Goal: Task Accomplishment & Management: Use online tool/utility

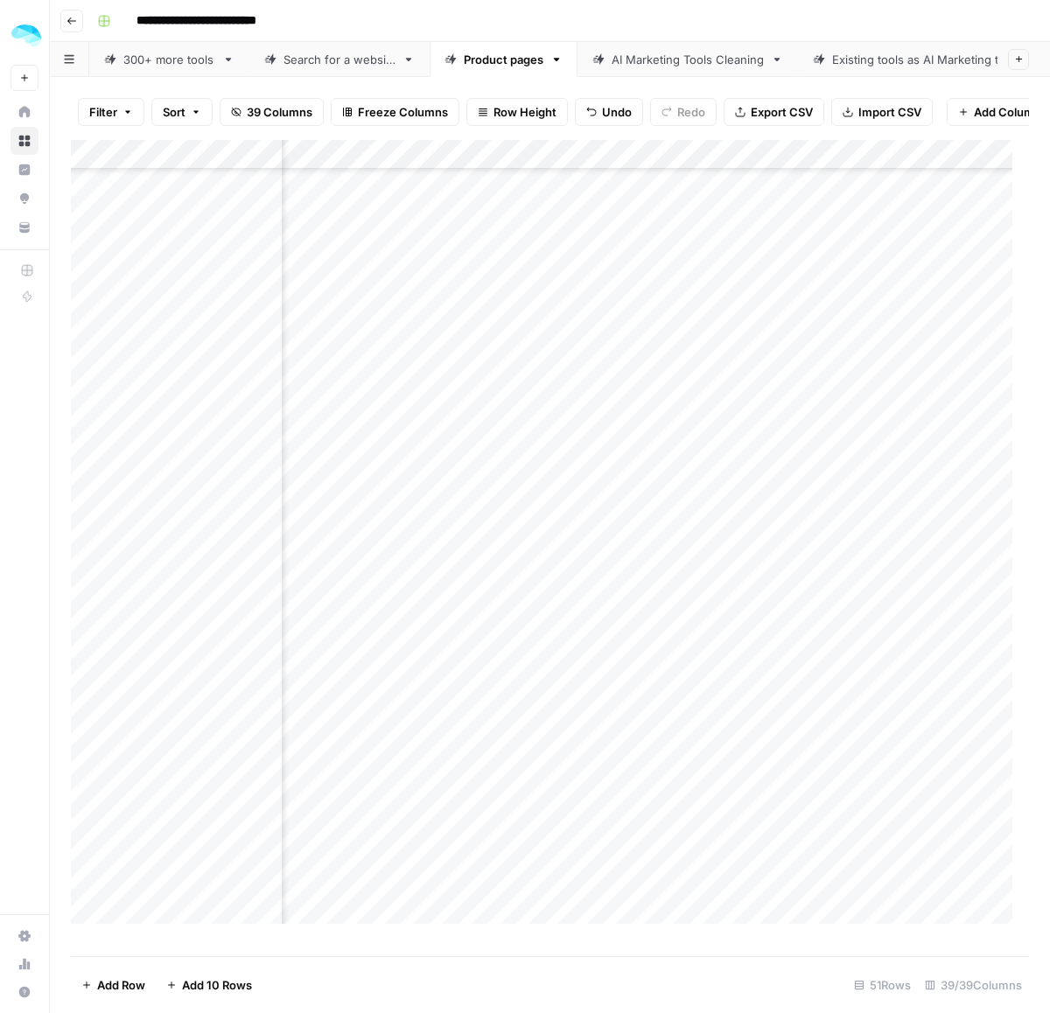
scroll to position [762, 8202]
click at [173, 688] on div "Add Column" at bounding box center [550, 540] width 958 height 800
click at [173, 654] on div "Add Column" at bounding box center [550, 540] width 958 height 800
click at [192, 630] on div "Add Column" at bounding box center [550, 540] width 958 height 800
click at [193, 599] on div "Add Column" at bounding box center [550, 540] width 958 height 800
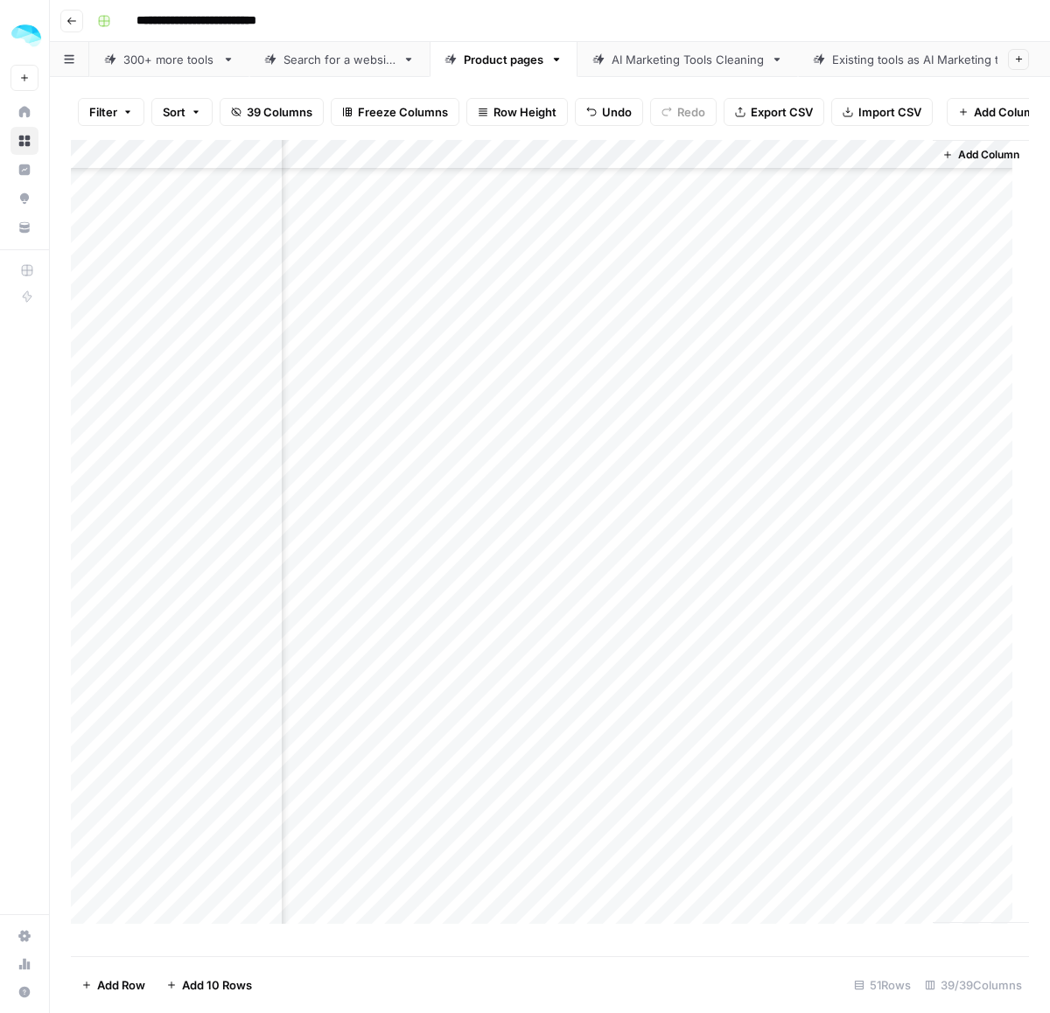
click at [167, 566] on div "Add Column" at bounding box center [550, 540] width 958 height 800
click at [166, 548] on div "Add Column" at bounding box center [550, 540] width 958 height 800
click at [190, 505] on div "Add Column" at bounding box center [550, 540] width 958 height 800
drag, startPoint x: 171, startPoint y: 478, endPoint x: 330, endPoint y: 482, distance: 159.3
click at [171, 478] on div "Add Column" at bounding box center [550, 540] width 958 height 800
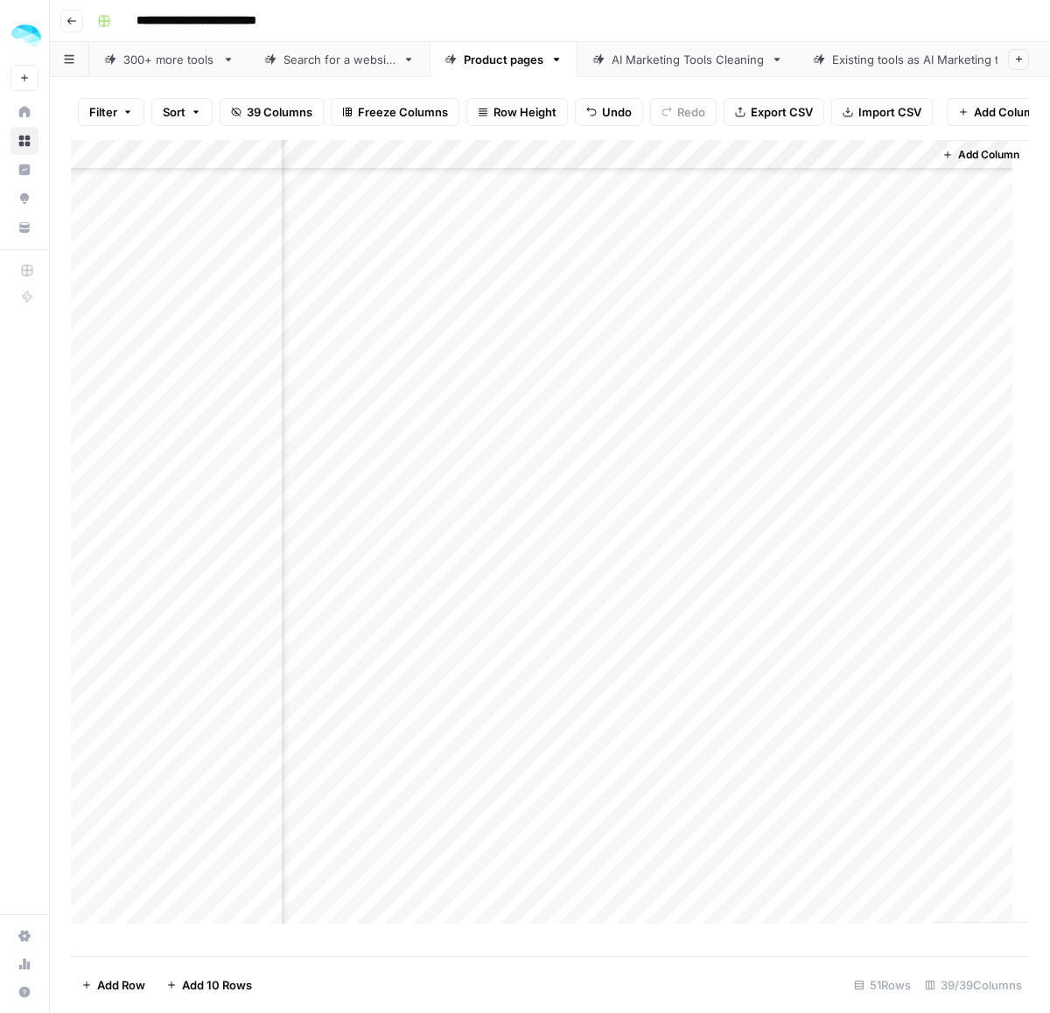
click at [149, 438] on div "Add Column" at bounding box center [550, 540] width 958 height 800
click at [150, 424] on div "Add Column" at bounding box center [550, 540] width 958 height 800
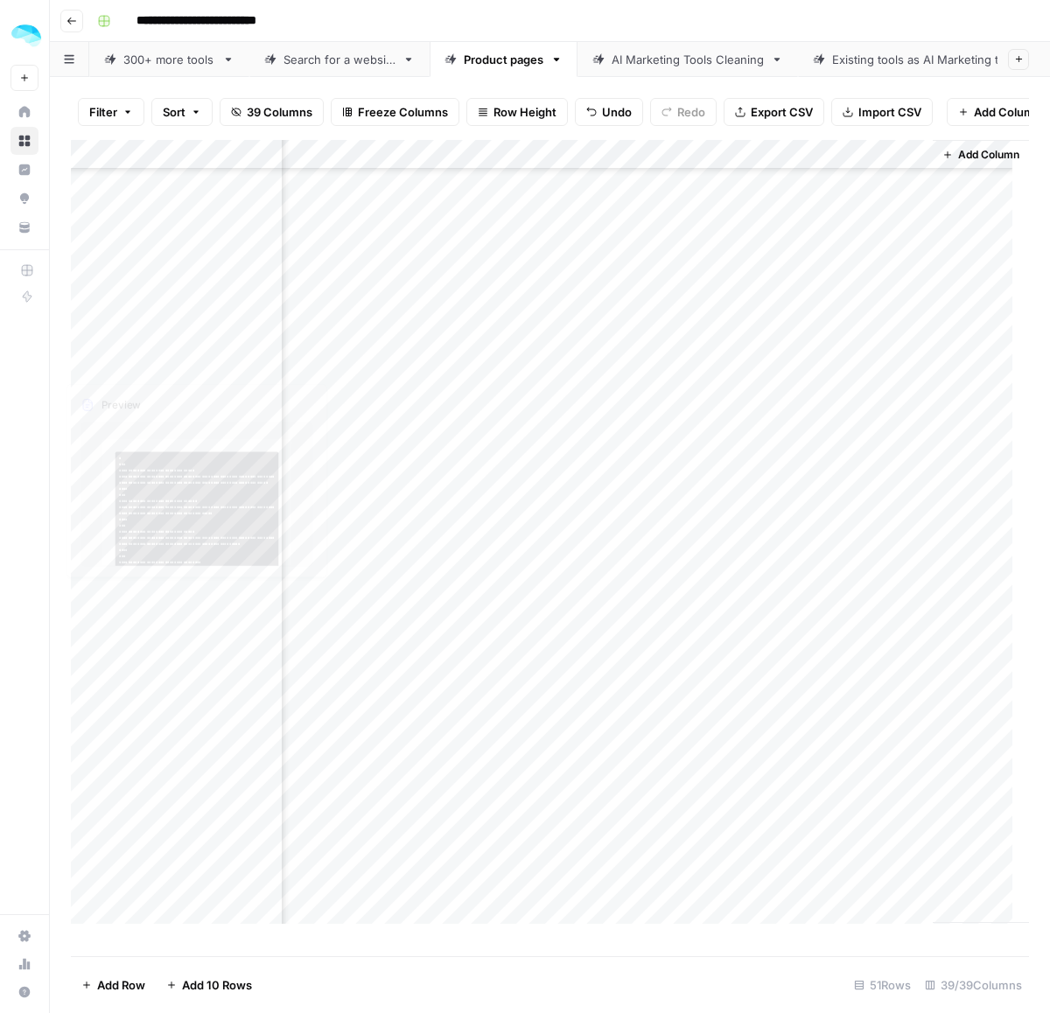
click at [181, 391] on div "Add Column" at bounding box center [550, 540] width 958 height 800
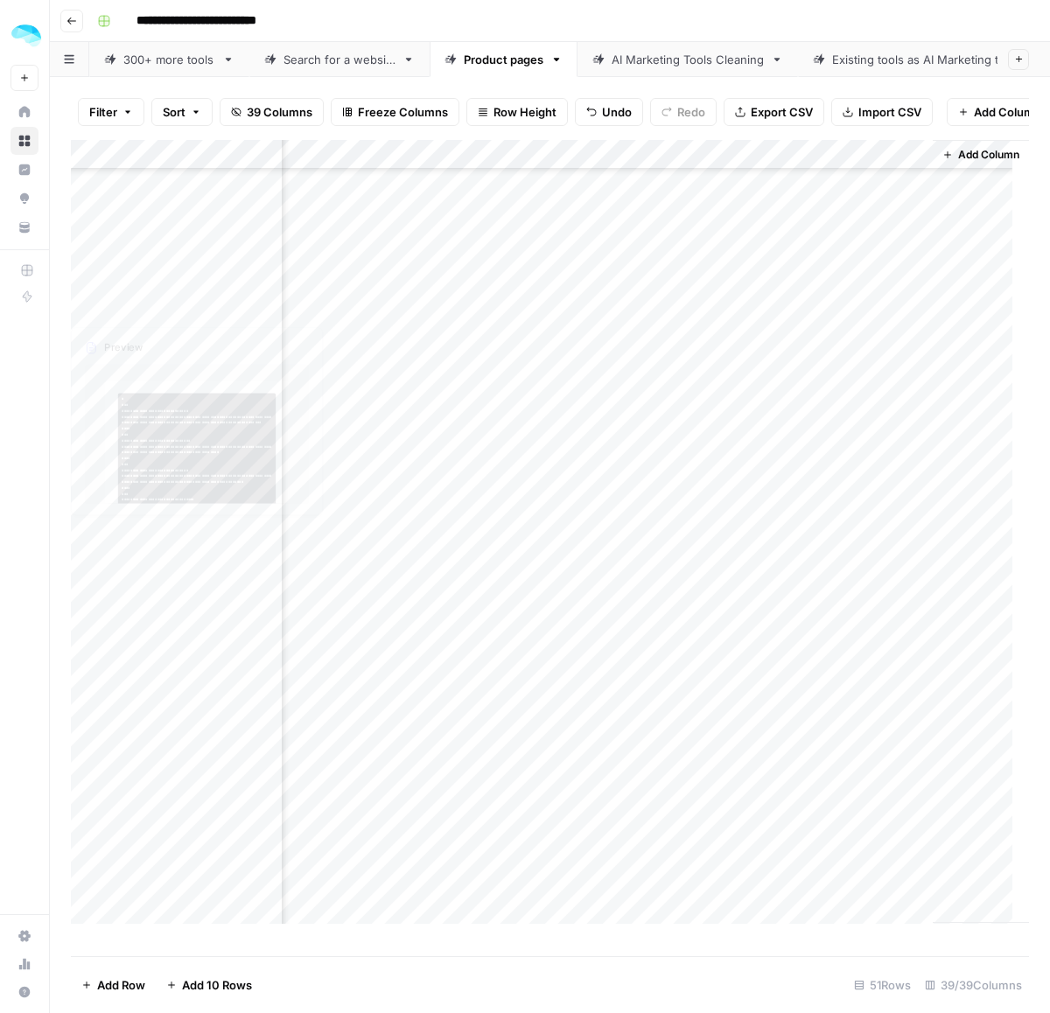
click at [168, 365] on div "Add Column" at bounding box center [550, 540] width 958 height 800
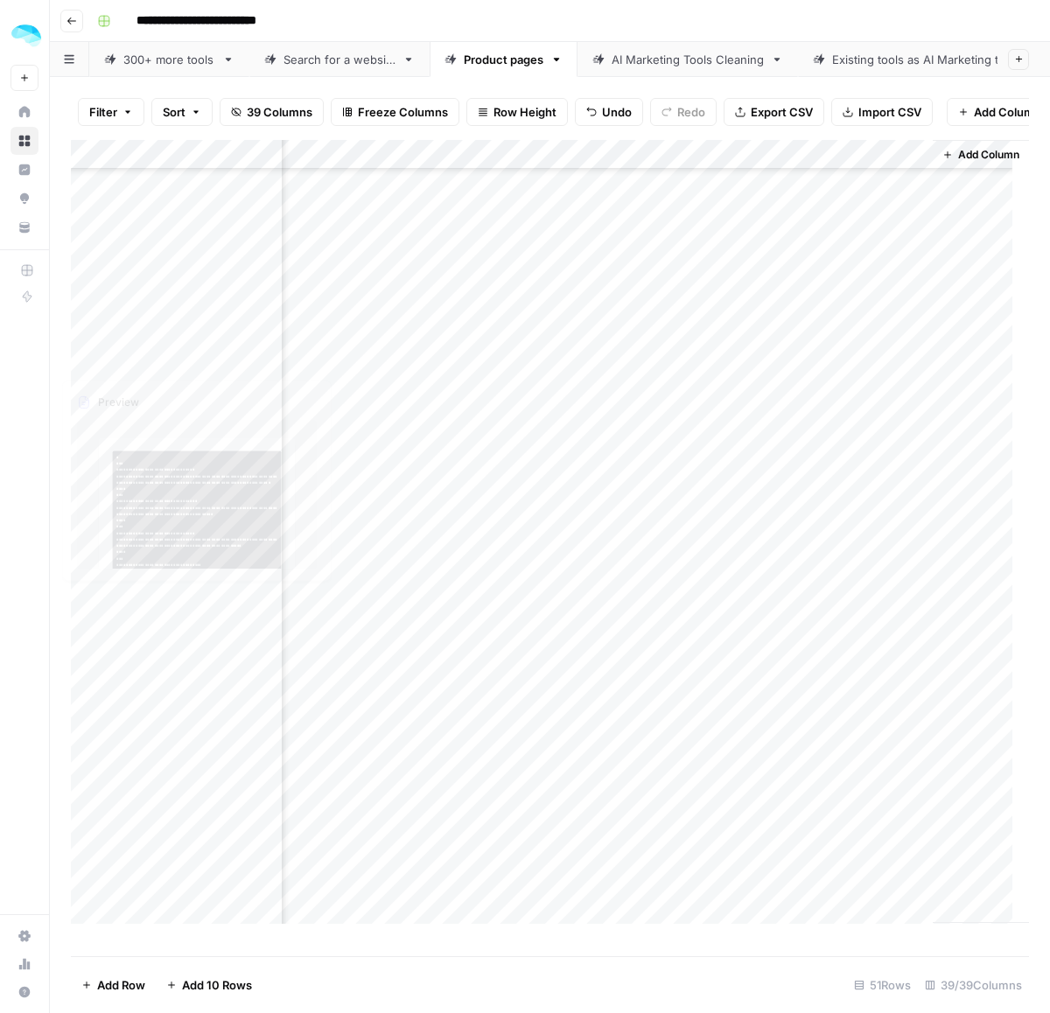
click at [184, 326] on div "Add Column" at bounding box center [550, 540] width 958 height 800
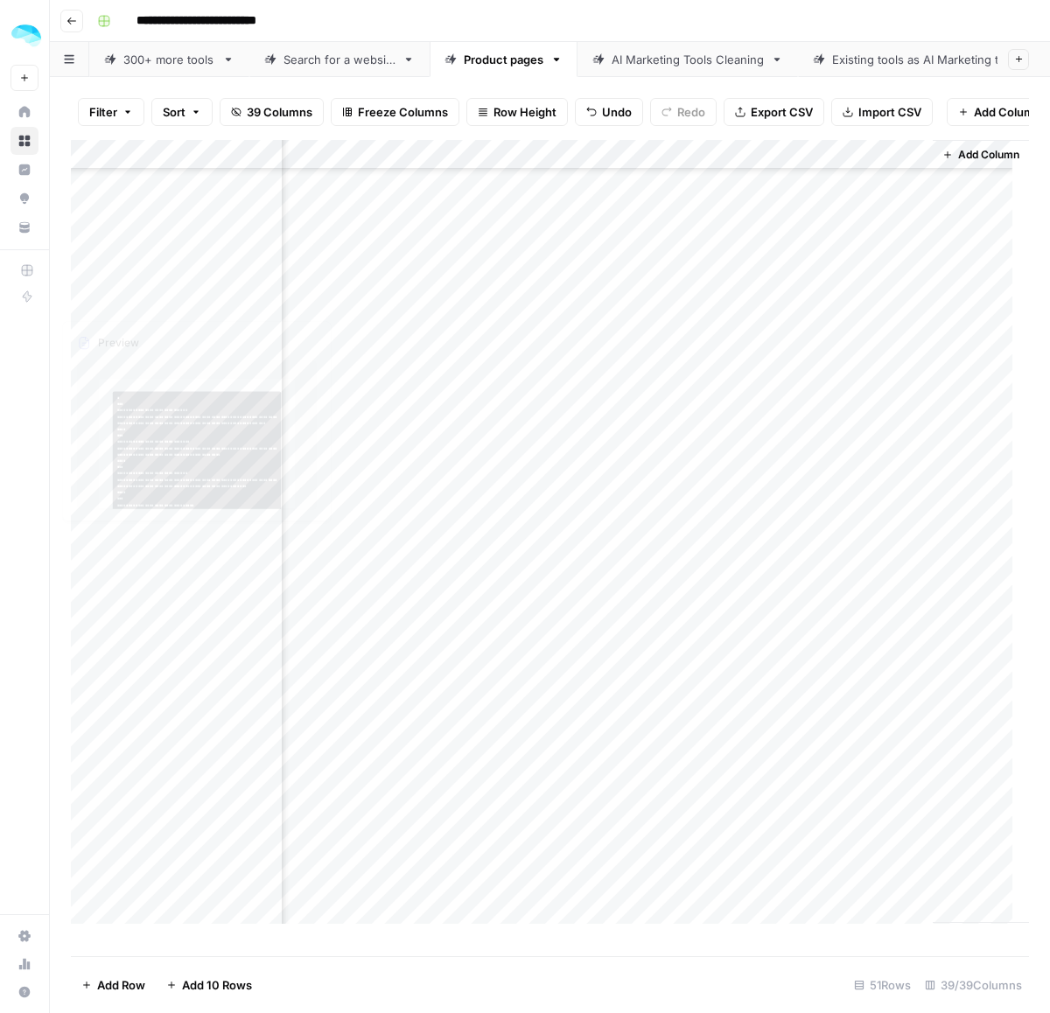
click at [141, 306] on div "Add Column" at bounding box center [550, 540] width 958 height 800
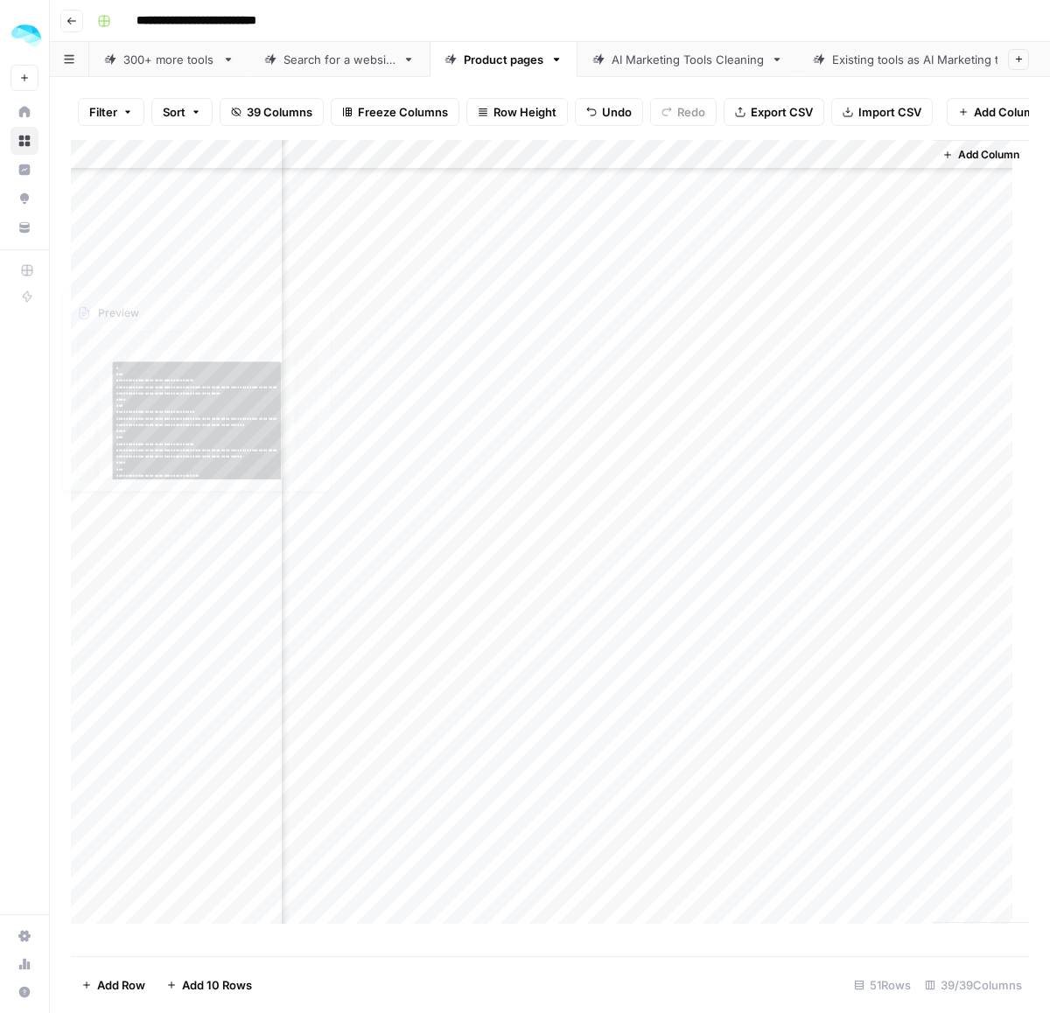
click at [201, 268] on div "Add Column" at bounding box center [550, 540] width 958 height 800
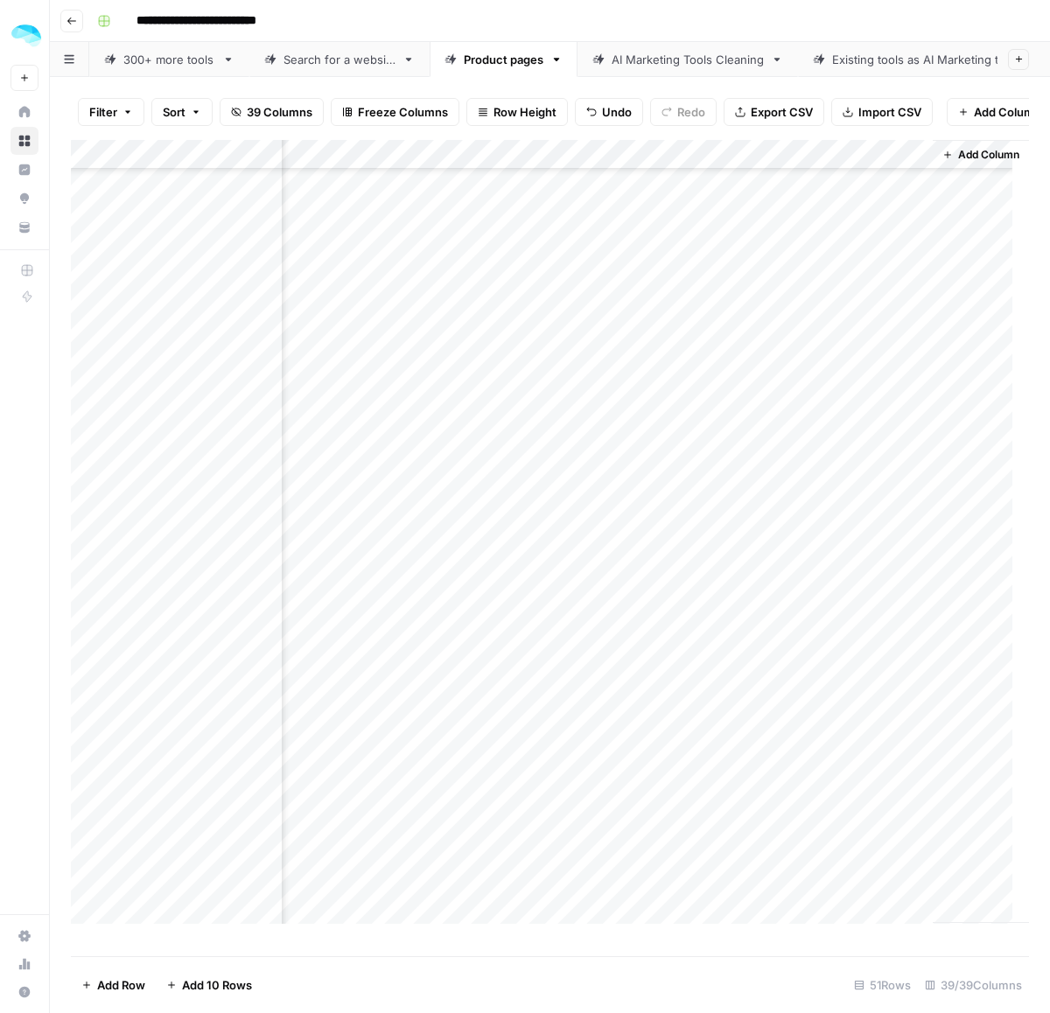
scroll to position [543, 8202]
click at [190, 452] on div "Add Column" at bounding box center [550, 540] width 958 height 800
click at [175, 425] on div "Add Column" at bounding box center [550, 540] width 958 height 800
click at [164, 398] on div "Add Column" at bounding box center [550, 540] width 958 height 800
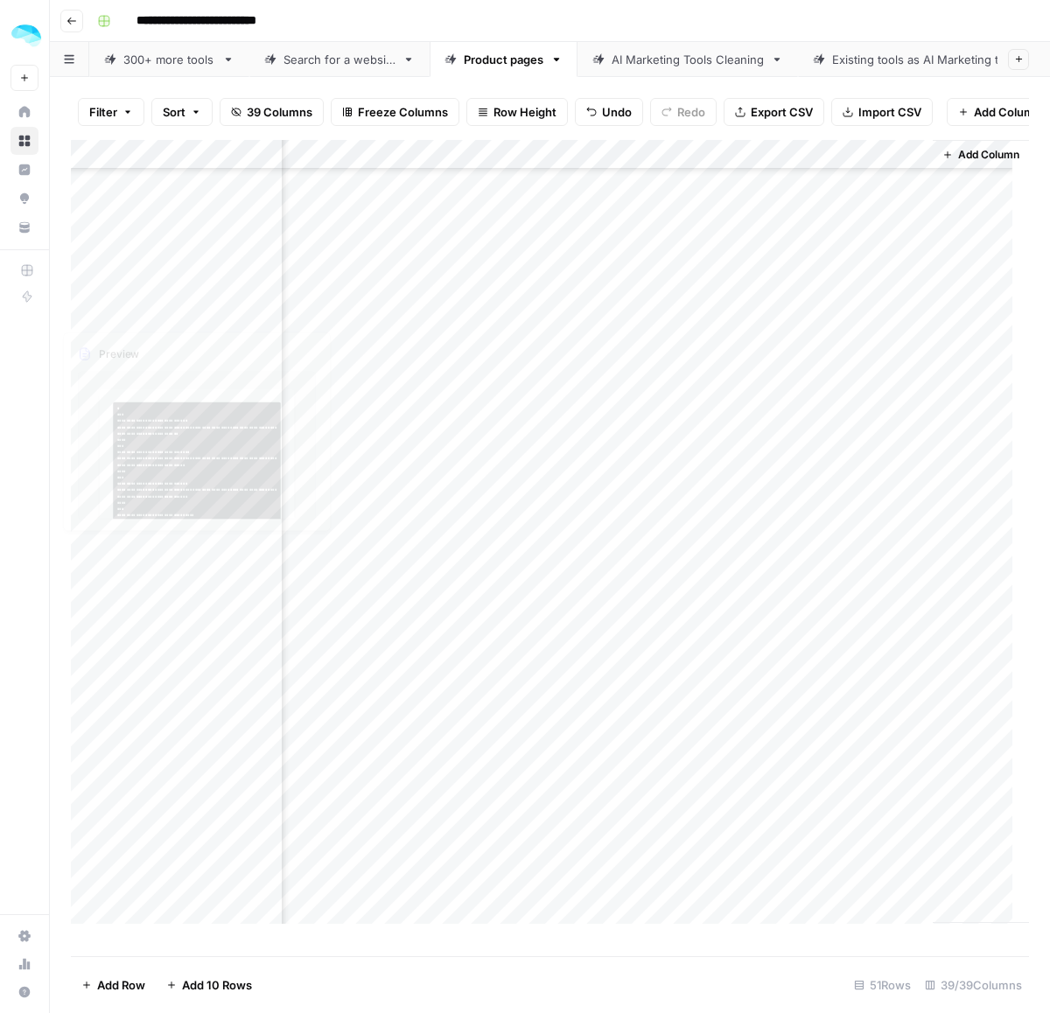
click at [168, 370] on div "Add Column" at bounding box center [550, 540] width 958 height 800
click at [175, 343] on div "Add Column" at bounding box center [550, 540] width 958 height 800
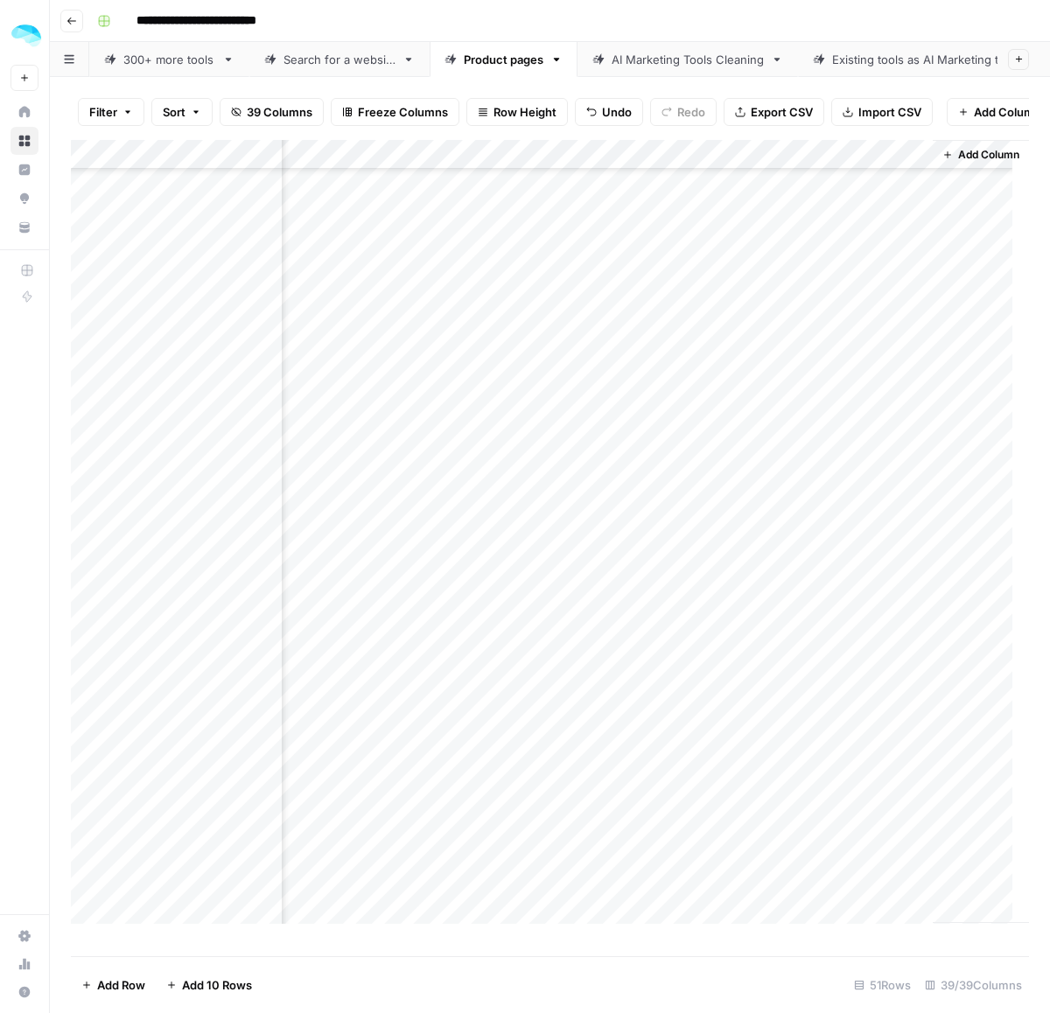
click at [156, 311] on div "Add Column" at bounding box center [550, 540] width 958 height 800
click at [173, 386] on div "Add Column" at bounding box center [550, 540] width 958 height 800
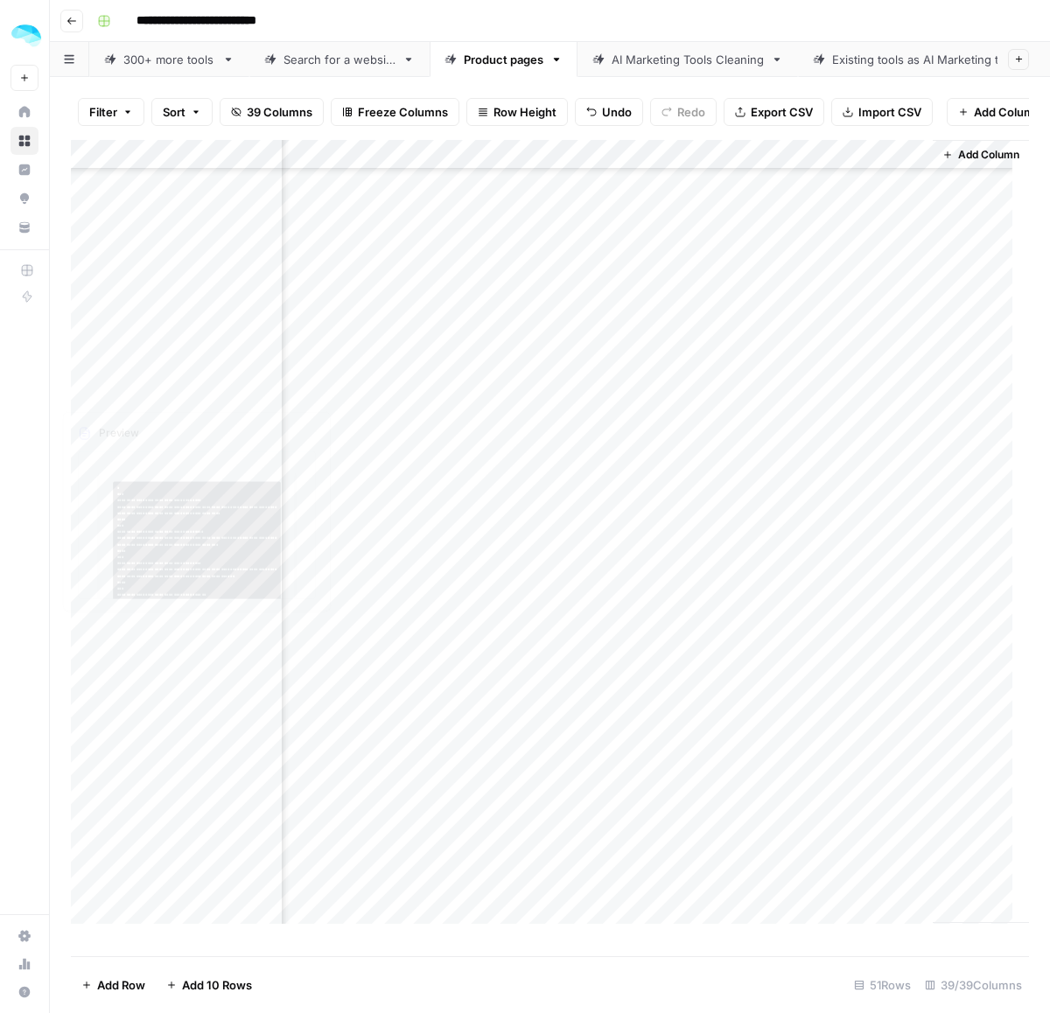
click at [191, 363] on div "Add Column" at bounding box center [550, 540] width 958 height 800
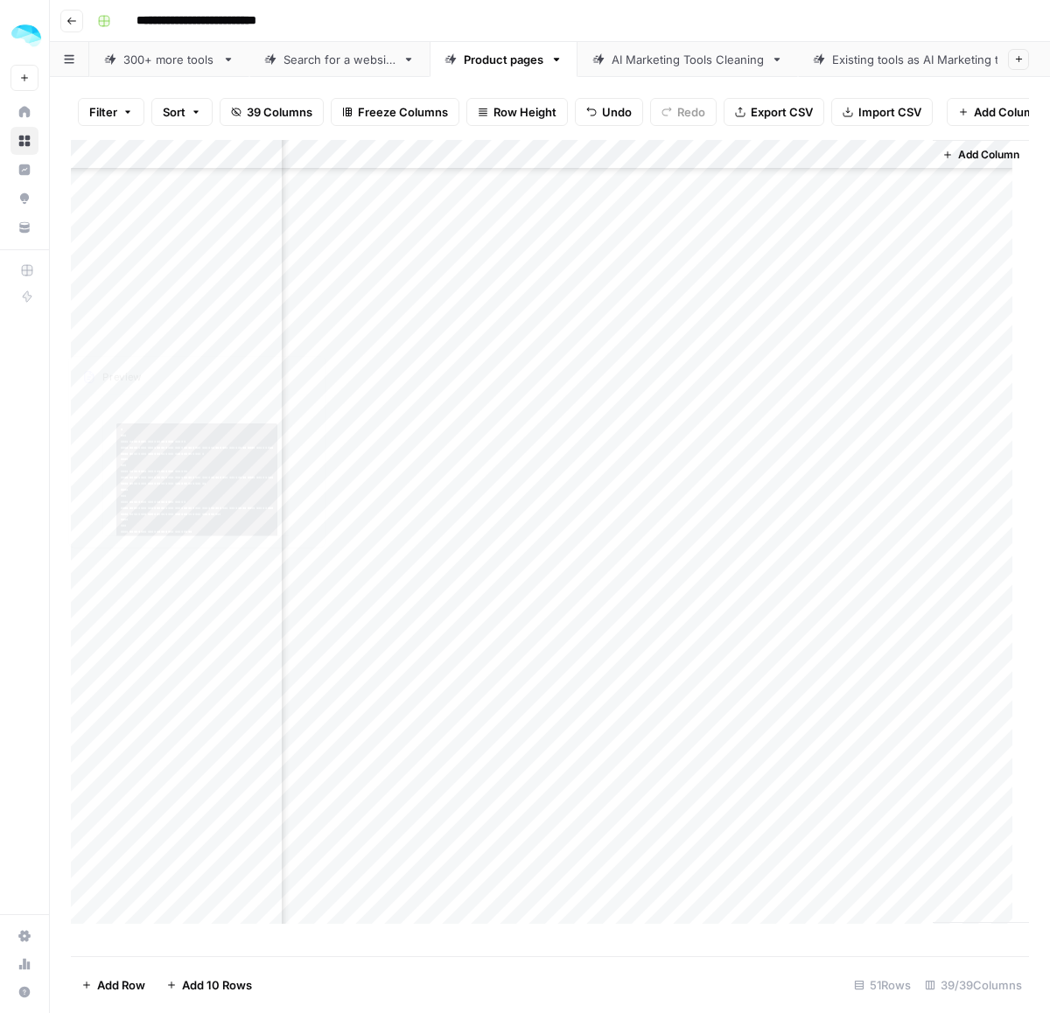
click at [159, 337] on div "Add Column" at bounding box center [550, 540] width 958 height 800
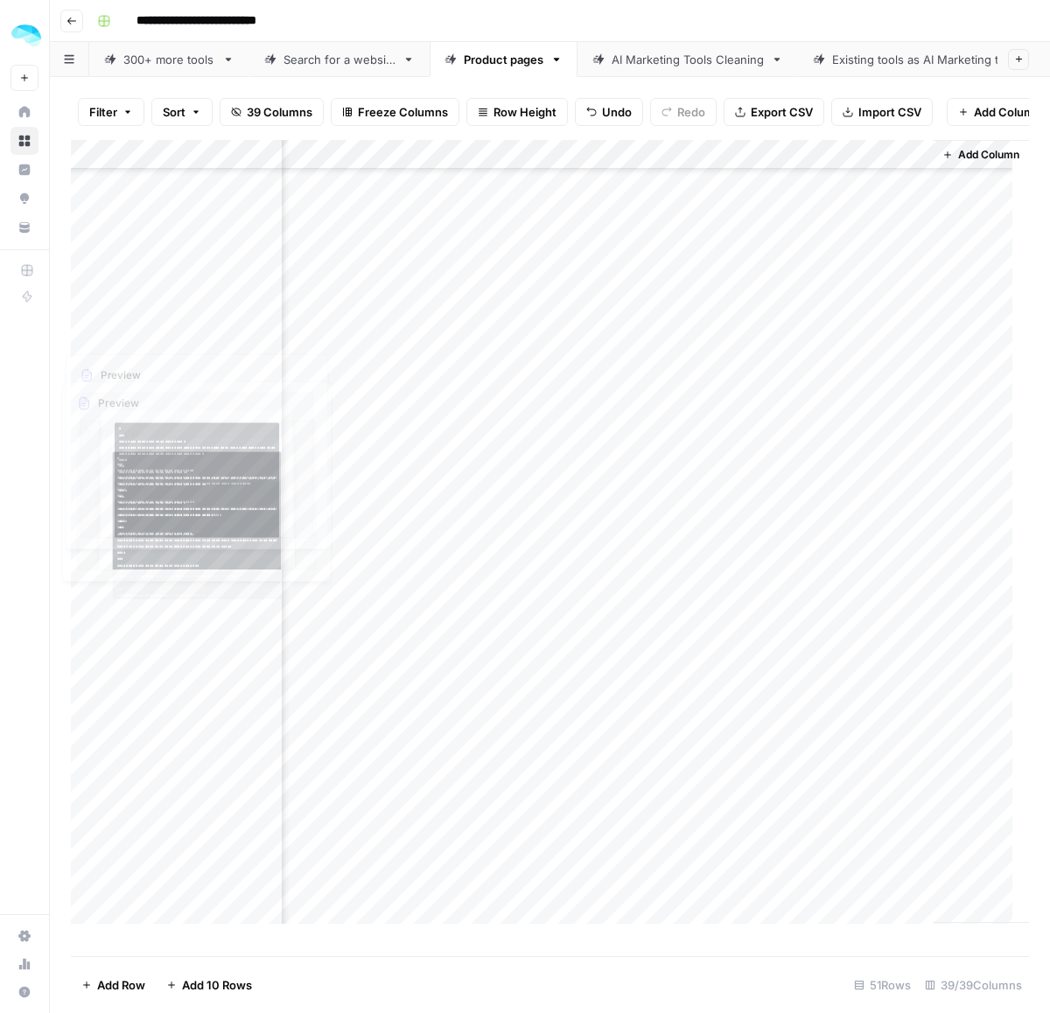
click at [180, 304] on div "Add Column" at bounding box center [550, 540] width 958 height 800
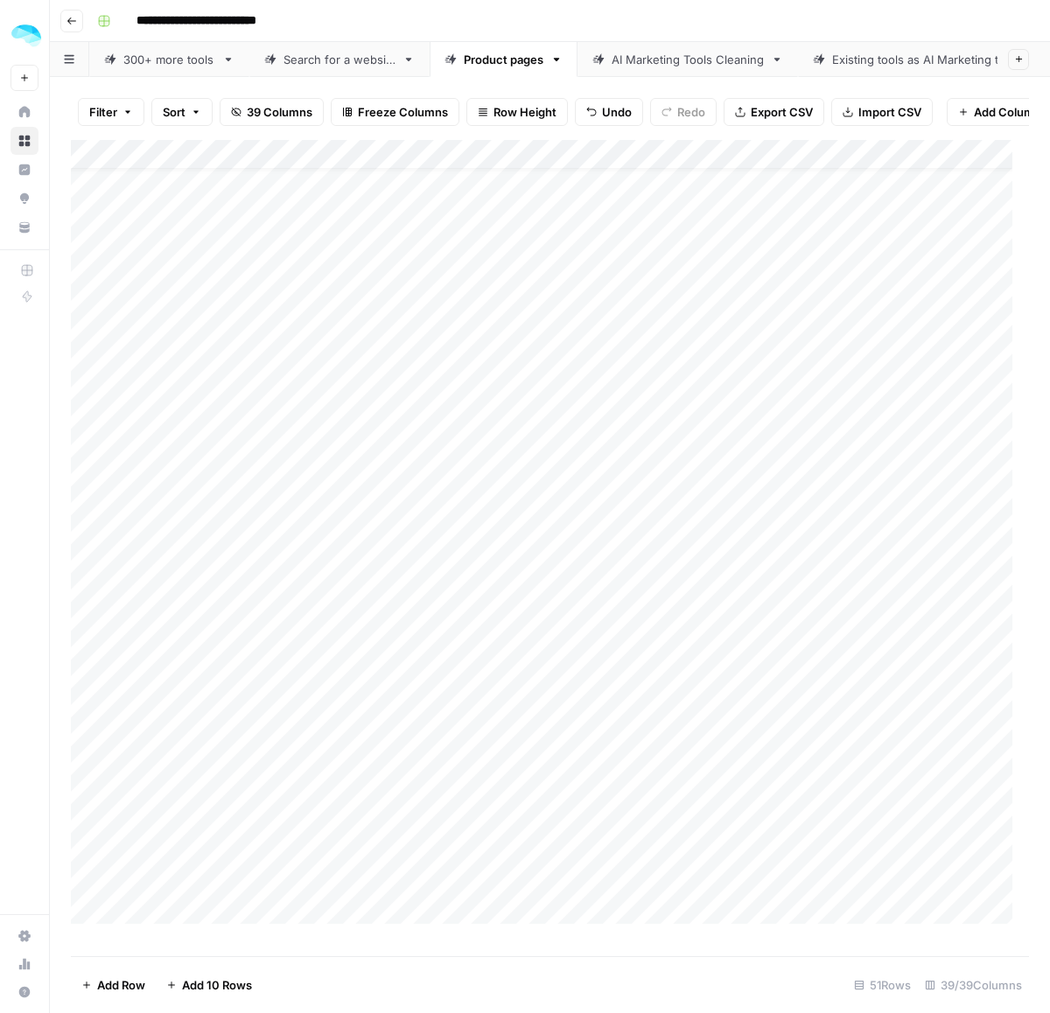
scroll to position [0, 0]
click at [178, 258] on div "Add Column" at bounding box center [550, 540] width 958 height 800
click at [164, 674] on div "Add Column" at bounding box center [550, 540] width 958 height 800
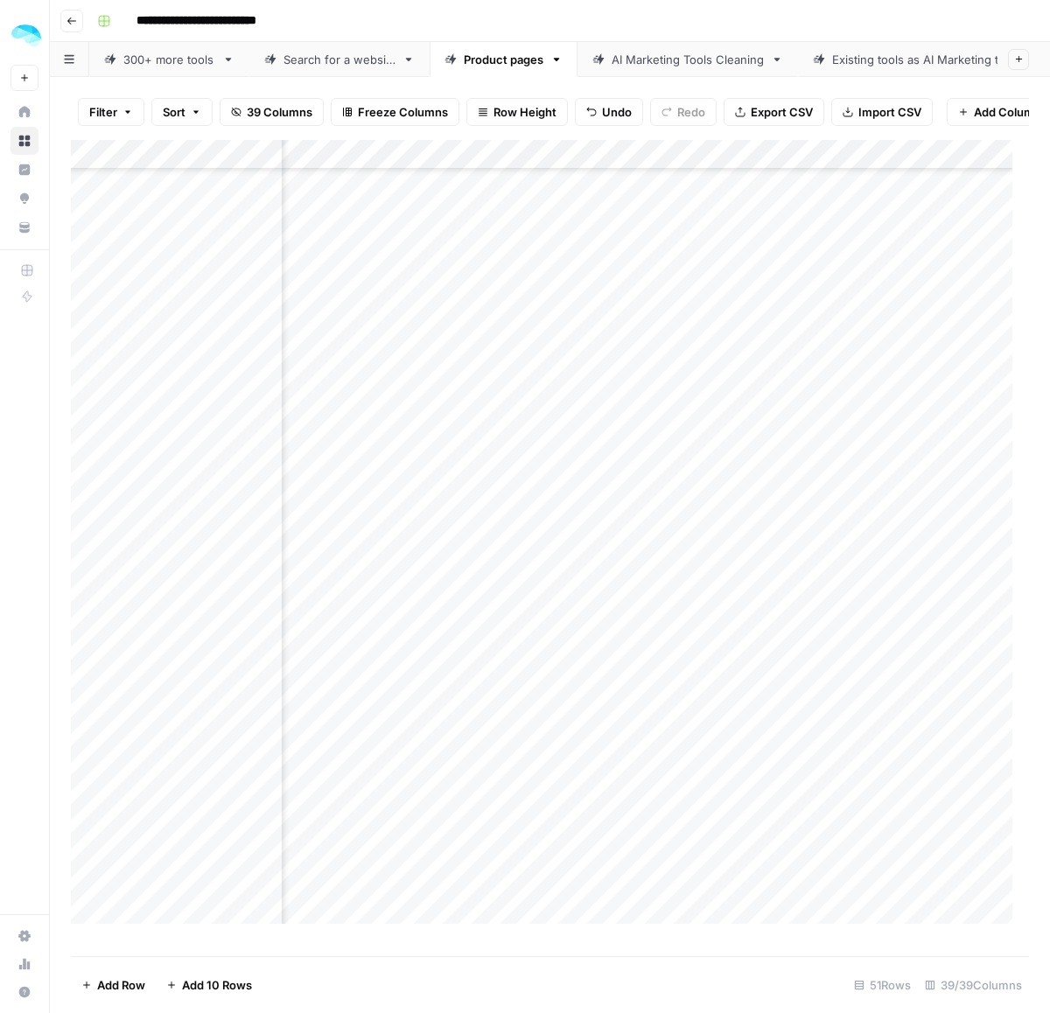
click at [87, 674] on div "Add Column" at bounding box center [550, 540] width 958 height 800
click at [108, 989] on span "Delete 1 Row" at bounding box center [116, 984] width 70 height 17
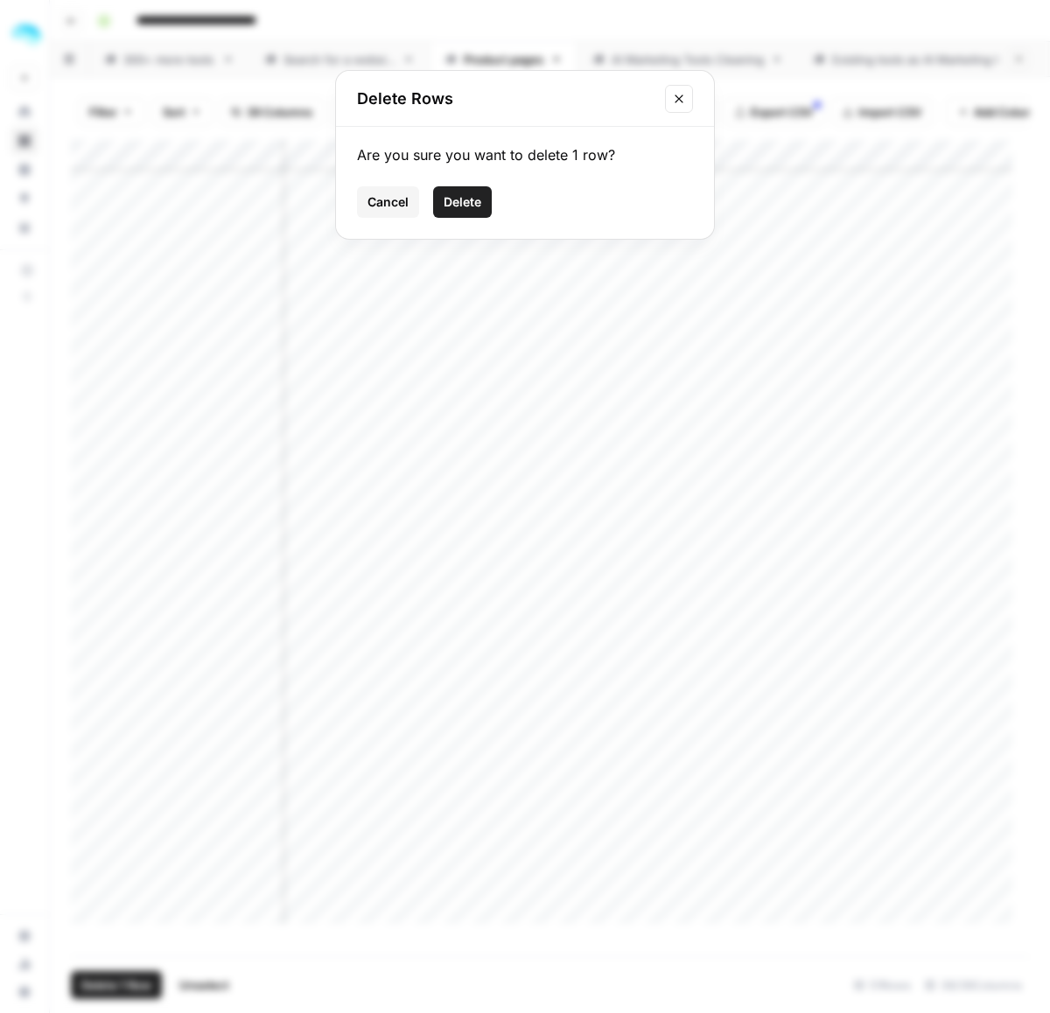
click at [460, 201] on span "Delete" at bounding box center [463, 201] width 38 height 17
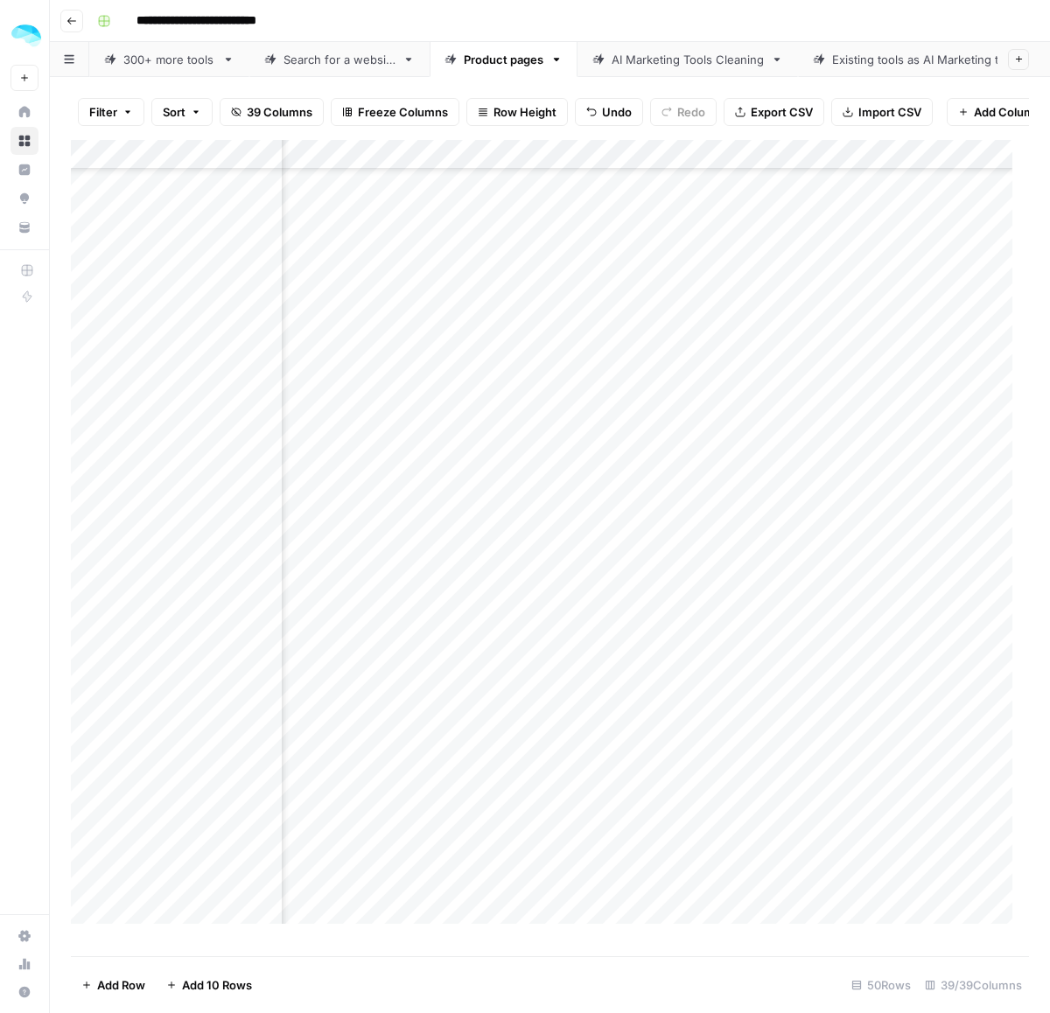
scroll to position [0, 509]
click at [86, 198] on div "Add Column" at bounding box center [550, 540] width 958 height 800
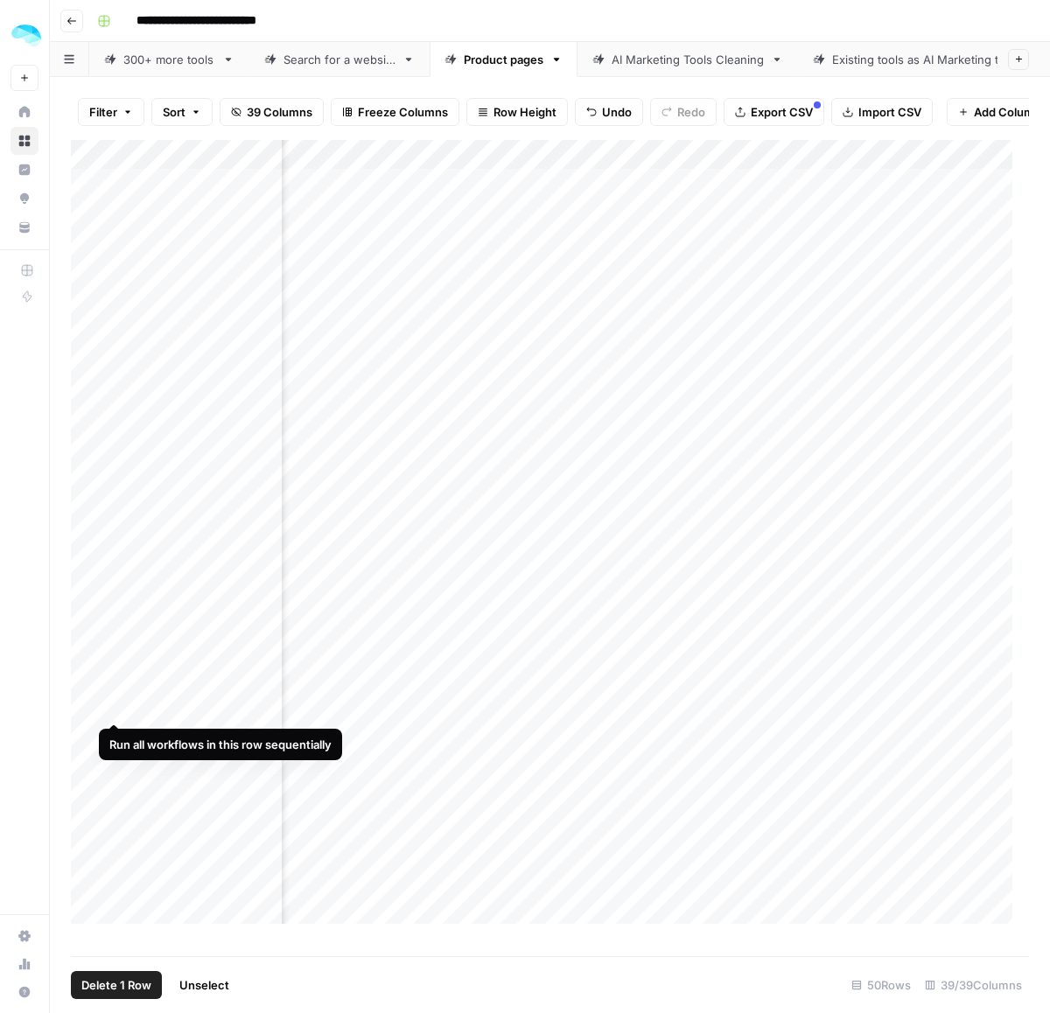
click at [87, 705] on div "Add Column" at bounding box center [550, 540] width 958 height 800
click at [87, 670] on div "Add Column" at bounding box center [550, 540] width 958 height 800
click at [92, 649] on div "Add Column" at bounding box center [550, 540] width 958 height 800
click at [171, 106] on span "Sort" at bounding box center [174, 111] width 23 height 17
click at [828, 85] on div "Filter Sort 39 Columns Freeze Columns Row Height Undo Redo Export CSV Import CS…" at bounding box center [550, 112] width 958 height 56
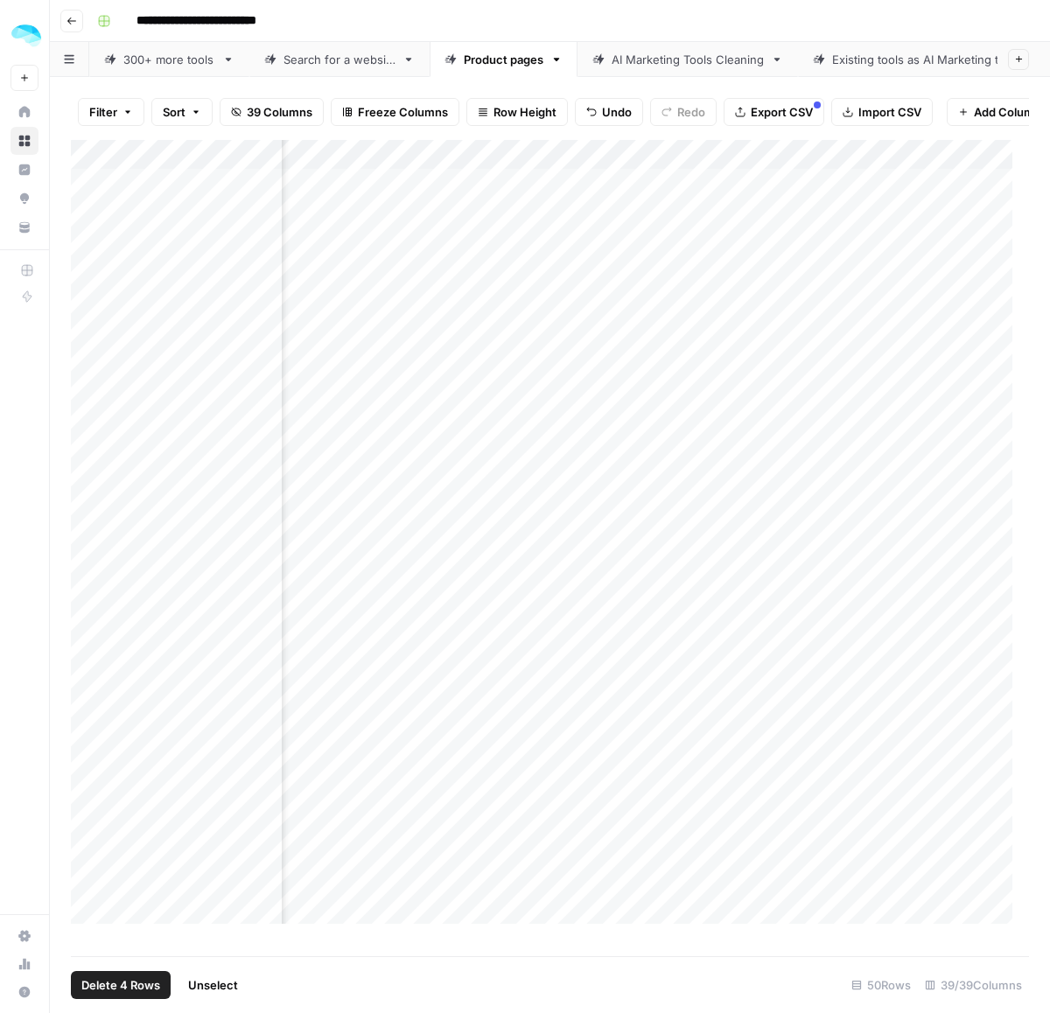
click at [207, 176] on div "Add Column" at bounding box center [550, 540] width 958 height 800
type input "Tool name"
click at [176, 319] on span "Sort Descending" at bounding box center [242, 318] width 153 height 17
click at [217, 166] on div "Add Column" at bounding box center [550, 541] width 958 height 798
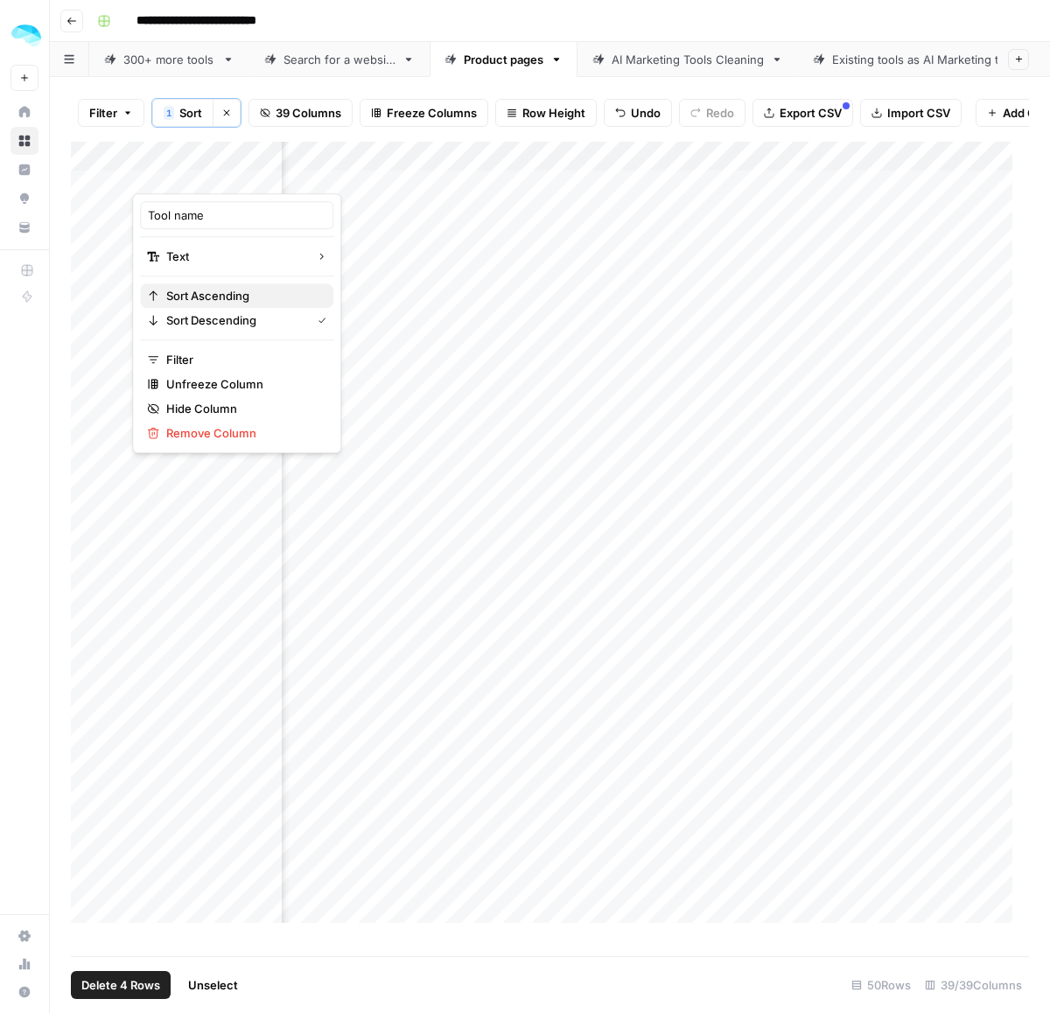
click at [207, 296] on span "Sort Ascending" at bounding box center [242, 295] width 153 height 17
click at [84, 208] on div "Add Column" at bounding box center [550, 541] width 958 height 798
click at [86, 648] on div "Add Column" at bounding box center [550, 541] width 958 height 798
click at [87, 670] on div "Add Column" at bounding box center [550, 541] width 958 height 798
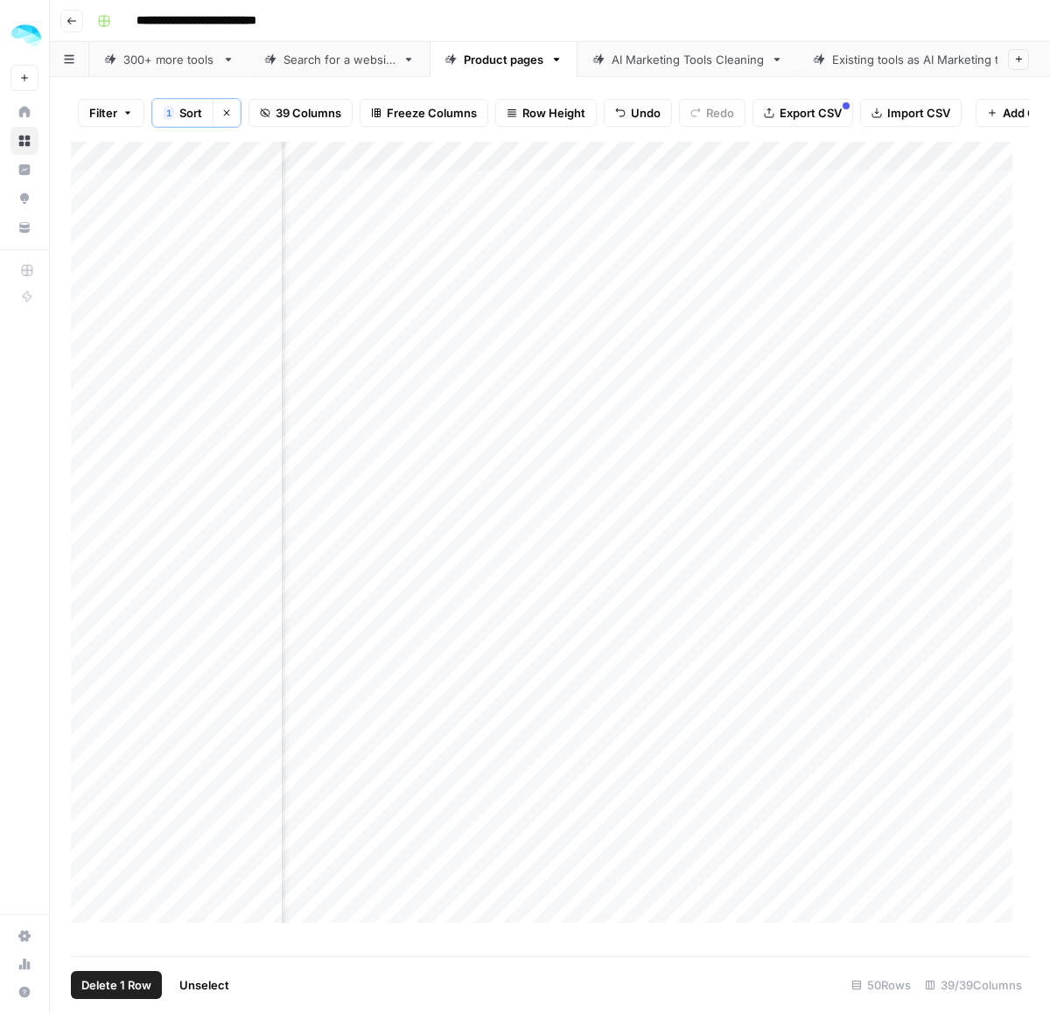
click at [86, 709] on div "Add Column" at bounding box center [550, 541] width 958 height 798
drag, startPoint x: 552, startPoint y: 206, endPoint x: 556, endPoint y: 265, distance: 59.6
click at [556, 265] on div "Add Column" at bounding box center [550, 541] width 958 height 798
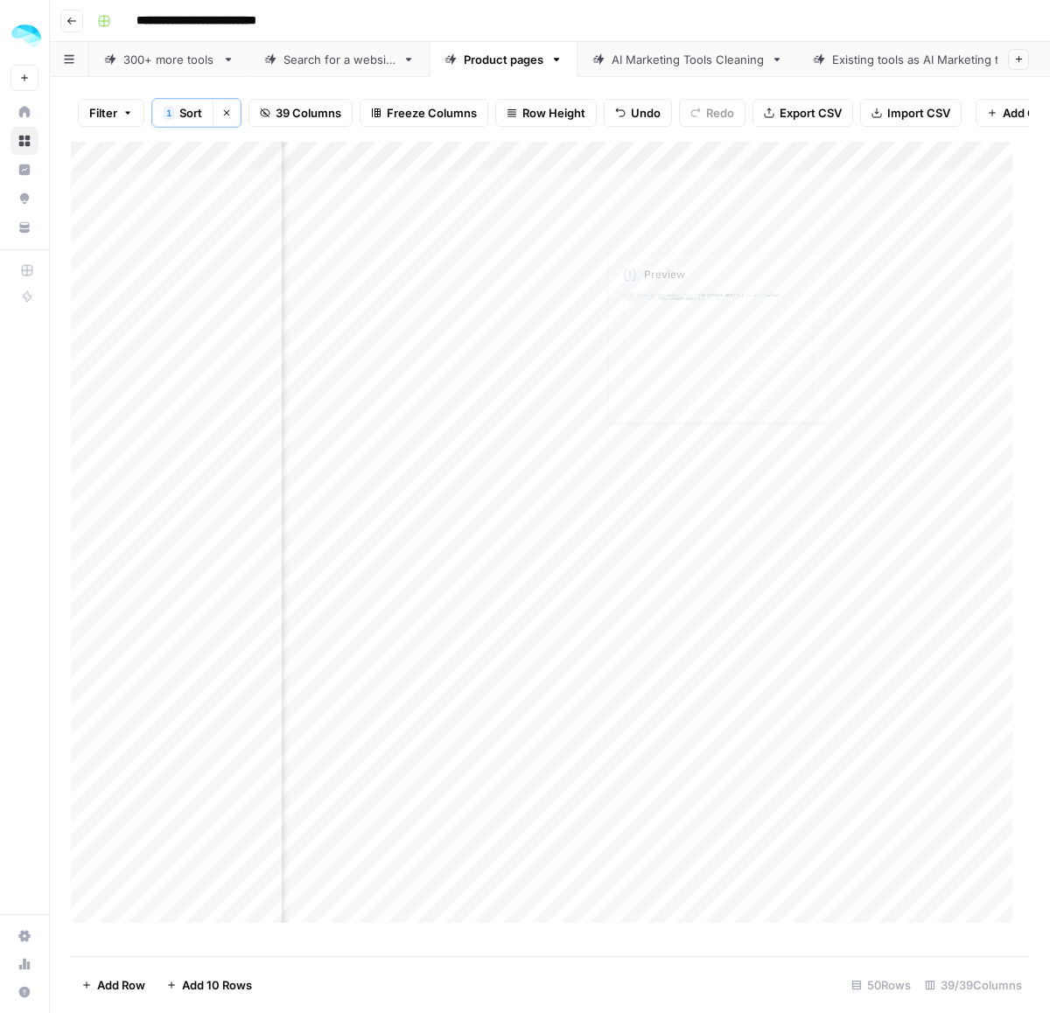
drag, startPoint x: 740, startPoint y: 198, endPoint x: 733, endPoint y: 262, distance: 65.1
click at [733, 262] on div "Add Column" at bounding box center [550, 541] width 958 height 798
drag, startPoint x: 618, startPoint y: 208, endPoint x: 618, endPoint y: 263, distance: 55.1
click at [618, 263] on div "Add Column" at bounding box center [550, 541] width 958 height 798
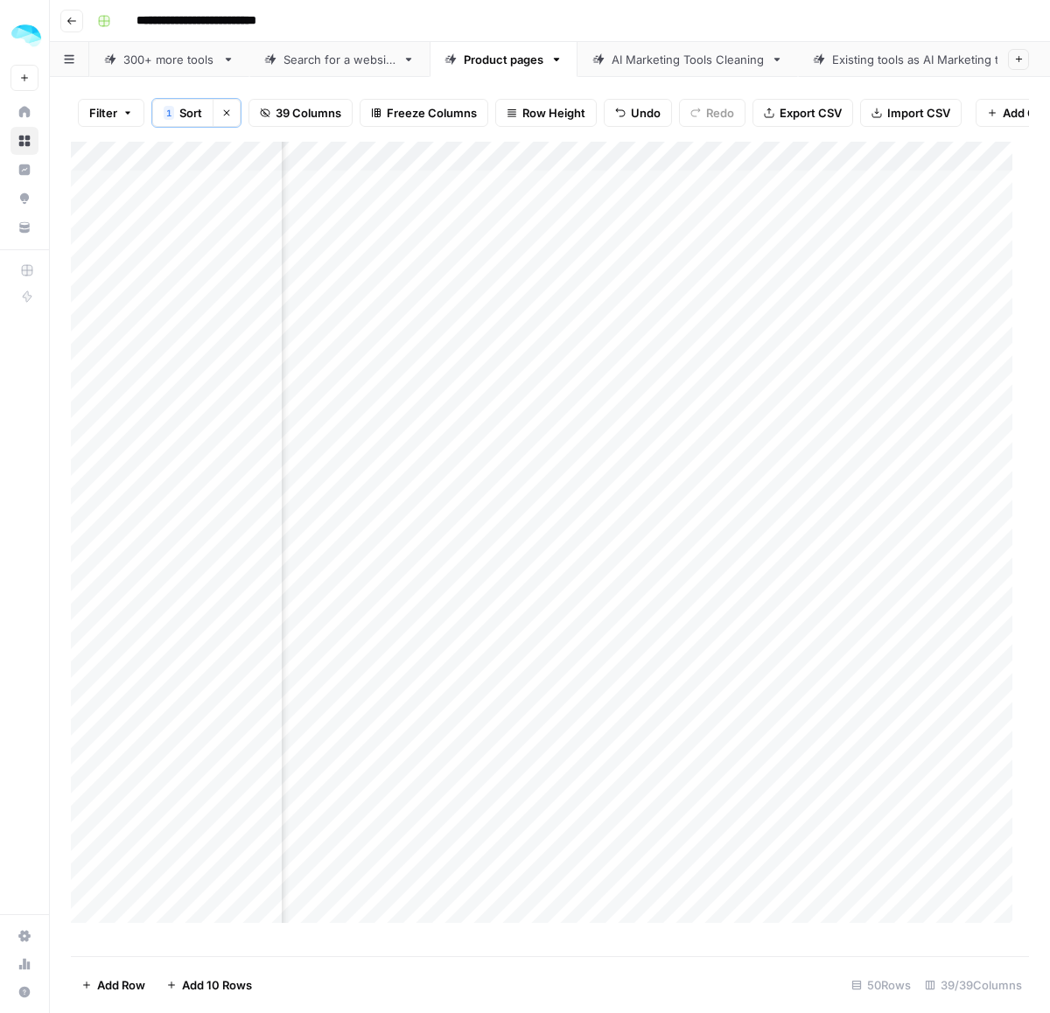
scroll to position [0, 3037]
drag, startPoint x: 647, startPoint y: 199, endPoint x: 626, endPoint y: 255, distance: 59.0
click at [626, 255] on div "Add Column" at bounding box center [550, 541] width 958 height 798
drag, startPoint x: 543, startPoint y: 204, endPoint x: 536, endPoint y: 256, distance: 53.0
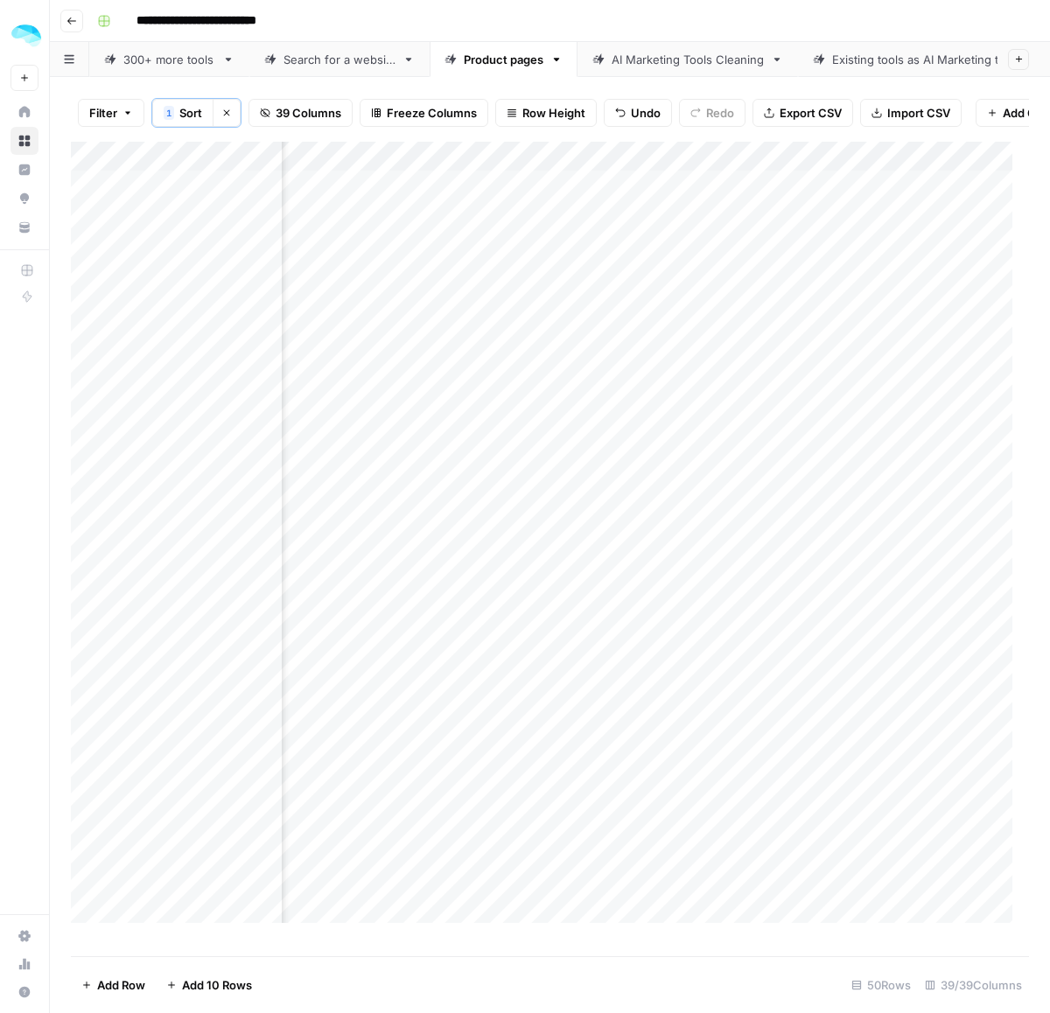
click at [536, 256] on div "Add Column" at bounding box center [550, 541] width 958 height 798
drag, startPoint x: 370, startPoint y: 204, endPoint x: 365, endPoint y: 258, distance: 54.5
click at [365, 258] on div "Add Column" at bounding box center [550, 541] width 958 height 798
drag, startPoint x: 654, startPoint y: 214, endPoint x: 641, endPoint y: 254, distance: 41.5
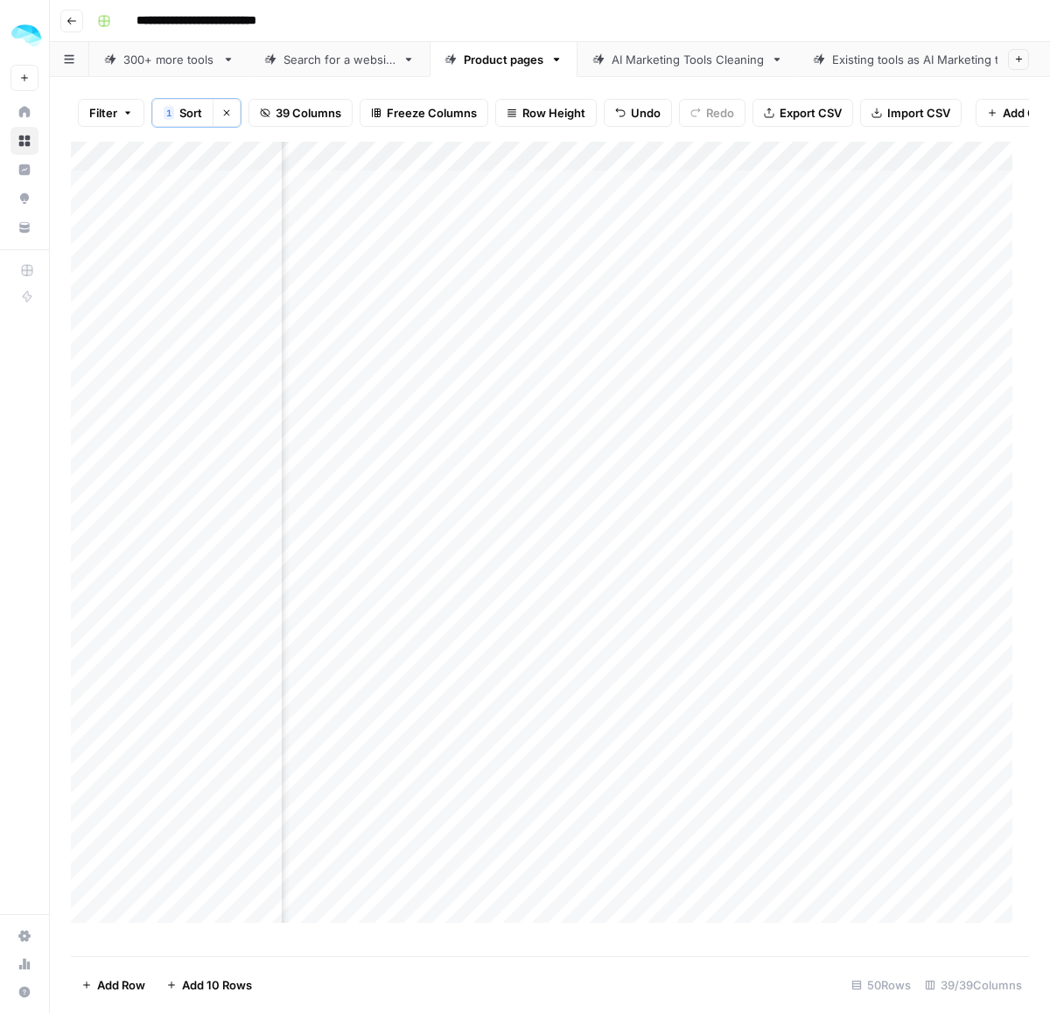
click at [641, 254] on div "Add Column" at bounding box center [550, 541] width 958 height 798
click at [442, 263] on div "Add Column" at bounding box center [550, 541] width 958 height 798
click at [592, 262] on div "Add Column" at bounding box center [550, 541] width 958 height 798
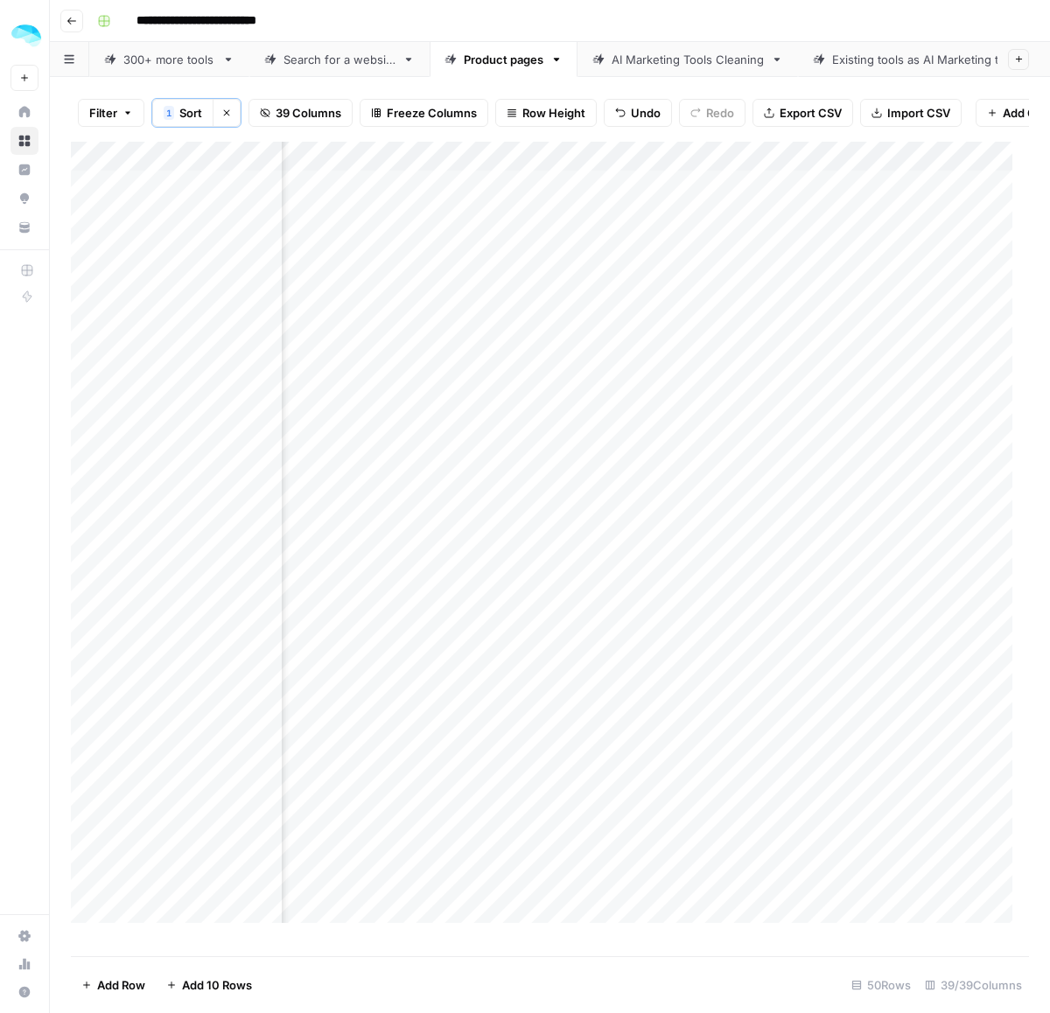
click at [602, 296] on div "Add Column" at bounding box center [550, 541] width 958 height 798
click at [706, 261] on div "Add Column" at bounding box center [550, 541] width 958 height 798
click at [534, 258] on div "Add Column" at bounding box center [550, 541] width 958 height 798
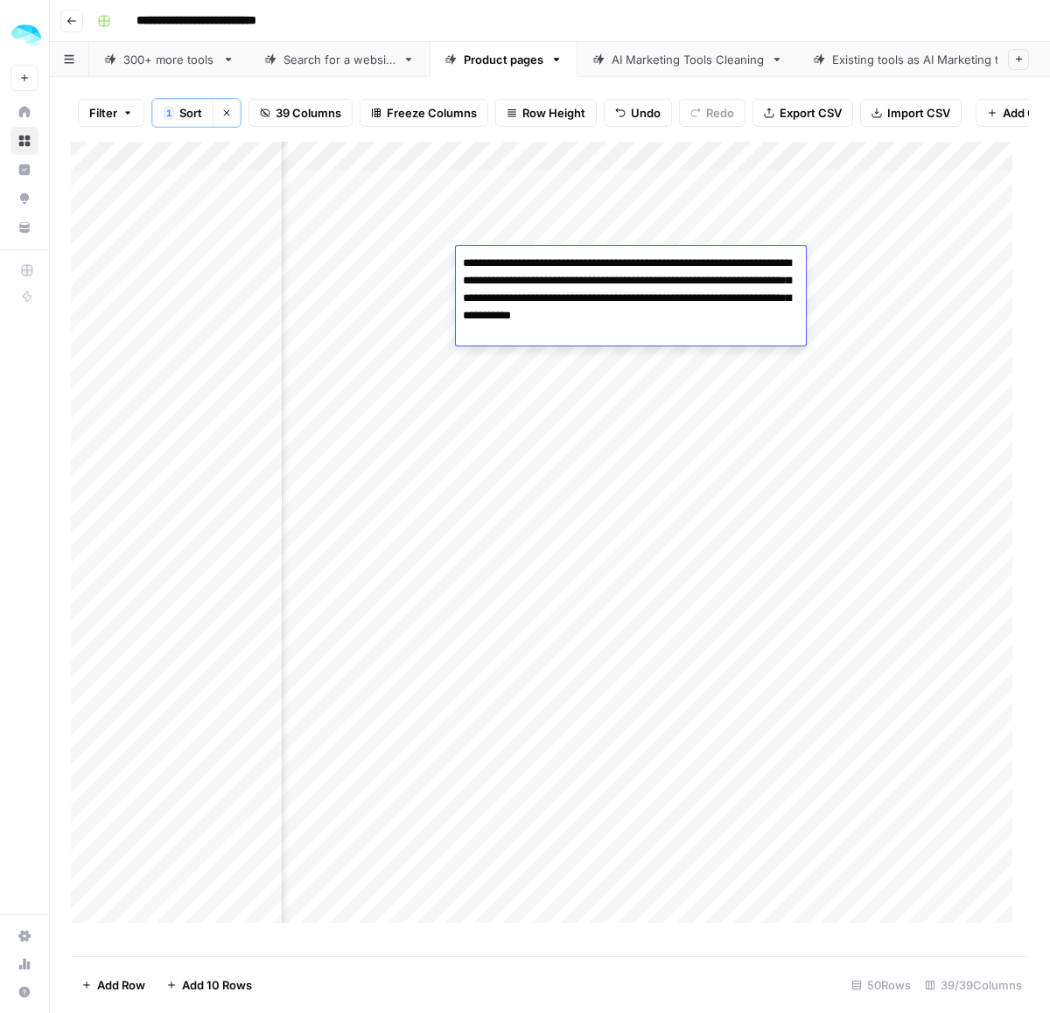
click at [588, 287] on textarea "**********" at bounding box center [631, 289] width 350 height 77
drag, startPoint x: 600, startPoint y: 263, endPoint x: 500, endPoint y: 263, distance: 100.6
click at [500, 263] on textarea "**********" at bounding box center [631, 289] width 350 height 77
type textarea "**********"
click at [553, 346] on div "Add Column" at bounding box center [550, 541] width 958 height 798
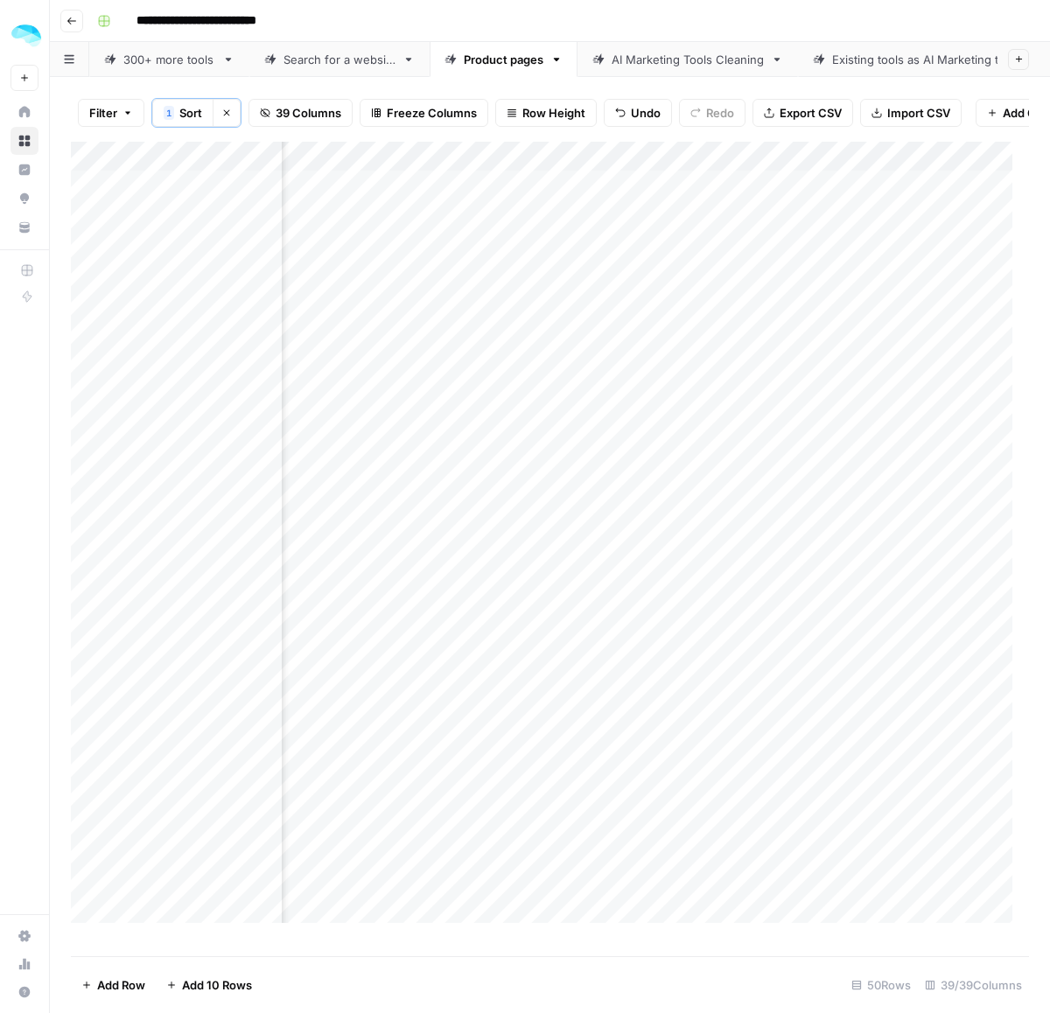
drag, startPoint x: 508, startPoint y: 198, endPoint x: 497, endPoint y: 256, distance: 59.7
click at [497, 256] on div "Add Column" at bounding box center [550, 541] width 958 height 798
drag, startPoint x: 683, startPoint y: 211, endPoint x: 682, endPoint y: 267, distance: 56.0
click at [682, 267] on div "Add Column" at bounding box center [550, 541] width 958 height 798
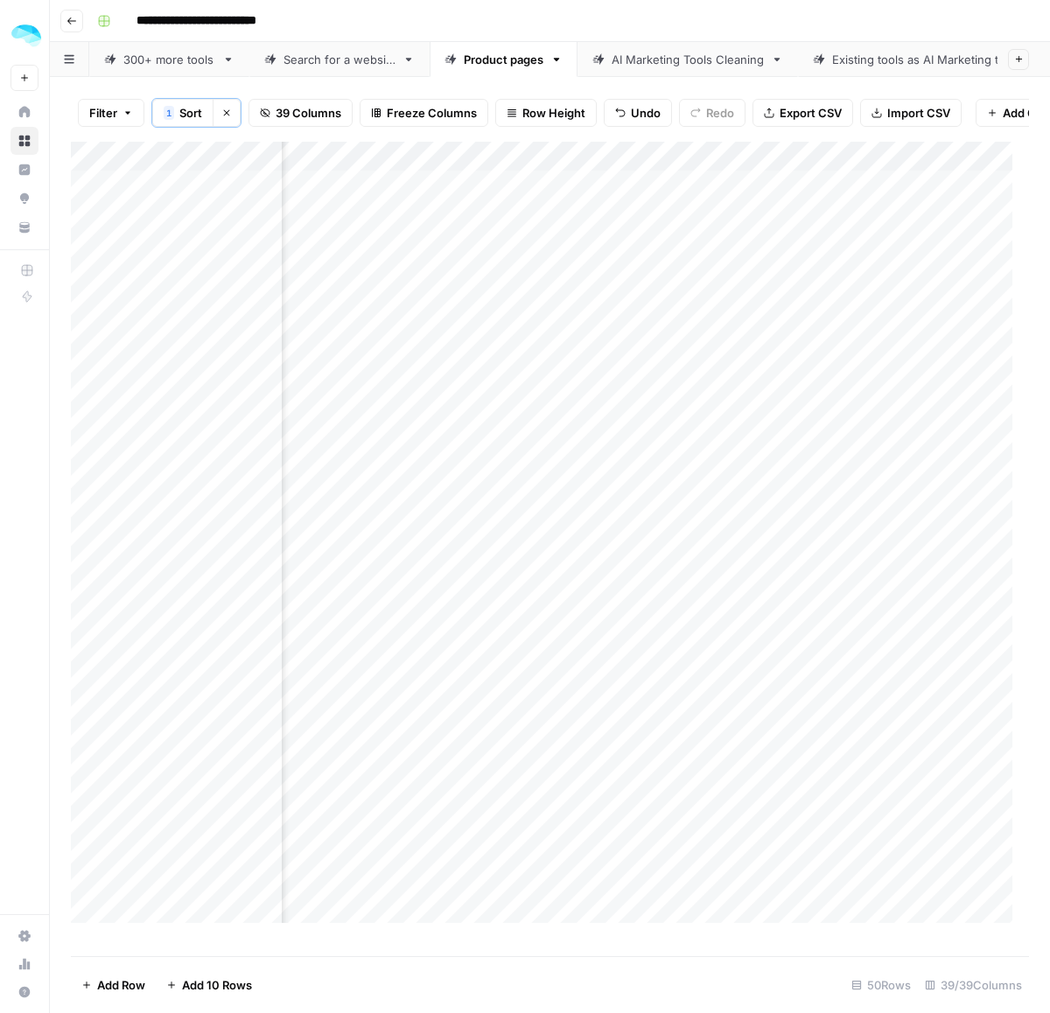
scroll to position [0, 6484]
drag, startPoint x: 617, startPoint y: 206, endPoint x: 606, endPoint y: 259, distance: 54.4
click at [606, 259] on div "Add Column" at bounding box center [550, 541] width 958 height 798
drag, startPoint x: 484, startPoint y: 256, endPoint x: 496, endPoint y: 290, distance: 35.4
click at [484, 256] on div "Add Column" at bounding box center [550, 541] width 958 height 798
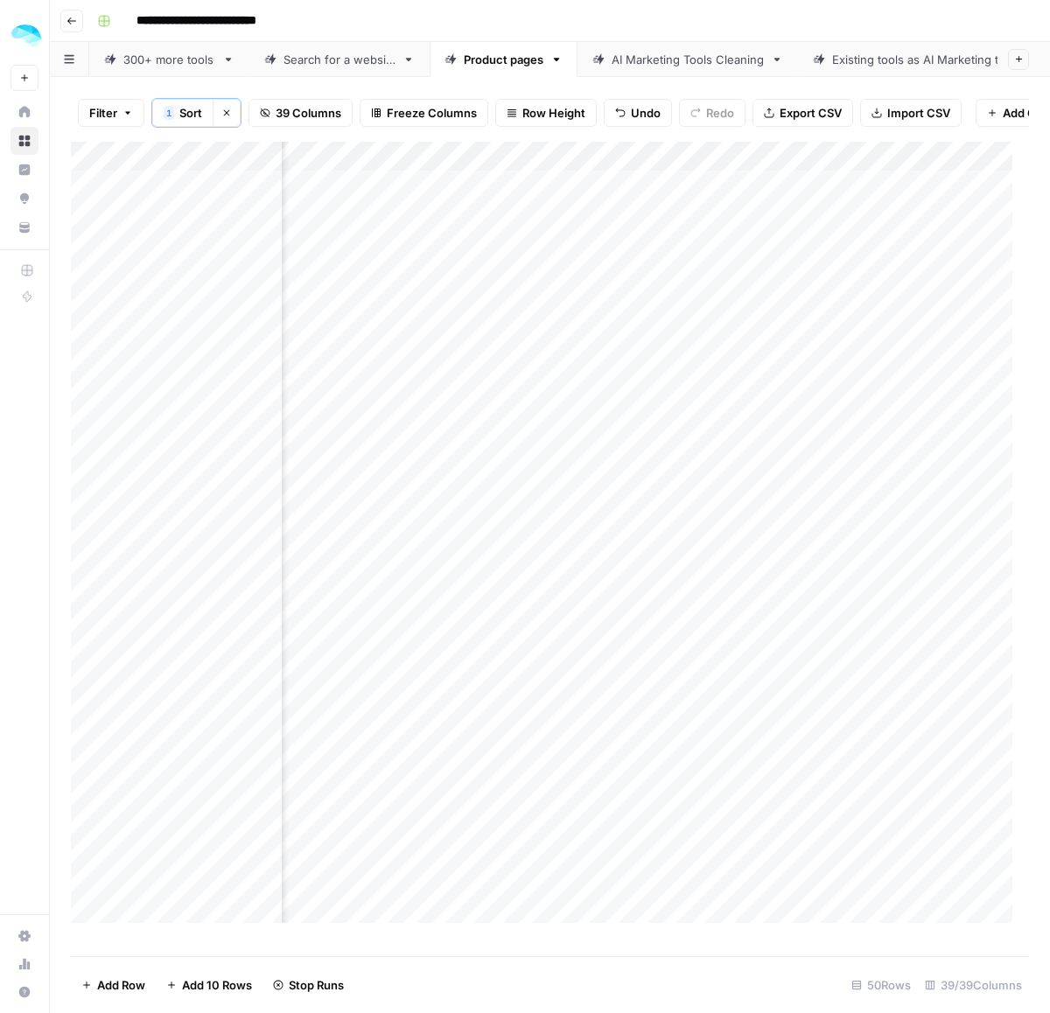
click at [647, 199] on div "Add Column" at bounding box center [550, 541] width 958 height 798
drag, startPoint x: 456, startPoint y: 201, endPoint x: 444, endPoint y: 271, distance: 70.9
click at [444, 271] on div "Add Column" at bounding box center [550, 541] width 958 height 798
drag, startPoint x: 793, startPoint y: 236, endPoint x: 789, endPoint y: 259, distance: 23.0
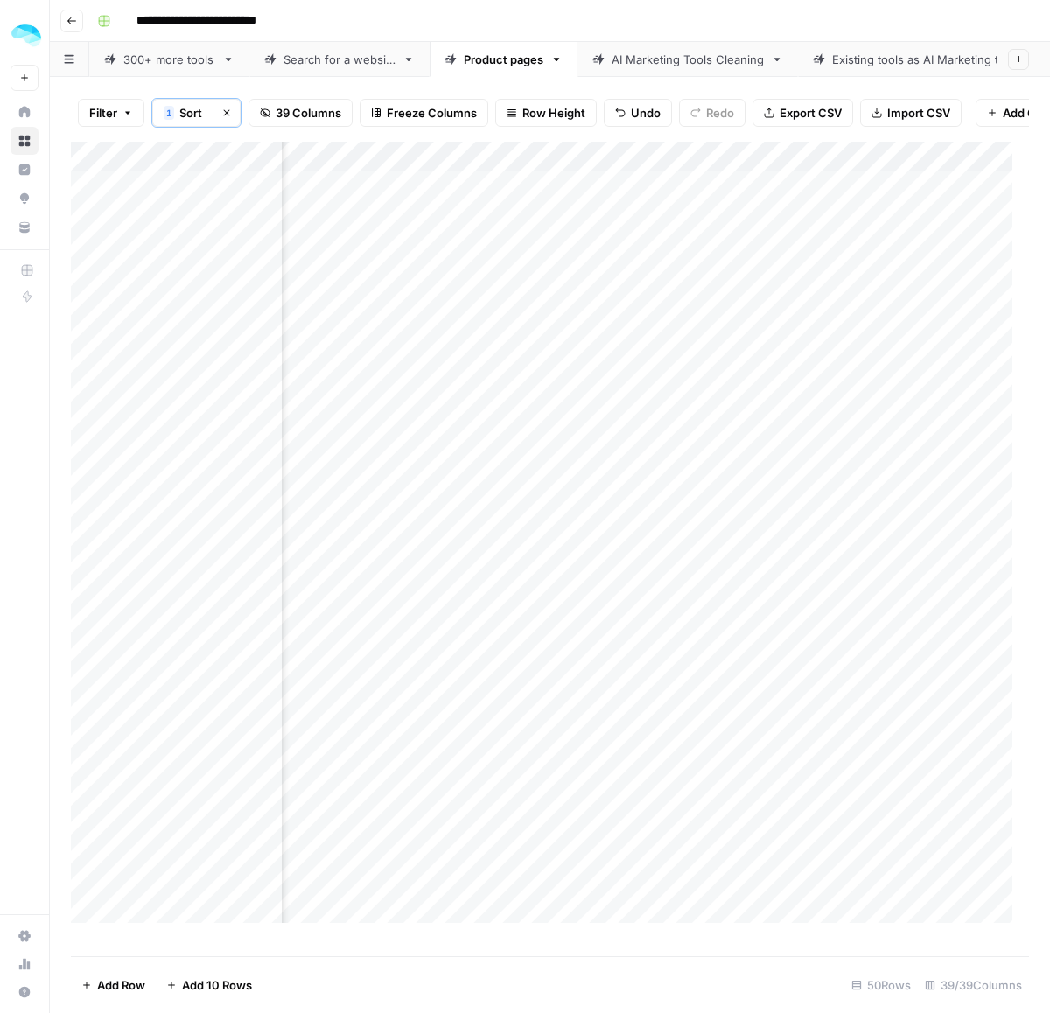
click at [789, 259] on div "Add Column" at bounding box center [550, 541] width 958 height 798
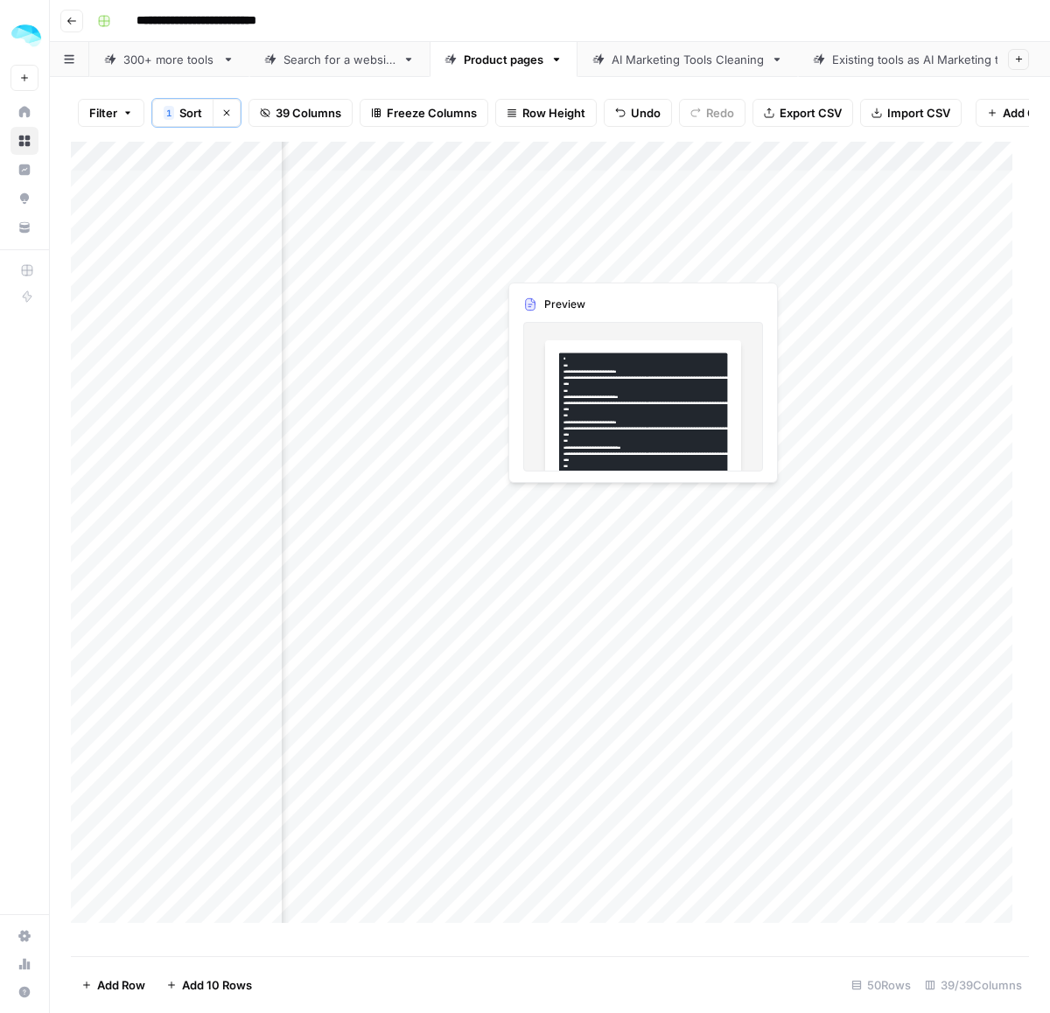
drag, startPoint x: 617, startPoint y: 192, endPoint x: 611, endPoint y: 256, distance: 64.2
click at [611, 256] on div "Add Column" at bounding box center [550, 541] width 958 height 798
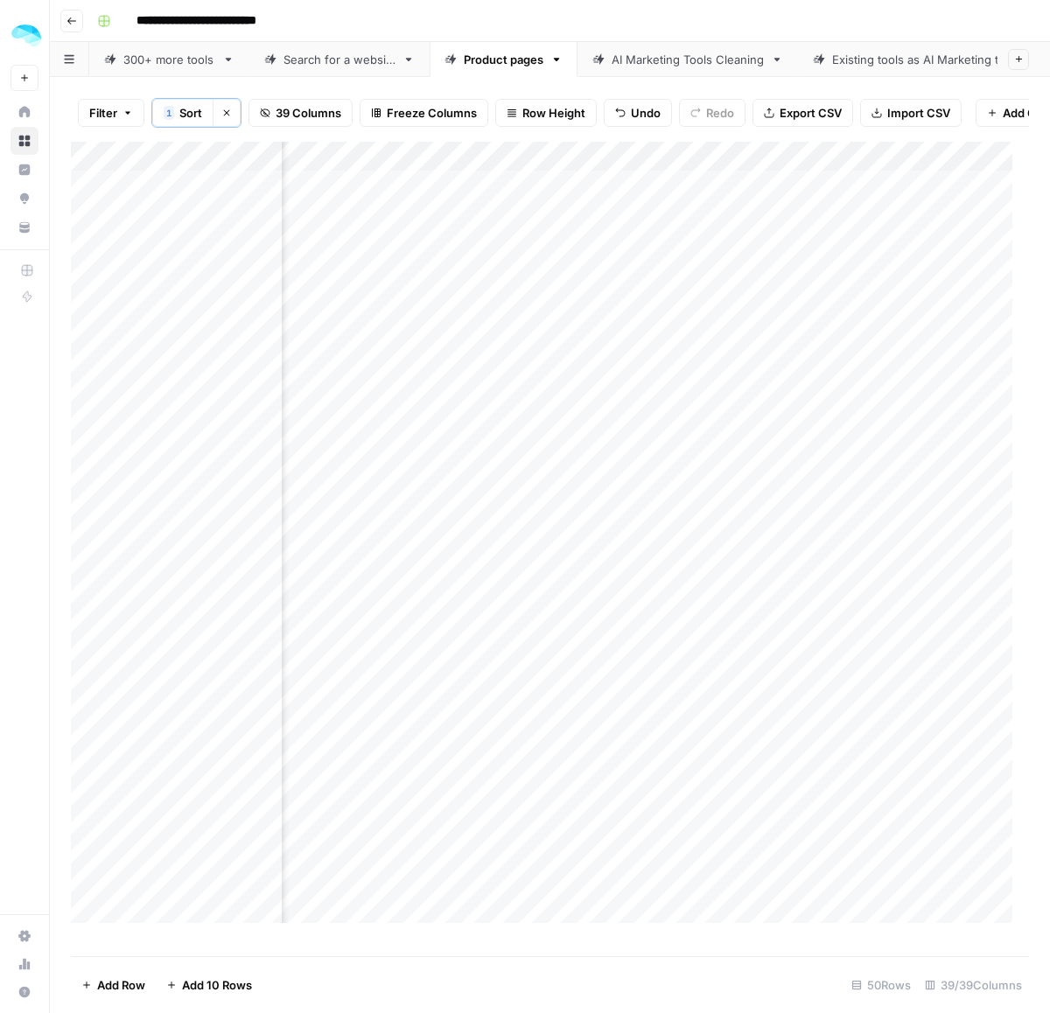
drag, startPoint x: 798, startPoint y: 963, endPoint x: 627, endPoint y: 974, distance: 170.9
click at [627, 974] on footer "Add Row Add 10 Rows 50 Rows 39/39 Columns" at bounding box center [550, 984] width 958 height 57
click at [552, 377] on div "Add Column" at bounding box center [550, 541] width 958 height 798
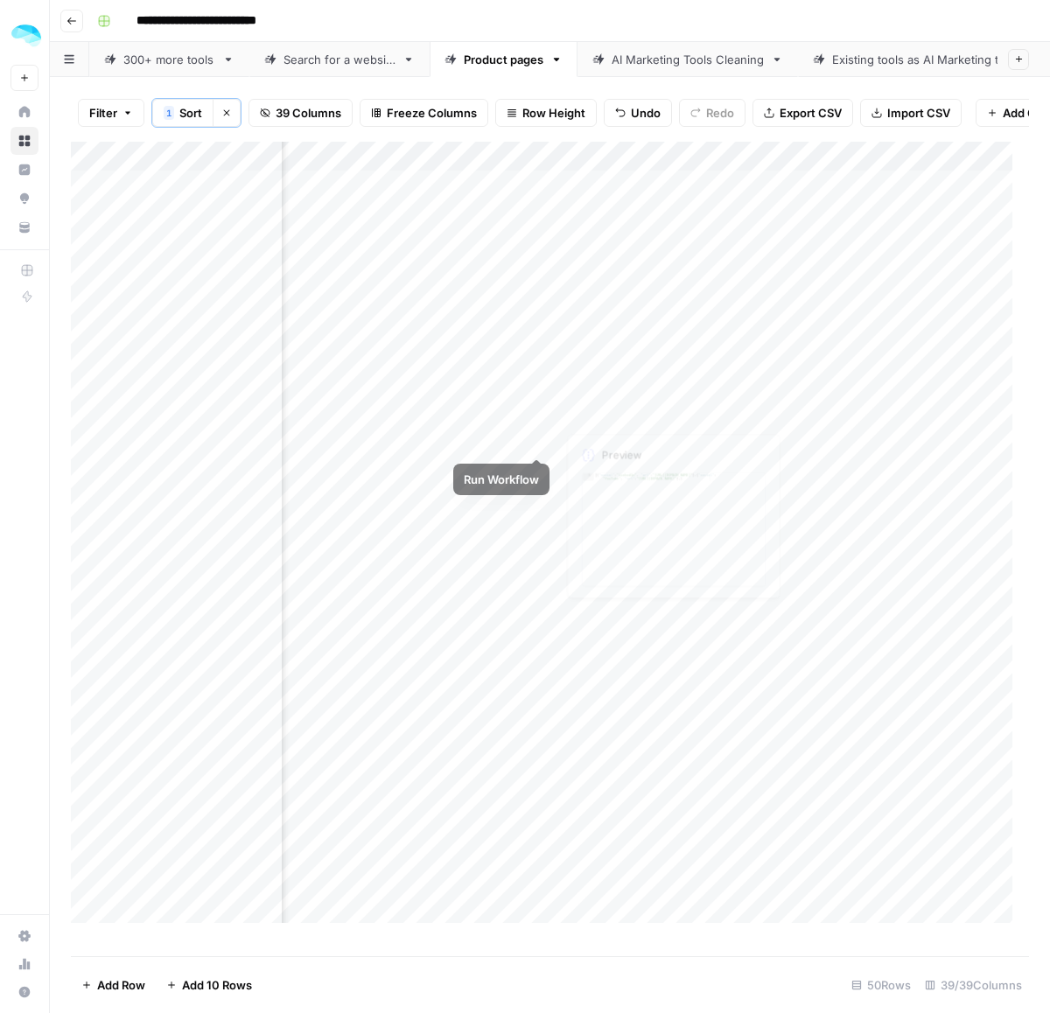
click at [630, 374] on div "Add Column" at bounding box center [550, 541] width 958 height 798
click at [786, 388] on div "Add Column" at bounding box center [550, 541] width 958 height 798
click at [346, 378] on div "Add Column" at bounding box center [550, 541] width 958 height 798
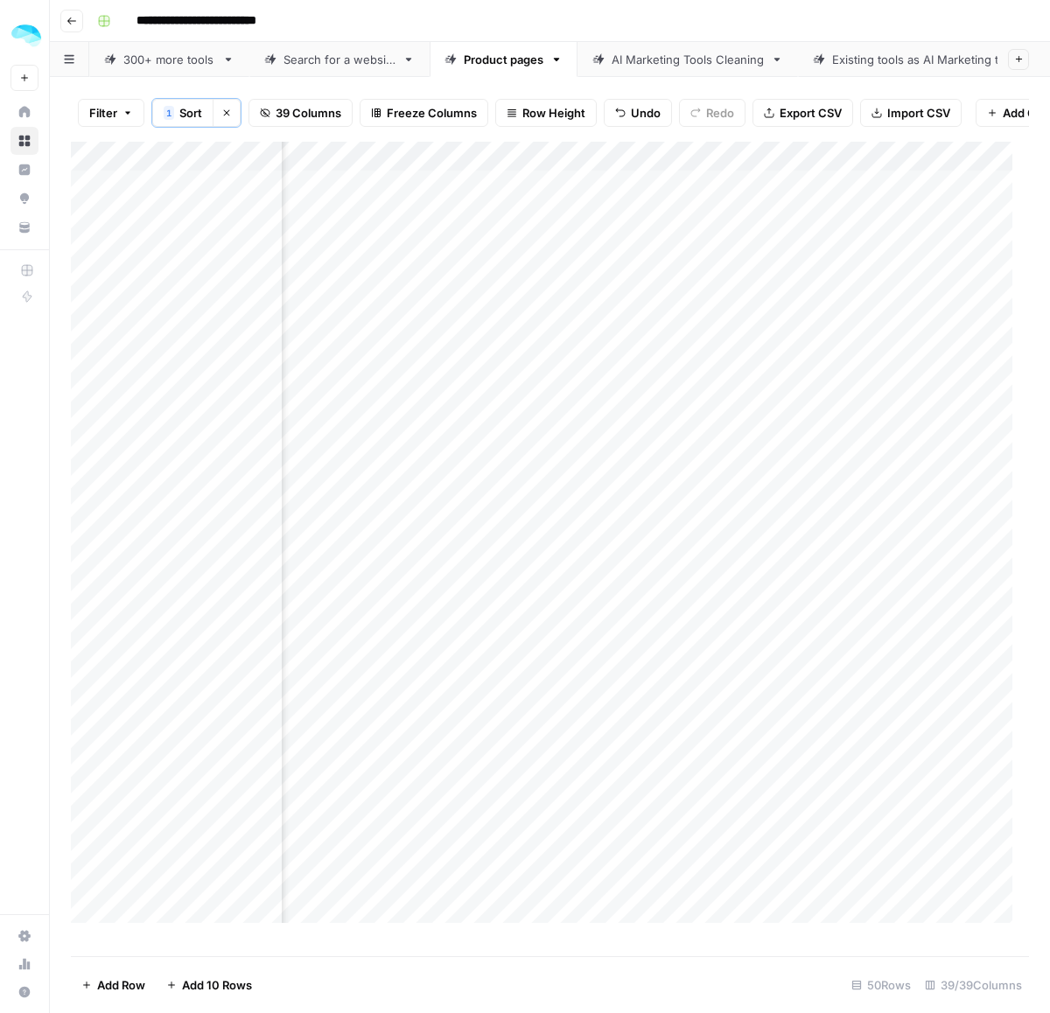
click at [757, 379] on div "Add Column" at bounding box center [550, 541] width 958 height 798
click at [564, 382] on div "Add Column" at bounding box center [550, 541] width 958 height 798
click at [298, 374] on div "Add Column" at bounding box center [550, 541] width 958 height 798
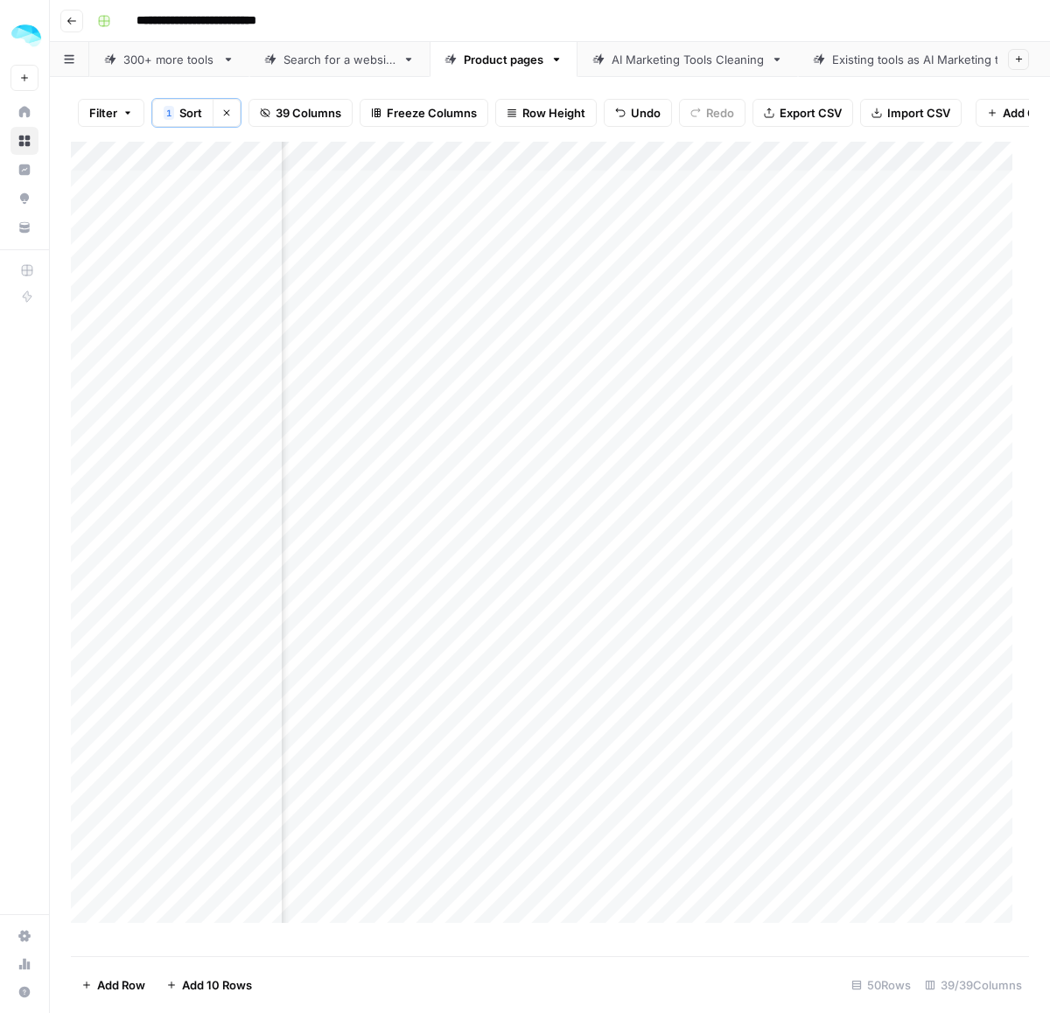
drag, startPoint x: 716, startPoint y: 379, endPoint x: 741, endPoint y: 383, distance: 25.7
click at [716, 379] on div "Add Column" at bounding box center [550, 541] width 958 height 798
click at [586, 381] on div "Add Column" at bounding box center [550, 541] width 958 height 798
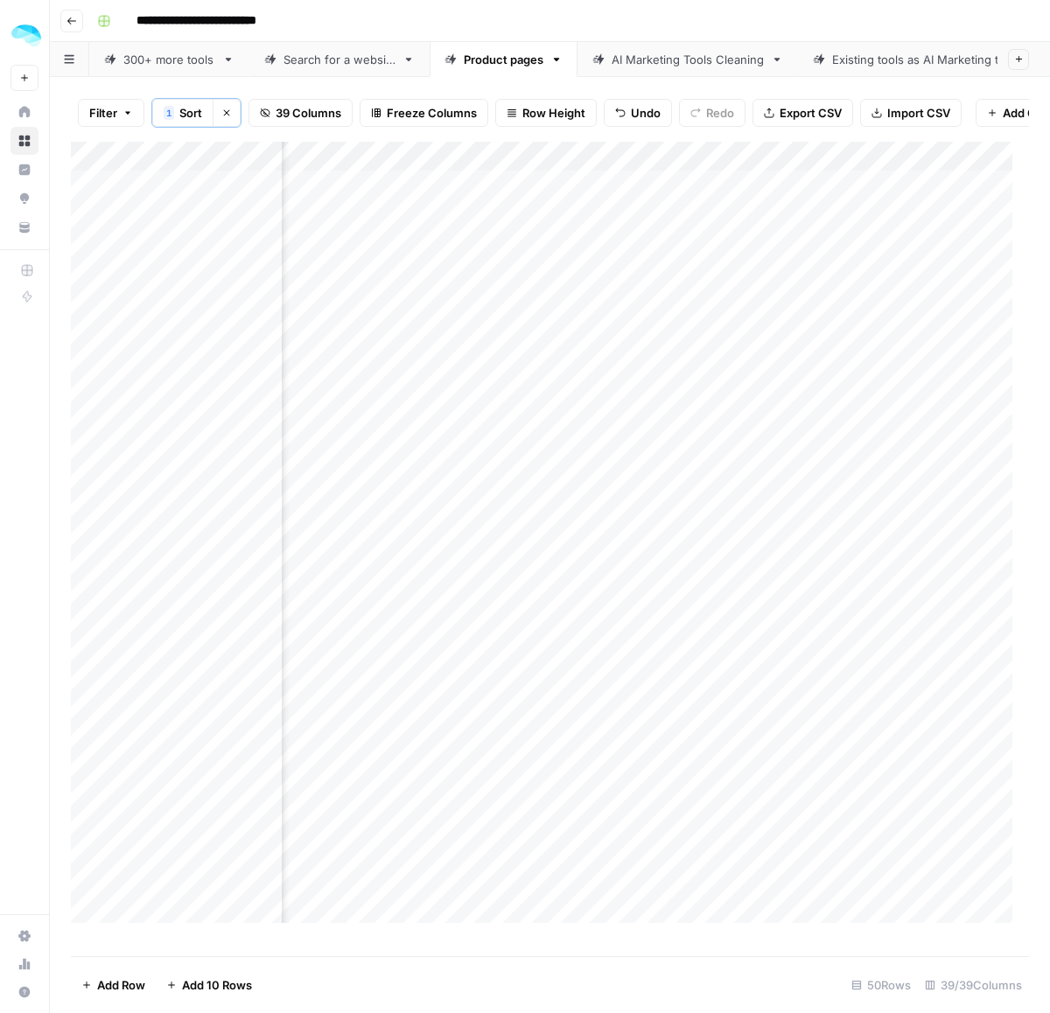
click at [698, 381] on div "Add Column" at bounding box center [550, 541] width 958 height 798
click at [989, 377] on div "Add Column" at bounding box center [550, 541] width 958 height 798
click at [661, 392] on div "Add Column" at bounding box center [550, 541] width 958 height 798
click at [973, 388] on div "Add Column" at bounding box center [550, 541] width 958 height 798
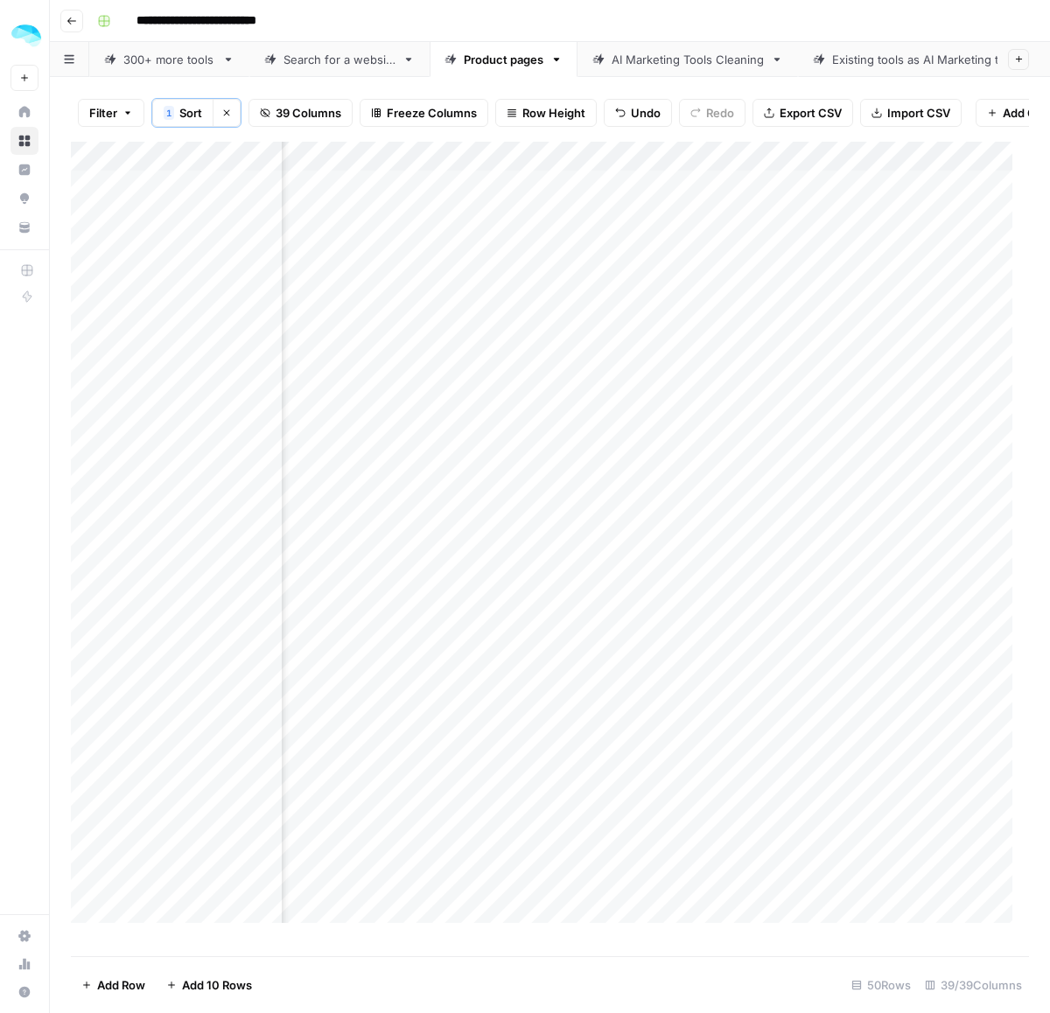
scroll to position [0, 7503]
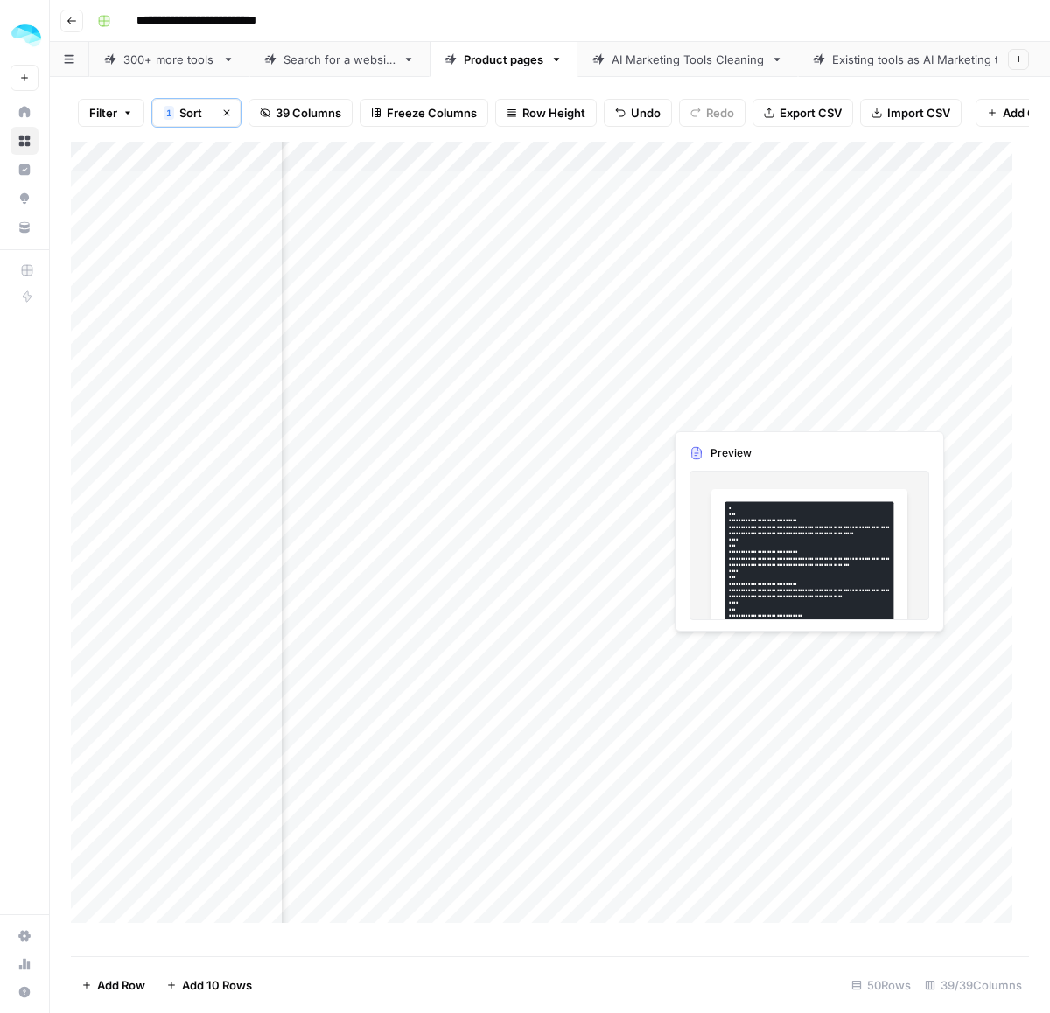
click at [748, 382] on div "Add Column" at bounding box center [550, 541] width 958 height 798
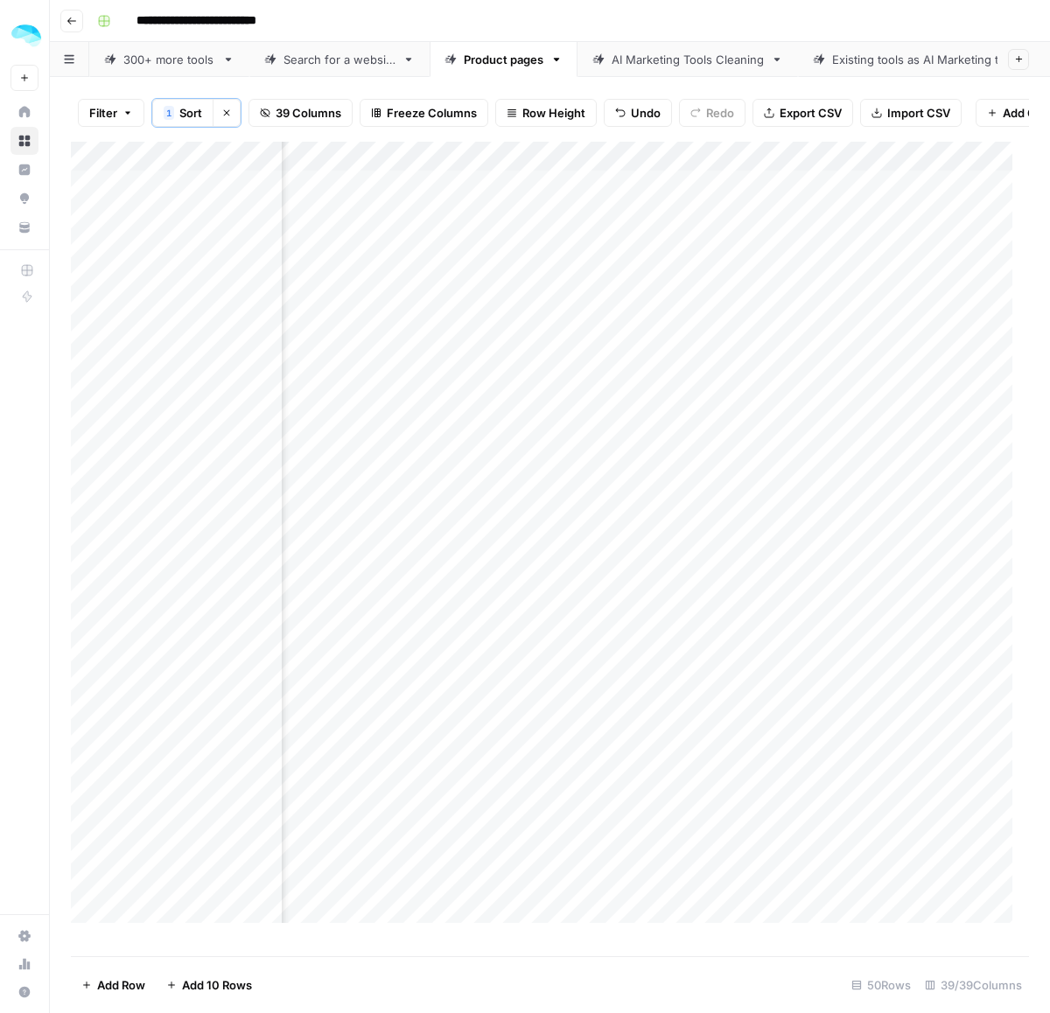
click at [106, 108] on span "Filter" at bounding box center [103, 112] width 28 height 17
click at [221, 194] on button "Add Filter" at bounding box center [426, 200] width 652 height 23
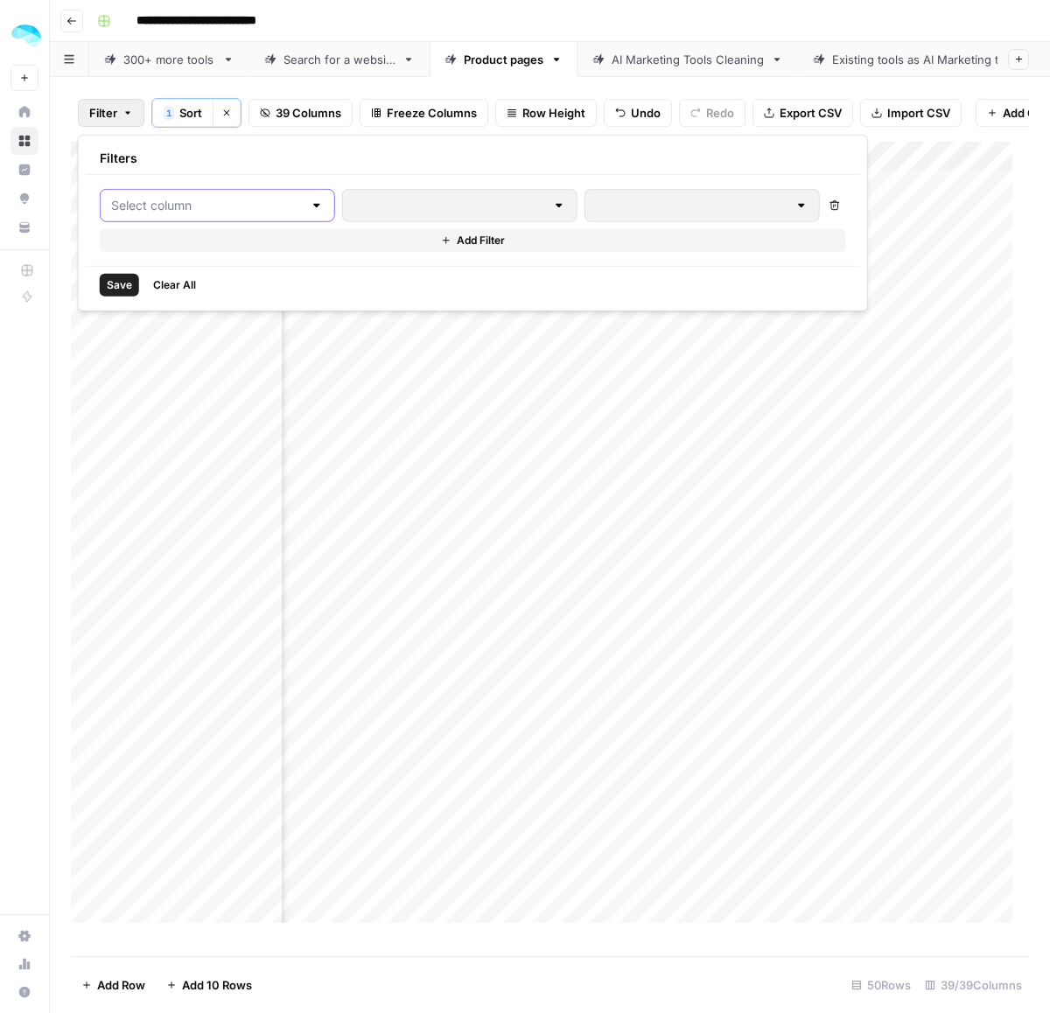
click at [223, 207] on input "text" at bounding box center [207, 205] width 192 height 17
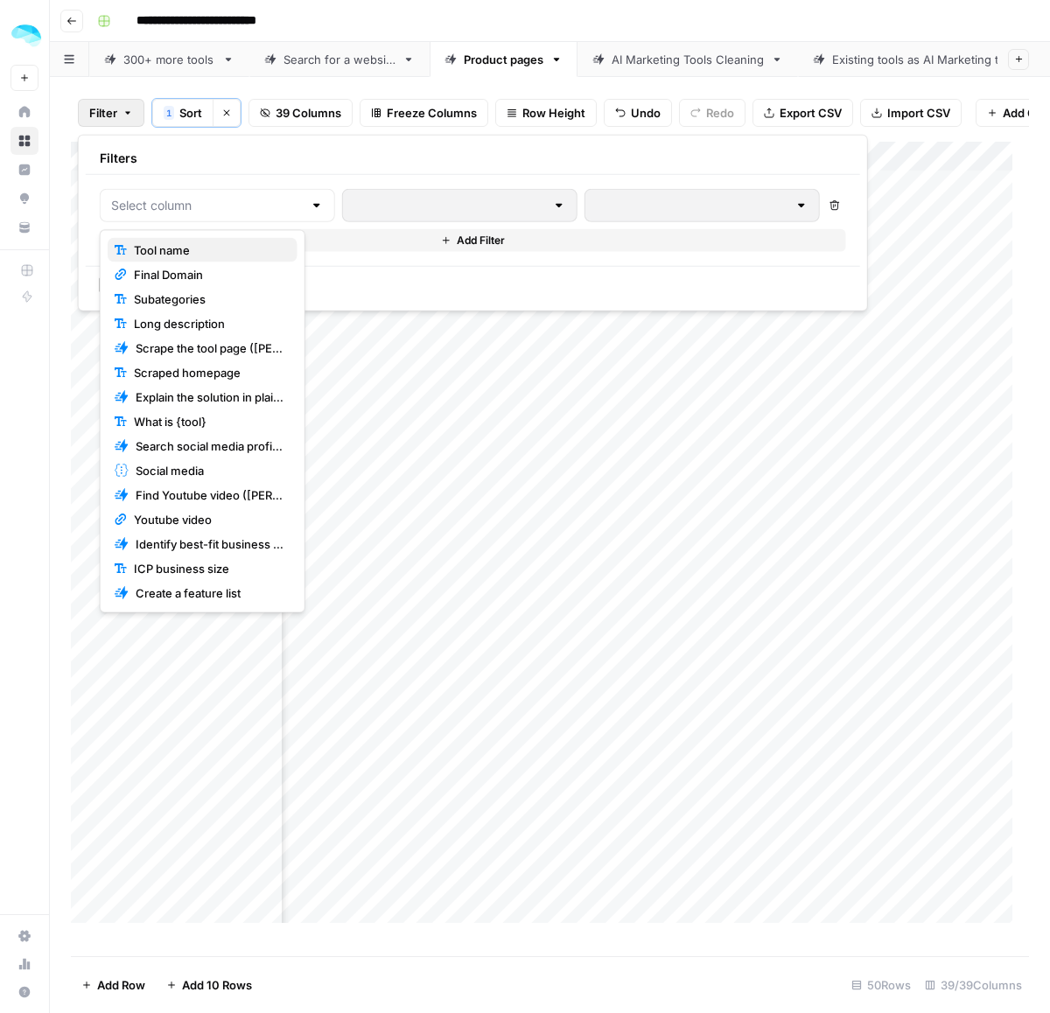
click at [214, 250] on span "Tool name" at bounding box center [209, 249] width 150 height 17
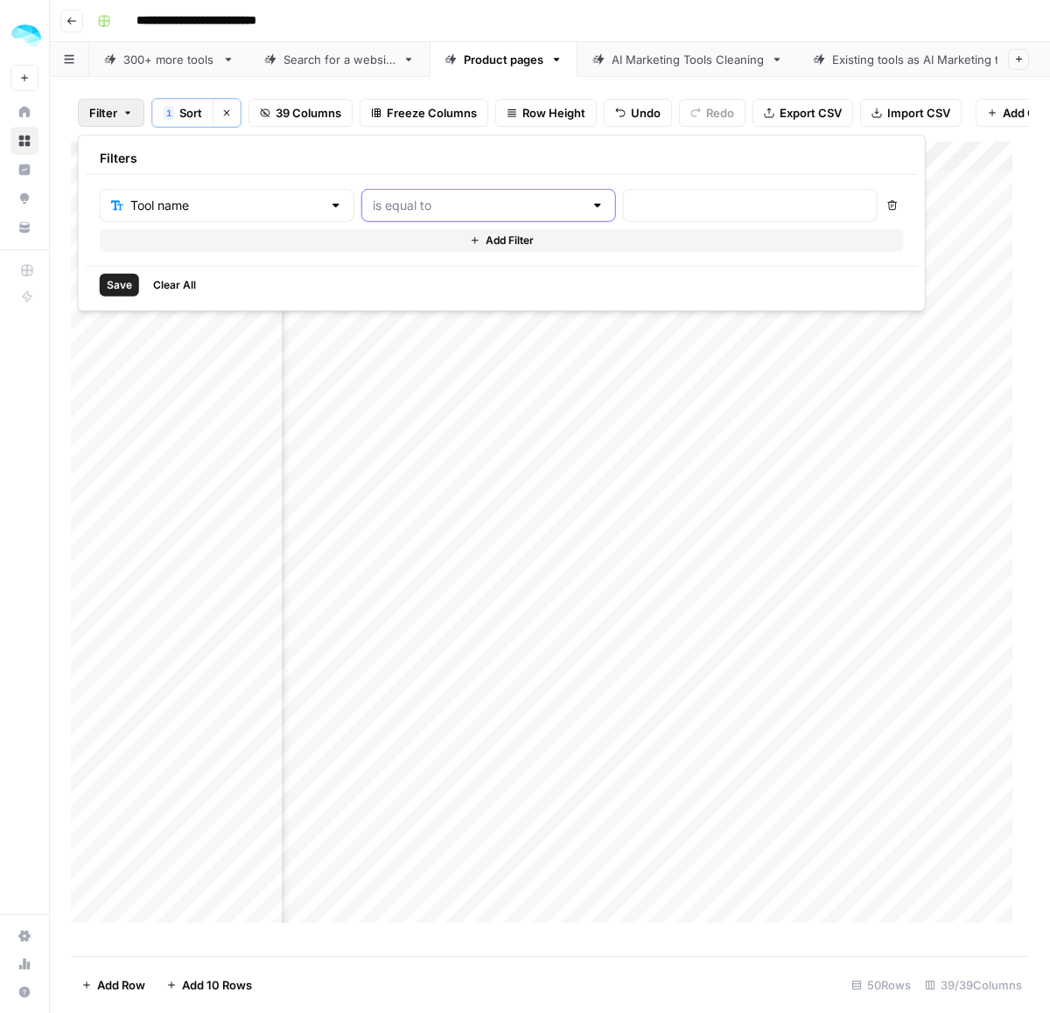
click at [486, 212] on input "text" at bounding box center [478, 205] width 211 height 17
click at [402, 322] on span "not contains" at bounding box center [441, 323] width 188 height 17
type input "not contains"
click at [634, 201] on input "text" at bounding box center [750, 205] width 232 height 17
type input "zoominfo, clay"
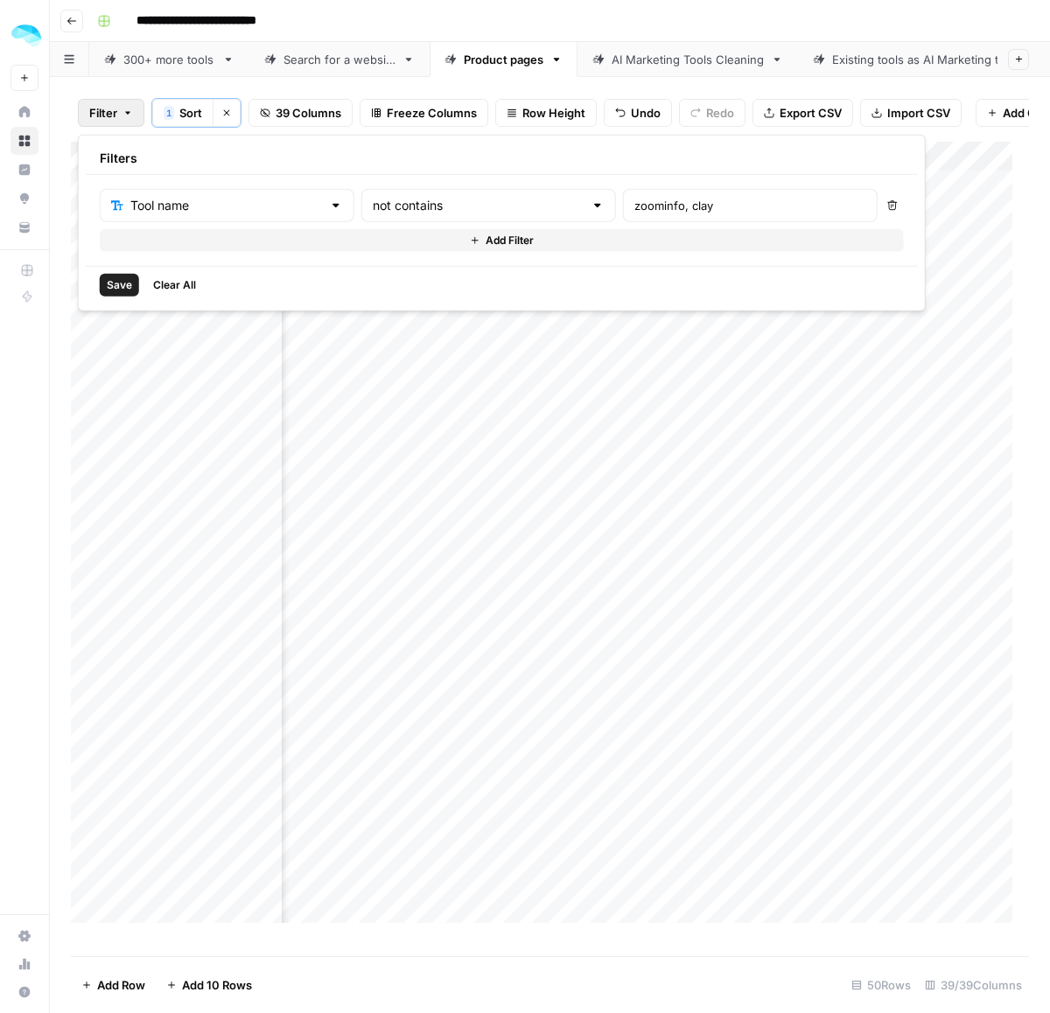
click at [108, 284] on span "Save" at bounding box center [119, 285] width 25 height 16
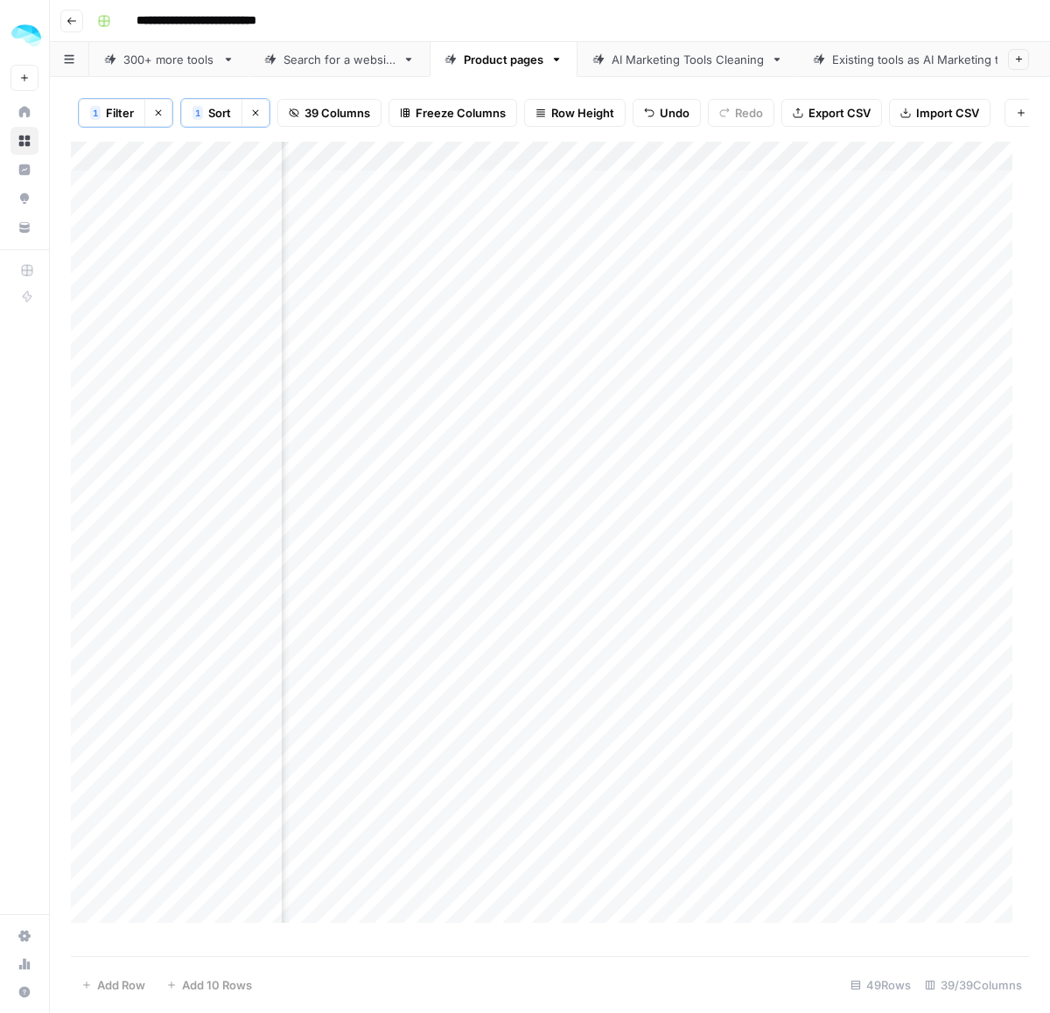
click at [112, 112] on span "Filter" at bounding box center [120, 112] width 28 height 17
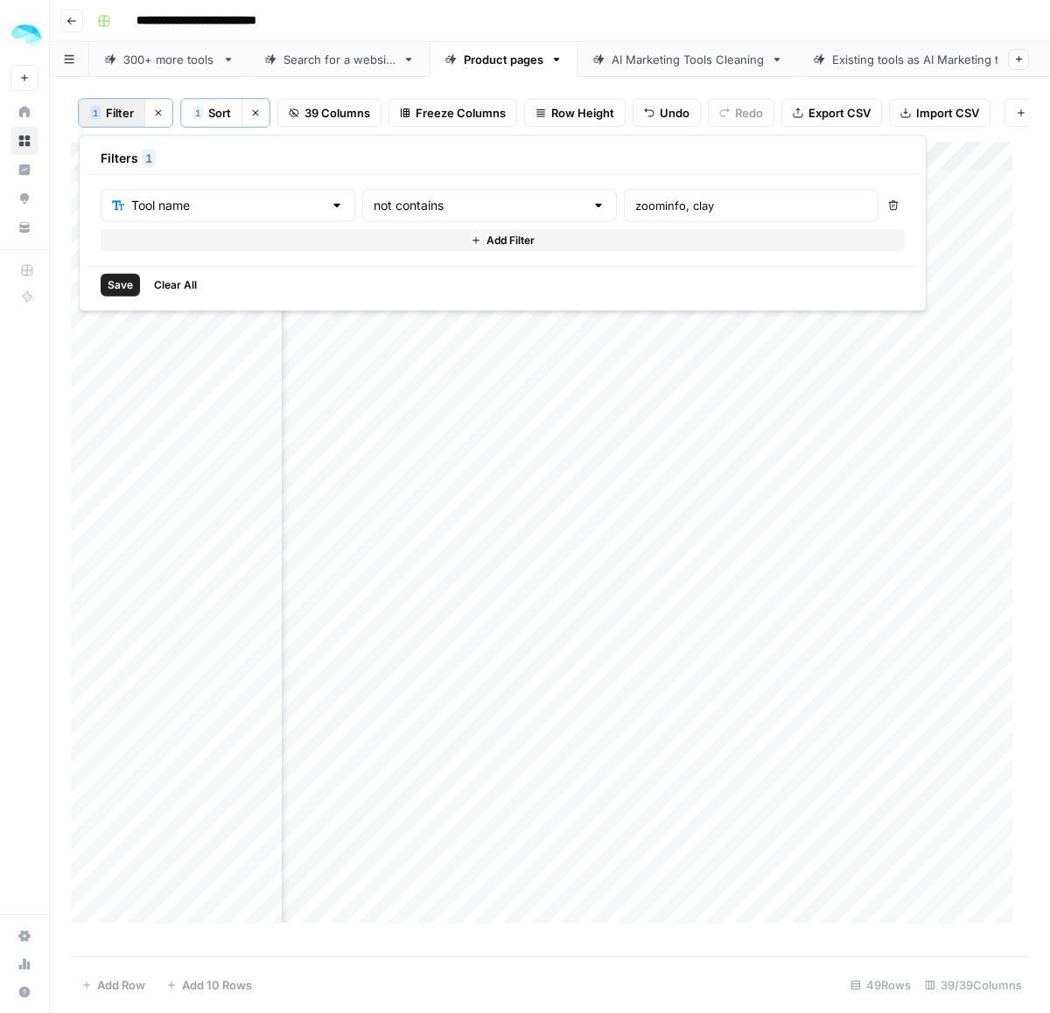
click at [486, 238] on span "Add Filter" at bounding box center [510, 241] width 48 height 16
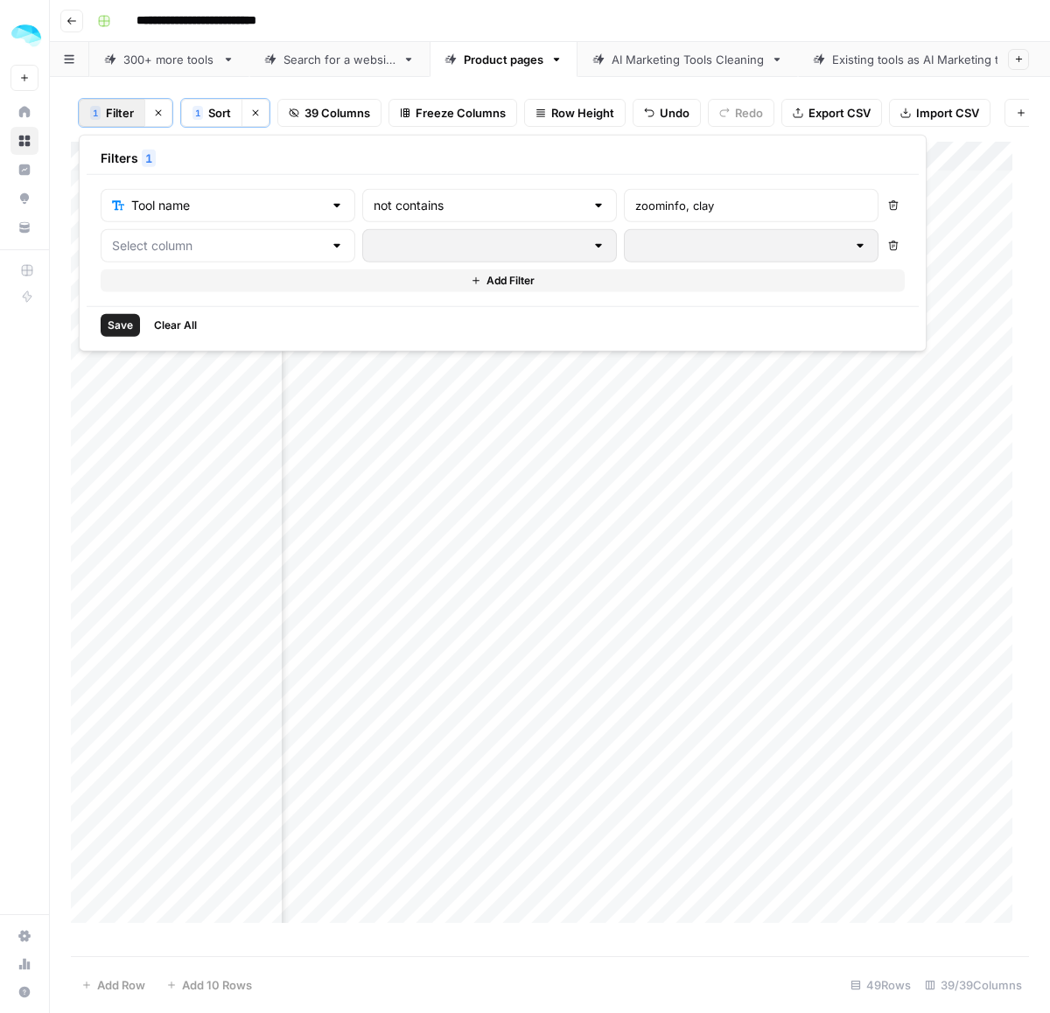
click at [167, 321] on span "Clear All" at bounding box center [175, 326] width 43 height 16
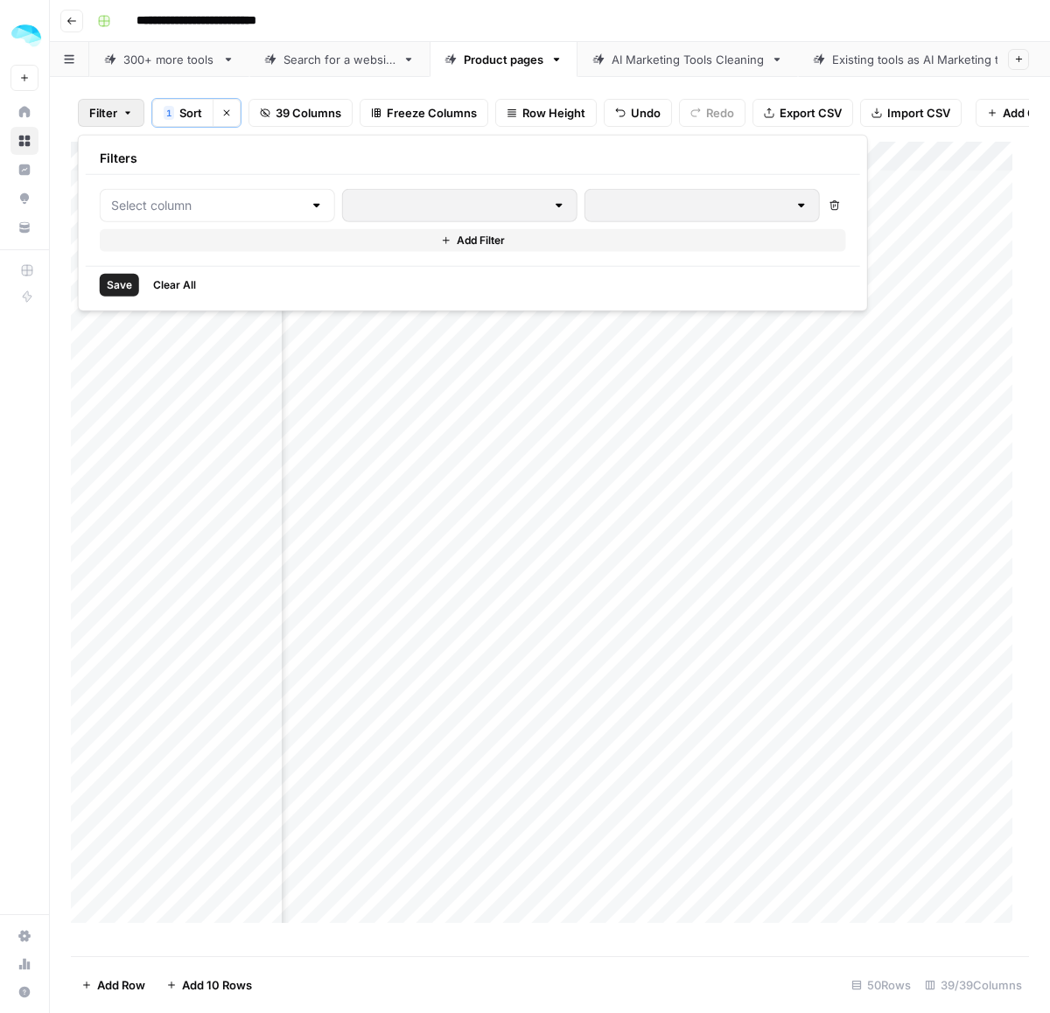
click at [832, 87] on div "Filter 1 Sort Clear sorts 39 Columns Freeze Columns Row Height Undo Redo Export…" at bounding box center [550, 113] width 958 height 58
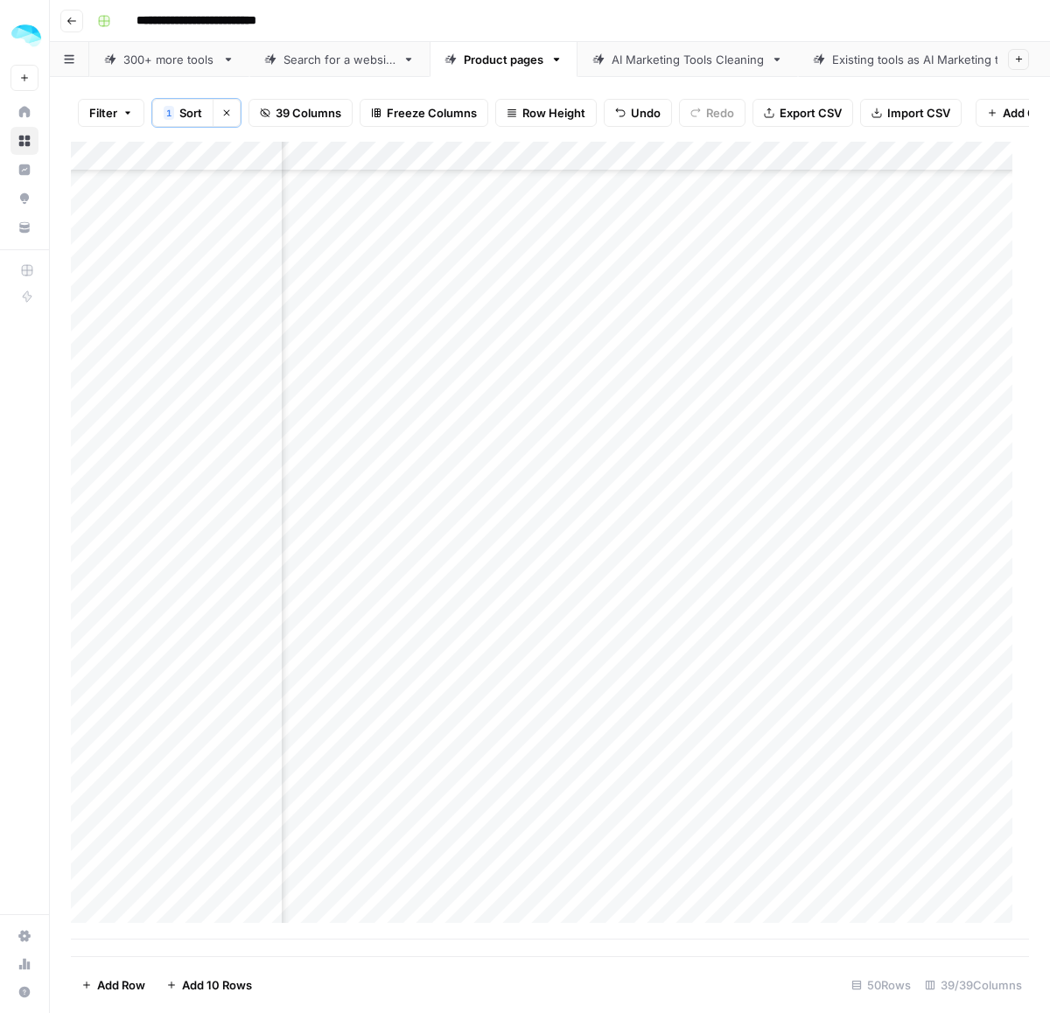
scroll to position [763, 6074]
click at [93, 330] on div "Add Column" at bounding box center [550, 541] width 958 height 798
click at [85, 333] on div "Add Column" at bounding box center [550, 541] width 958 height 798
click at [160, 444] on div "Add Column" at bounding box center [550, 541] width 958 height 798
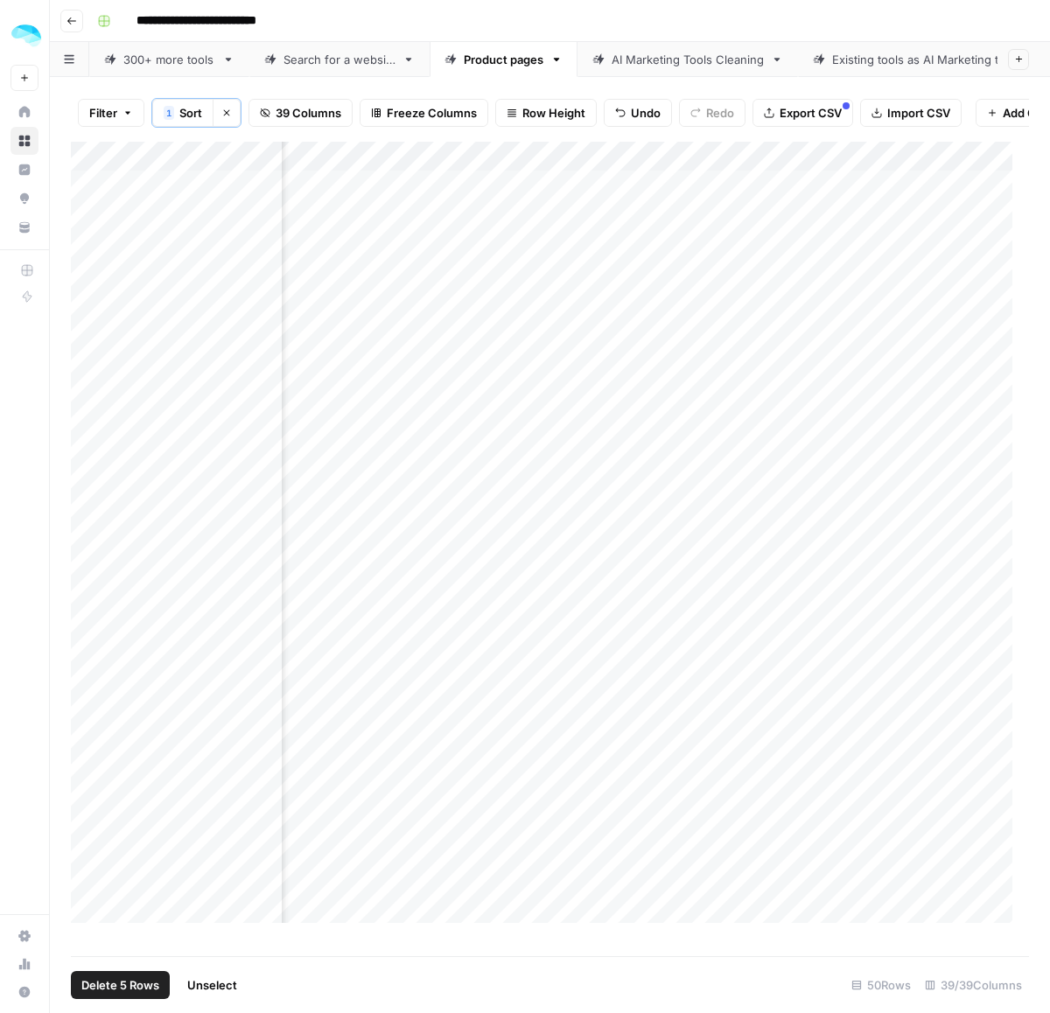
drag, startPoint x: 86, startPoint y: 437, endPoint x: 86, endPoint y: 554, distance: 116.4
click at [86, 554] on div "Add Column" at bounding box center [550, 541] width 958 height 798
drag, startPoint x: 157, startPoint y: 438, endPoint x: 159, endPoint y: 571, distance: 133.0
click at [159, 571] on div "Add Column" at bounding box center [550, 541] width 958 height 798
click at [369, 468] on div "Add Column" at bounding box center [550, 541] width 958 height 798
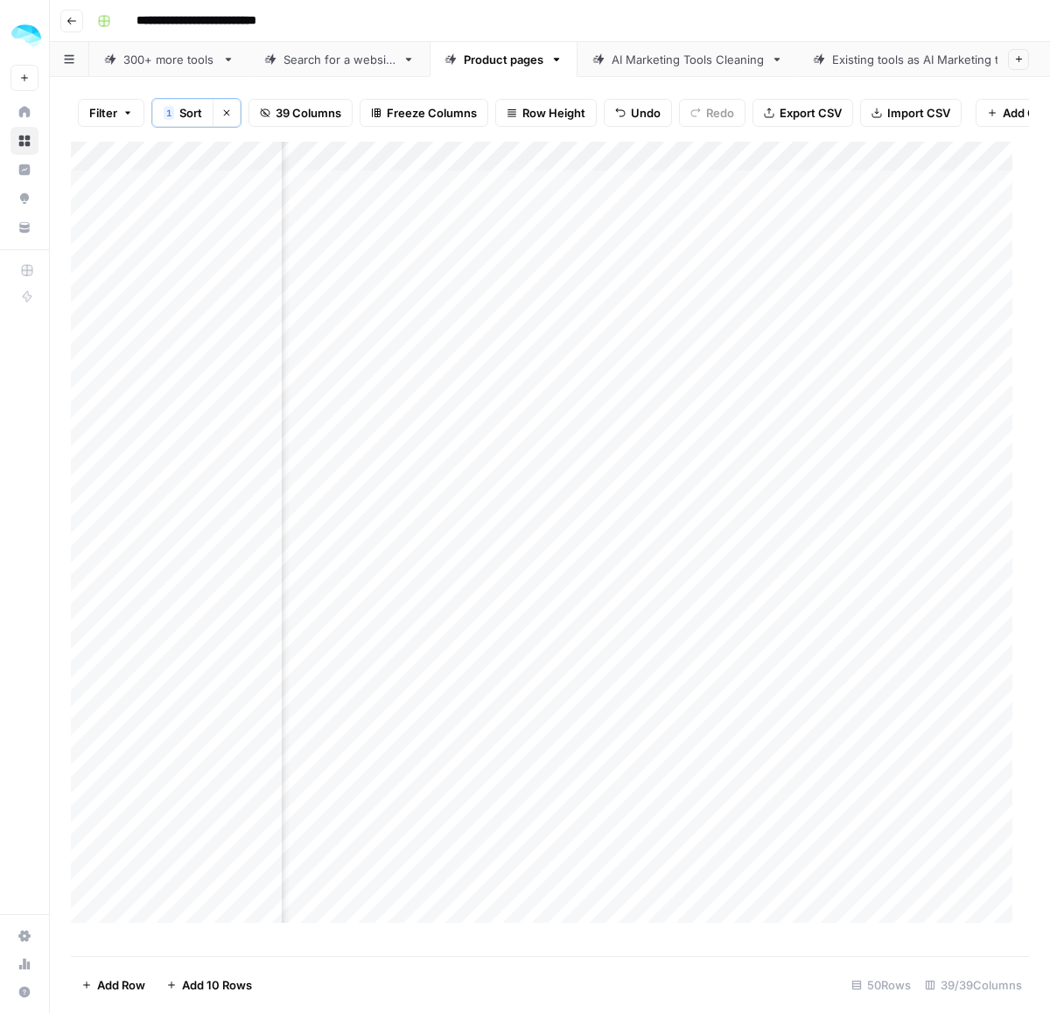
click at [346, 501] on div "Add Column" at bounding box center [550, 541] width 958 height 798
click at [334, 541] on div "Add Column" at bounding box center [550, 541] width 958 height 798
click at [322, 589] on div "Add Column" at bounding box center [550, 541] width 958 height 798
click at [322, 650] on div "Add Column" at bounding box center [550, 541] width 958 height 798
click at [891, 982] on div "50 Rows" at bounding box center [880, 985] width 73 height 28
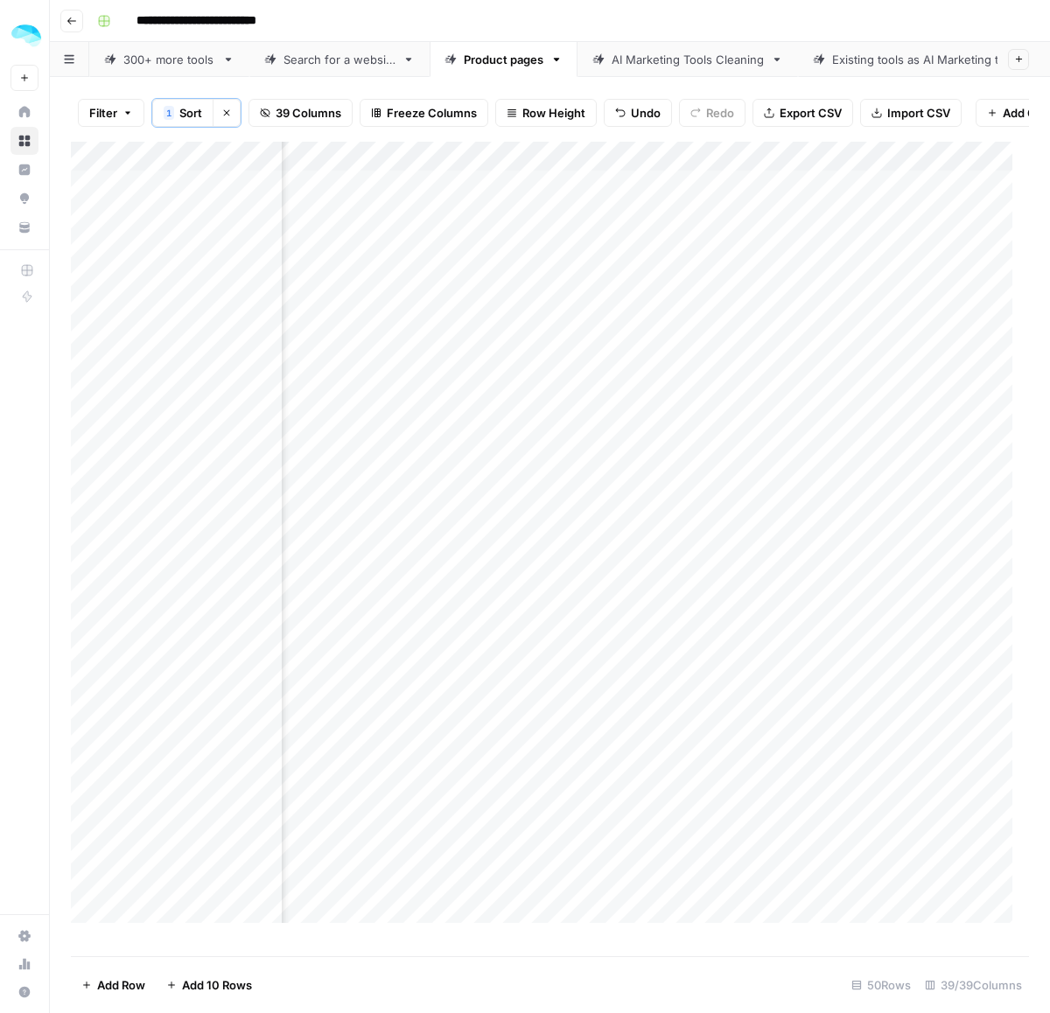
scroll to position [0, 0]
click at [201, 171] on div "Add Column" at bounding box center [550, 541] width 958 height 798
click at [179, 373] on button "Unfreeze Column" at bounding box center [236, 384] width 193 height 24
click at [197, 180] on div "Add Column" at bounding box center [550, 541] width 958 height 798
click at [411, 120] on span "Freeze Columns" at bounding box center [432, 112] width 90 height 17
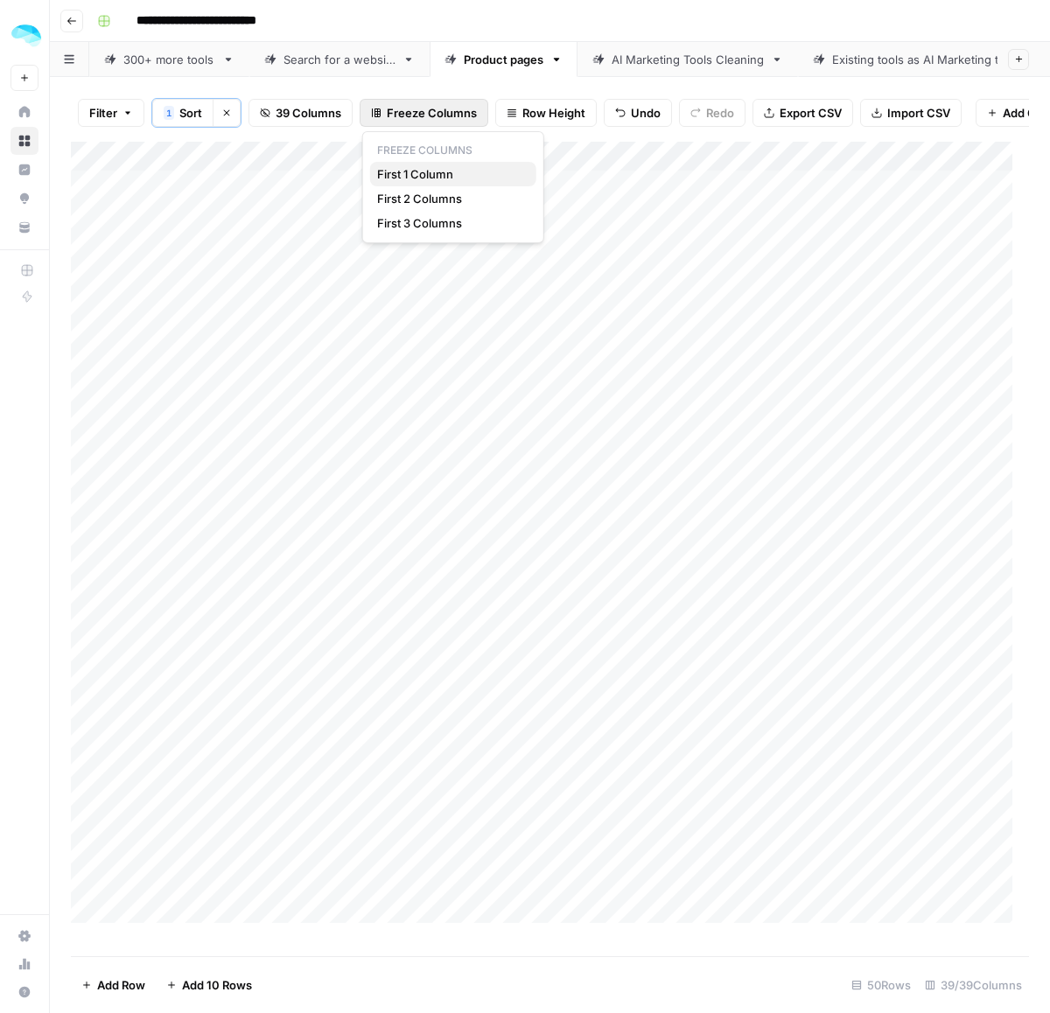
click at [405, 180] on span "First 1 Column" at bounding box center [449, 173] width 145 height 17
click at [519, 472] on div "Add Column" at bounding box center [550, 541] width 958 height 798
click at [89, 901] on div "Add Column" at bounding box center [550, 541] width 958 height 798
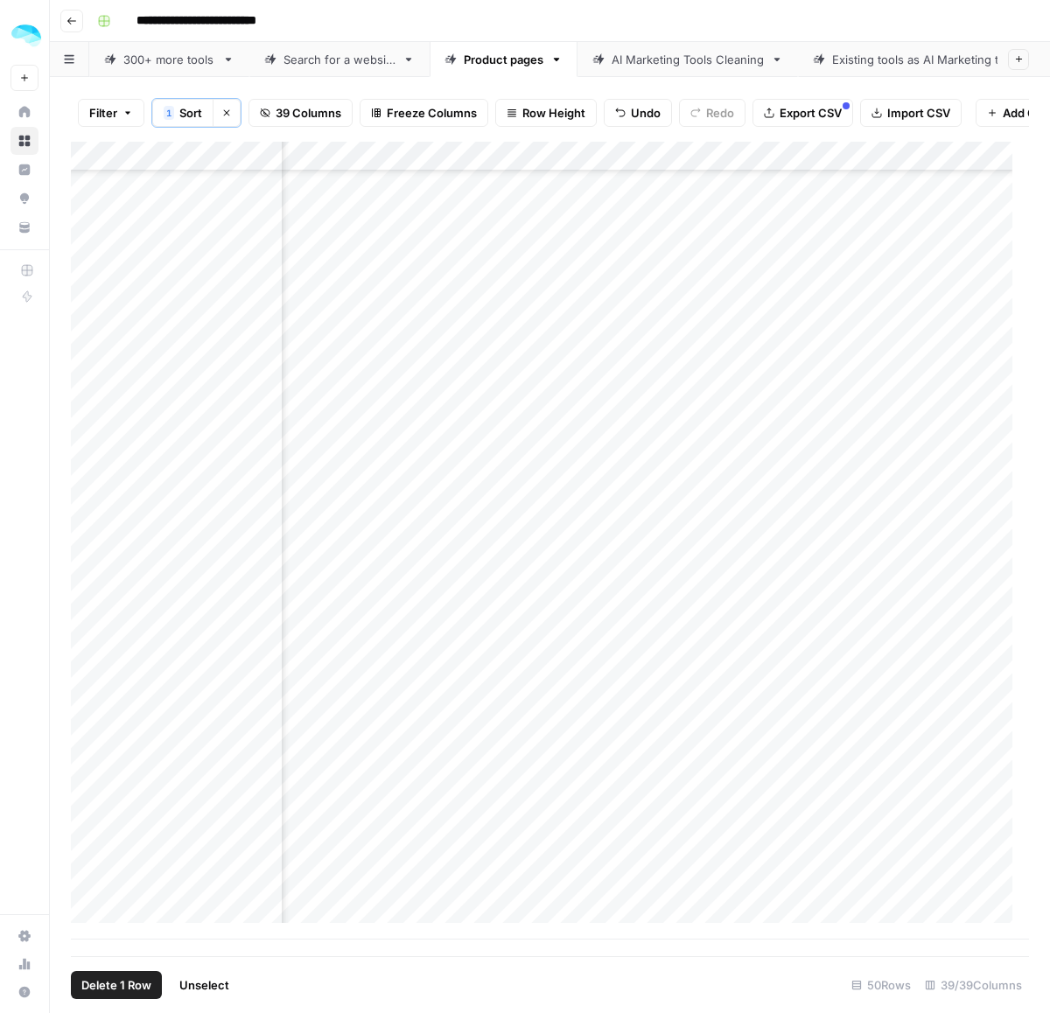
click at [116, 991] on span "Delete 1 Row" at bounding box center [116, 984] width 70 height 17
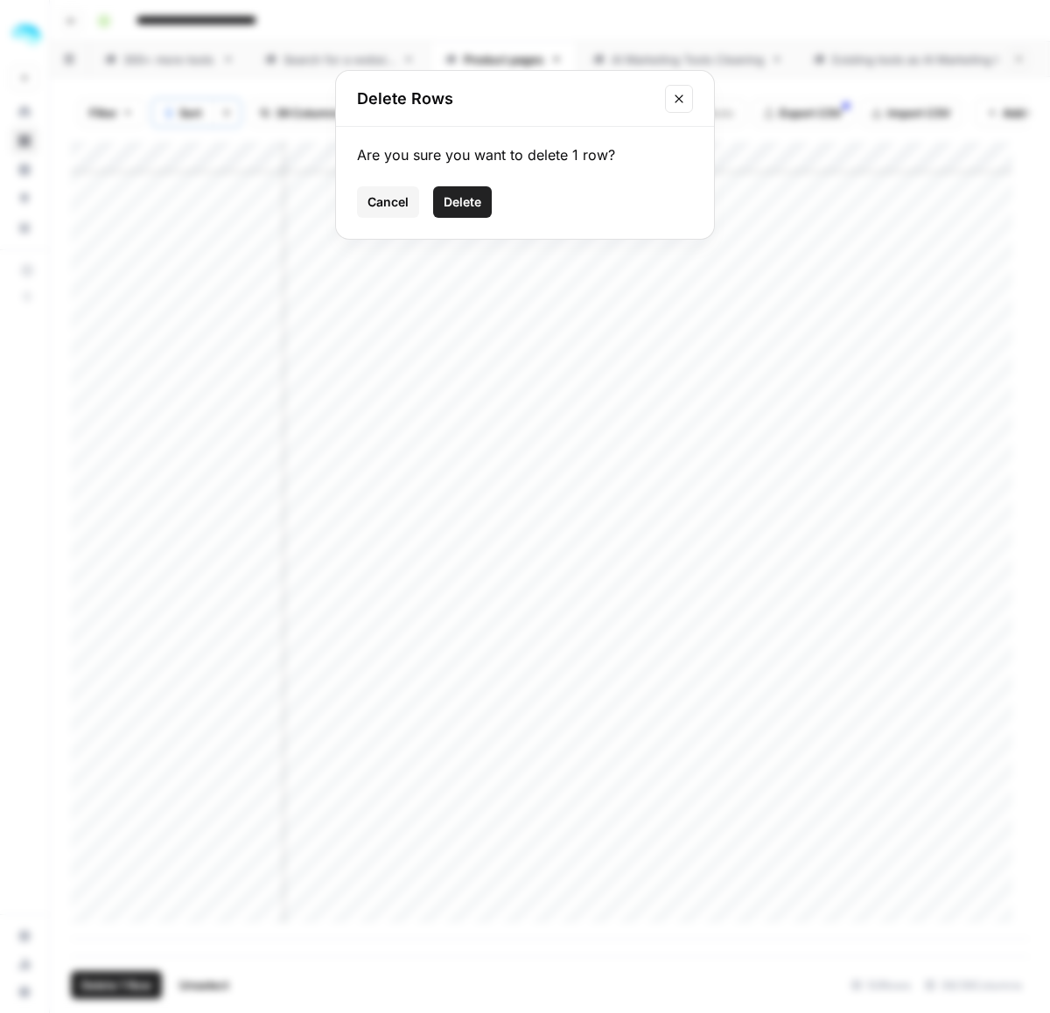
click at [458, 197] on span "Delete" at bounding box center [463, 201] width 38 height 17
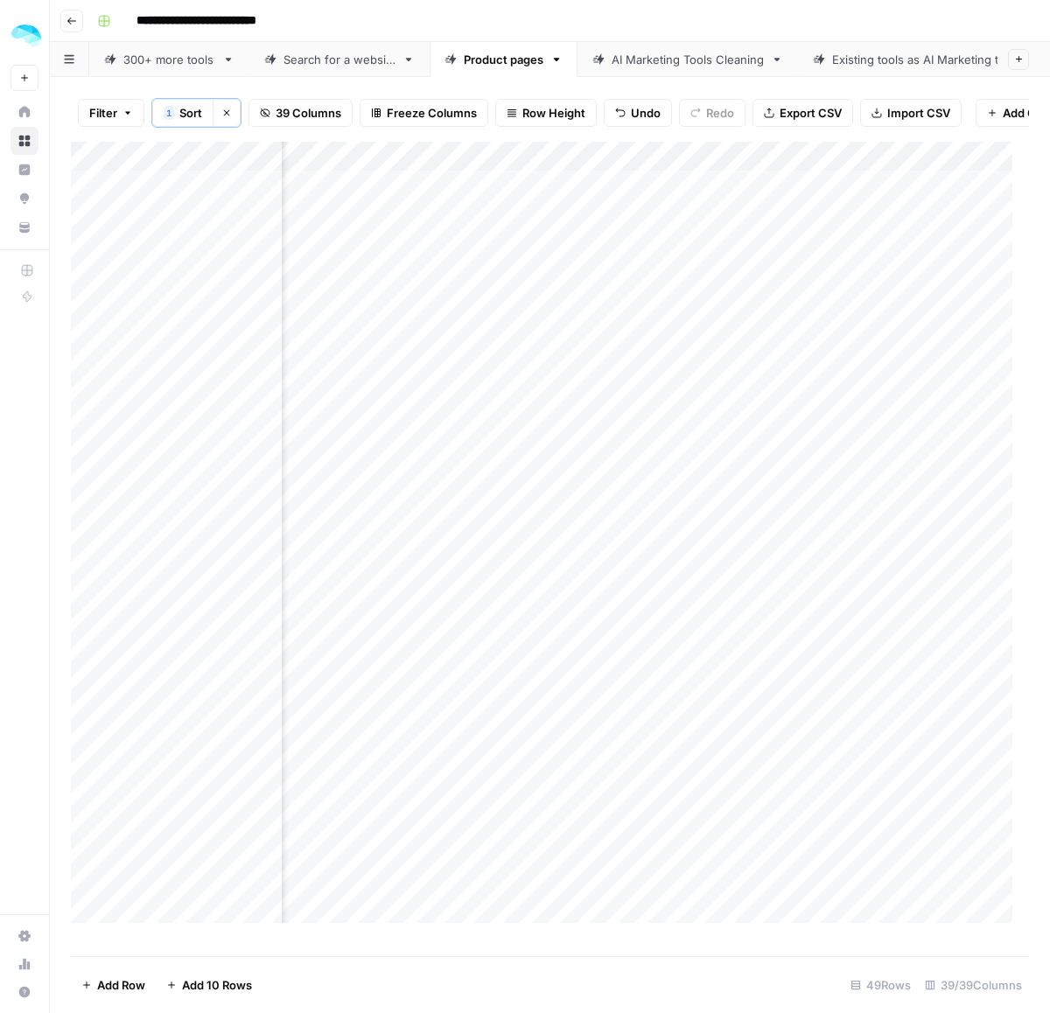
scroll to position [0, 110]
click at [192, 169] on div "Add Column" at bounding box center [550, 541] width 958 height 798
click at [199, 296] on span "Sort Ascending" at bounding box center [234, 295] width 137 height 17
click at [162, 273] on div "Add Column" at bounding box center [550, 540] width 958 height 800
click at [267, 167] on div "Add Column" at bounding box center [550, 540] width 958 height 800
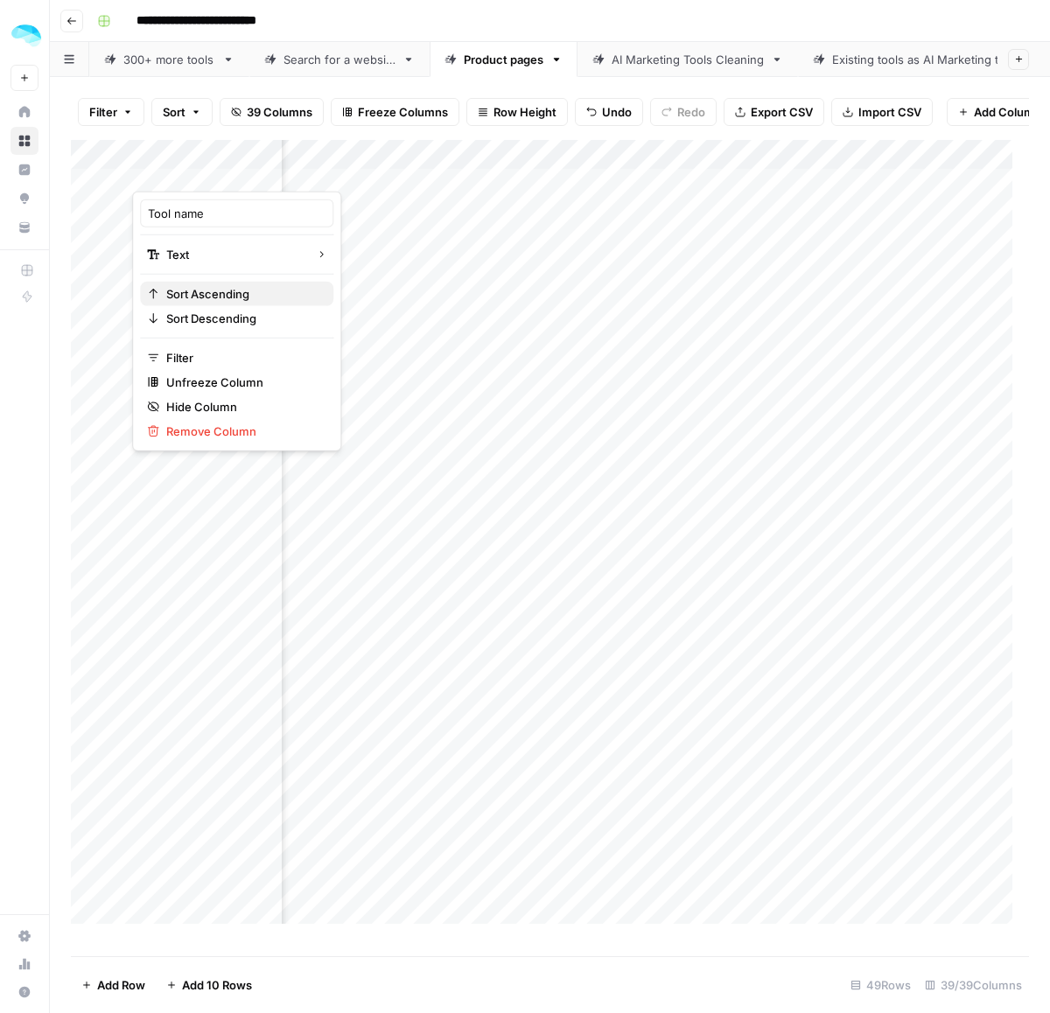
click at [191, 282] on button "Sort Ascending" at bounding box center [236, 294] width 193 height 24
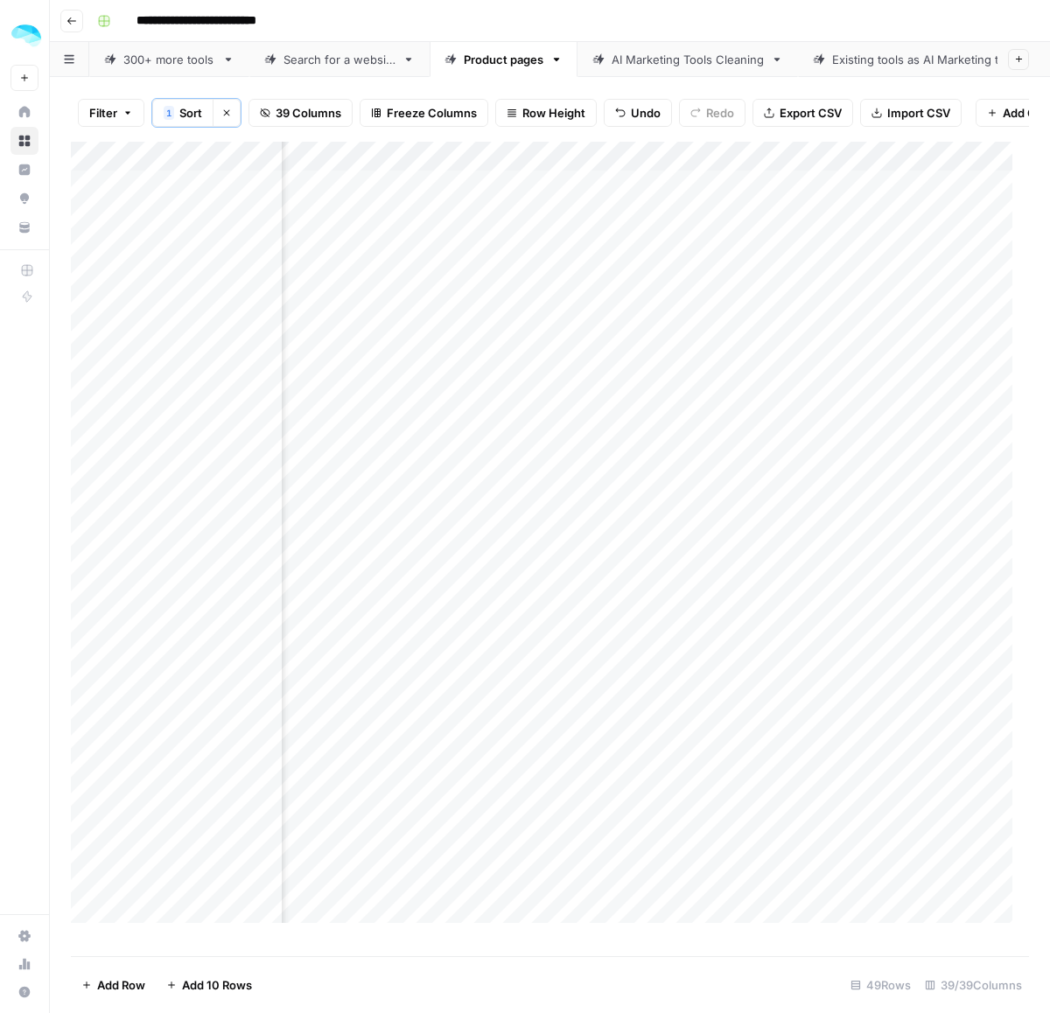
scroll to position [0, 1130]
click at [414, 469] on div "Add Column" at bounding box center [550, 541] width 958 height 798
click at [448, 588] on div "Add Column" at bounding box center [550, 541] width 958 height 798
click at [492, 657] on div "Add Column" at bounding box center [550, 541] width 958 height 798
drag, startPoint x: 436, startPoint y: 707, endPoint x: 473, endPoint y: 710, distance: 37.8
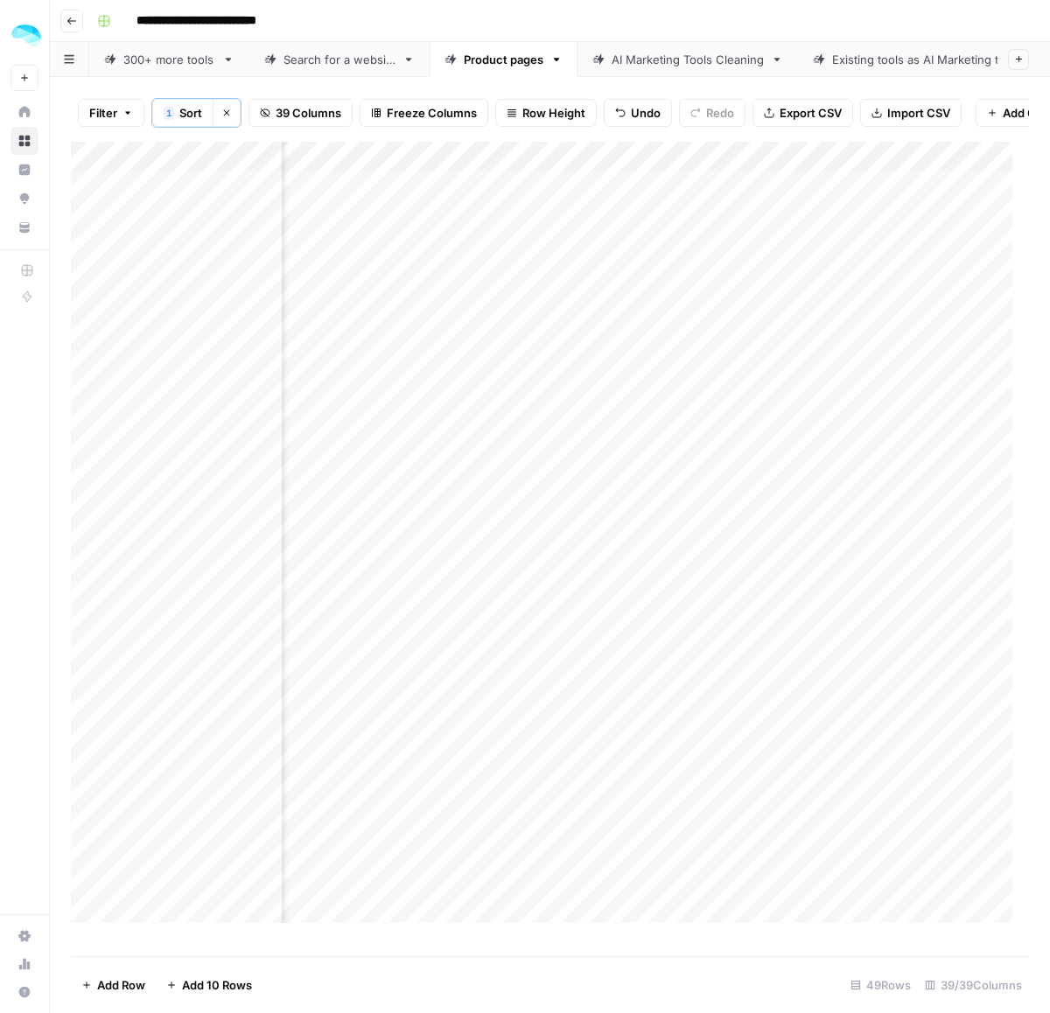
click at [436, 707] on div "Add Column" at bounding box center [550, 541] width 958 height 798
click at [414, 797] on div "Add Column" at bounding box center [550, 541] width 958 height 798
drag, startPoint x: 449, startPoint y: 851, endPoint x: 479, endPoint y: 884, distance: 44.6
click at [444, 879] on div "Add Column" at bounding box center [550, 541] width 958 height 798
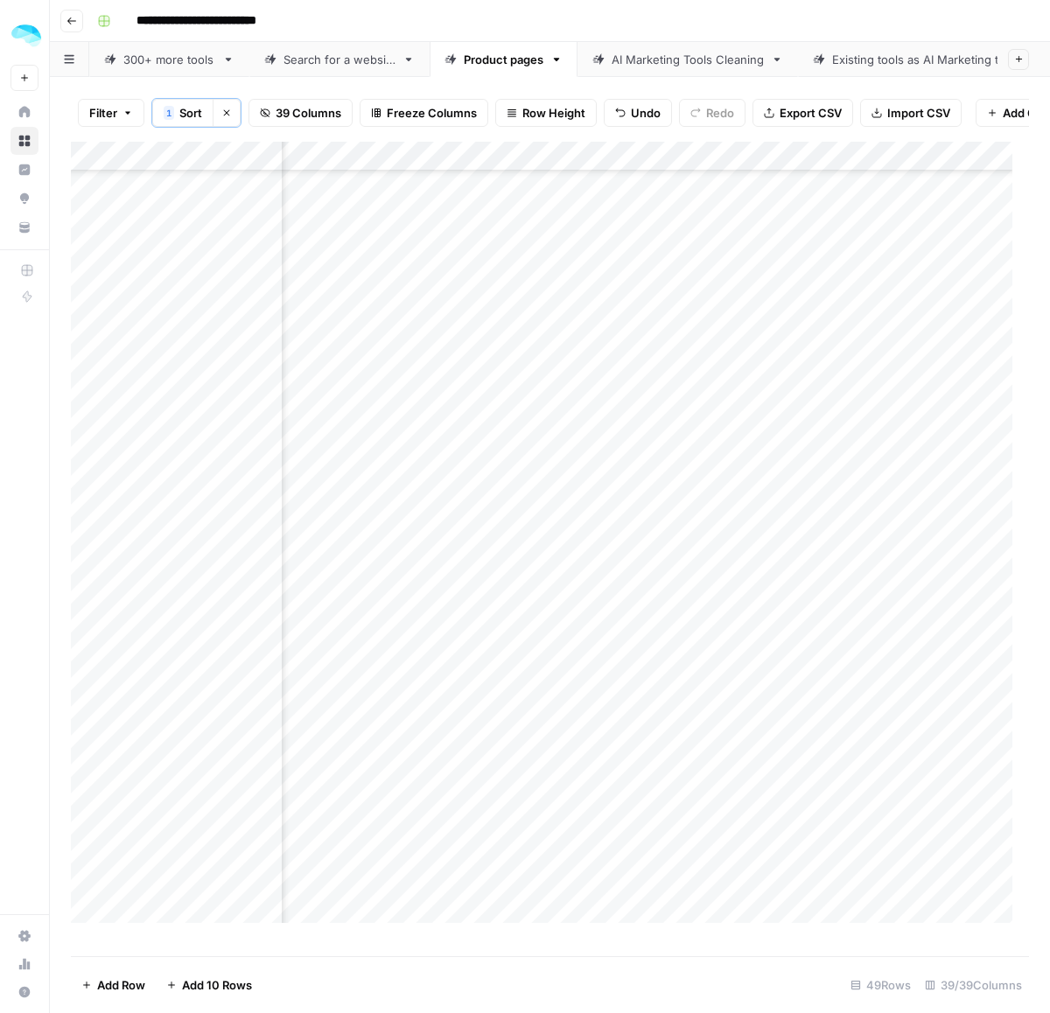
drag, startPoint x: 414, startPoint y: 619, endPoint x: 414, endPoint y: 653, distance: 34.1
click at [414, 653] on div "Add Column" at bounding box center [550, 541] width 958 height 798
click at [430, 693] on div "Add Column" at bounding box center [550, 541] width 958 height 798
drag, startPoint x: 416, startPoint y: 697, endPoint x: 416, endPoint y: 707, distance: 9.6
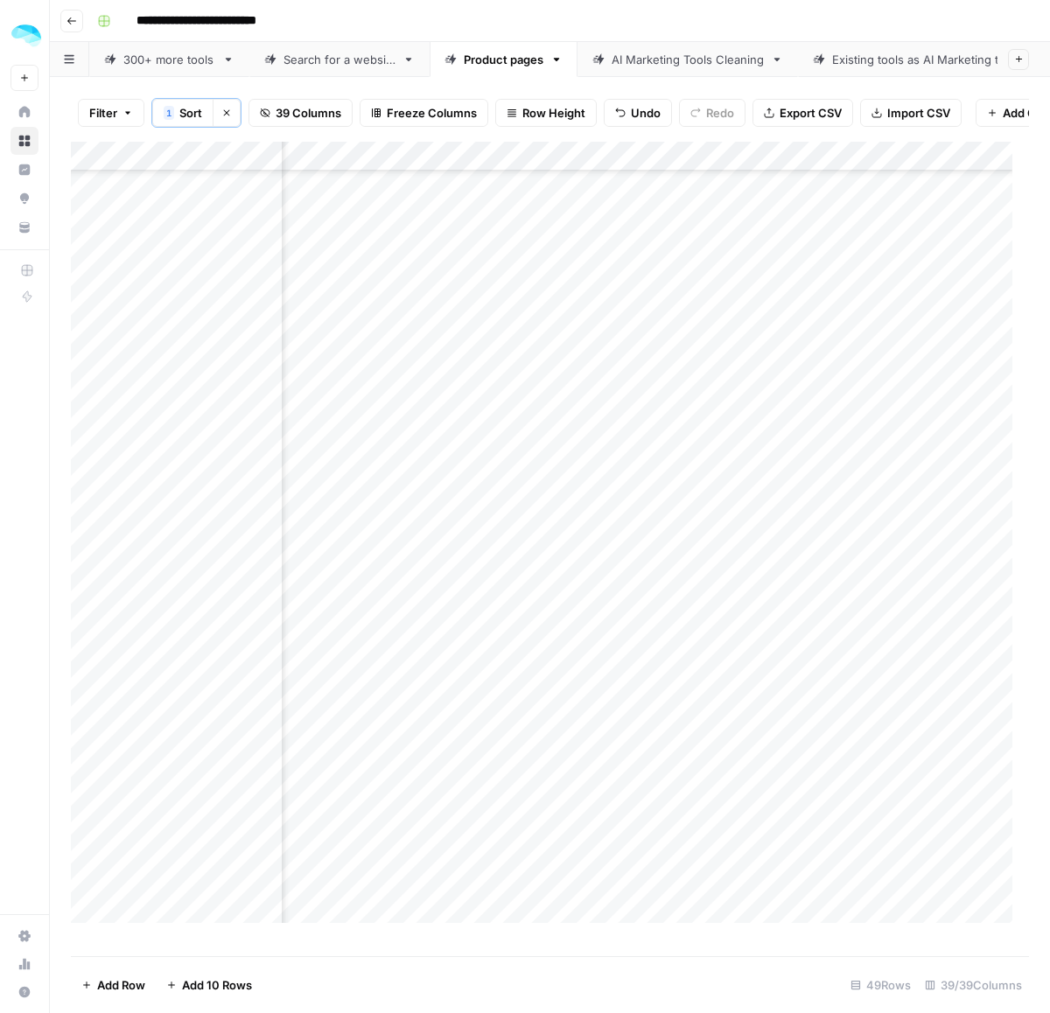
click at [416, 707] on div "Add Column" at bounding box center [550, 541] width 958 height 798
drag, startPoint x: 435, startPoint y: 556, endPoint x: 426, endPoint y: 671, distance: 114.9
click at [426, 671] on div "Add Column" at bounding box center [550, 541] width 958 height 798
click at [437, 745] on div "Add Column" at bounding box center [550, 541] width 958 height 798
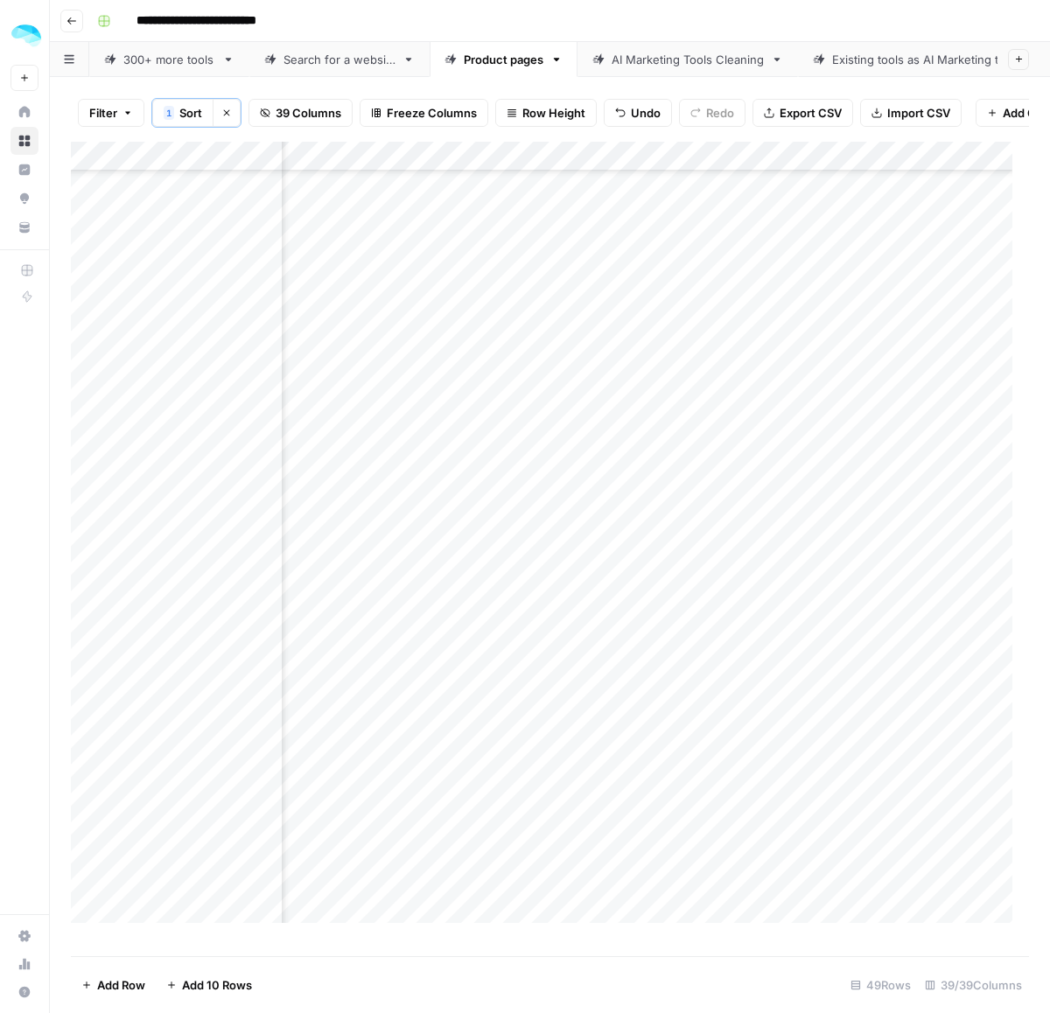
scroll to position [733, 1130]
drag, startPoint x: 435, startPoint y: 777, endPoint x: 424, endPoint y: 901, distance: 124.7
click at [424, 901] on div "Add Column" at bounding box center [550, 541] width 958 height 798
click at [176, 921] on div "Add Column" at bounding box center [550, 541] width 958 height 798
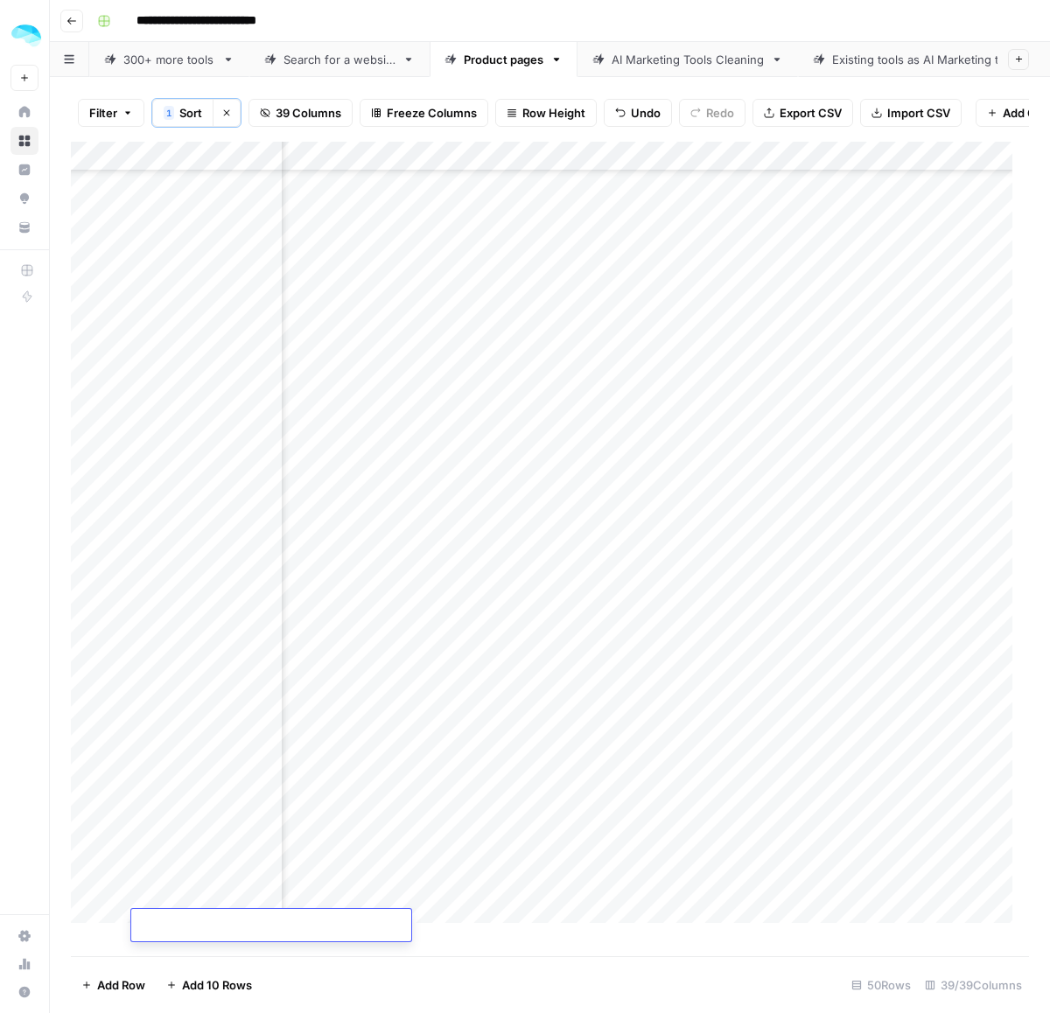
click at [420, 832] on div "Add Column" at bounding box center [550, 541] width 958 height 798
click at [146, 937] on div "Add Column" at bounding box center [550, 541] width 958 height 798
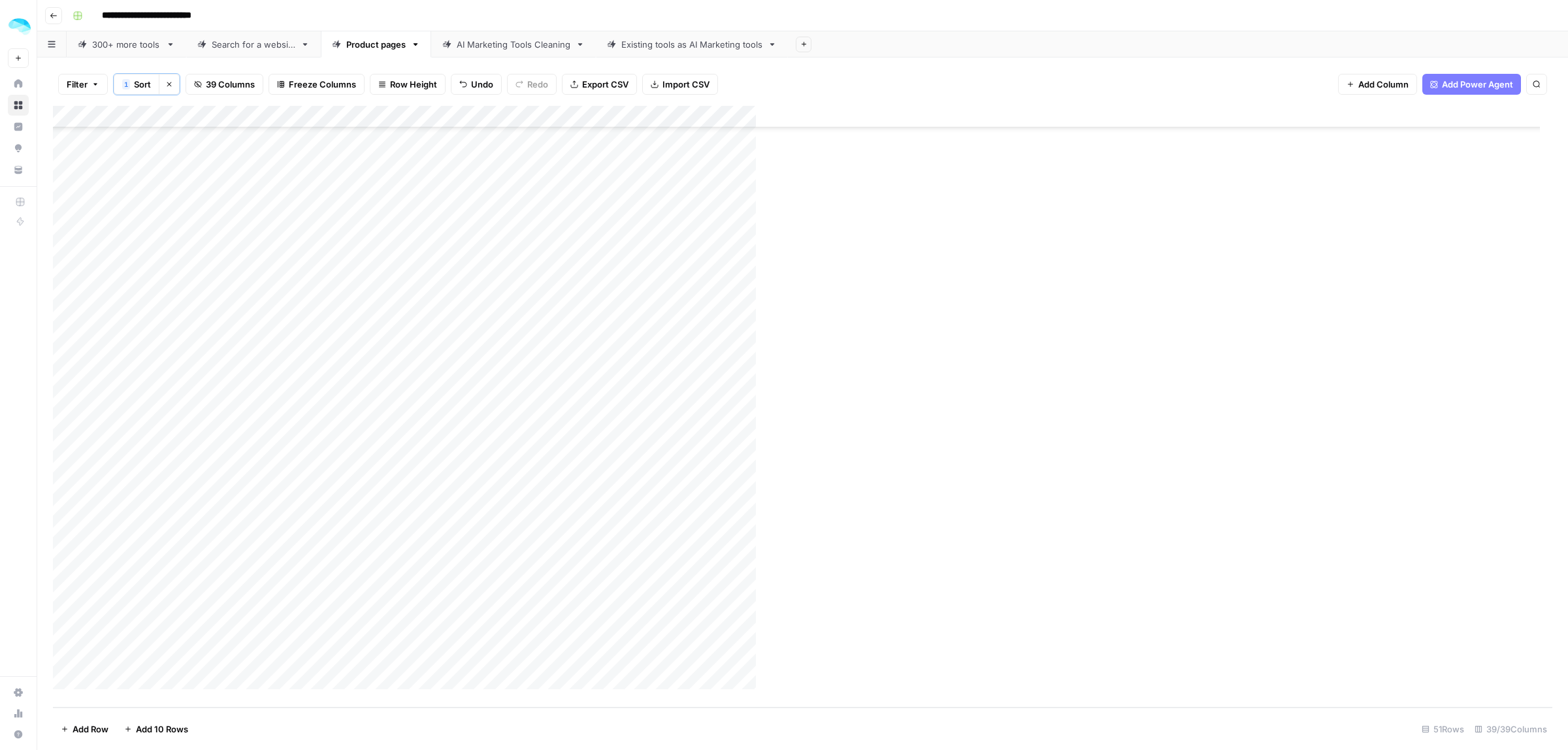
scroll to position [587, 0]
click at [119, 49] on div "300+ more tools" at bounding box center [126, 44] width 69 height 13
click at [360, 53] on link "Product pages" at bounding box center [376, 44] width 111 height 26
click at [106, 46] on div "300+ more tools" at bounding box center [126, 44] width 69 height 13
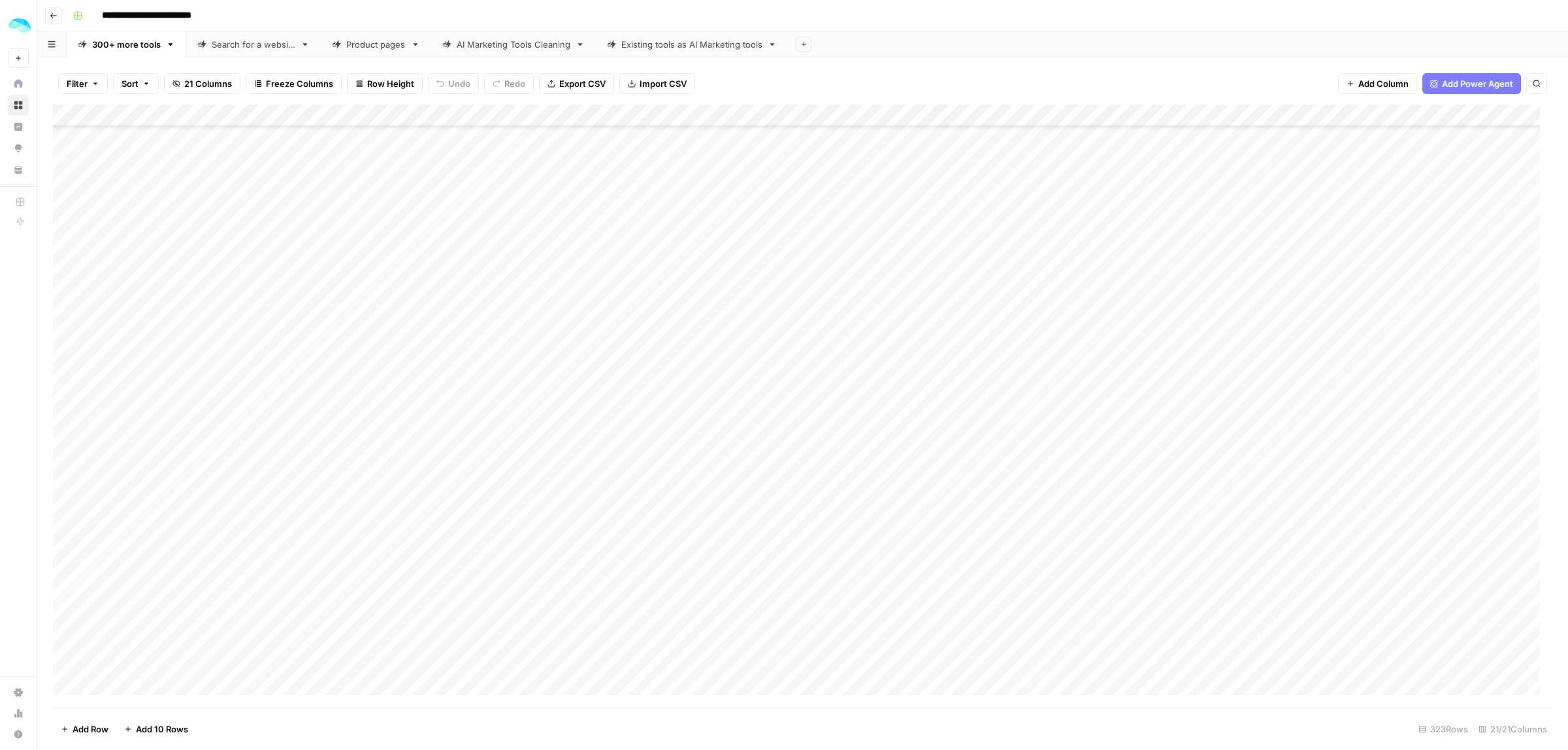
scroll to position [10428, 0]
drag, startPoint x: 1040, startPoint y: 586, endPoint x: 1040, endPoint y: 619, distance: 33.0
click at [783, 619] on div "Add Column" at bounding box center [803, 406] width 1499 height 603
click at [363, 52] on link "Product pages" at bounding box center [376, 44] width 111 height 26
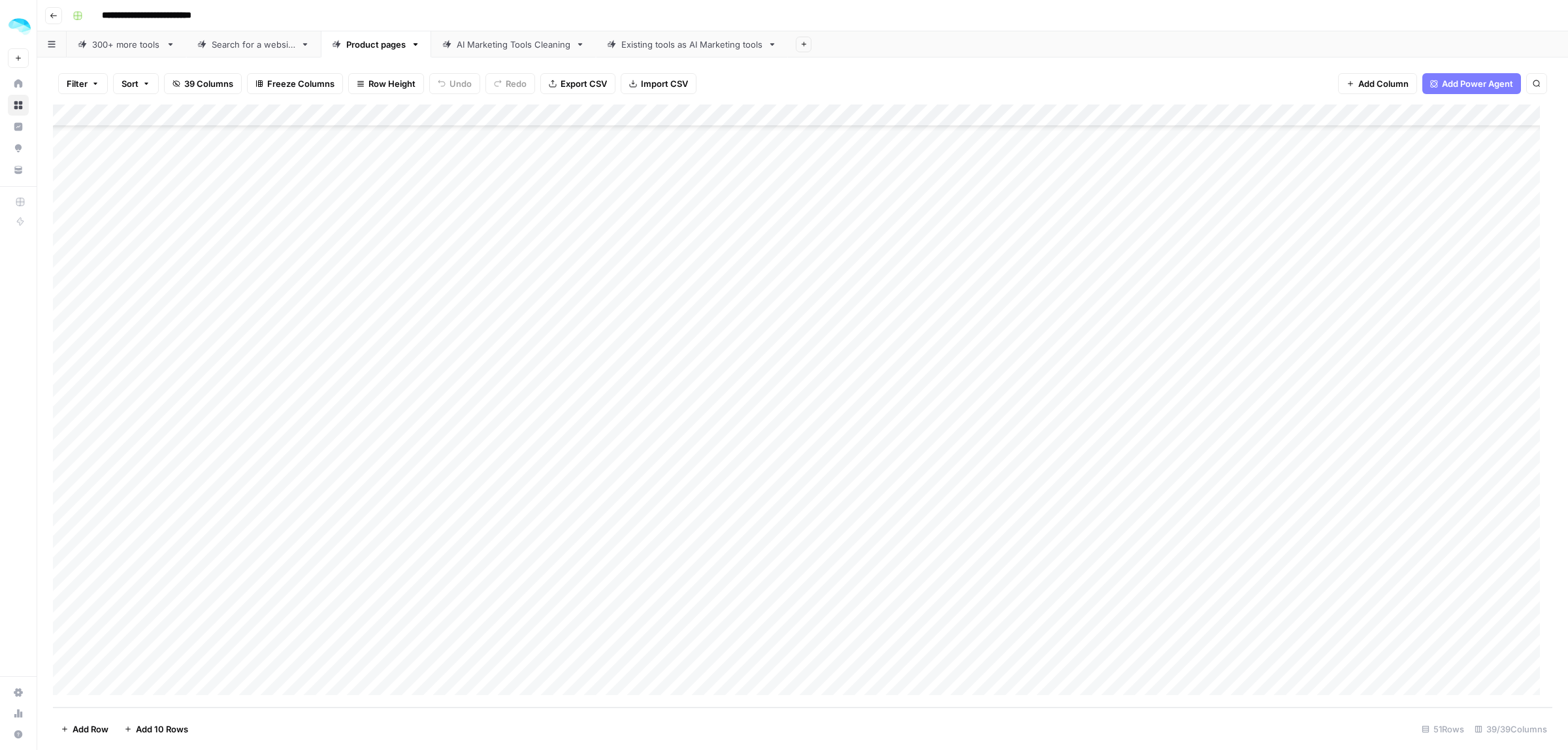
click at [121, 639] on div "Add Column" at bounding box center [803, 406] width 1499 height 603
click at [133, 44] on div "300+ more tools" at bounding box center [126, 44] width 69 height 13
drag, startPoint x: 220, startPoint y: 582, endPoint x: 211, endPoint y: 627, distance: 45.9
click at [211, 627] on div "Add Column" at bounding box center [803, 406] width 1499 height 603
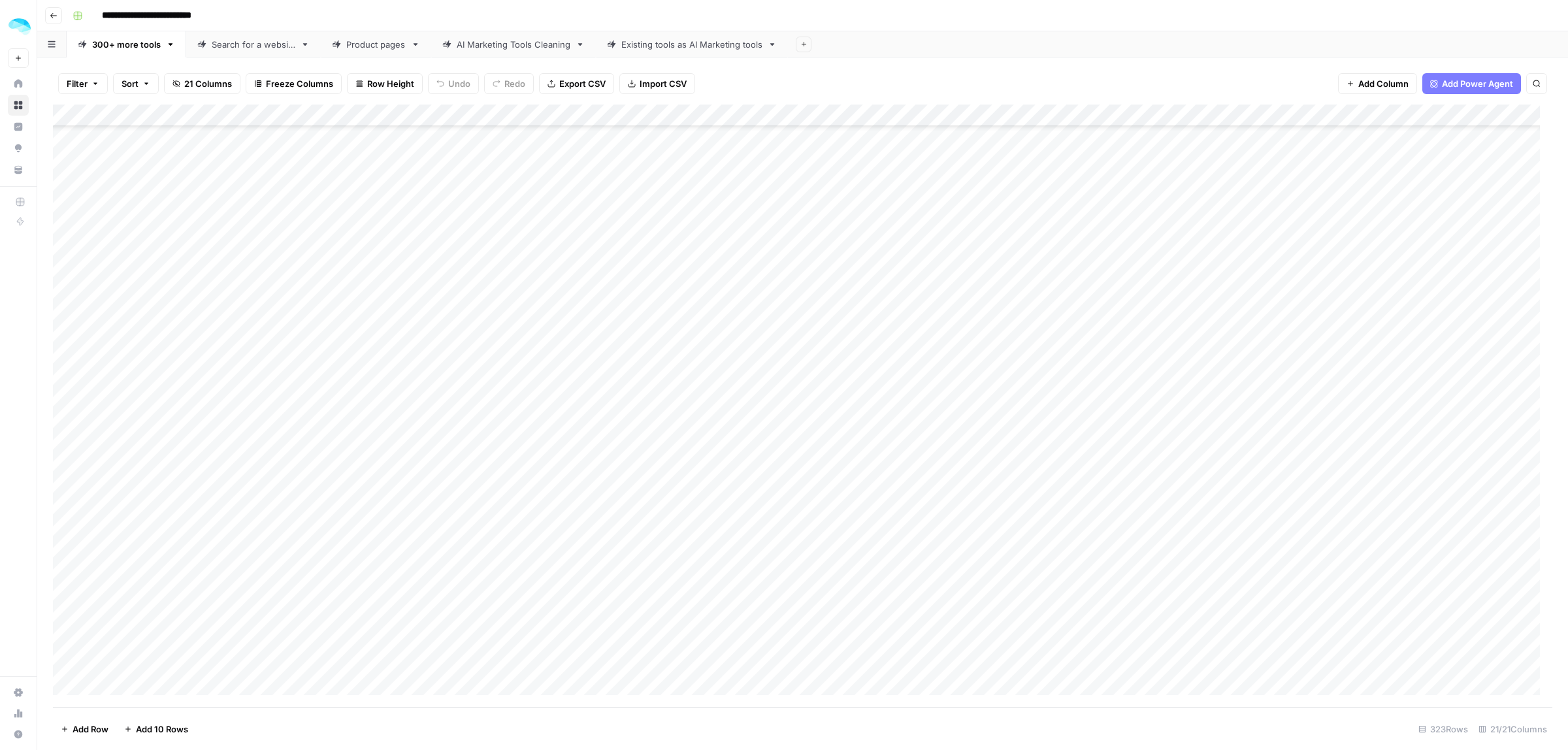
click at [373, 34] on link "Product pages" at bounding box center [376, 44] width 111 height 26
click at [258, 642] on div "Add Column" at bounding box center [803, 406] width 1499 height 603
click at [138, 40] on div "300+ more tools" at bounding box center [126, 44] width 69 height 13
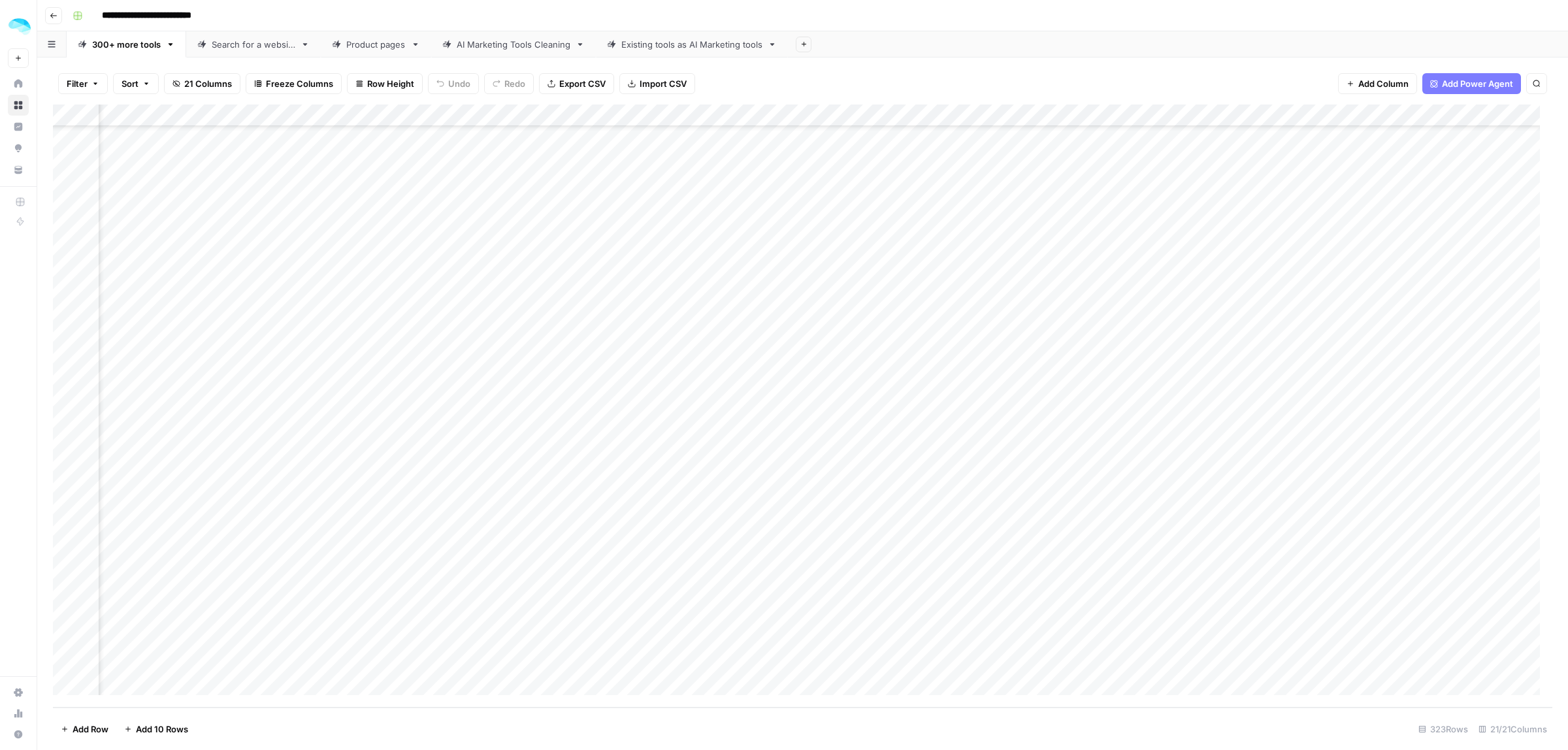
click at [783, 622] on div "Add Column" at bounding box center [803, 406] width 1499 height 603
click at [383, 49] on div "Product pages" at bounding box center [376, 44] width 60 height 13
click at [431, 637] on div "Add Column" at bounding box center [803, 406] width 1499 height 603
click at [133, 43] on div "300+ more tools" at bounding box center [126, 44] width 69 height 13
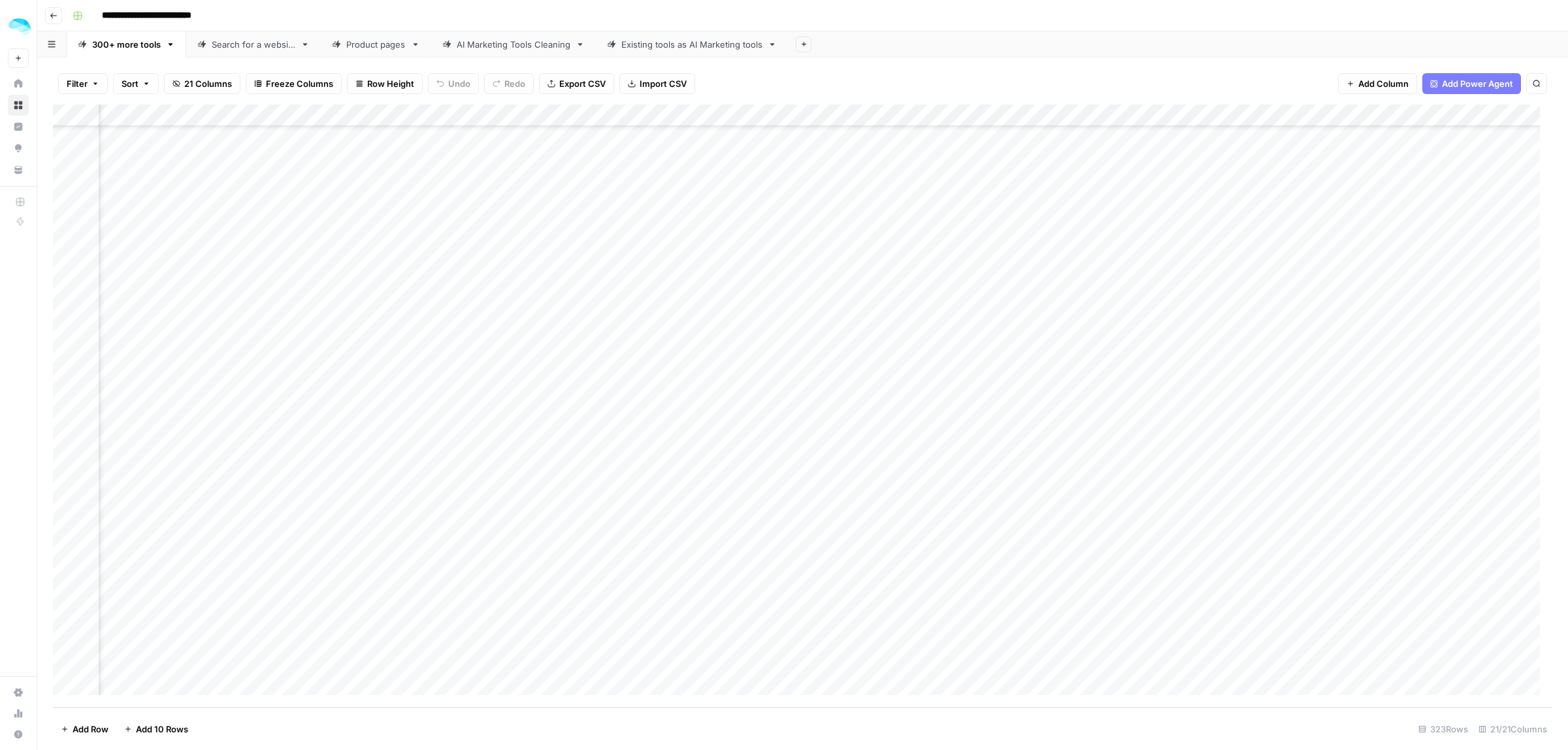
scroll to position [10428, 1363]
drag, startPoint x: 1091, startPoint y: 582, endPoint x: 1084, endPoint y: 614, distance: 32.8
click at [783, 614] on div "Add Column" at bounding box center [803, 406] width 1499 height 603
click at [393, 49] on div "Product pages" at bounding box center [376, 44] width 60 height 13
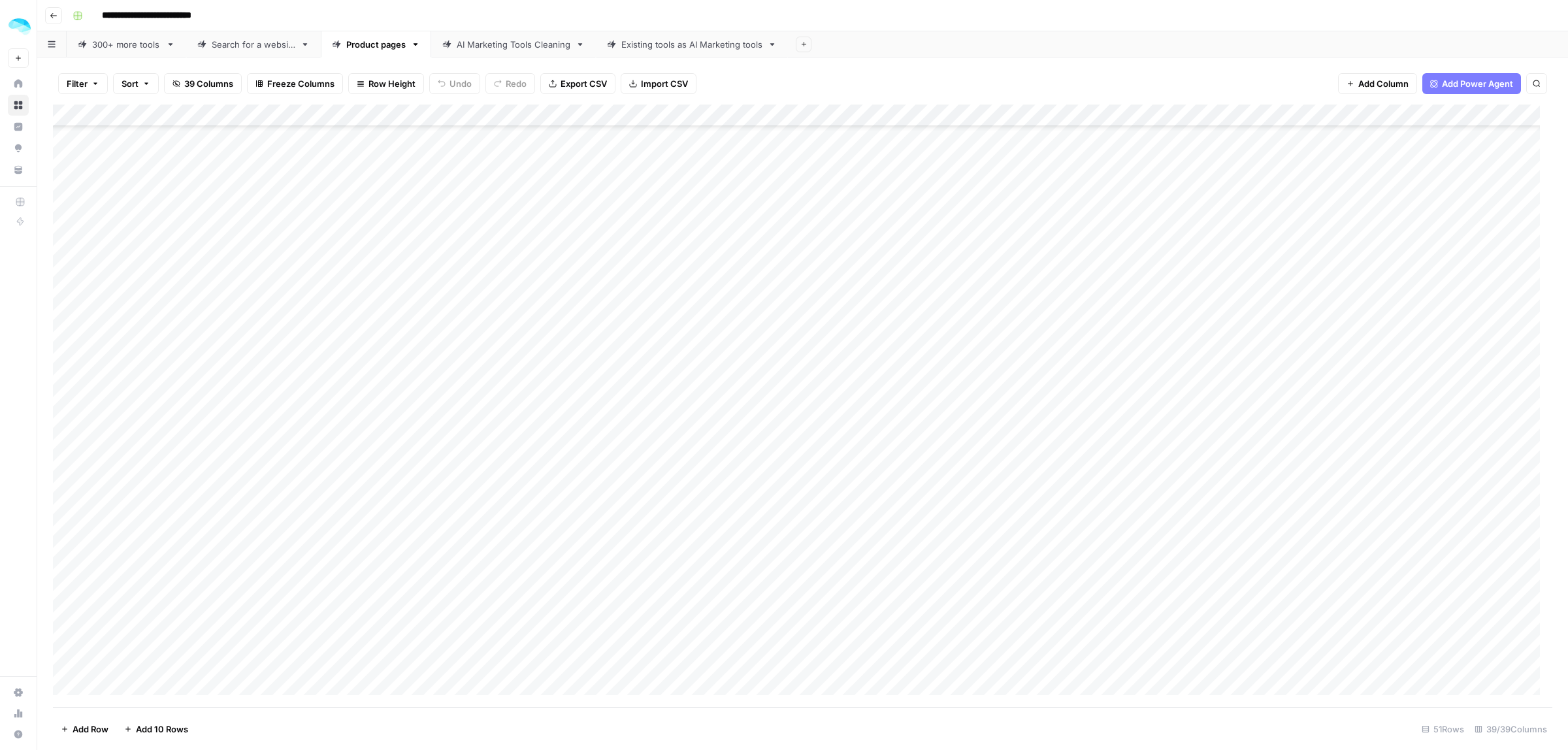
click at [590, 642] on div "Add Column" at bounding box center [803, 406] width 1499 height 603
click at [85, 640] on div "Add Column" at bounding box center [803, 406] width 1499 height 603
click at [82, 662] on div "Add Column" at bounding box center [803, 406] width 1499 height 603
click at [783, 636] on div "Add Column" at bounding box center [803, 406] width 1499 height 603
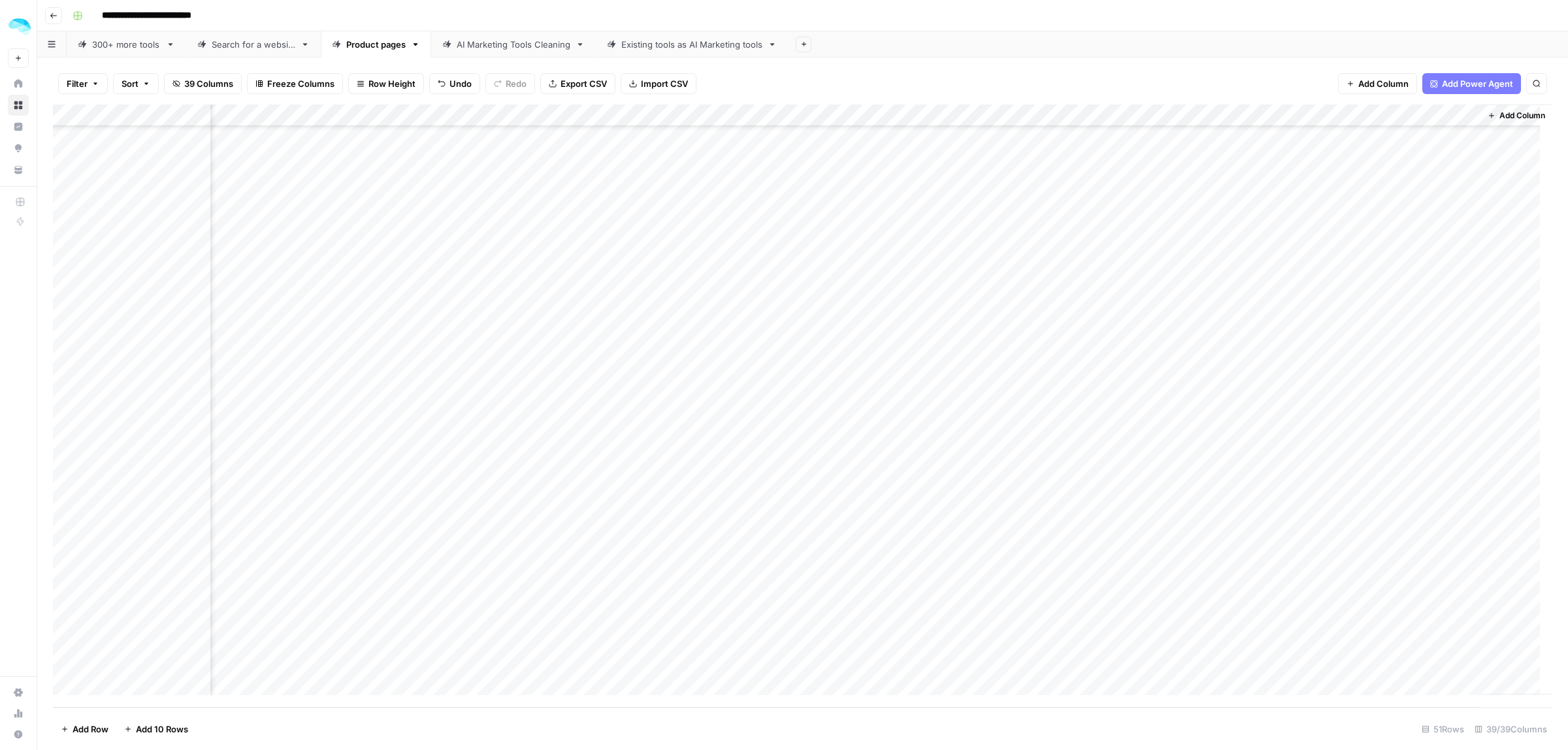
click at [783, 662] on div "Add Column" at bounding box center [803, 406] width 1499 height 603
click at [86, 641] on div "Add Column" at bounding box center [803, 406] width 1499 height 603
click at [83, 660] on div "Add Column" at bounding box center [803, 406] width 1499 height 603
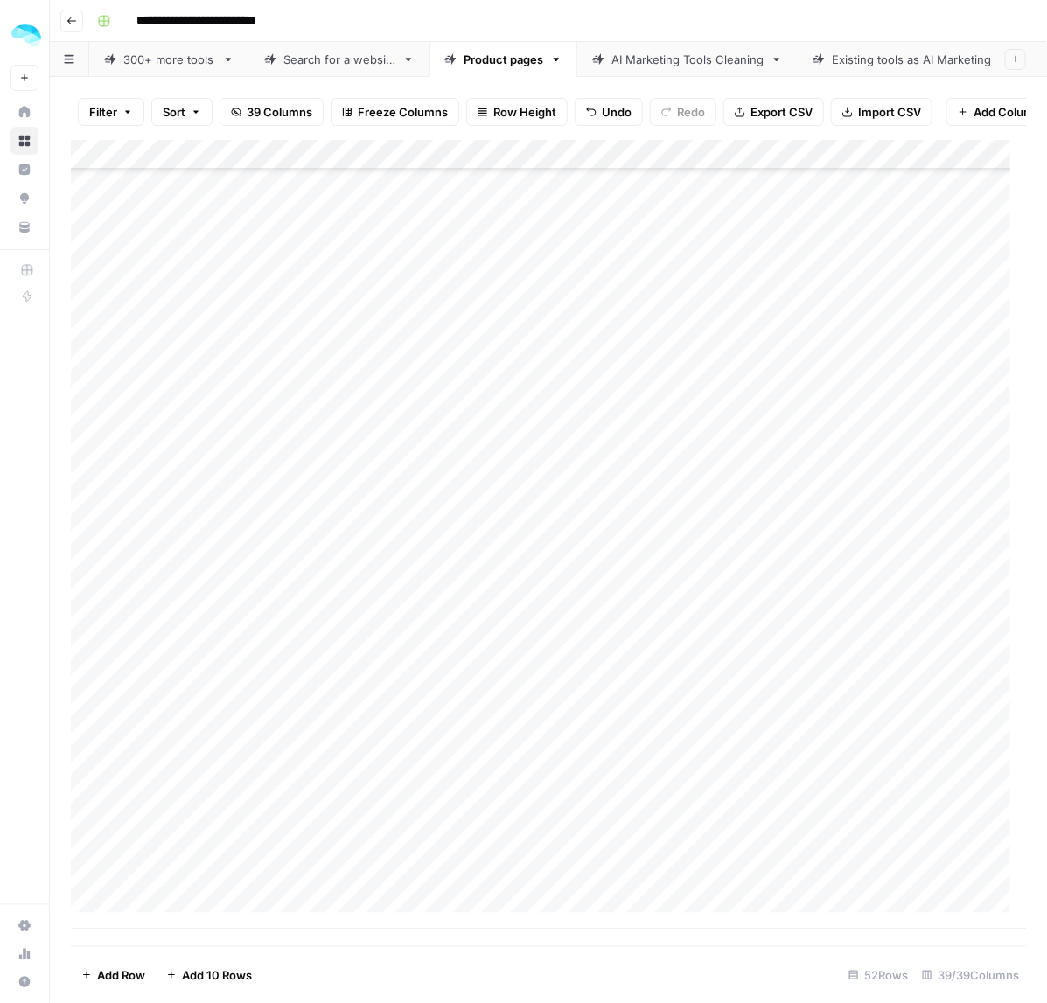
scroll to position [0, 0]
click at [191, 172] on div "Add Column" at bounding box center [549, 535] width 956 height 790
click at [193, 290] on span "Sort Ascending" at bounding box center [242, 293] width 153 height 17
click at [110, 645] on div "Add Column" at bounding box center [549, 536] width 956 height 788
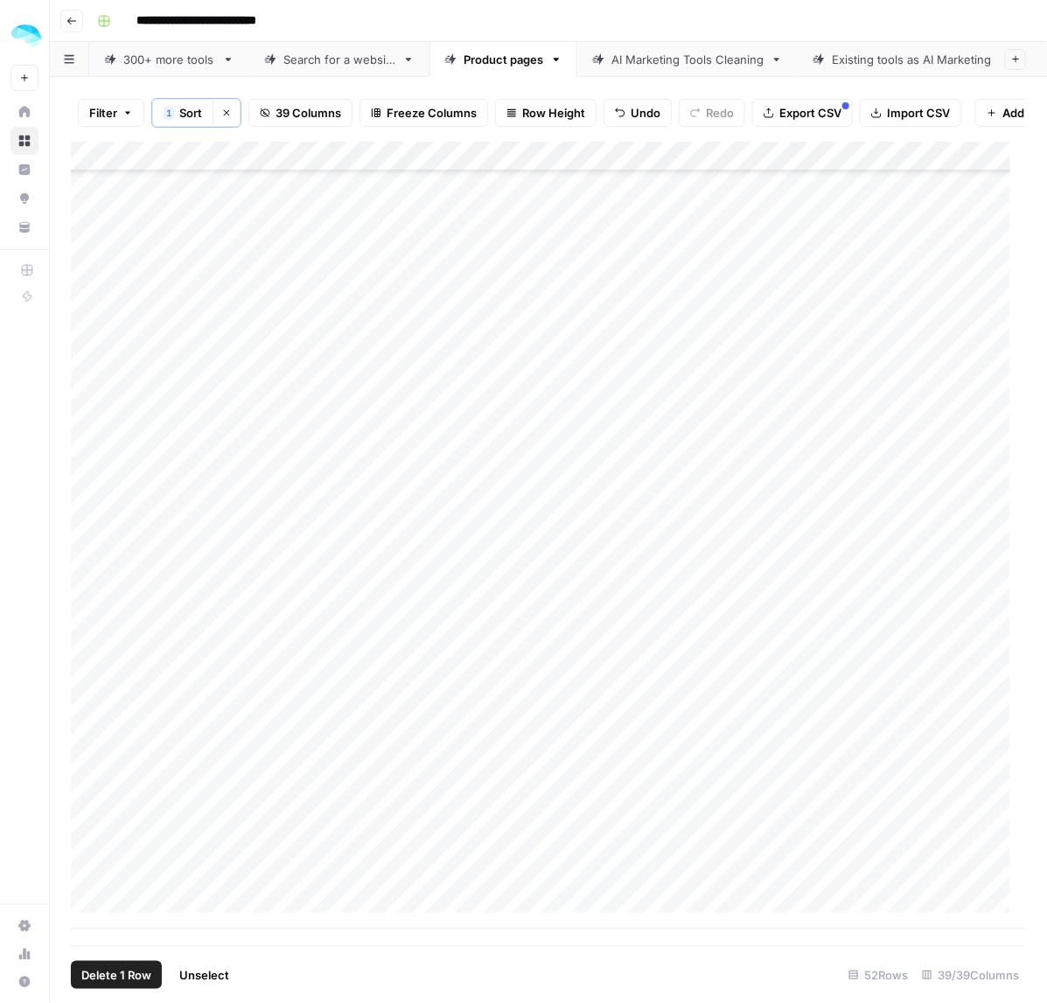
click at [118, 233] on div "Add Column" at bounding box center [549, 536] width 956 height 788
click at [118, 967] on span "Delete 2 Rows" at bounding box center [120, 975] width 78 height 17
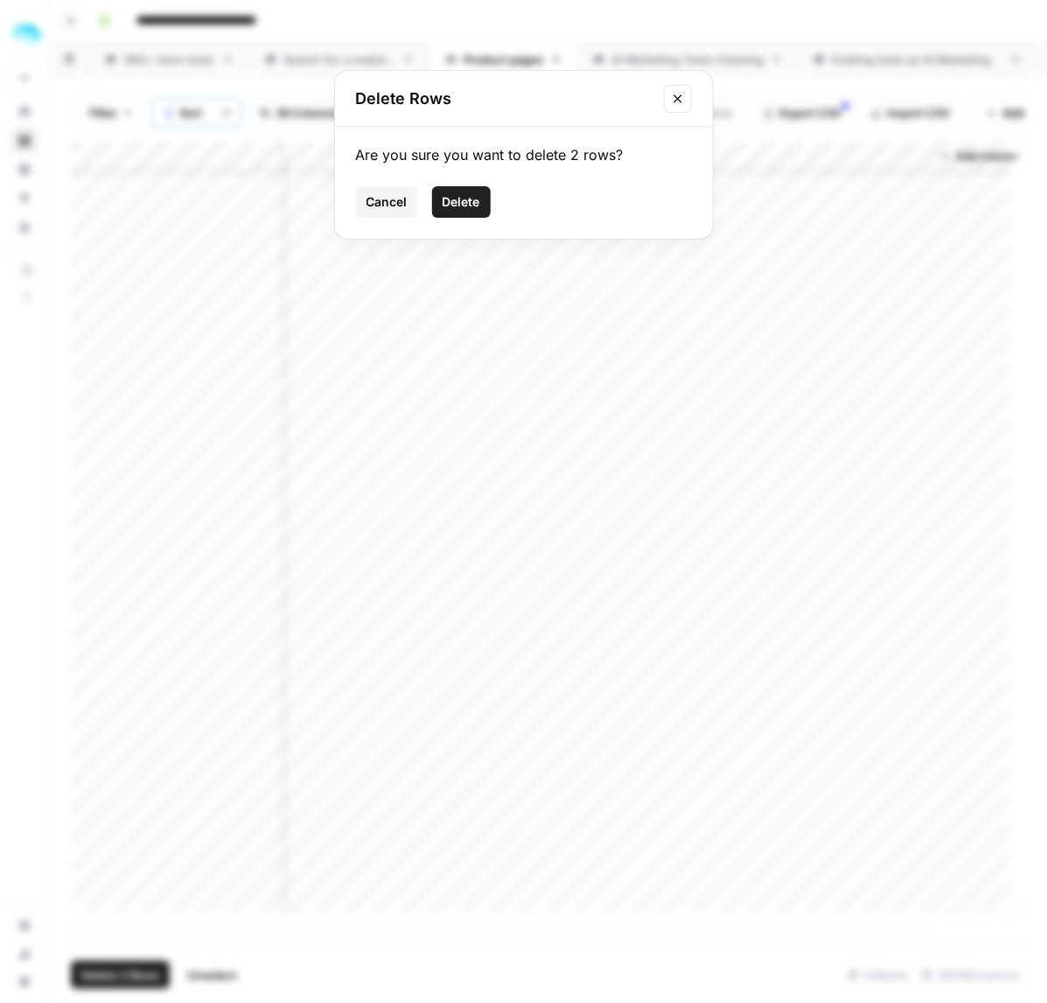
click at [477, 199] on span "Delete" at bounding box center [462, 201] width 38 height 17
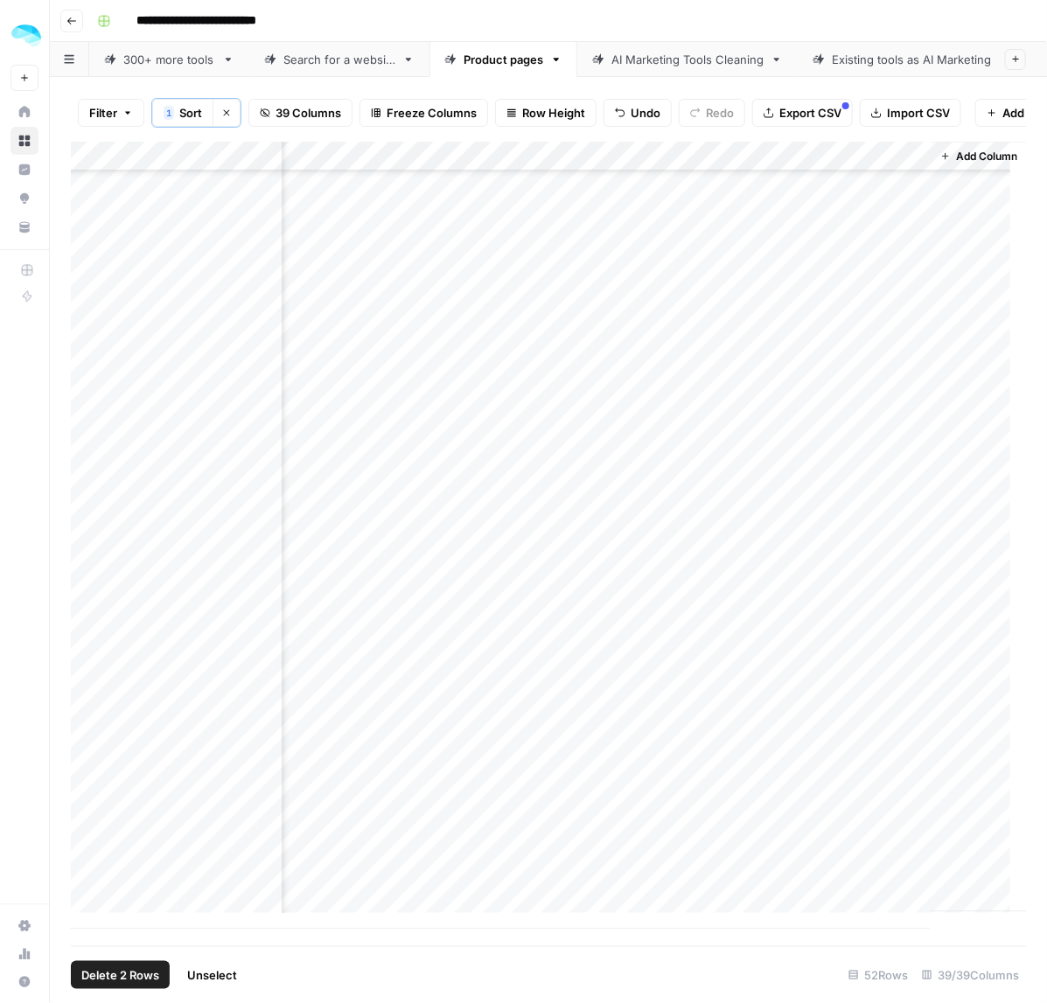
scroll to position [774, 8204]
click at [90, 884] on div "Add Column" at bounding box center [549, 536] width 956 height 788
click at [118, 972] on span "Delete 1 Row" at bounding box center [116, 975] width 70 height 17
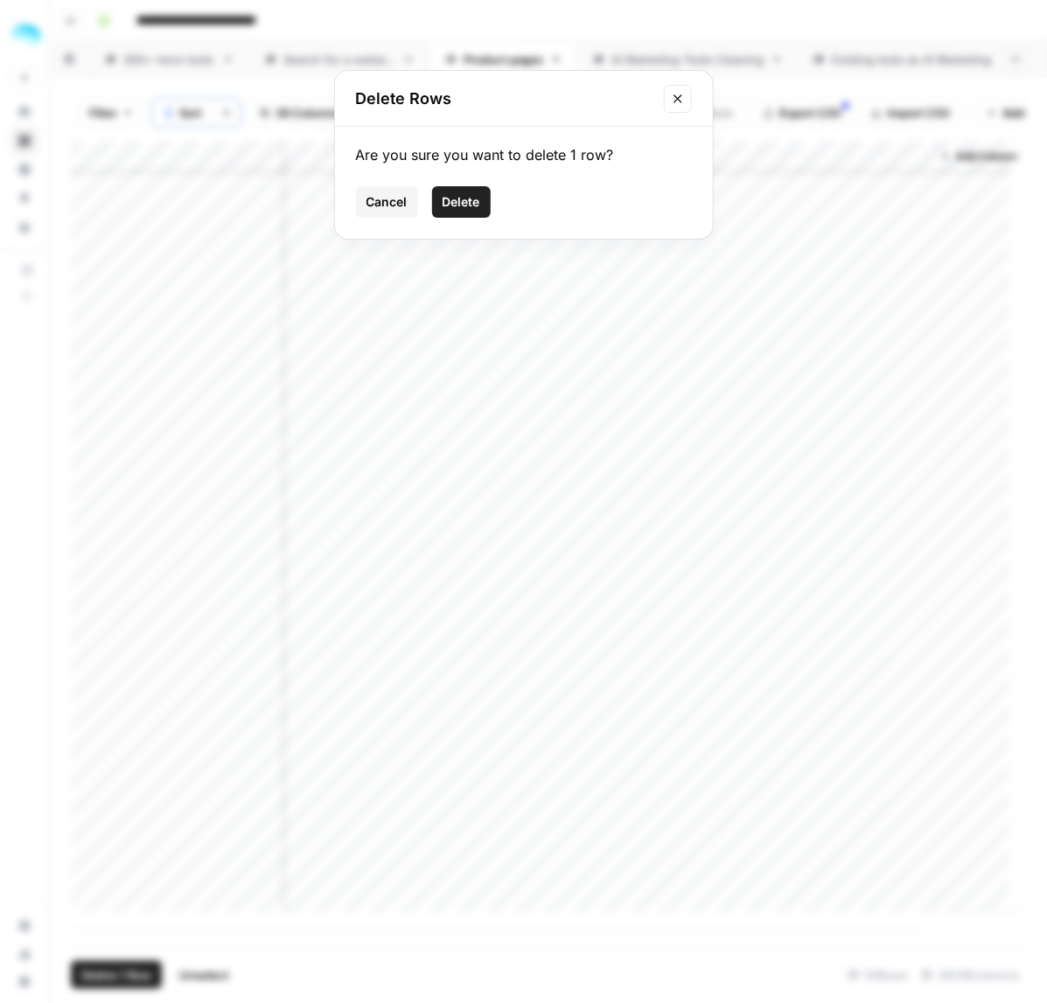
click at [458, 206] on span "Delete" at bounding box center [462, 201] width 38 height 17
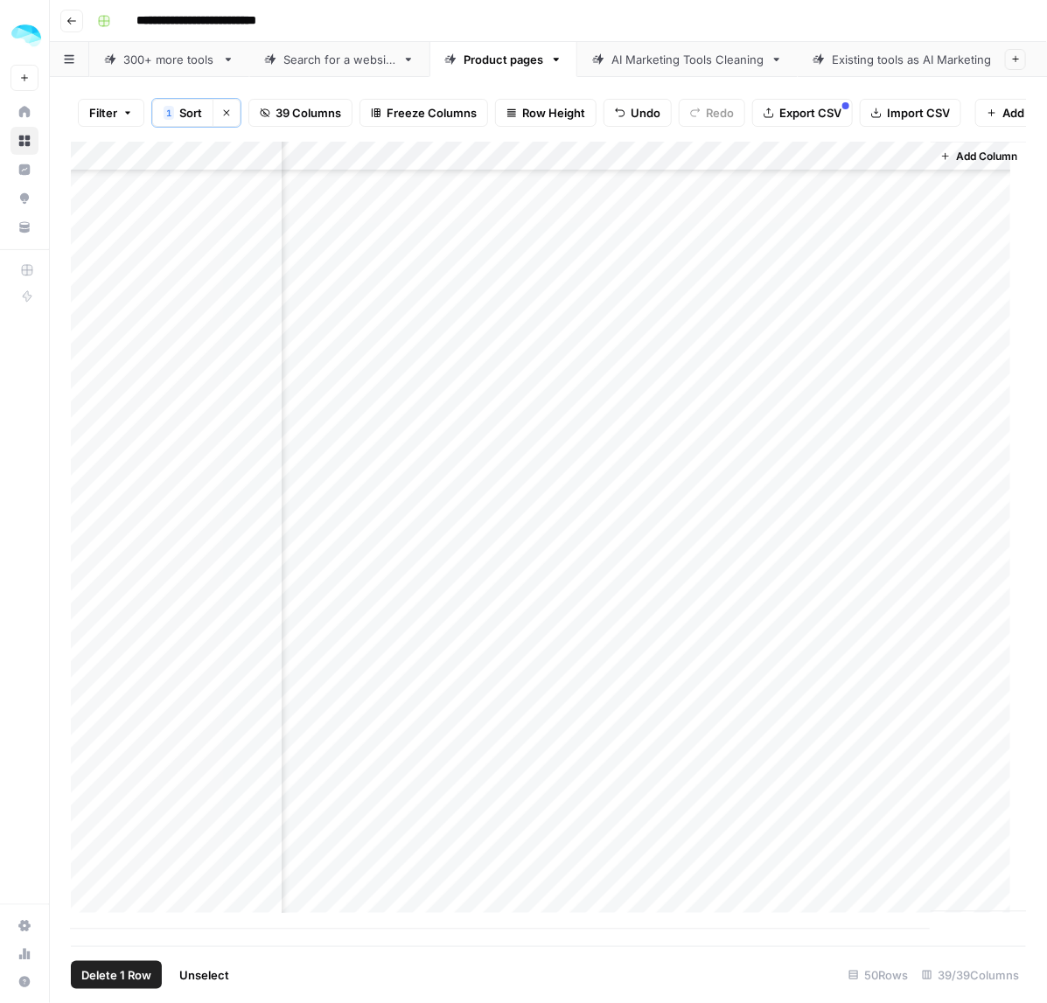
scroll to position [744, 8204]
click at [194, 171] on div "Add Column" at bounding box center [549, 536] width 956 height 788
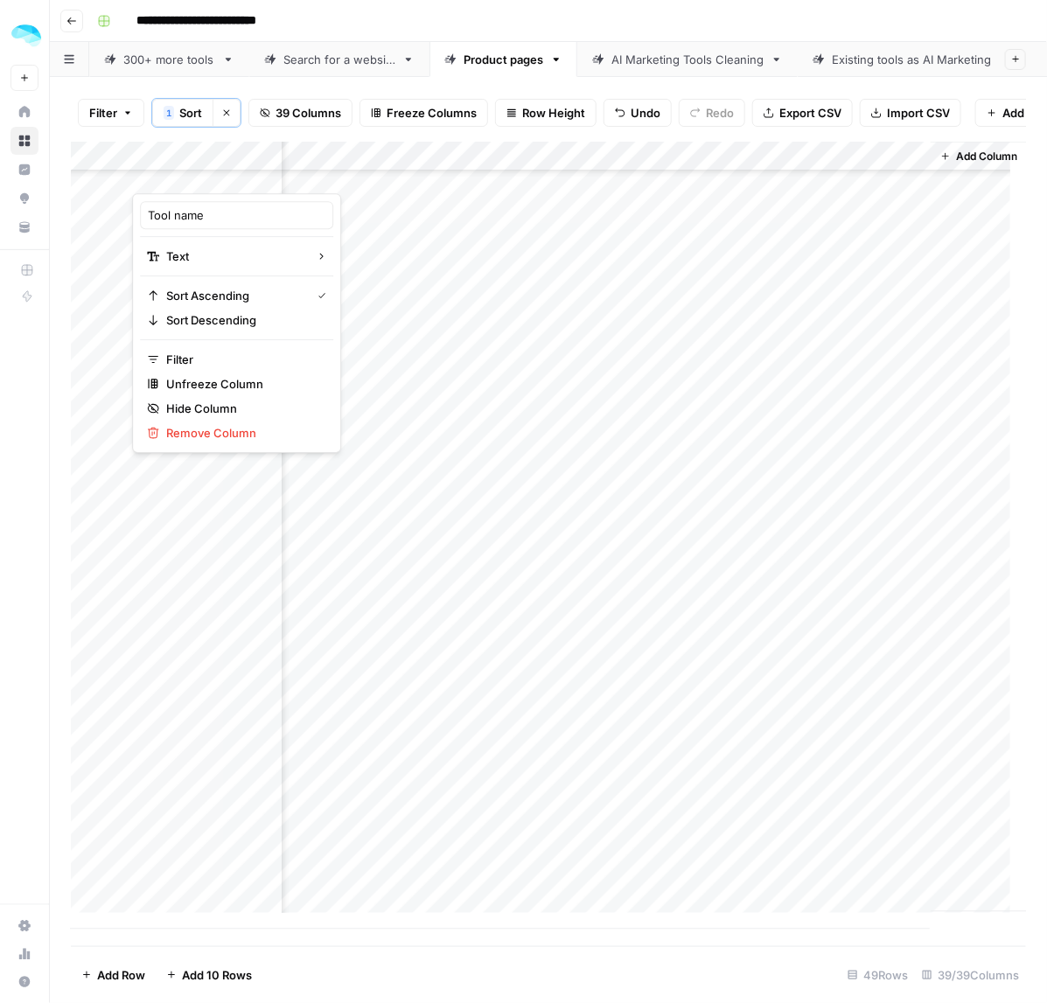
click at [474, 523] on div "Add Column" at bounding box center [549, 536] width 956 height 788
click at [398, 698] on div "Add Column" at bounding box center [549, 536] width 956 height 788
drag, startPoint x: 351, startPoint y: 771, endPoint x: 343, endPoint y: 879, distance: 108.8
click at [343, 879] on div "Add Column" at bounding box center [549, 536] width 956 height 788
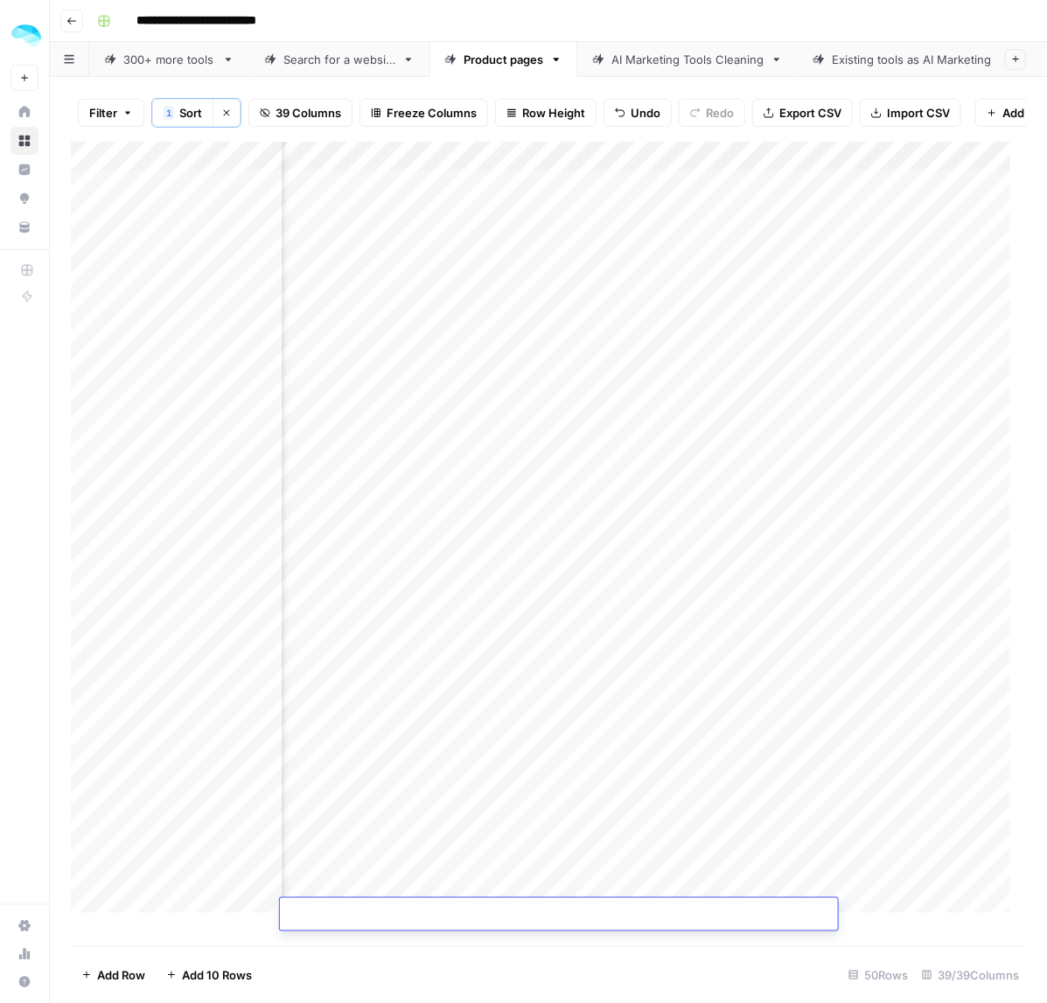
scroll to position [0, 1846]
click at [633, 469] on div "Add Column" at bounding box center [549, 536] width 956 height 788
click at [522, 596] on div "Add Column" at bounding box center [549, 536] width 956 height 788
drag, startPoint x: 500, startPoint y: 647, endPoint x: 547, endPoint y: 650, distance: 47.3
click at [500, 647] on div "Add Column" at bounding box center [549, 536] width 956 height 788
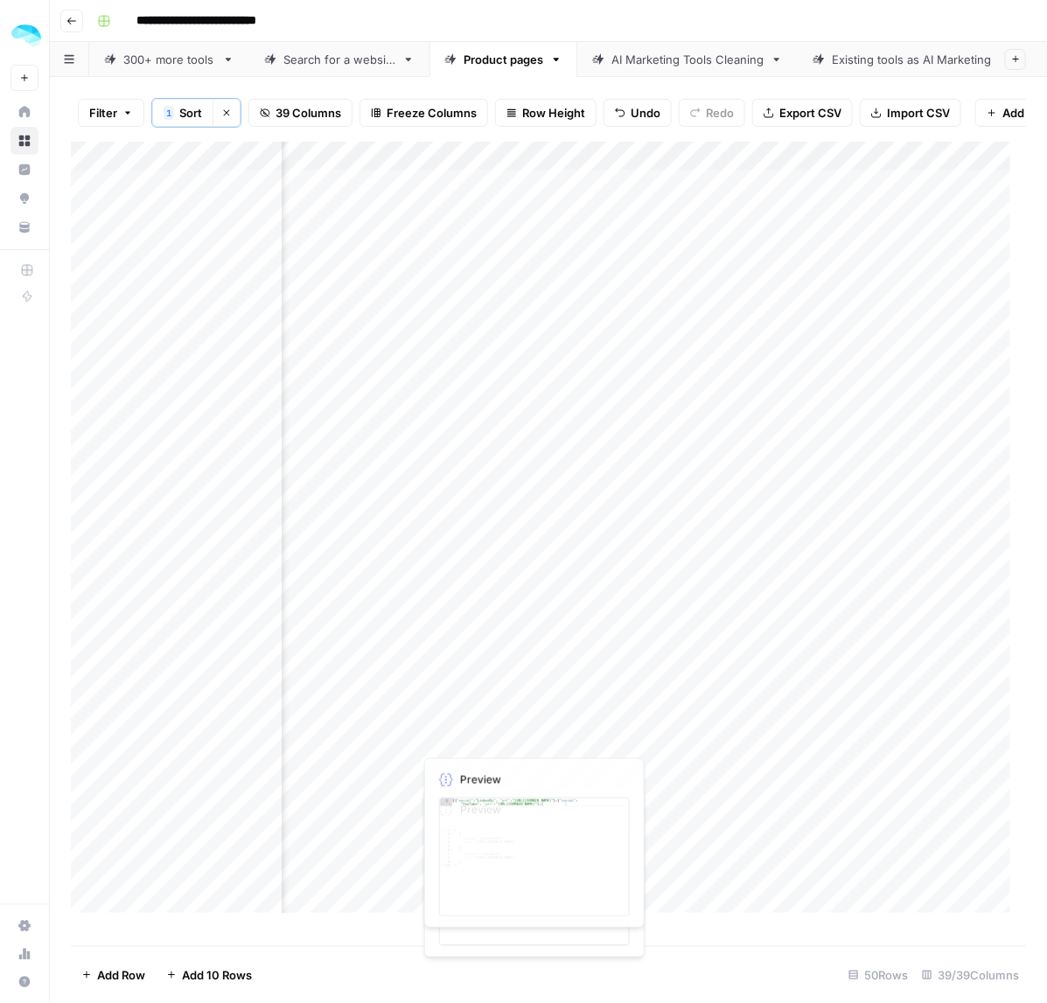
click at [469, 709] on div "Add Column" at bounding box center [549, 536] width 956 height 788
click at [733, 796] on div "Add Column" at bounding box center [549, 536] width 956 height 788
click at [483, 667] on div "Add Column" at bounding box center [549, 536] width 956 height 788
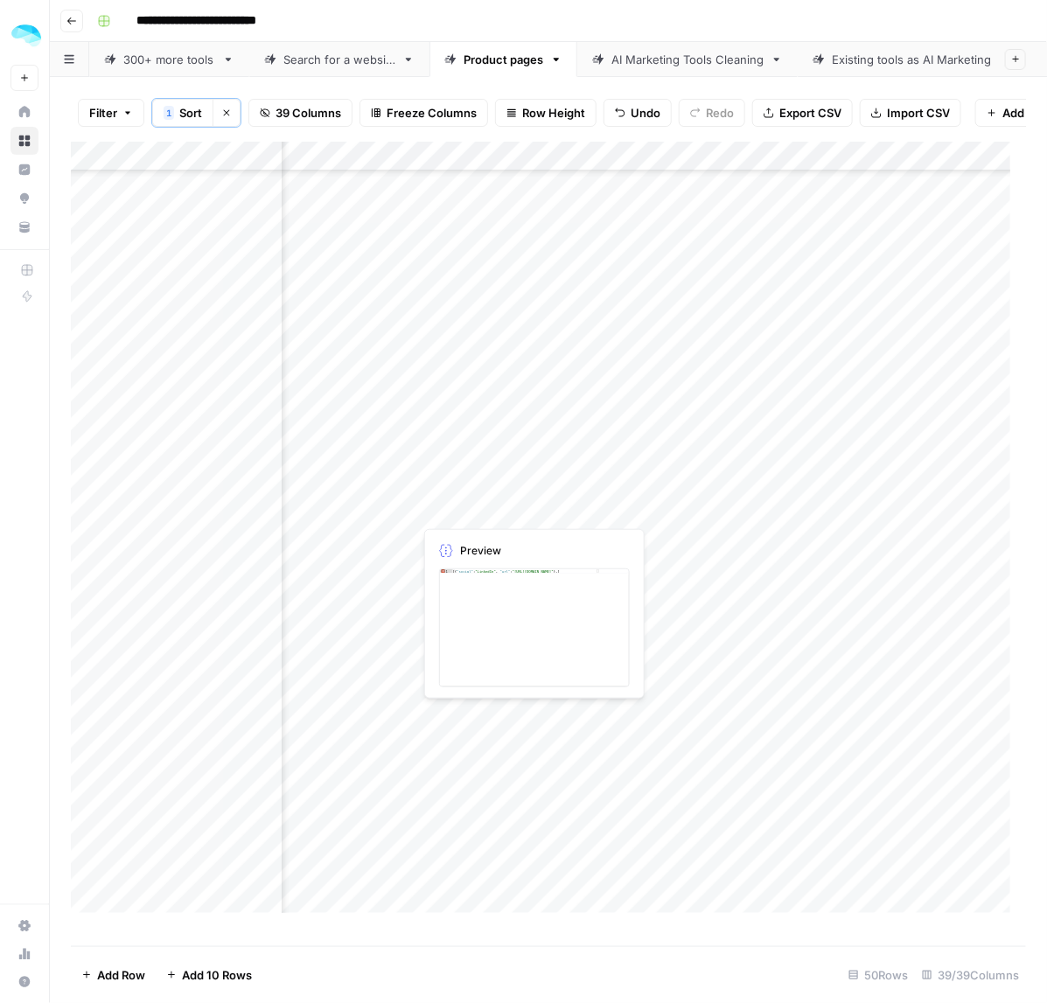
drag, startPoint x: 456, startPoint y: 507, endPoint x: 455, endPoint y: 529, distance: 21.9
click at [455, 529] on div "Add Column" at bounding box center [549, 536] width 956 height 788
click at [439, 398] on div "Add Column" at bounding box center [549, 536] width 956 height 788
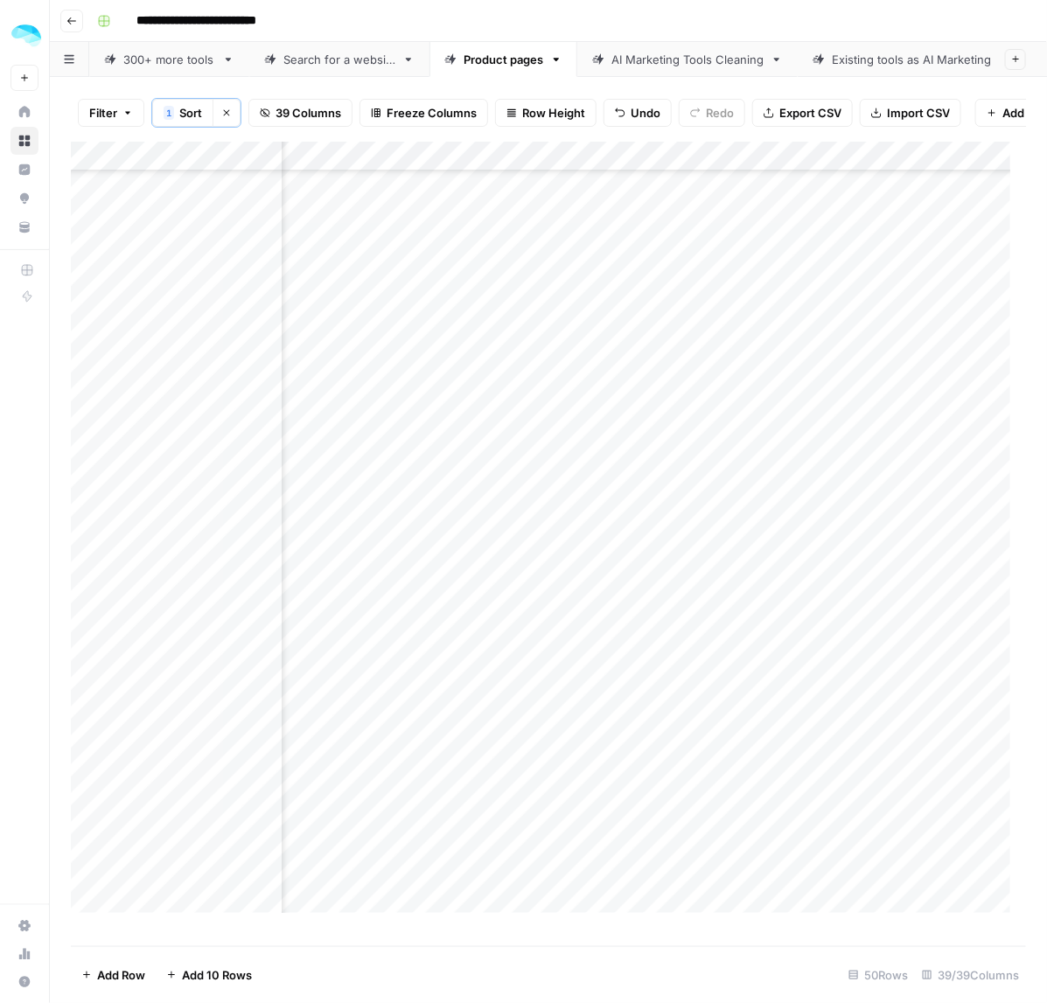
click at [379, 403] on div "Add Column" at bounding box center [549, 536] width 956 height 788
drag, startPoint x: 570, startPoint y: 465, endPoint x: 569, endPoint y: 493, distance: 27.1
click at [569, 493] on div "Add Column" at bounding box center [549, 536] width 956 height 788
drag, startPoint x: 707, startPoint y: 557, endPoint x: 688, endPoint y: 670, distance: 114.3
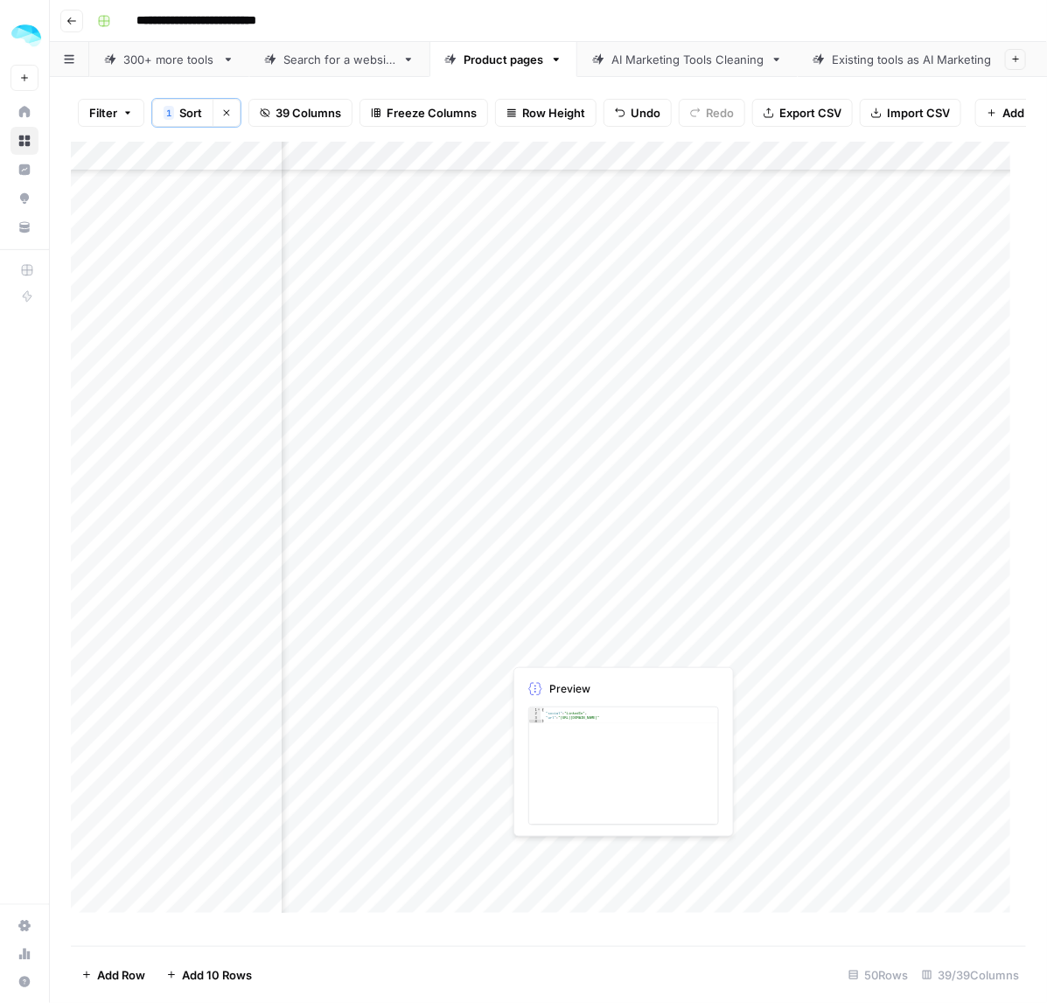
click at [688, 670] on div "Add Column" at bounding box center [549, 536] width 956 height 788
click at [582, 707] on div "Add Column" at bounding box center [549, 536] width 956 height 788
click at [486, 707] on div "Add Column" at bounding box center [549, 536] width 956 height 788
click at [838, 715] on div "Add Column" at bounding box center [549, 536] width 956 height 788
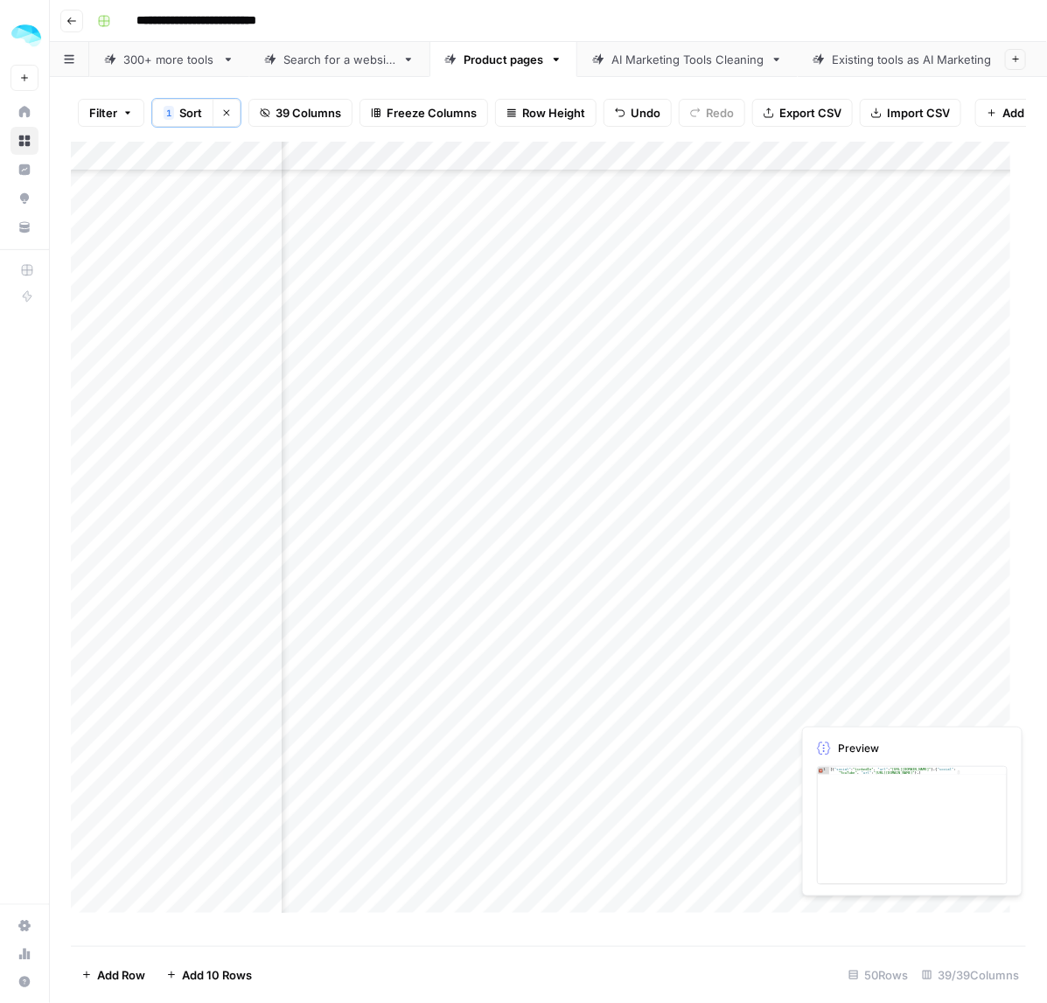
click at [838, 715] on div "Add Column" at bounding box center [549, 536] width 956 height 788
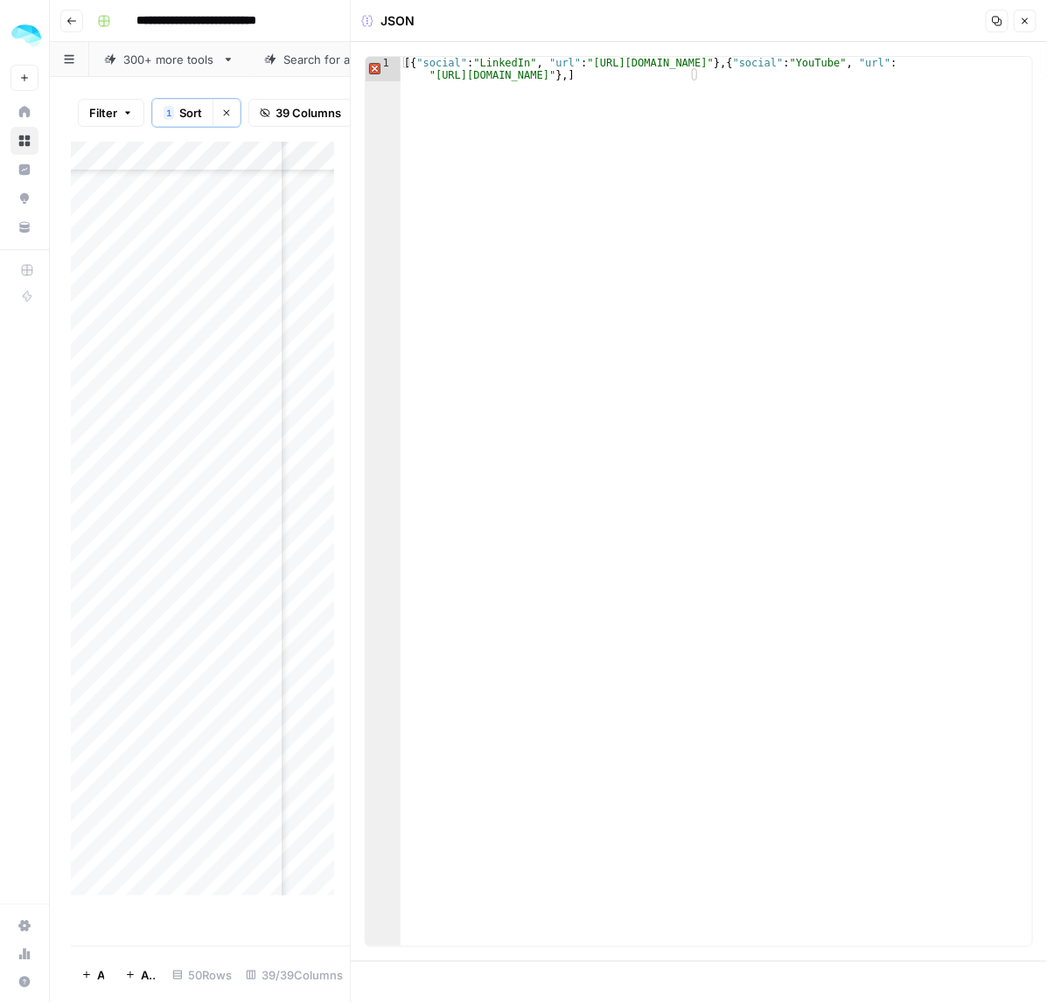
click at [1019, 22] on button "Close" at bounding box center [1025, 21] width 23 height 23
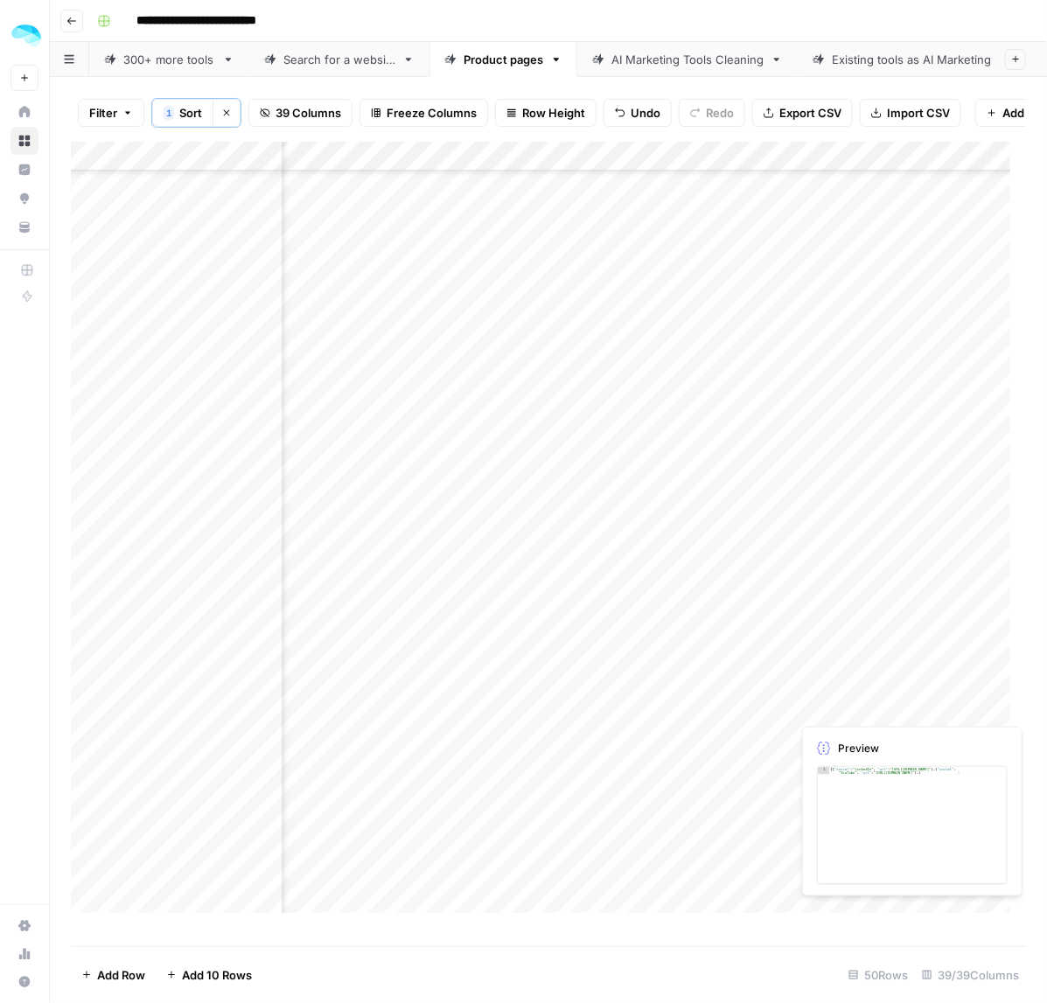
click at [851, 701] on div "Add Column" at bounding box center [549, 536] width 956 height 788
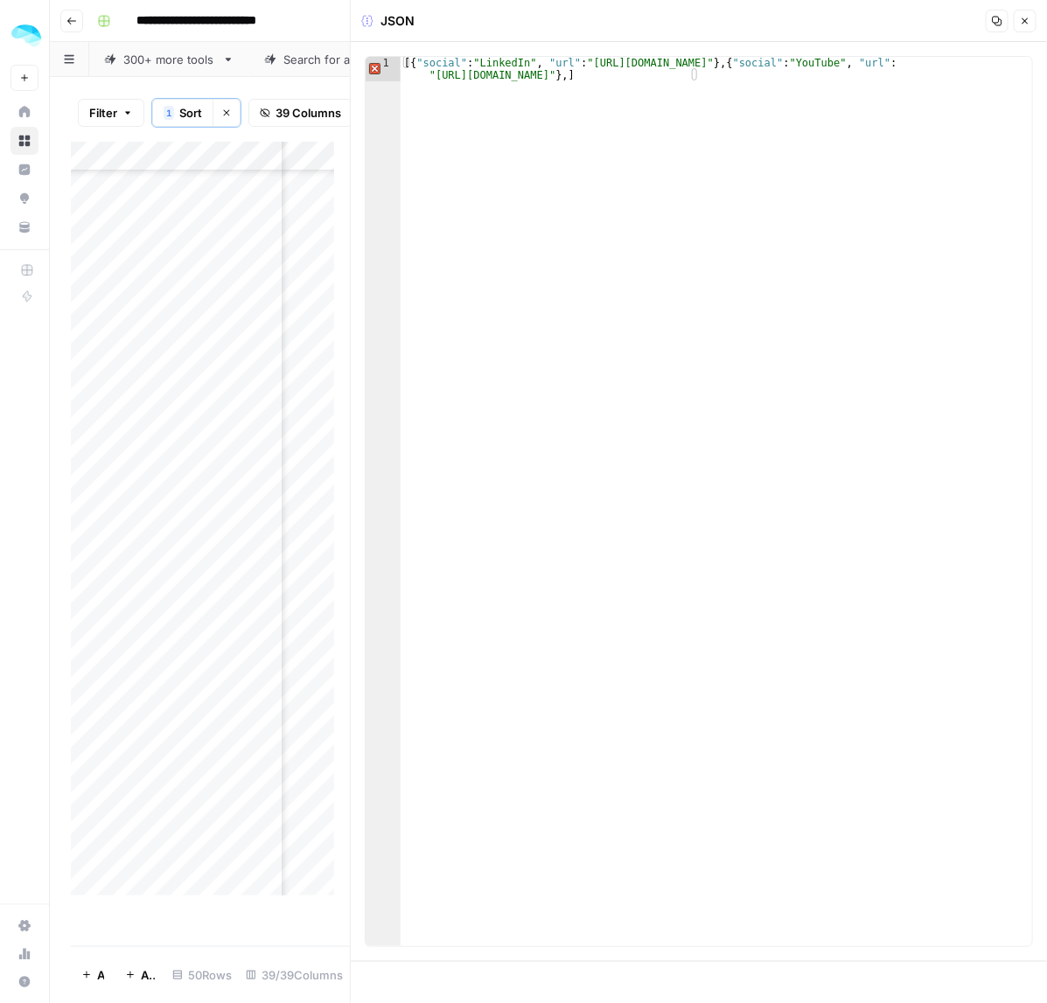
click at [1015, 24] on button "Close" at bounding box center [1025, 21] width 23 height 23
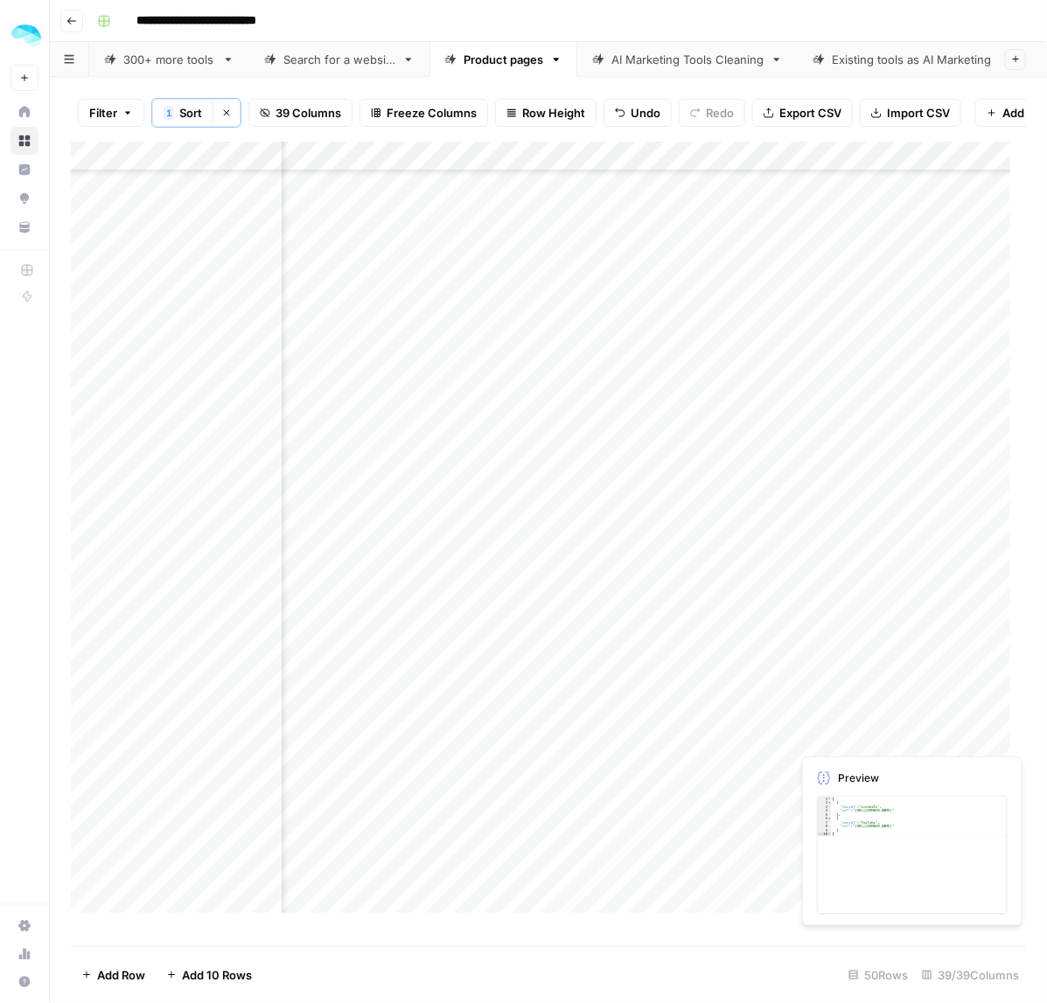
click at [873, 709] on div "Add Column" at bounding box center [549, 536] width 956 height 788
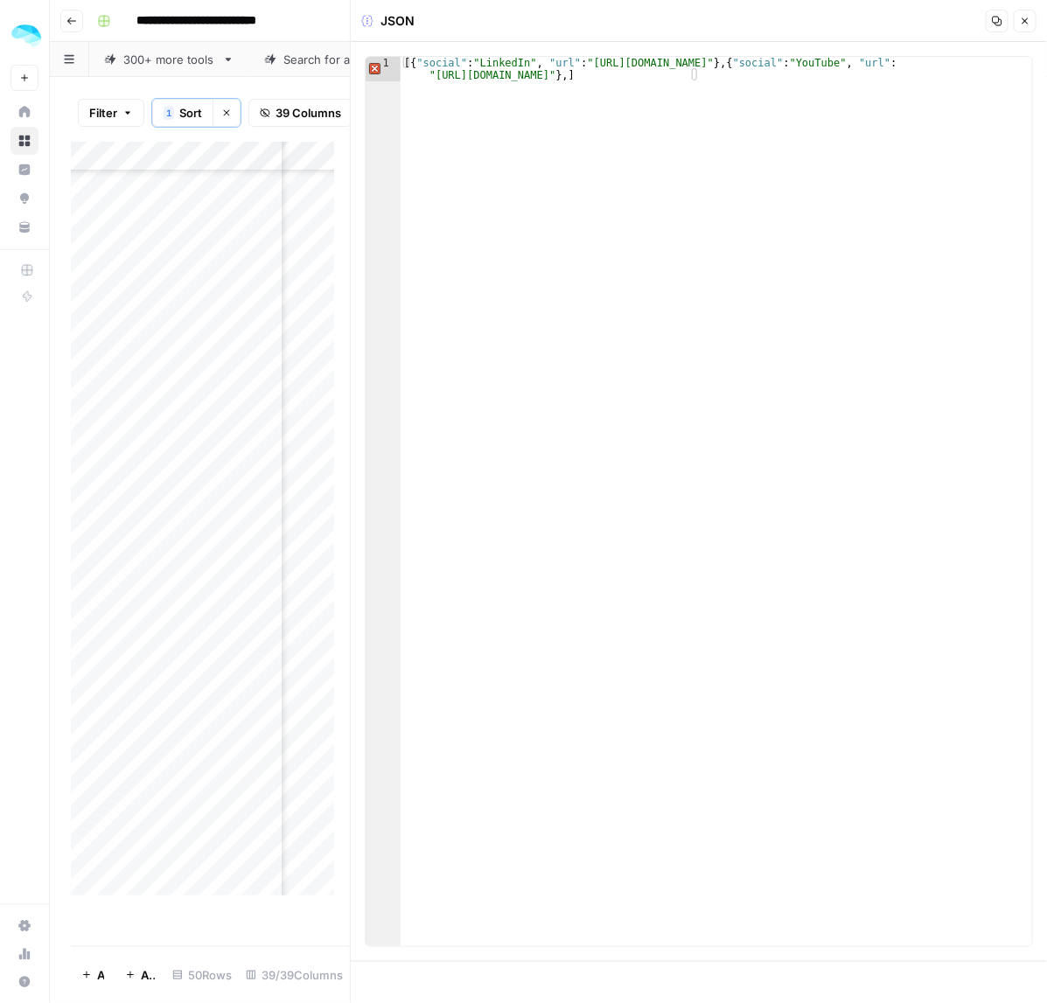
click at [1020, 23] on icon "button" at bounding box center [1025, 21] width 10 height 10
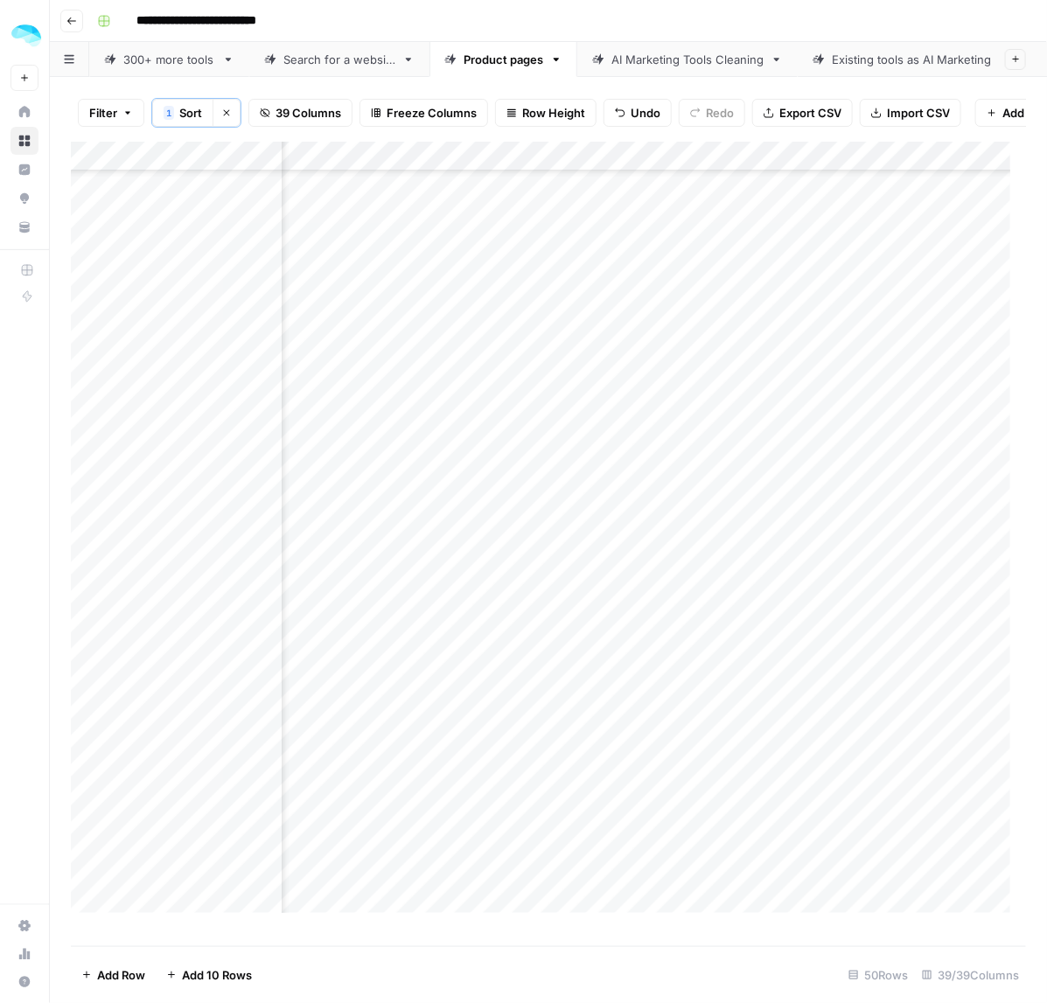
click at [815, 674] on div "Add Column" at bounding box center [549, 536] width 956 height 788
click at [807, 710] on div "Add Column" at bounding box center [549, 536] width 956 height 788
click at [877, 807] on div "Add Column" at bounding box center [549, 536] width 956 height 788
drag, startPoint x: 899, startPoint y: 731, endPoint x: 828, endPoint y: 854, distance: 141.9
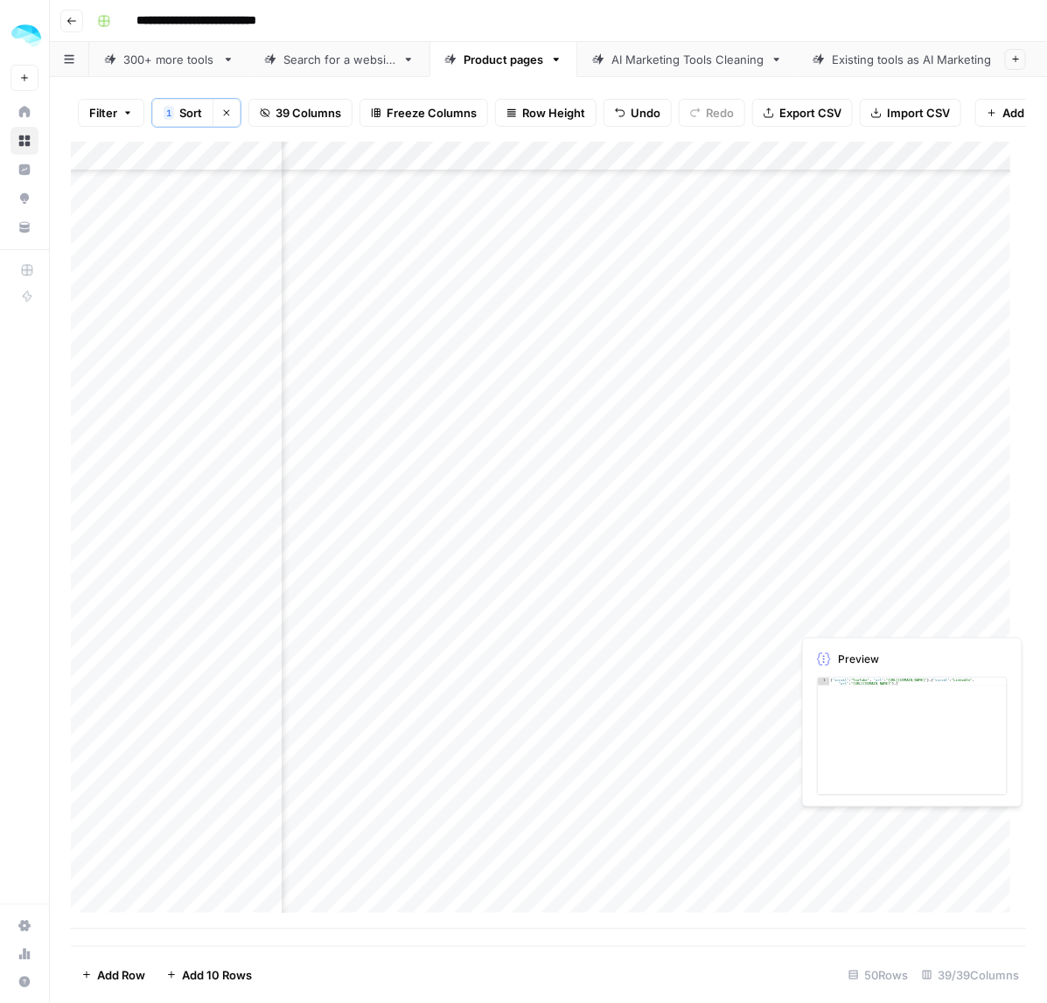
click at [828, 854] on div "Add Column" at bounding box center [549, 536] width 956 height 788
click at [351, 409] on div "Add Column" at bounding box center [549, 536] width 956 height 788
click at [350, 412] on div "Add Column" at bounding box center [549, 536] width 956 height 788
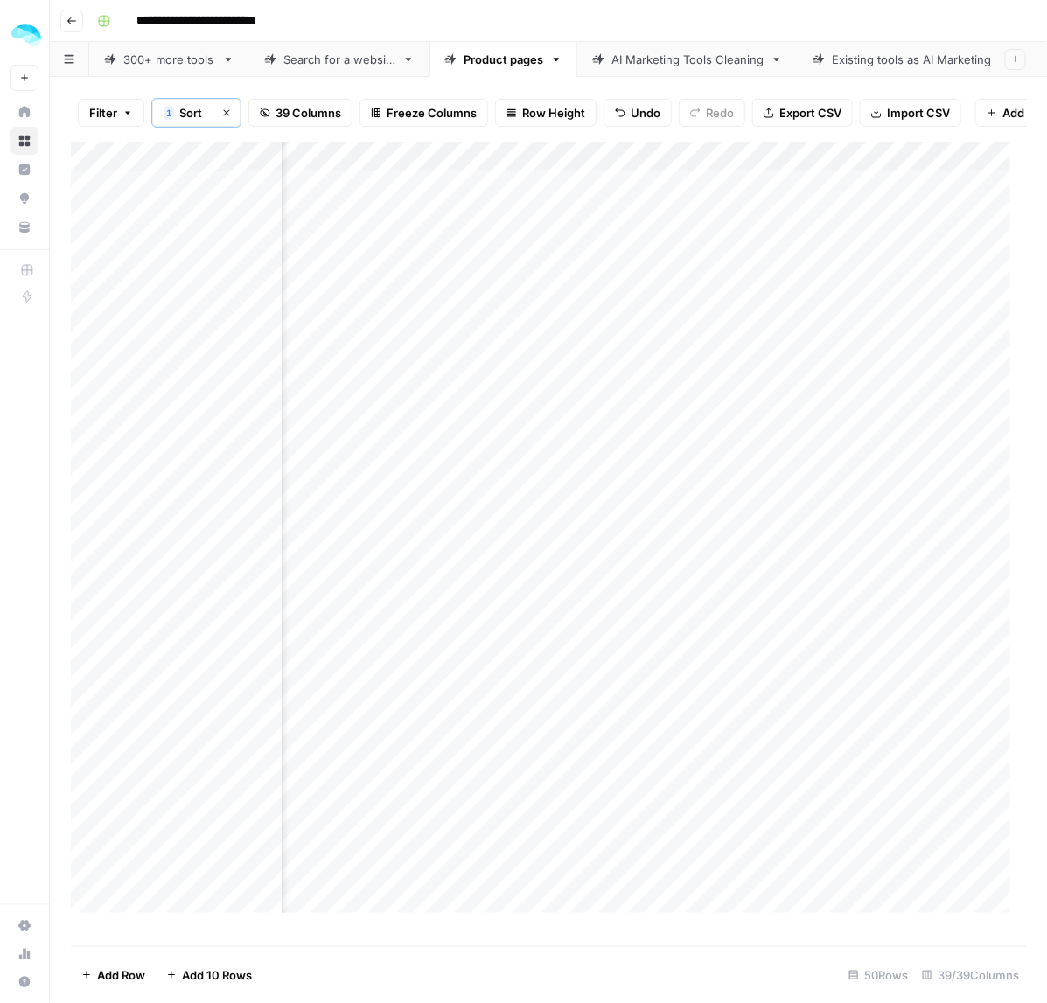
click at [429, 473] on div "Add Column" at bounding box center [549, 536] width 956 height 788
click at [416, 593] on div "Add Column" at bounding box center [549, 536] width 956 height 788
click at [396, 657] on div "Add Column" at bounding box center [549, 536] width 956 height 788
click at [473, 700] on div "Add Column" at bounding box center [549, 536] width 956 height 788
click at [439, 789] on div "Add Column" at bounding box center [549, 536] width 956 height 788
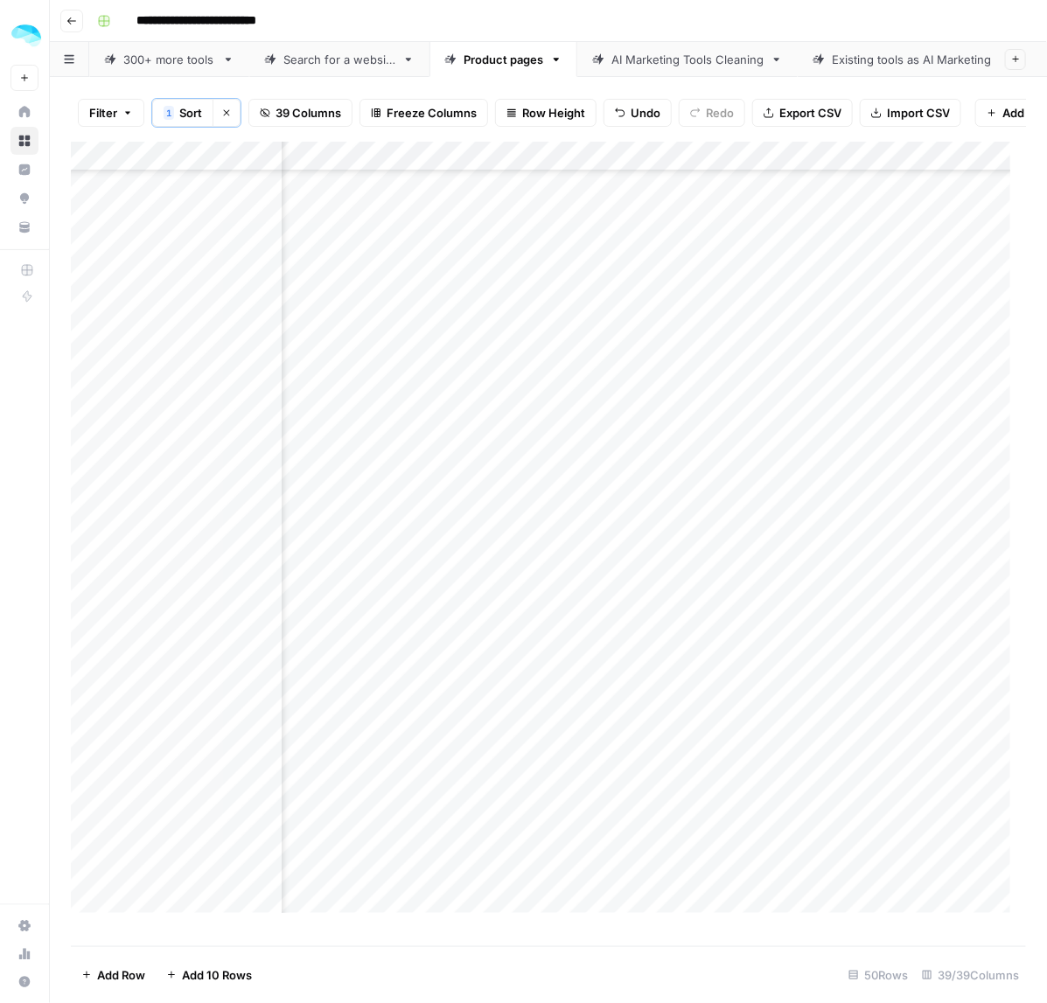
scroll to position [219, 2657]
drag, startPoint x: 424, startPoint y: 640, endPoint x: 423, endPoint y: 665, distance: 24.6
click at [423, 665] on div "Add Column" at bounding box center [549, 536] width 956 height 788
drag, startPoint x: 426, startPoint y: 504, endPoint x: 424, endPoint y: 531, distance: 27.2
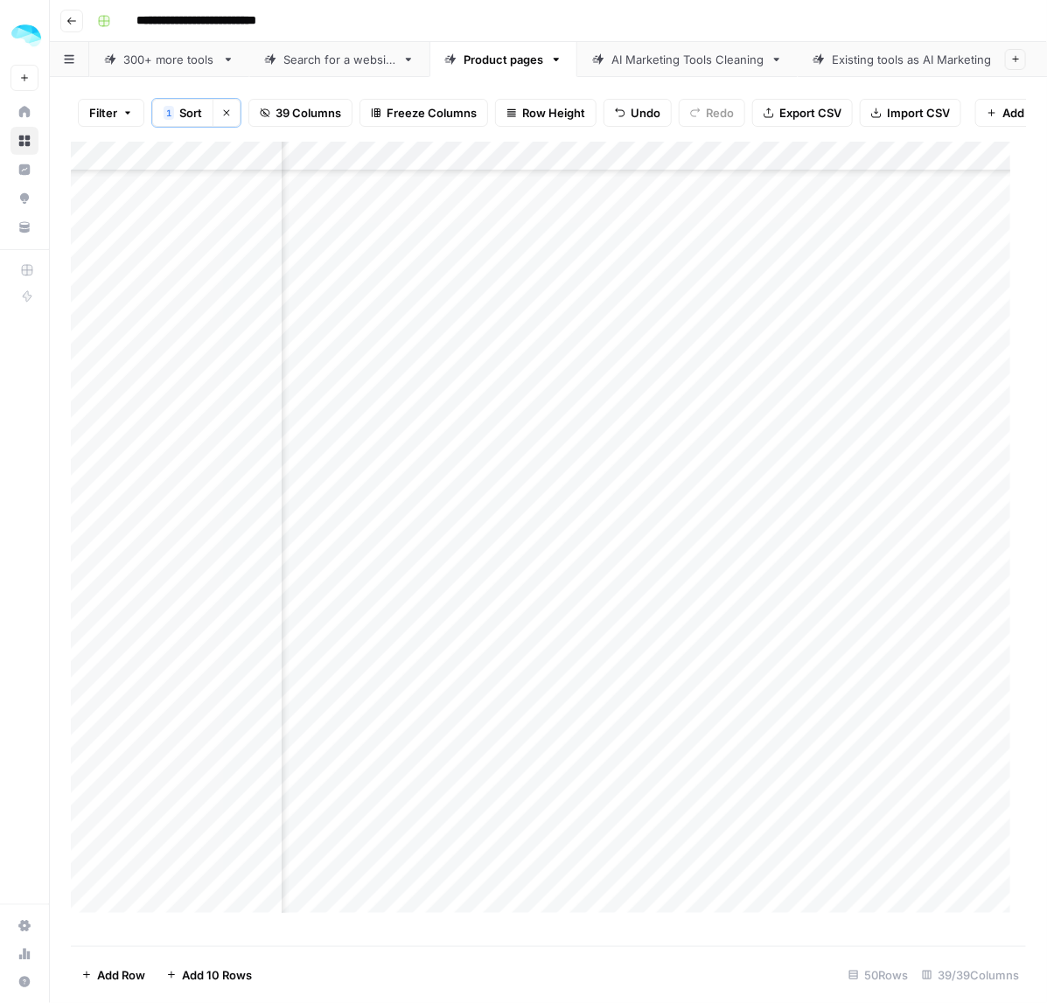
click at [424, 531] on div "Add Column" at bounding box center [549, 536] width 956 height 788
drag, startPoint x: 449, startPoint y: 595, endPoint x: 443, endPoint y: 622, distance: 27.8
click at [443, 622] on div "Add Column" at bounding box center [549, 536] width 956 height 788
drag, startPoint x: 423, startPoint y: 688, endPoint x: 421, endPoint y: 702, distance: 13.2
click at [421, 702] on div "Add Column" at bounding box center [549, 536] width 956 height 788
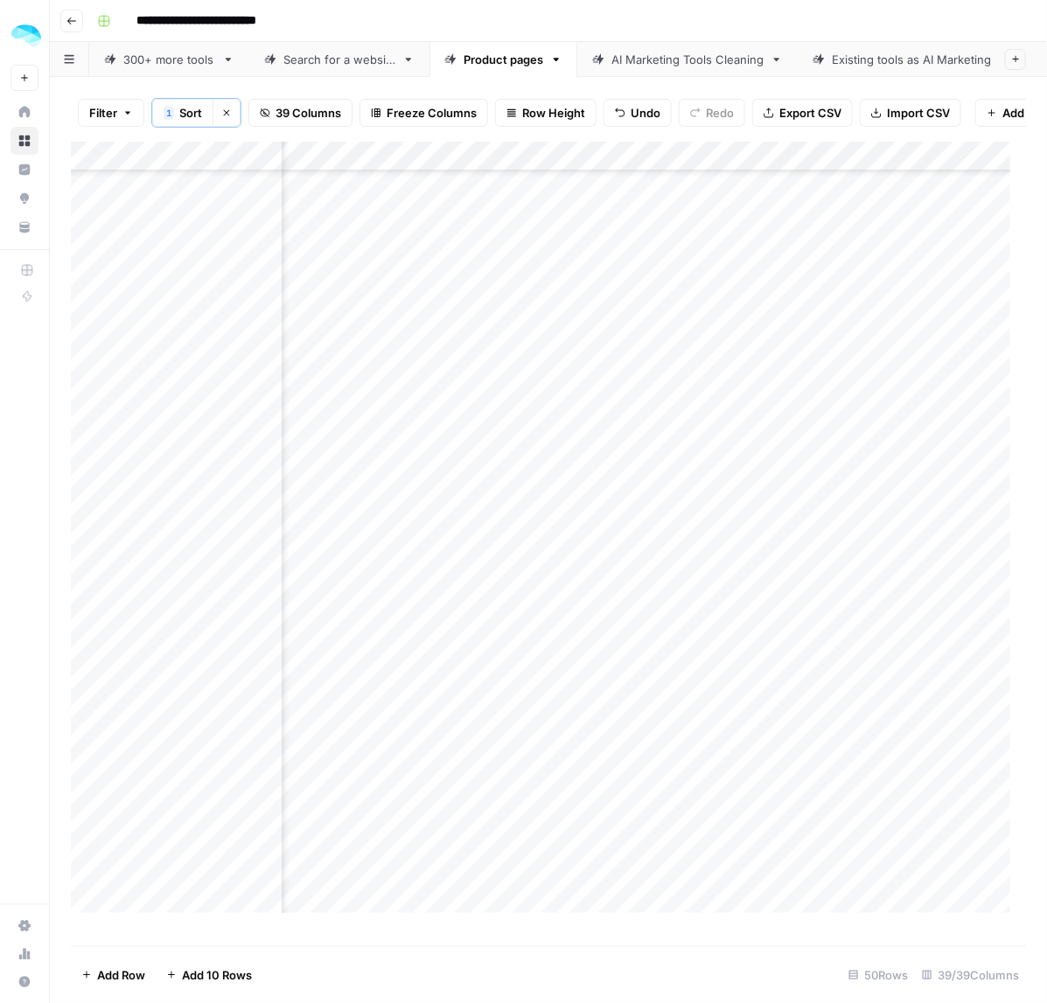
scroll to position [656, 2657]
drag, startPoint x: 425, startPoint y: 561, endPoint x: 421, endPoint y: 674, distance: 112.9
click at [421, 674] on div "Add Column" at bounding box center [549, 536] width 956 height 788
click at [411, 732] on div "Add Column" at bounding box center [549, 536] width 956 height 788
click at [488, 792] on div "Add Column" at bounding box center [549, 536] width 956 height 788
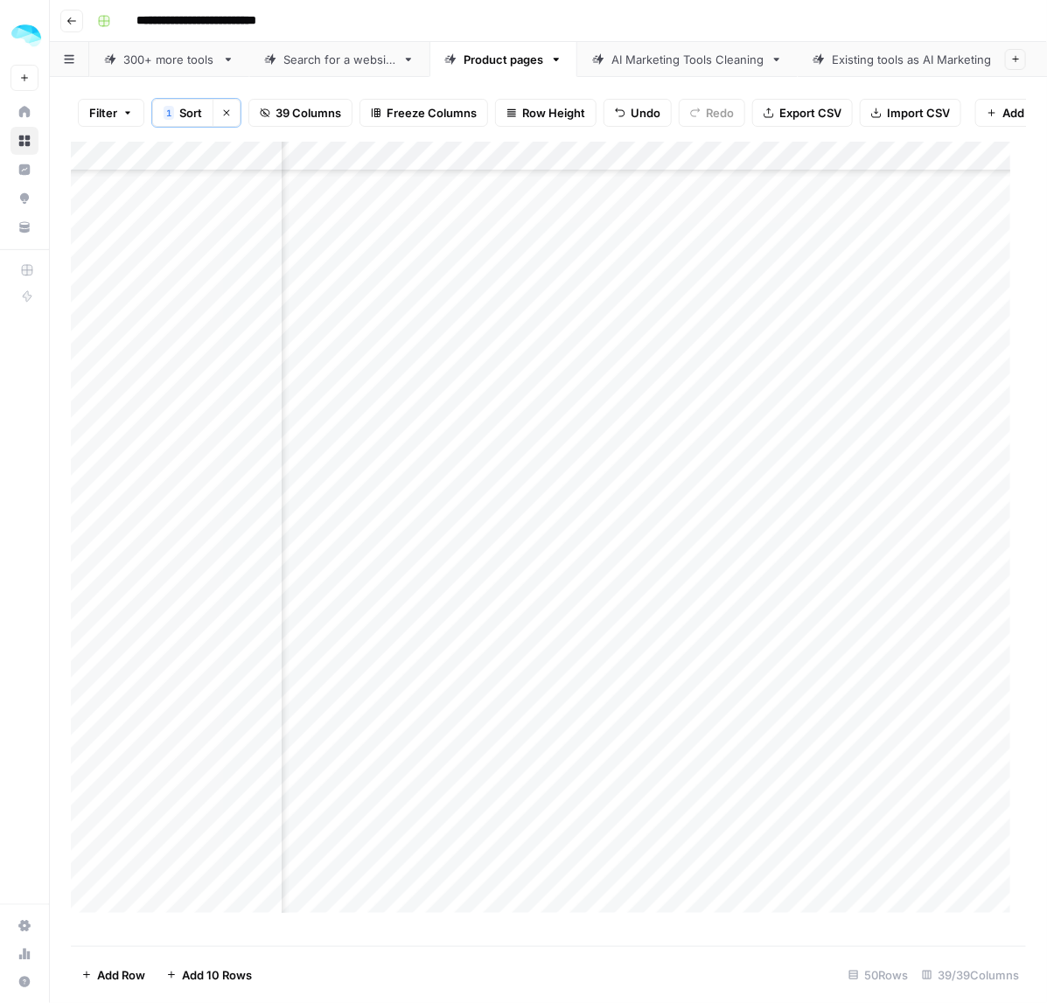
scroll to position [772, 2657]
drag, startPoint x: 433, startPoint y: 748, endPoint x: 420, endPoint y: 853, distance: 105.8
click at [420, 853] on div "Add Column" at bounding box center [549, 536] width 956 height 788
drag, startPoint x: 483, startPoint y: 470, endPoint x: 532, endPoint y: 469, distance: 49.0
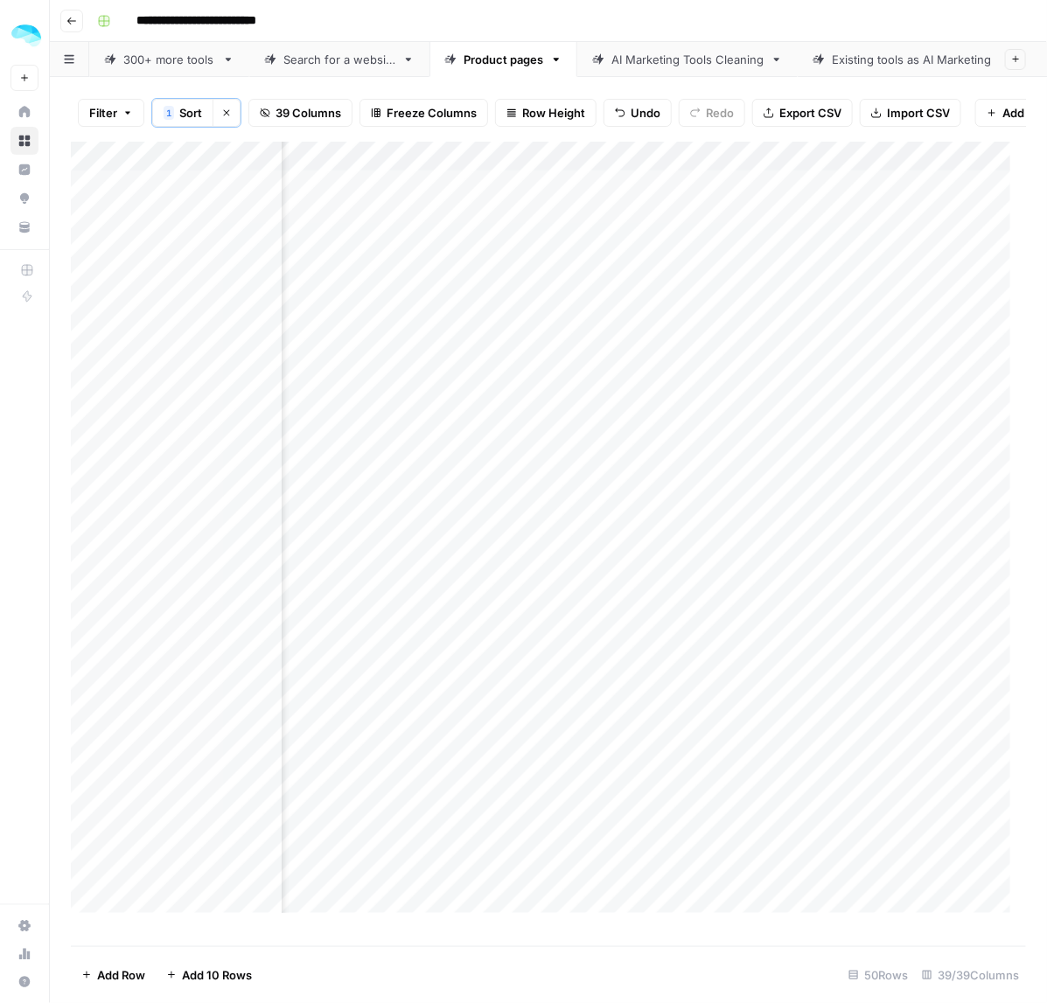
click at [483, 469] on div "Add Column" at bounding box center [549, 536] width 956 height 788
click at [455, 571] on div "Add Column" at bounding box center [549, 536] width 956 height 788
click at [460, 586] on div "Add Column" at bounding box center [549, 536] width 956 height 788
click at [518, 650] on div "Add Column" at bounding box center [549, 536] width 956 height 788
drag, startPoint x: 500, startPoint y: 702, endPoint x: 523, endPoint y: 709, distance: 24.6
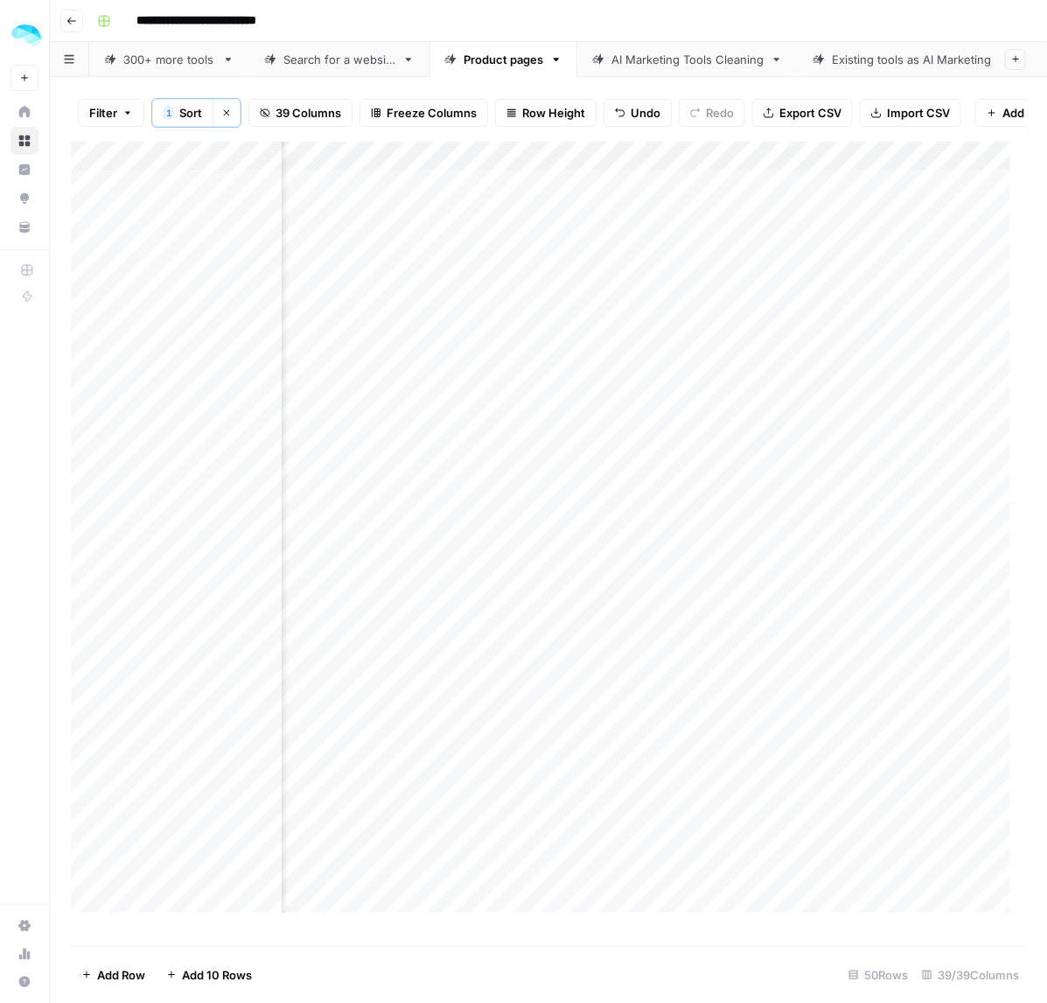
click at [500, 702] on div "Add Column" at bounding box center [549, 536] width 956 height 788
click at [497, 793] on div "Add Column" at bounding box center [549, 536] width 956 height 788
drag, startPoint x: 459, startPoint y: 637, endPoint x: 459, endPoint y: 662, distance: 25.4
click at [459, 662] on div "Add Column" at bounding box center [549, 536] width 956 height 788
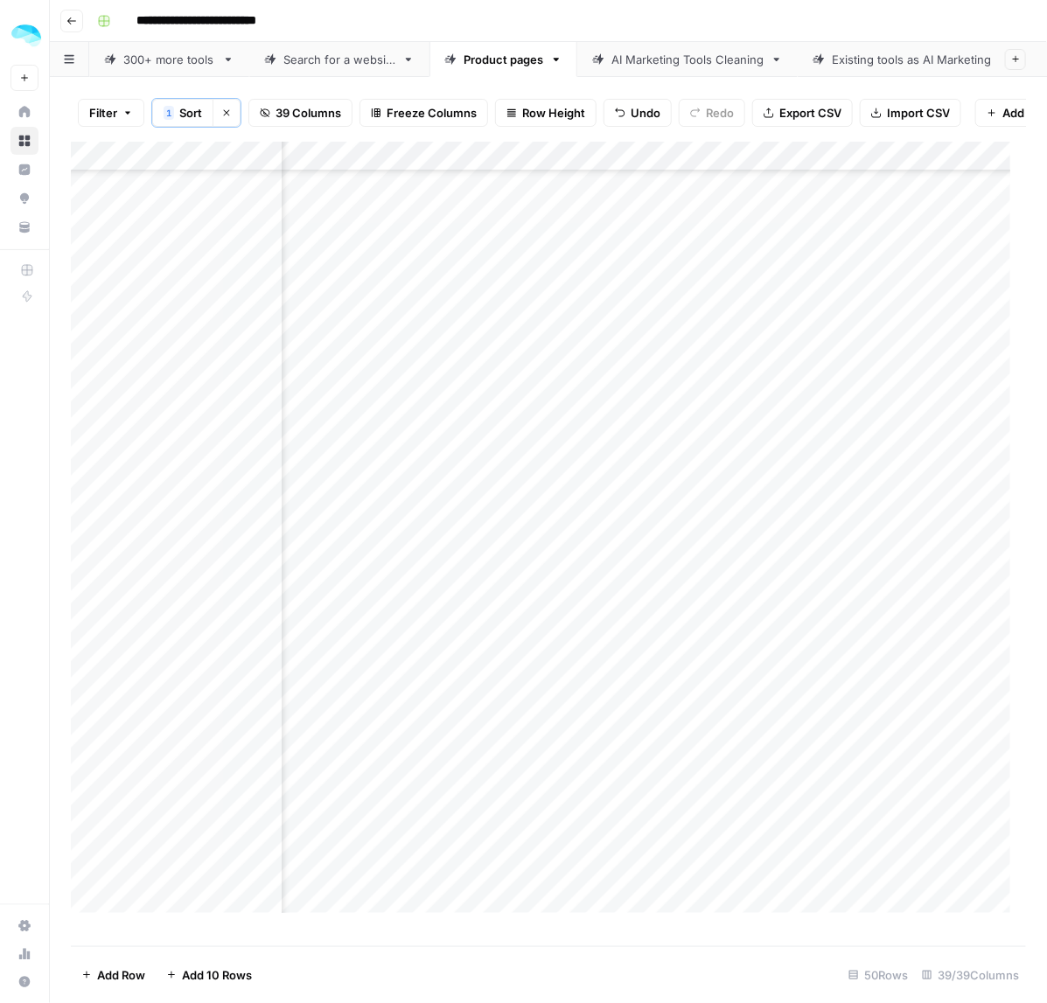
drag, startPoint x: 447, startPoint y: 729, endPoint x: 444, endPoint y: 754, distance: 25.5
click at [444, 754] on div "Add Column" at bounding box center [549, 536] width 956 height 788
drag, startPoint x: 466, startPoint y: 710, endPoint x: 460, endPoint y: 737, distance: 27.8
click at [460, 737] on div "Add Column" at bounding box center [549, 536] width 956 height 788
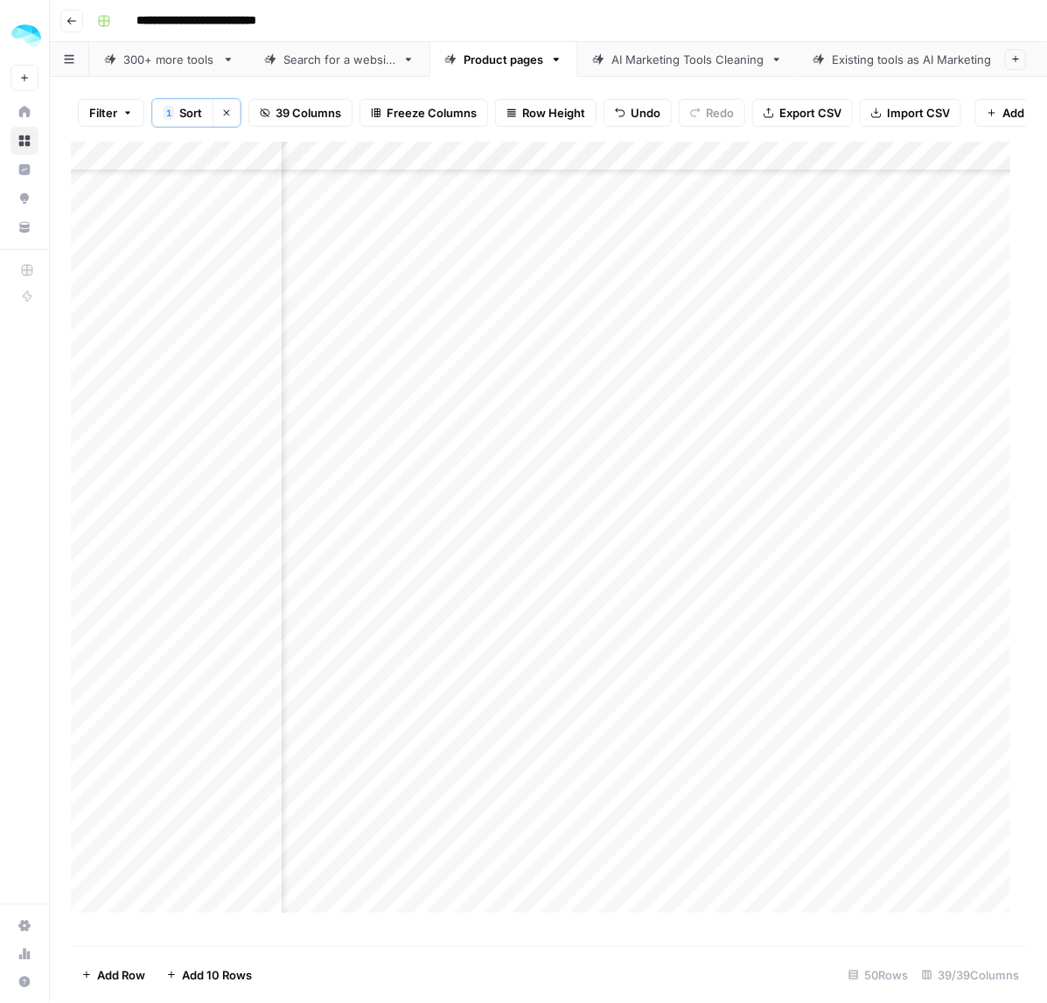
scroll to position [547, 3156]
drag, startPoint x: 458, startPoint y: 582, endPoint x: 458, endPoint y: 604, distance: 21.9
click at [458, 604] on div "Add Column" at bounding box center [549, 536] width 956 height 788
drag, startPoint x: 461, startPoint y: 675, endPoint x: 442, endPoint y: 780, distance: 106.7
click at [442, 780] on div "Add Column" at bounding box center [549, 536] width 956 height 788
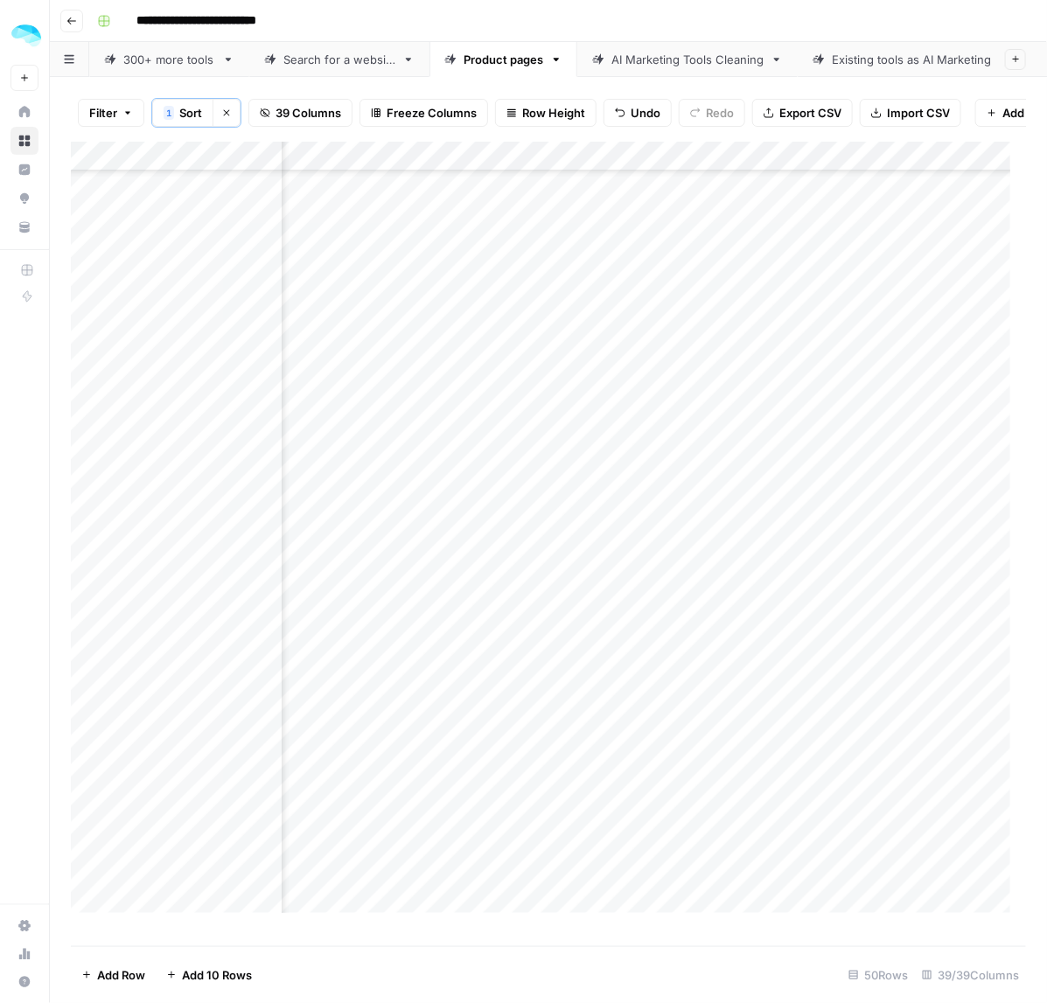
click at [474, 841] on div "Add Column" at bounding box center [549, 536] width 956 height 788
click at [461, 688] on div "Add Column" at bounding box center [549, 536] width 956 height 788
drag, startPoint x: 474, startPoint y: 735, endPoint x: 486, endPoint y: 851, distance: 117.0
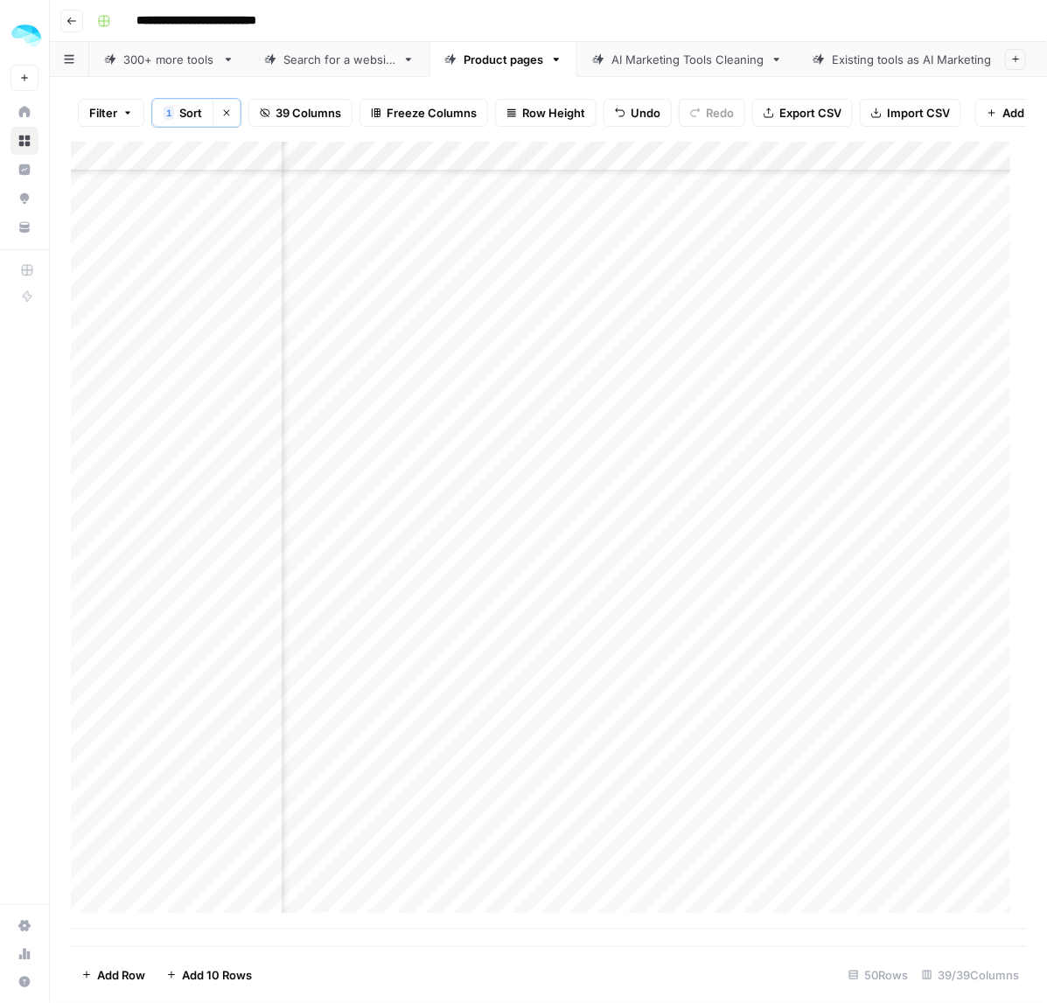
click at [486, 851] on div "Add Column" at bounding box center [549, 536] width 956 height 788
click at [500, 473] on div "Add Column" at bounding box center [549, 536] width 956 height 788
click at [482, 593] on div "Add Column" at bounding box center [549, 536] width 956 height 788
click at [494, 650] on div "Add Column" at bounding box center [549, 536] width 956 height 788
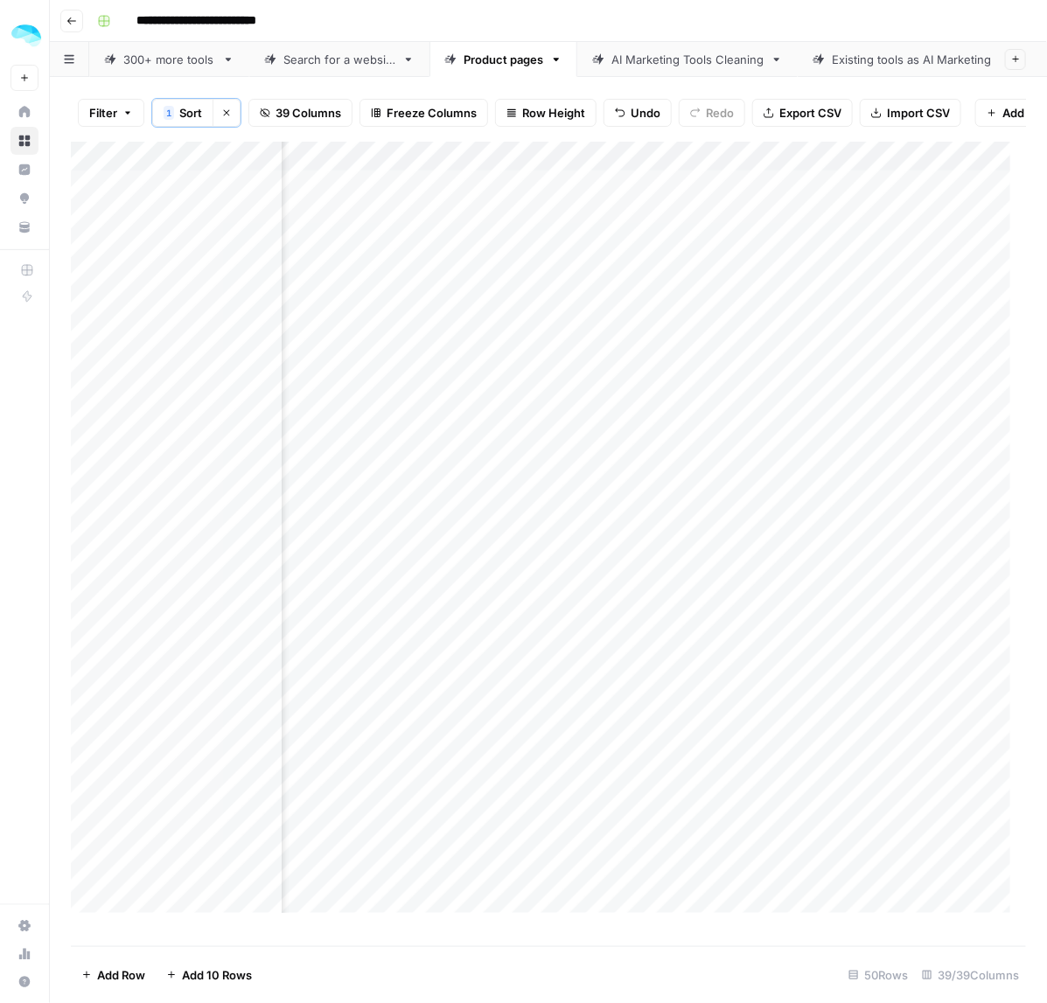
click at [486, 710] on div "Add Column" at bounding box center [549, 536] width 956 height 788
click at [516, 793] on div "Add Column" at bounding box center [549, 536] width 956 height 788
drag, startPoint x: 487, startPoint y: 636, endPoint x: 490, endPoint y: 650, distance: 14.2
click at [490, 650] on div "Add Column" at bounding box center [549, 536] width 956 height 788
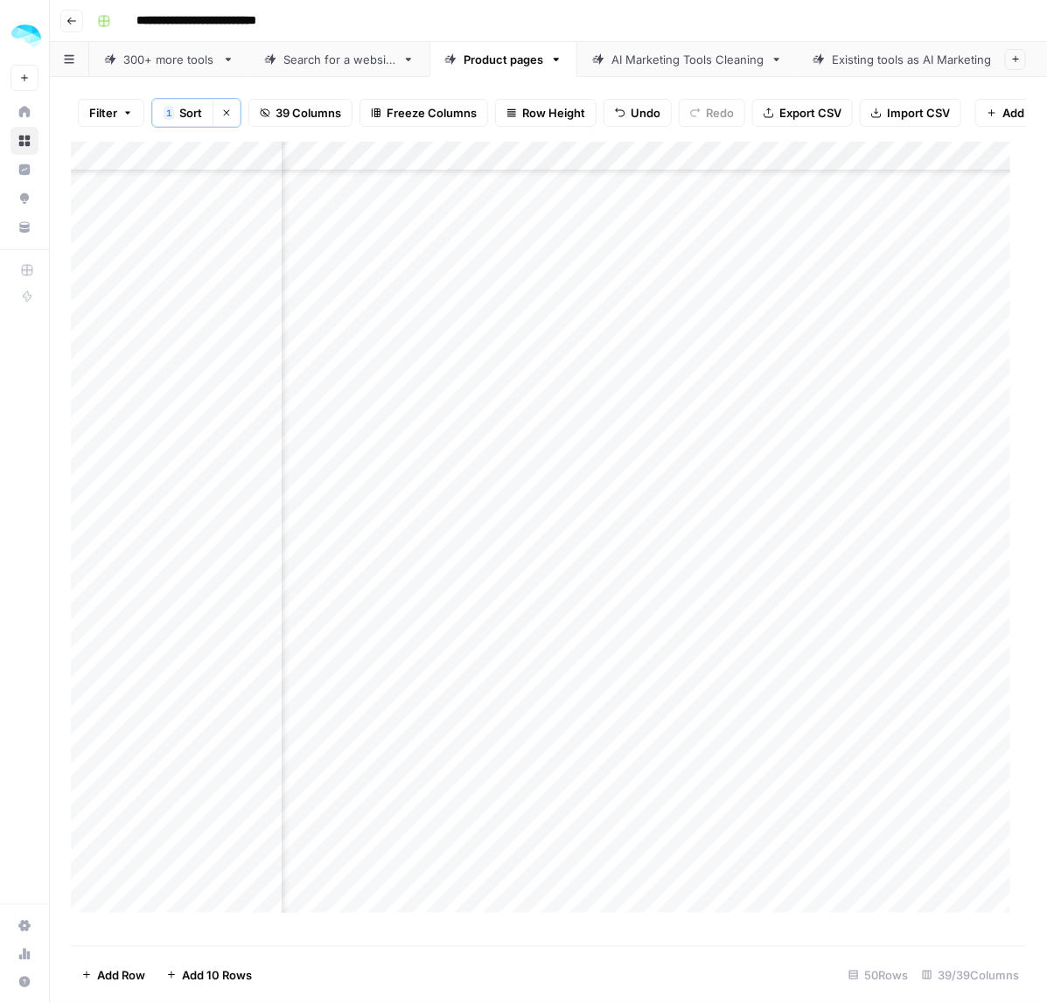
drag, startPoint x: 494, startPoint y: 678, endPoint x: 495, endPoint y: 634, distance: 43.8
click at [495, 634] on div "Add Column" at bounding box center [549, 536] width 956 height 788
drag, startPoint x: 497, startPoint y: 726, endPoint x: 499, endPoint y: 746, distance: 20.2
click at [499, 746] on div "Add Column" at bounding box center [549, 536] width 956 height 788
drag, startPoint x: 551, startPoint y: 812, endPoint x: 549, endPoint y: 846, distance: 34.2
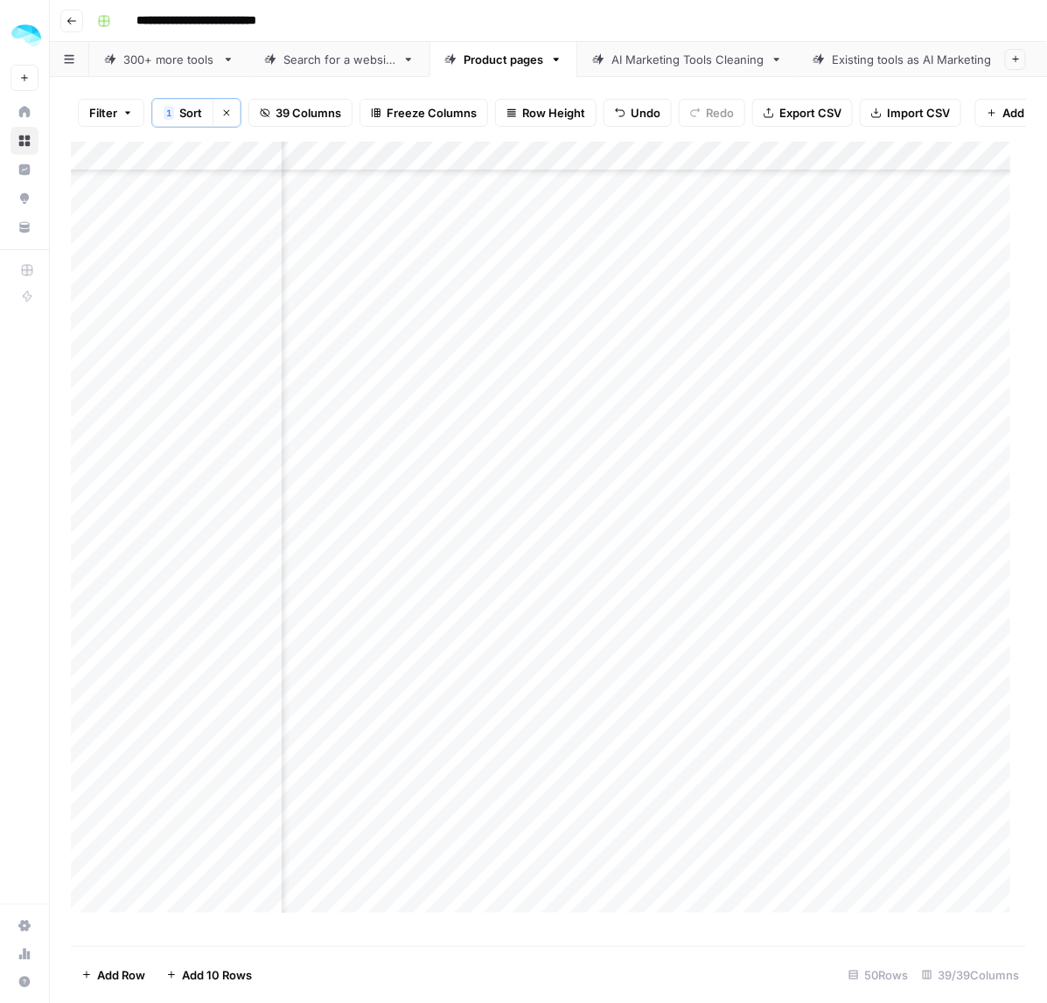
click at [549, 846] on div "Add Column" at bounding box center [549, 536] width 956 height 788
drag, startPoint x: 486, startPoint y: 698, endPoint x: 482, endPoint y: 716, distance: 17.8
click at [482, 716] on div "Add Column" at bounding box center [549, 536] width 956 height 788
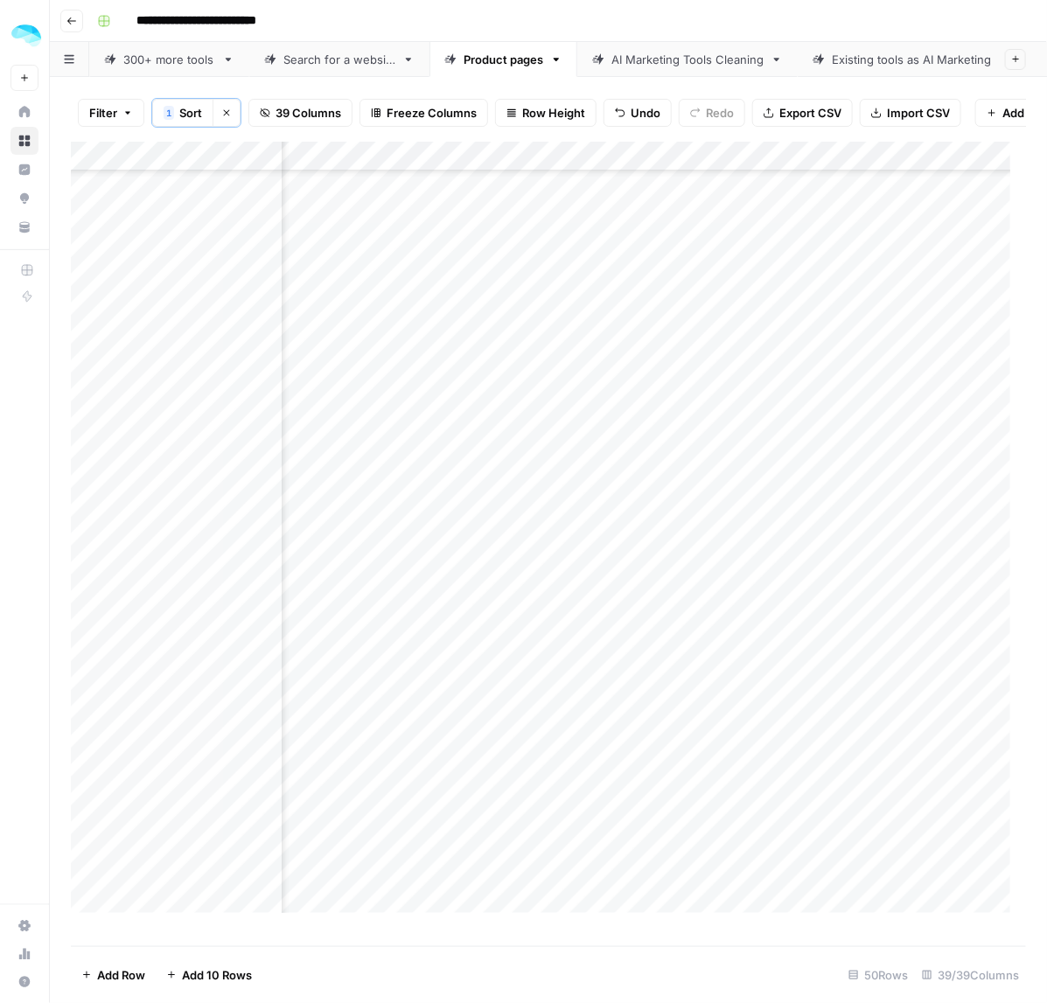
drag, startPoint x: 484, startPoint y: 660, endPoint x: 471, endPoint y: 785, distance: 124.9
click at [471, 785] on div "Add Column" at bounding box center [549, 536] width 956 height 788
click at [493, 847] on div "Add Column" at bounding box center [549, 536] width 956 height 788
click at [473, 902] on div "Add Column" at bounding box center [549, 536] width 956 height 788
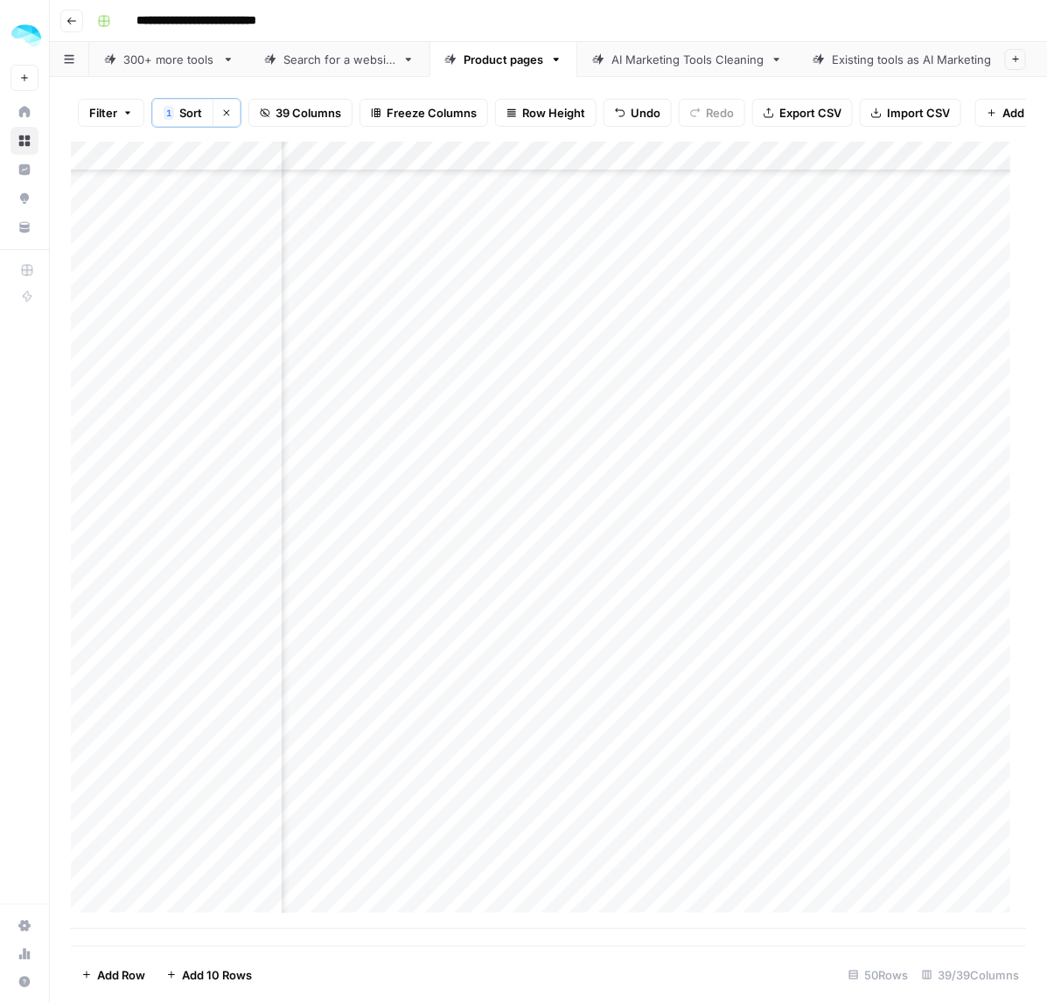
drag, startPoint x: 468, startPoint y: 739, endPoint x: 468, endPoint y: 853, distance: 113.7
click at [468, 853] on div "Add Column" at bounding box center [549, 536] width 956 height 788
click at [88, 886] on div "Add Column" at bounding box center [549, 536] width 956 height 788
click at [96, 971] on span "Delete 1 Row" at bounding box center [116, 975] width 70 height 17
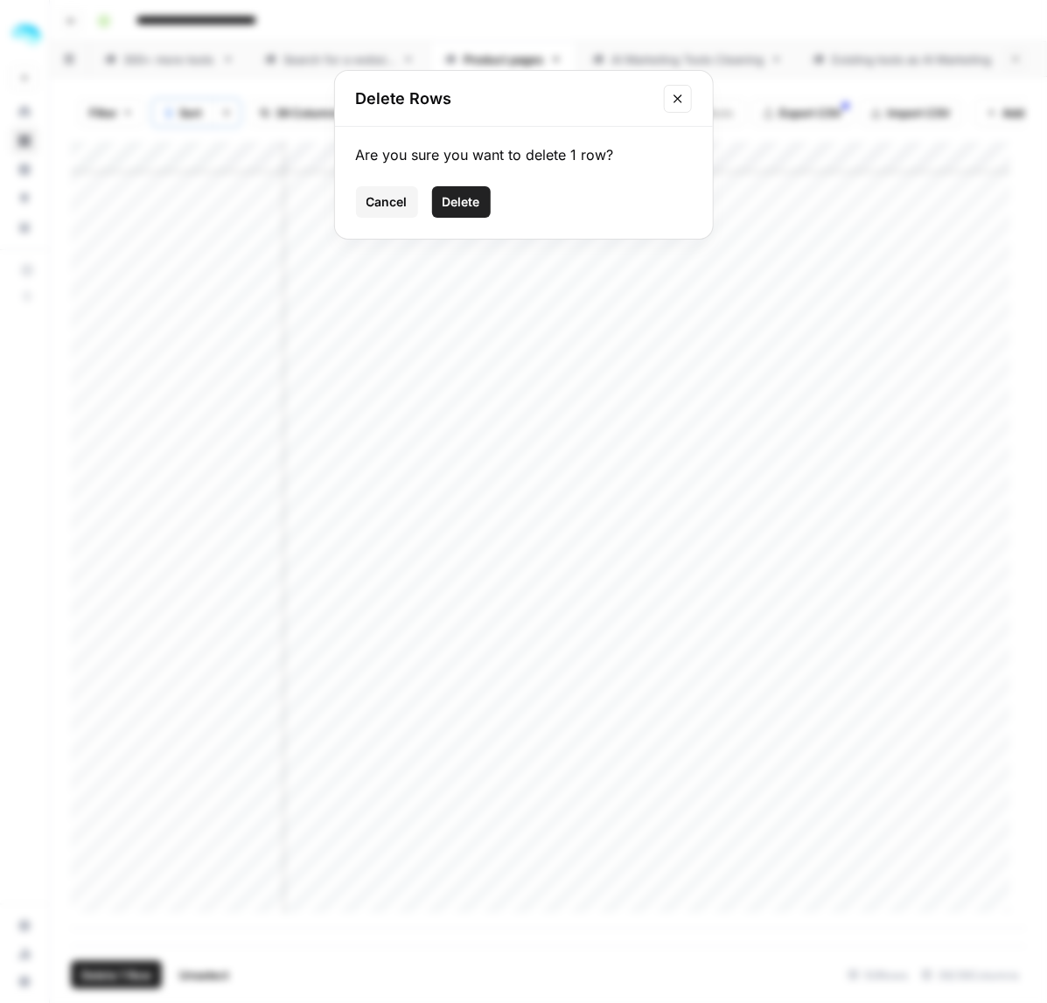
click at [458, 201] on span "Delete" at bounding box center [462, 201] width 38 height 17
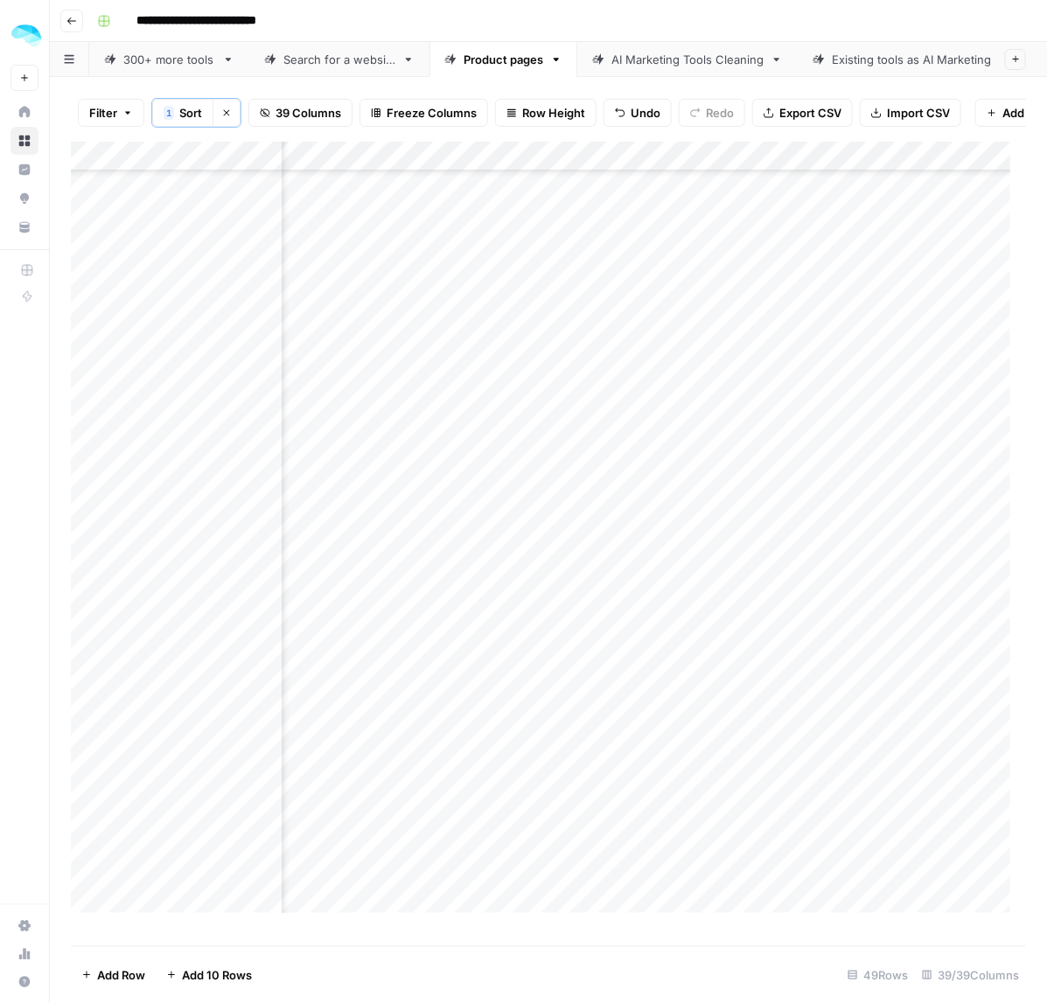
scroll to position [547, 4002]
drag, startPoint x: 543, startPoint y: 672, endPoint x: 548, endPoint y: 787, distance: 115.6
click at [548, 787] on div "Add Column" at bounding box center [549, 536] width 956 height 788
drag, startPoint x: 527, startPoint y: 870, endPoint x: 522, endPoint y: 894, distance: 24.0
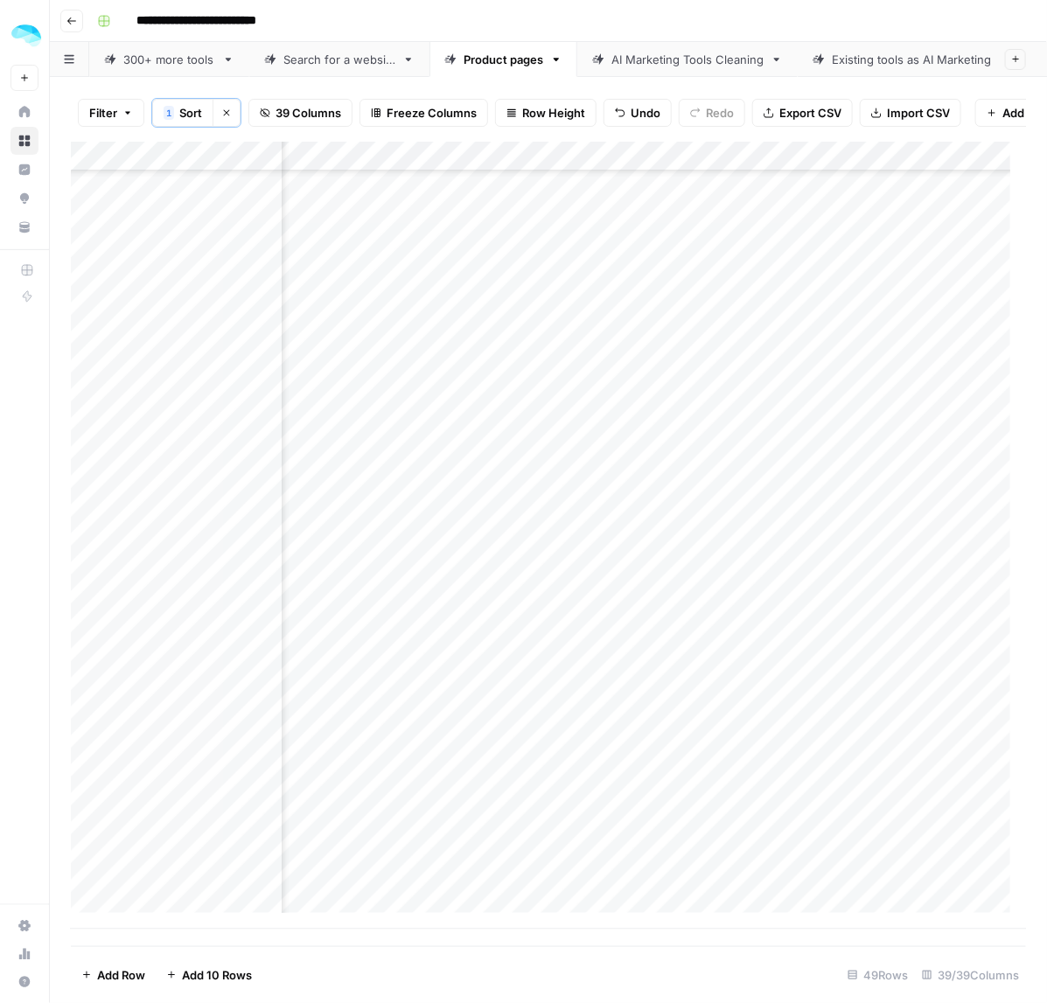
click at [522, 895] on div "Add Column" at bounding box center [549, 536] width 956 height 788
click at [341, 468] on div "Add Column" at bounding box center [549, 536] width 956 height 788
click at [334, 591] on div "Add Column" at bounding box center [549, 536] width 956 height 788
click at [311, 681] on div "Add Column" at bounding box center [549, 536] width 956 height 788
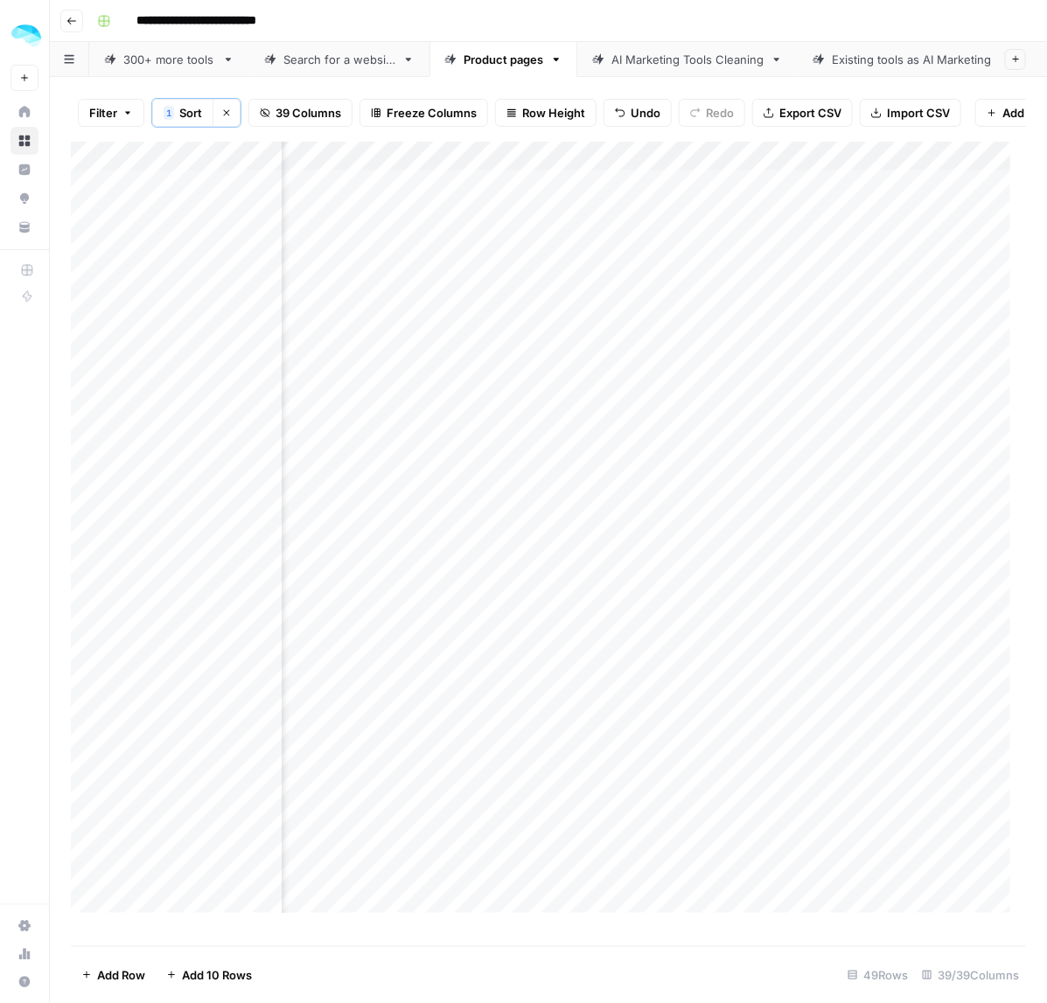
click at [339, 635] on div "Add Column" at bounding box center [549, 536] width 956 height 788
click at [339, 591] on div "Add Column" at bounding box center [549, 536] width 956 height 788
click at [322, 681] on div "Add Column" at bounding box center [549, 536] width 956 height 788
drag, startPoint x: 346, startPoint y: 750, endPoint x: 346, endPoint y: 758, distance: 8.8
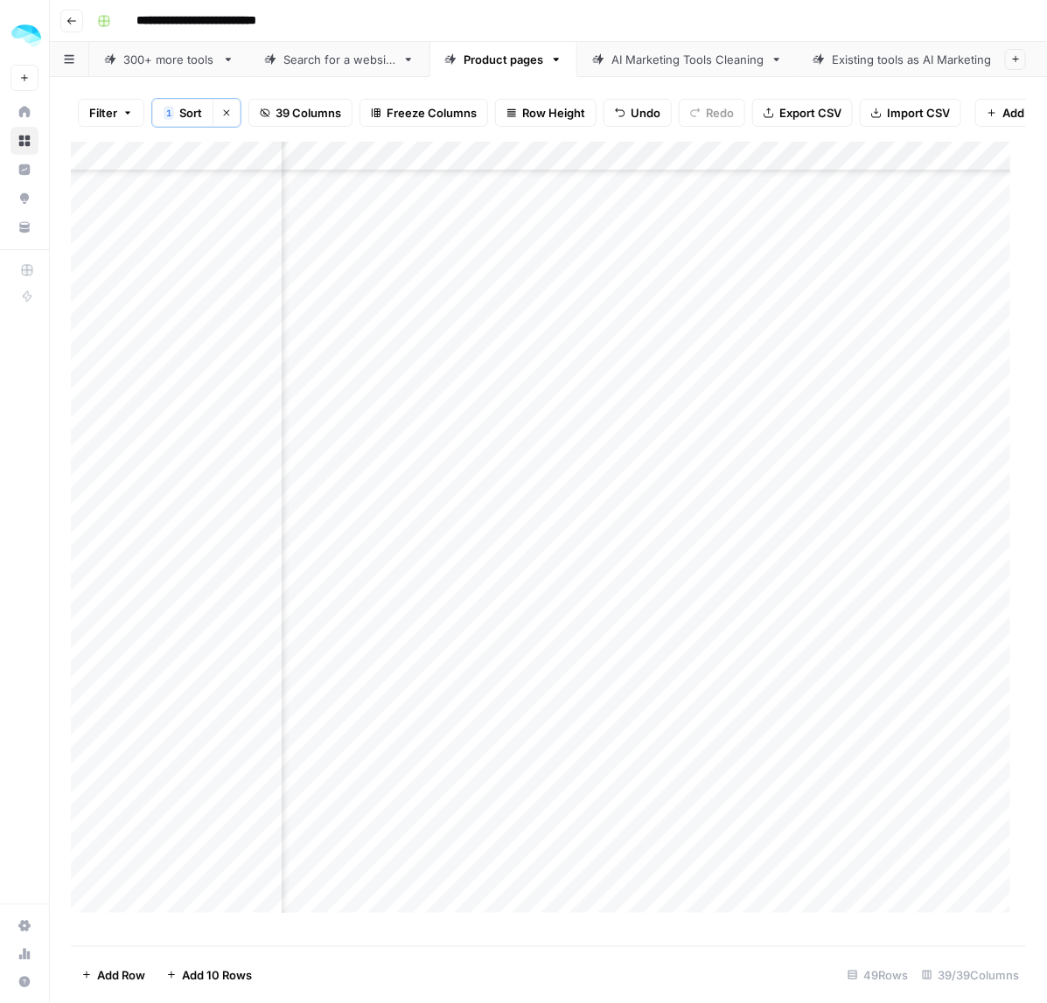
click at [346, 758] on div "Add Column" at bounding box center [549, 536] width 956 height 788
drag, startPoint x: 347, startPoint y: 779, endPoint x: 355, endPoint y: 757, distance: 23.2
click at [355, 757] on div "Add Column" at bounding box center [549, 536] width 956 height 788
drag, startPoint x: 359, startPoint y: 500, endPoint x: 359, endPoint y: 530, distance: 30.6
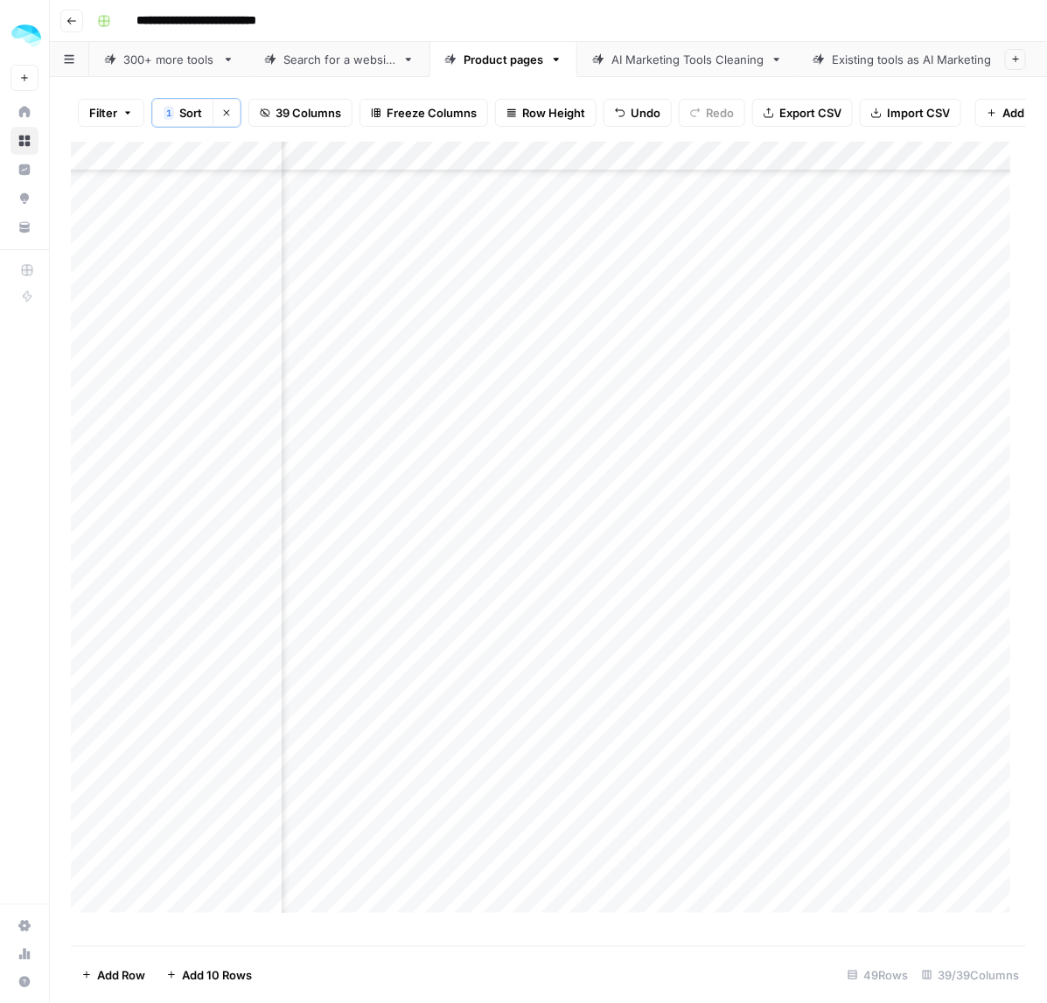
click at [359, 530] on div "Add Column" at bounding box center [549, 536] width 956 height 788
drag, startPoint x: 374, startPoint y: 488, endPoint x: 370, endPoint y: 514, distance: 26.6
click at [370, 514] on div "Add Column" at bounding box center [549, 536] width 956 height 788
drag, startPoint x: 370, startPoint y: 580, endPoint x: 368, endPoint y: 608, distance: 28.0
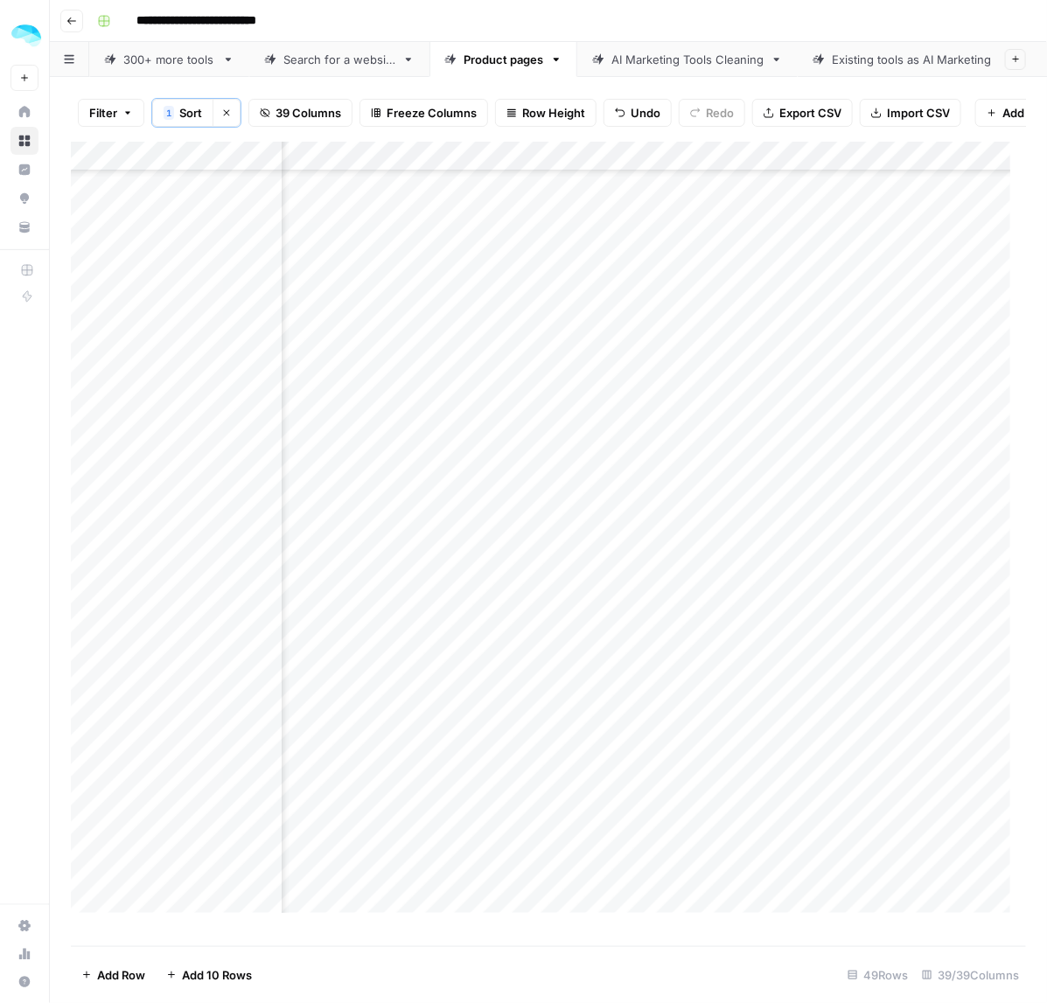
click at [368, 608] on div "Add Column" at bounding box center [549, 536] width 956 height 788
drag, startPoint x: 322, startPoint y: 471, endPoint x: 311, endPoint y: 584, distance: 114.3
click at [311, 584] on div "Add Column" at bounding box center [549, 536] width 956 height 788
click at [338, 633] on div "Add Column" at bounding box center [549, 536] width 956 height 788
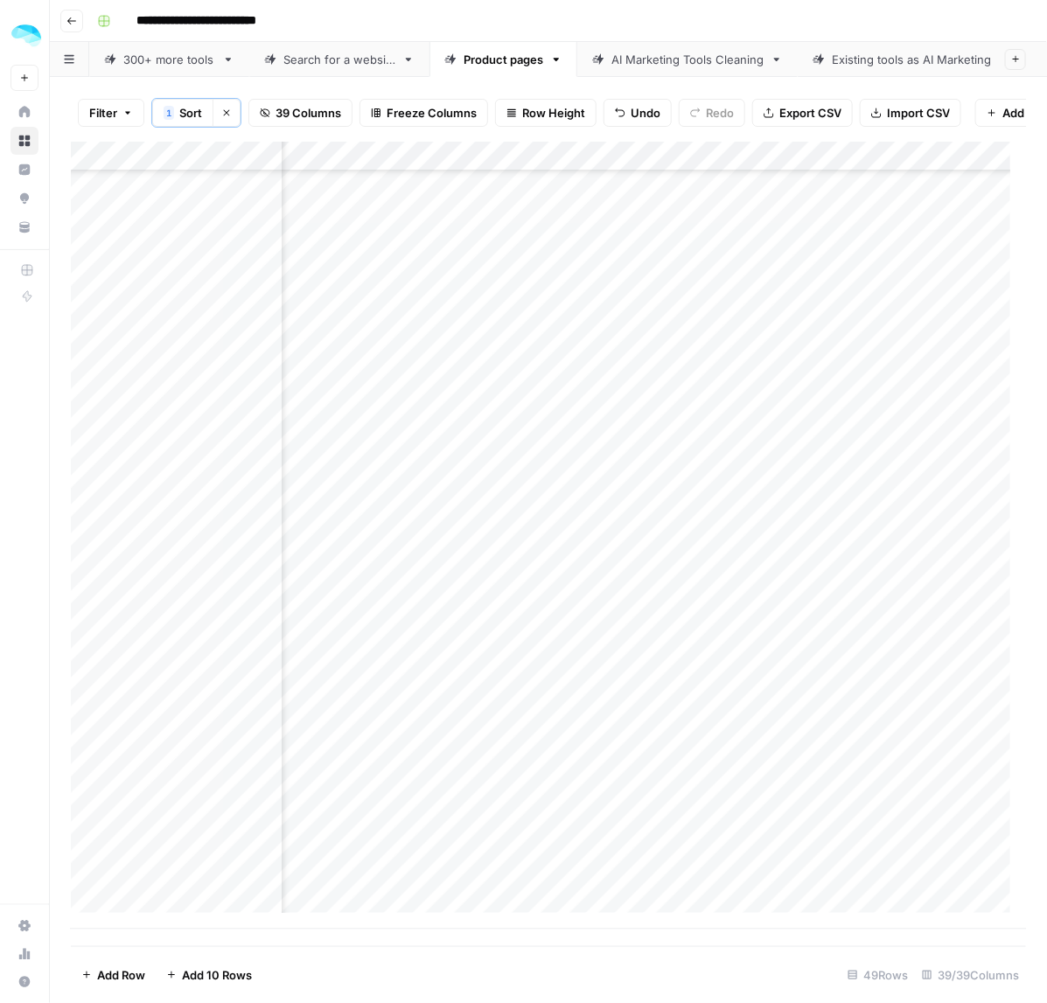
click at [335, 656] on div "Add Column" at bounding box center [549, 536] width 956 height 788
click at [338, 702] on div "Add Column" at bounding box center [549, 536] width 956 height 788
drag, startPoint x: 365, startPoint y: 765, endPoint x: 365, endPoint y: 875, distance: 109.4
click at [365, 875] on div "Add Column" at bounding box center [549, 536] width 956 height 788
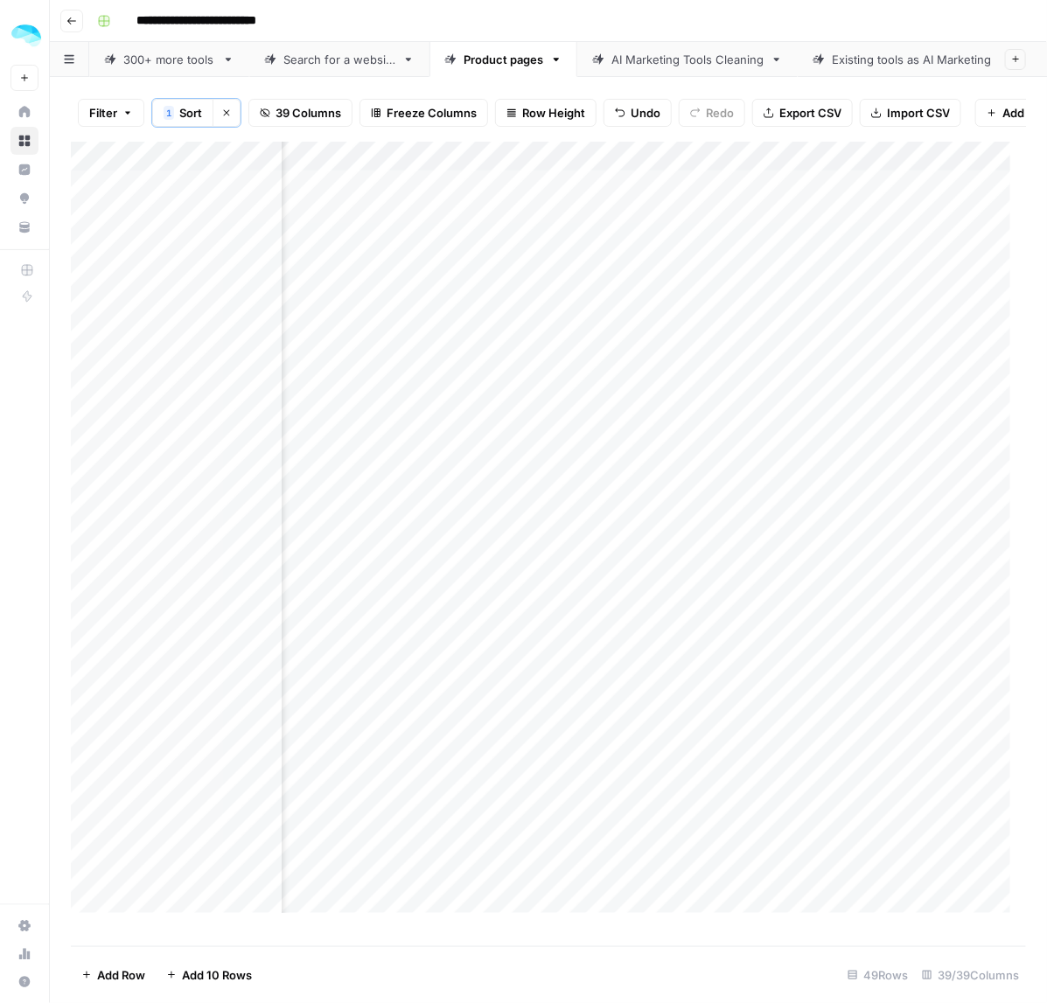
click at [473, 470] on div "Add Column" at bounding box center [549, 536] width 956 height 788
click at [448, 604] on div "Add Column" at bounding box center [549, 536] width 956 height 788
click at [460, 589] on div "Add Column" at bounding box center [549, 536] width 956 height 788
click at [455, 641] on div "Add Column" at bounding box center [549, 536] width 956 height 788
drag, startPoint x: 484, startPoint y: 701, endPoint x: 542, endPoint y: 711, distance: 59.5
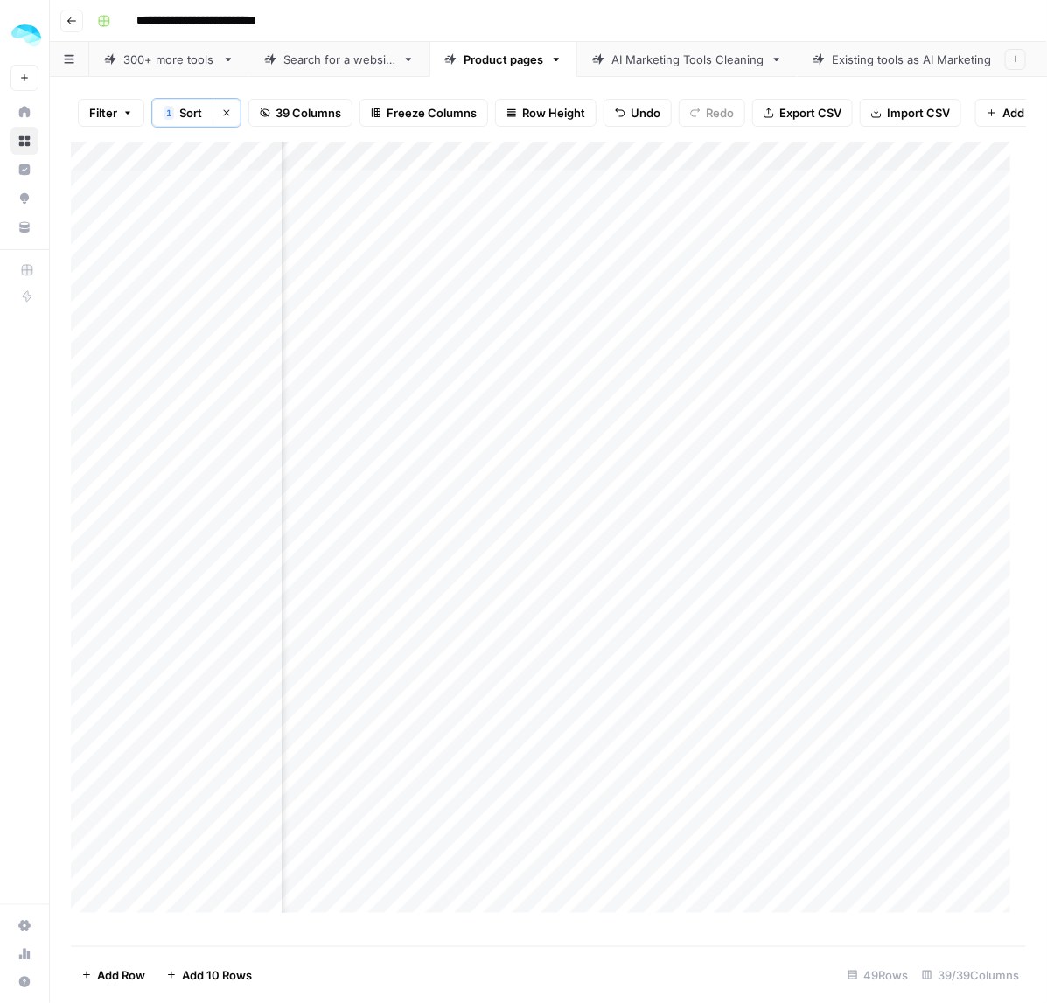
click at [484, 701] on div "Add Column" at bounding box center [549, 536] width 956 height 788
click at [501, 797] on div "Add Column" at bounding box center [549, 536] width 956 height 788
click at [491, 586] on div "Add Column" at bounding box center [549, 536] width 956 height 788
click at [514, 652] on div "Add Column" at bounding box center [549, 536] width 956 height 788
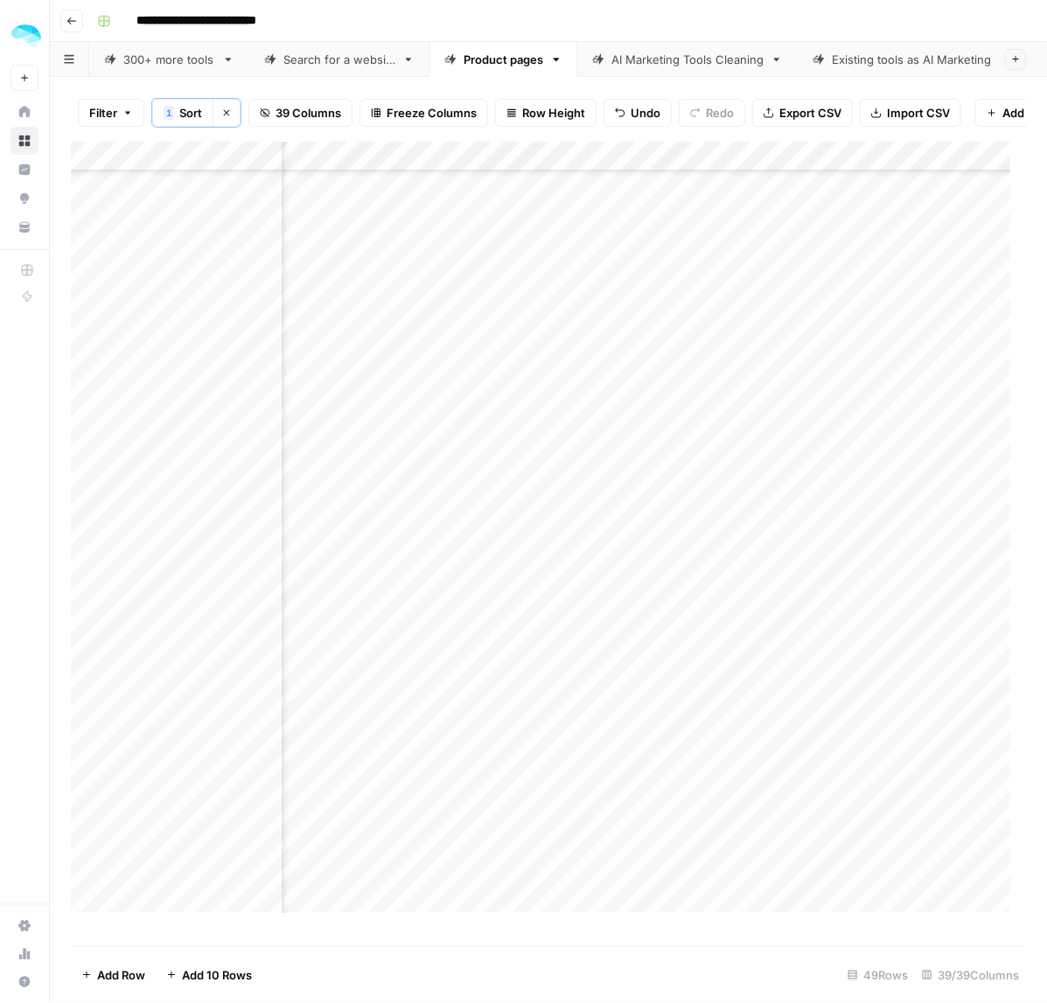
scroll to position [547, 4925]
drag, startPoint x: 444, startPoint y: 486, endPoint x: 444, endPoint y: 518, distance: 32.4
click at [444, 518] on div "Add Column" at bounding box center [549, 536] width 956 height 788
click at [457, 494] on div "Add Column" at bounding box center [549, 536] width 956 height 788
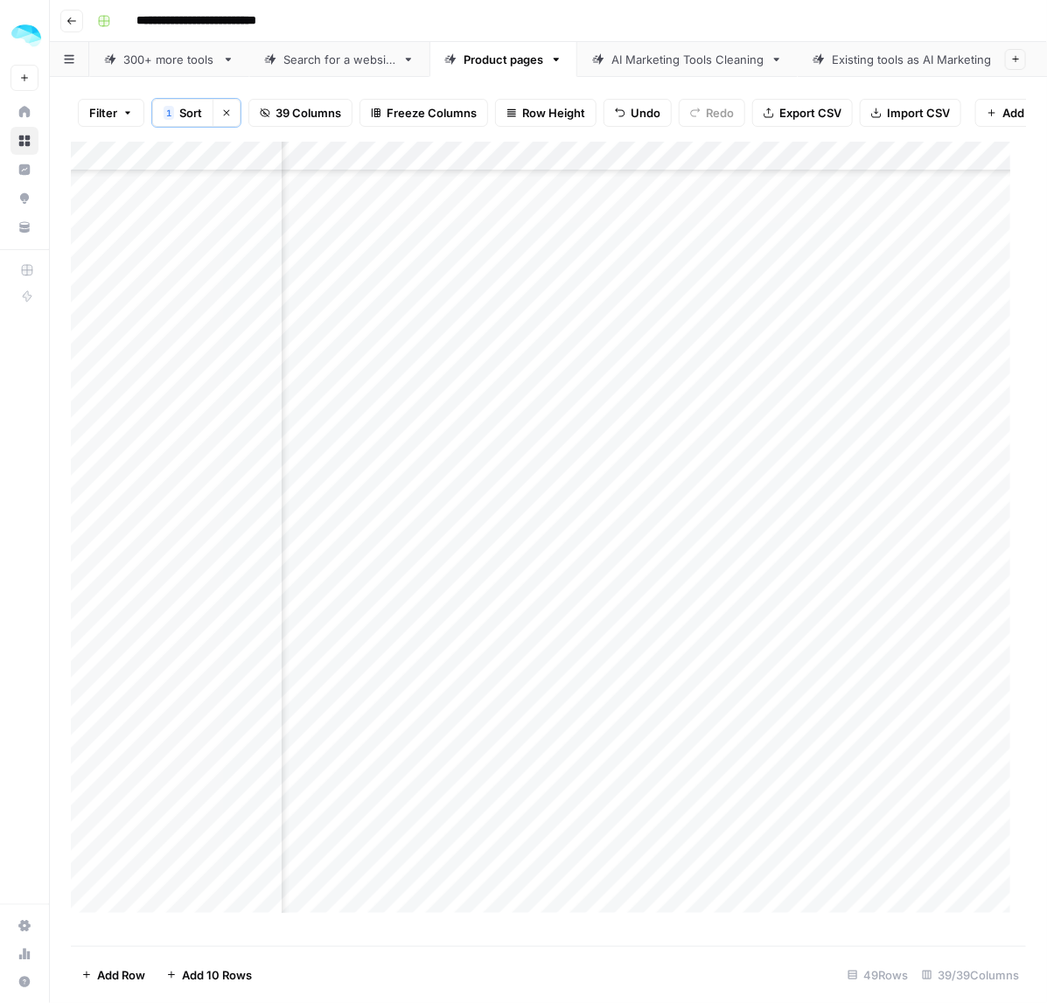
drag, startPoint x: 451, startPoint y: 570, endPoint x: 439, endPoint y: 672, distance: 103.0
click at [439, 672] on div "Add Column" at bounding box center [549, 536] width 956 height 788
drag, startPoint x: 470, startPoint y: 644, endPoint x: 500, endPoint y: 645, distance: 30.6
click at [470, 644] on div "Add Column" at bounding box center [549, 536] width 956 height 788
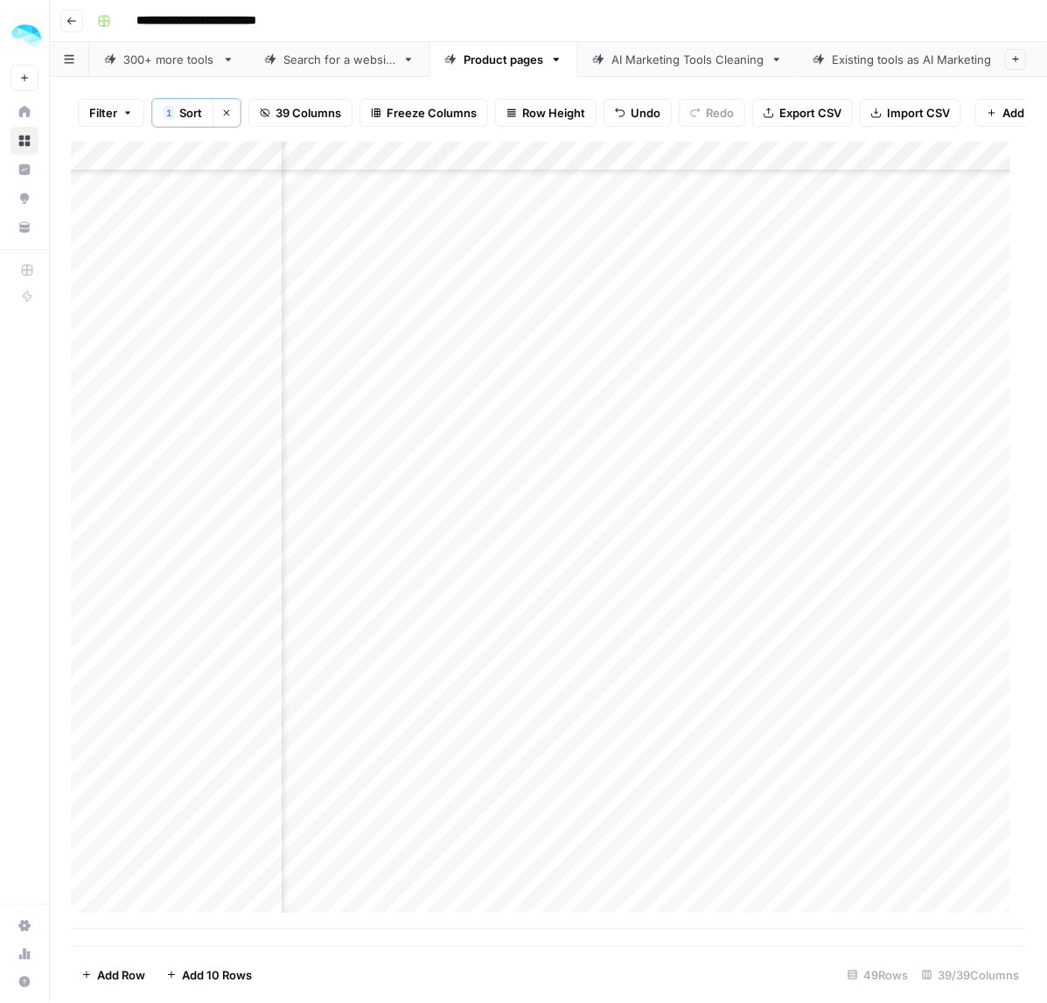
drag, startPoint x: 475, startPoint y: 706, endPoint x: 549, endPoint y: 706, distance: 73.5
click at [475, 706] on div "Add Column" at bounding box center [549, 536] width 956 height 788
drag, startPoint x: 465, startPoint y: 771, endPoint x: 468, endPoint y: 880, distance: 109.4
click at [468, 880] on div "Add Column" at bounding box center [549, 536] width 956 height 788
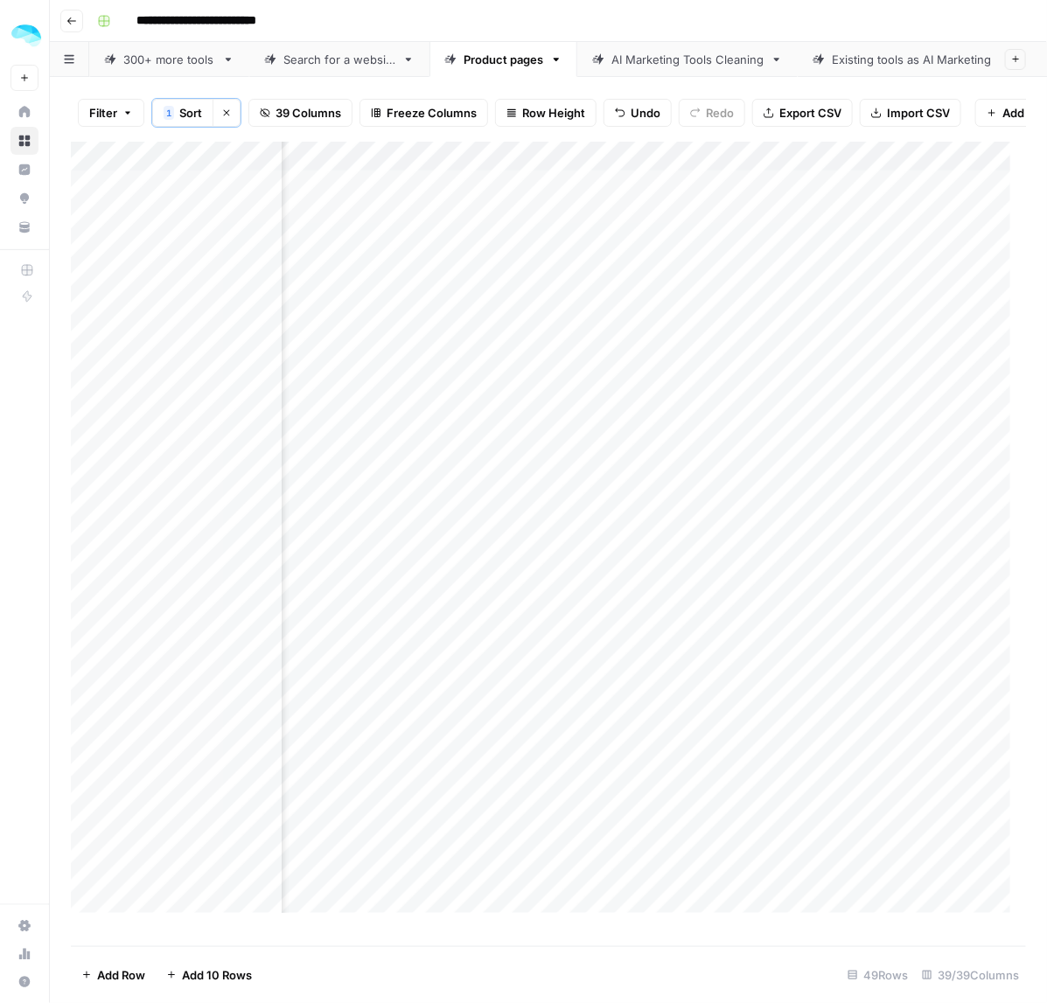
click at [891, 473] on div "Add Column" at bounding box center [549, 536] width 956 height 788
click at [841, 583] on div "Add Column" at bounding box center [549, 536] width 956 height 788
click at [890, 647] on div "Add Column" at bounding box center [549, 536] width 956 height 788
click at [876, 701] on div "Add Column" at bounding box center [549, 536] width 956 height 788
drag, startPoint x: 879, startPoint y: 806, endPoint x: 1024, endPoint y: 790, distance: 145.2
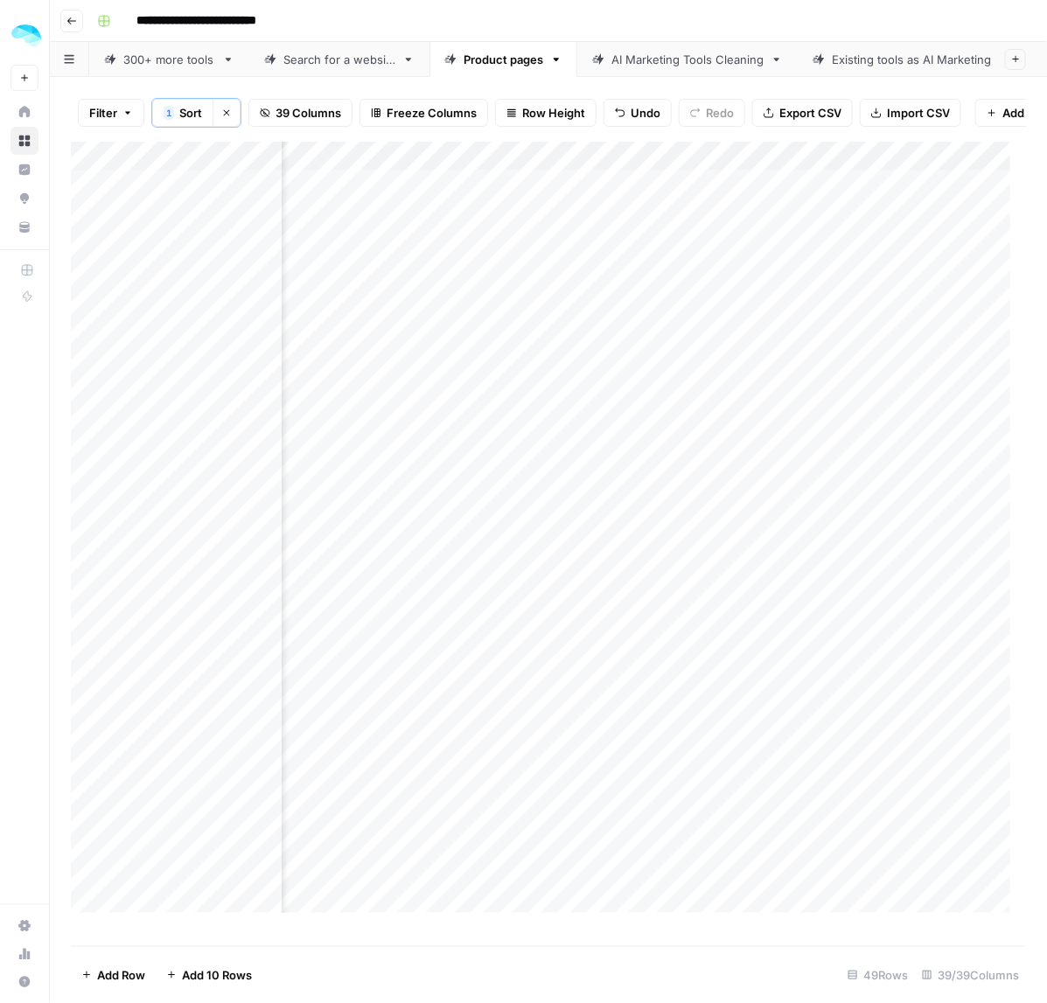
click at [879, 806] on div "Add Column" at bounding box center [549, 536] width 956 height 788
drag, startPoint x: 870, startPoint y: 530, endPoint x: 867, endPoint y: 562, distance: 31.7
click at [867, 562] on div "Add Column" at bounding box center [549, 536] width 956 height 788
drag, startPoint x: 863, startPoint y: 619, endPoint x: 860, endPoint y: 645, distance: 26.4
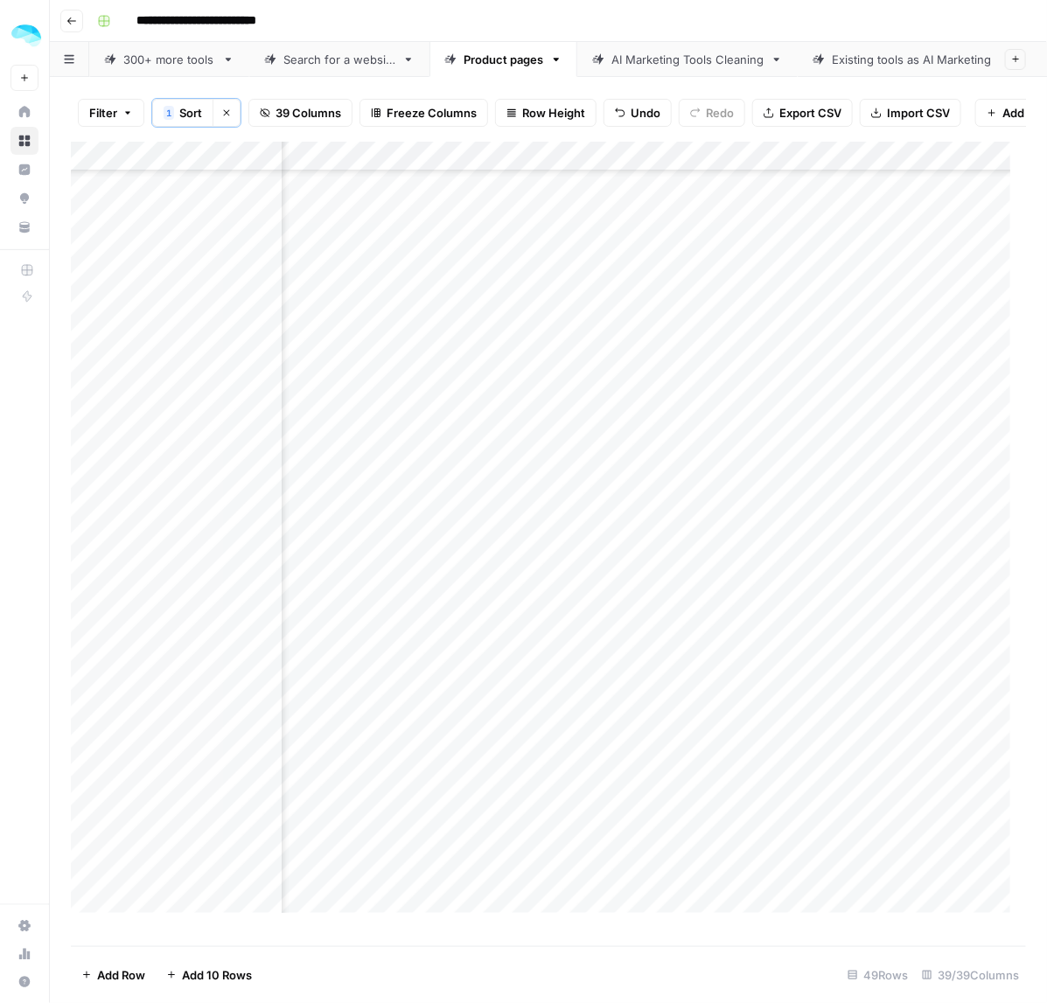
click at [860, 645] on div "Add Column" at bounding box center [549, 536] width 956 height 788
drag, startPoint x: 875, startPoint y: 704, endPoint x: 870, endPoint y: 727, distance: 23.2
click at [870, 727] on div "Add Column" at bounding box center [549, 536] width 956 height 788
drag, startPoint x: 863, startPoint y: 469, endPoint x: 860, endPoint y: 500, distance: 30.7
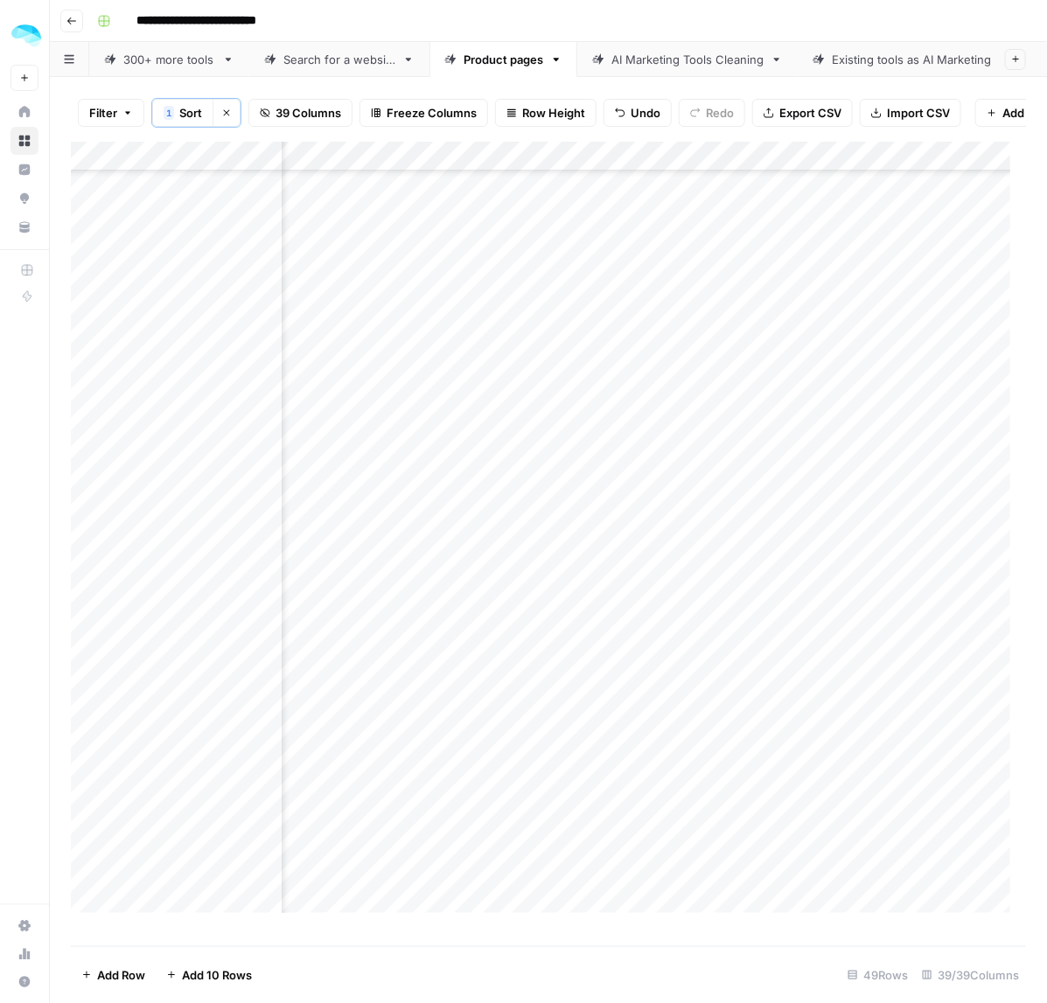
click at [860, 500] on div "Add Column" at bounding box center [549, 536] width 956 height 788
drag, startPoint x: 862, startPoint y: 472, endPoint x: 849, endPoint y: 586, distance: 114.4
click at [849, 586] on div "Add Column" at bounding box center [549, 536] width 956 height 788
click at [867, 653] on div "Add Column" at bounding box center [549, 536] width 956 height 788
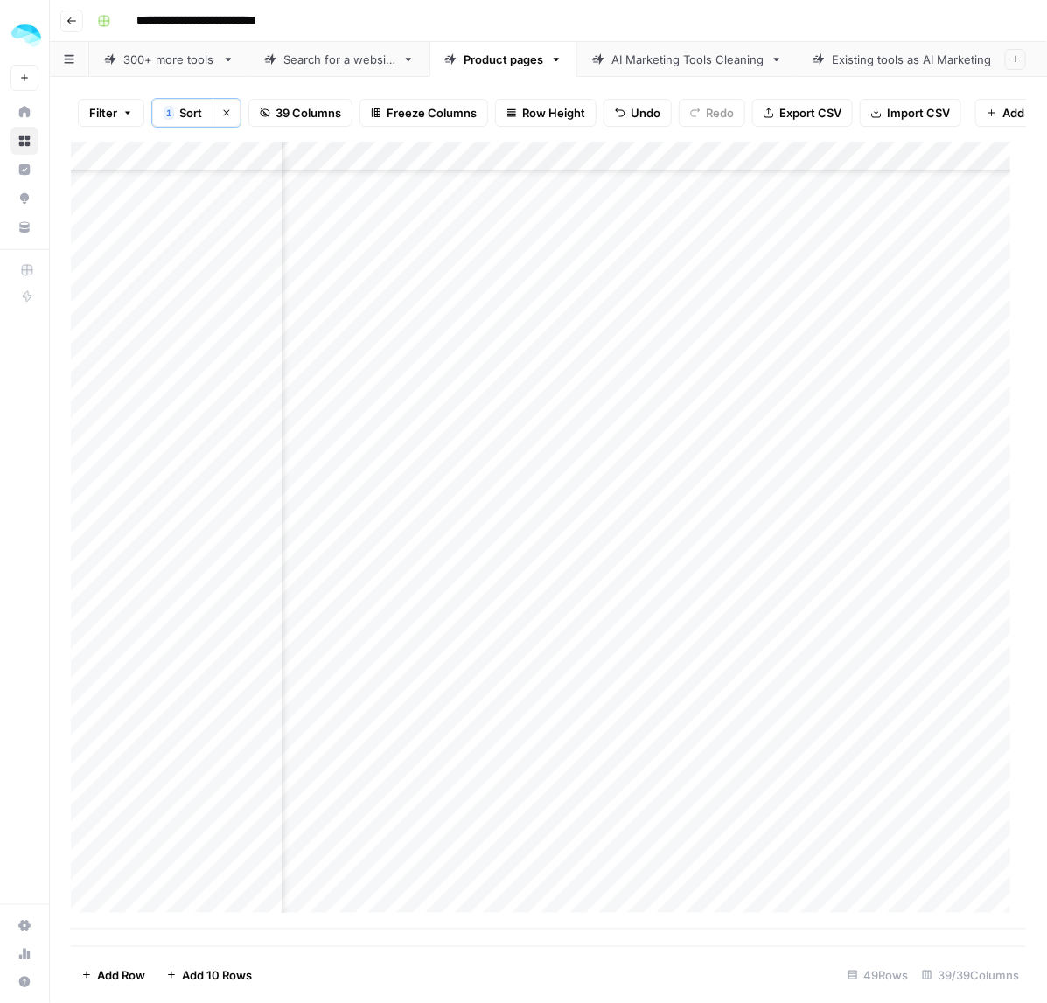
click at [876, 704] on div "Add Column" at bounding box center [549, 536] width 956 height 788
drag, startPoint x: 849, startPoint y: 764, endPoint x: 855, endPoint y: 884, distance: 120.0
click at [855, 884] on div "Add Column" at bounding box center [549, 536] width 956 height 788
click at [540, 475] on div "Add Column" at bounding box center [549, 536] width 956 height 788
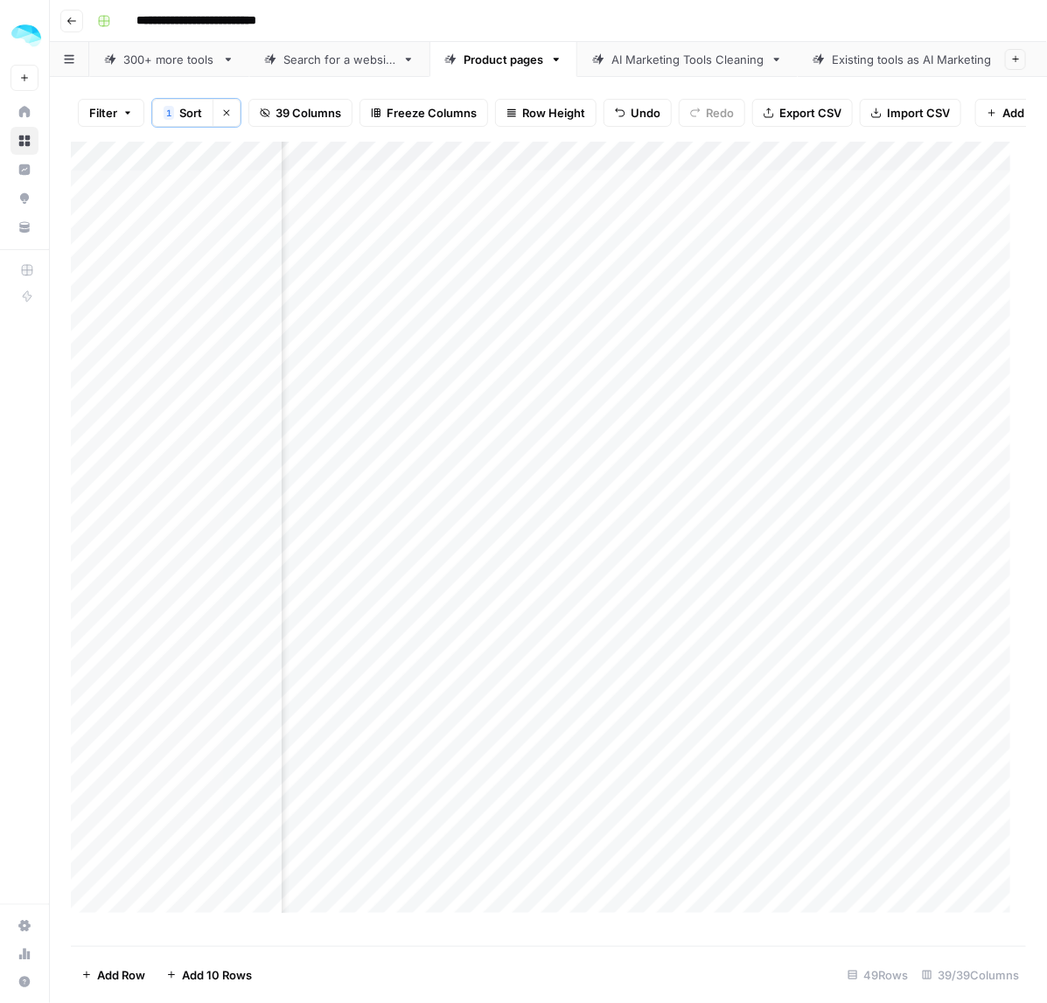
drag, startPoint x: 536, startPoint y: 584, endPoint x: 556, endPoint y: 593, distance: 21.1
click at [536, 584] on div "Add Column" at bounding box center [549, 536] width 956 height 788
click at [589, 634] on div "Add Column" at bounding box center [549, 536] width 956 height 788
click at [595, 715] on div "Add Column" at bounding box center [549, 536] width 956 height 788
click at [601, 799] on div "Add Column" at bounding box center [549, 536] width 956 height 788
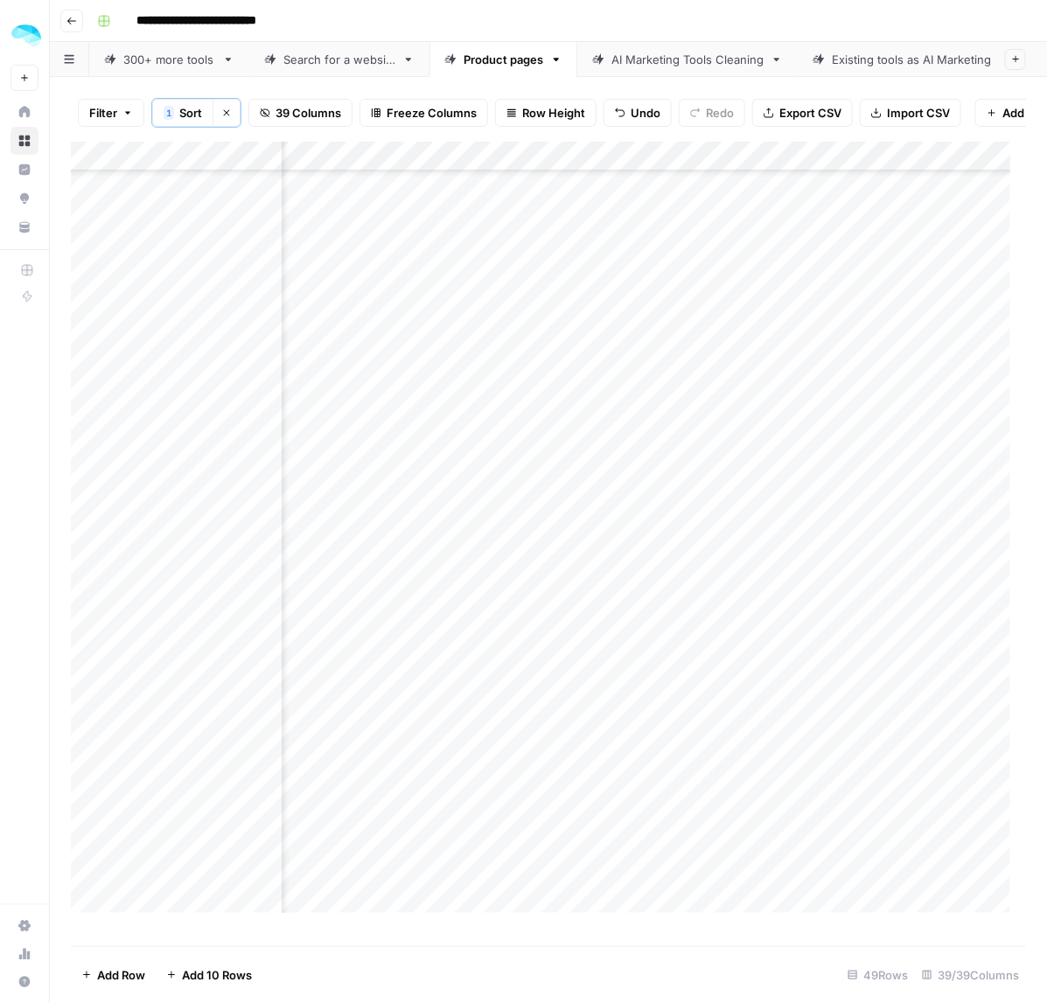
scroll to position [328, 6515]
click at [528, 560] on div "Add Column" at bounding box center [549, 536] width 956 height 788
drag, startPoint x: 562, startPoint y: 631, endPoint x: 558, endPoint y: 648, distance: 17.8
click at [558, 648] on div "Add Column" at bounding box center [549, 536] width 956 height 788
drag, startPoint x: 535, startPoint y: 709, endPoint x: 536, endPoint y: 740, distance: 30.7
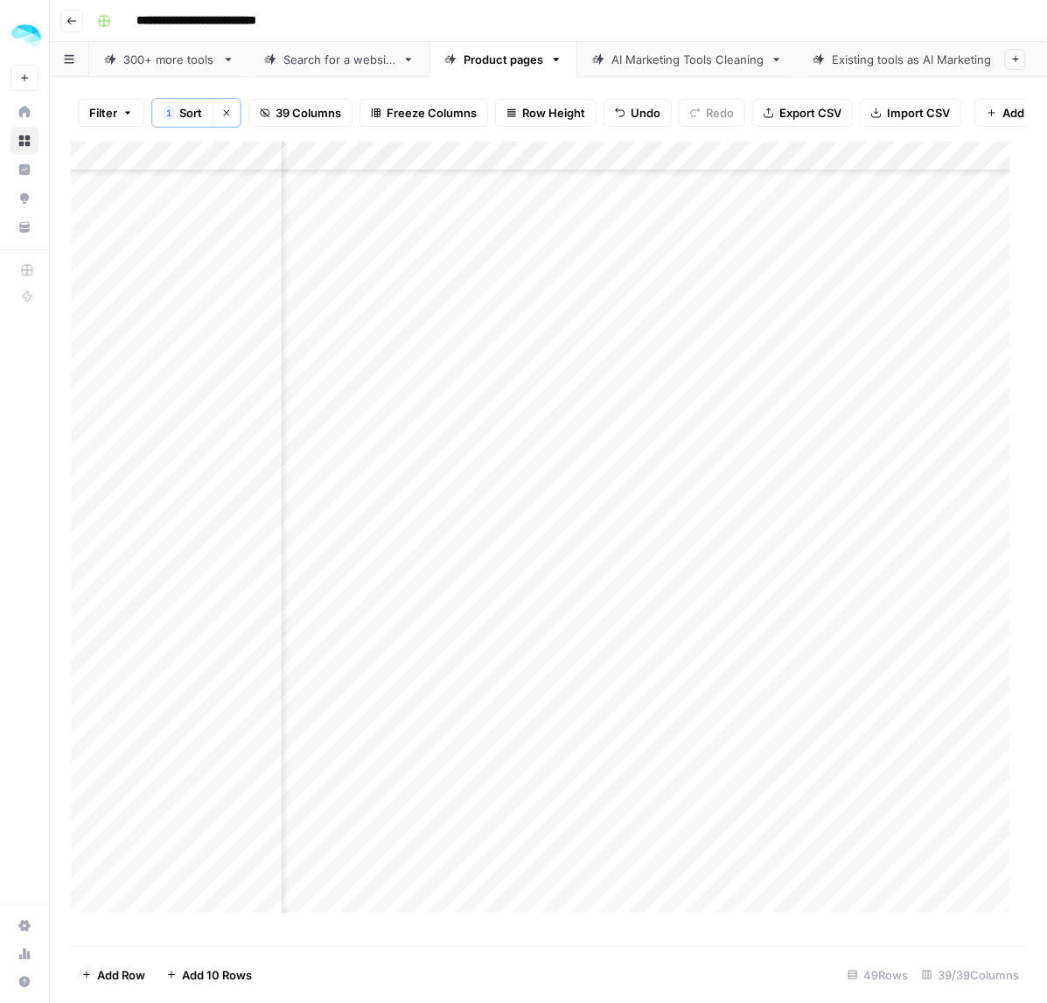
click at [536, 740] on div "Add Column" at bounding box center [549, 536] width 956 height 788
drag, startPoint x: 564, startPoint y: 800, endPoint x: 561, endPoint y: 818, distance: 17.8
click at [561, 818] on div "Add Column" at bounding box center [549, 536] width 956 height 788
drag, startPoint x: 556, startPoint y: 561, endPoint x: 542, endPoint y: 665, distance: 105.0
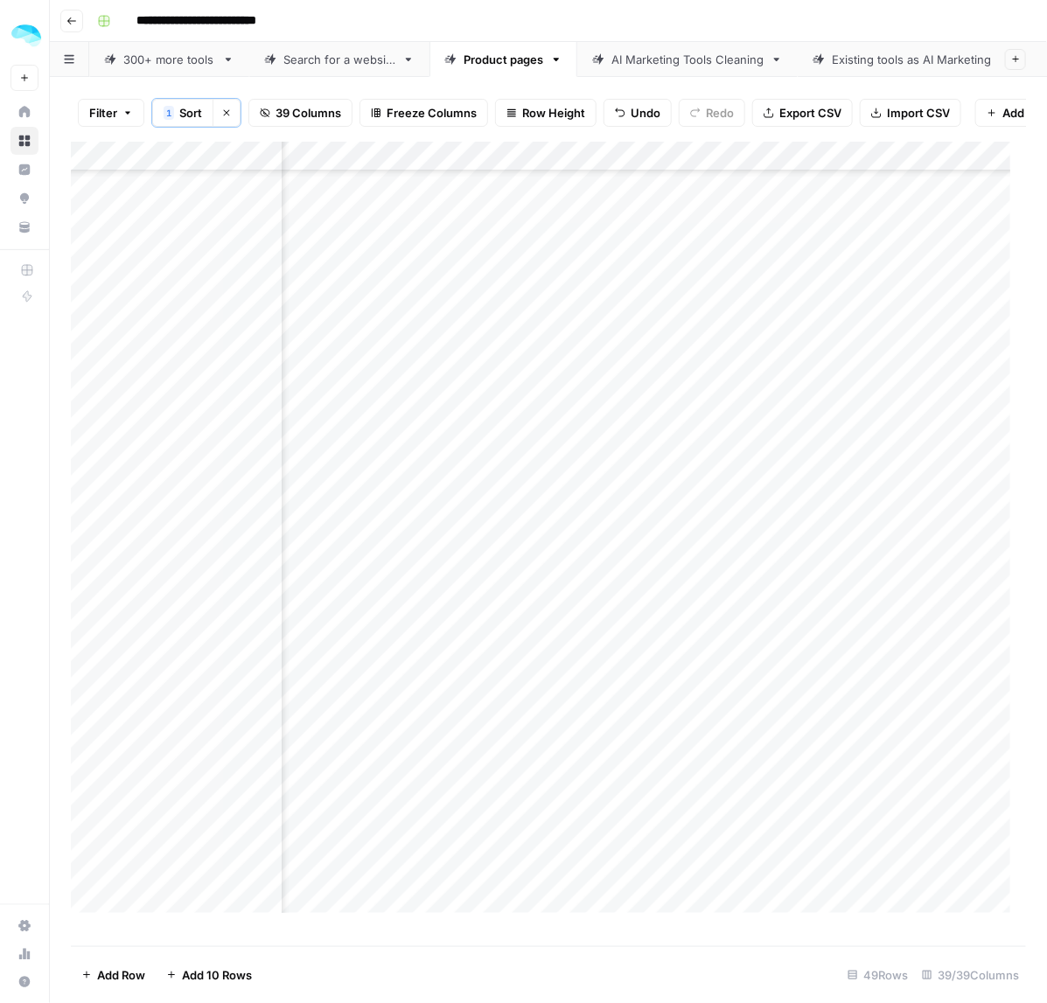
click at [542, 665] on div "Add Column" at bounding box center [549, 536] width 956 height 788
click at [576, 726] on div "Add Column" at bounding box center [549, 536] width 956 height 788
click at [552, 803] on div "Add Column" at bounding box center [549, 536] width 956 height 788
drag, startPoint x: 556, startPoint y: 767, endPoint x: 554, endPoint y: 889, distance: 121.6
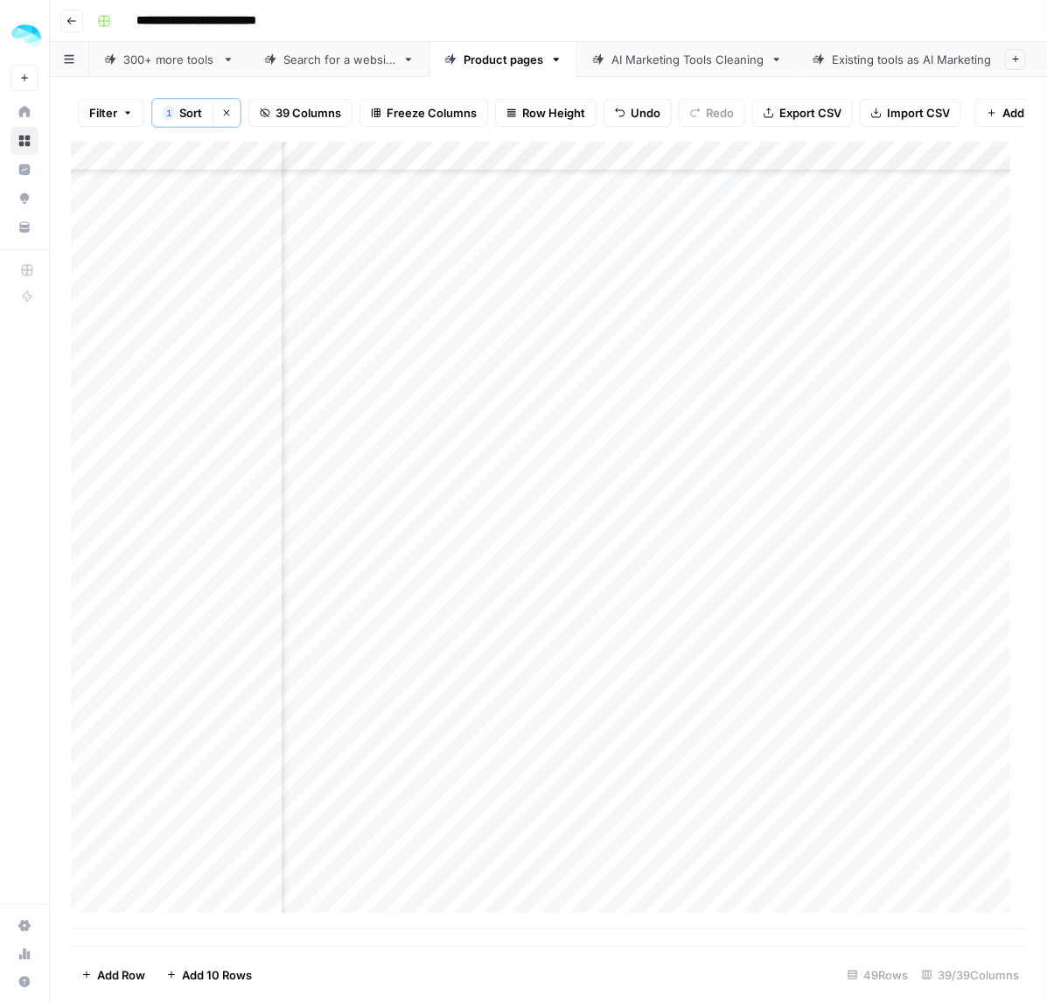
click at [556, 889] on div "Add Column" at bounding box center [549, 536] width 956 height 788
click at [494, 468] on div "Add Column" at bounding box center [549, 536] width 956 height 788
click at [513, 593] on div "Add Column" at bounding box center [549, 536] width 956 height 788
click at [446, 641] on div "Add Column" at bounding box center [549, 536] width 956 height 788
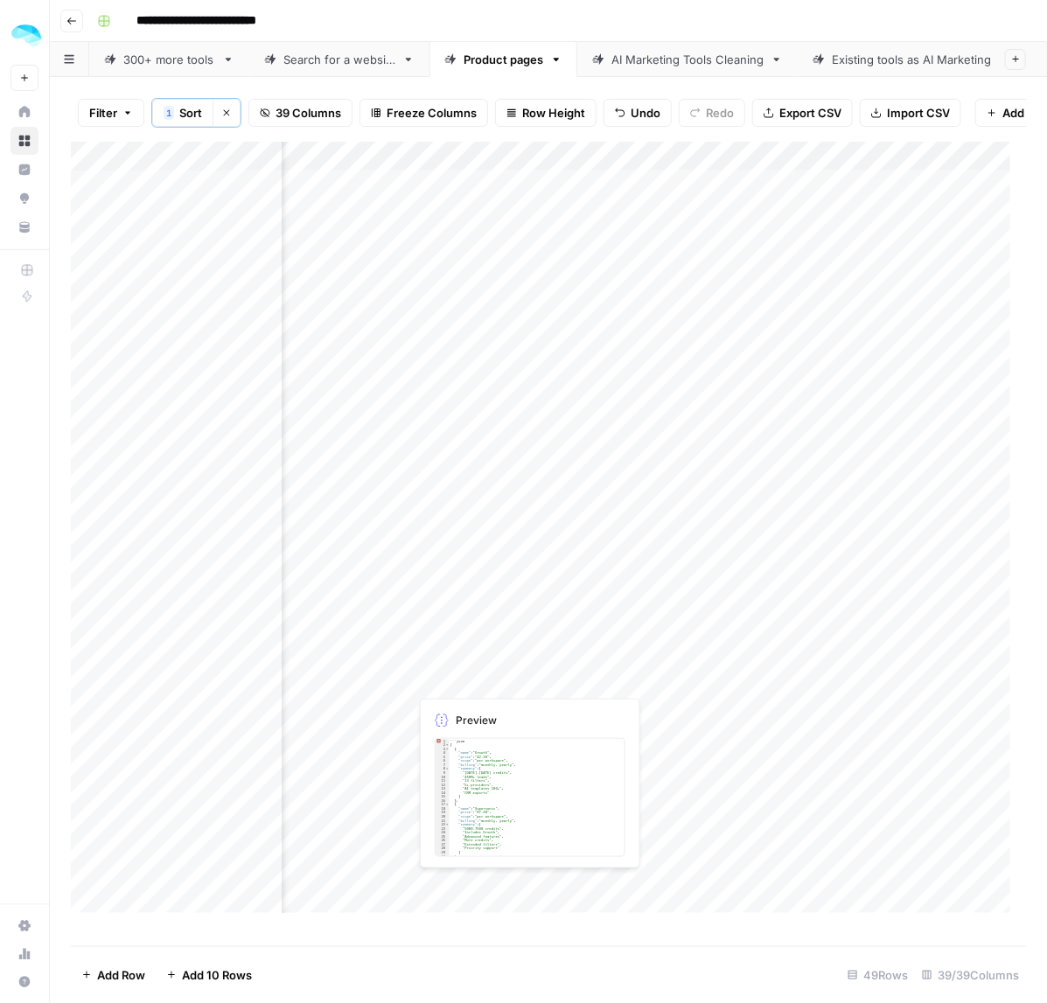
click at [484, 716] on div "Add Column" at bounding box center [549, 536] width 956 height 788
click at [479, 681] on div "Add Column" at bounding box center [549, 536] width 956 height 788
drag, startPoint x: 460, startPoint y: 765, endPoint x: 518, endPoint y: 765, distance: 57.7
click at [459, 775] on div "Add Column" at bounding box center [549, 536] width 956 height 788
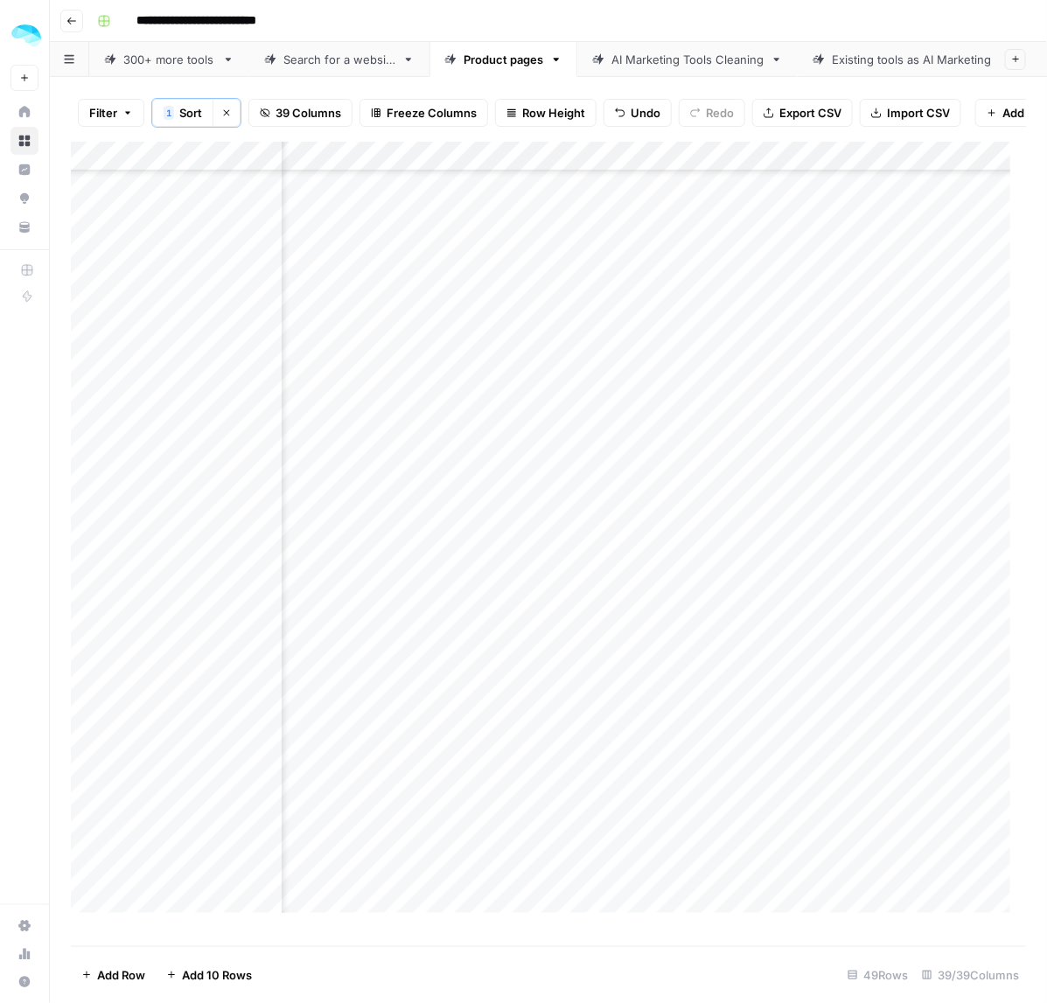
scroll to position [437, 7092]
drag, startPoint x: 475, startPoint y: 518, endPoint x: 475, endPoint y: 539, distance: 21.0
click at [475, 539] on div "Add Column" at bounding box center [549, 536] width 956 height 788
drag, startPoint x: 492, startPoint y: 386, endPoint x: 483, endPoint y: 424, distance: 39.5
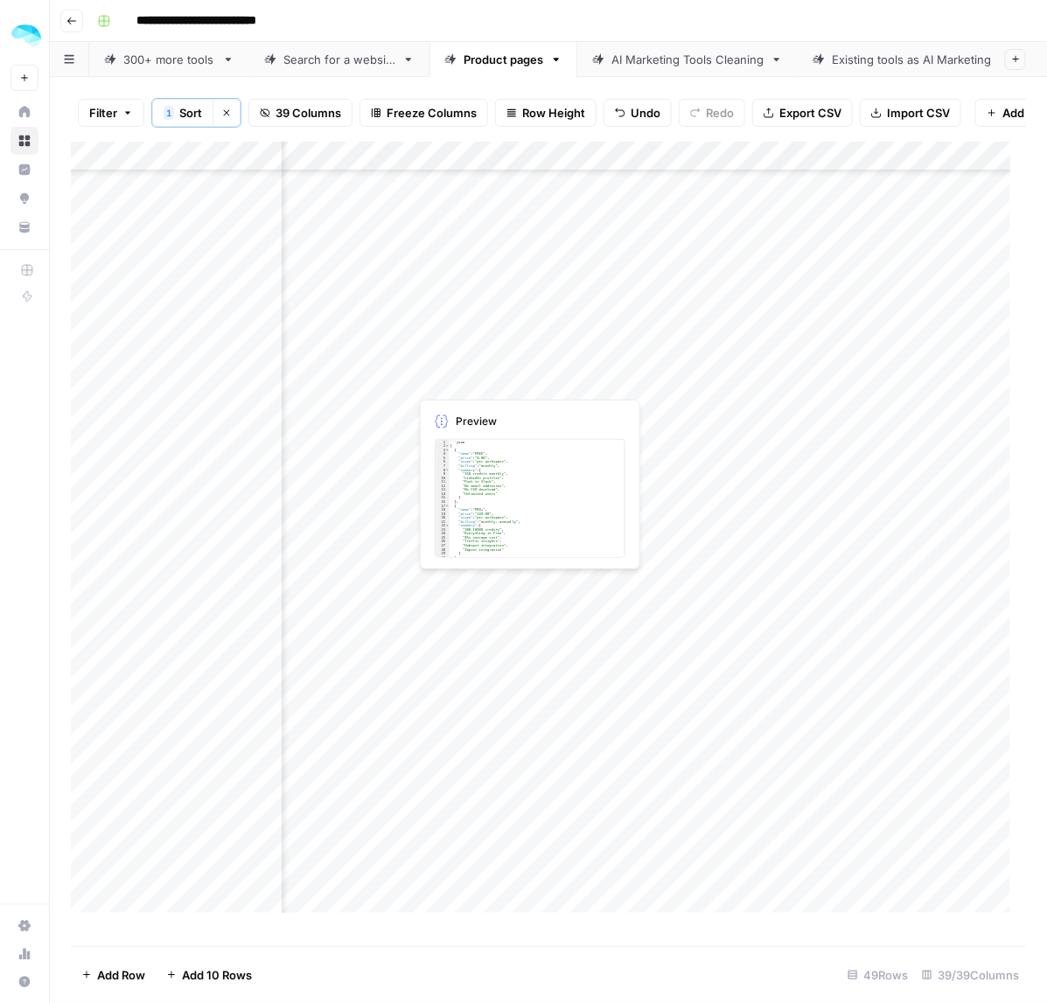
click at [483, 424] on div "Add Column" at bounding box center [549, 536] width 956 height 788
drag, startPoint x: 486, startPoint y: 383, endPoint x: 482, endPoint y: 411, distance: 28.3
click at [482, 411] on div "Add Column" at bounding box center [549, 536] width 956 height 788
drag, startPoint x: 474, startPoint y: 478, endPoint x: 474, endPoint y: 499, distance: 21.0
click at [474, 499] on div "Add Column" at bounding box center [549, 536] width 956 height 788
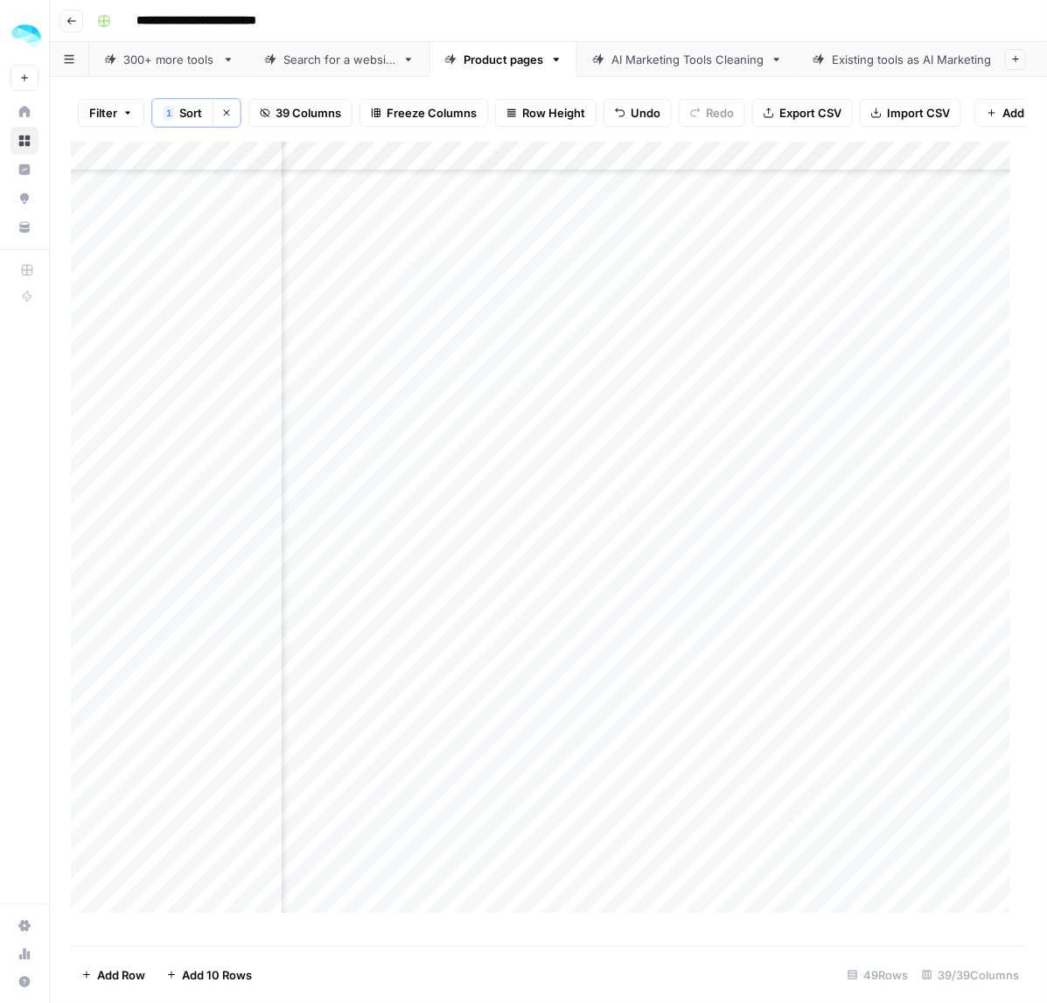
scroll to position [744, 7092]
drag, startPoint x: 478, startPoint y: 484, endPoint x: 466, endPoint y: 595, distance: 111.7
click at [466, 595] on div "Add Column" at bounding box center [549, 536] width 956 height 788
click at [458, 639] on div "Add Column" at bounding box center [549, 536] width 956 height 788
click at [484, 713] on div "Add Column" at bounding box center [549, 536] width 956 height 788
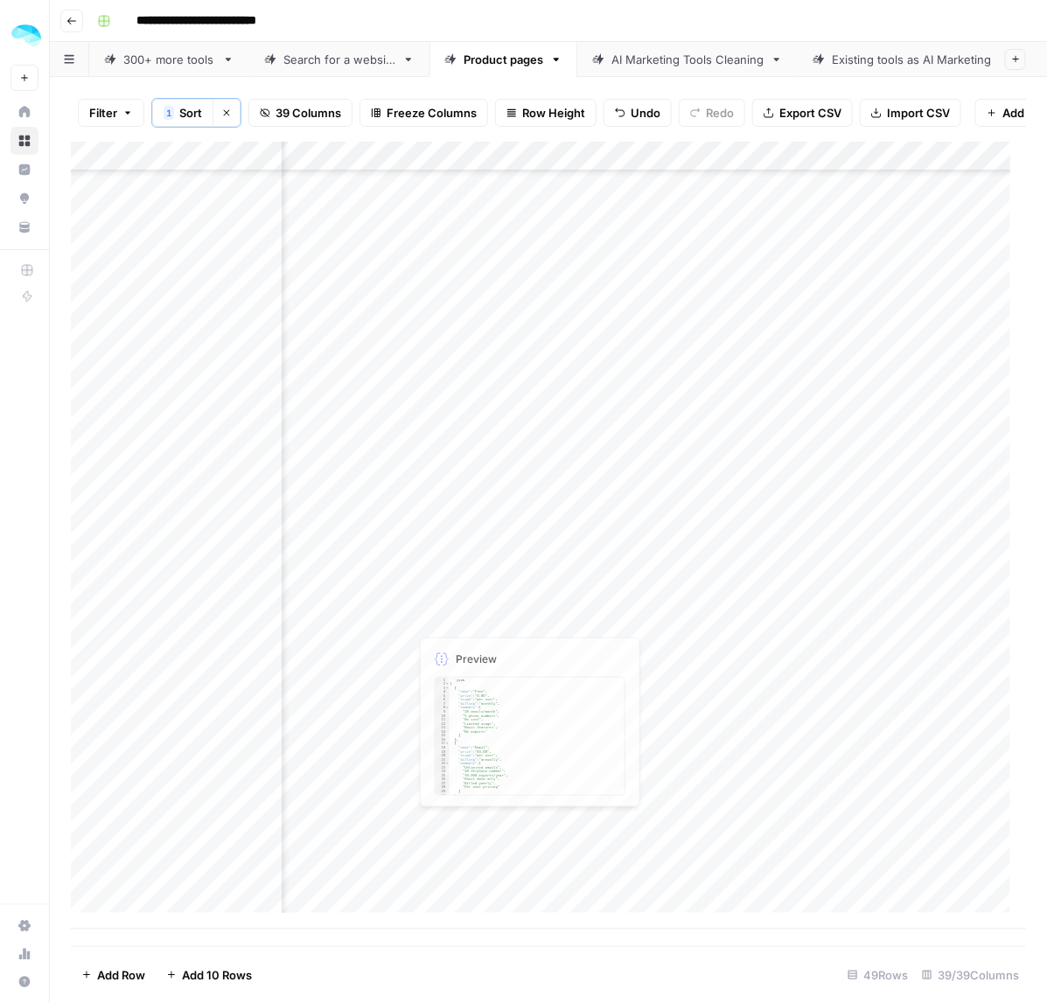
drag, startPoint x: 487, startPoint y: 761, endPoint x: 474, endPoint y: 877, distance: 116.2
click at [474, 877] on div "Add Column" at bounding box center [549, 536] width 956 height 788
click at [542, 486] on div "Add Column" at bounding box center [549, 536] width 956 height 788
click at [548, 465] on div "Add Column" at bounding box center [549, 536] width 956 height 788
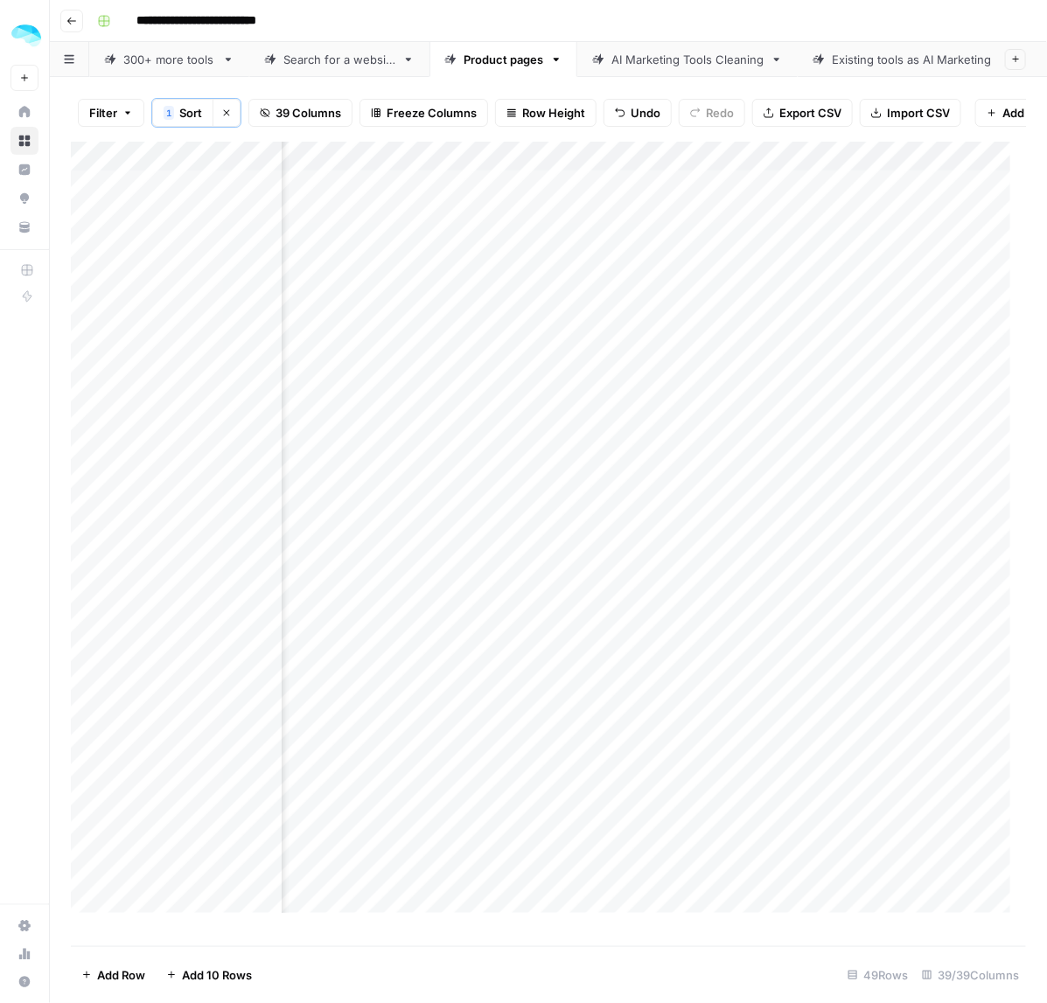
drag, startPoint x: 570, startPoint y: 595, endPoint x: 667, endPoint y: 586, distance: 97.5
click at [570, 595] on div "Add Column" at bounding box center [549, 536] width 956 height 788
drag, startPoint x: 575, startPoint y: 652, endPoint x: 630, endPoint y: 657, distance: 55.4
click at [575, 652] on div "Add Column" at bounding box center [549, 536] width 956 height 788
click at [528, 709] on div "Add Column" at bounding box center [549, 536] width 956 height 788
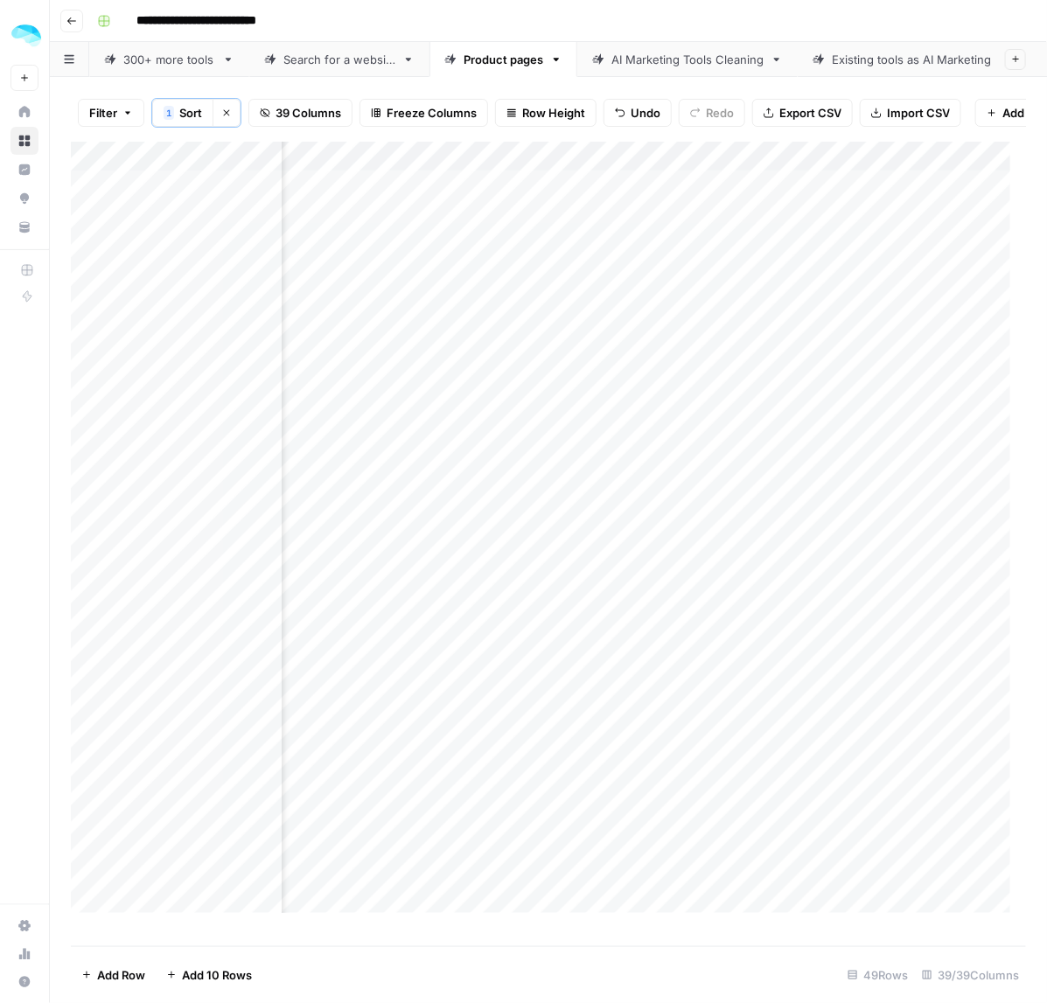
click at [595, 805] on div "Add Column" at bounding box center [549, 536] width 956 height 788
drag, startPoint x: 570, startPoint y: 644, endPoint x: 570, endPoint y: 666, distance: 21.9
click at [570, 666] on div "Add Column" at bounding box center [549, 536] width 956 height 788
click at [164, 627] on div "Add Column" at bounding box center [549, 536] width 956 height 788
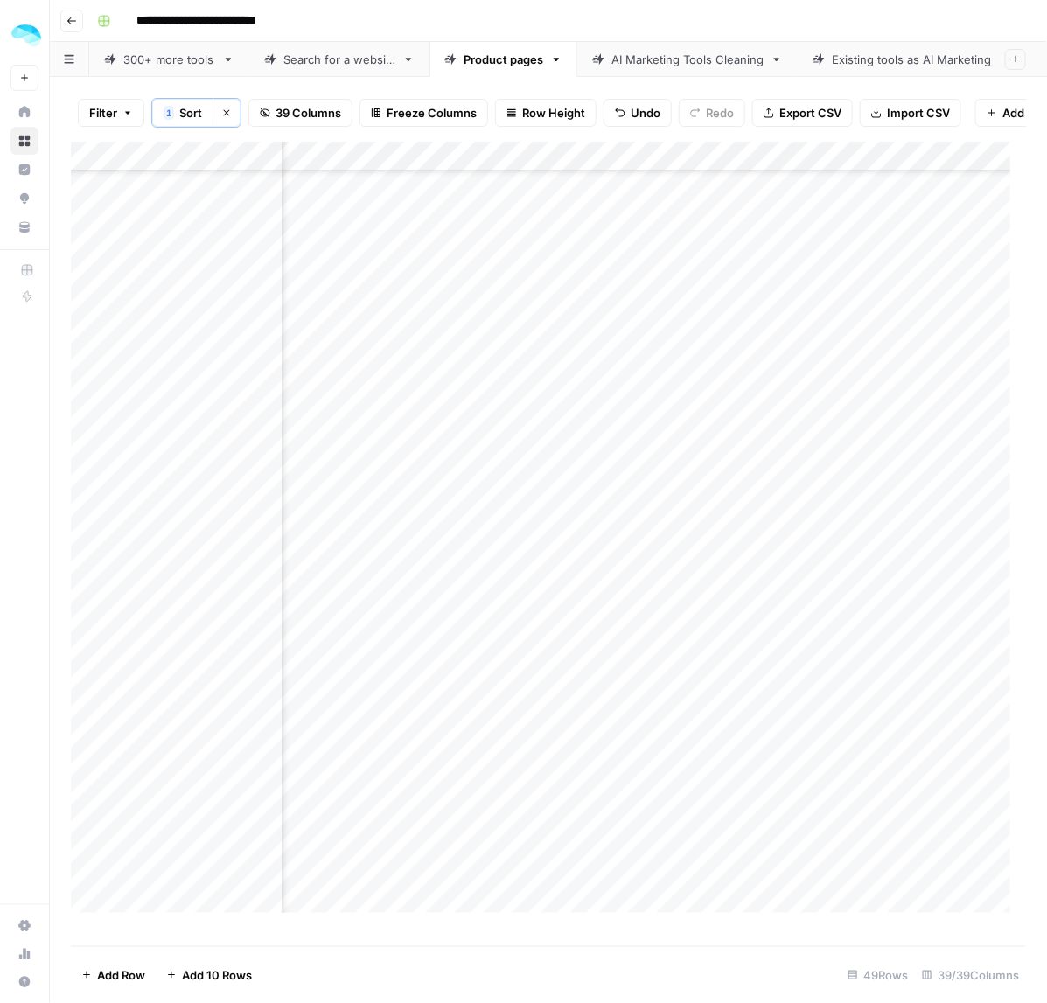
drag, startPoint x: 584, startPoint y: 730, endPoint x: 584, endPoint y: 751, distance: 20.1
click at [584, 751] on div "Add Column" at bounding box center [549, 536] width 956 height 788
click at [556, 842] on div "Add Column" at bounding box center [549, 536] width 956 height 788
drag, startPoint x: 573, startPoint y: 471, endPoint x: 567, endPoint y: 507, distance: 37.2
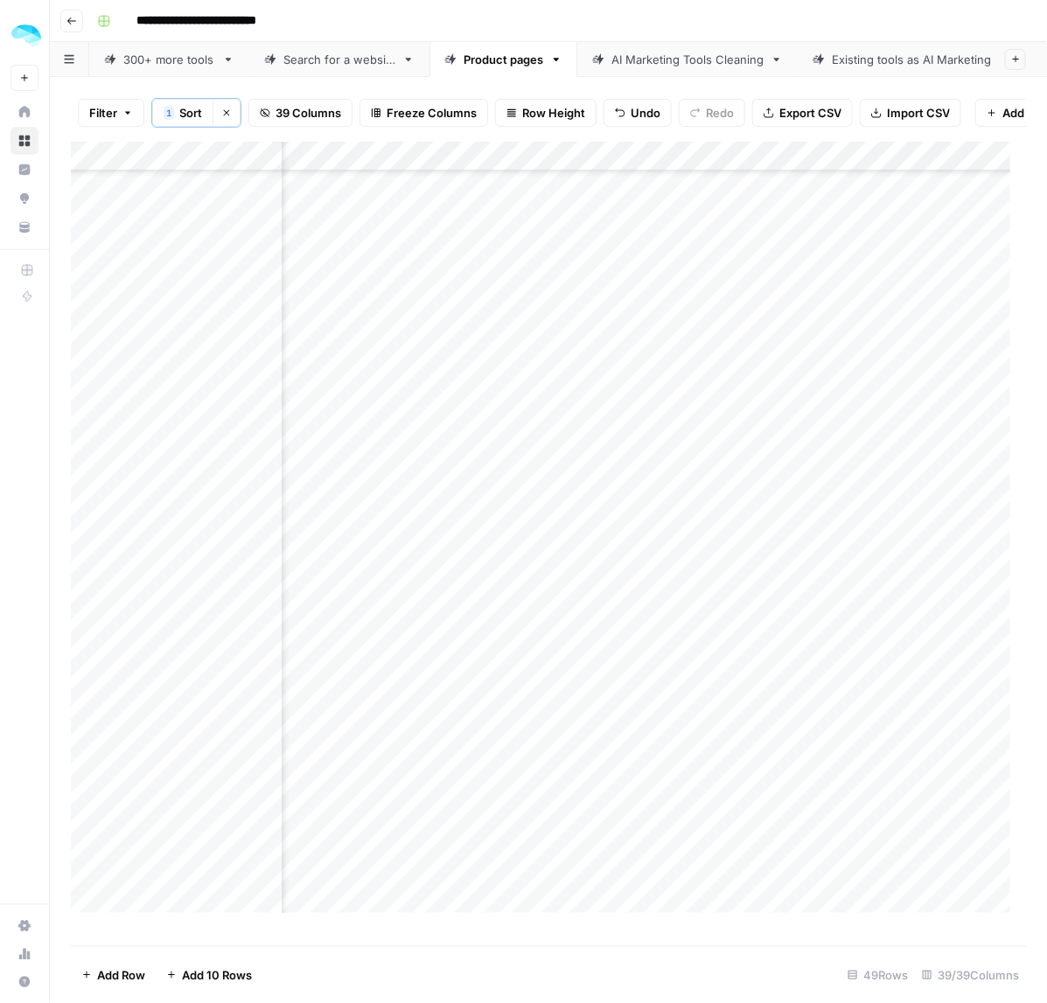
click at [567, 507] on div "Add Column" at bounding box center [549, 536] width 956 height 788
drag, startPoint x: 570, startPoint y: 561, endPoint x: 561, endPoint y: 681, distance: 120.2
click at [561, 681] on div "Add Column" at bounding box center [549, 536] width 956 height 788
drag, startPoint x: 544, startPoint y: 649, endPoint x: 586, endPoint y: 659, distance: 43.1
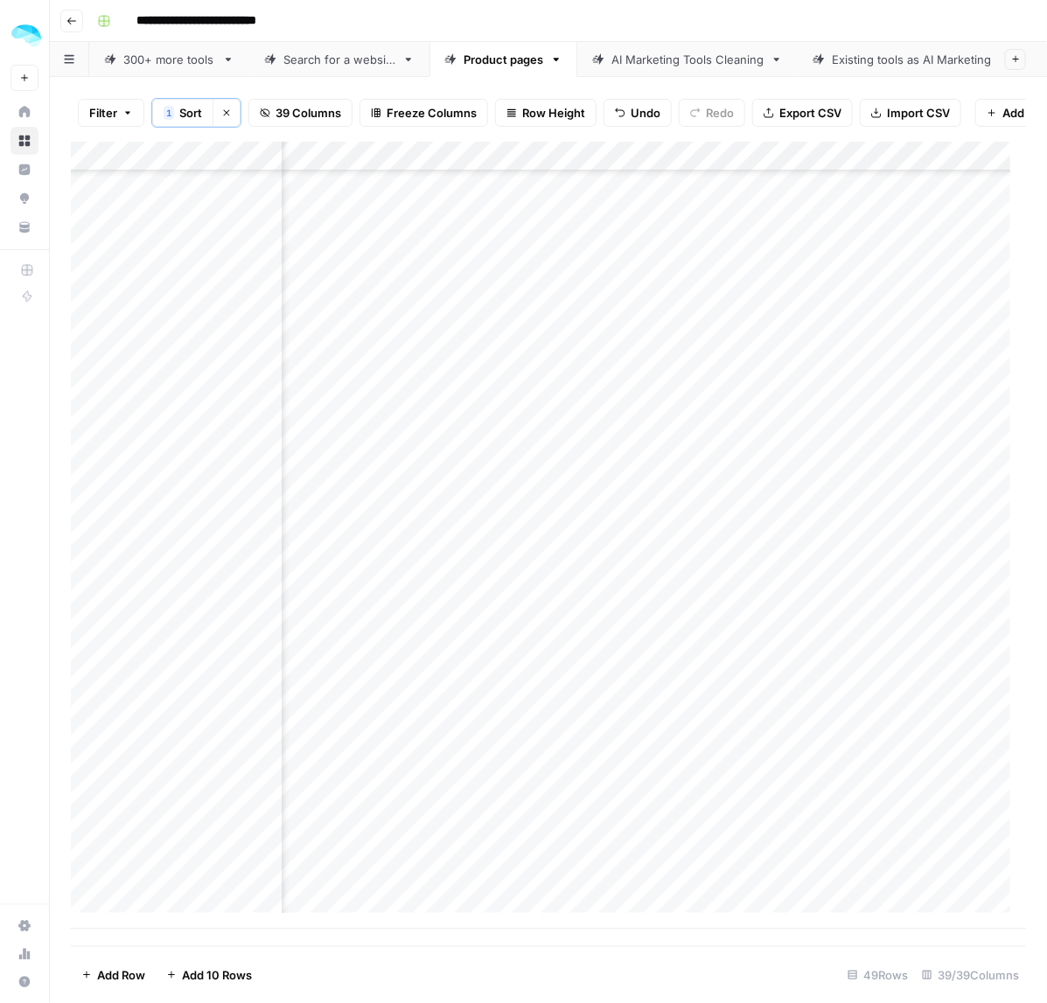
click at [544, 649] on div "Add Column" at bounding box center [549, 536] width 956 height 788
click at [562, 714] on div "Add Column" at bounding box center [549, 536] width 956 height 788
drag, startPoint x: 584, startPoint y: 755, endPoint x: 583, endPoint y: 879, distance: 124.2
click at [583, 879] on div "Add Column" at bounding box center [549, 536] width 956 height 788
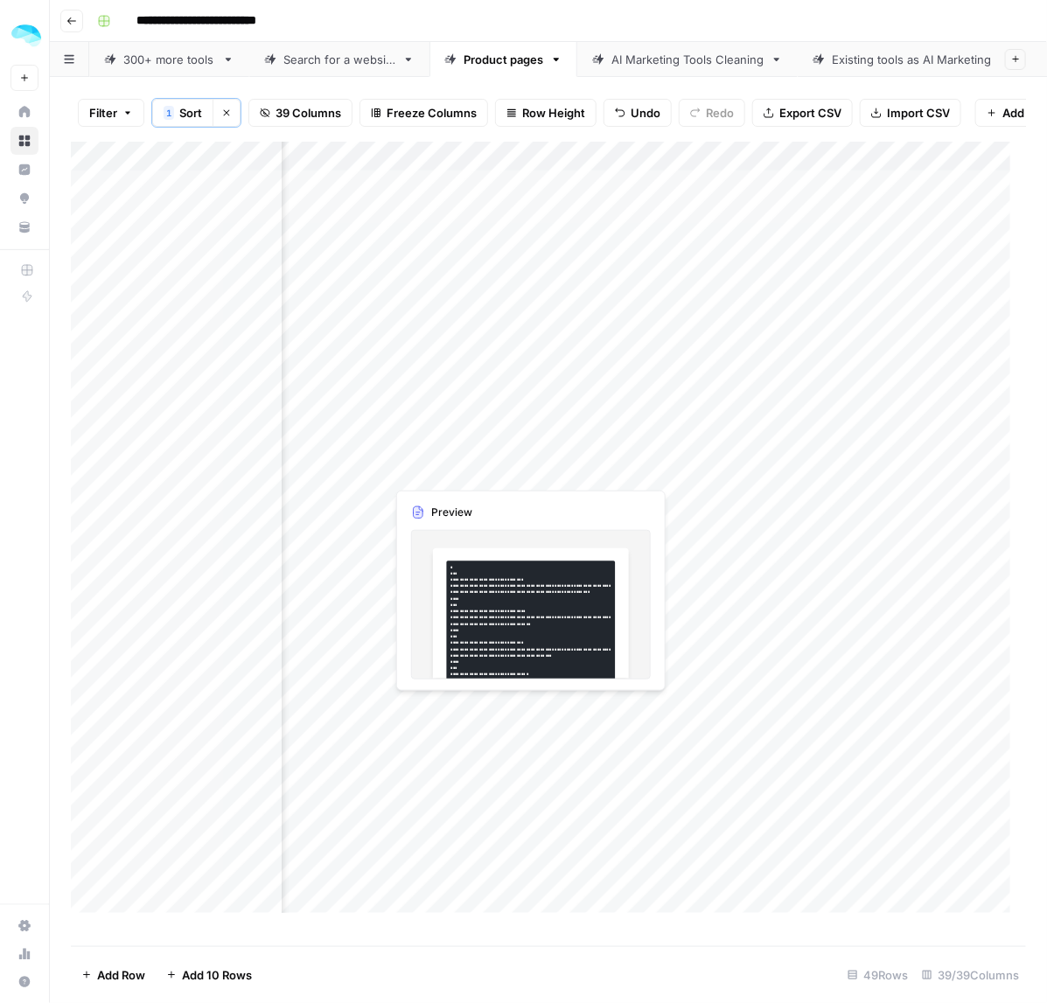
click at [694, 477] on div "Add Column" at bounding box center [549, 536] width 956 height 788
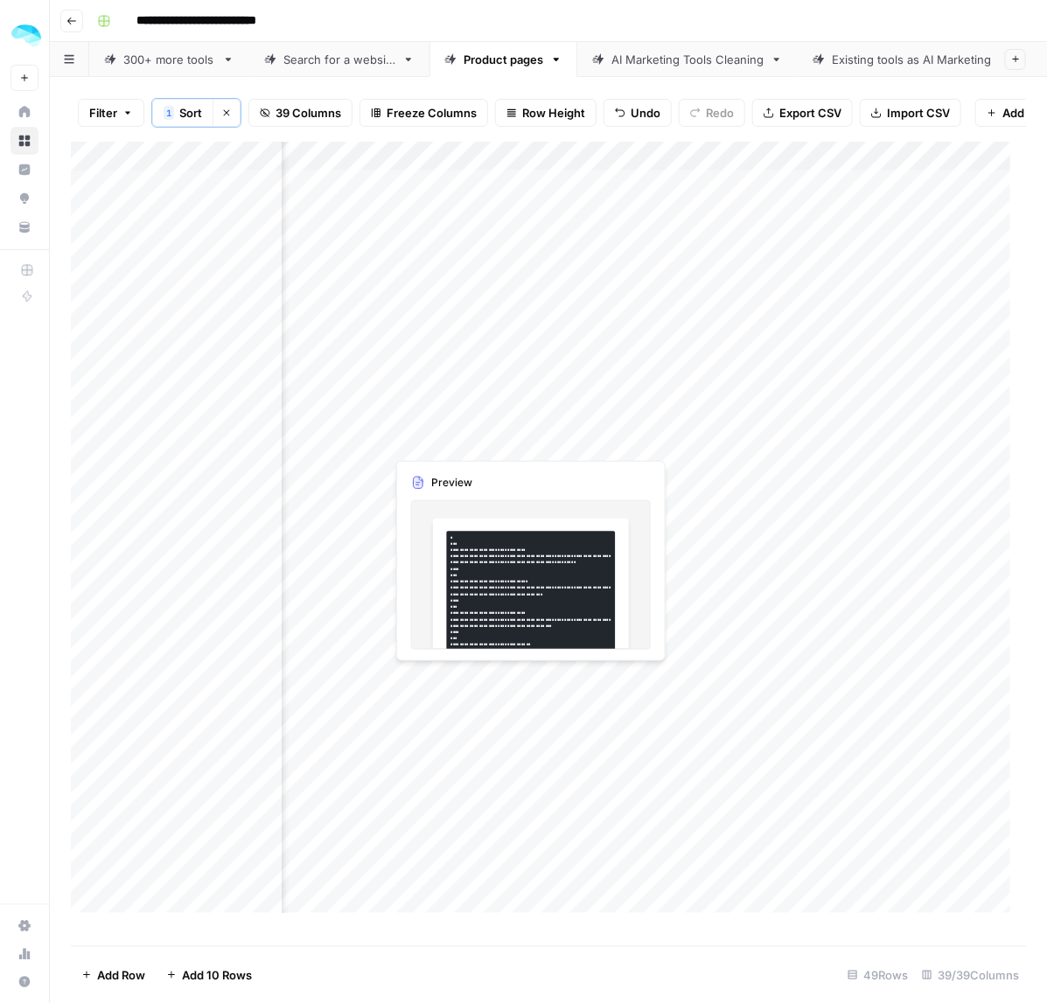
click at [519, 446] on div "Add Column" at bounding box center [549, 536] width 956 height 788
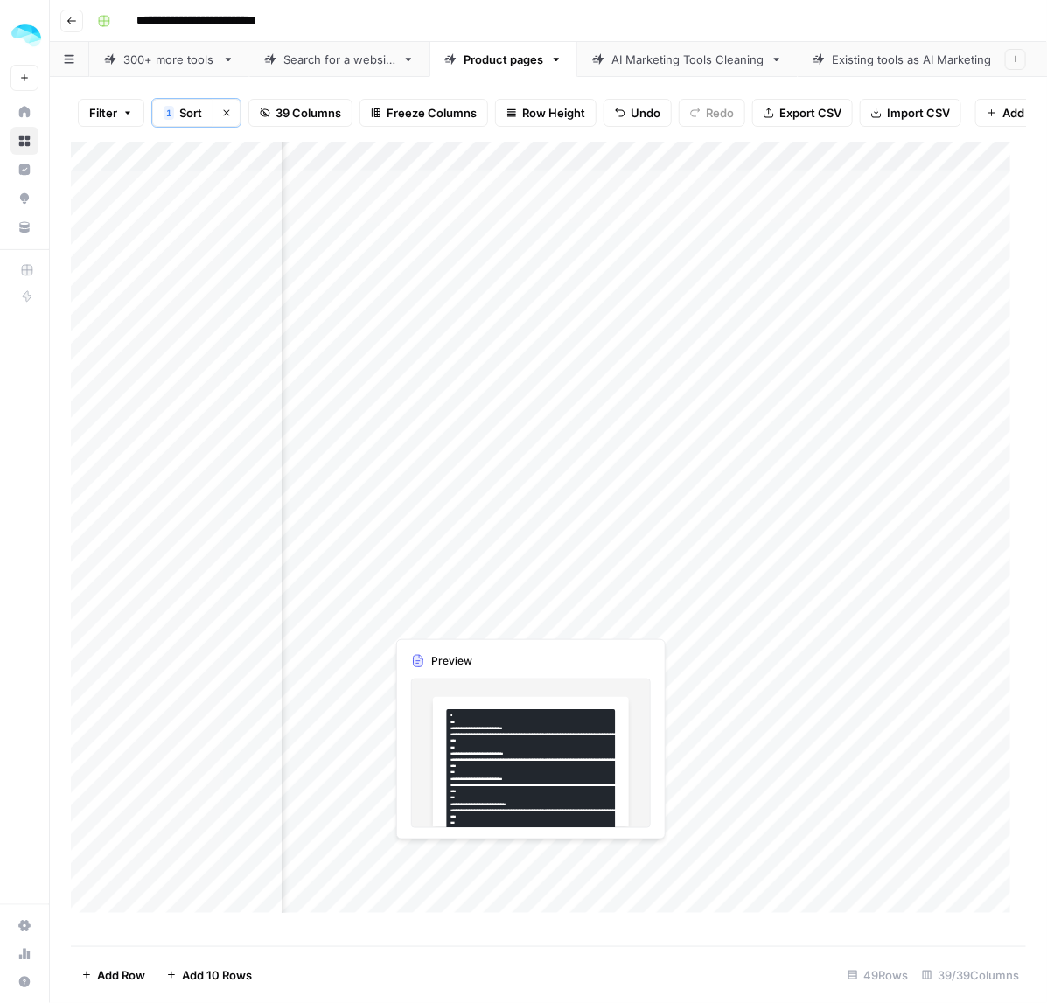
click at [589, 597] on div "Add Column" at bounding box center [549, 536] width 956 height 788
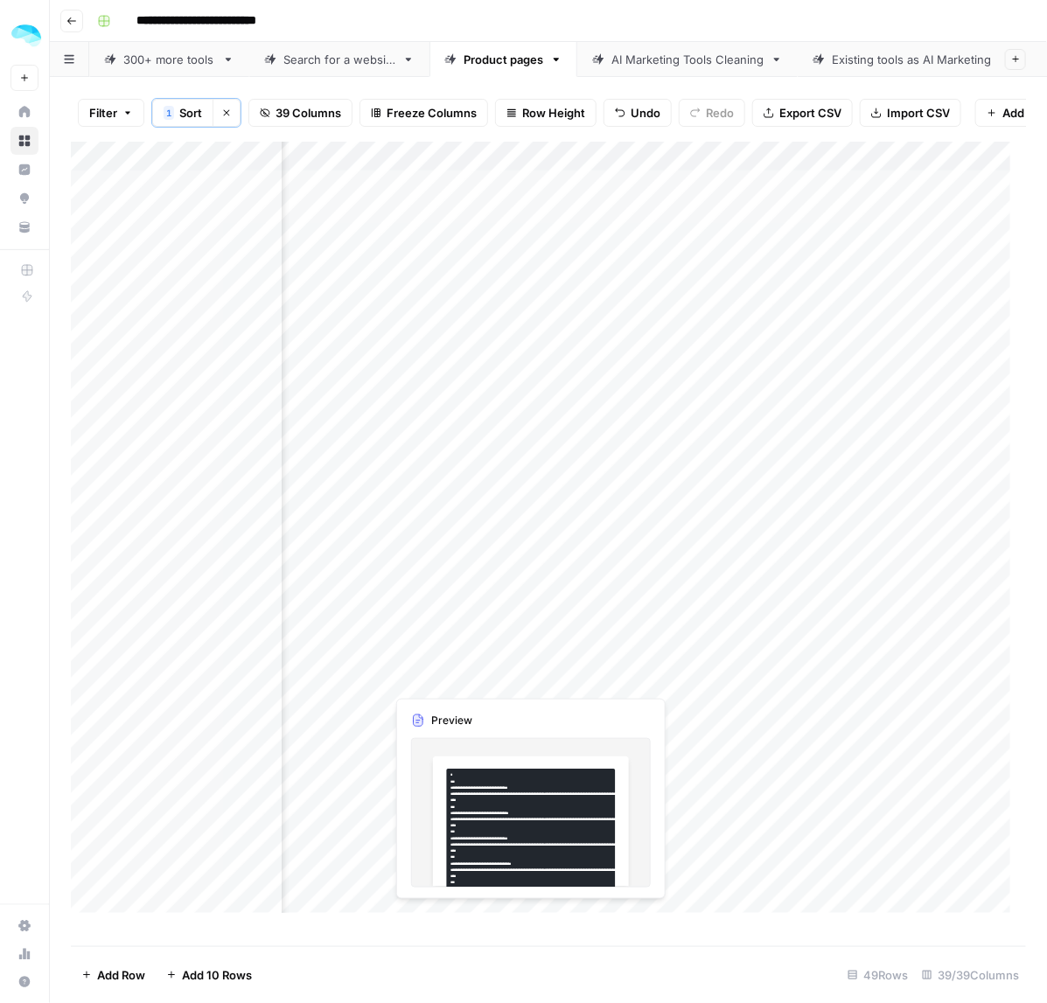
click at [561, 653] on div "Add Column" at bounding box center [549, 536] width 956 height 788
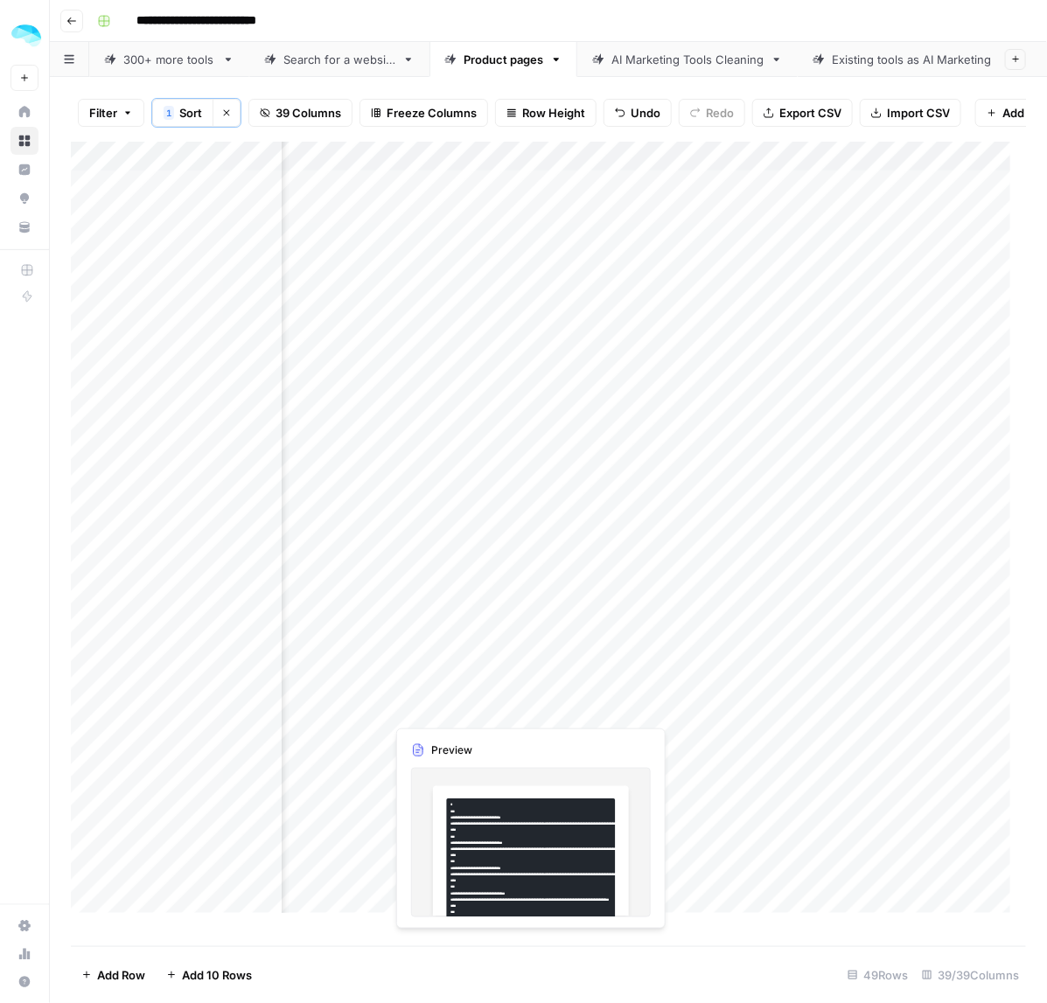
click at [534, 702] on div "Add Column" at bounding box center [549, 536] width 956 height 788
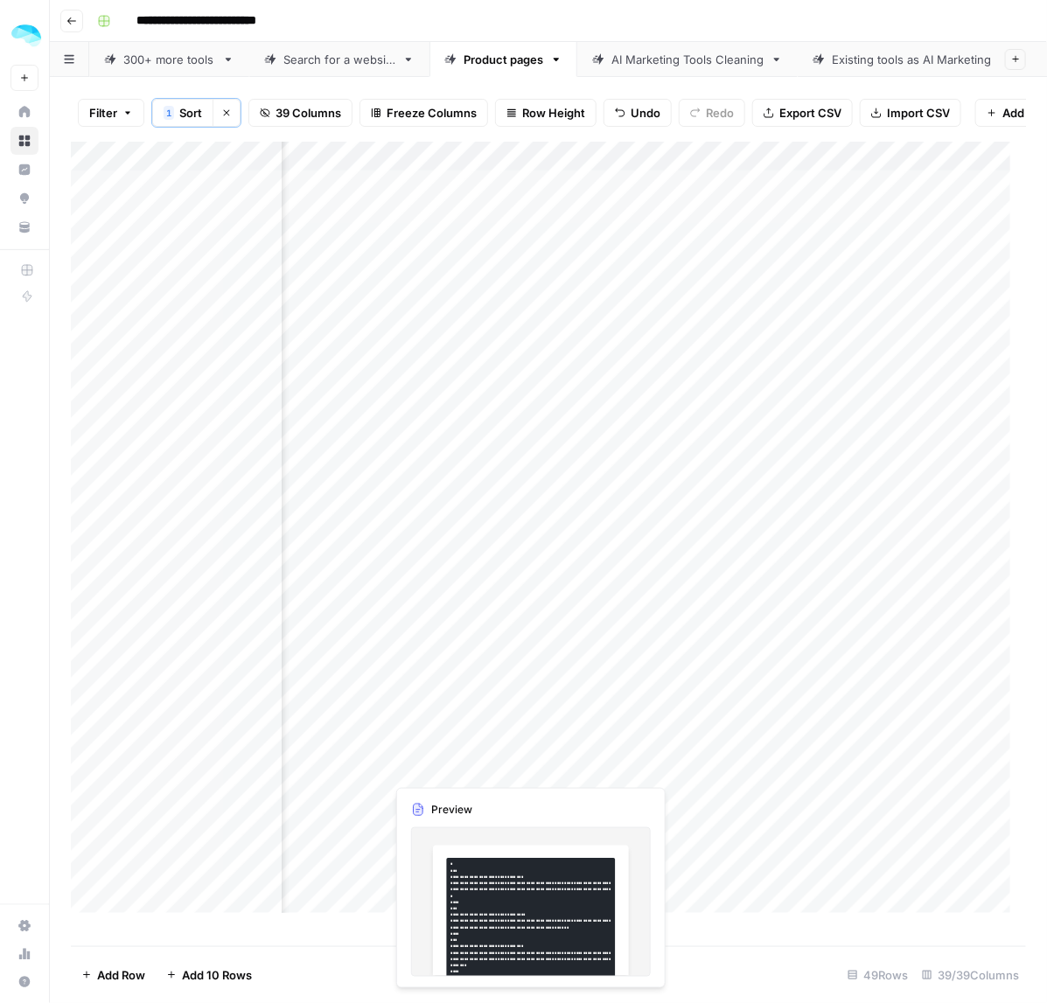
click at [492, 796] on div "Add Column" at bounding box center [549, 536] width 956 height 788
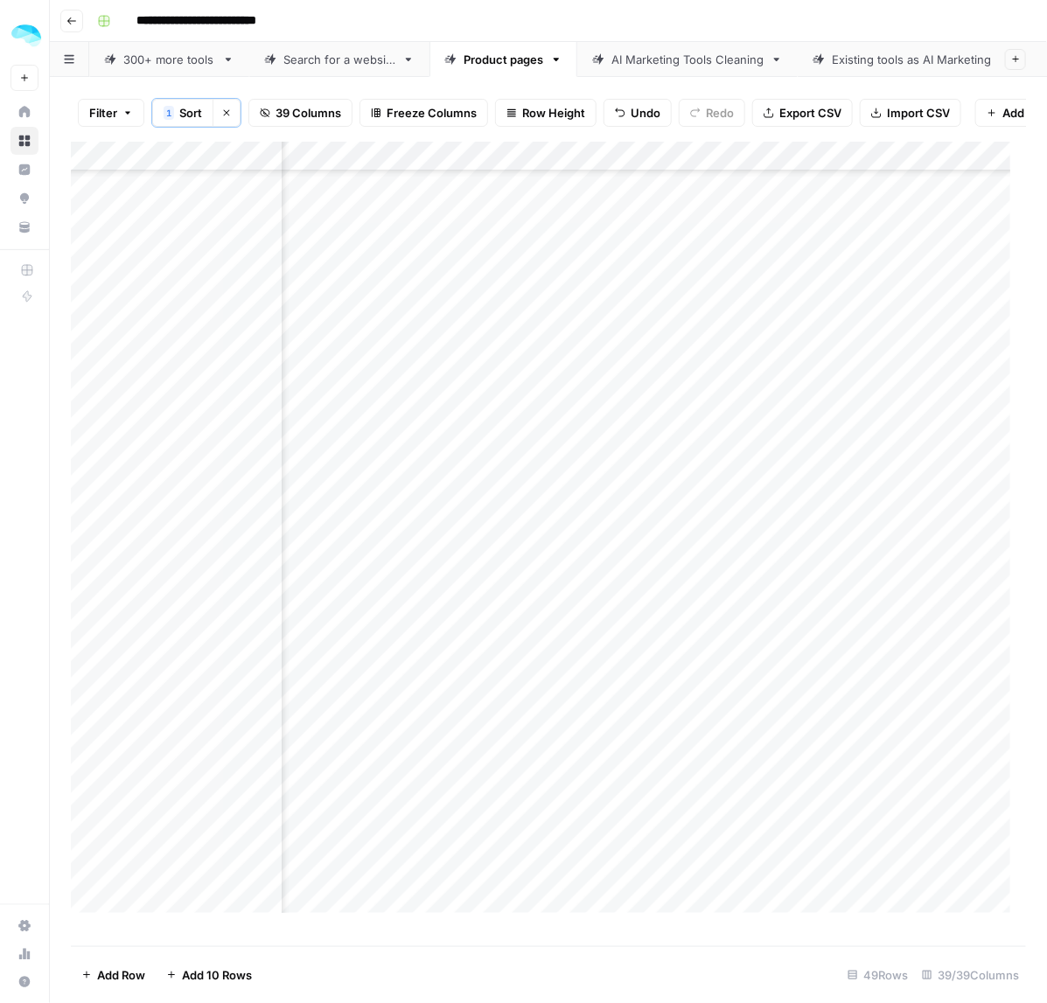
scroll to position [219, 7783]
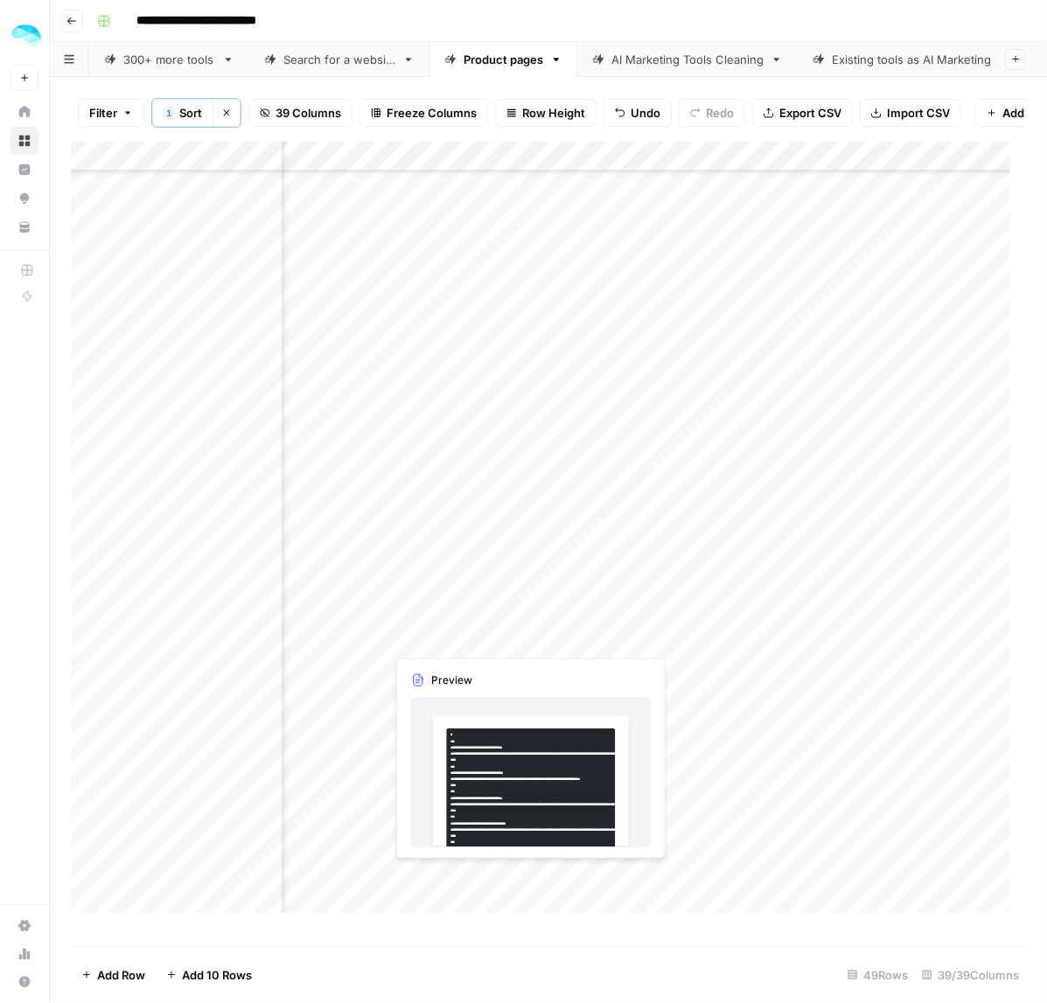
drag, startPoint x: 543, startPoint y: 640, endPoint x: 534, endPoint y: 672, distance: 33.8
click at [534, 672] on div "Add Column" at bounding box center [549, 536] width 956 height 788
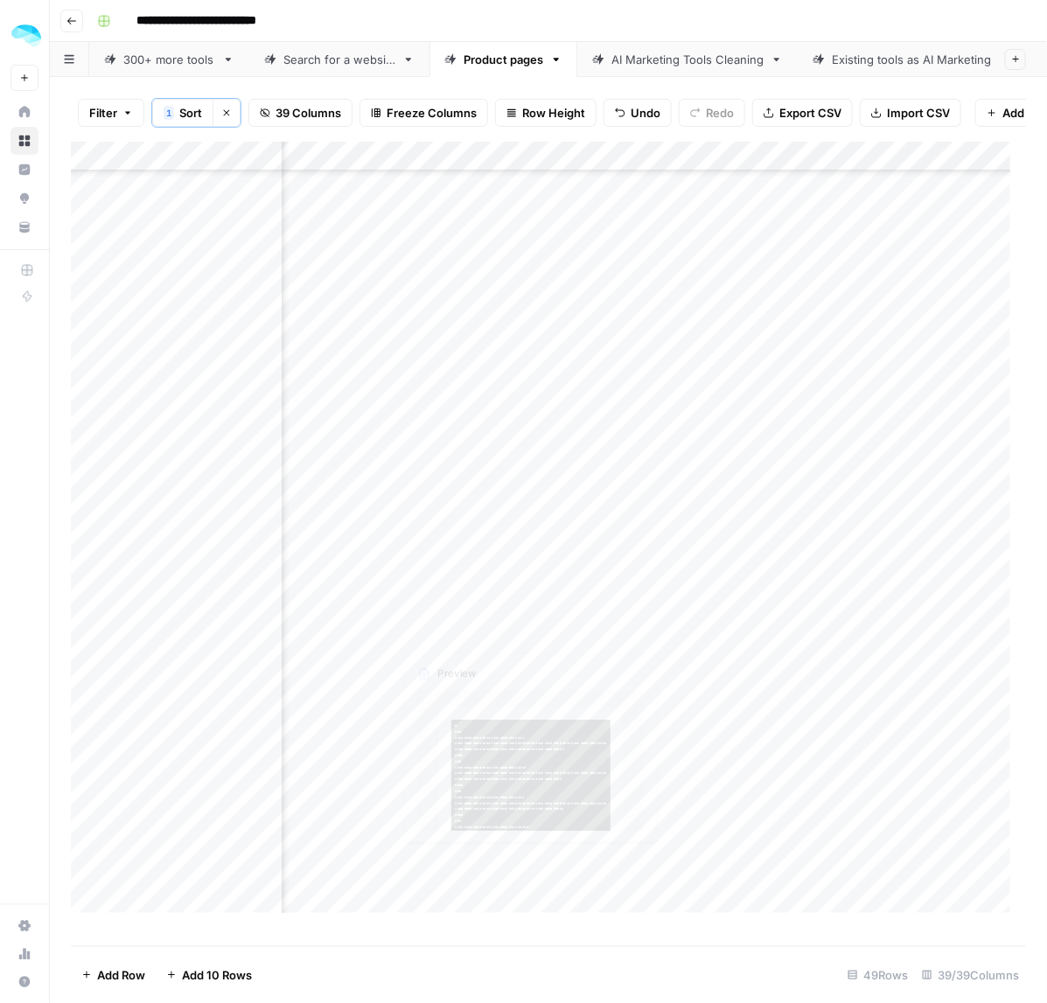
scroll to position [437, 7783]
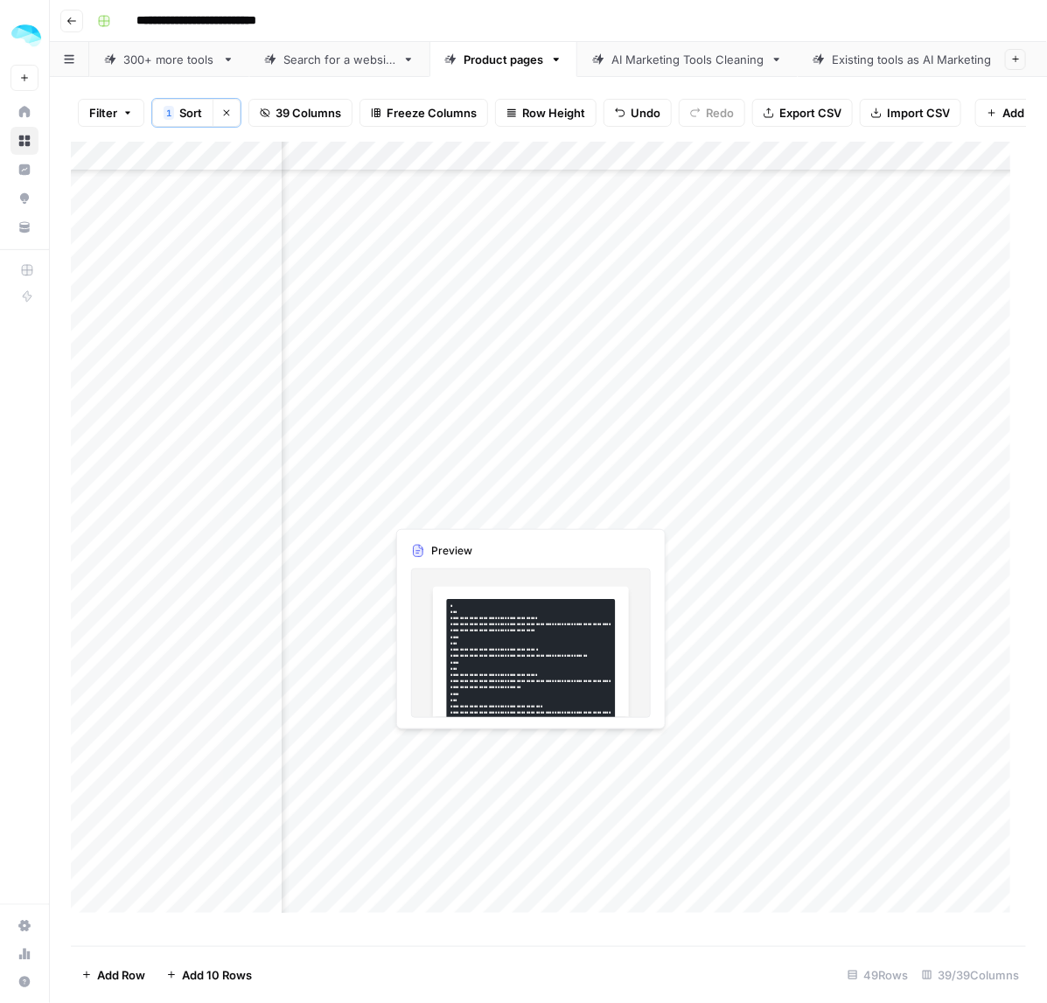
drag, startPoint x: 500, startPoint y: 516, endPoint x: 499, endPoint y: 539, distance: 22.8
click at [499, 539] on div "Add Column" at bounding box center [549, 536] width 956 height 788
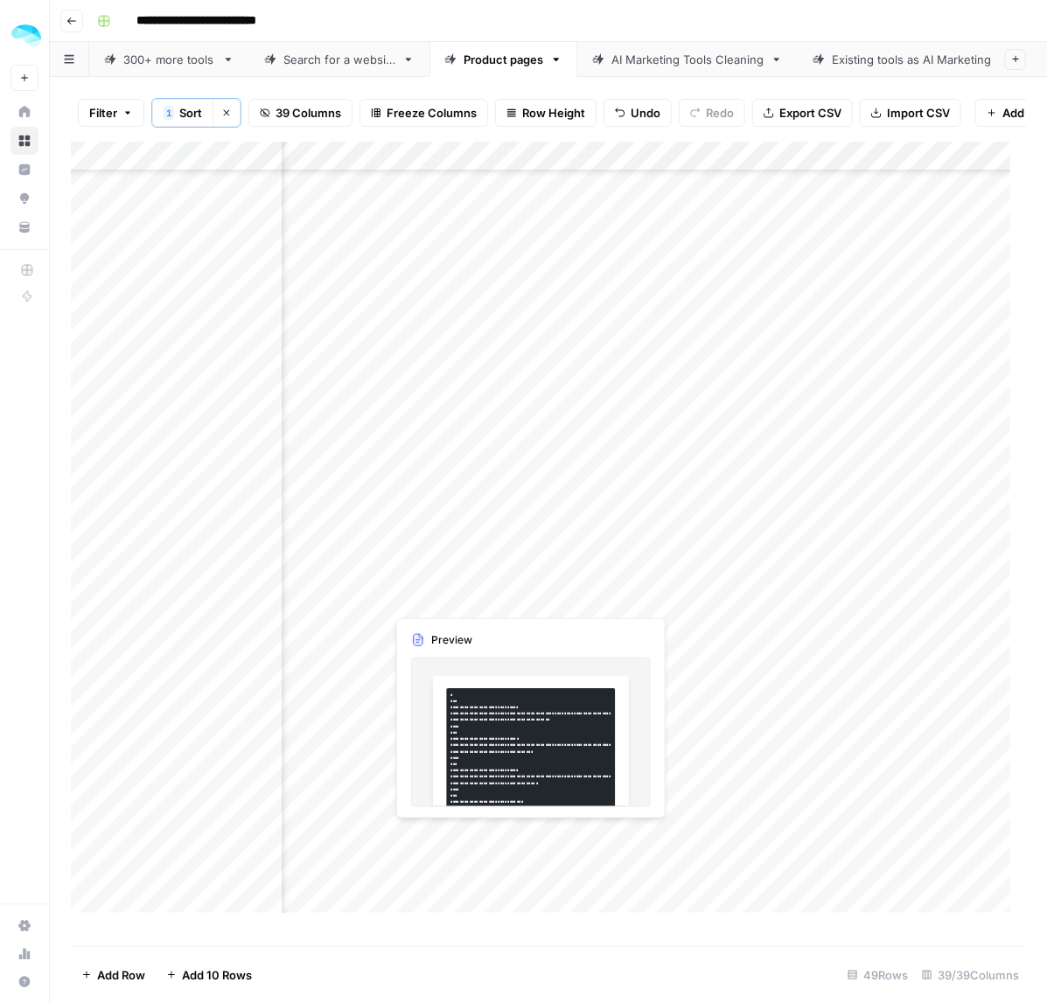
drag, startPoint x: 475, startPoint y: 606, endPoint x: 530, endPoint y: 631, distance: 60.3
click at [474, 630] on div "Add Column" at bounding box center [549, 536] width 956 height 788
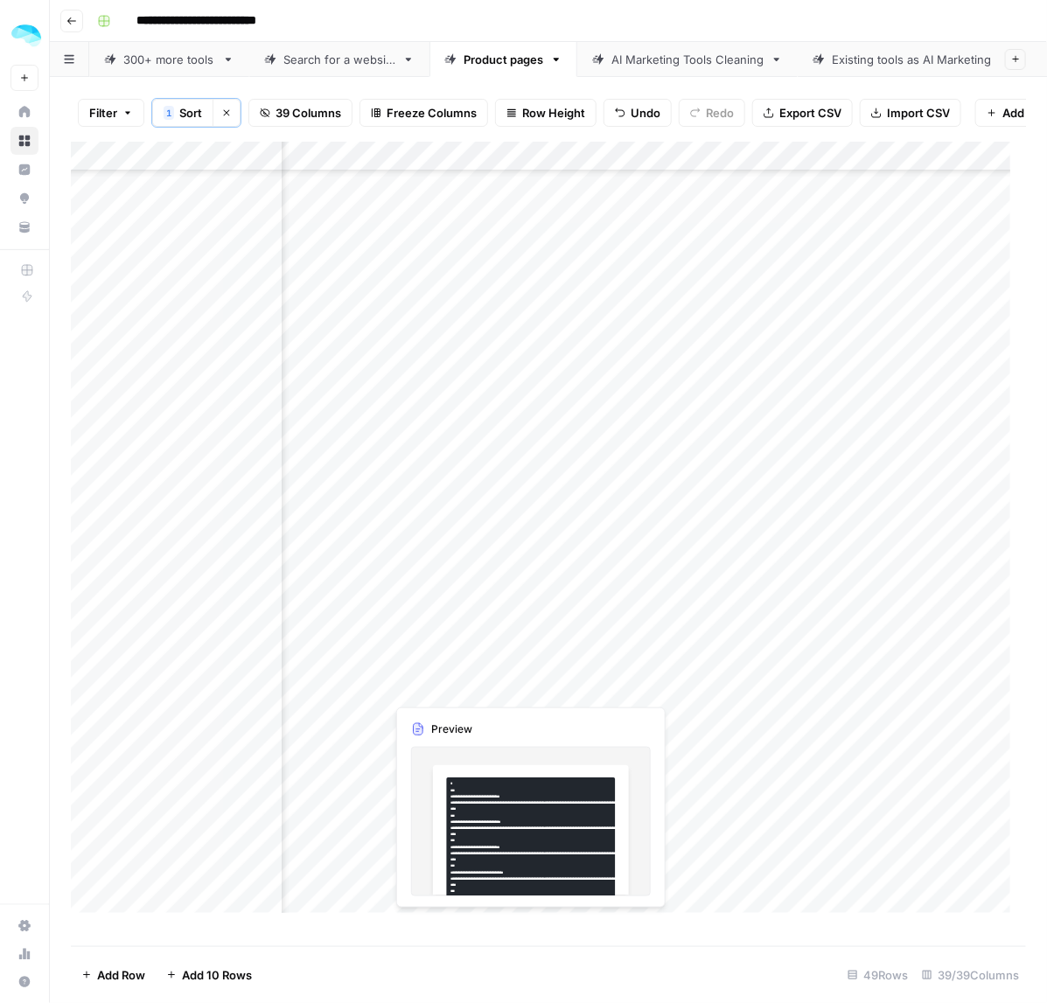
drag, startPoint x: 514, startPoint y: 667, endPoint x: 512, endPoint y: 694, distance: 26.3
click at [512, 694] on div "Add Column" at bounding box center [549, 536] width 956 height 788
drag, startPoint x: 711, startPoint y: 694, endPoint x: 709, endPoint y: 714, distance: 20.3
click at [709, 714] on div "Add Column" at bounding box center [549, 536] width 956 height 788
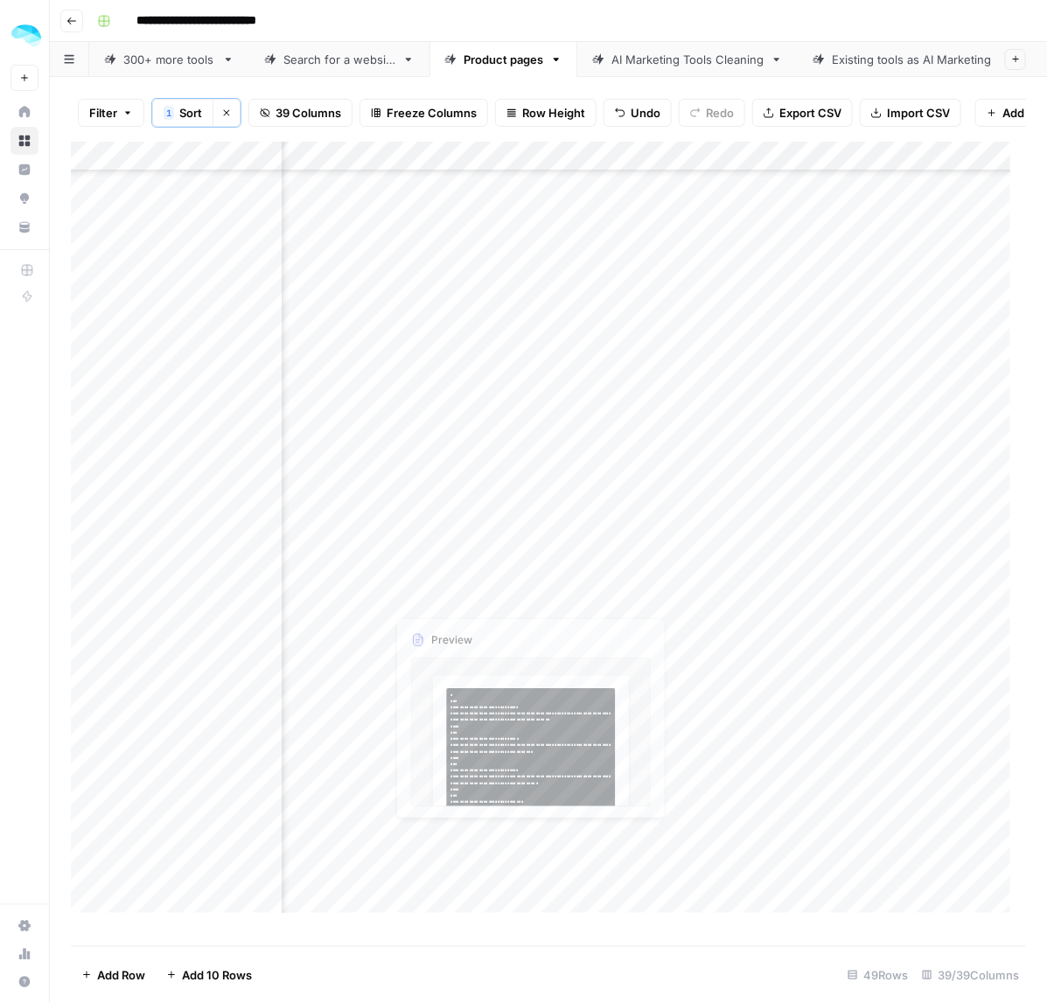
scroll to position [656, 7783]
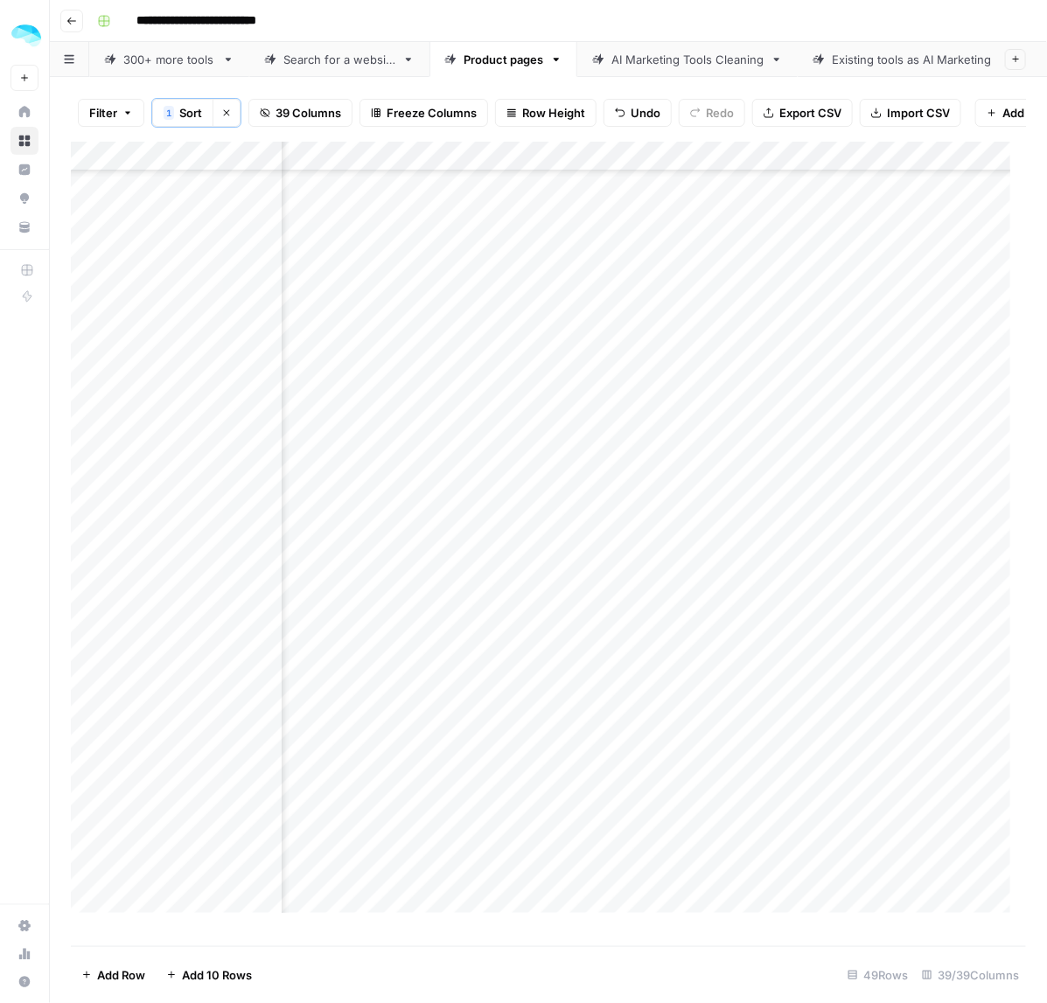
drag, startPoint x: 460, startPoint y: 552, endPoint x: 449, endPoint y: 683, distance: 131.7
click at [449, 683] on div "Add Column" at bounding box center [549, 536] width 956 height 788
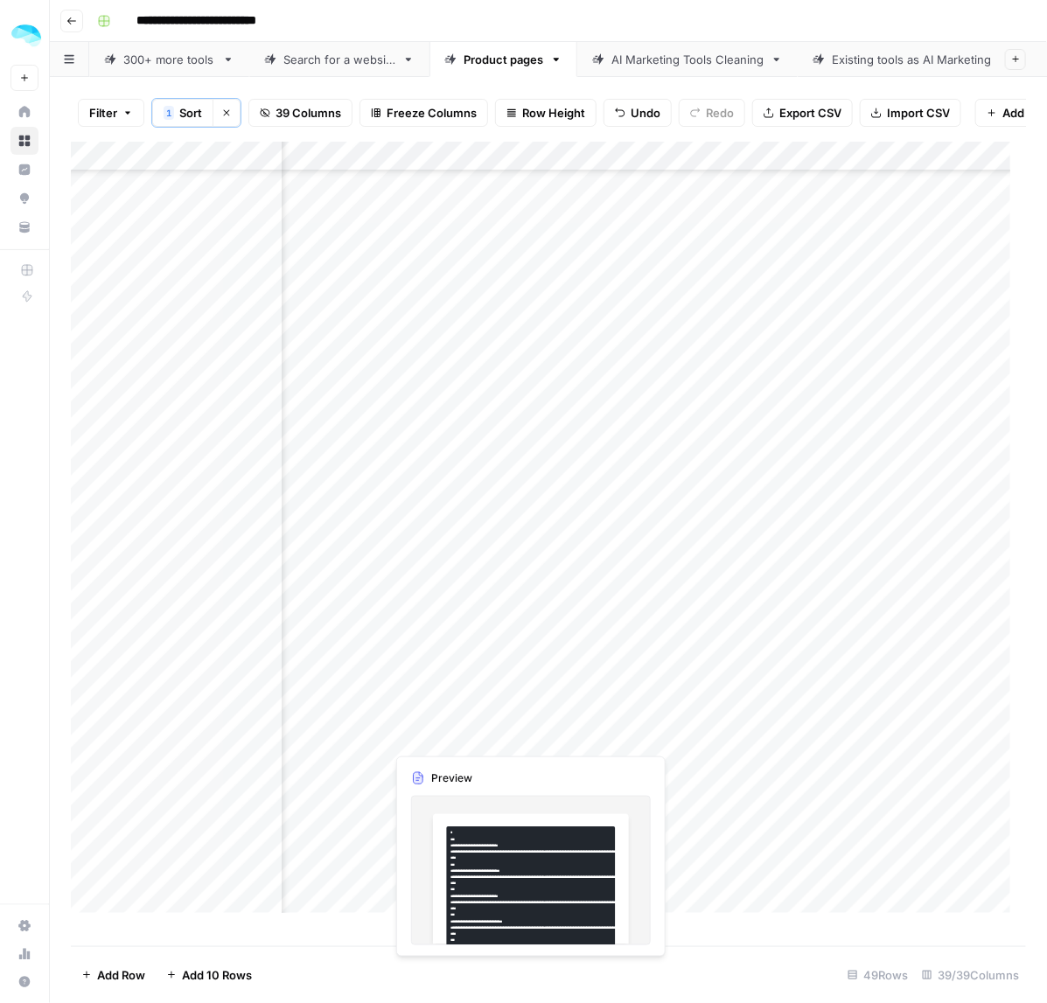
click at [487, 745] on div "Add Column" at bounding box center [549, 536] width 956 height 788
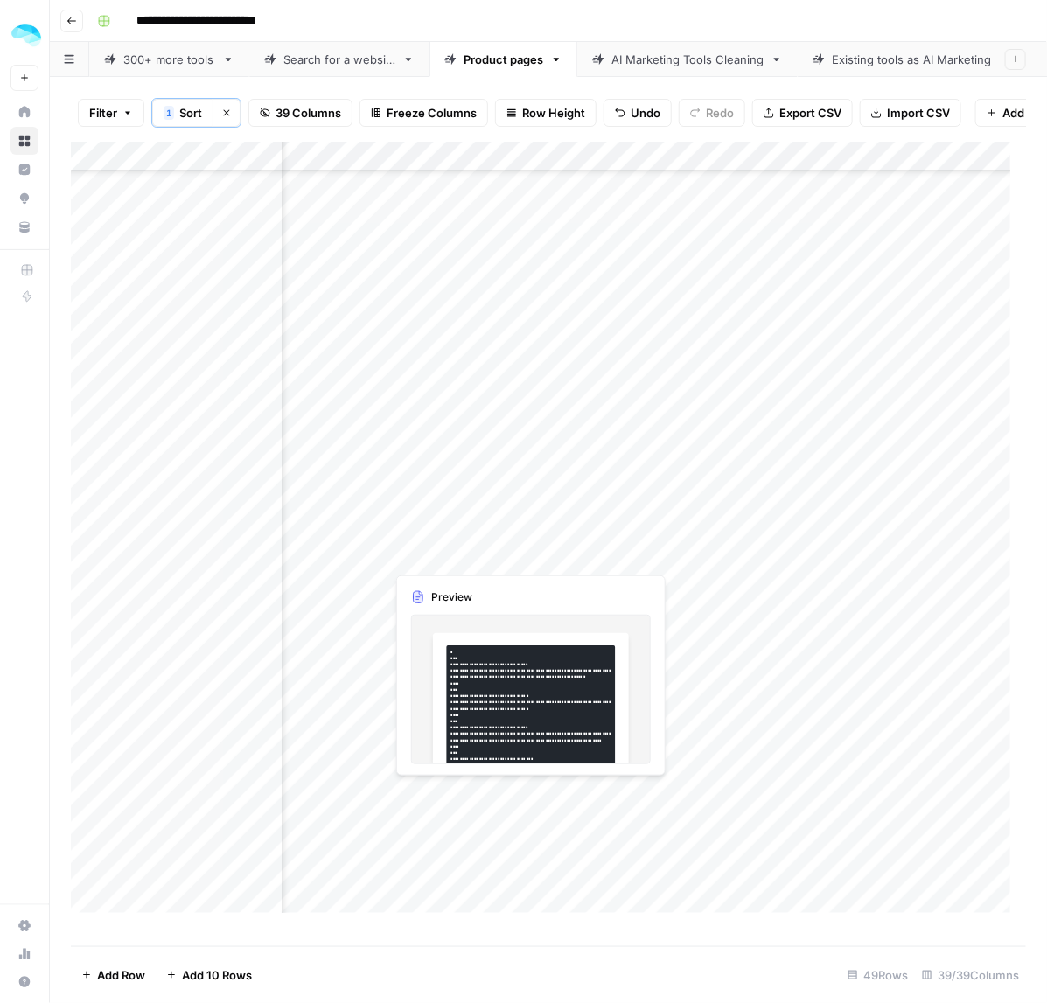
click at [681, 803] on div "Add Column" at bounding box center [549, 536] width 956 height 788
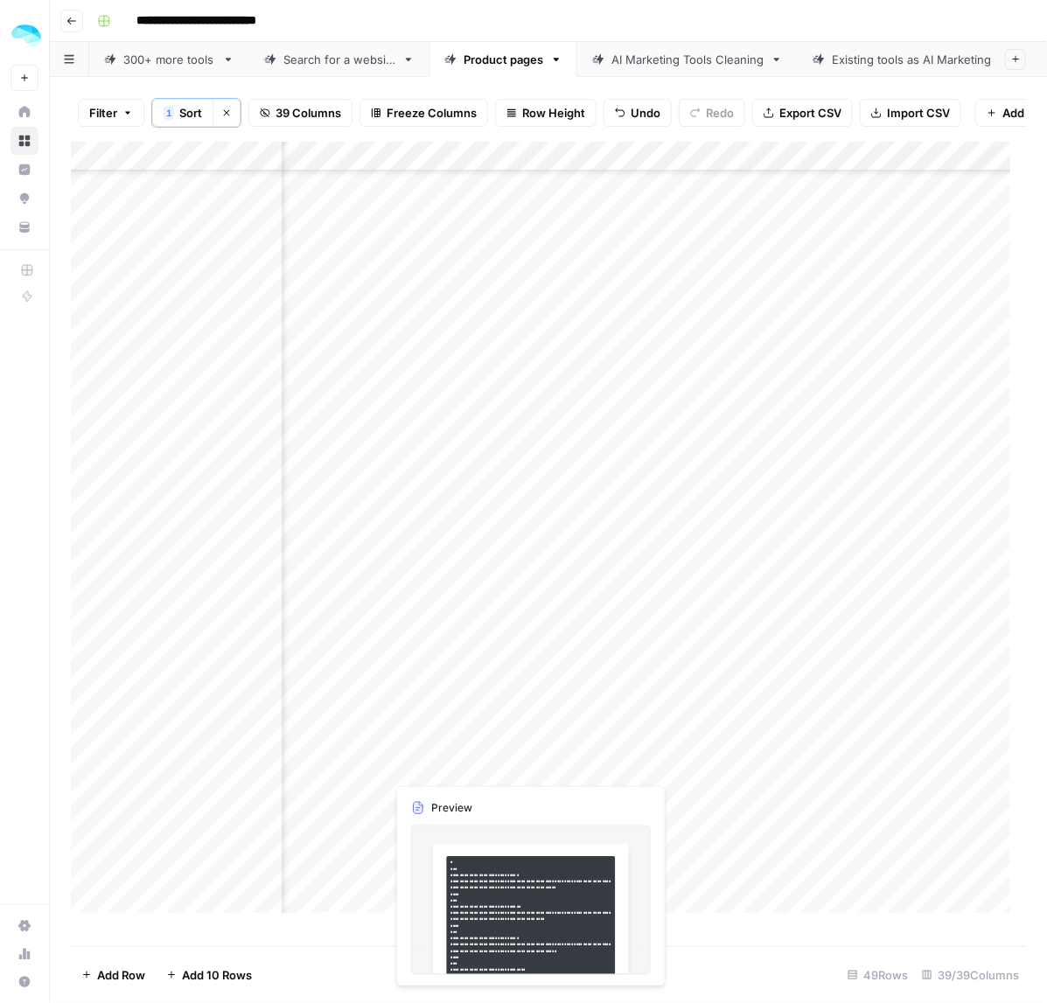
scroll to position [744, 7783]
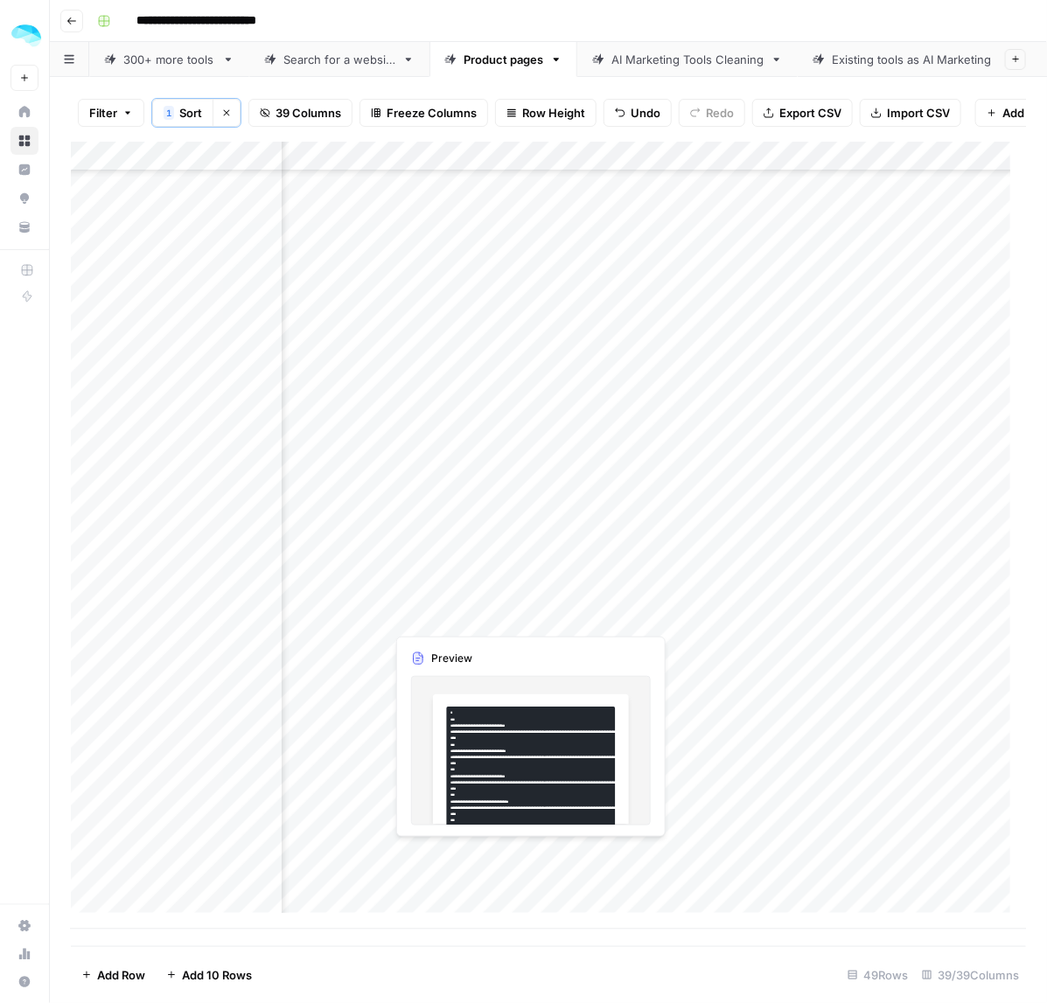
drag, startPoint x: 601, startPoint y: 766, endPoint x: 601, endPoint y: 870, distance: 104.1
click at [601, 870] on div "Add Column" at bounding box center [549, 536] width 956 height 788
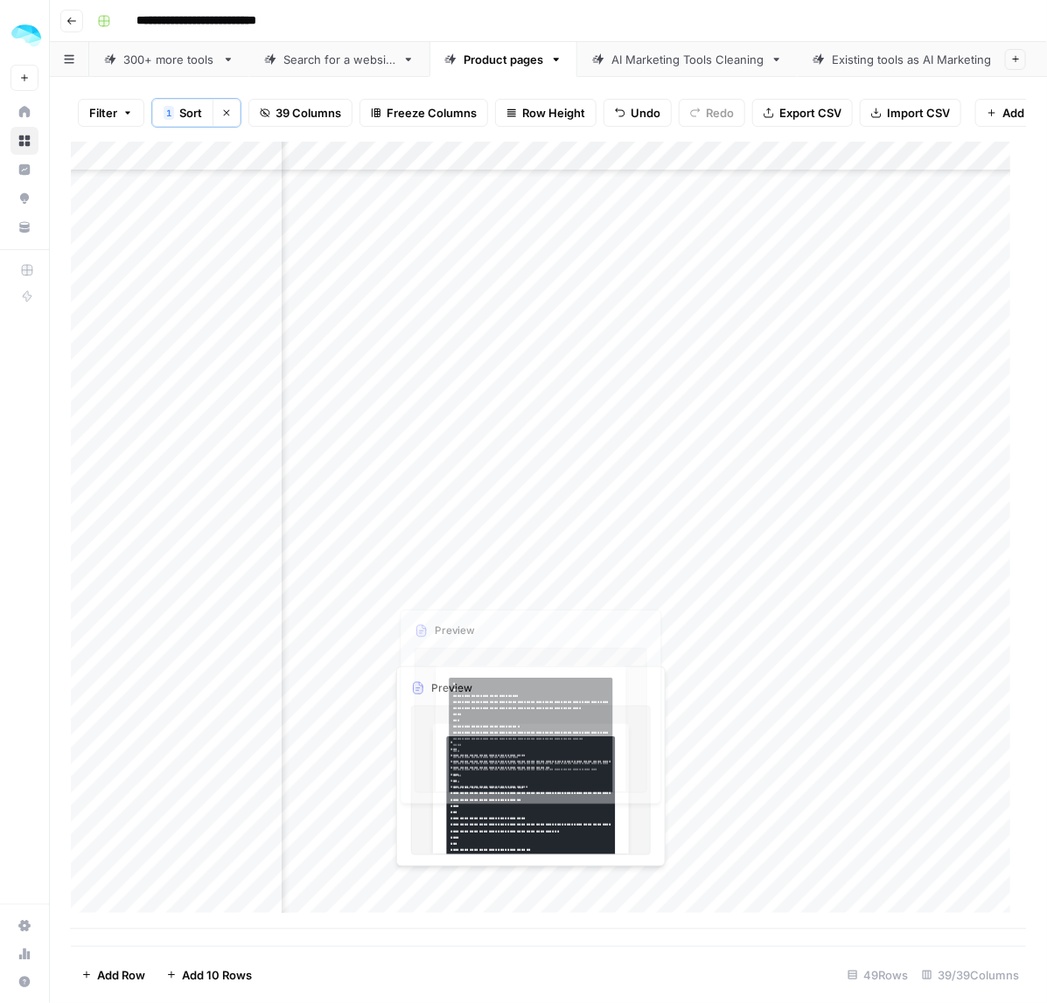
drag, startPoint x: 713, startPoint y: 885, endPoint x: 706, endPoint y: 757, distance: 128.8
click at [706, 757] on div "Add Column" at bounding box center [549, 536] width 956 height 788
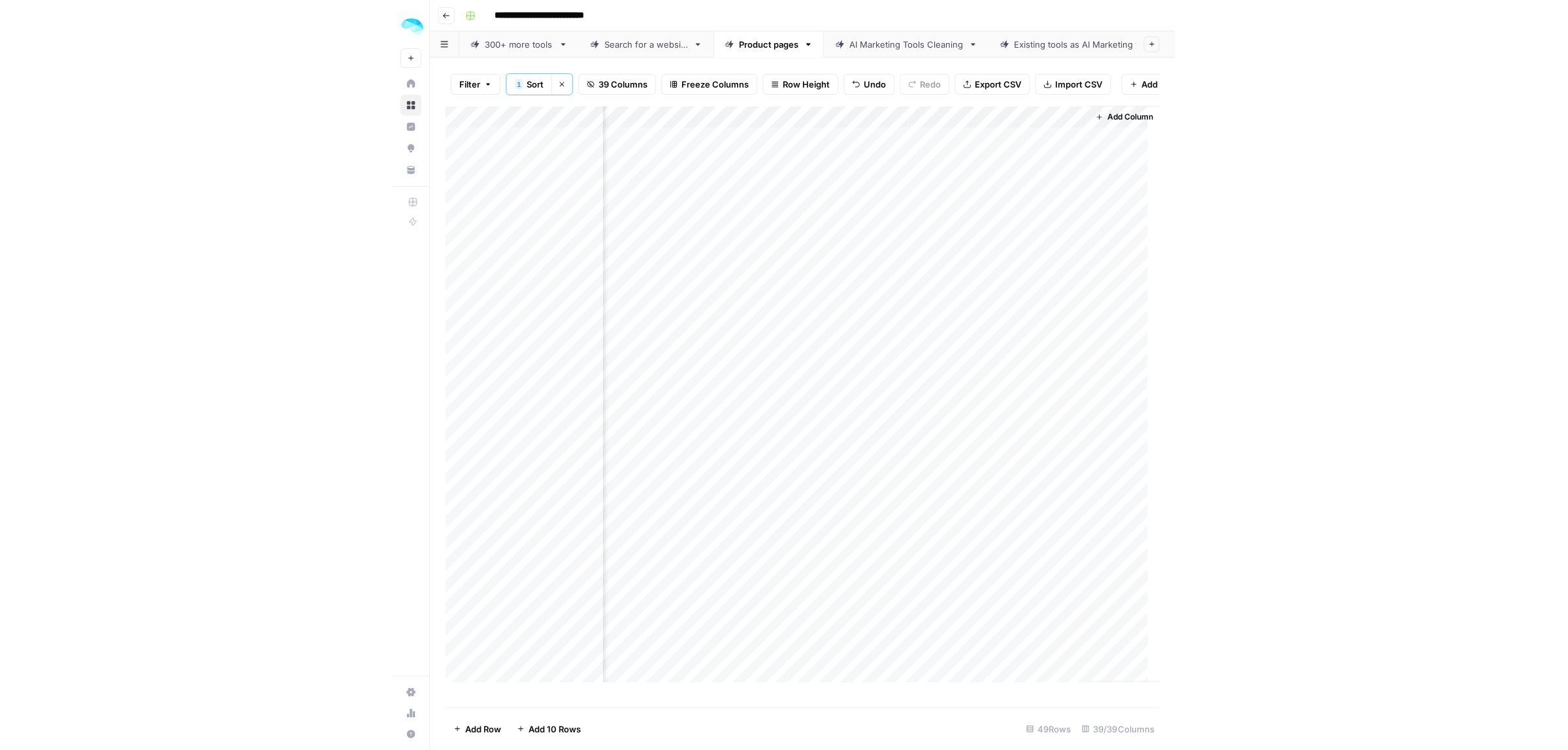
scroll to position [0, 6126]
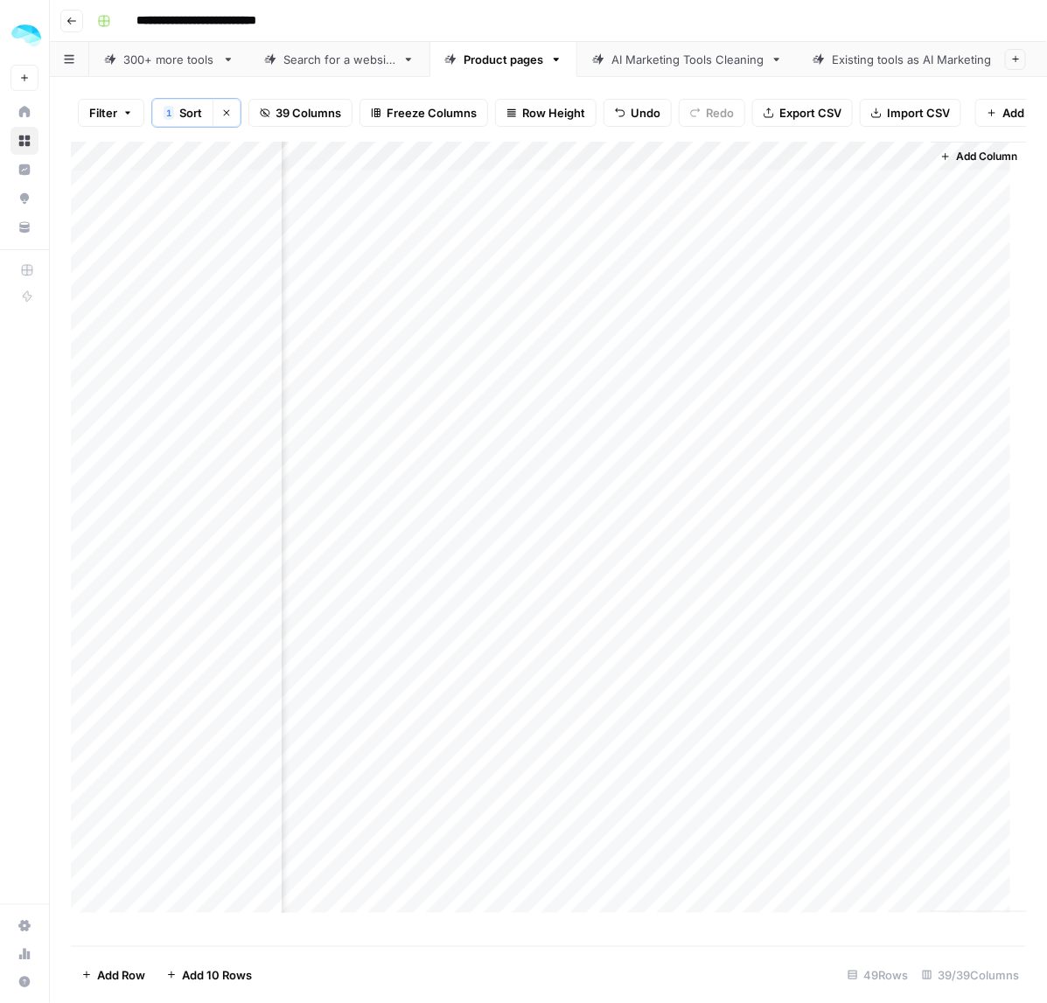
drag, startPoint x: 822, startPoint y: 202, endPoint x: 871, endPoint y: 246, distance: 65.7
click at [822, 202] on div "Add Column" at bounding box center [549, 536] width 956 height 788
click at [824, 232] on div "Add Column" at bounding box center [549, 536] width 956 height 788
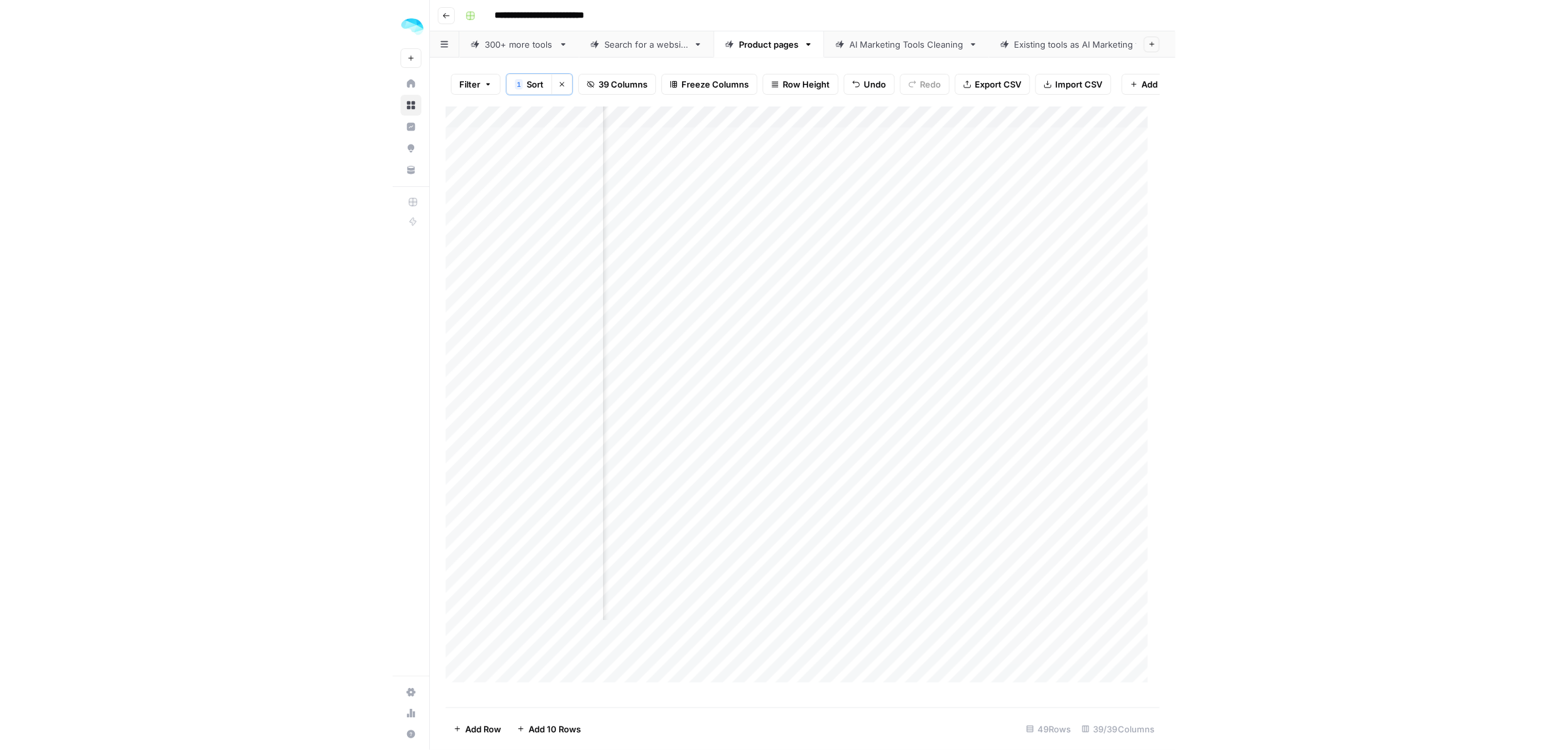
scroll to position [0, 5342]
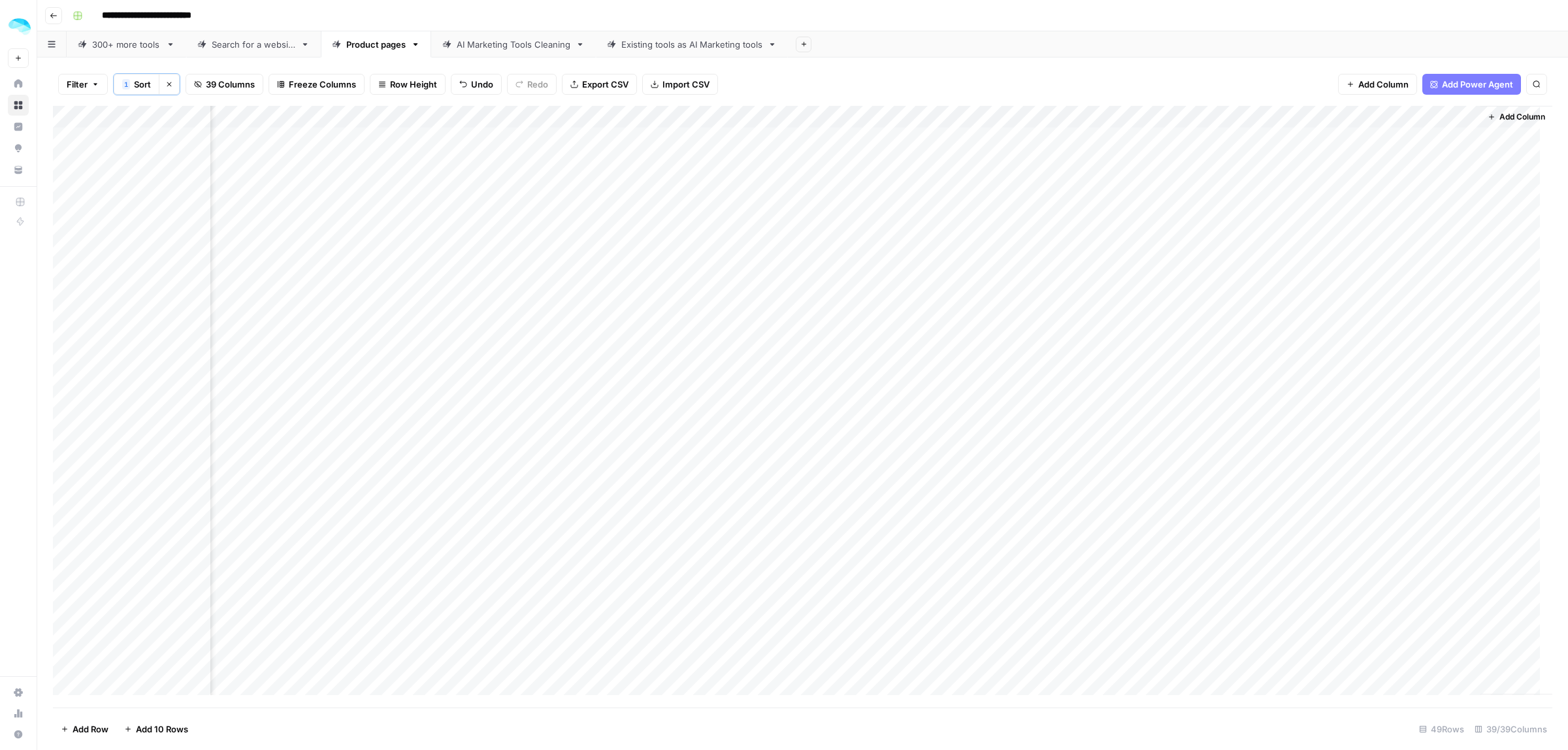
click at [783, 115] on div "Add Column" at bounding box center [803, 407] width 1499 height 602
click at [783, 135] on div "Add Column" at bounding box center [803, 407] width 1499 height 602
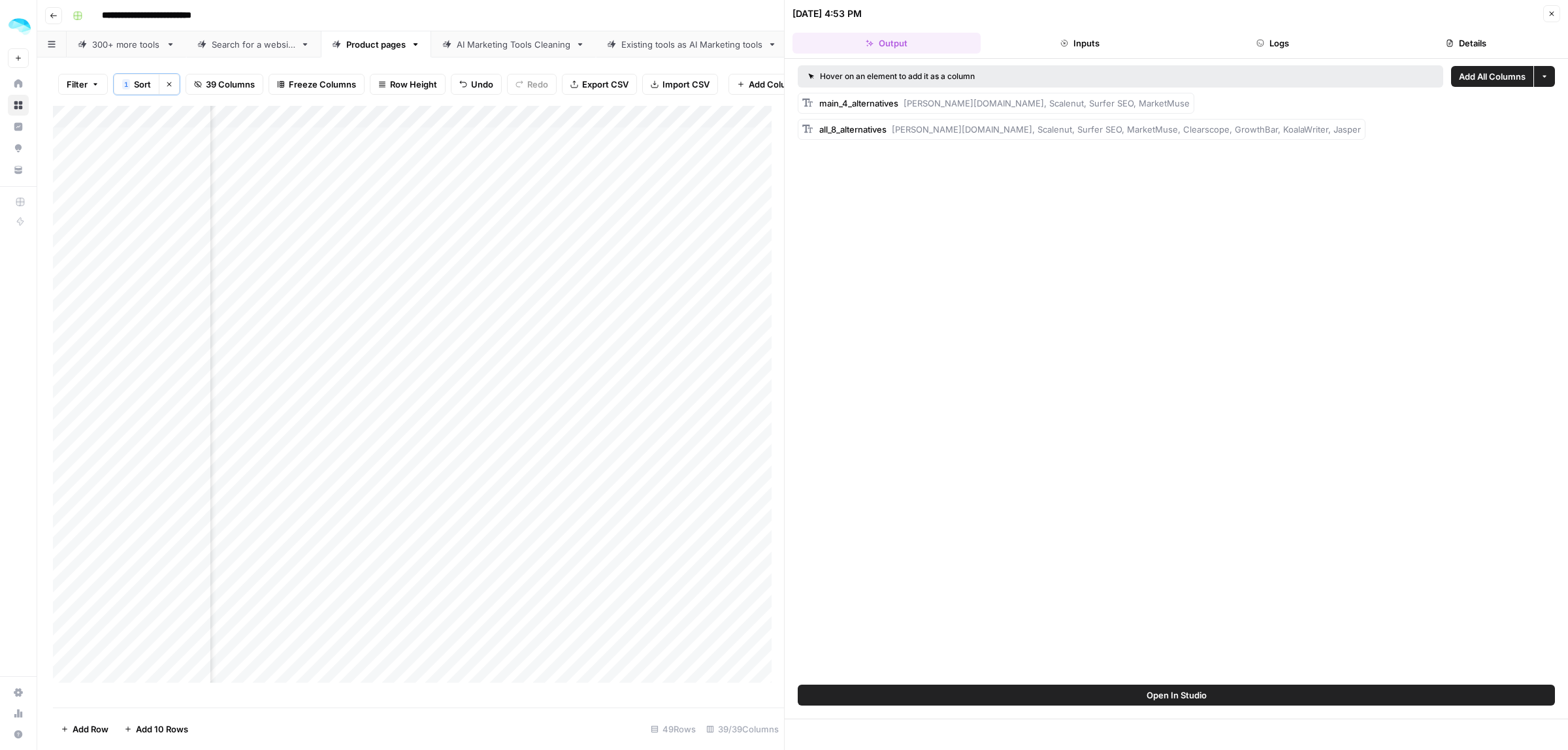
drag, startPoint x: 937, startPoint y: 105, endPoint x: 988, endPoint y: 106, distance: 51.0
click at [783, 106] on div "main_4_alternatives Frase.io, Scalenut, Surfer SEO, MarketMuse" at bounding box center [1004, 102] width 370 height 13
click at [783, 34] on button "Inputs" at bounding box center [1080, 43] width 188 height 21
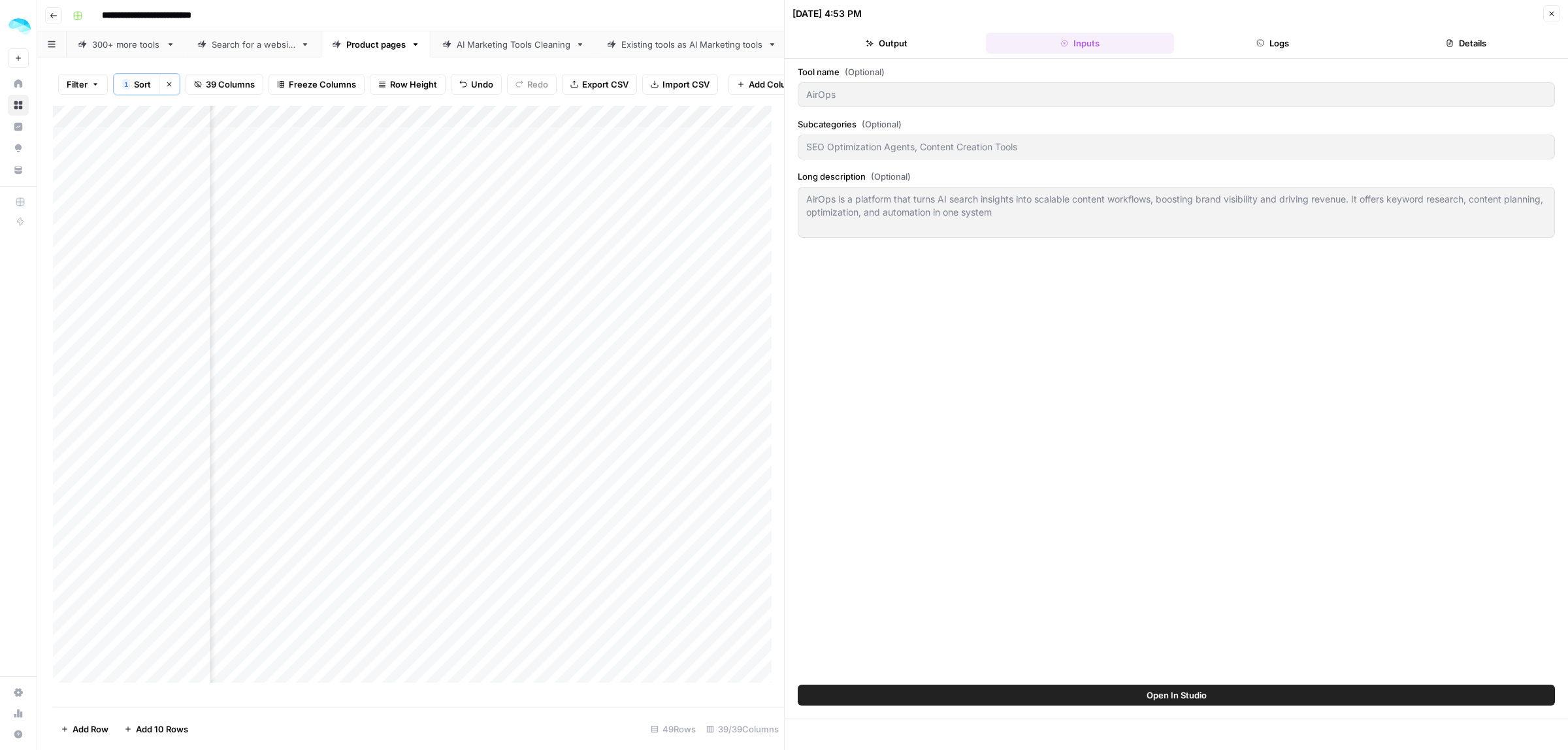
click at [783, 40] on button "Logs" at bounding box center [1273, 43] width 188 height 21
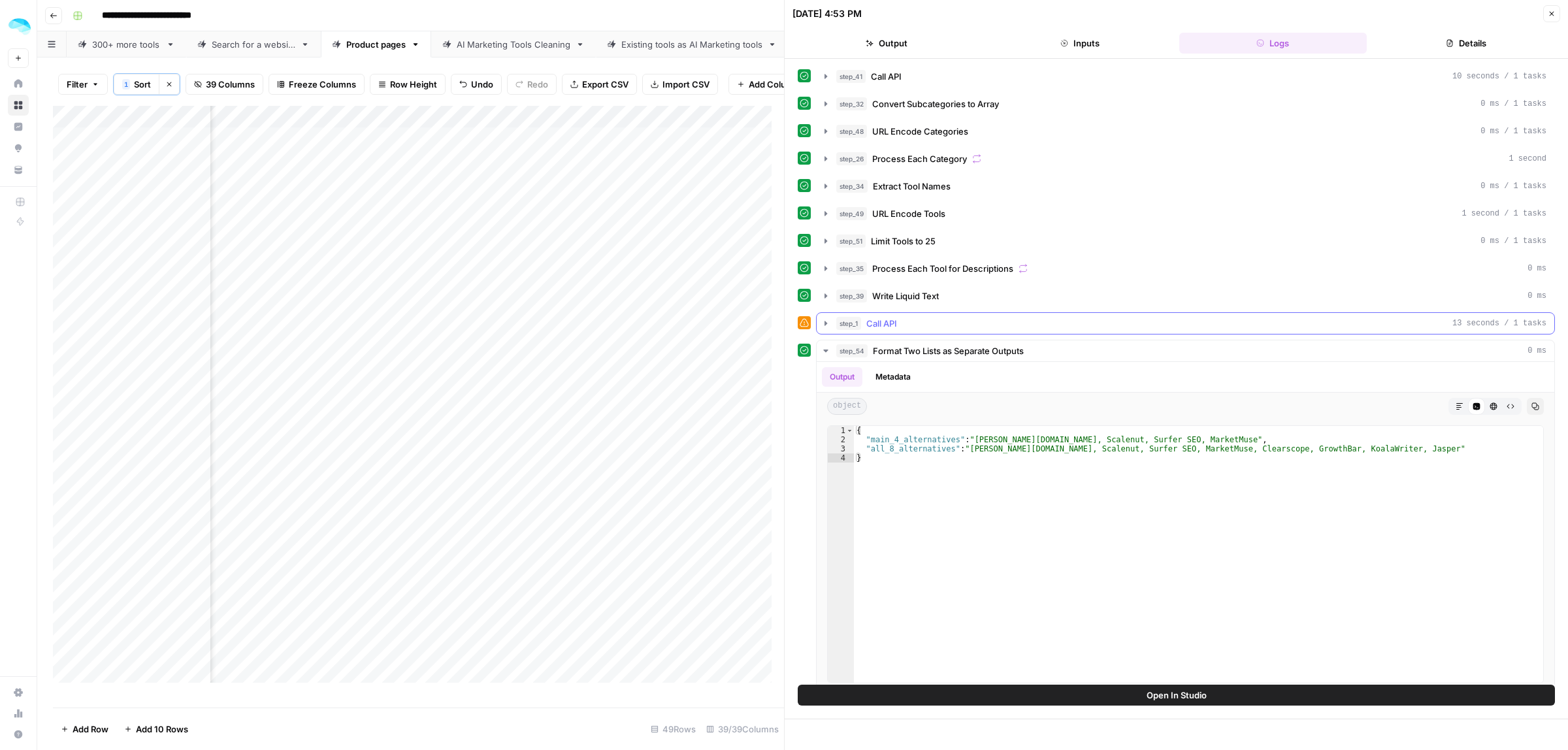
click at [783, 326] on icon "button" at bounding box center [825, 323] width 2 height 4
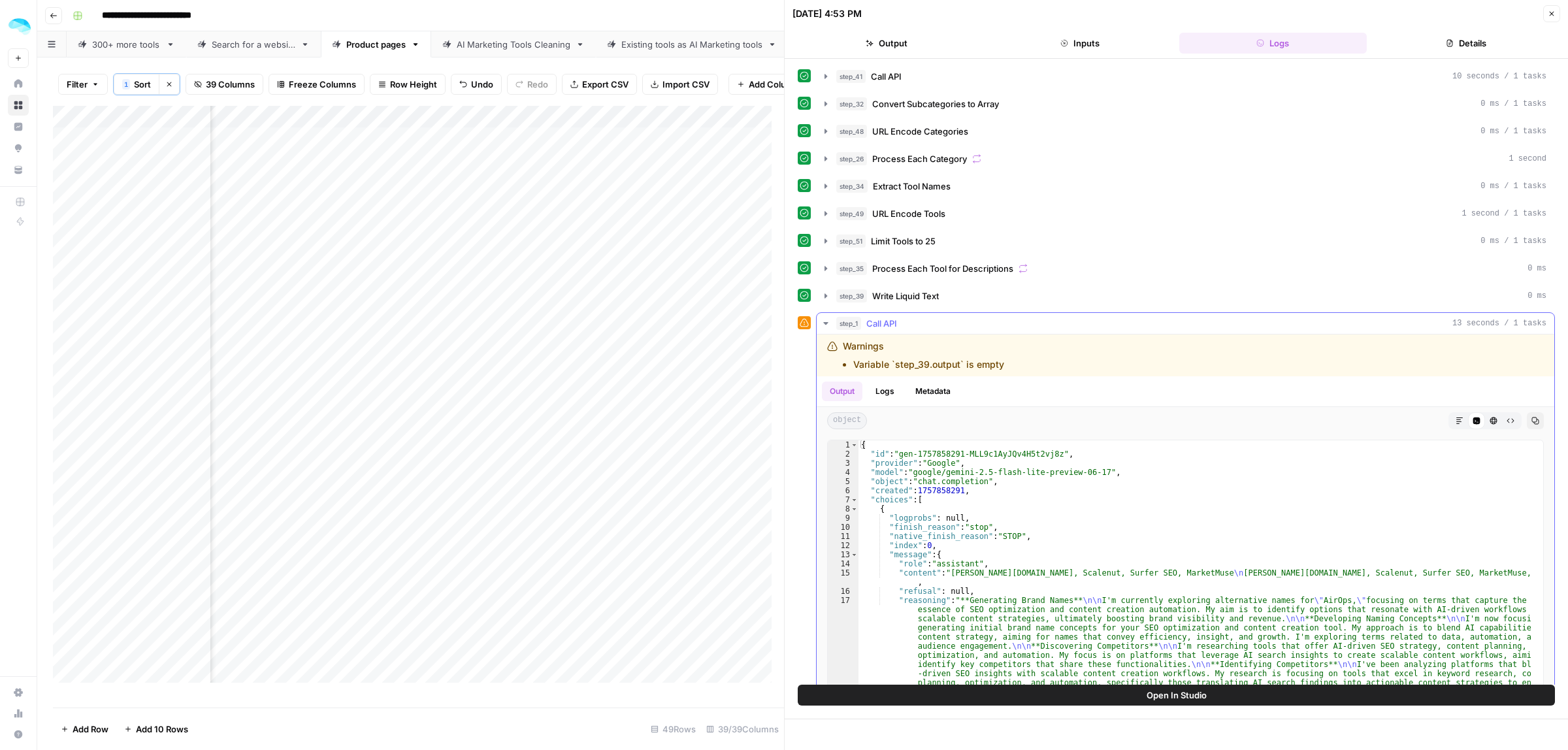
drag, startPoint x: 920, startPoint y: 364, endPoint x: 970, endPoint y: 370, distance: 50.4
click at [783, 370] on li "Variable `step_39.output` is empty" at bounding box center [929, 364] width 151 height 13
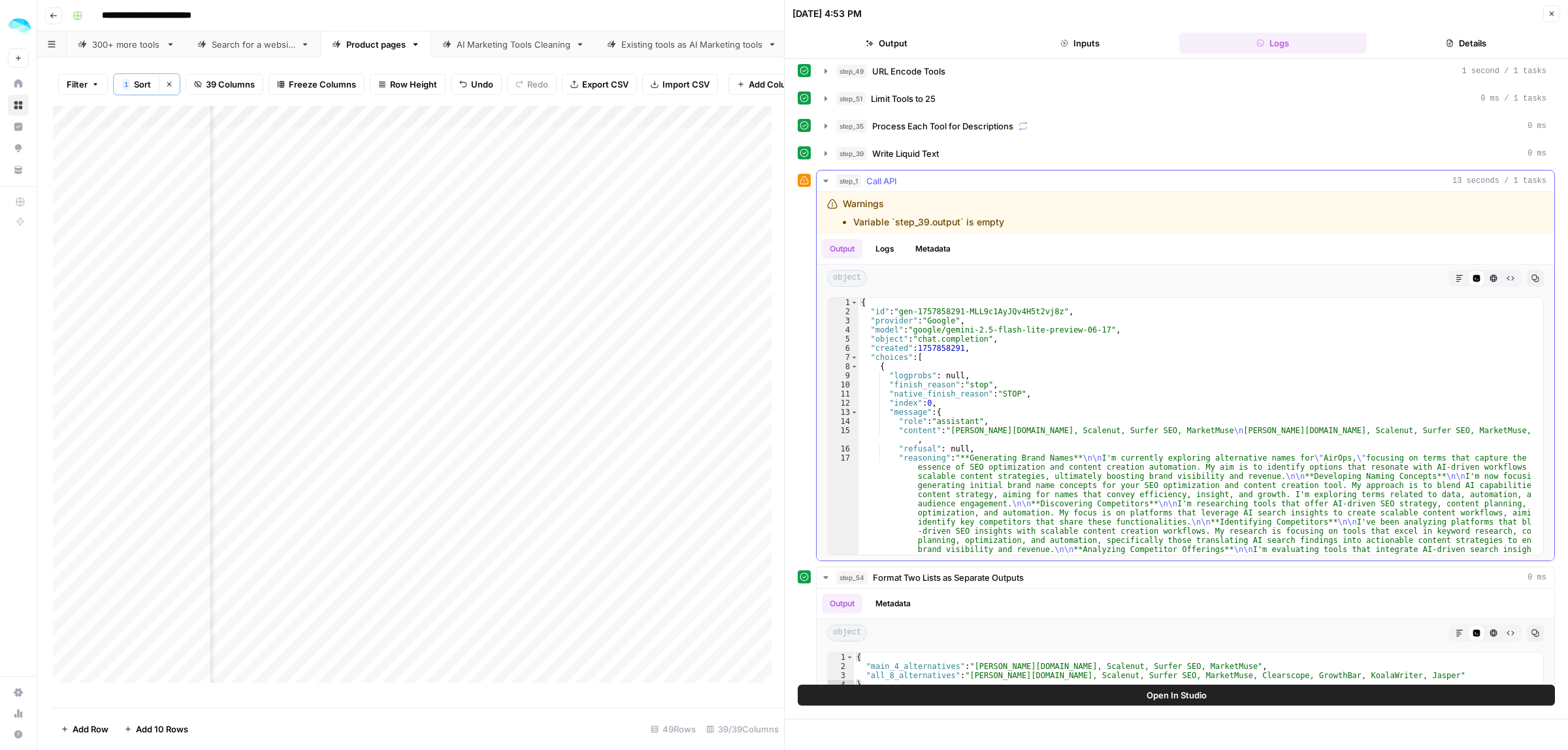
scroll to position [164, 0]
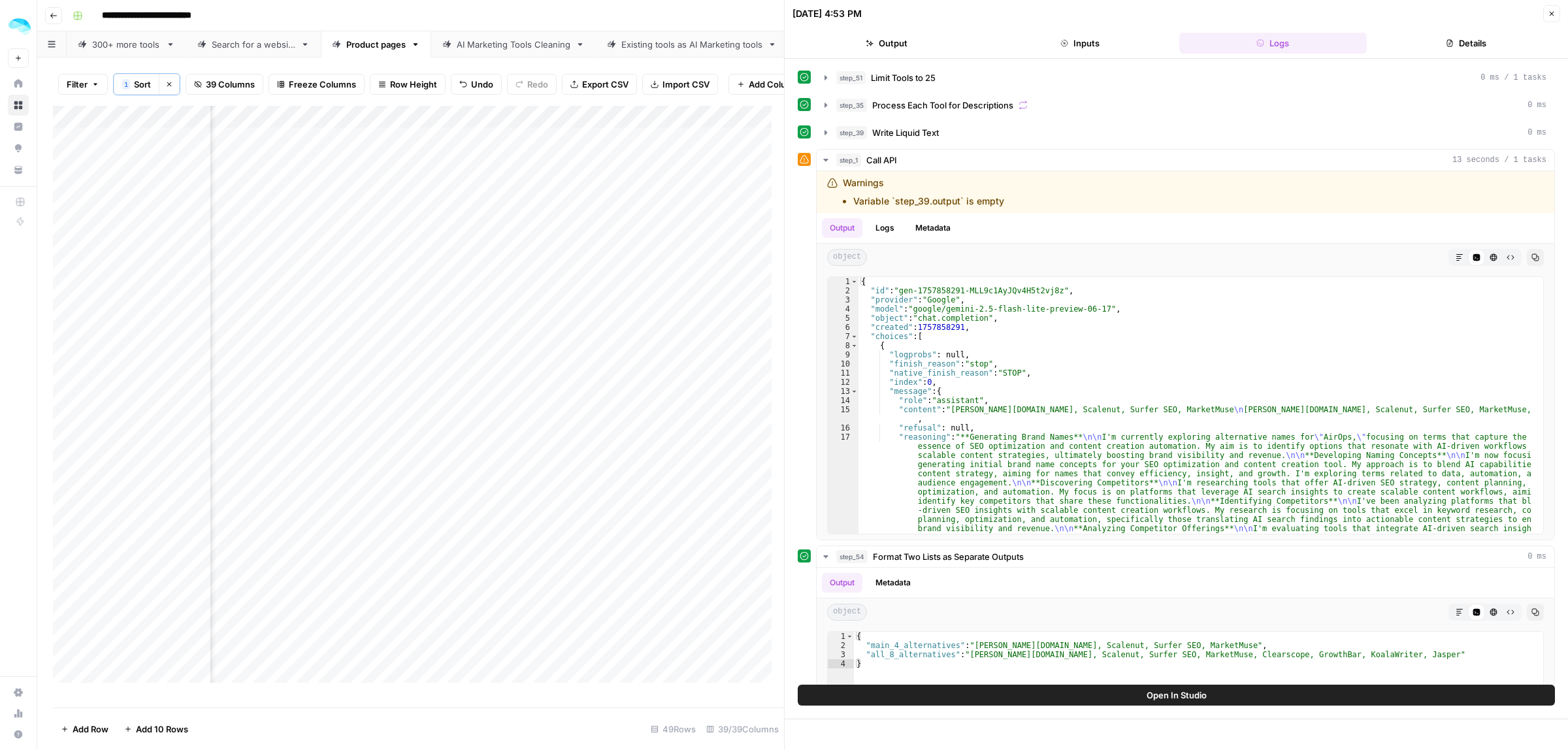
click at [783, 13] on button "Close" at bounding box center [1551, 13] width 17 height 17
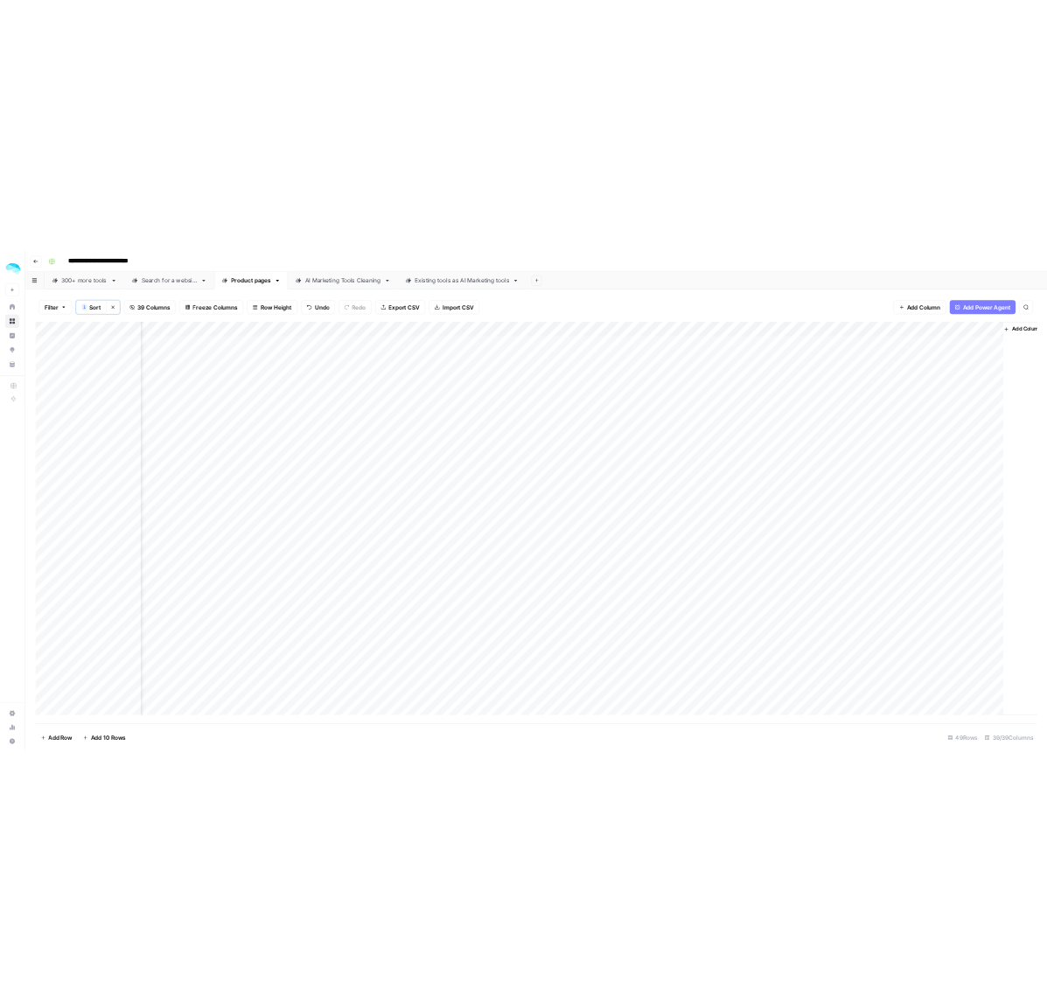
scroll to position [0, 7133]
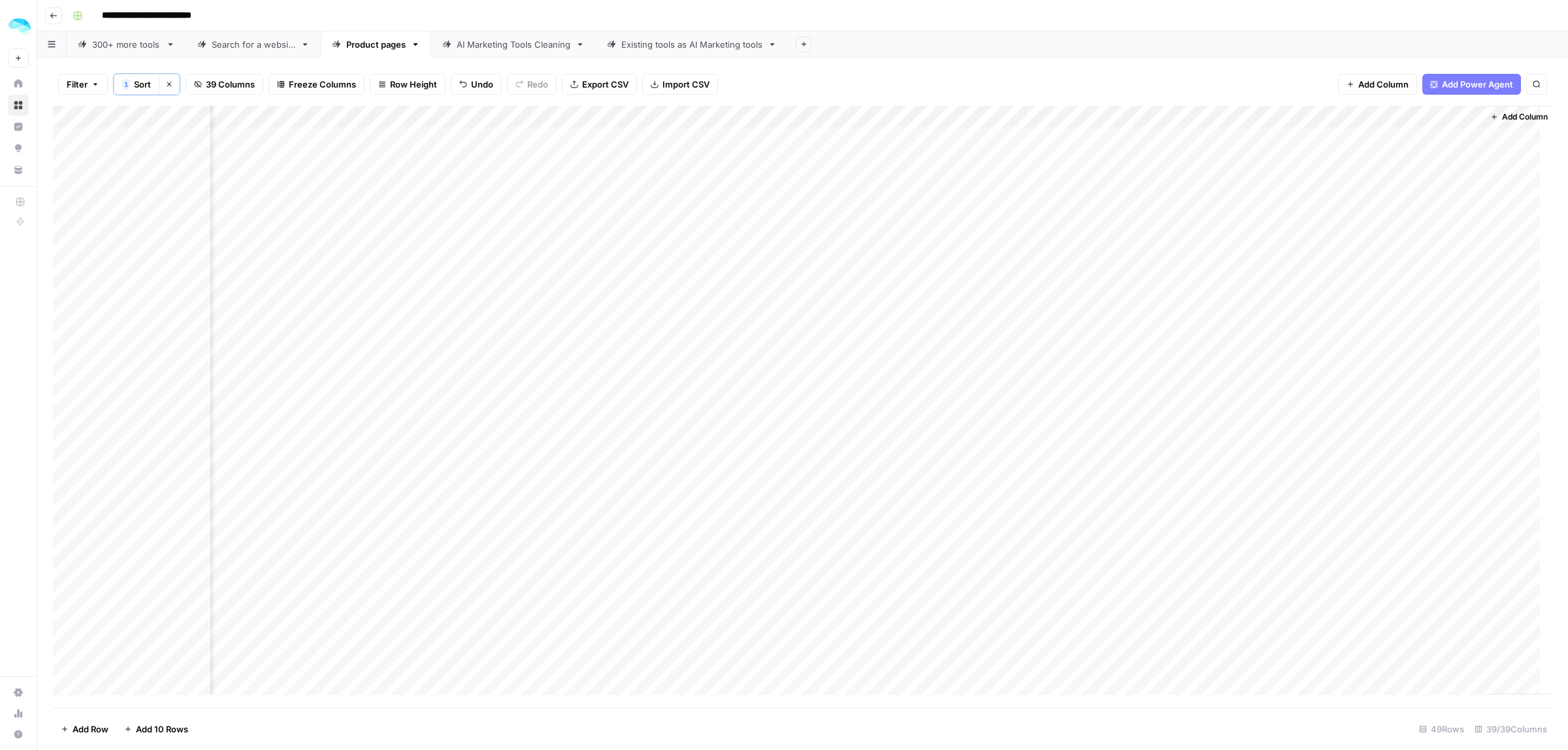
click at [783, 117] on div "Add Column" at bounding box center [803, 407] width 1499 height 602
click at [783, 243] on span "Edit Workflow" at bounding box center [1136, 245] width 114 height 13
click at [783, 161] on div "Add Column" at bounding box center [803, 407] width 1499 height 602
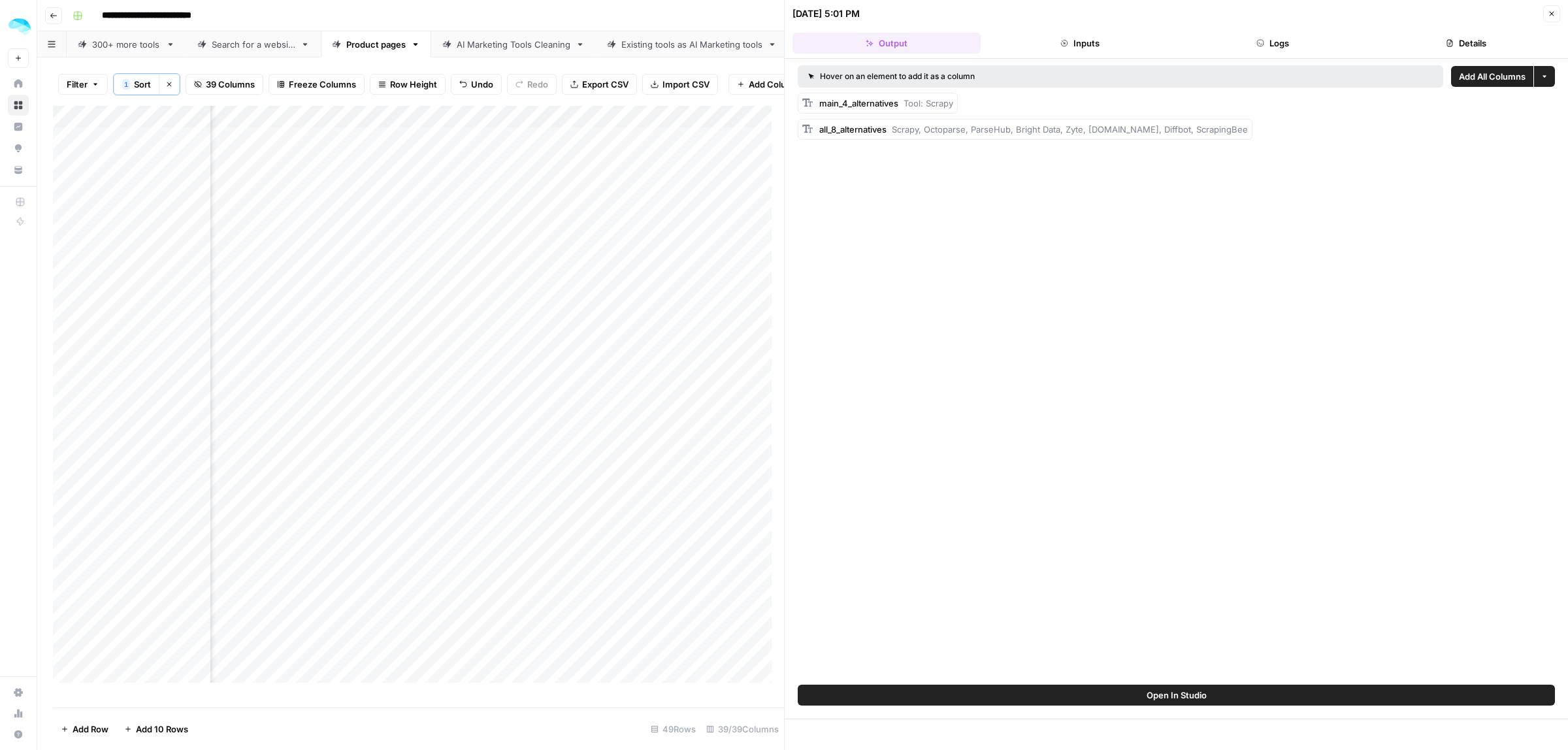
click at [783, 46] on button "Inputs" at bounding box center [1080, 43] width 188 height 21
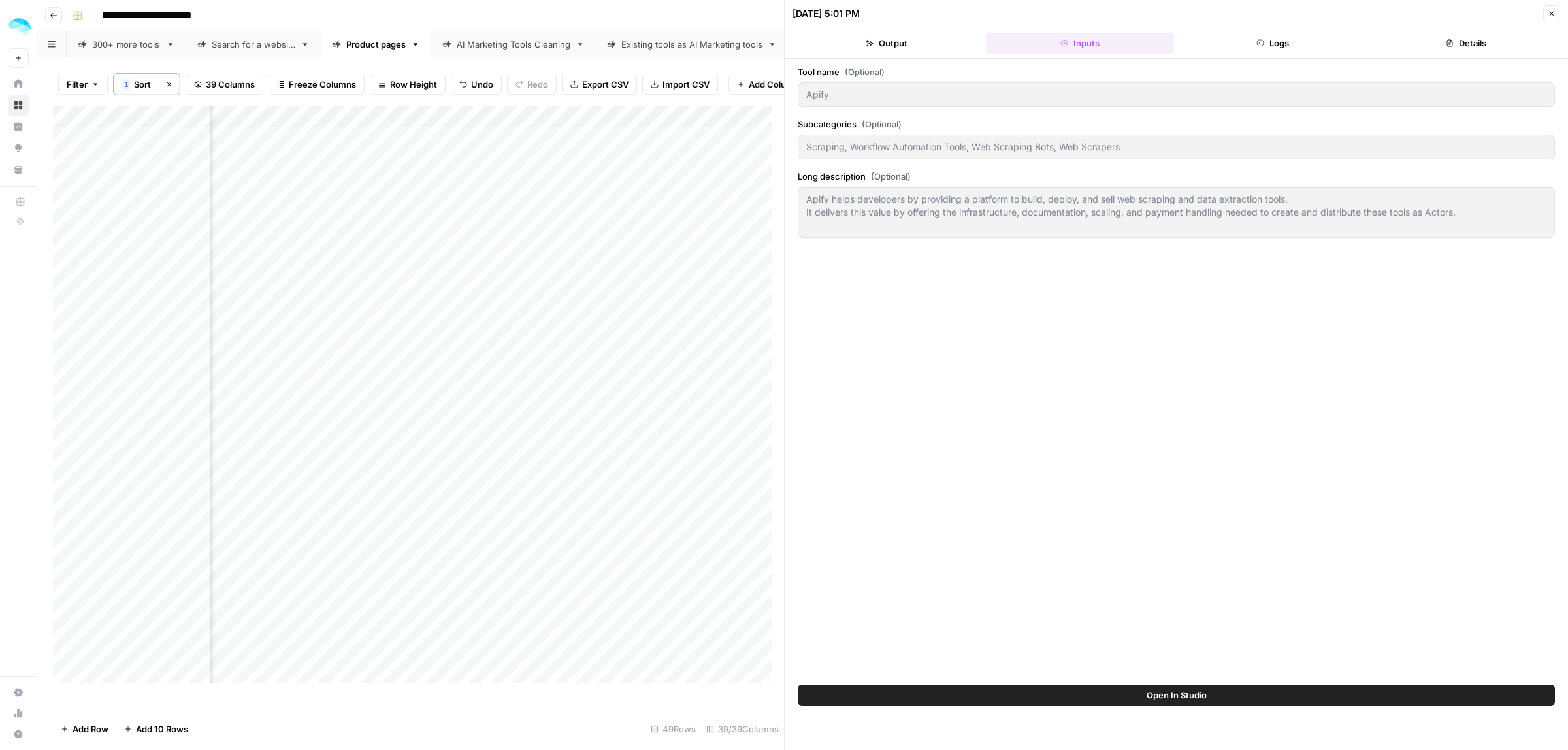
click at [783, 46] on button "Logs" at bounding box center [1273, 43] width 188 height 21
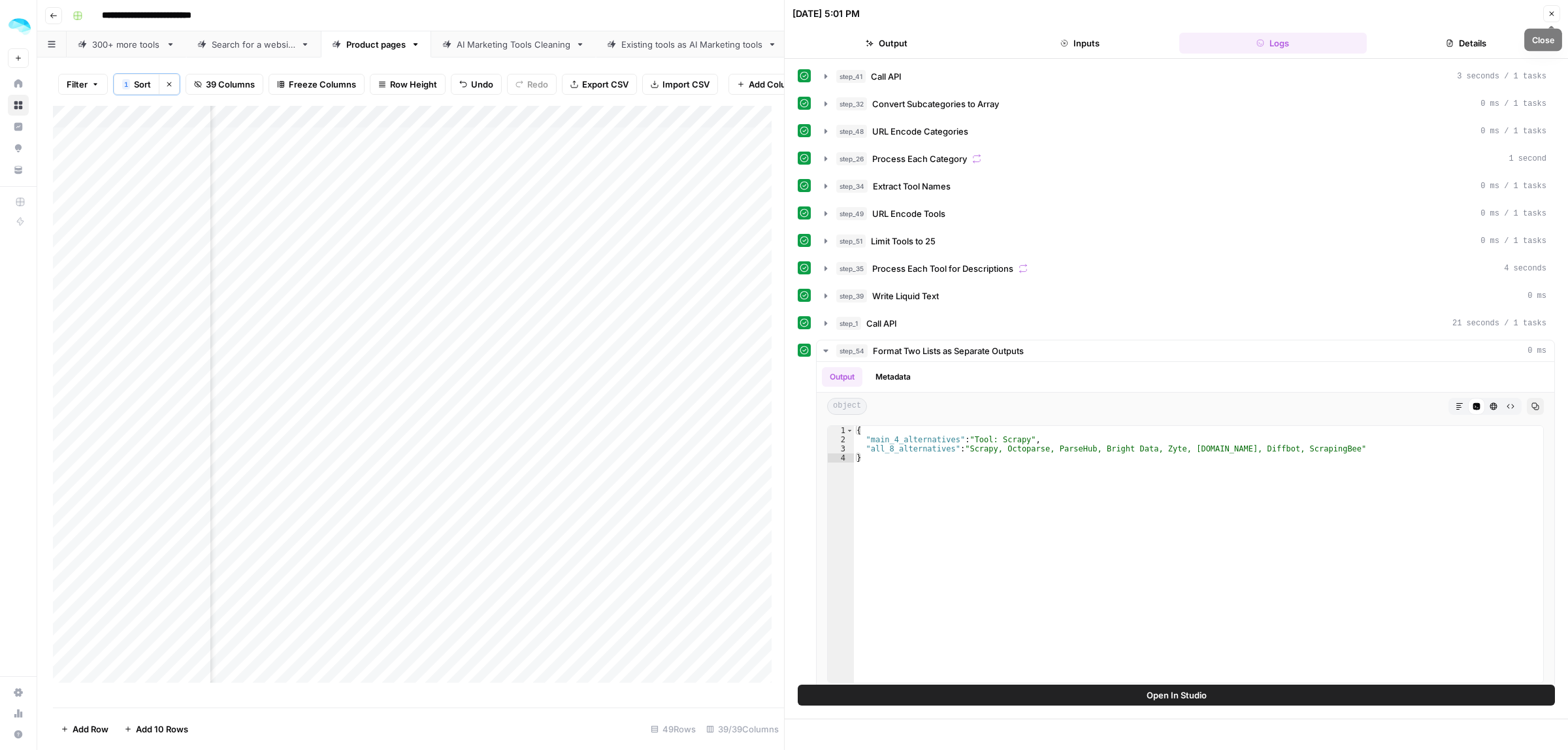
click at [783, 14] on icon "button" at bounding box center [1551, 13] width 7 height 7
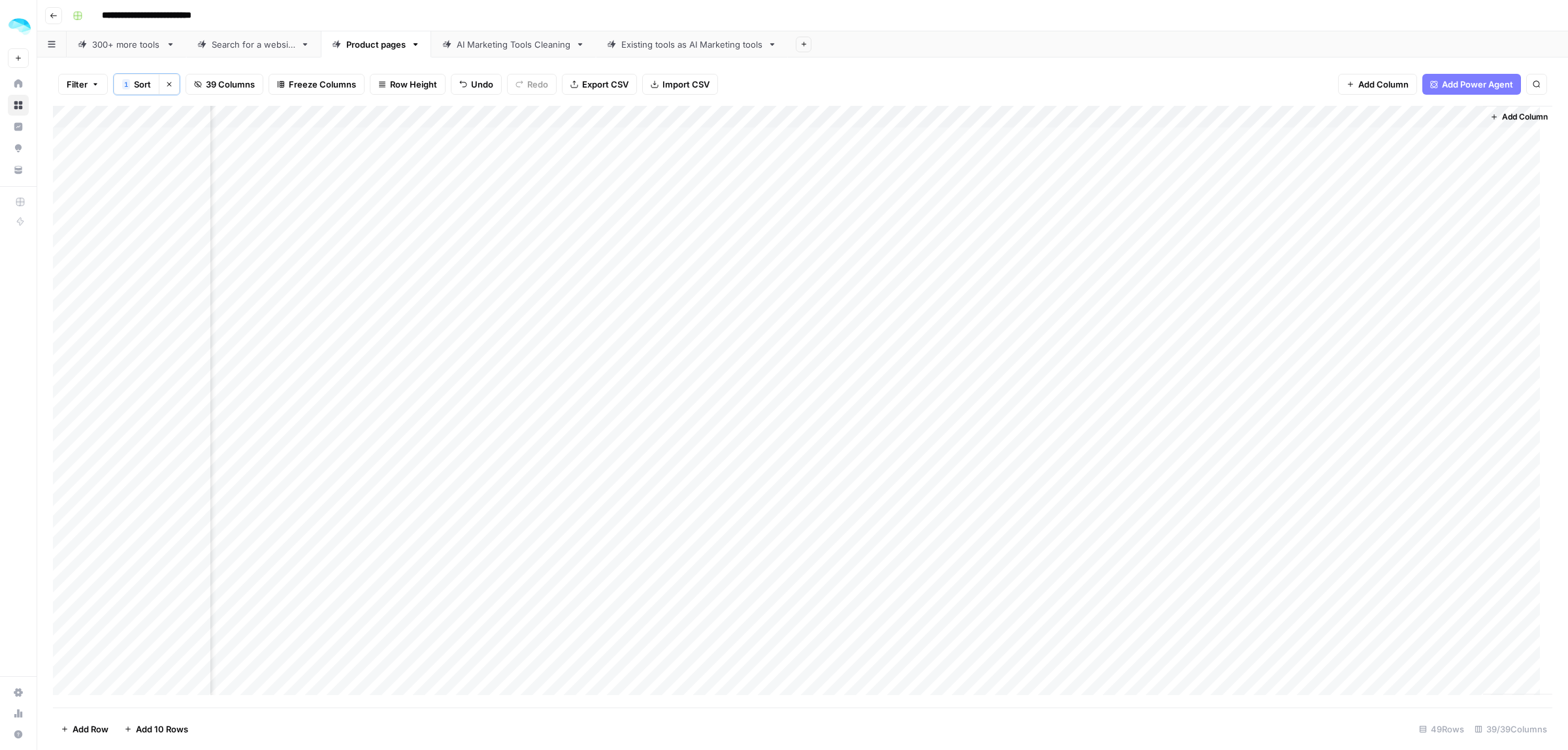
click at [783, 164] on div "Add Column" at bounding box center [803, 407] width 1499 height 602
click at [783, 164] on textarea "**********" at bounding box center [1431, 169] width 261 height 31
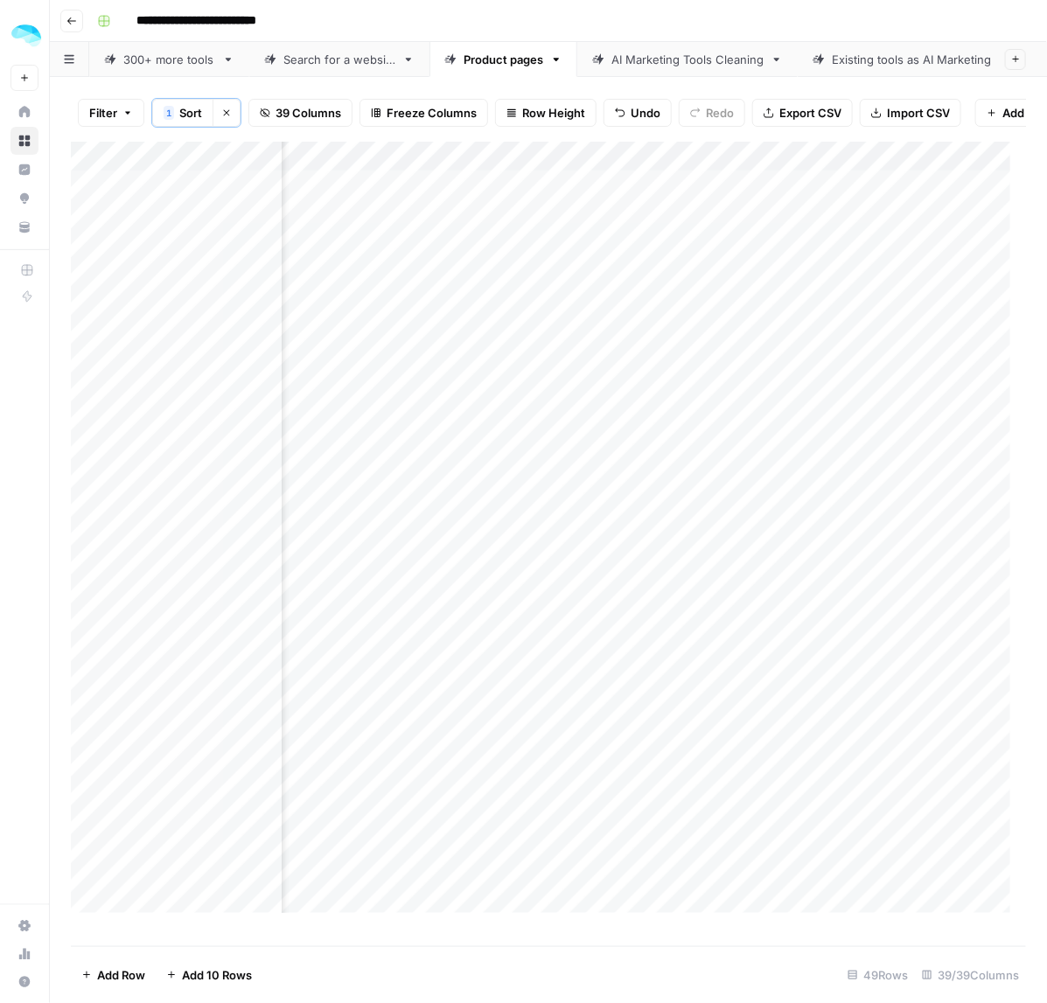
click at [789, 286] on div "Add Column" at bounding box center [549, 536] width 956 height 788
click at [820, 212] on div "Add Column" at bounding box center [549, 536] width 956 height 788
click at [847, 250] on div "Add Column" at bounding box center [549, 536] width 956 height 788
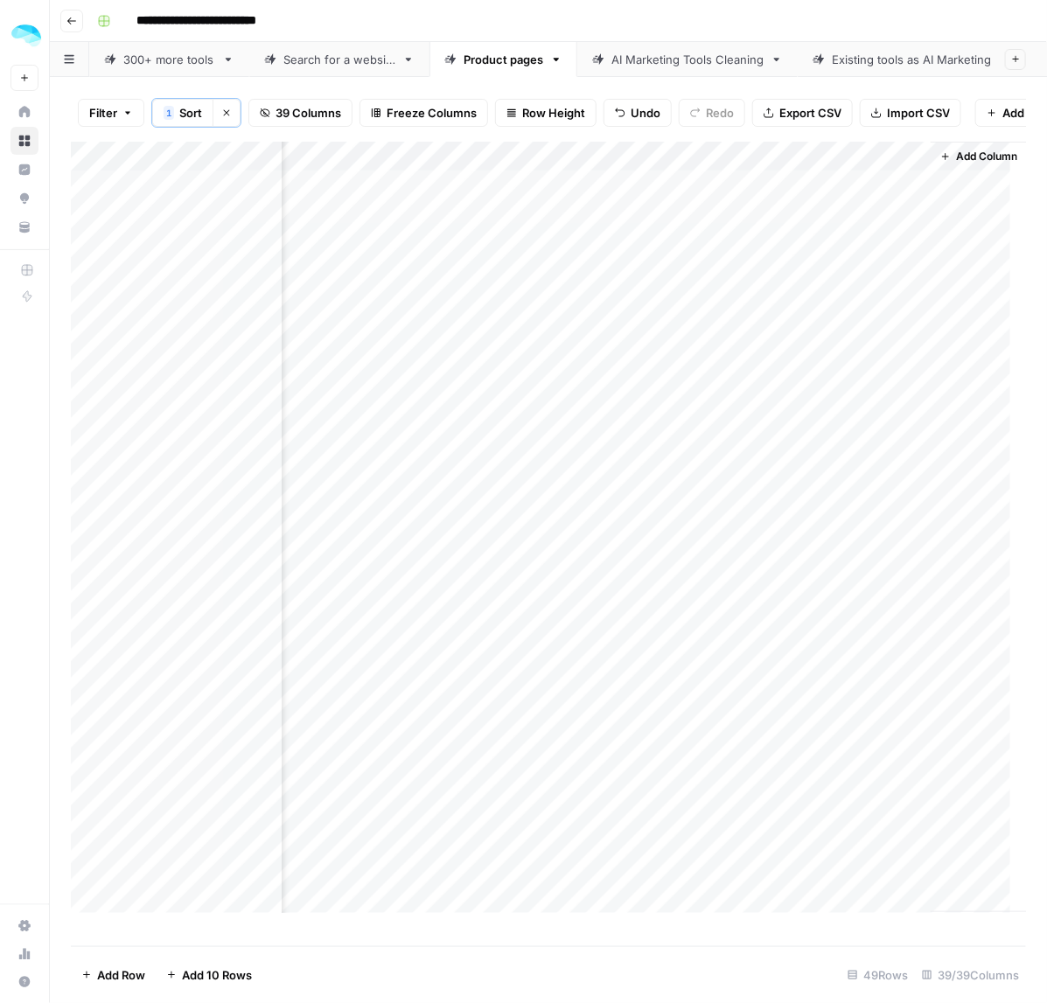
click at [822, 226] on div "Add Column" at bounding box center [549, 536] width 956 height 788
click at [835, 352] on div "Add Column" at bounding box center [549, 536] width 956 height 788
click at [806, 263] on div "Add Column" at bounding box center [549, 536] width 956 height 788
click at [806, 259] on div "Add Column" at bounding box center [549, 536] width 956 height 788
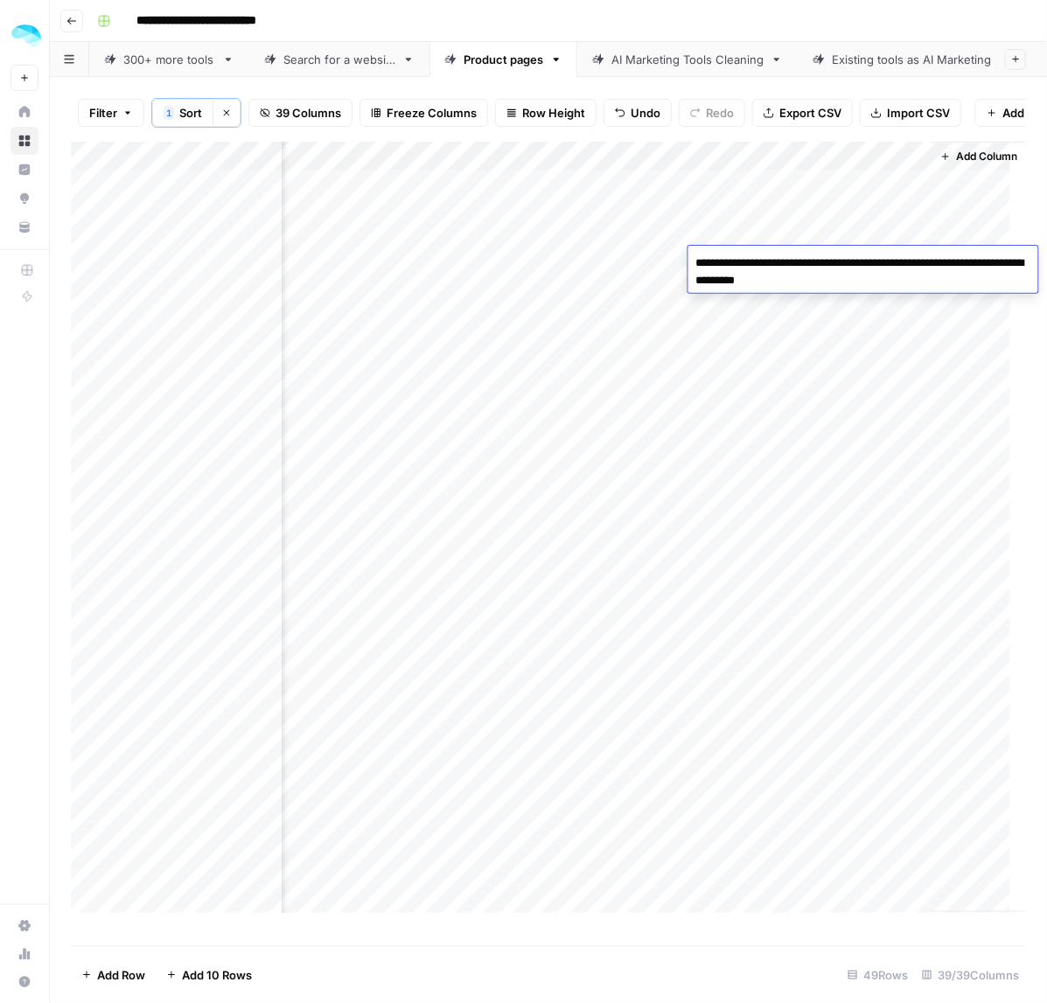
click at [806, 259] on textarea "**********" at bounding box center [863, 272] width 350 height 42
click at [776, 280] on textarea "**********" at bounding box center [863, 272] width 350 height 42
type textarea "**********"
drag, startPoint x: 829, startPoint y: 373, endPoint x: 829, endPoint y: 360, distance: 13.1
click at [829, 373] on div "Add Column" at bounding box center [549, 536] width 956 height 788
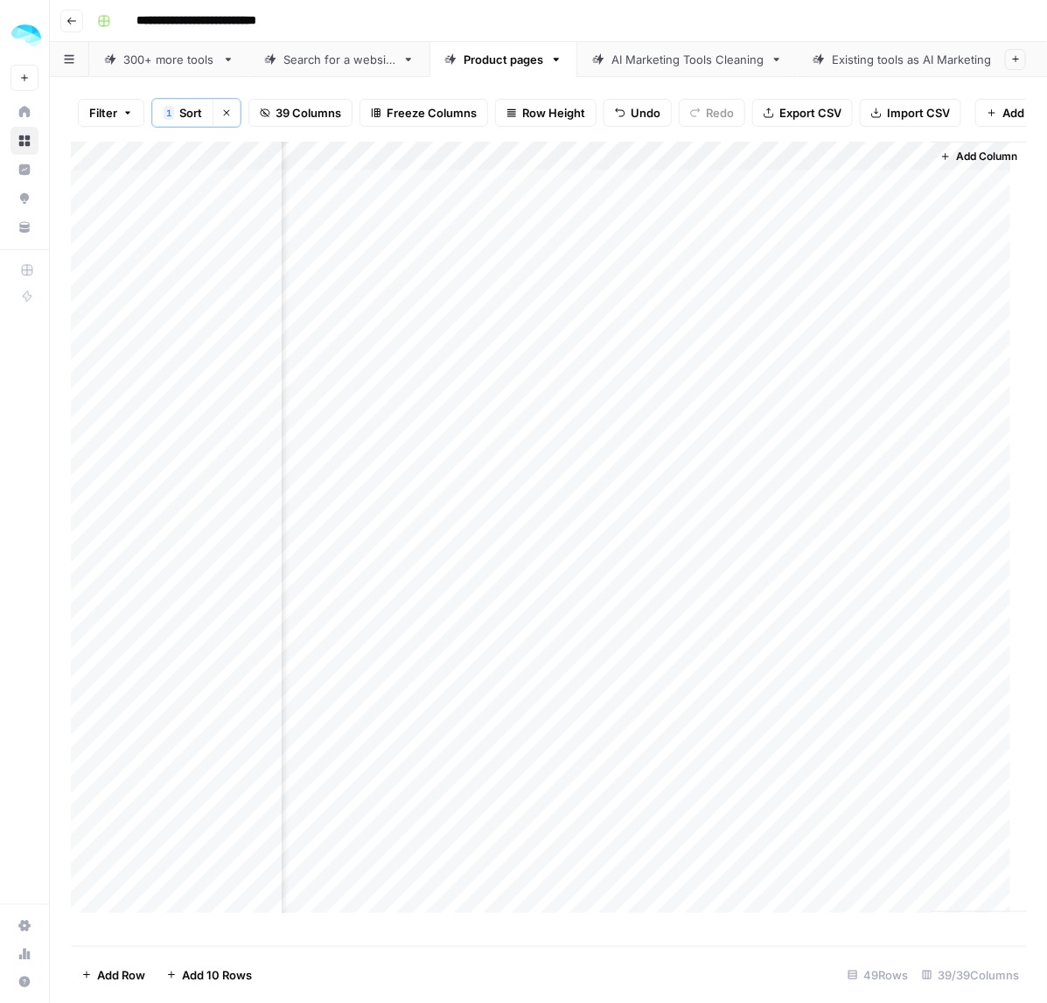
click at [811, 294] on div "Add Column" at bounding box center [549, 536] width 956 height 788
type textarea "**********"
drag, startPoint x: 858, startPoint y: 319, endPoint x: 851, endPoint y: 339, distance: 20.5
click at [858, 321] on textarea "**********" at bounding box center [863, 302] width 350 height 42
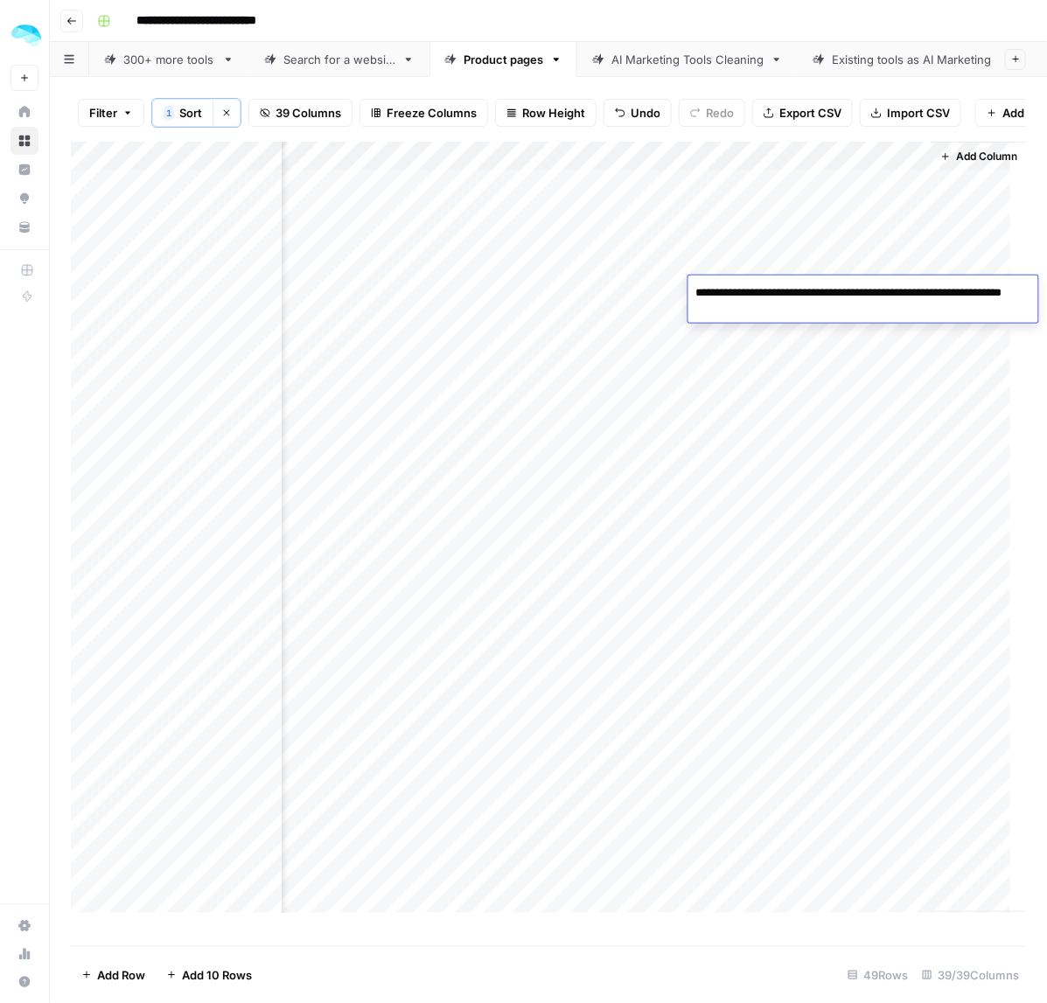
click at [842, 367] on div "Add Column" at bounding box center [549, 536] width 956 height 788
click at [814, 322] on div "Add Column" at bounding box center [549, 536] width 956 height 788
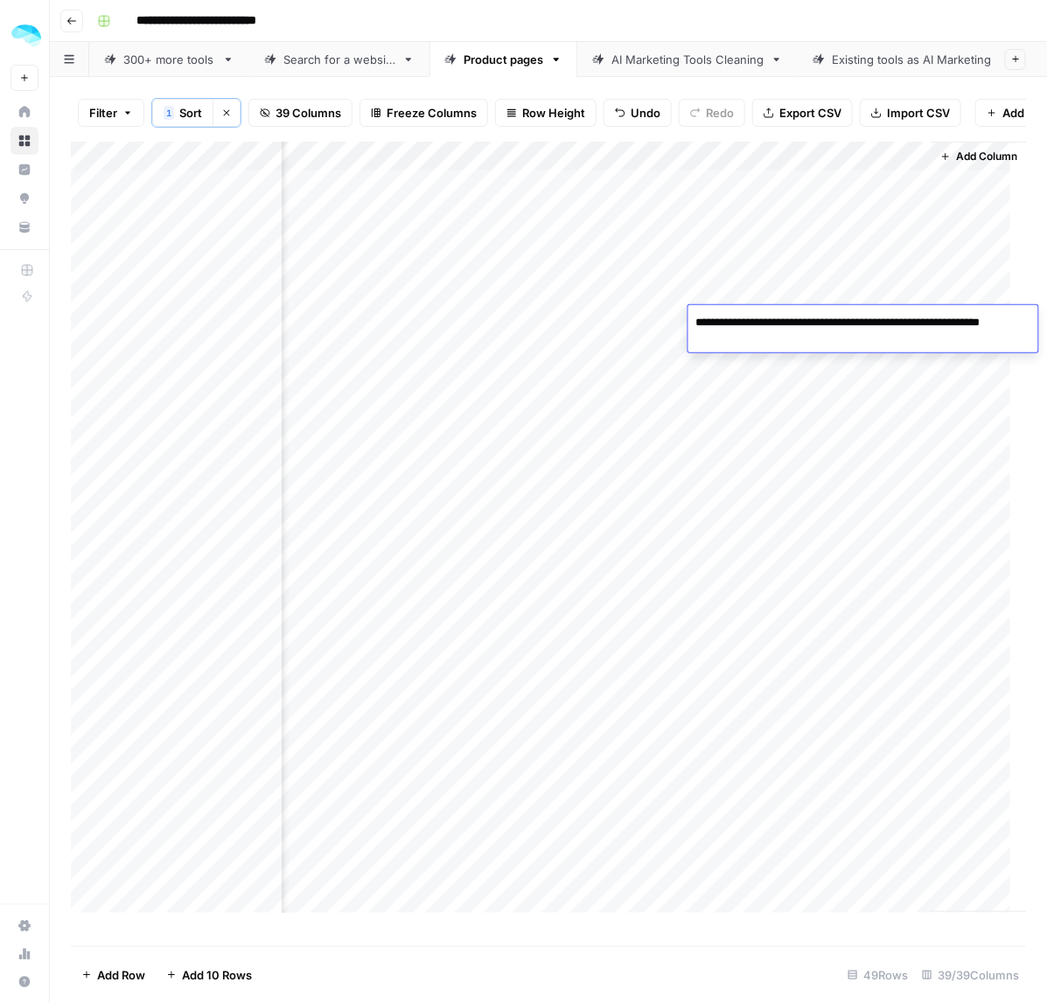
click at [841, 382] on div "Add Column" at bounding box center [549, 536] width 956 height 788
click at [812, 342] on div "Add Column" at bounding box center [549, 536] width 956 height 788
click at [811, 350] on div "Add Column" at bounding box center [549, 536] width 956 height 788
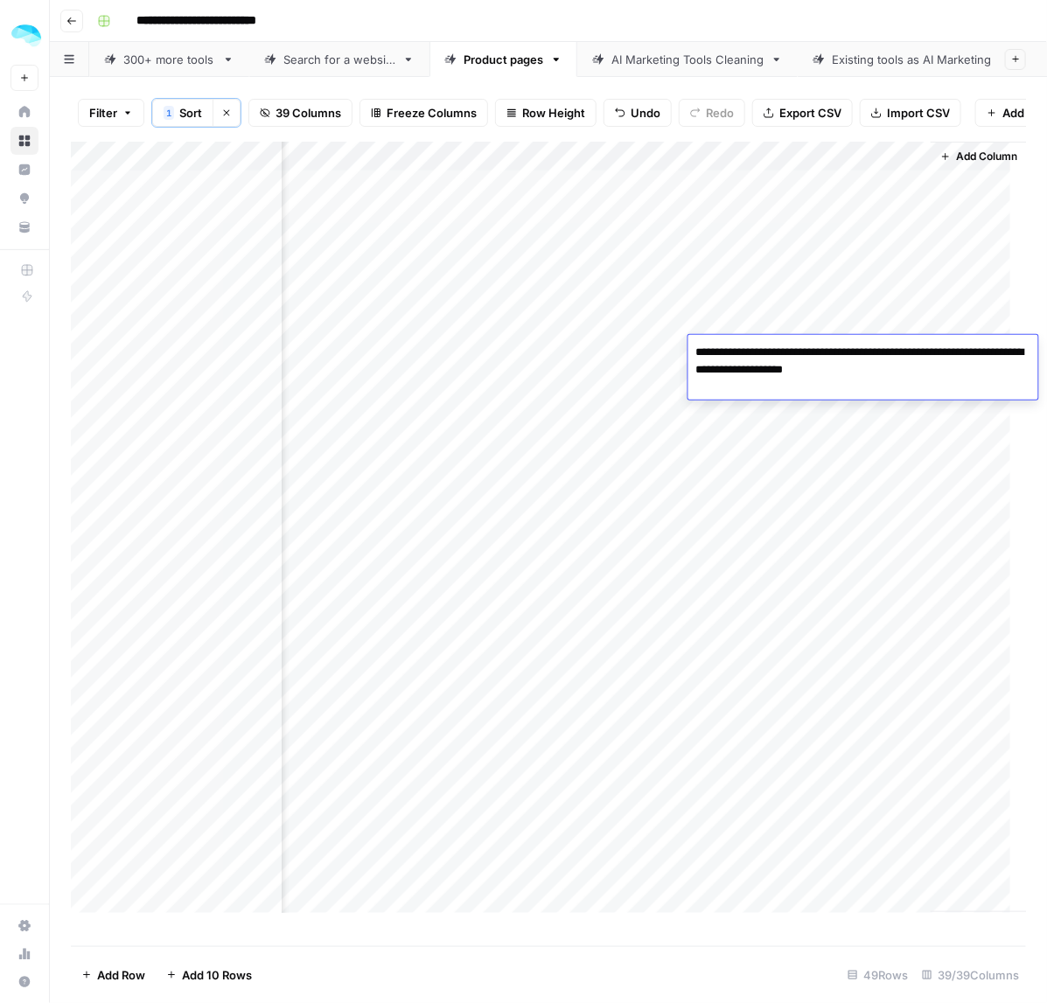
click at [780, 355] on textarea "**********" at bounding box center [863, 361] width 350 height 42
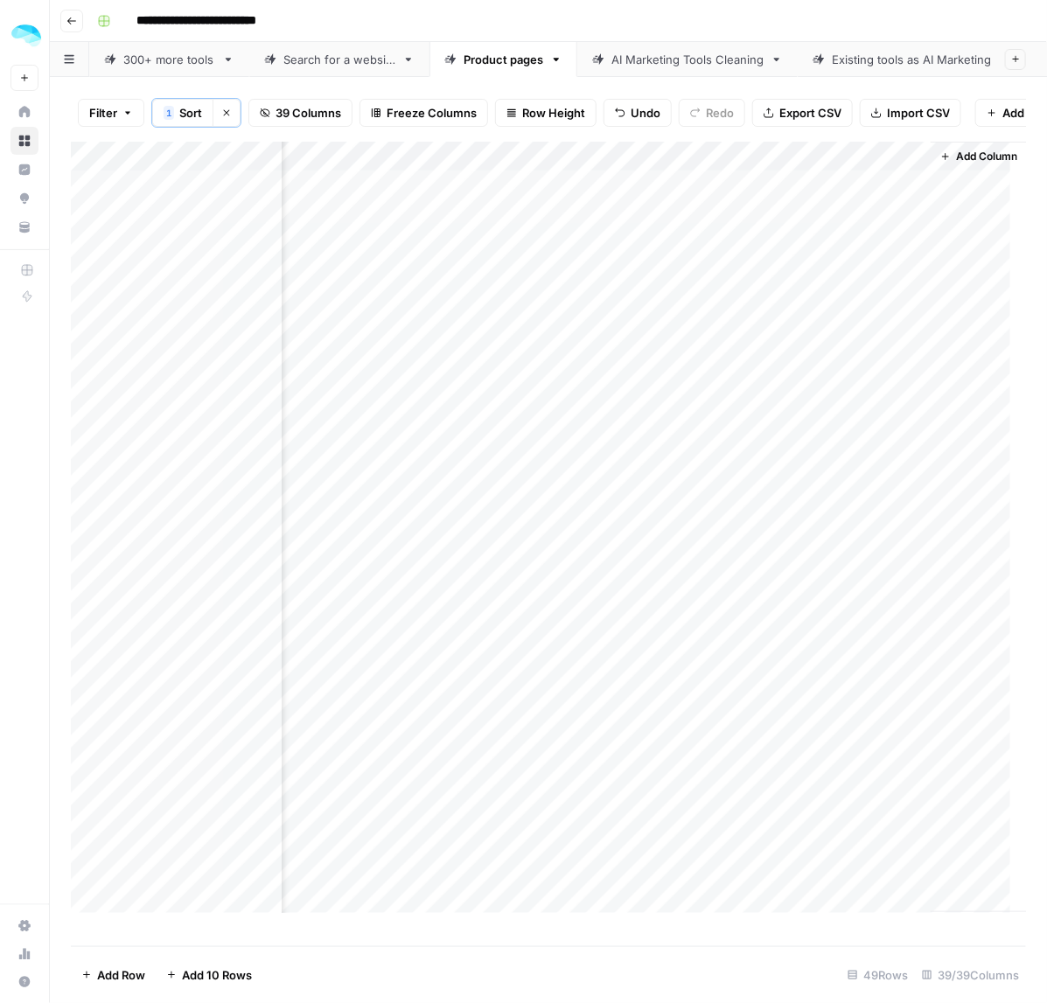
click at [831, 363] on div "Add Column" at bounding box center [549, 536] width 956 height 788
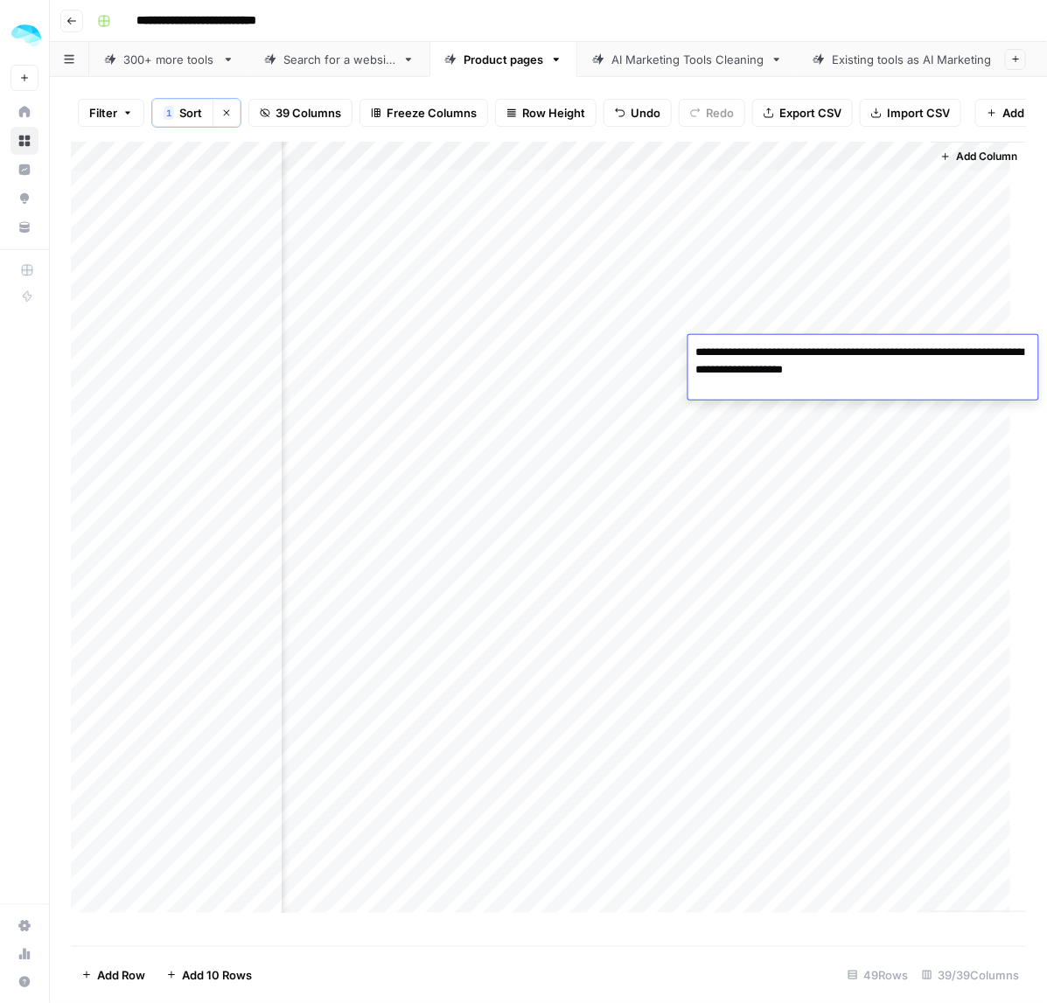
click at [838, 356] on textarea "**********" at bounding box center [863, 361] width 350 height 42
click at [824, 421] on div "Add Column" at bounding box center [549, 536] width 956 height 788
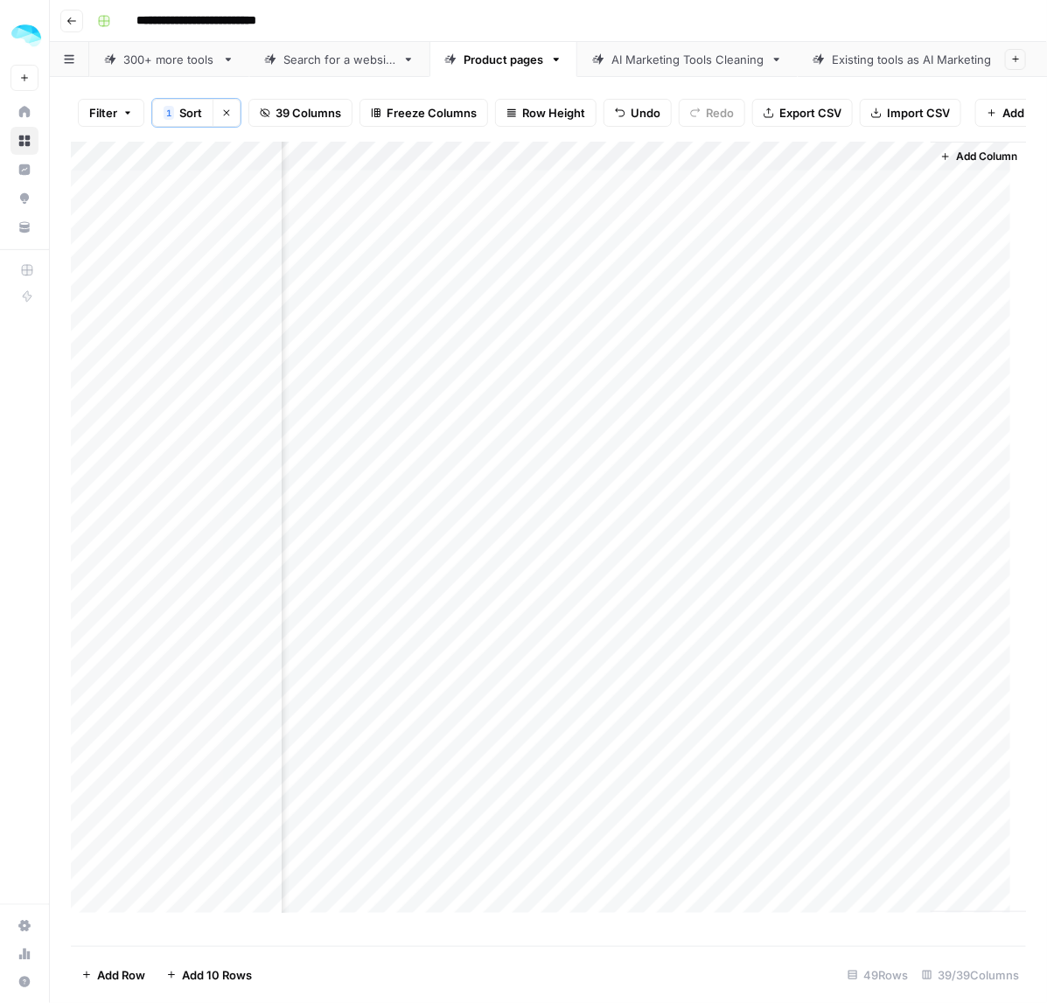
click at [809, 385] on div "Add Column" at bounding box center [549, 536] width 956 height 788
drag, startPoint x: 803, startPoint y: 348, endPoint x: 790, endPoint y: 1047, distance: 699.1
click at [790, 1003] on html "**********" at bounding box center [523, 501] width 1047 height 1003
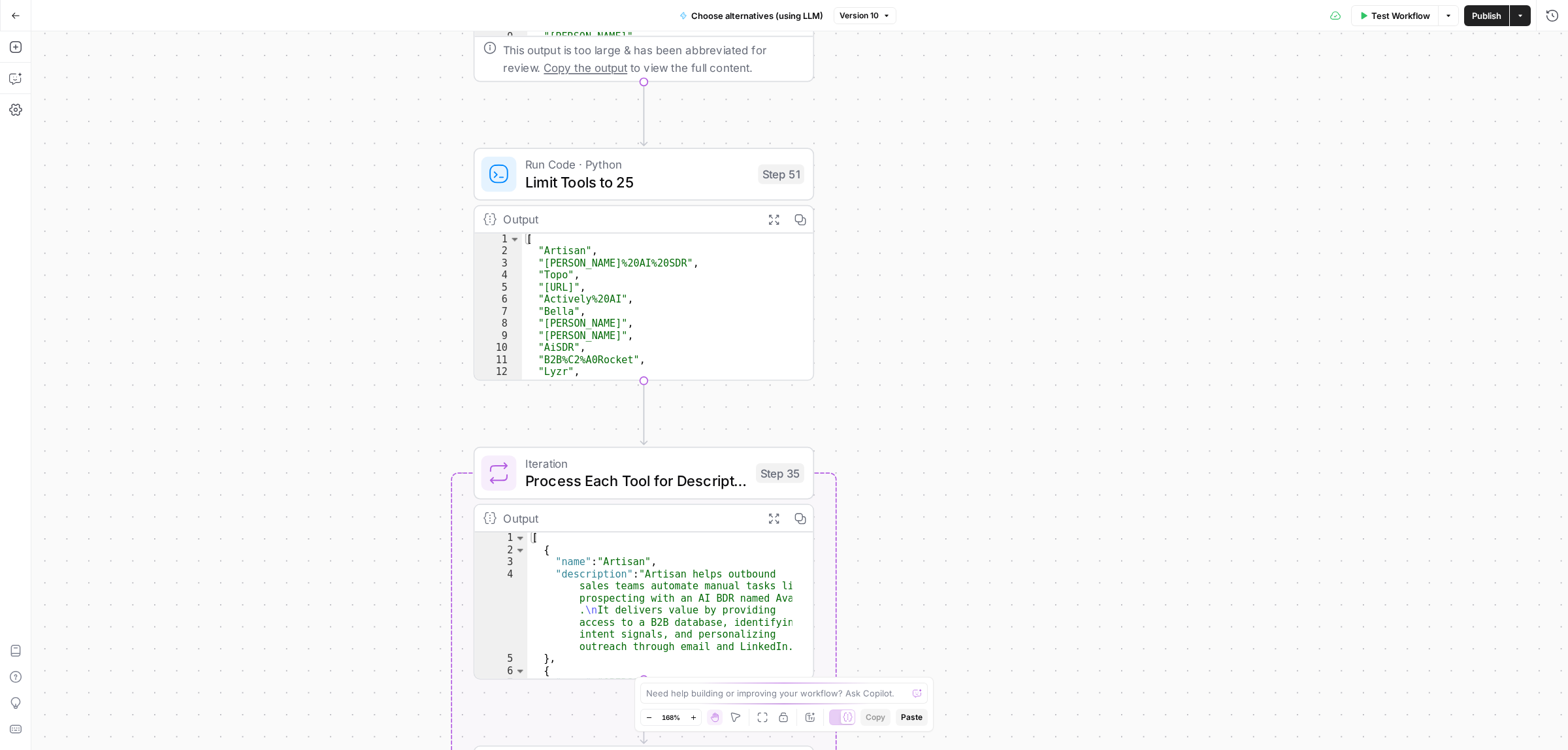
drag, startPoint x: 998, startPoint y: 397, endPoint x: 1011, endPoint y: 342, distance: 56.5
click at [1015, 276] on div "Workflow Set Inputs Inputs Call API Call API Step 41 Output Expand Output Copy …" at bounding box center [800, 391] width 1537 height 719
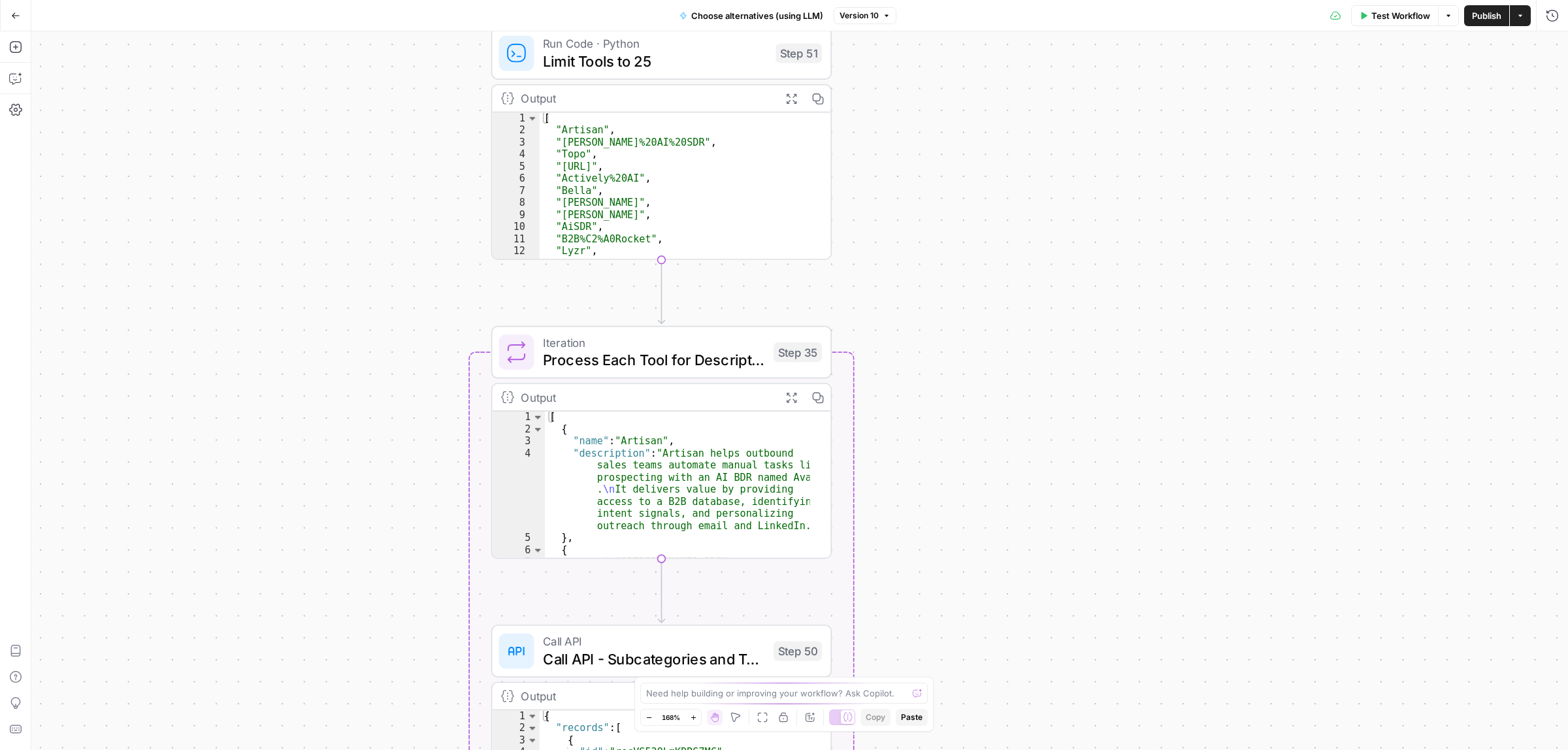
click at [992, 183] on div "Workflow Set Inputs Inputs Call API Call API Step 41 Output Expand Output Copy …" at bounding box center [800, 391] width 1537 height 719
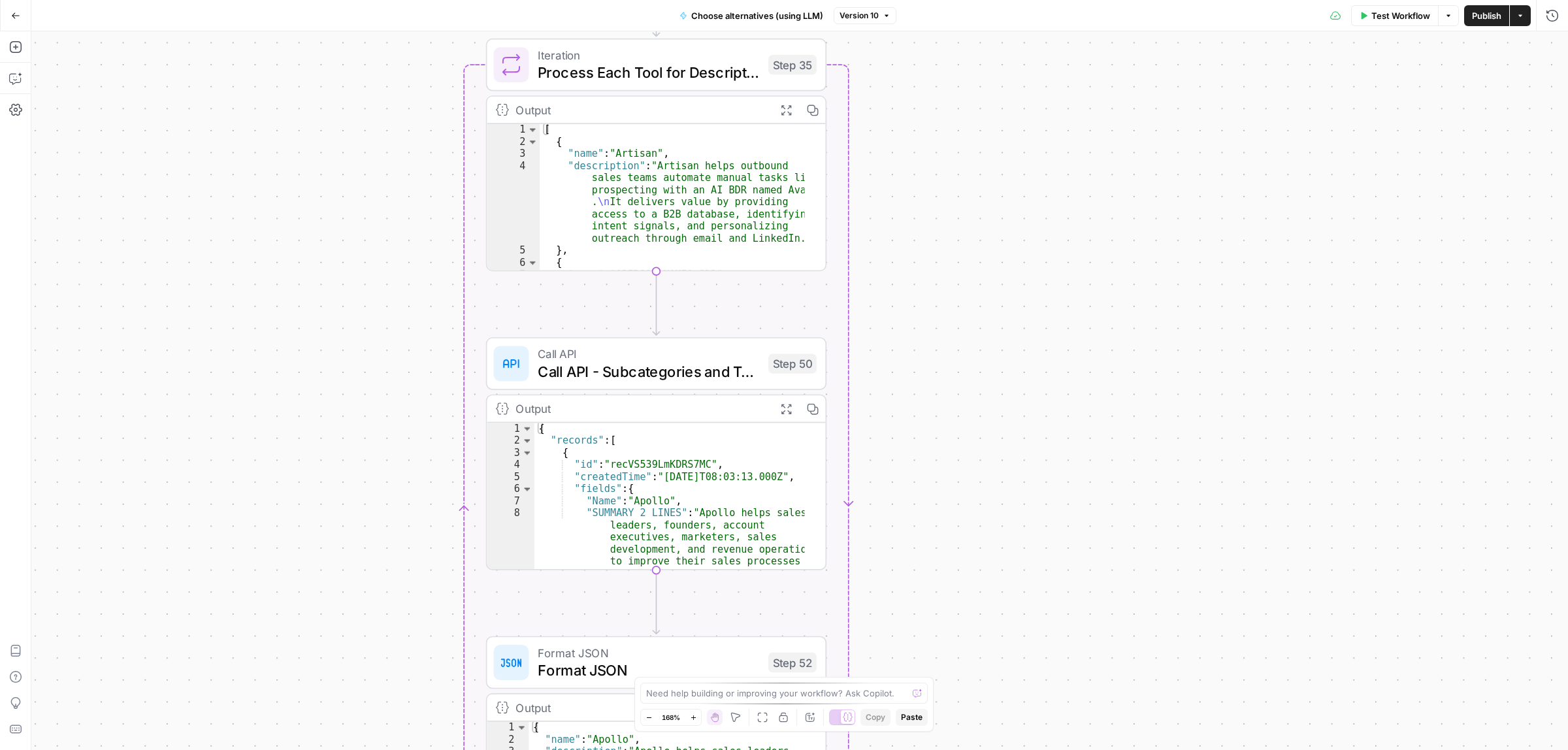
drag, startPoint x: 988, startPoint y: 364, endPoint x: 989, endPoint y: 164, distance: 200.0
click at [989, 162] on div "Workflow Set Inputs Inputs Call API Call API Step 41 Output Expand Output Copy …" at bounding box center [800, 391] width 1537 height 719
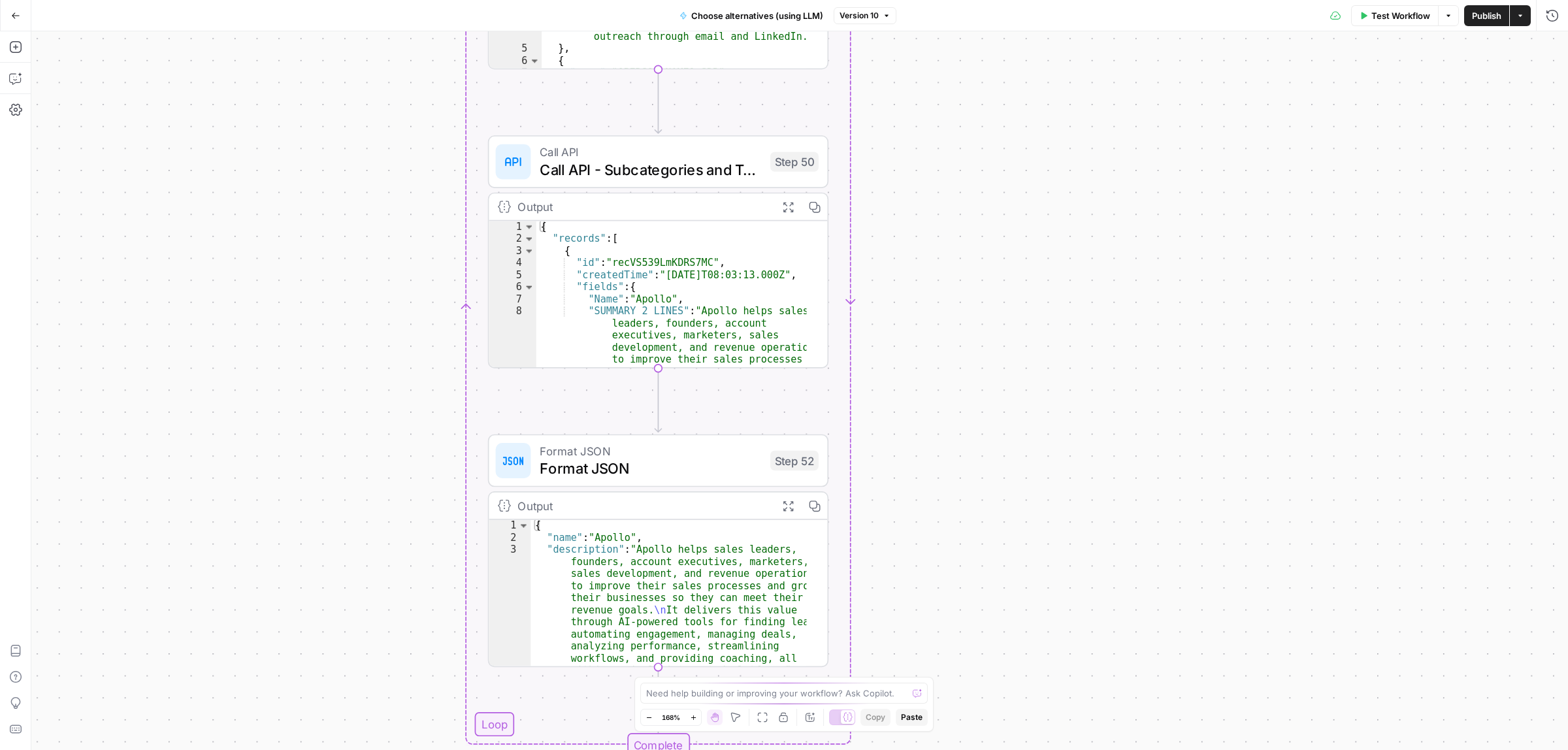
drag, startPoint x: 979, startPoint y: 459, endPoint x: 982, endPoint y: 137, distance: 322.0
click at [982, 137] on div "Workflow Set Inputs Inputs Call API Call API Step 41 Output Expand Output Copy …" at bounding box center [800, 391] width 1537 height 719
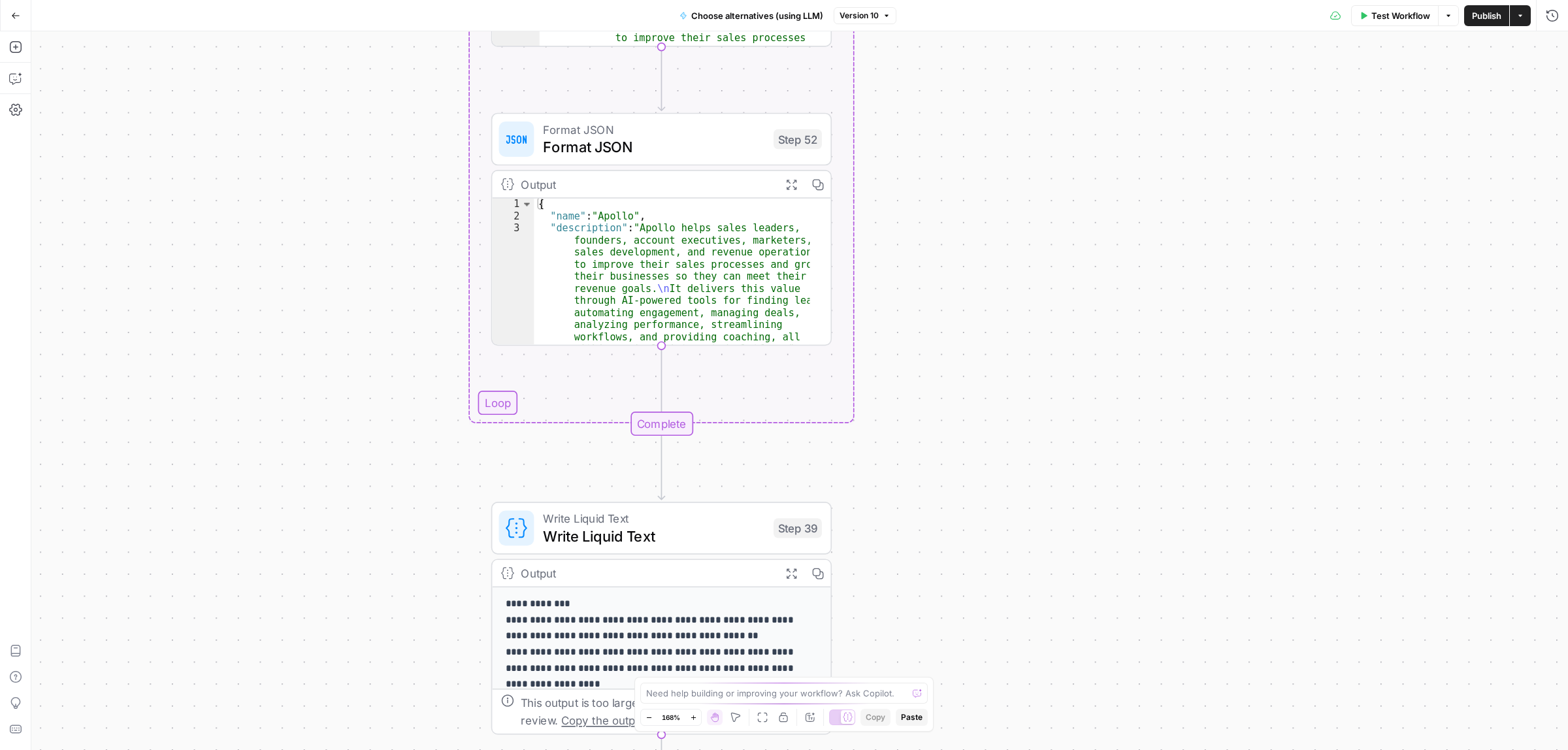
drag, startPoint x: 986, startPoint y: 468, endPoint x: 987, endPoint y: 196, distance: 272.0
click at [987, 196] on div "Workflow Set Inputs Inputs Call API Call API Step 41 Output Expand Output Copy …" at bounding box center [800, 391] width 1537 height 719
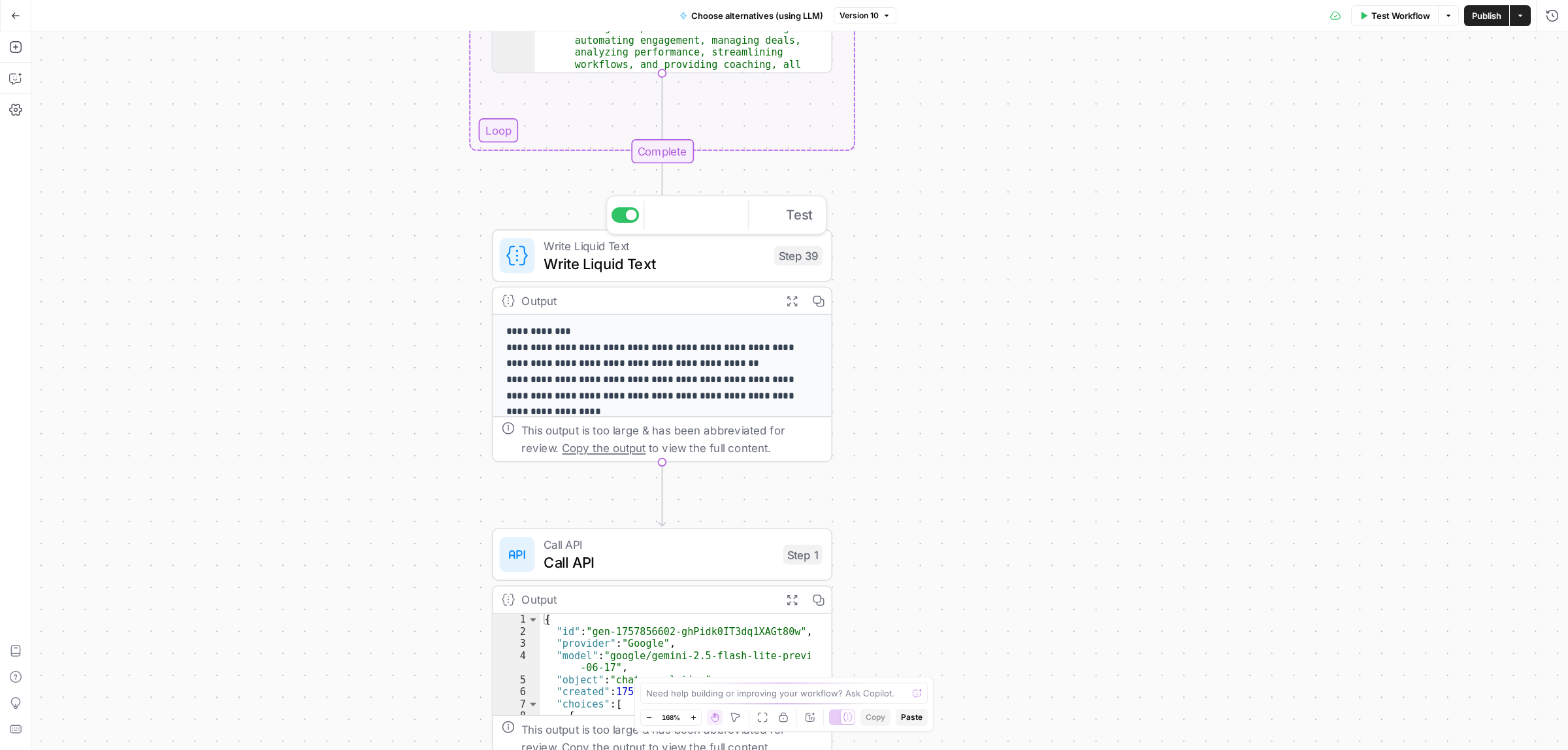
click at [603, 261] on span "Write Liquid Text" at bounding box center [654, 264] width 222 height 22
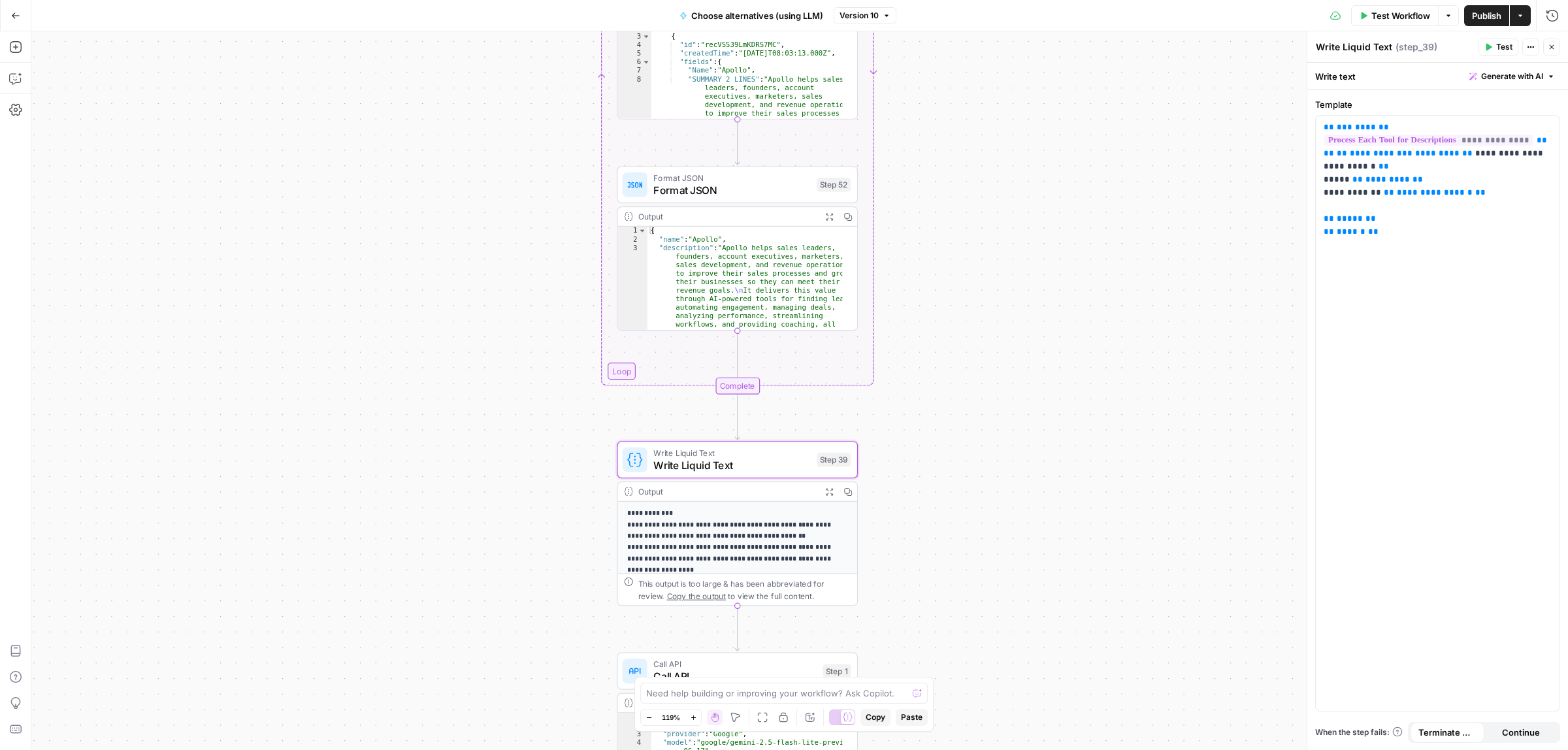
drag, startPoint x: 1036, startPoint y: 232, endPoint x: 1024, endPoint y: 376, distance: 144.5
click at [1024, 376] on div "Workflow Set Inputs Inputs Call API Call API Step 41 Output Expand Output Copy …" at bounding box center [800, 391] width 1537 height 719
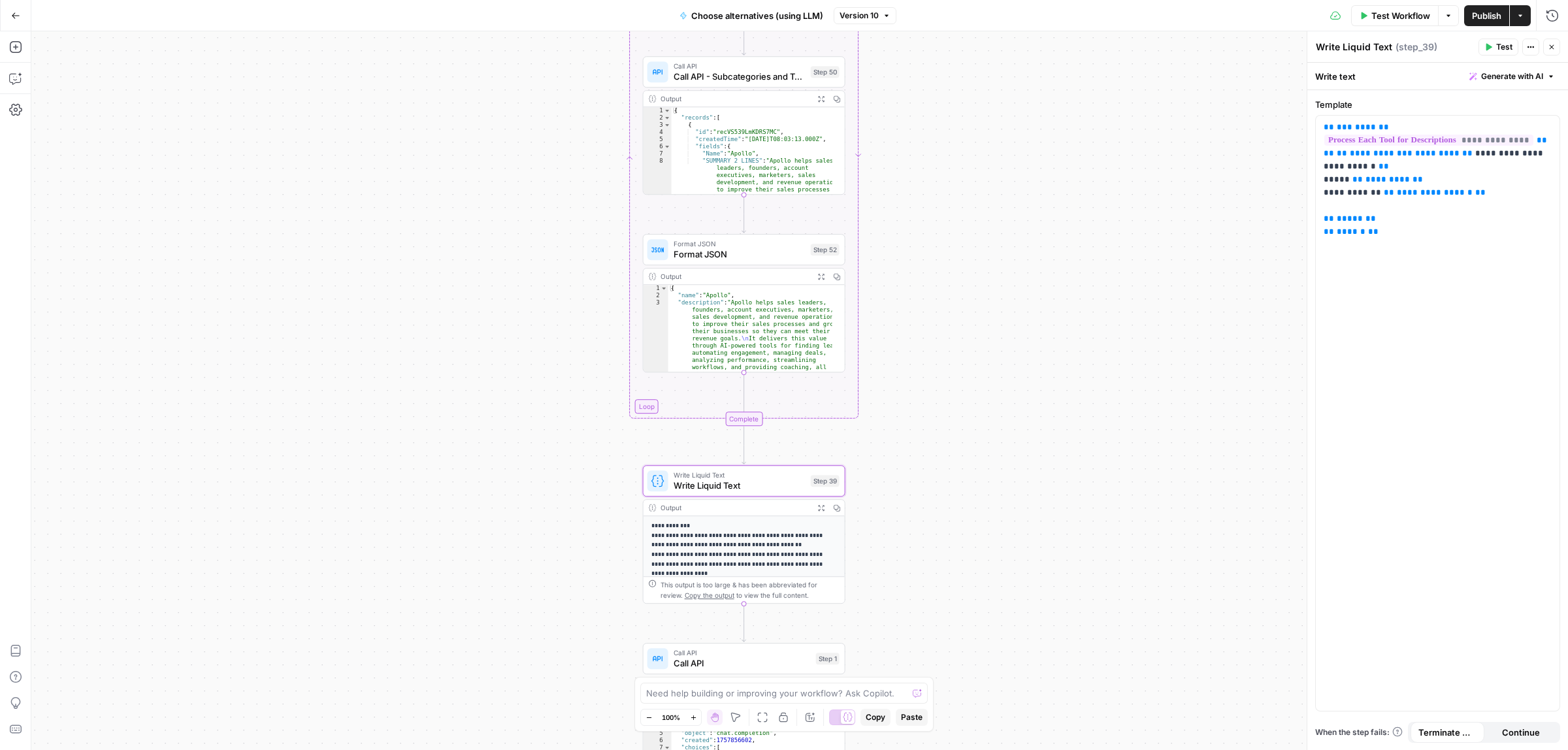
drag, startPoint x: 1025, startPoint y: 275, endPoint x: 1004, endPoint y: 226, distance: 53.3
click at [1004, 226] on div "Workflow Set Inputs Inputs Call API Call API Step 41 Output Expand Output Copy …" at bounding box center [800, 391] width 1537 height 719
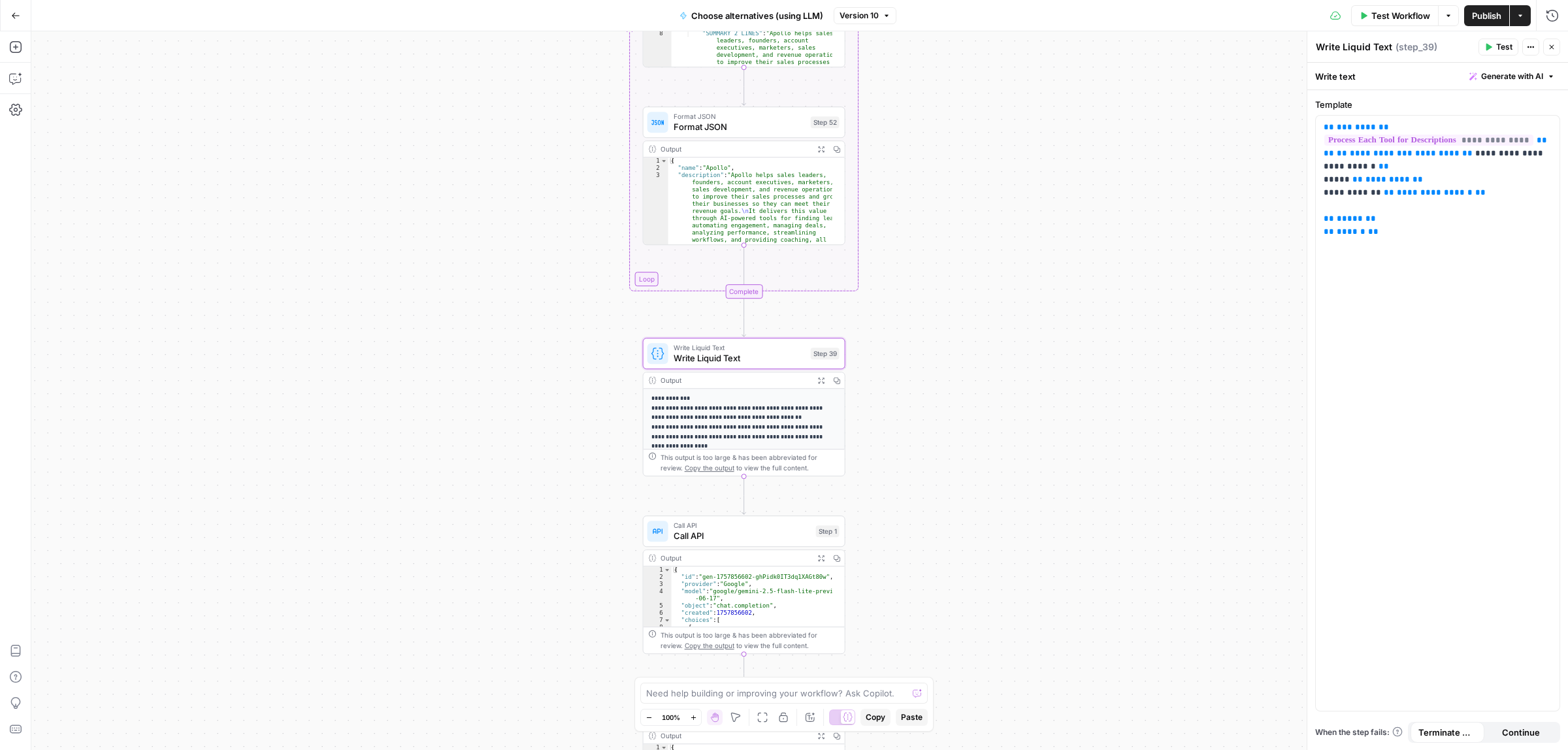
drag, startPoint x: 1004, startPoint y: 462, endPoint x: 985, endPoint y: 295, distance: 168.1
click at [985, 295] on div "Workflow Set Inputs Inputs Call API Call API Step 41 Output Expand Output Copy …" at bounding box center [800, 391] width 1537 height 719
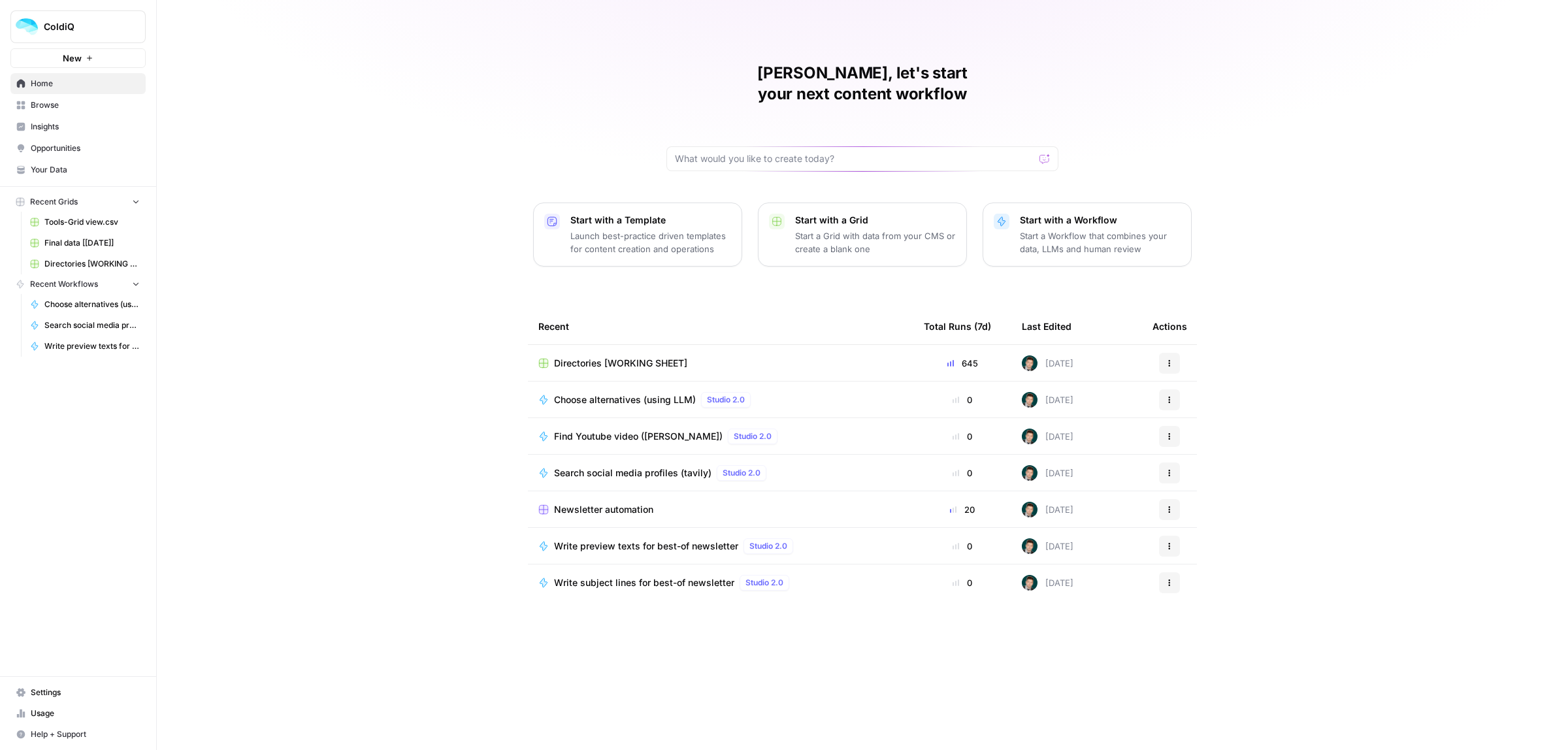
click at [597, 357] on span "Directories [WORKING SHEET]" at bounding box center [620, 363] width 133 height 13
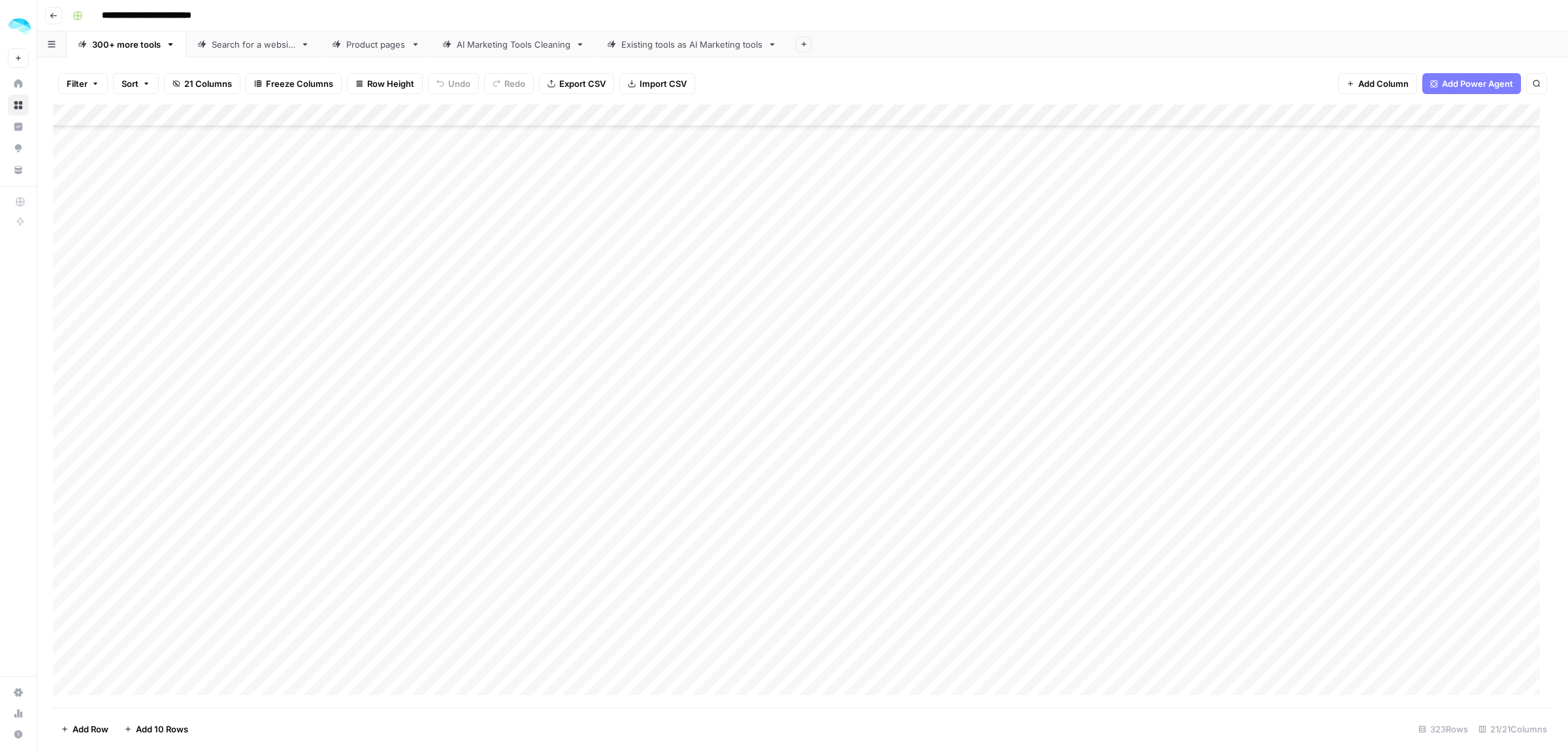
scroll to position [10428, 0]
click at [164, 658] on div "Add Column" at bounding box center [803, 406] width 1499 height 603
type input "****"
type input "**********"
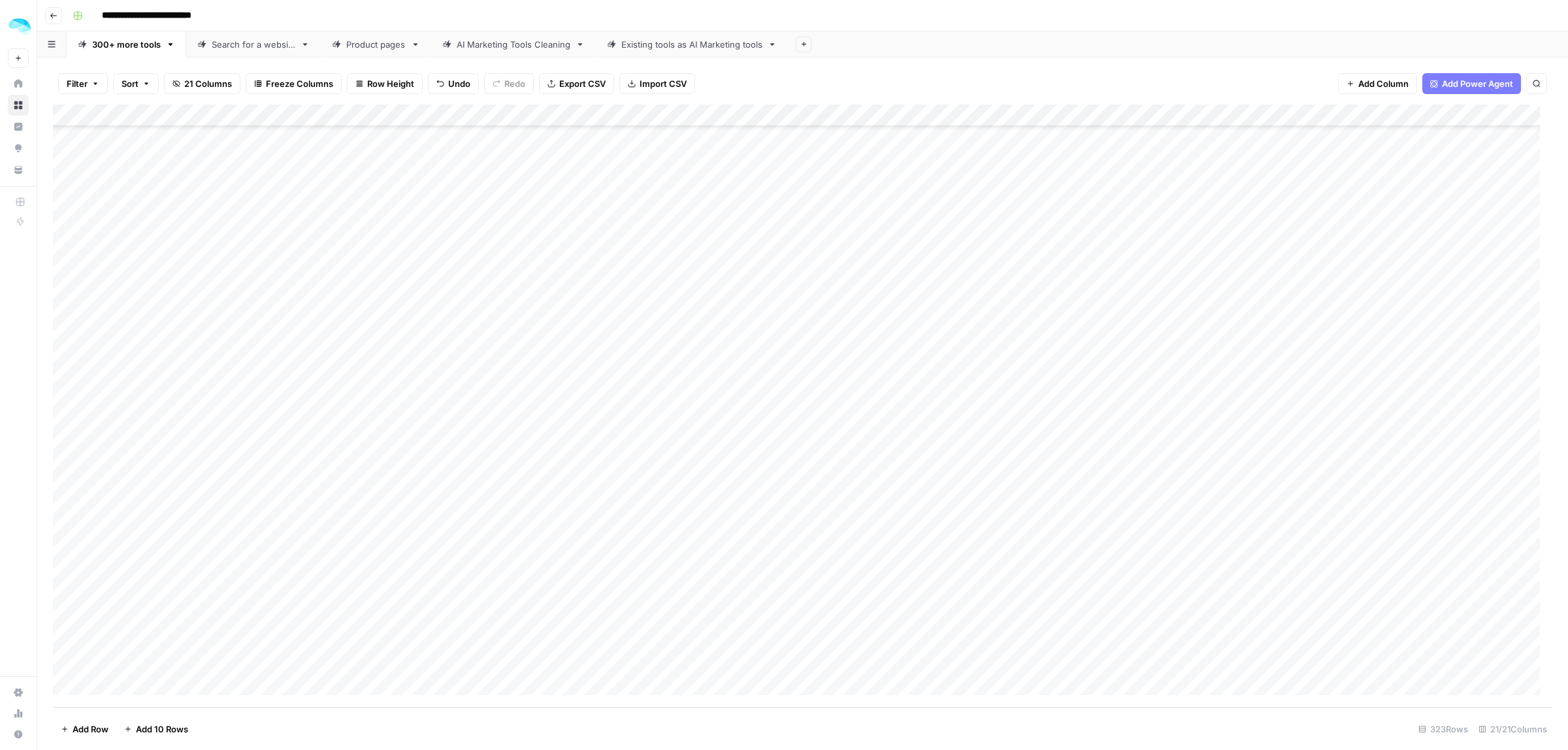
click at [117, 684] on div "Add Column" at bounding box center [803, 406] width 1499 height 603
click at [125, 657] on input at bounding box center [208, 654] width 209 height 16
drag, startPoint x: 164, startPoint y: 622, endPoint x: 214, endPoint y: 626, distance: 50.2
click at [164, 622] on div "Add Column" at bounding box center [803, 406] width 1499 height 603
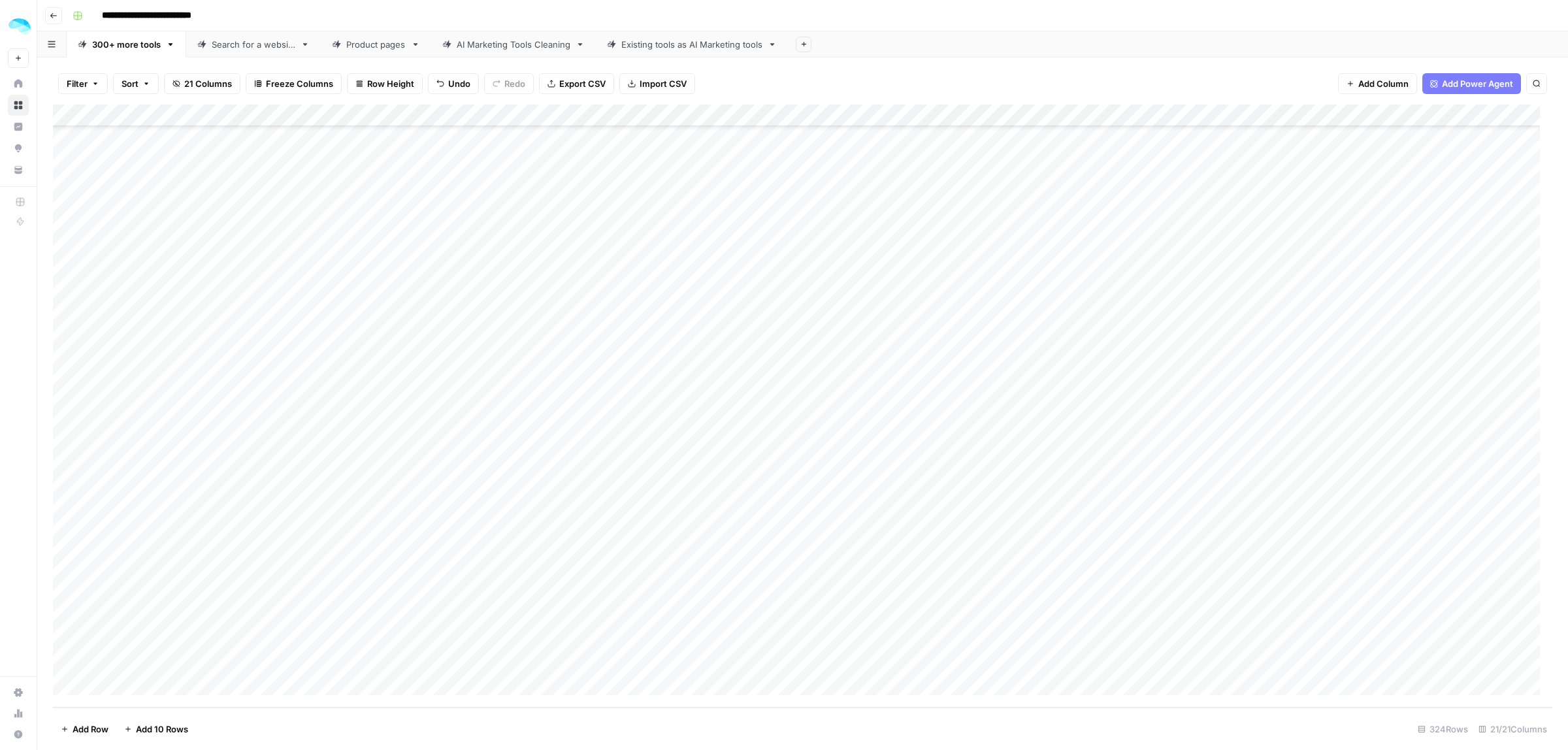
click at [145, 660] on div "Add Column" at bounding box center [803, 406] width 1499 height 603
type input "*******"
click at [152, 681] on div "Add Column" at bounding box center [803, 406] width 1499 height 603
type input "*******"
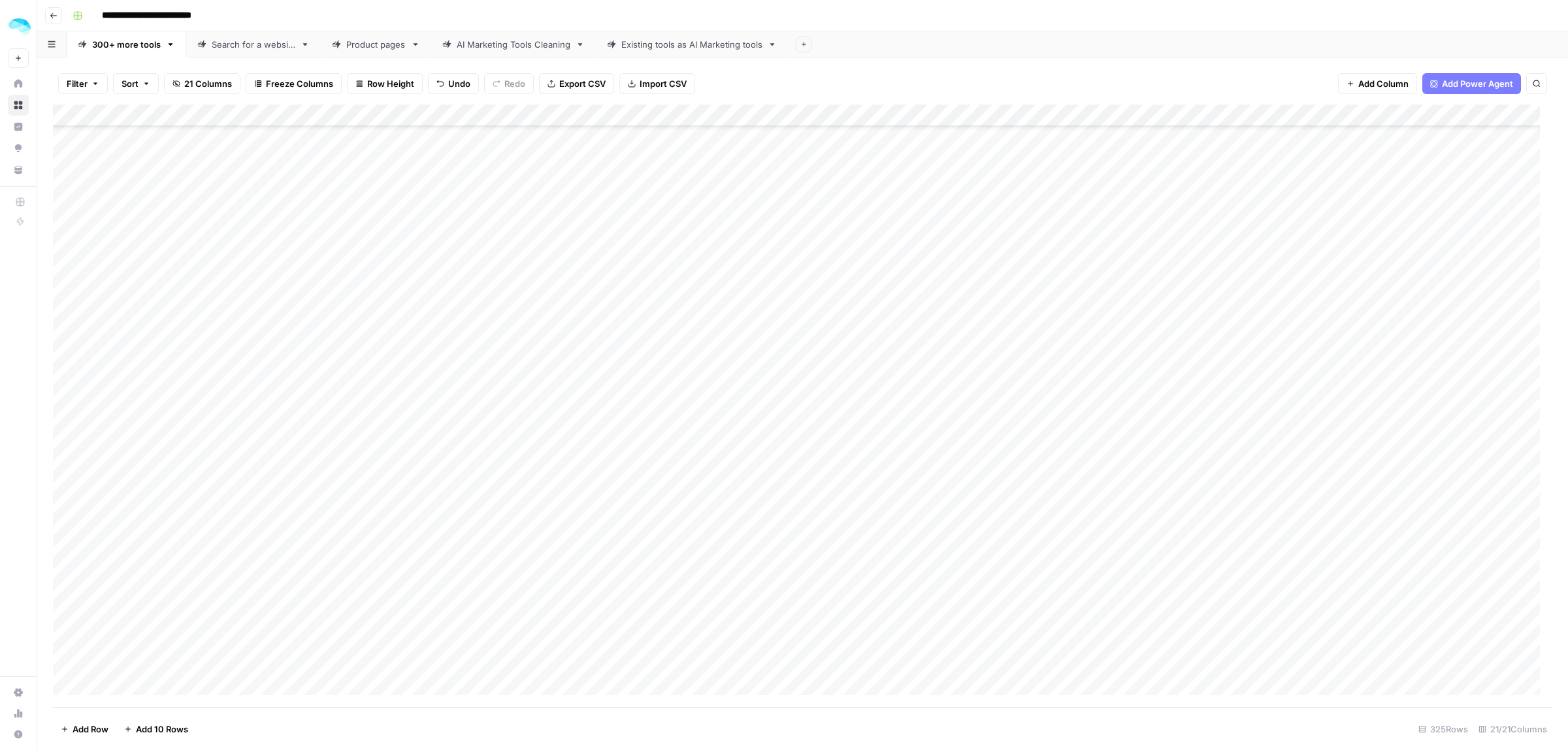
click at [142, 678] on div "Add Column" at bounding box center [803, 406] width 1499 height 603
click at [144, 666] on div at bounding box center [208, 657] width 220 height 36
click at [168, 651] on input at bounding box center [208, 654] width 209 height 16
type input "*********"
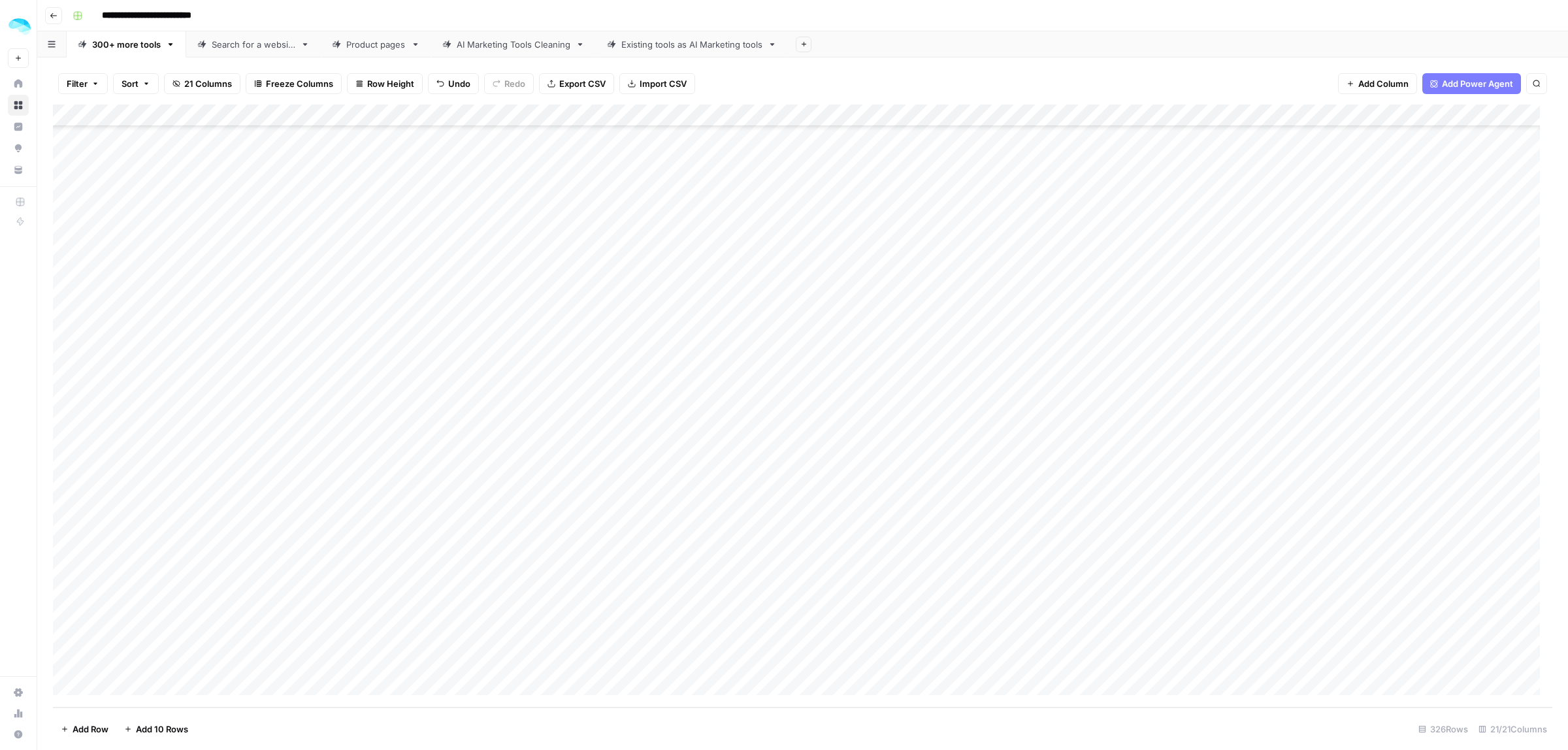
click at [155, 551] on div "Add Column" at bounding box center [803, 406] width 1499 height 603
click at [137, 599] on div "Add Column" at bounding box center [803, 406] width 1499 height 603
click at [146, 615] on div "Add Column" at bounding box center [803, 406] width 1499 height 603
click at [154, 651] on div "Add Column" at bounding box center [803, 406] width 1499 height 603
click at [140, 685] on div "Add Column" at bounding box center [803, 406] width 1499 height 603
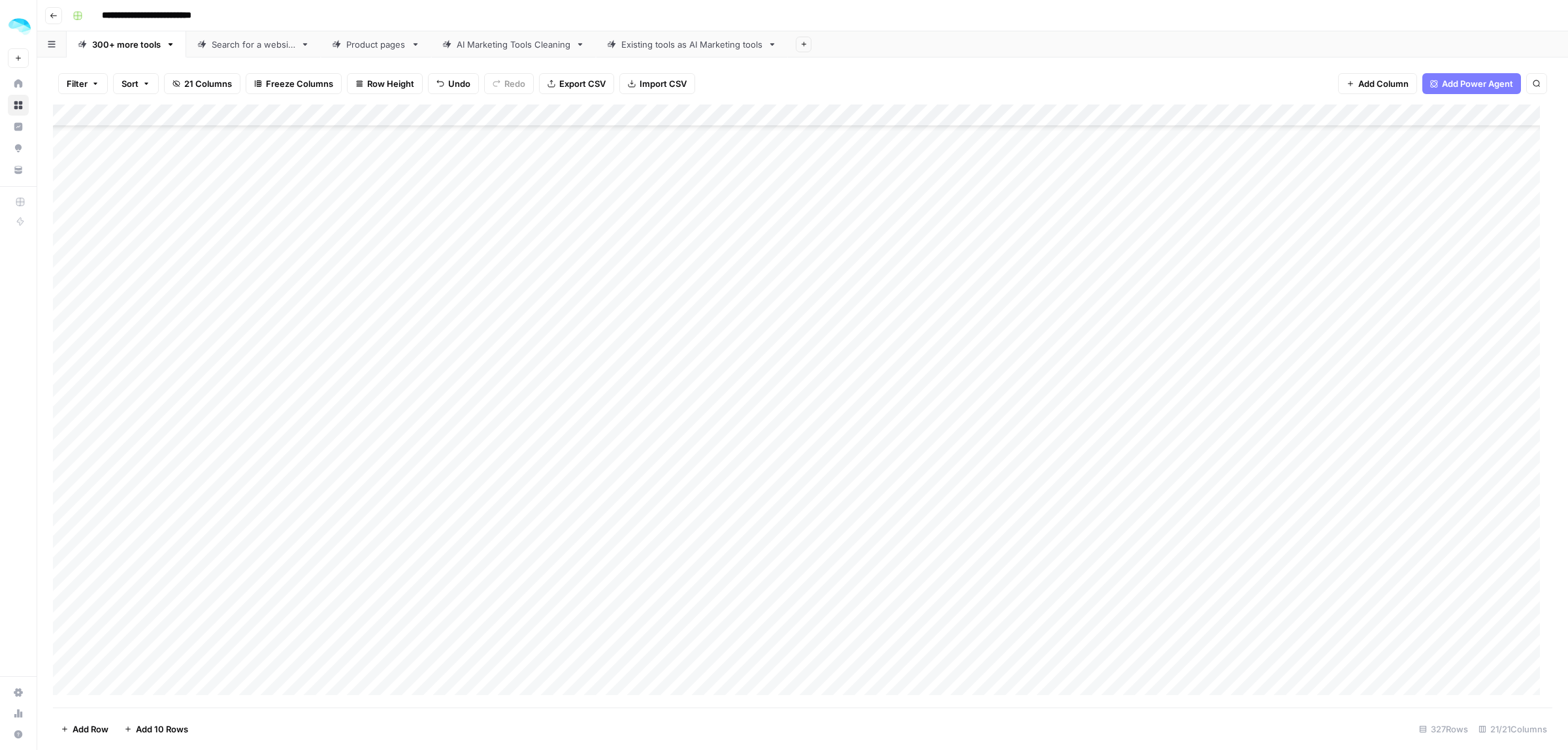
scroll to position [10565, 0]
type input "**********"
click at [376, 662] on div "Add Column" at bounding box center [803, 406] width 1499 height 603
click at [399, 650] on div "Add Column" at bounding box center [803, 406] width 1499 height 603
click at [128, 681] on div "Add Column" at bounding box center [803, 406] width 1499 height 603
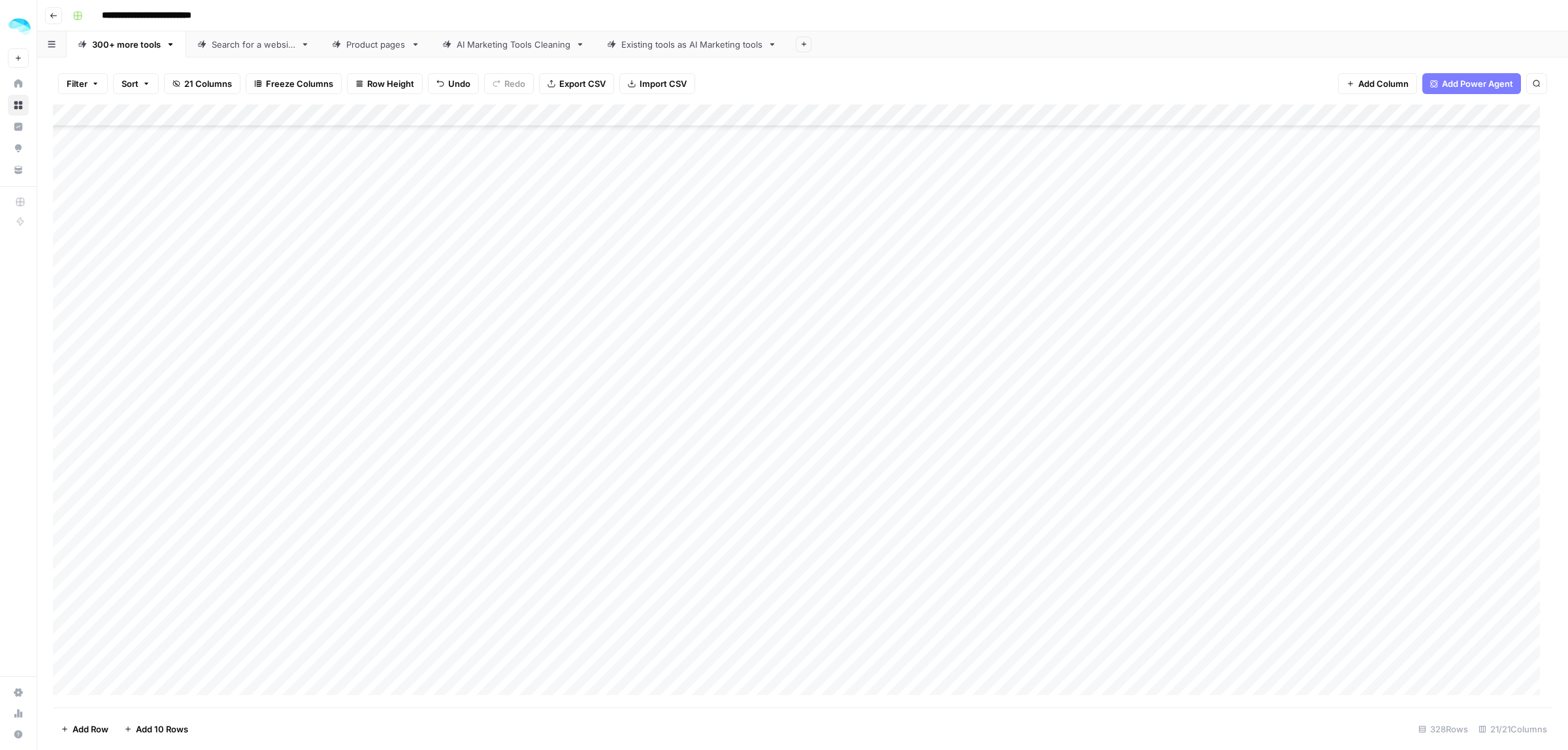
scroll to position [10599, 0]
type input "**********"
click at [147, 678] on div "Add Column" at bounding box center [803, 406] width 1499 height 603
type input "**********"
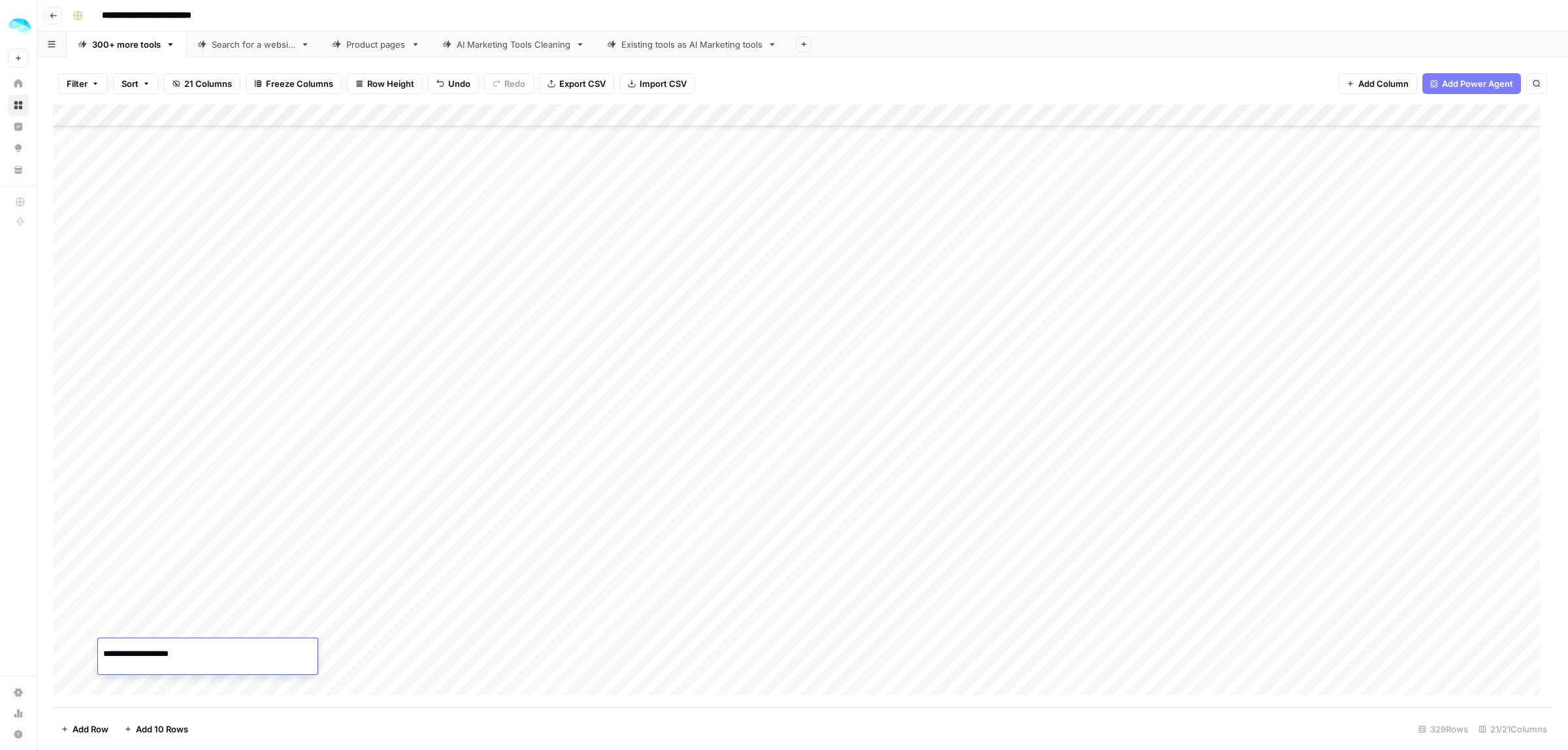
click at [138, 692] on div "Add Column" at bounding box center [803, 406] width 1499 height 603
type input "**********"
click at [150, 684] on div "Add Column" at bounding box center [803, 406] width 1499 height 603
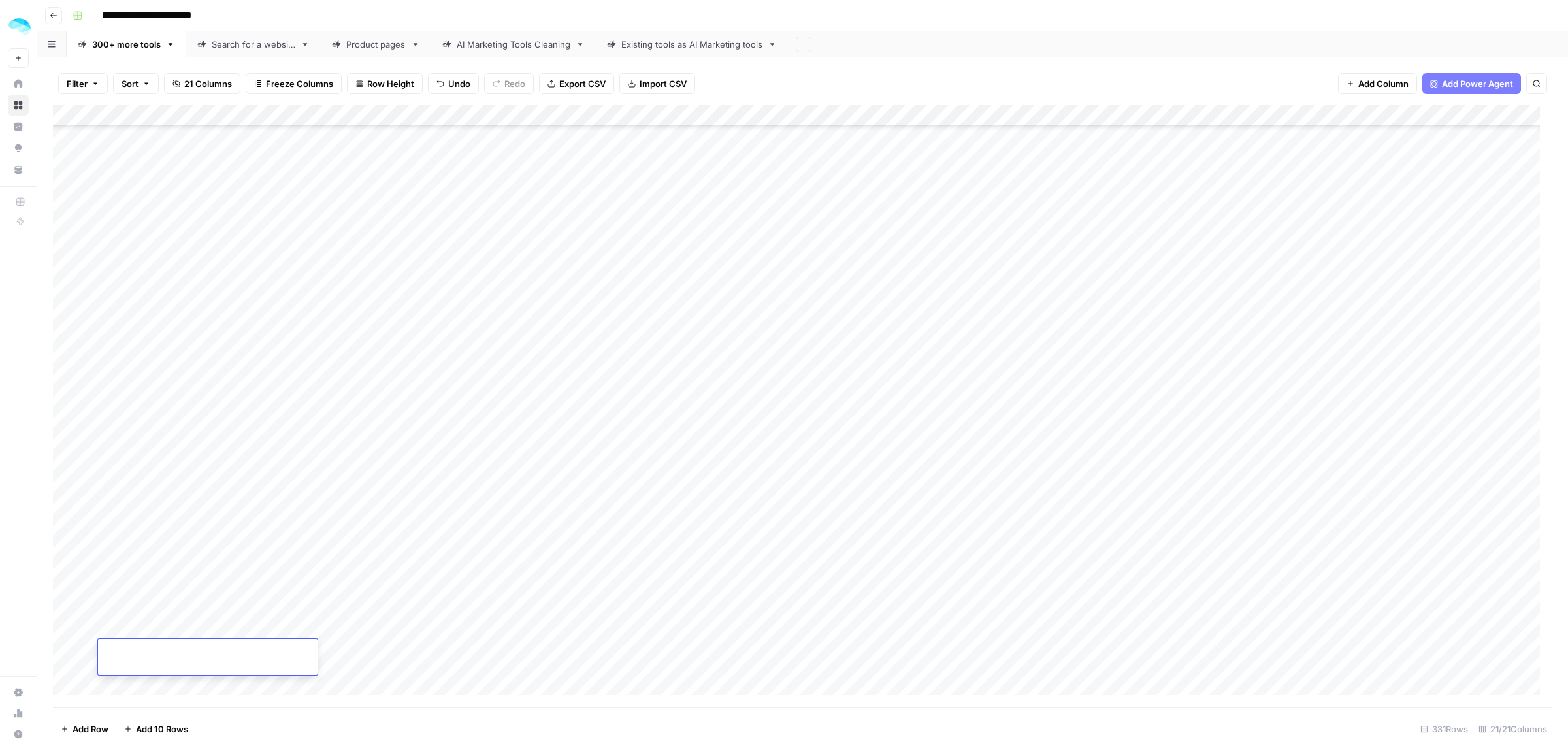
type input "**********"
click at [86, 378] on div "Add Column" at bounding box center [803, 406] width 1499 height 603
click at [86, 409] on div "Add Column" at bounding box center [803, 406] width 1499 height 603
click at [84, 446] on div "Add Column" at bounding box center [803, 406] width 1499 height 603
click at [83, 480] on div "Add Column" at bounding box center [803, 406] width 1499 height 603
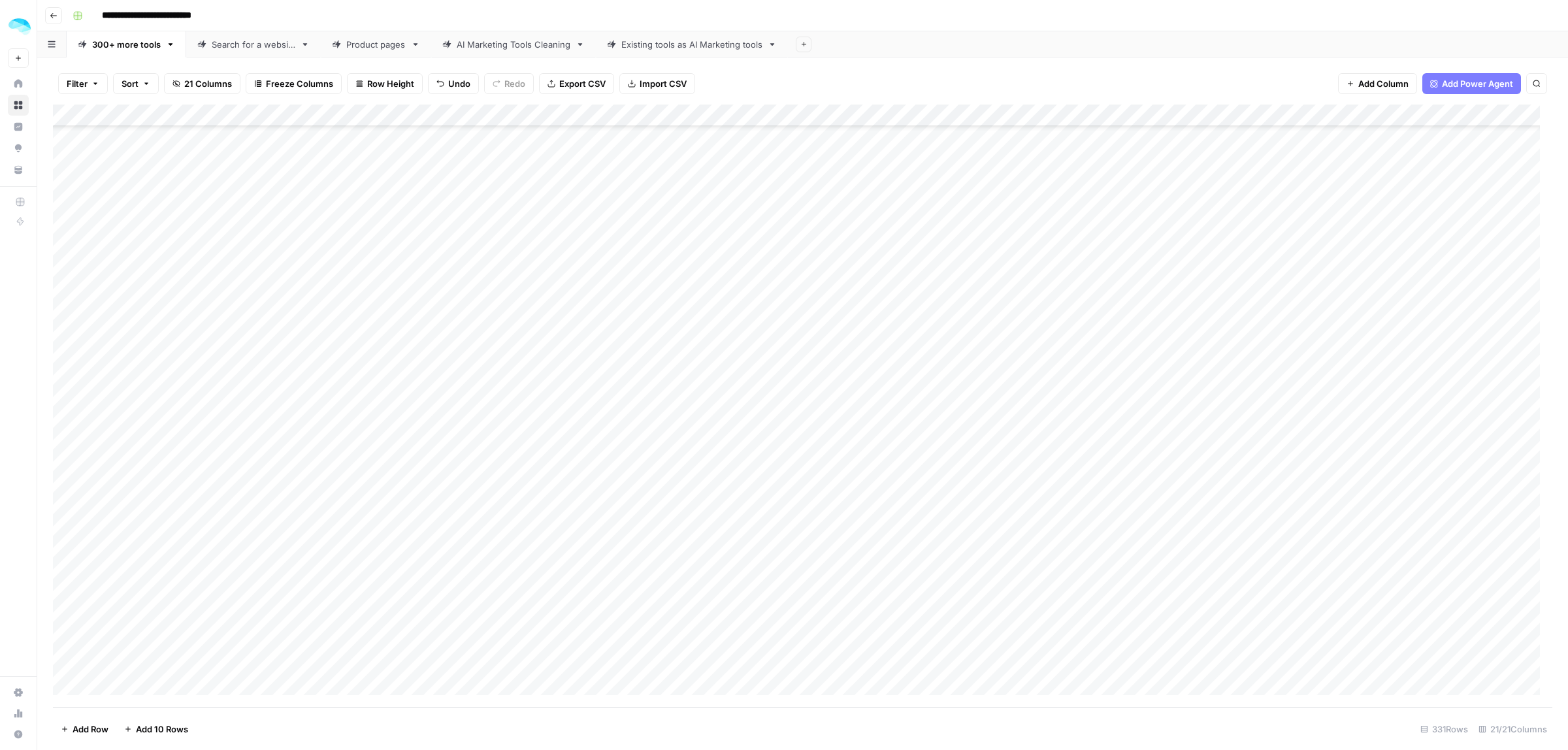
click at [86, 514] on div "Add Column" at bounding box center [803, 406] width 1499 height 603
click at [86, 549] on div "Add Column" at bounding box center [803, 406] width 1499 height 603
click at [85, 582] on div "Add Column" at bounding box center [803, 406] width 1499 height 603
click at [84, 615] on div "Add Column" at bounding box center [803, 406] width 1499 height 603
click at [83, 647] on div "Add Column" at bounding box center [803, 406] width 1499 height 603
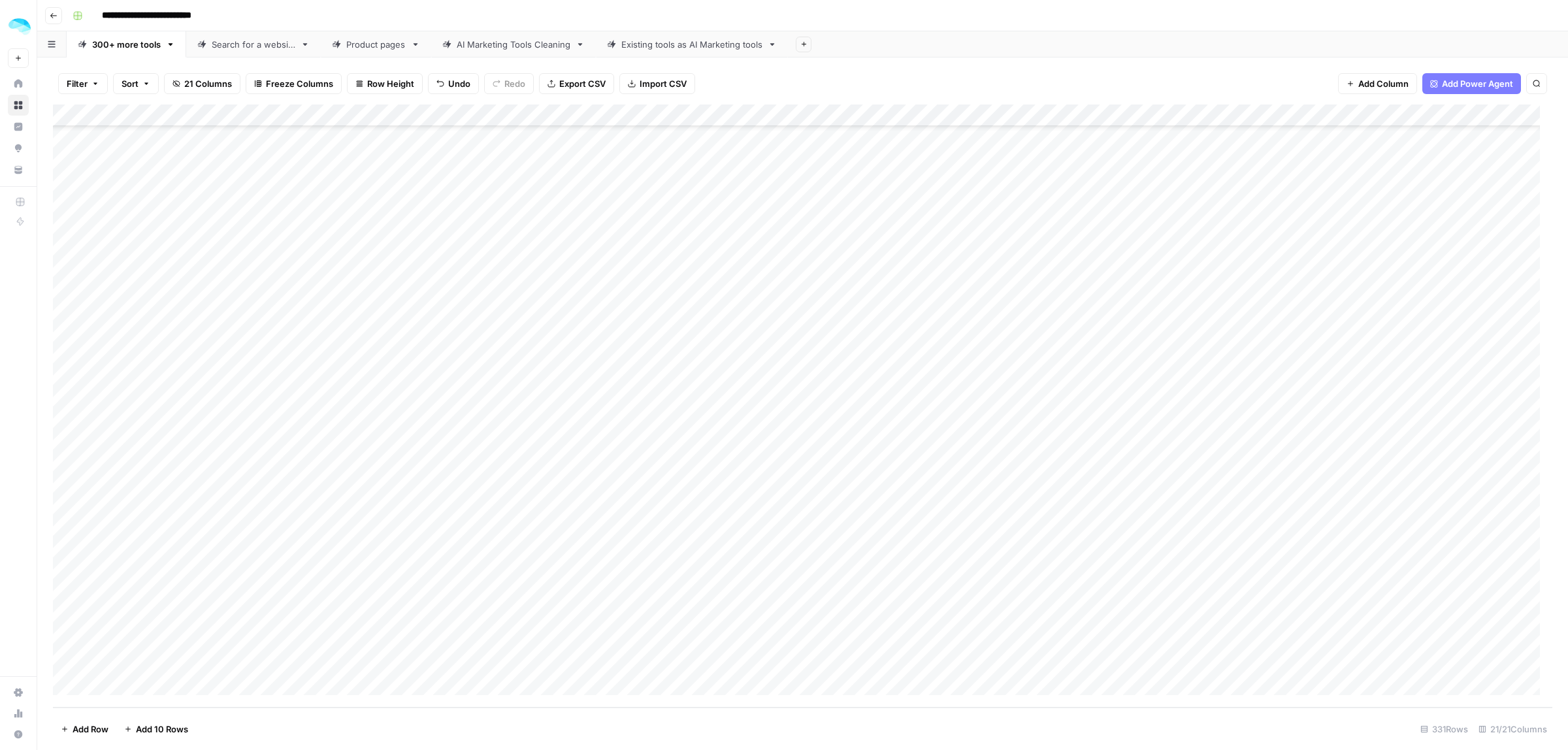
drag, startPoint x: 1048, startPoint y: 383, endPoint x: 1039, endPoint y: 655, distance: 272.1
click at [1039, 655] on div "Add Column" at bounding box center [803, 406] width 1499 height 603
click at [613, 707] on div "Add Column" at bounding box center [803, 406] width 1499 height 603
drag, startPoint x: 909, startPoint y: 377, endPoint x: 890, endPoint y: 658, distance: 281.6
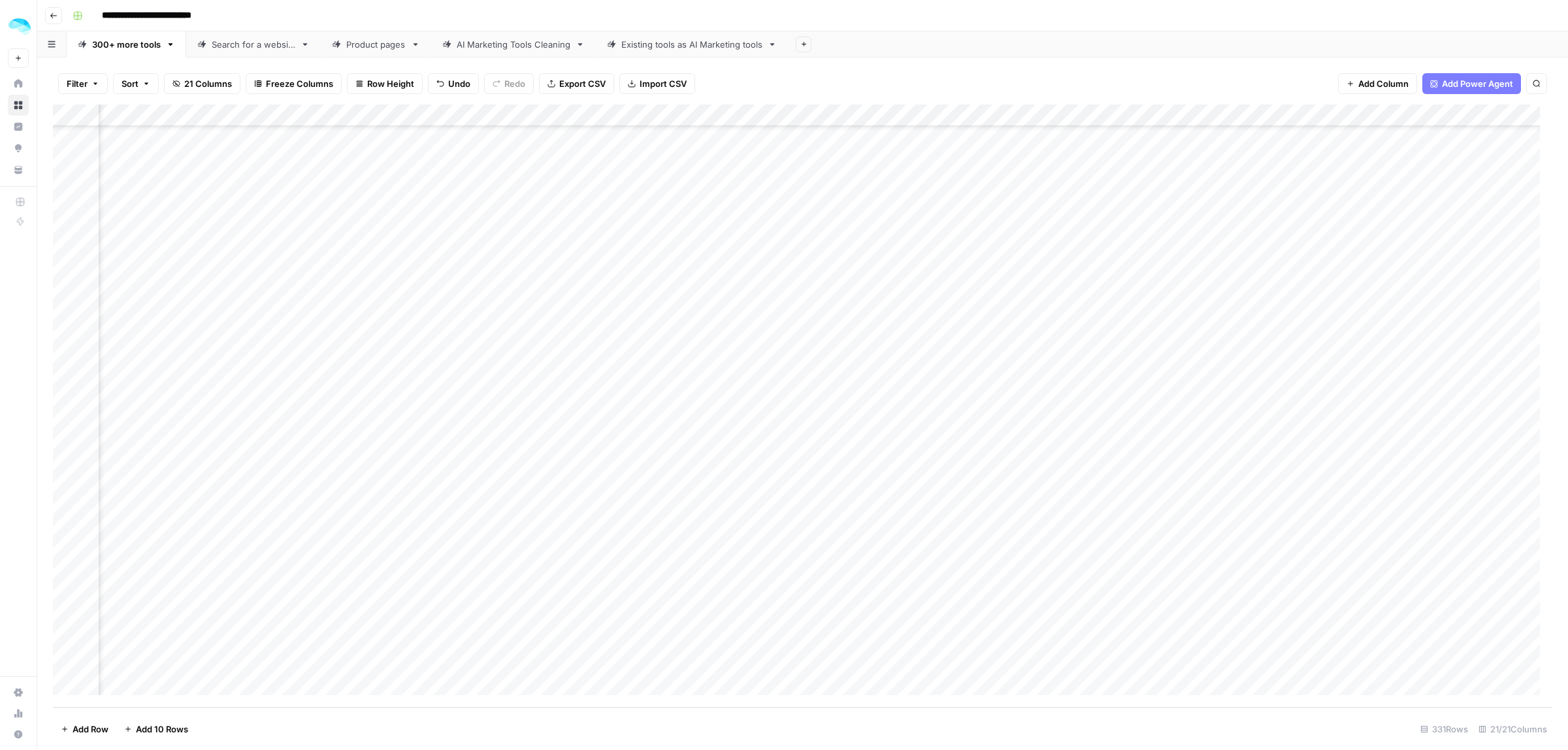
click at [890, 659] on div "Add Column" at bounding box center [803, 406] width 1499 height 603
drag, startPoint x: 1215, startPoint y: 381, endPoint x: 1213, endPoint y: 655, distance: 274.0
click at [1213, 655] on div "Add Column" at bounding box center [803, 406] width 1499 height 603
drag, startPoint x: 809, startPoint y: 707, endPoint x: 824, endPoint y: 701, distance: 16.2
click at [830, 707] on div "Add Column" at bounding box center [803, 406] width 1499 height 603
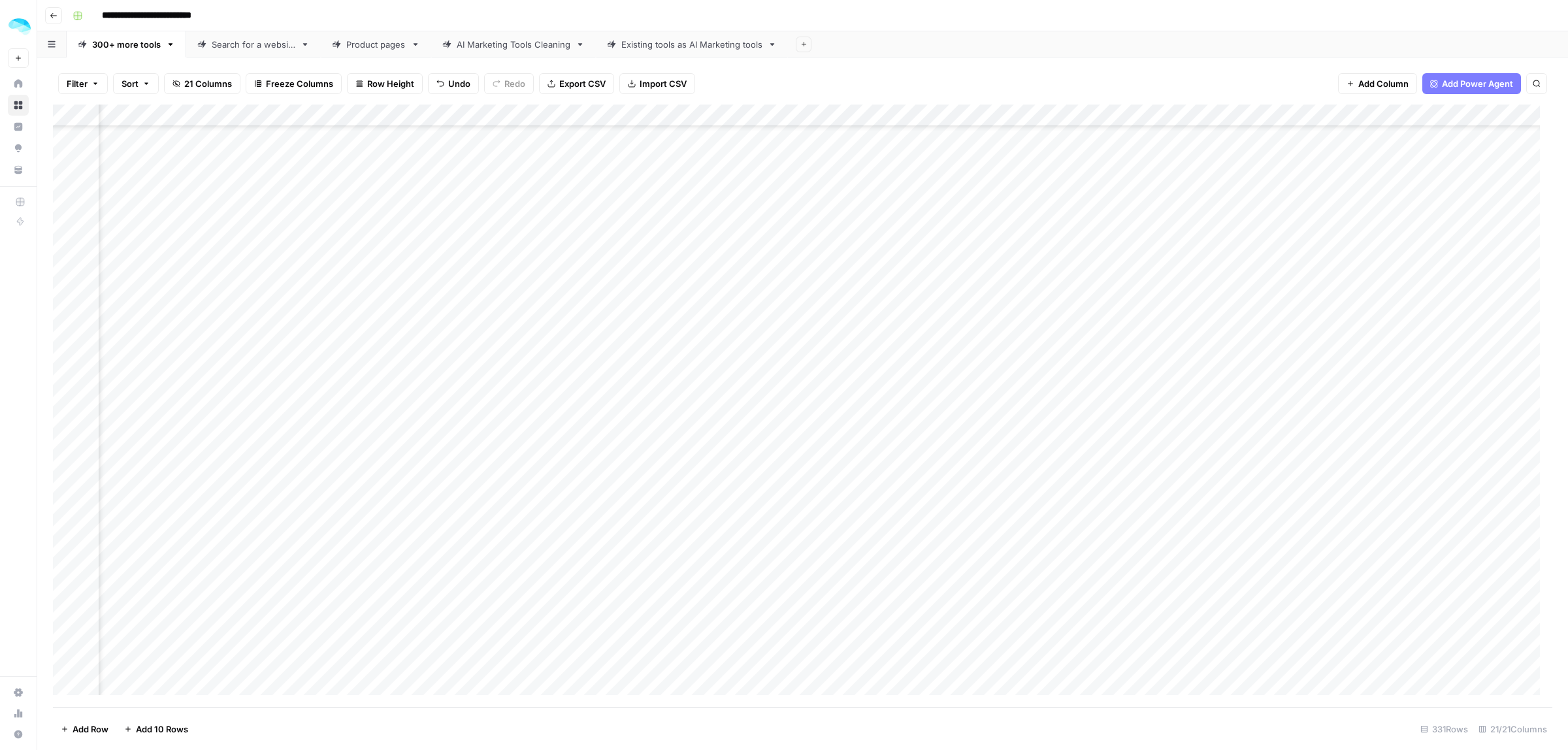
scroll to position [10700, 1116]
drag, startPoint x: 1011, startPoint y: 374, endPoint x: 1010, endPoint y: 675, distance: 301.0
click at [1010, 675] on div "Add Column" at bounding box center [803, 406] width 1499 height 603
drag, startPoint x: 1325, startPoint y: 384, endPoint x: 1328, endPoint y: 654, distance: 270.0
click at [1328, 654] on div "Add Column" at bounding box center [803, 406] width 1499 height 603
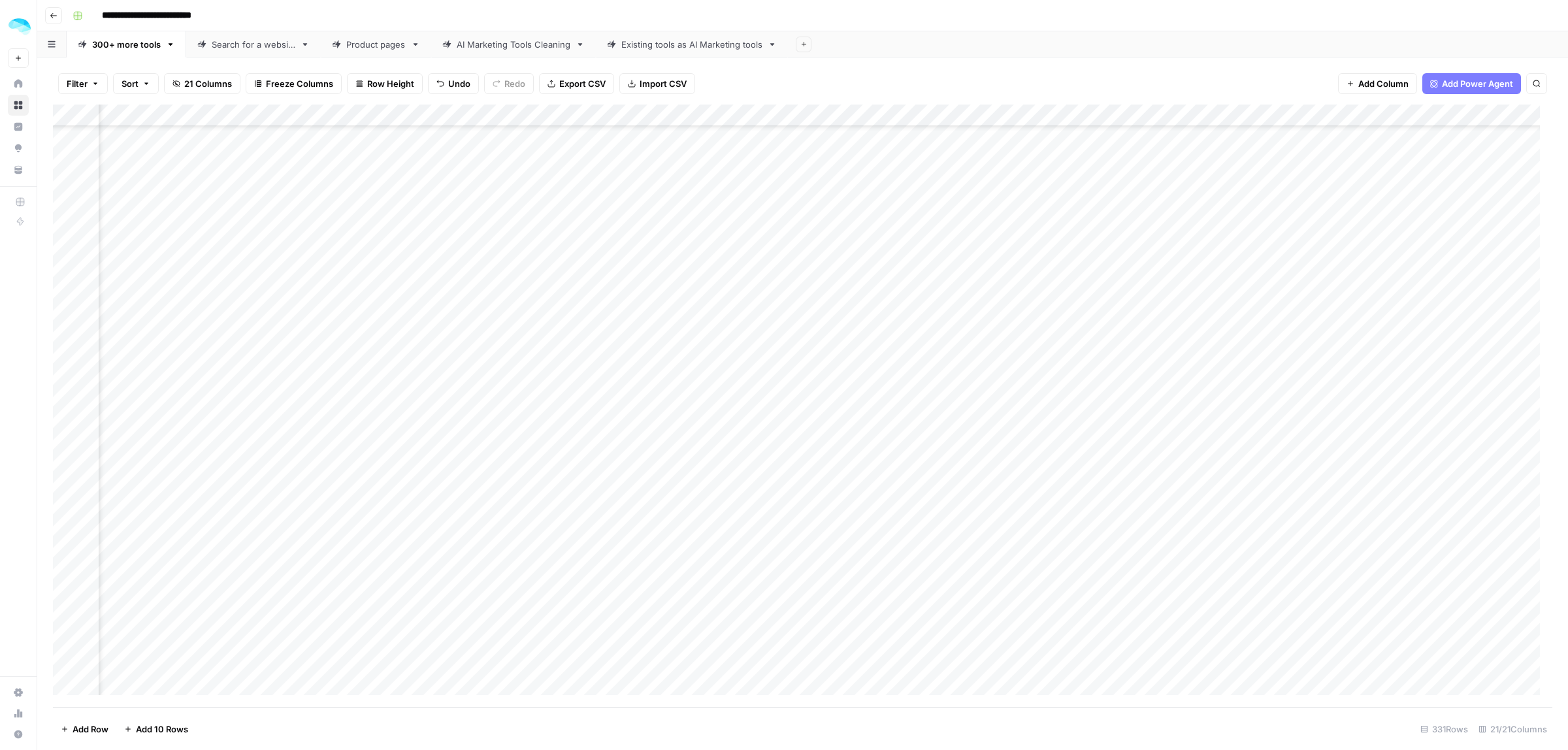
scroll to position [10700, 1688]
drag, startPoint x: 1068, startPoint y: 382, endPoint x: 1062, endPoint y: 652, distance: 270.1
click at [1062, 652] on div "Add Column" at bounding box center [803, 406] width 1499 height 603
drag, startPoint x: 478, startPoint y: 312, endPoint x: 448, endPoint y: 641, distance: 330.4
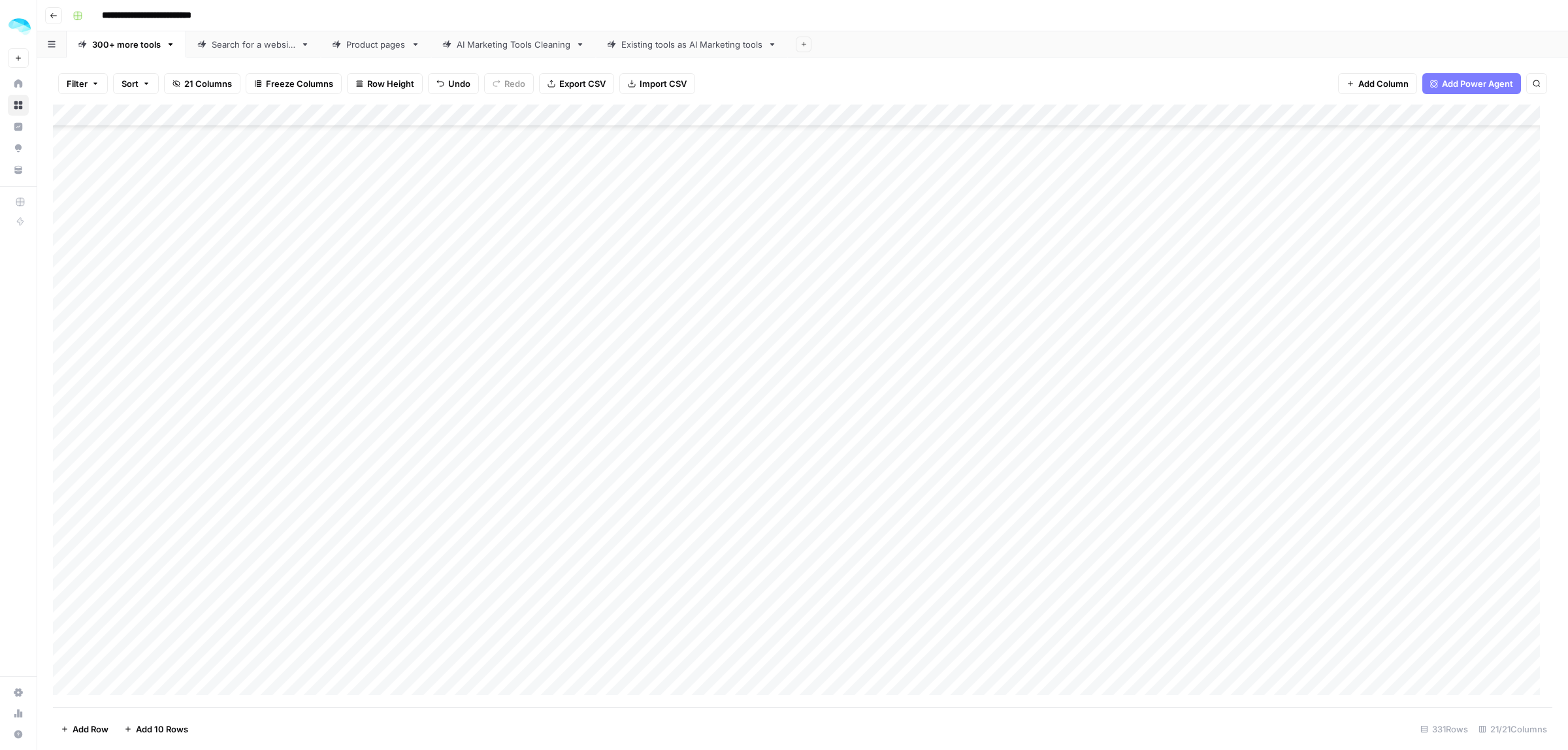
click at [448, 641] on div "Add Column" at bounding box center [803, 406] width 1499 height 603
drag, startPoint x: 1216, startPoint y: 344, endPoint x: 1203, endPoint y: 452, distance: 108.8
click at [1207, 479] on div "Add Column" at bounding box center [803, 406] width 1499 height 603
drag, startPoint x: 1204, startPoint y: 416, endPoint x: 1204, endPoint y: 430, distance: 14.0
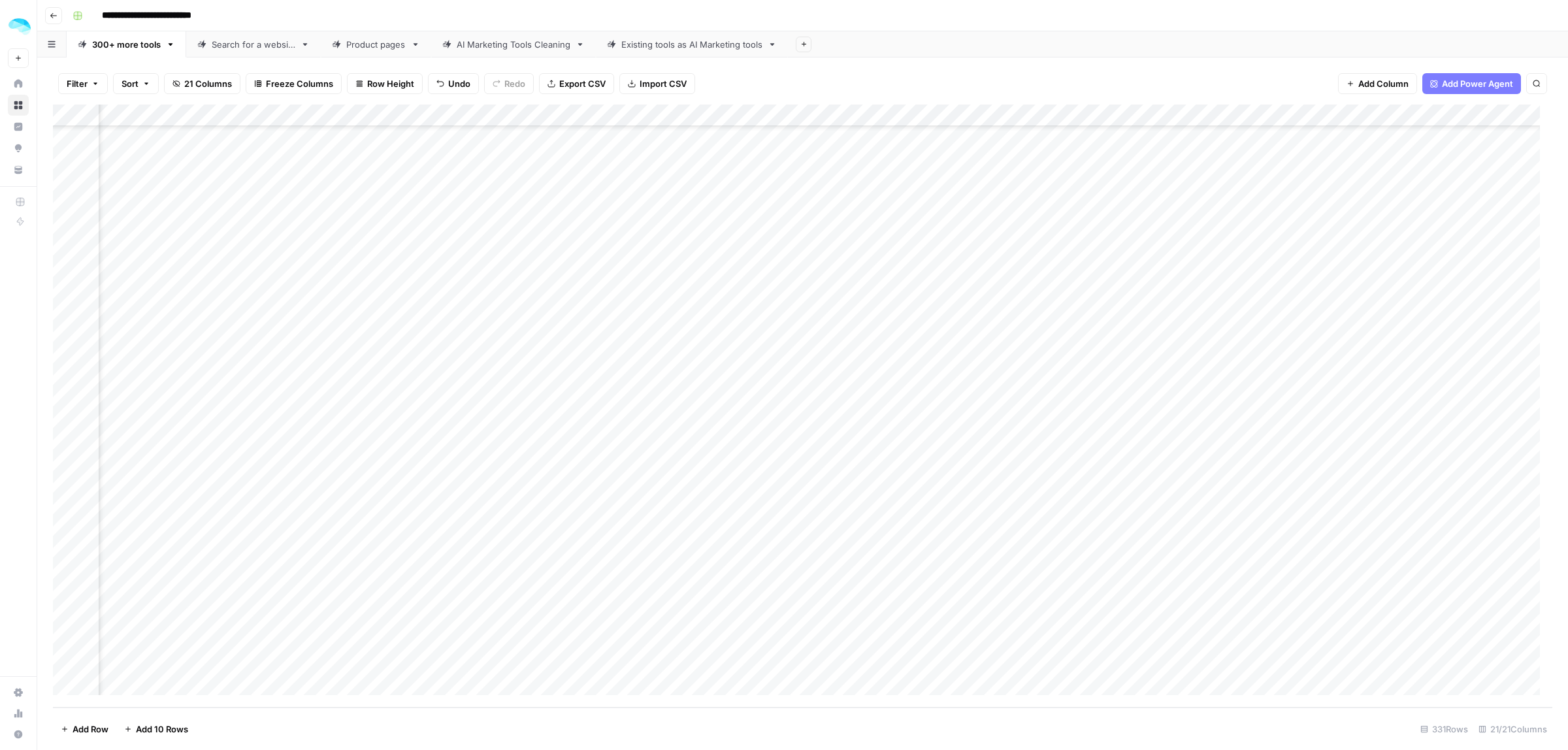
click at [1204, 430] on div "Add Column" at bounding box center [803, 406] width 1499 height 603
drag, startPoint x: 1210, startPoint y: 374, endPoint x: 1182, endPoint y: 648, distance: 275.4
click at [1182, 648] on div "Add Column" at bounding box center [803, 406] width 1499 height 603
drag, startPoint x: 1352, startPoint y: 382, endPoint x: 1360, endPoint y: 660, distance: 278.1
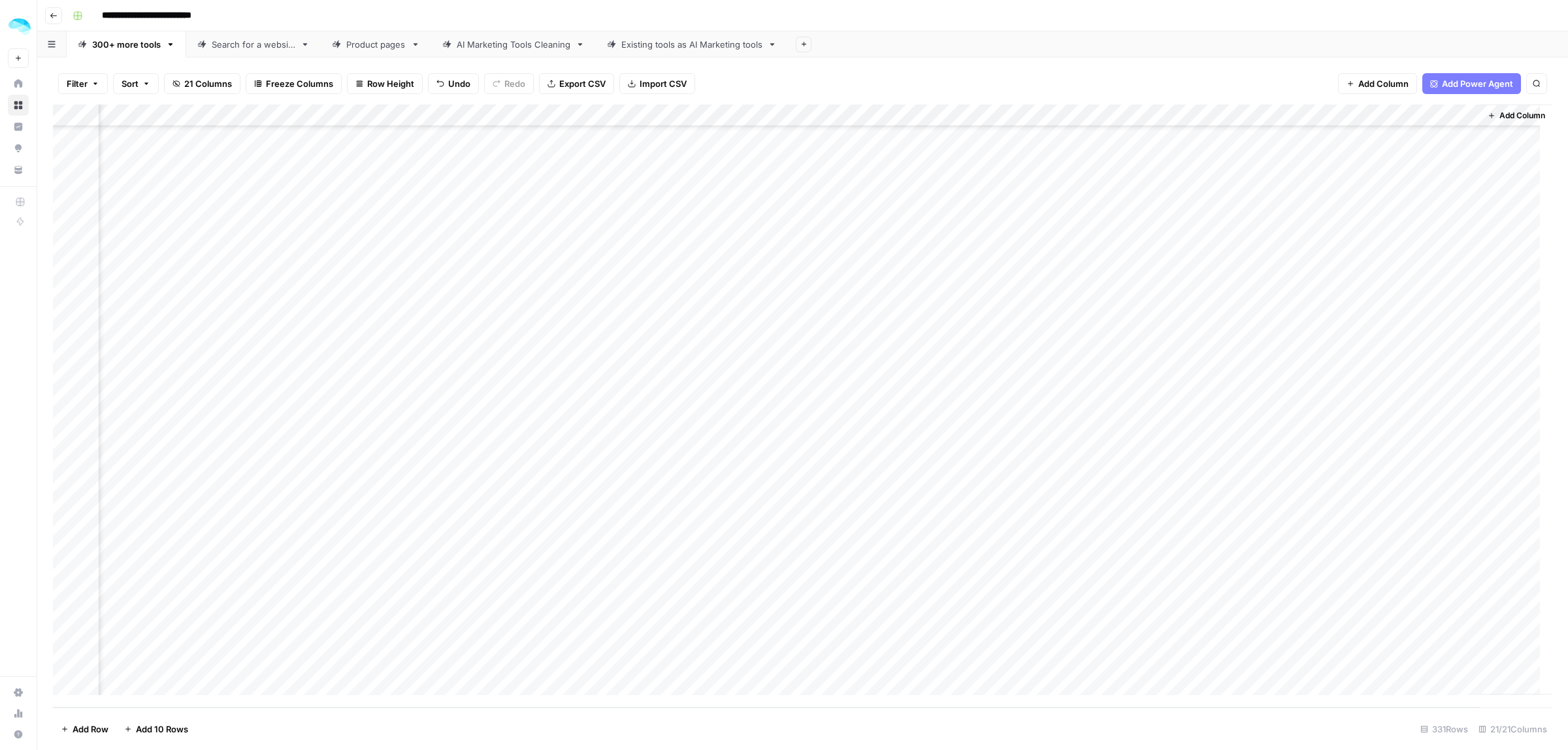
click at [1360, 660] on div "Add Column" at bounding box center [803, 406] width 1499 height 603
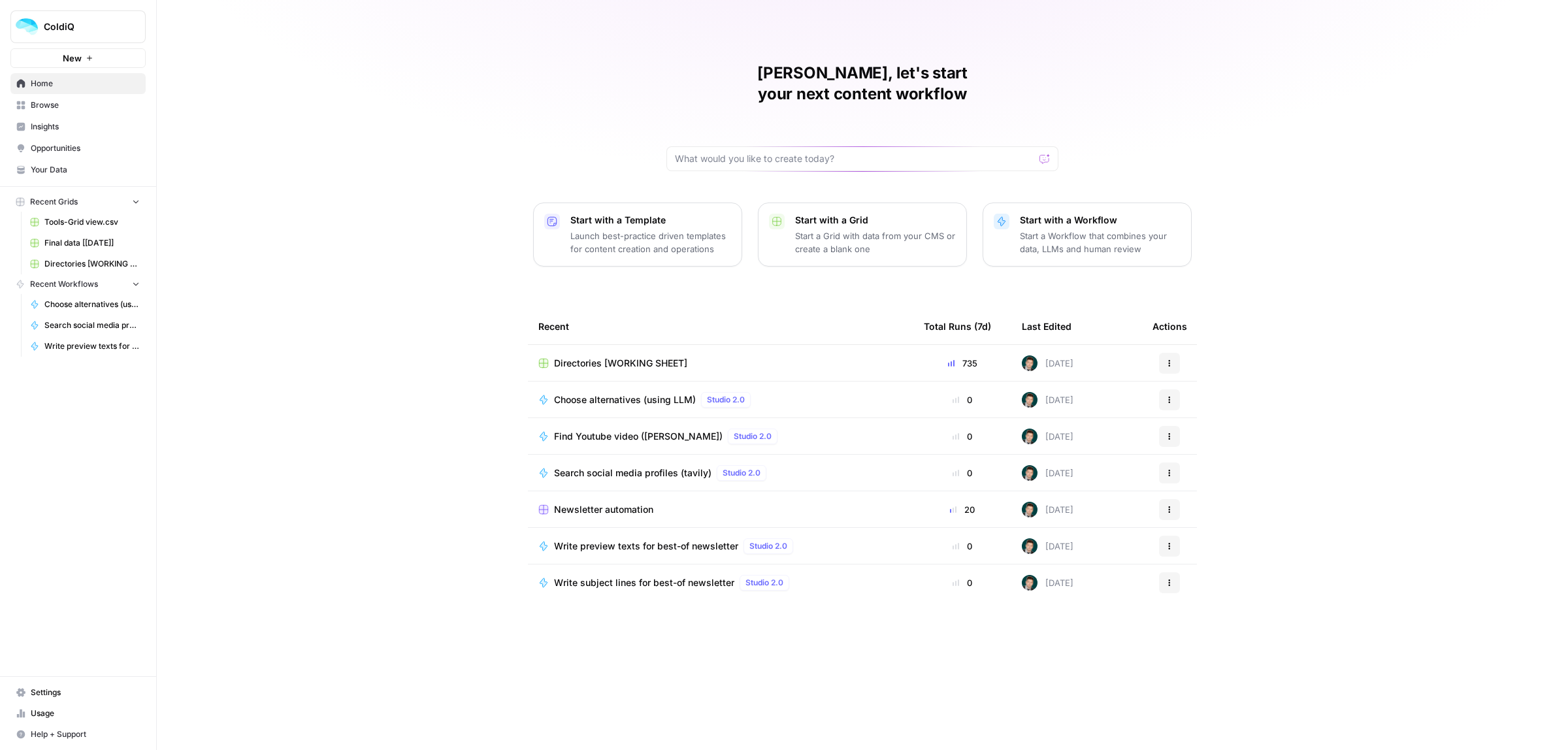
drag, startPoint x: 0, startPoint y: 0, endPoint x: 604, endPoint y: 354, distance: 700.1
click at [620, 345] on td "Directories [WORKING SHEET]" at bounding box center [721, 363] width 385 height 36
click at [600, 357] on span "Directories [WORKING SHEET]" at bounding box center [620, 363] width 133 height 13
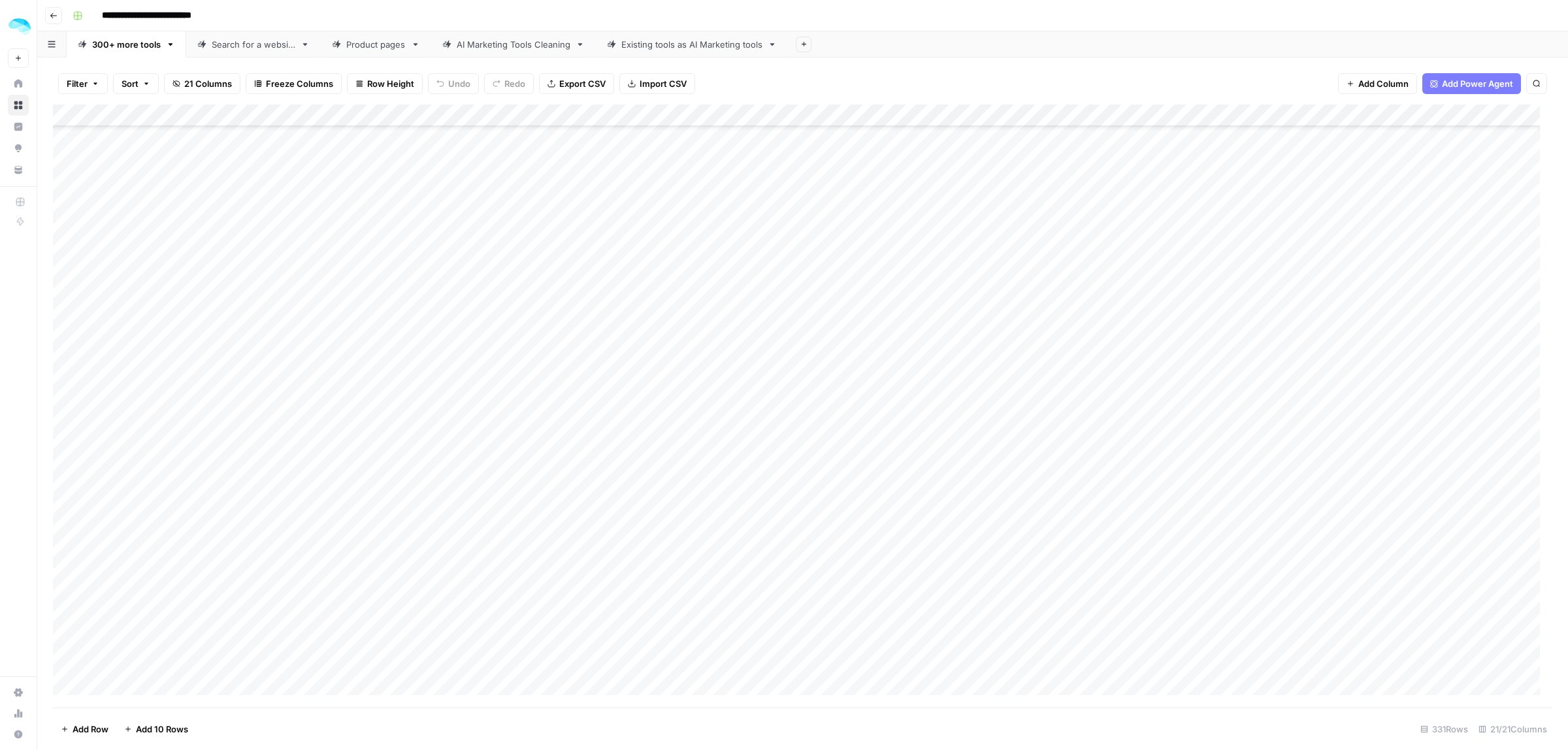
scroll to position [10700, 0]
click at [67, 657] on div "Add Column" at bounding box center [803, 406] width 1499 height 603
click at [72, 731] on span "Delete 1 Row" at bounding box center [87, 729] width 52 height 13
click at [746, 158] on button "Delete" at bounding box center [737, 150] width 44 height 23
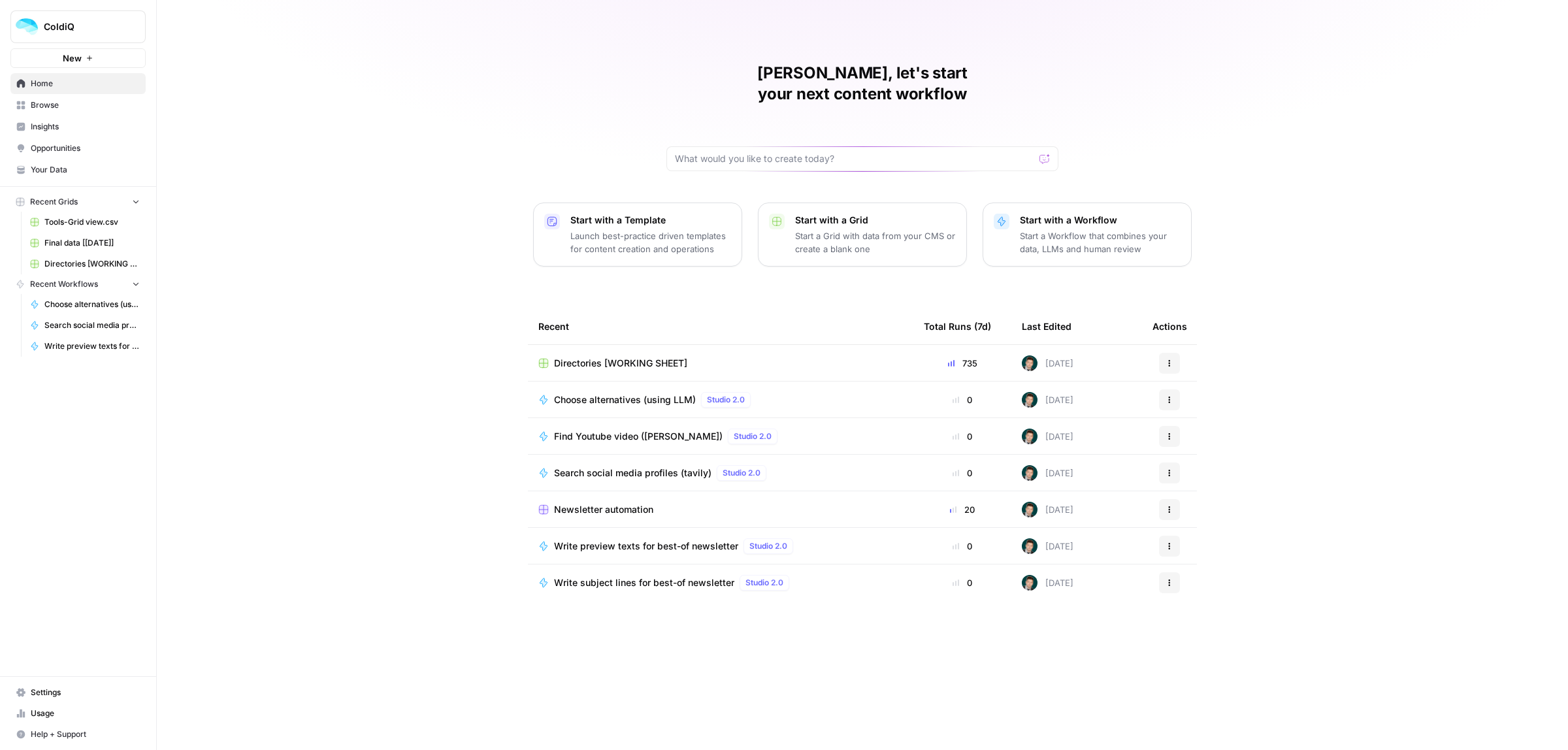
click at [592, 394] on span "Choose alternatives (using LLM)" at bounding box center [625, 400] width 142 height 13
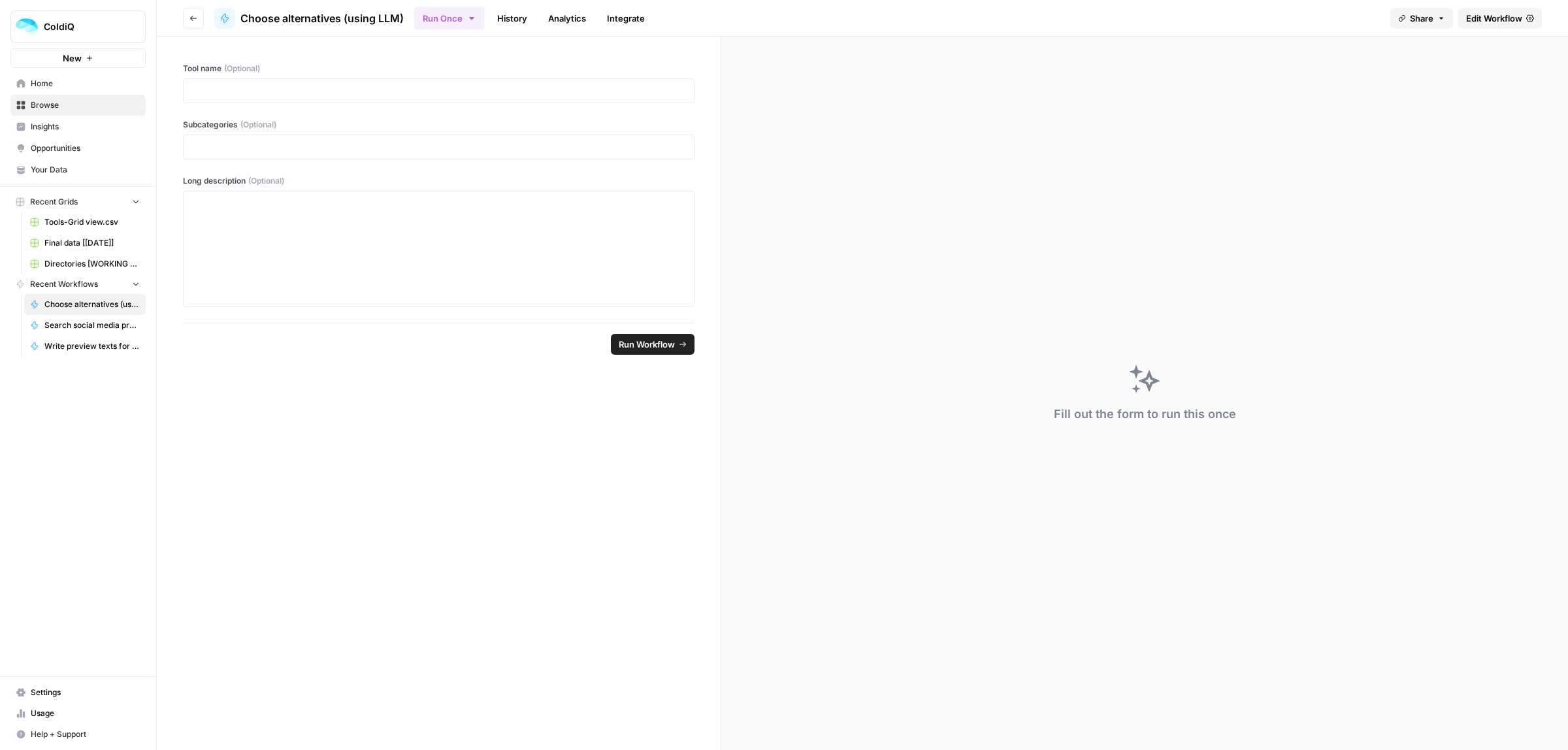
click at [1490, 31] on header "Go back Choose alternatives (using LLM) Run Once History Analytics Integrate Sh…" at bounding box center [862, 18] width 1411 height 37
click at [1490, 20] on span "Edit Workflow" at bounding box center [1493, 18] width 56 height 13
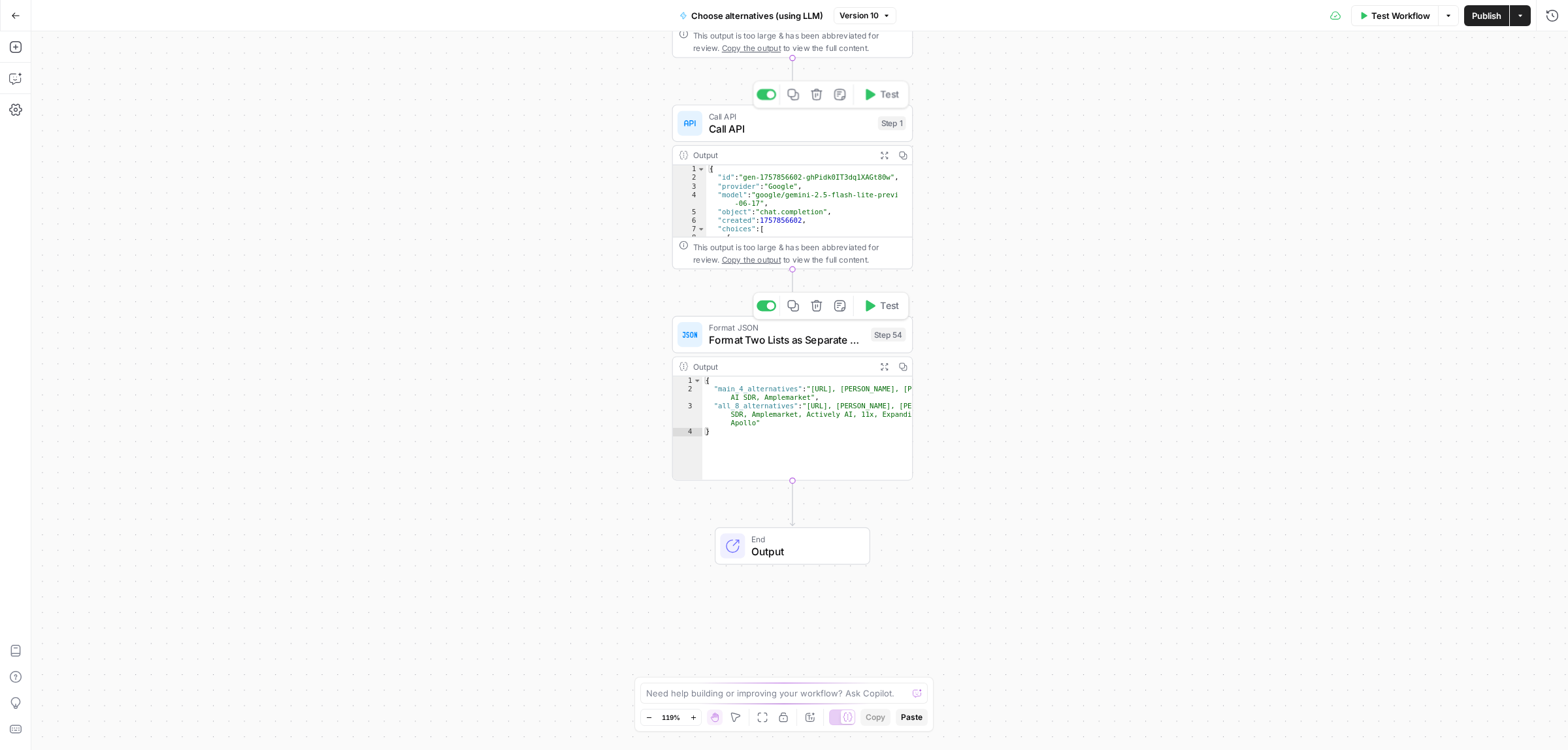
click at [785, 114] on span "Call API" at bounding box center [790, 116] width 164 height 13
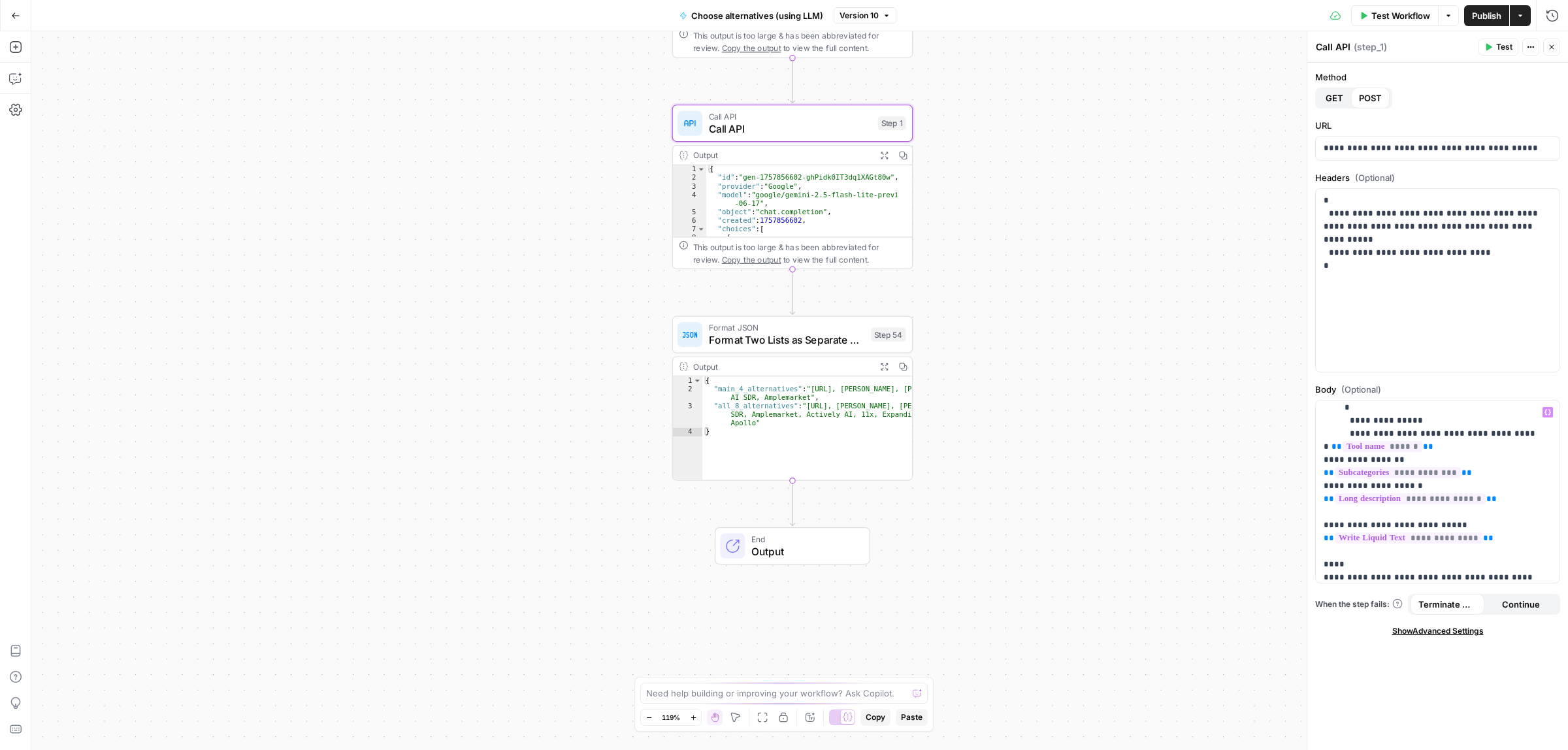
scroll to position [245, 0]
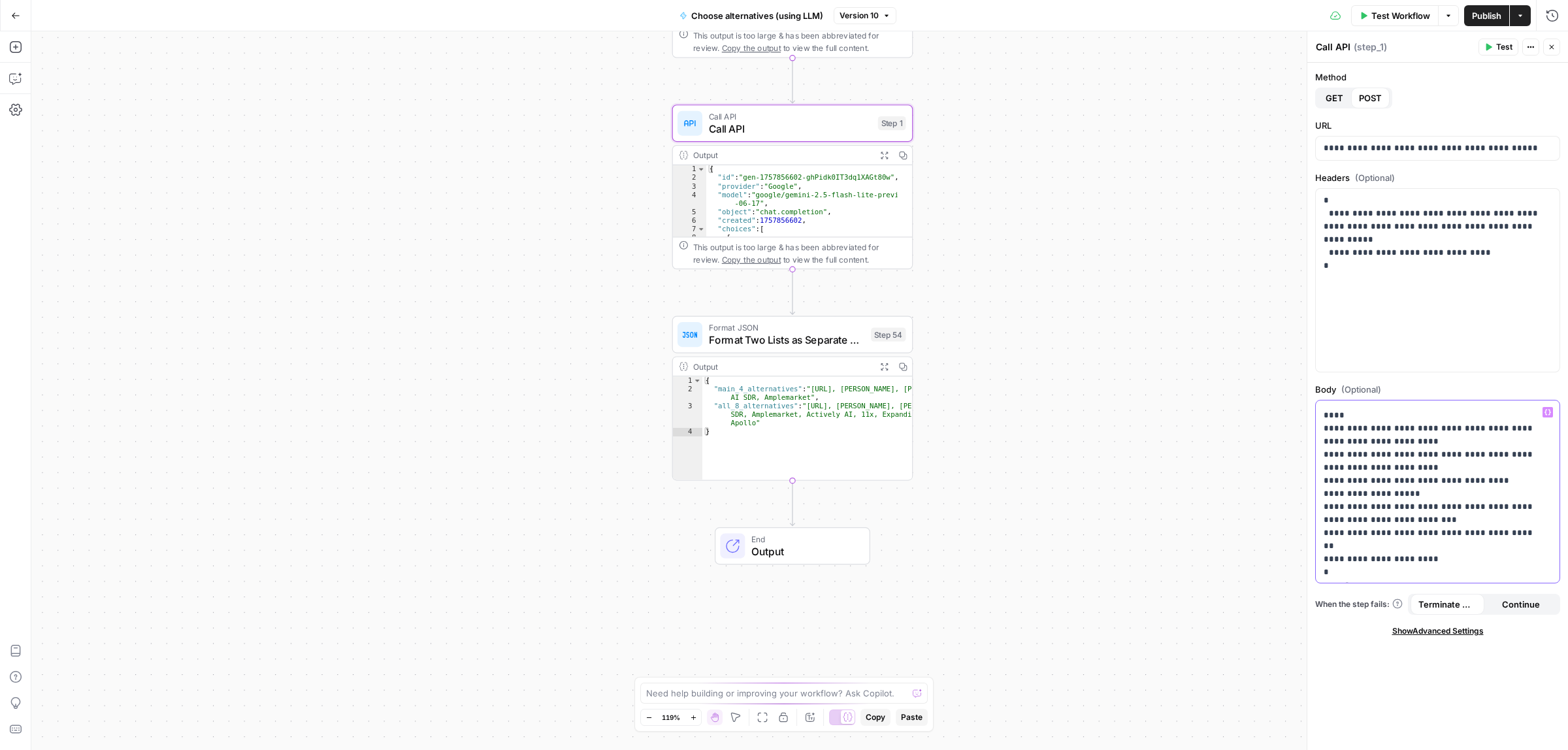
click at [1429, 534] on p "**********" at bounding box center [1431, 409] width 216 height 497
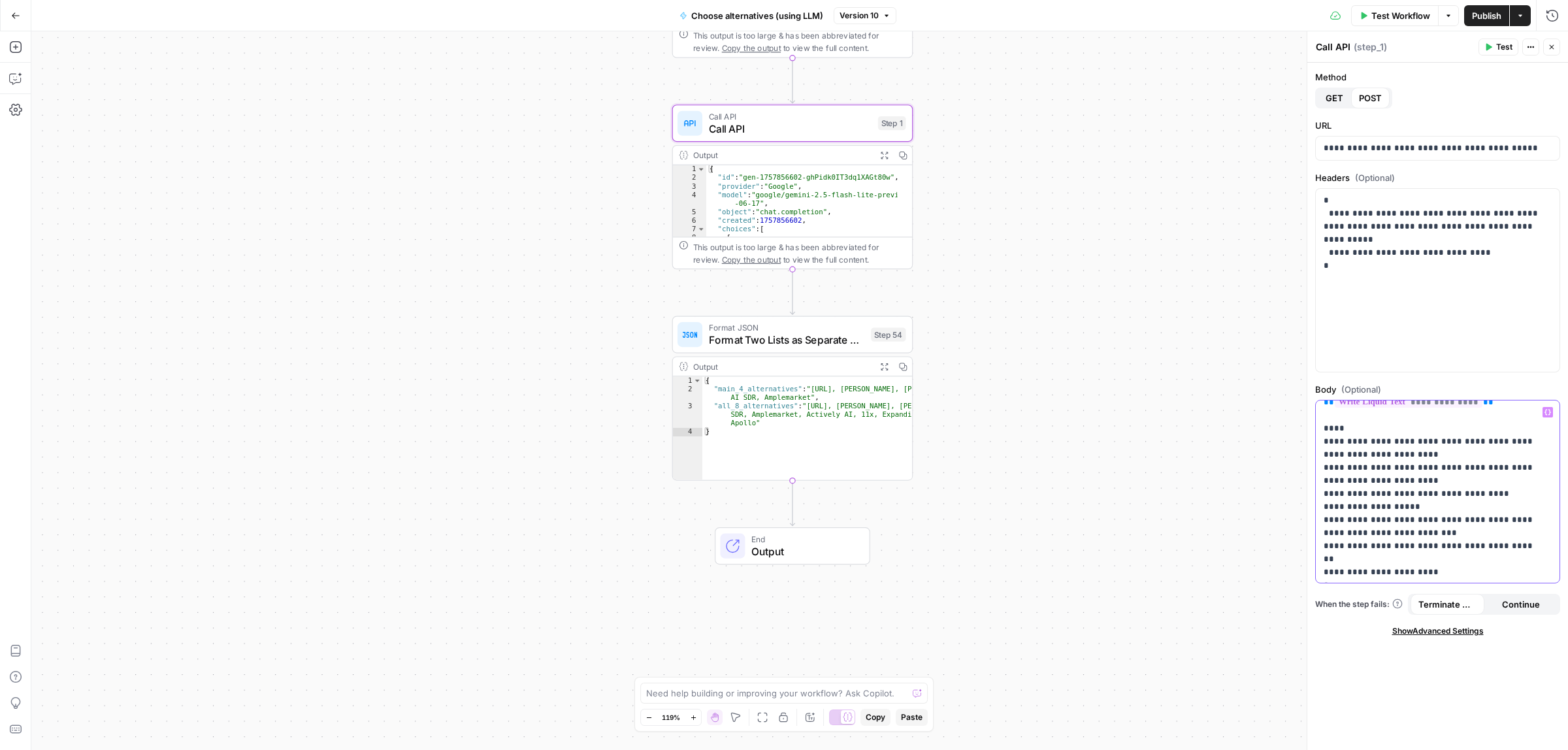
scroll to position [324, 0]
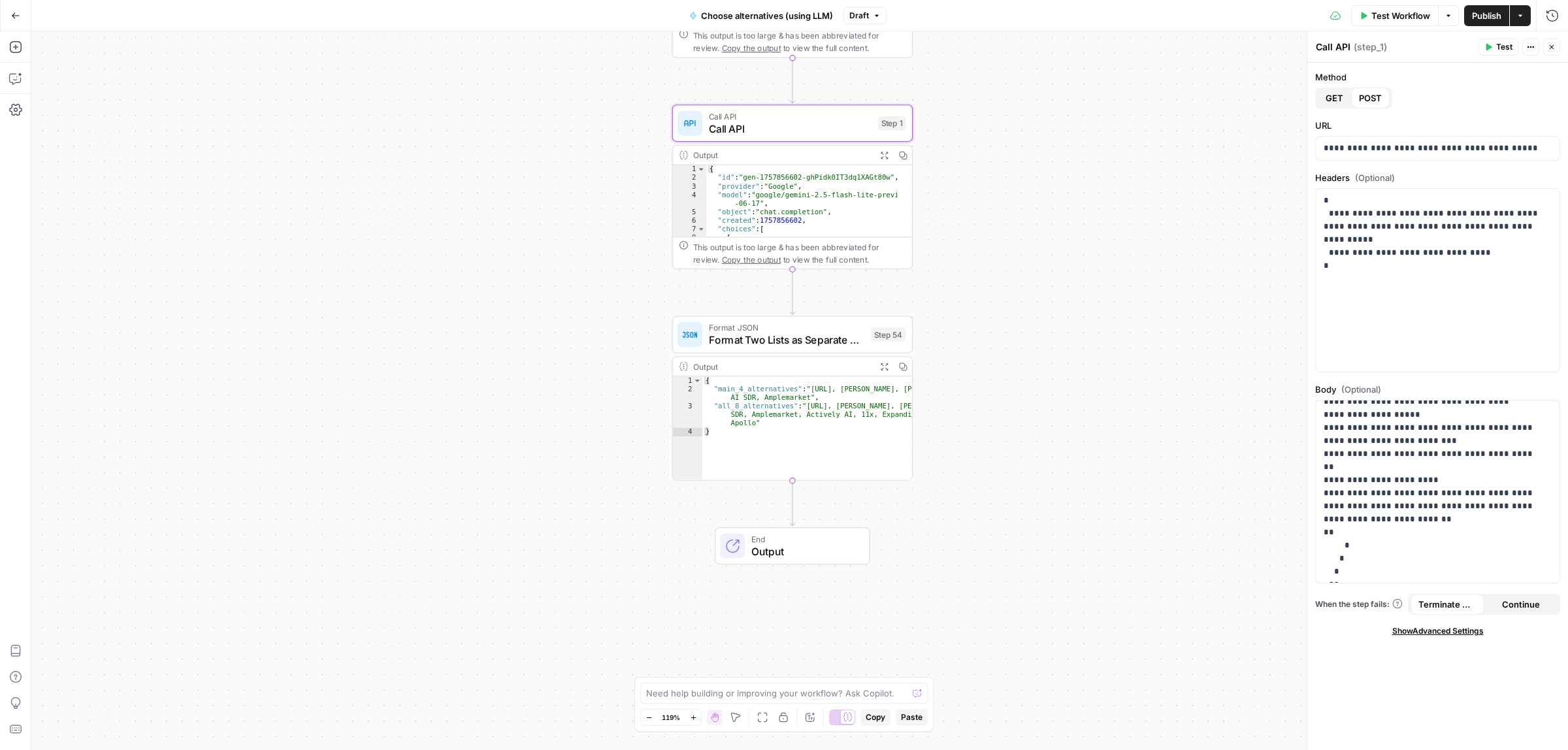
drag, startPoint x: 1080, startPoint y: 274, endPoint x: 989, endPoint y: 657, distance: 393.7
click at [989, 672] on div "Workflow Set Inputs Inputs Call API Call API Step 41 Output Expand Output Copy …" at bounding box center [800, 391] width 1537 height 719
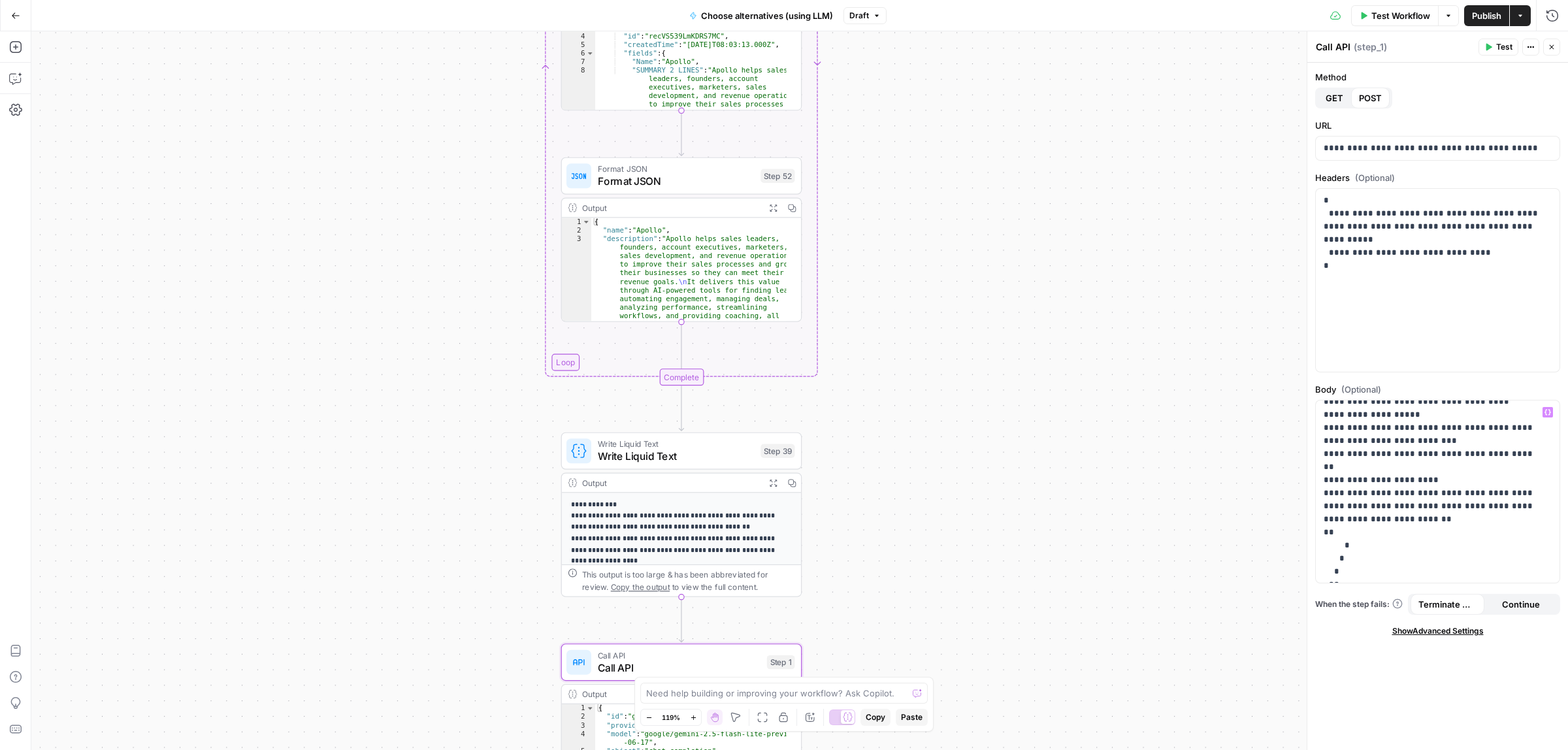
drag, startPoint x: 953, startPoint y: 582, endPoint x: 939, endPoint y: 639, distance: 58.7
click at [939, 657] on div "Workflow Set Inputs Inputs Call API Call API Step 41 Output Expand Output Copy …" at bounding box center [800, 391] width 1537 height 719
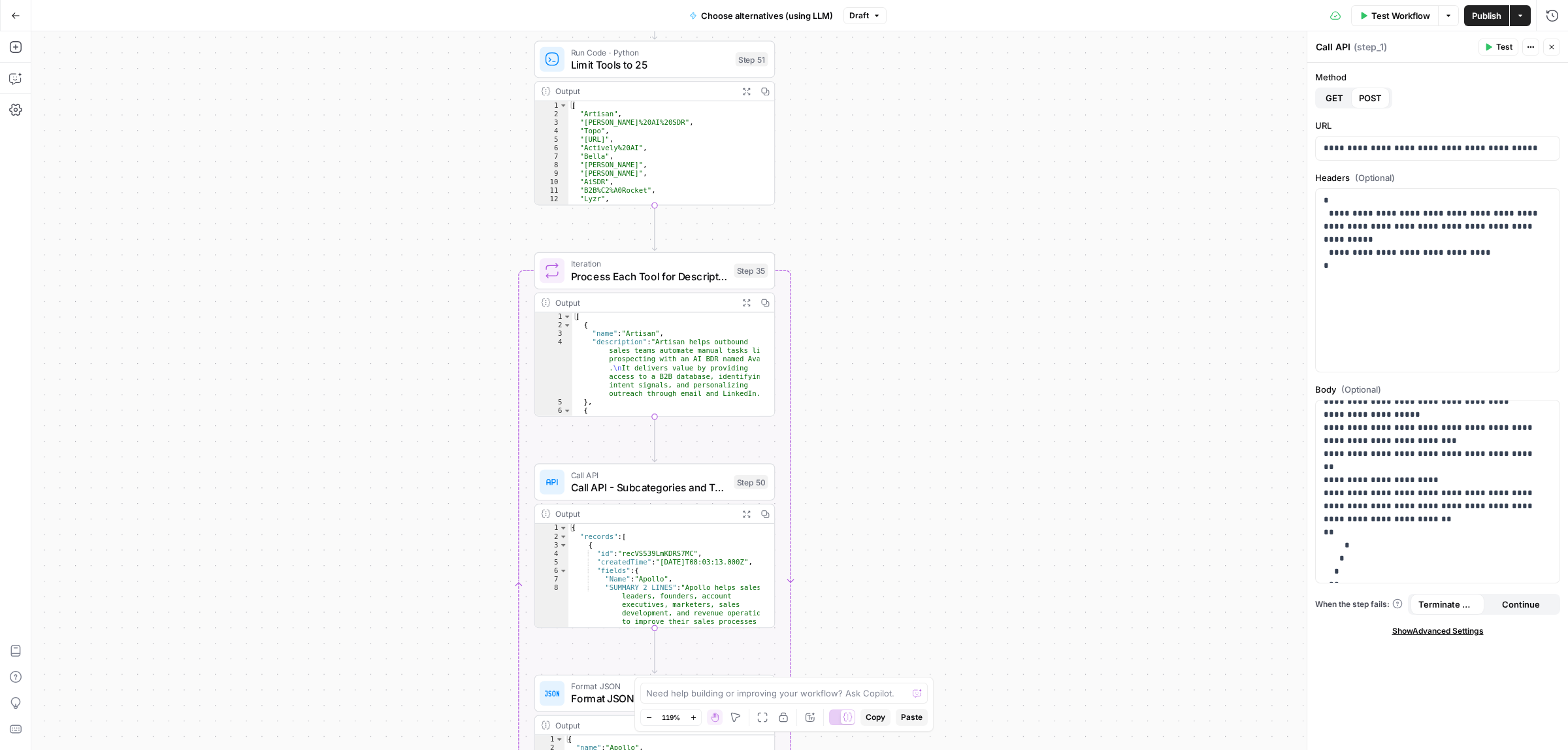
drag, startPoint x: 980, startPoint y: 180, endPoint x: 948, endPoint y: 631, distance: 452.1
click at [948, 631] on div "Workflow Set Inputs Inputs Call API Call API Step 41 Output Expand Output Copy …" at bounding box center [800, 391] width 1537 height 719
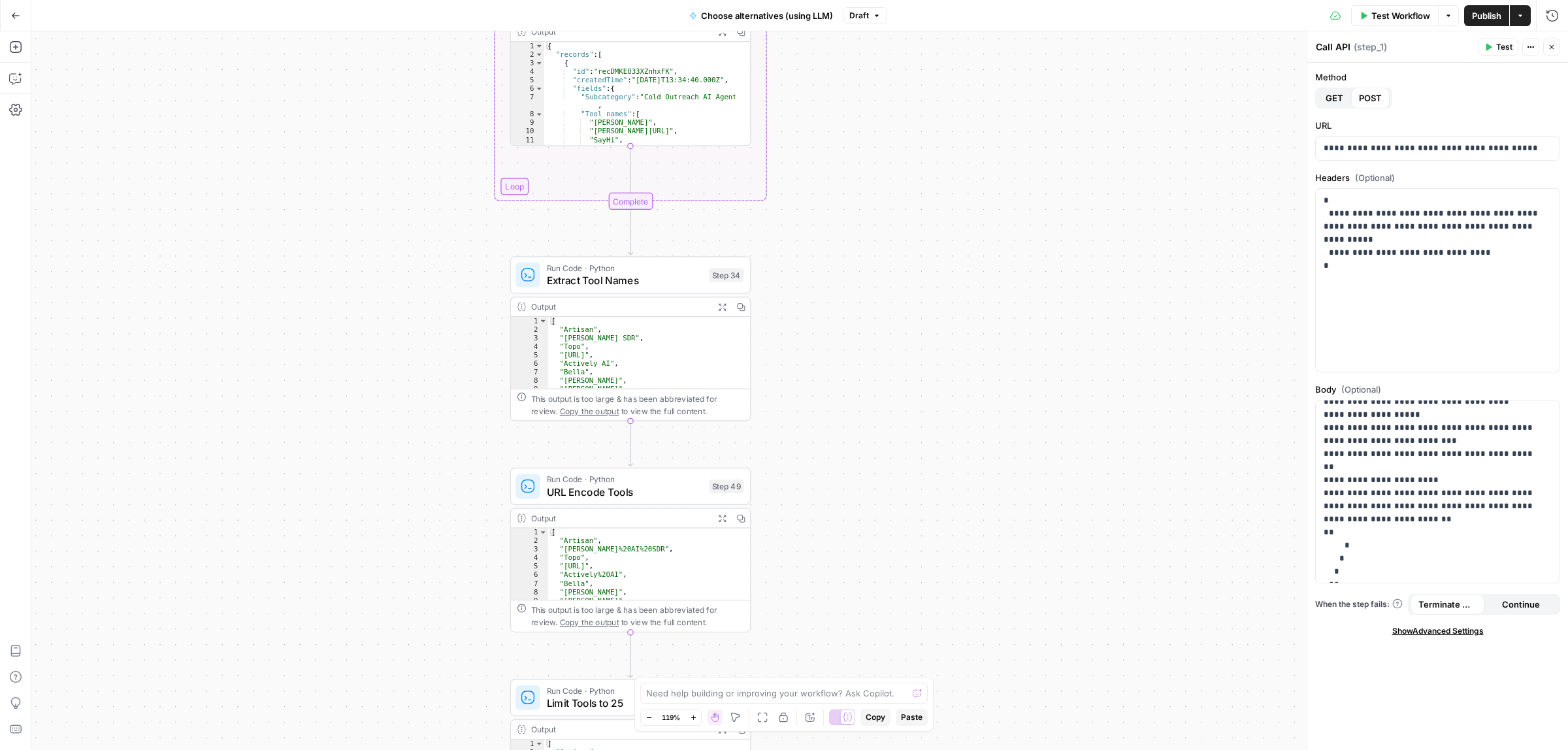
drag, startPoint x: 999, startPoint y: 528, endPoint x: 999, endPoint y: 569, distance: 41.0
click at [999, 579] on div "Workflow Set Inputs Inputs Call API Call API Step 41 Output Expand Output Copy …" at bounding box center [800, 391] width 1537 height 719
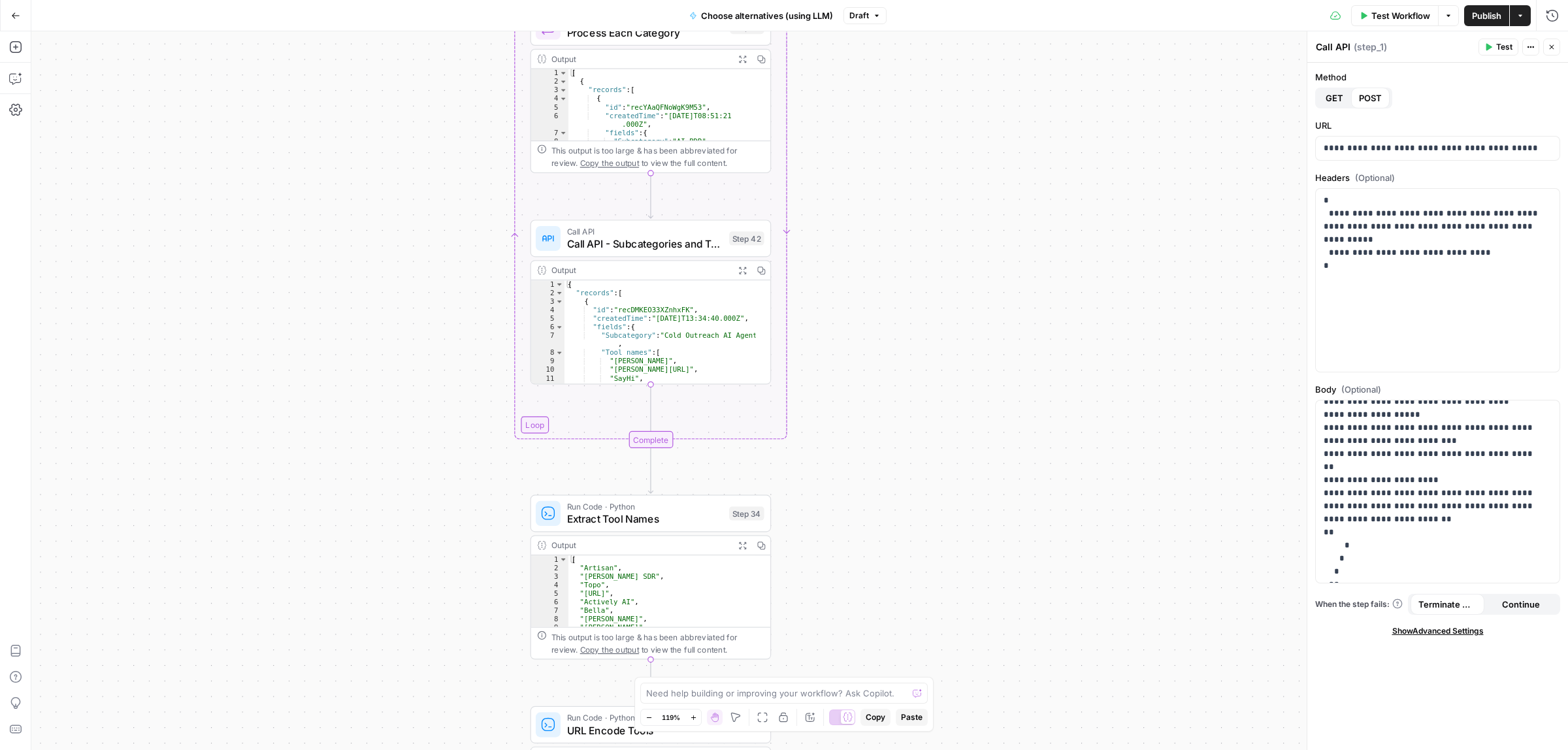
drag, startPoint x: 901, startPoint y: 237, endPoint x: 922, endPoint y: 378, distance: 142.6
click at [922, 378] on div "Workflow Set Inputs Inputs Call API Call API Step 41 Output Expand Output Copy …" at bounding box center [800, 391] width 1537 height 719
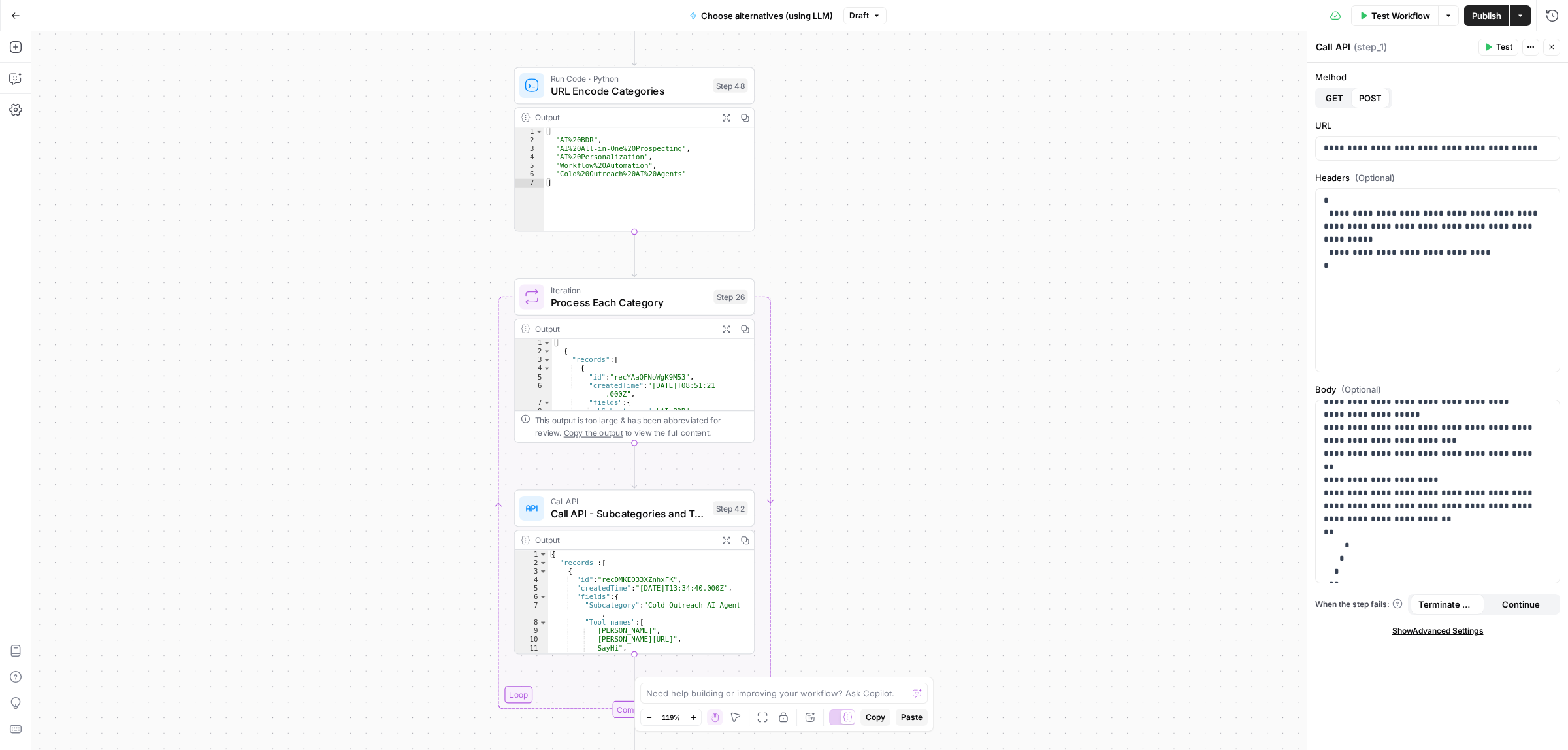
drag, startPoint x: 890, startPoint y: 211, endPoint x: 817, endPoint y: 511, distance: 308.8
click at [817, 511] on div "Workflow Set Inputs Inputs Call API Call API Step 41 Output Expand Output Copy …" at bounding box center [800, 391] width 1537 height 719
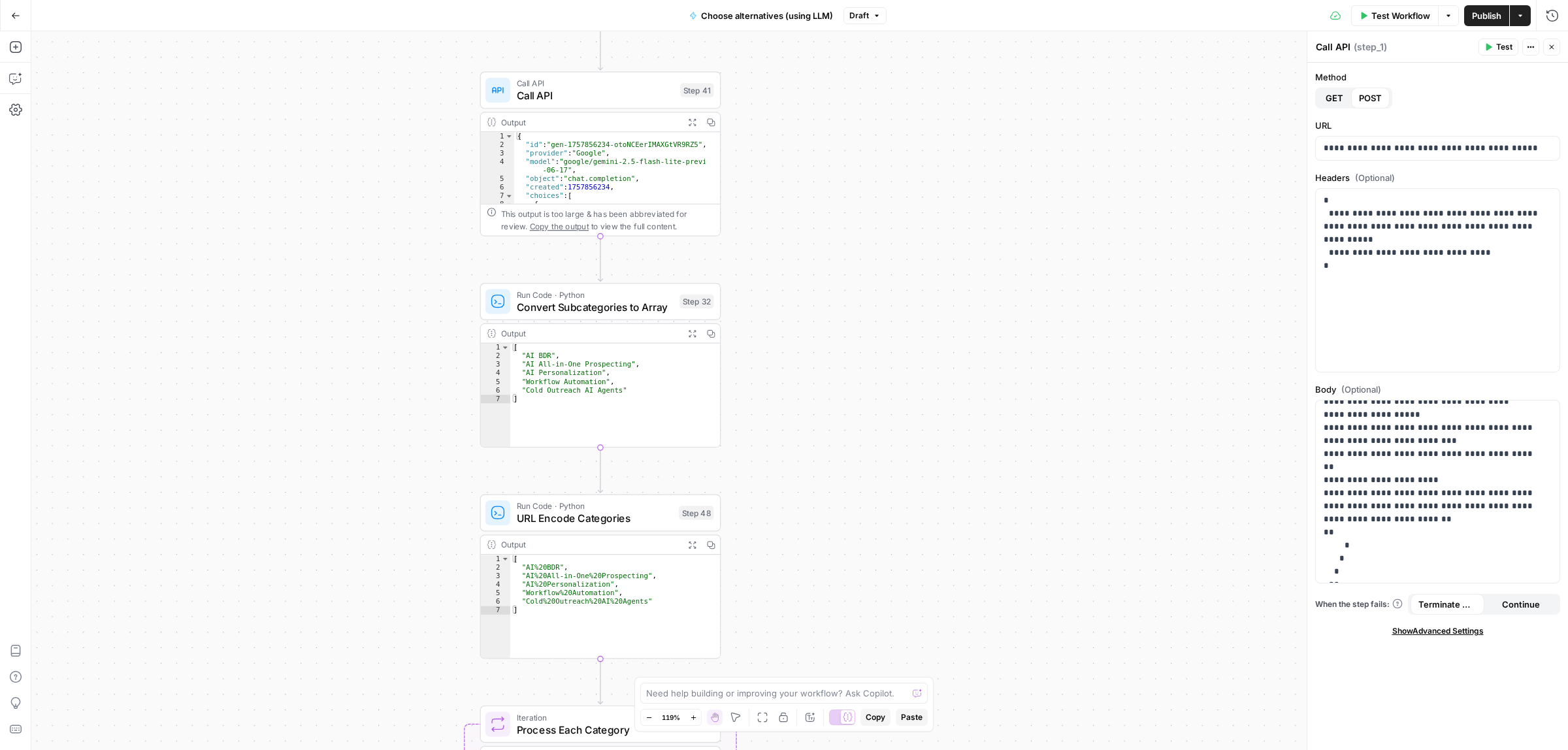
drag, startPoint x: 813, startPoint y: 285, endPoint x: 822, endPoint y: 452, distance: 167.2
click at [822, 452] on div "Workflow Set Inputs Inputs Call API Call API Step 41 Output Expand Output Copy …" at bounding box center [800, 391] width 1537 height 719
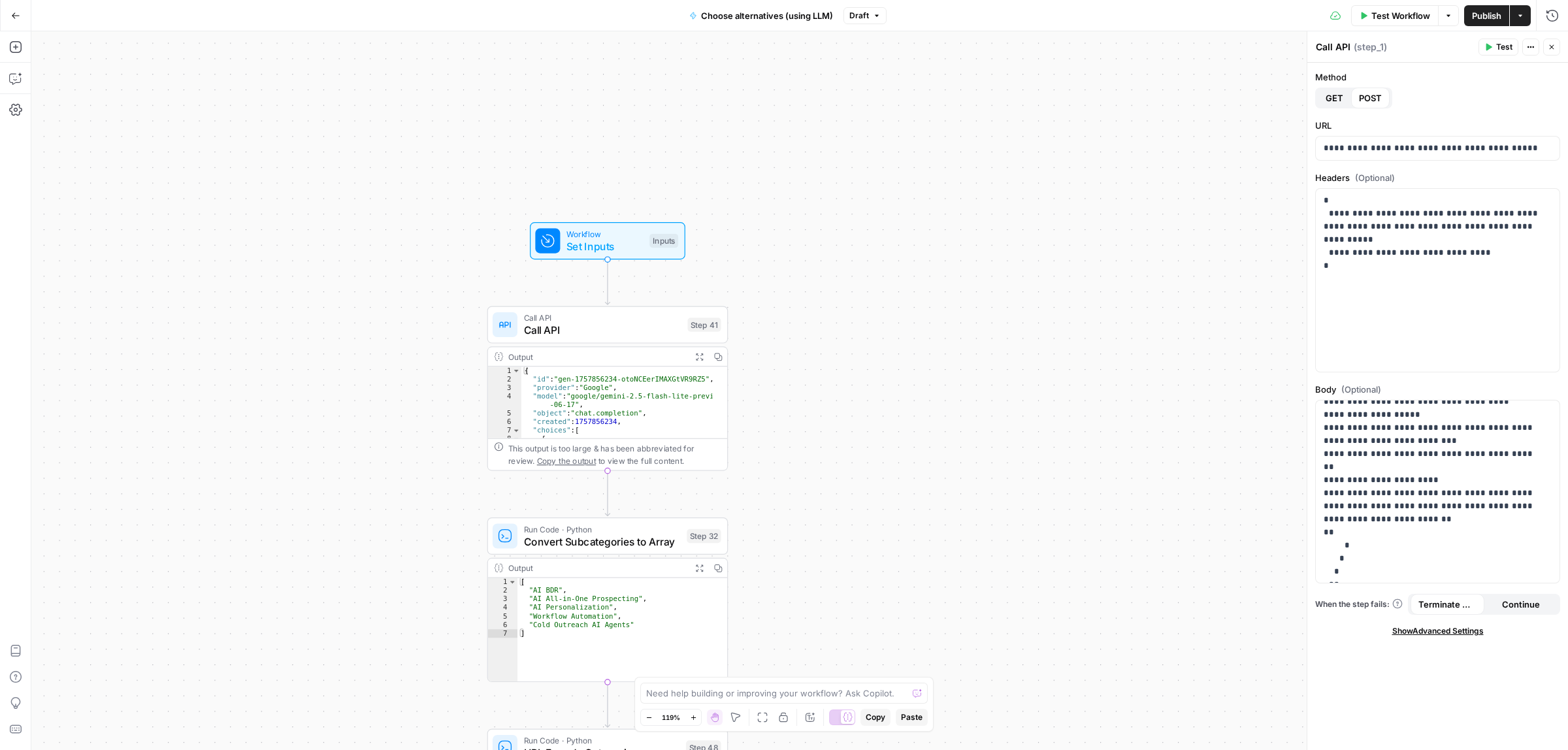
drag, startPoint x: 866, startPoint y: 329, endPoint x: 554, endPoint y: 18, distance: 440.5
click at [844, 490] on div "Workflow Set Inputs Inputs Call API Call API Step 41 Output Expand Output Copy …" at bounding box center [800, 391] width 1537 height 719
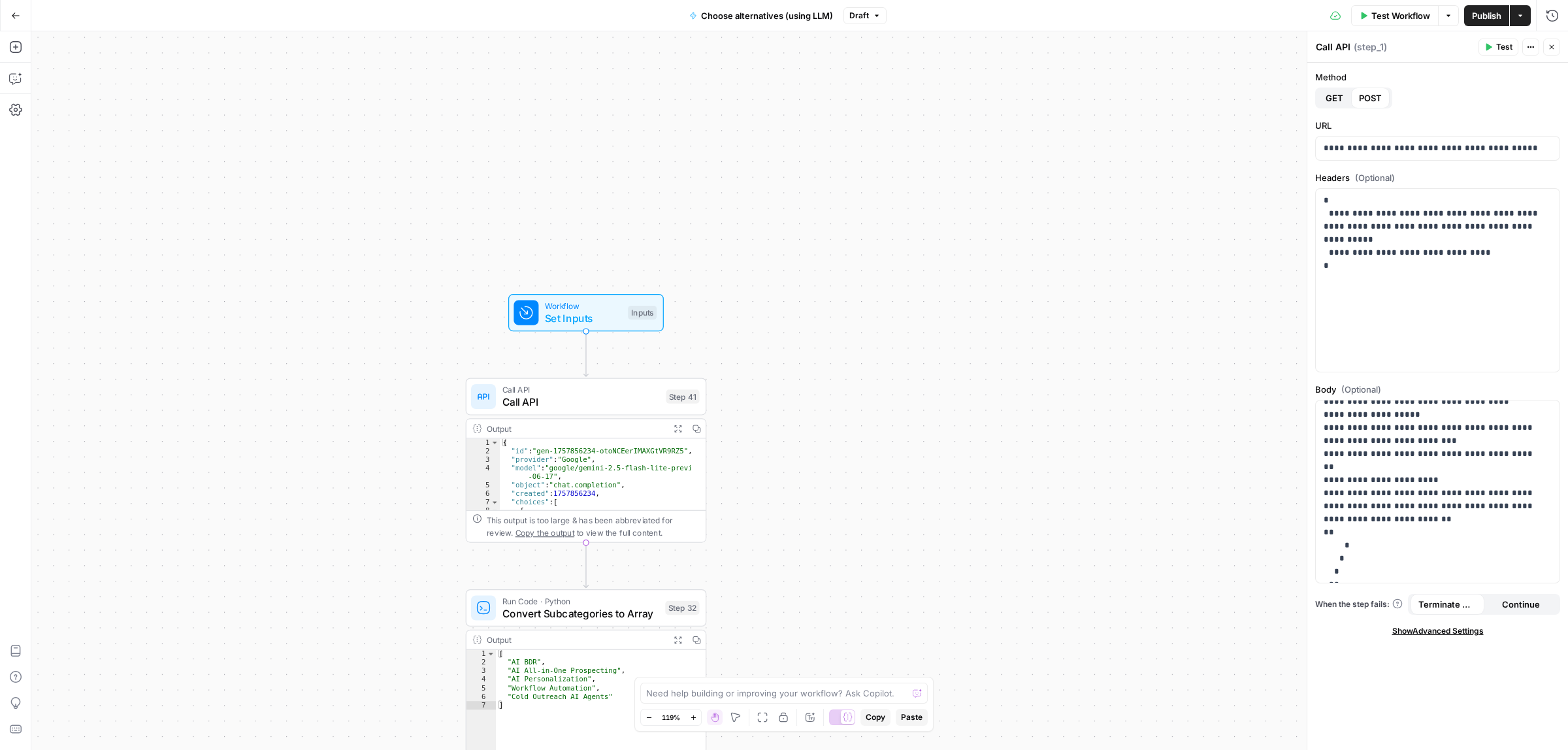
click at [1396, 11] on span "Test Workflow" at bounding box center [1400, 15] width 59 height 13
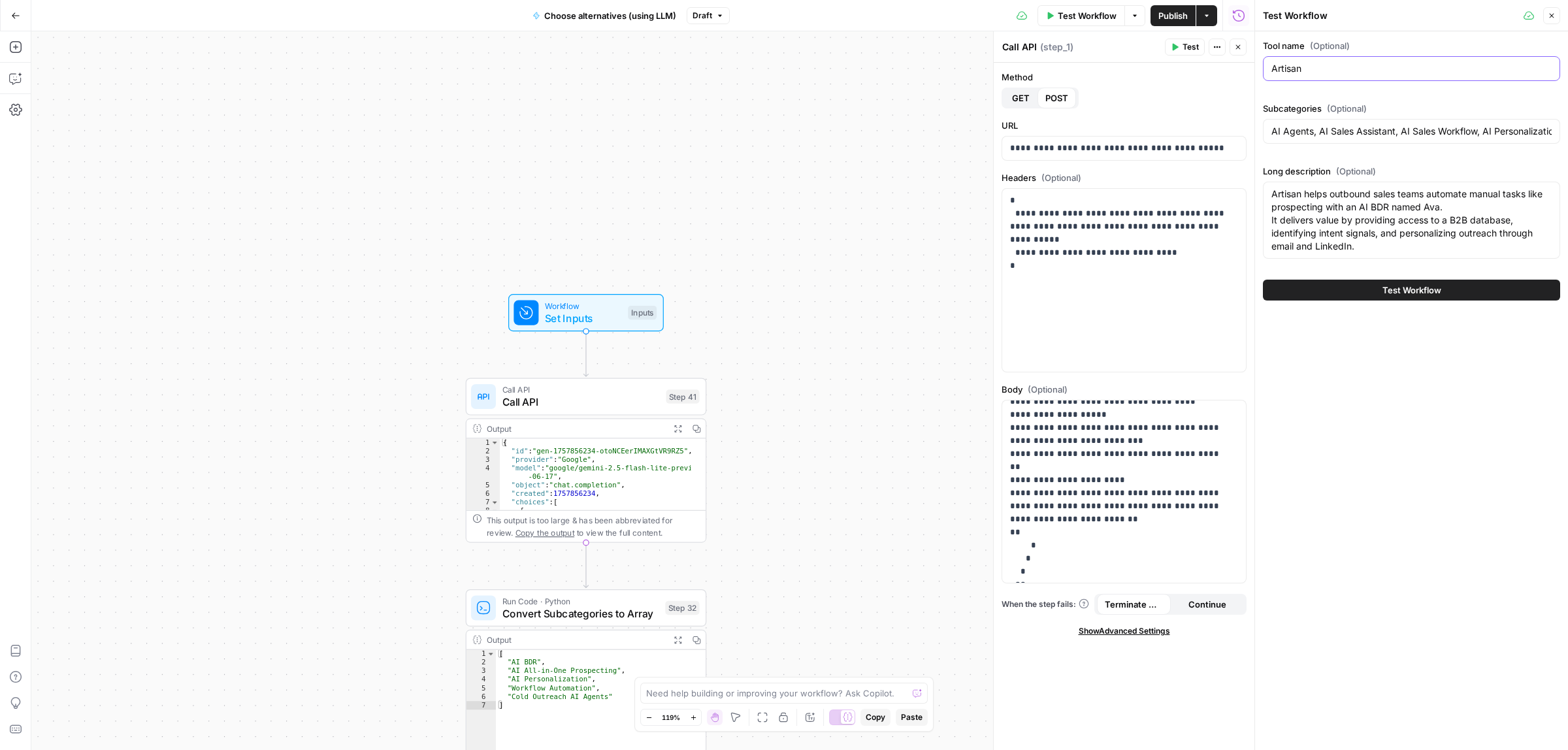
click at [1339, 72] on input "Artisan" at bounding box center [1410, 68] width 280 height 13
paste input "RB2B"
type input "RB2B"
click at [1393, 128] on input "AI Agents, AI Sales Assistant, AI Sales Workflow, AI Personalization, AI All-in…" at bounding box center [1410, 131] width 280 height 13
paste input "Intent Signals, Visitor Identification, Intent Signals, Audience Targeting & Se…"
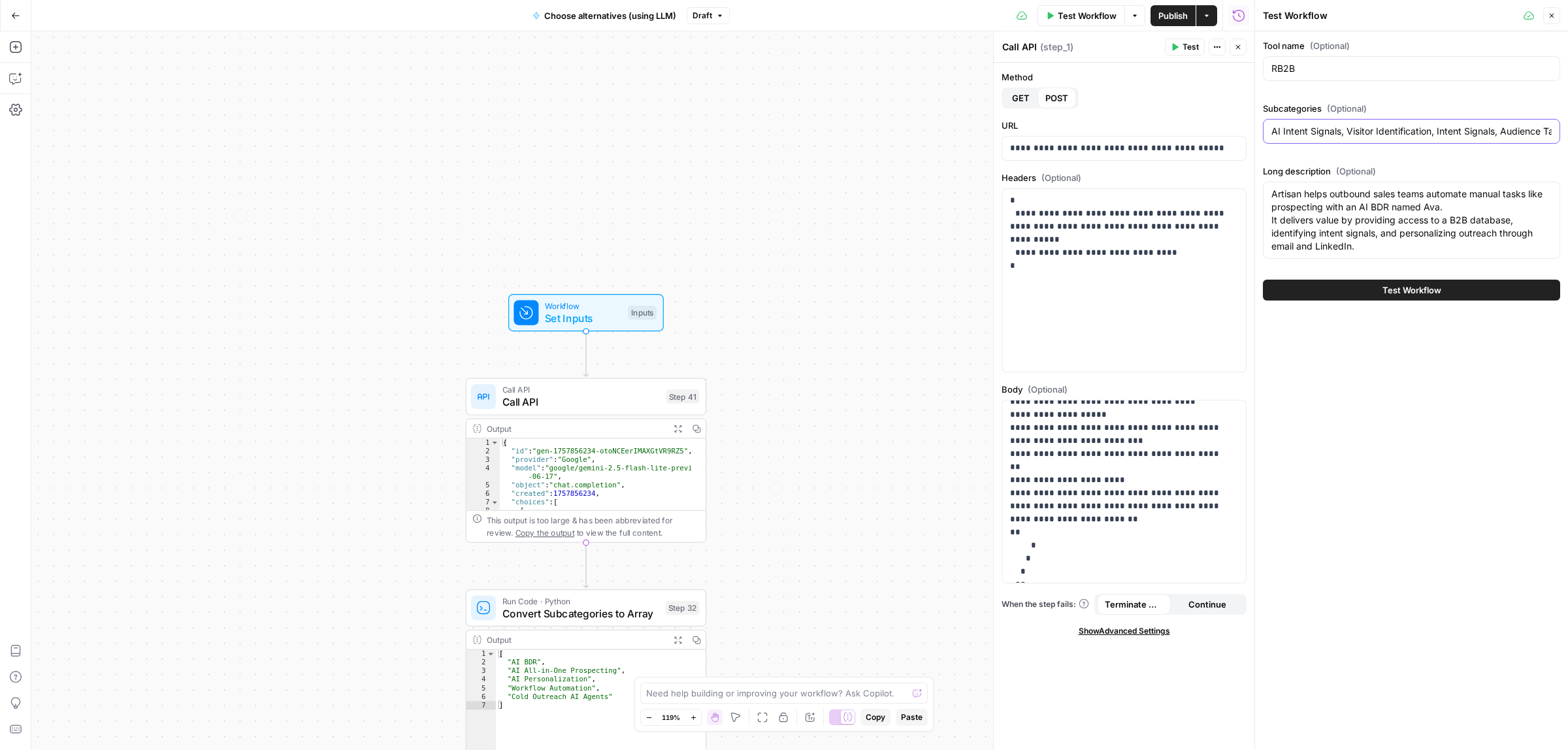
scroll to position [0, 207]
type input "AI Intent Signals, Visitor Identification, Intent Signals, Audience Targeting &…"
click at [1379, 220] on textarea "Artisan helps outbound sales teams automate manual tasks like prospecting with …" at bounding box center [1410, 220] width 280 height 65
paste textarea ""RB2B helps sales and marketing professionals identify website visitors, uncove…"
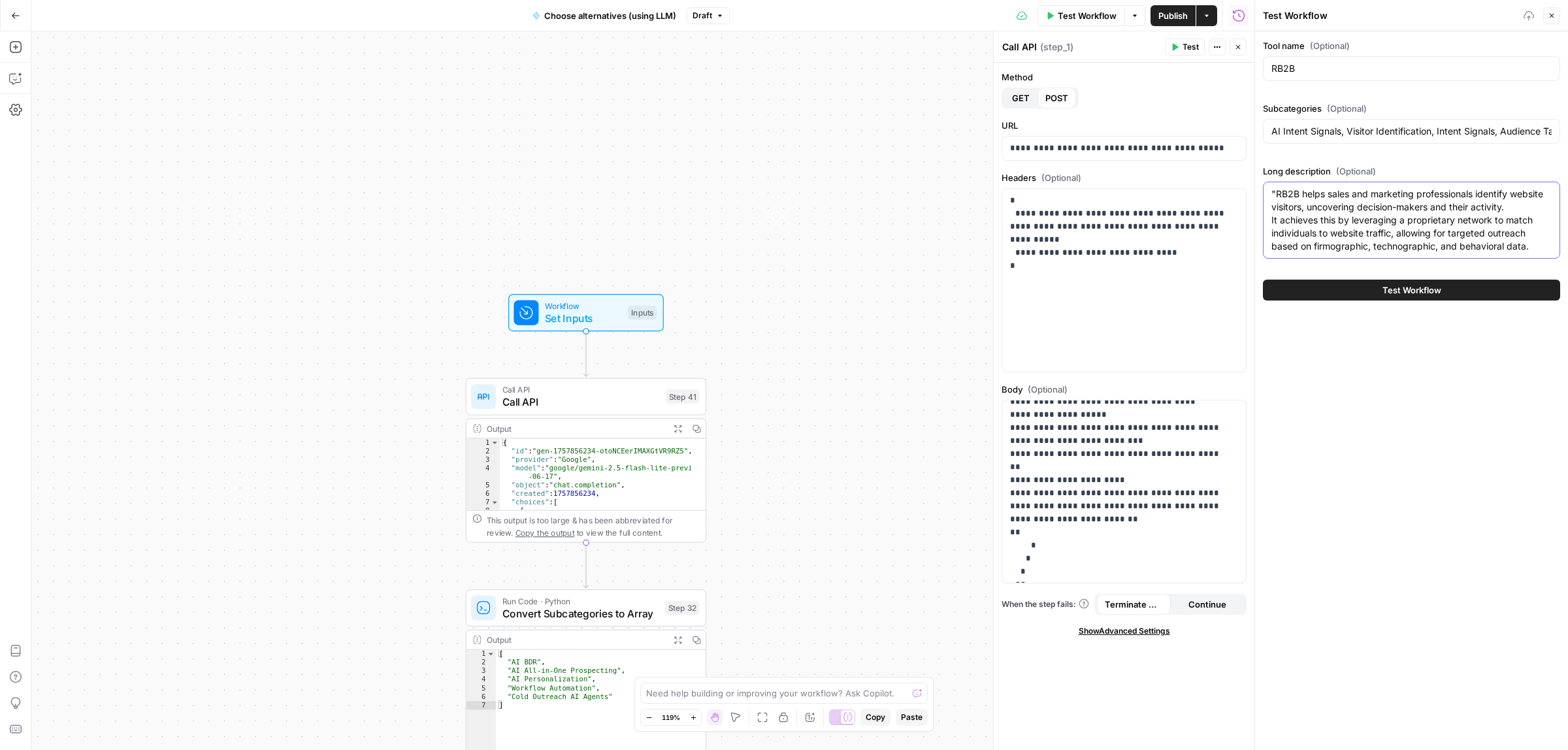
click at [1275, 194] on textarea ""RB2B helps sales and marketing professionals identify website visitors, uncove…" at bounding box center [1410, 220] width 280 height 65
type textarea "RB2B helps sales and marketing professionals identify website visitors, uncover…"
click at [1369, 295] on button "Test Workflow" at bounding box center [1411, 290] width 297 height 21
click at [1370, 296] on button "Test Workflow" at bounding box center [1411, 290] width 297 height 21
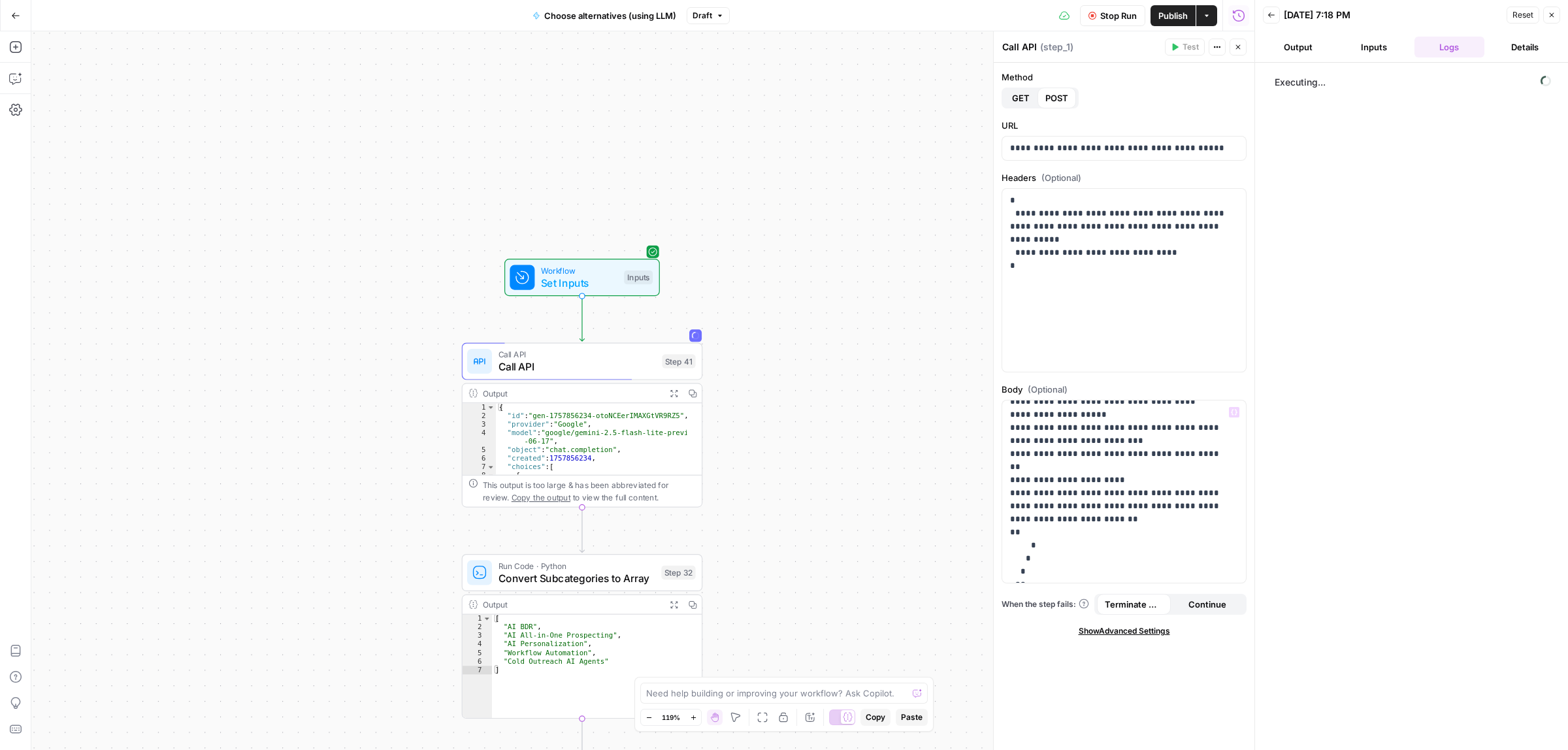
drag, startPoint x: 882, startPoint y: 427, endPoint x: 851, endPoint y: 323, distance: 108.5
click at [851, 323] on div "Workflow Set Inputs Inputs Call API Call API Step 41 Output Expand Output Copy …" at bounding box center [643, 391] width 1223 height 719
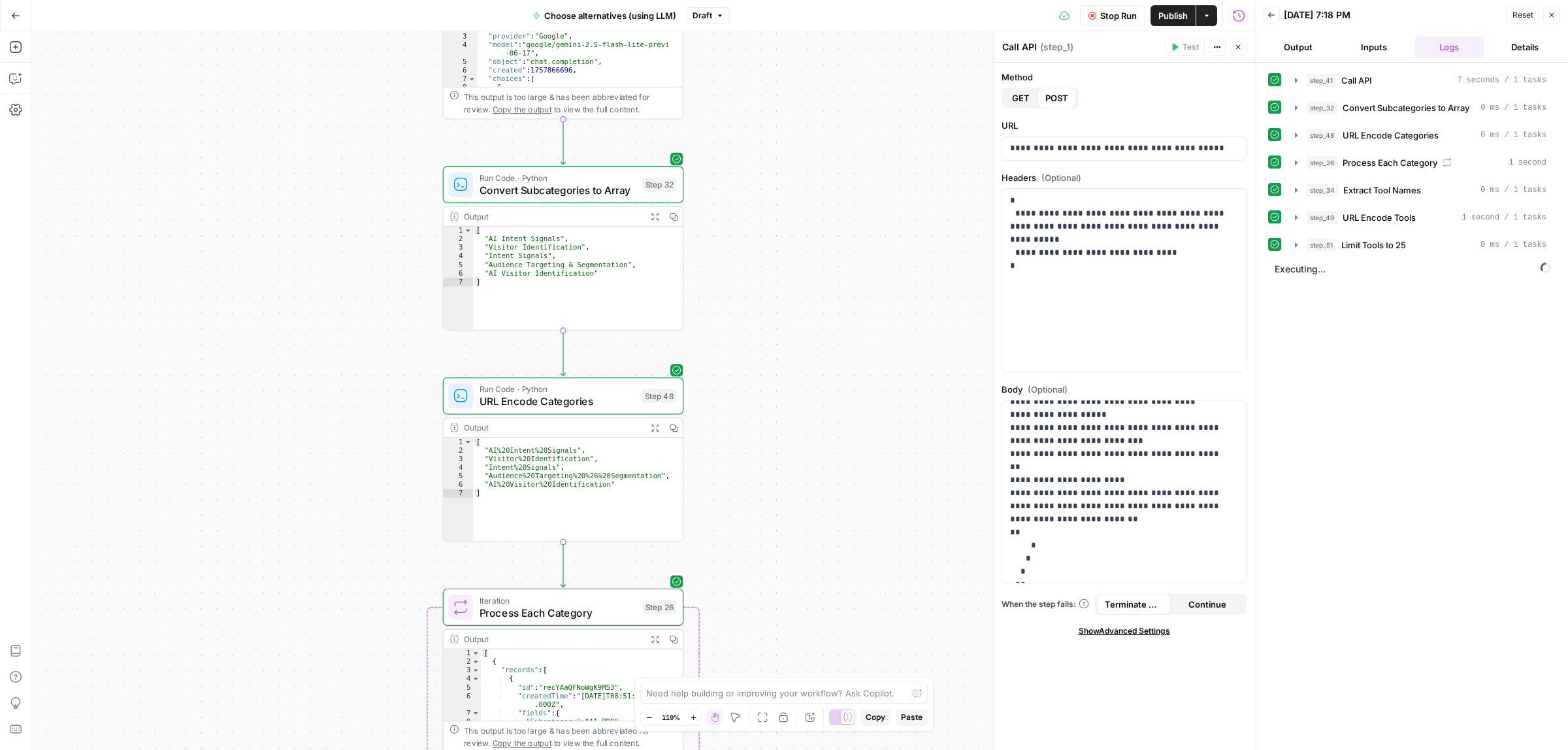
drag, startPoint x: 874, startPoint y: 226, endPoint x: 863, endPoint y: 158, distance: 68.9
click at [863, 158] on div "Workflow Set Inputs Inputs Call API Call API Step 41 Output Expand Output Copy …" at bounding box center [643, 391] width 1223 height 719
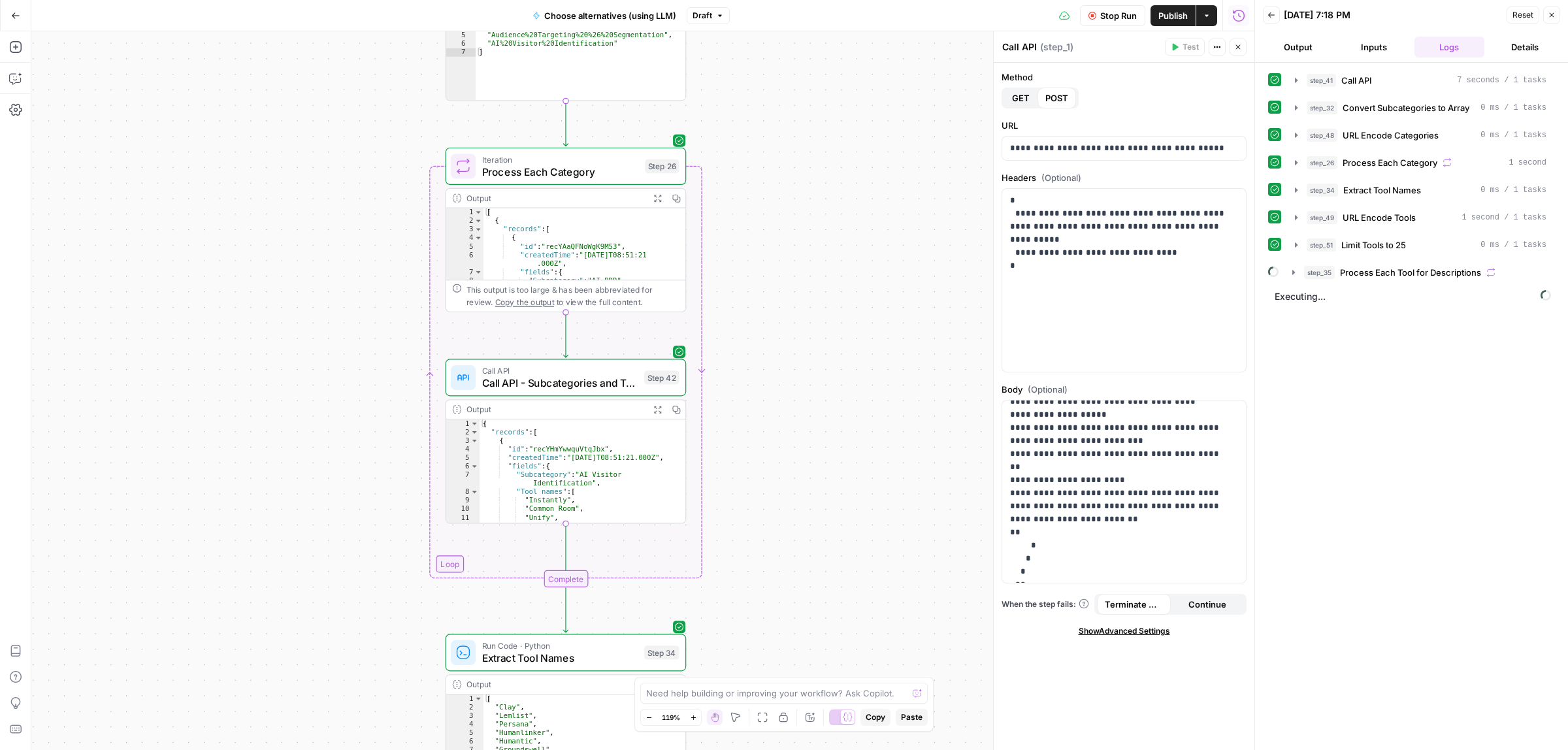
drag, startPoint x: 834, startPoint y: 222, endPoint x: 871, endPoint y: 571, distance: 351.0
click at [827, 165] on div "Workflow Set Inputs Inputs Call API Call API Step 41 Output Expand Output Copy …" at bounding box center [643, 391] width 1223 height 719
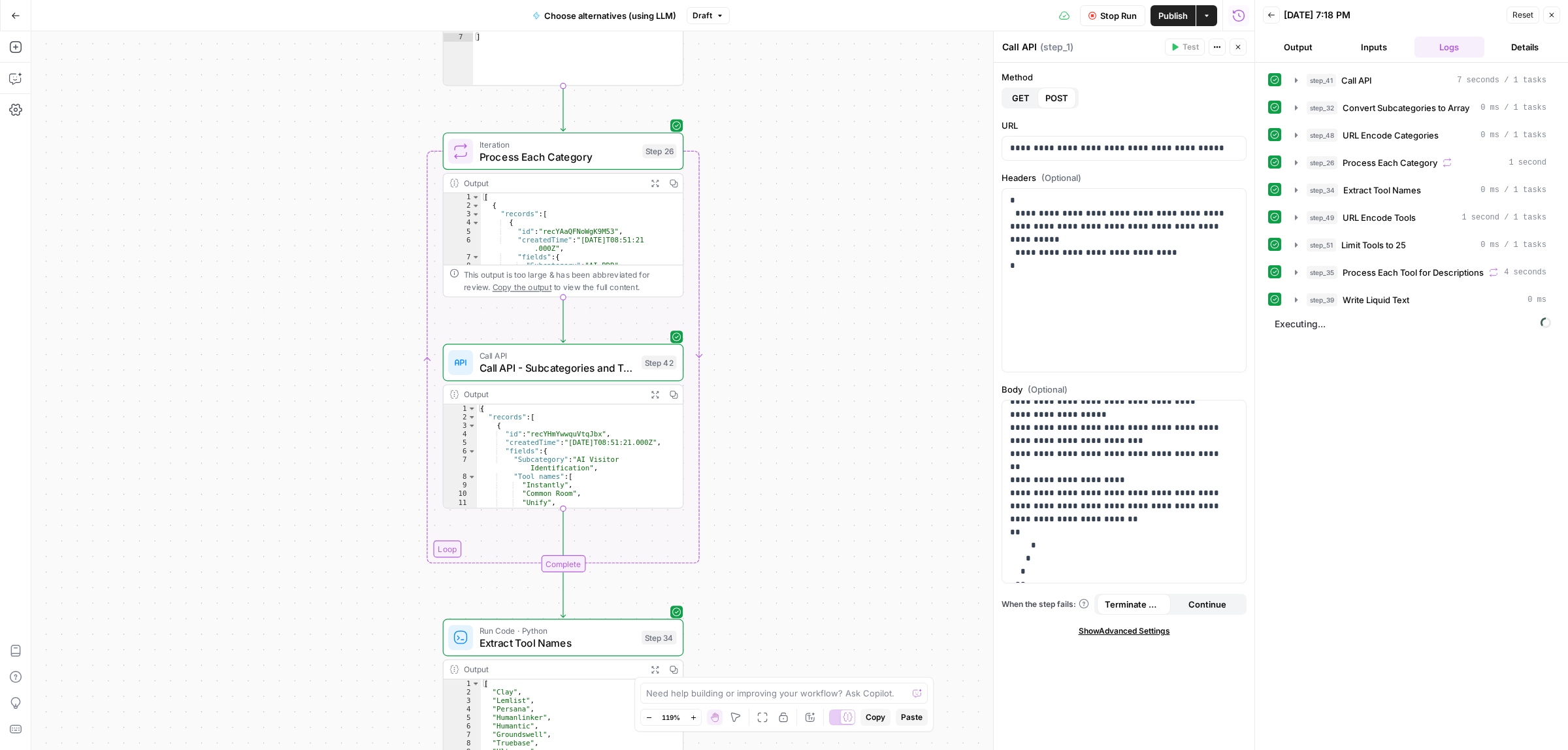
drag, startPoint x: 871, startPoint y: 571, endPoint x: 865, endPoint y: 179, distance: 392.0
click at [865, 179] on div "Workflow Set Inputs Inputs Call API Call API Step 41 Output Expand Output Copy …" at bounding box center [643, 391] width 1223 height 719
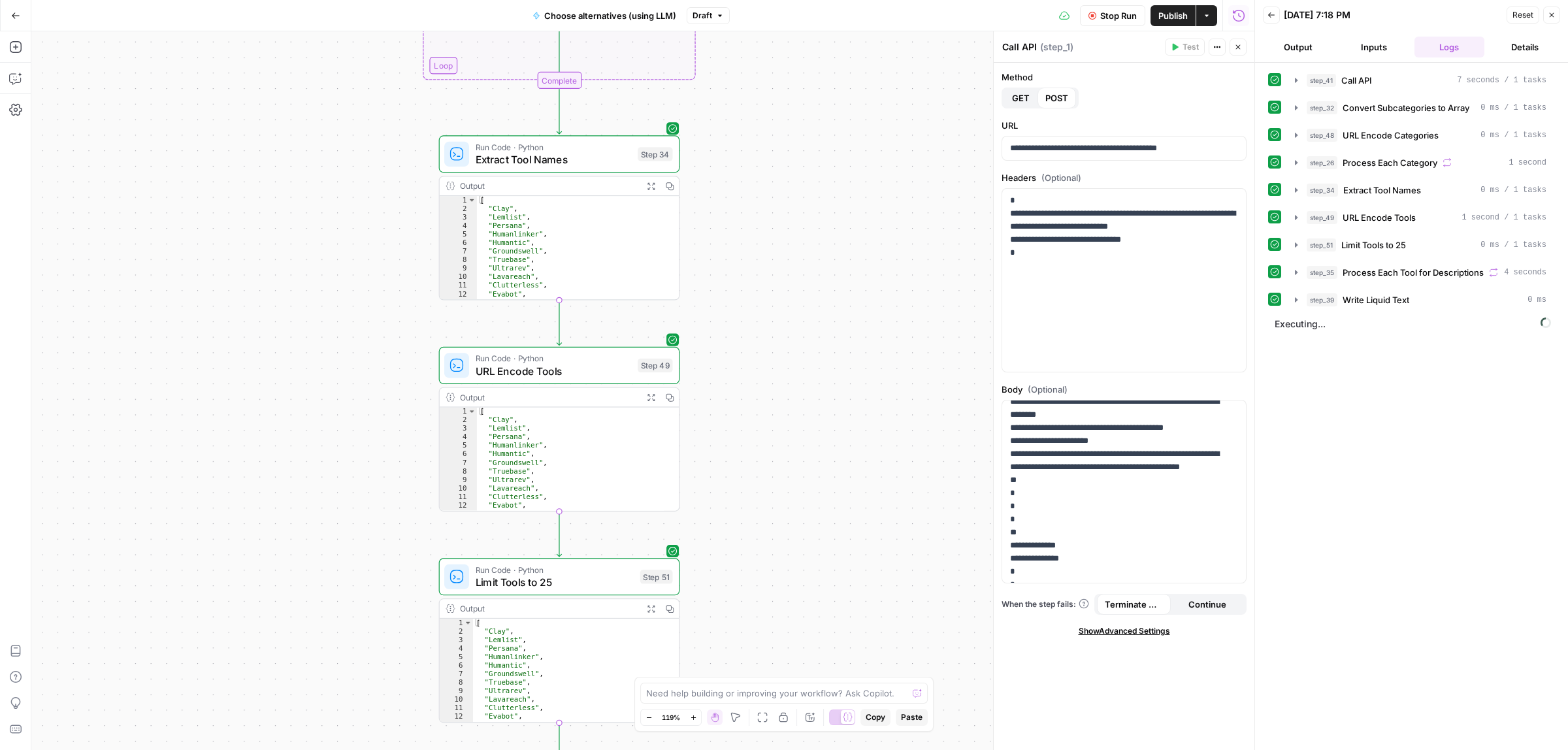
drag, startPoint x: 877, startPoint y: 457, endPoint x: 841, endPoint y: 185, distance: 274.4
click at [841, 185] on div "Workflow Set Inputs Inputs Call API Call API Step 41 Output Expand Output Copy …" at bounding box center [643, 391] width 1223 height 719
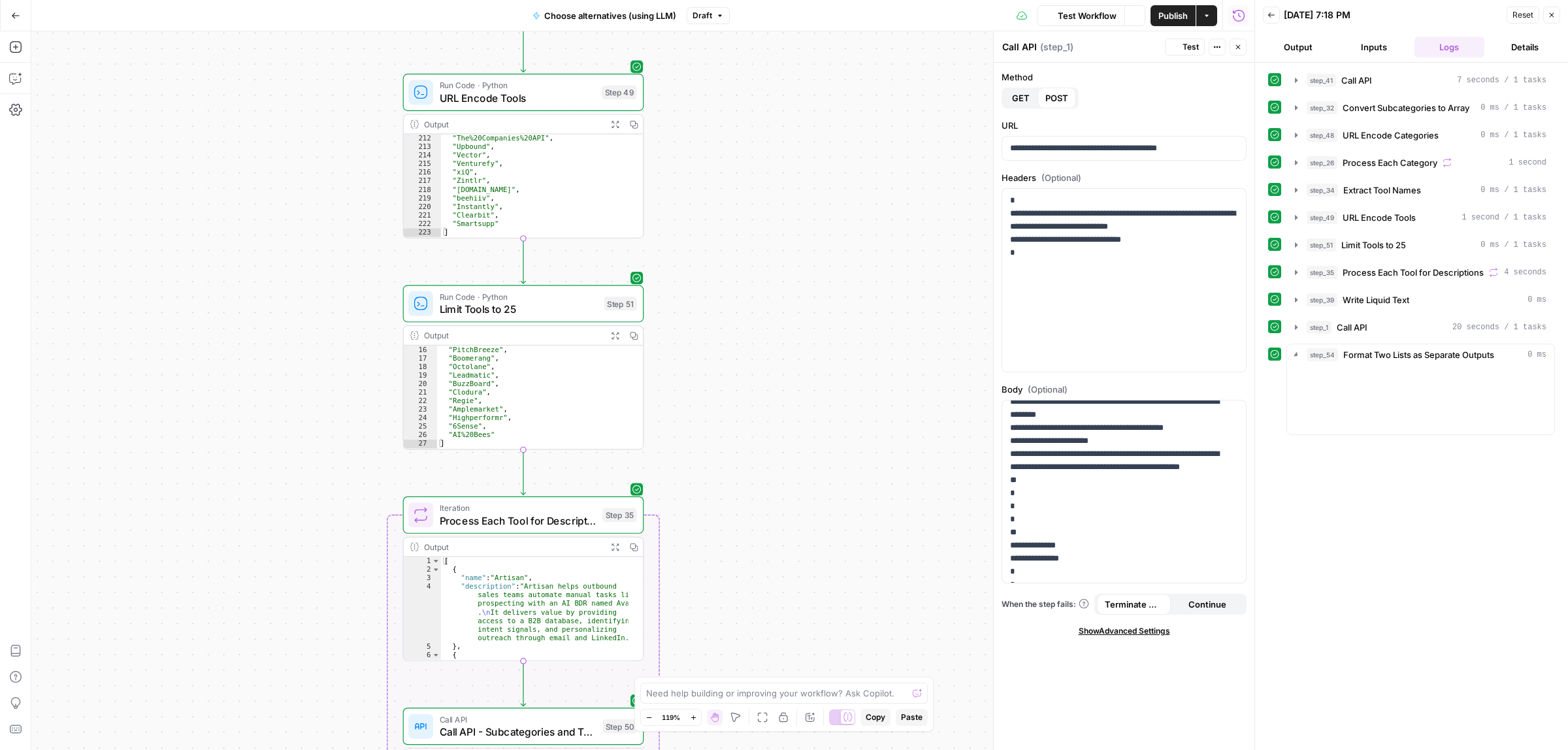
scroll to position [108, 0]
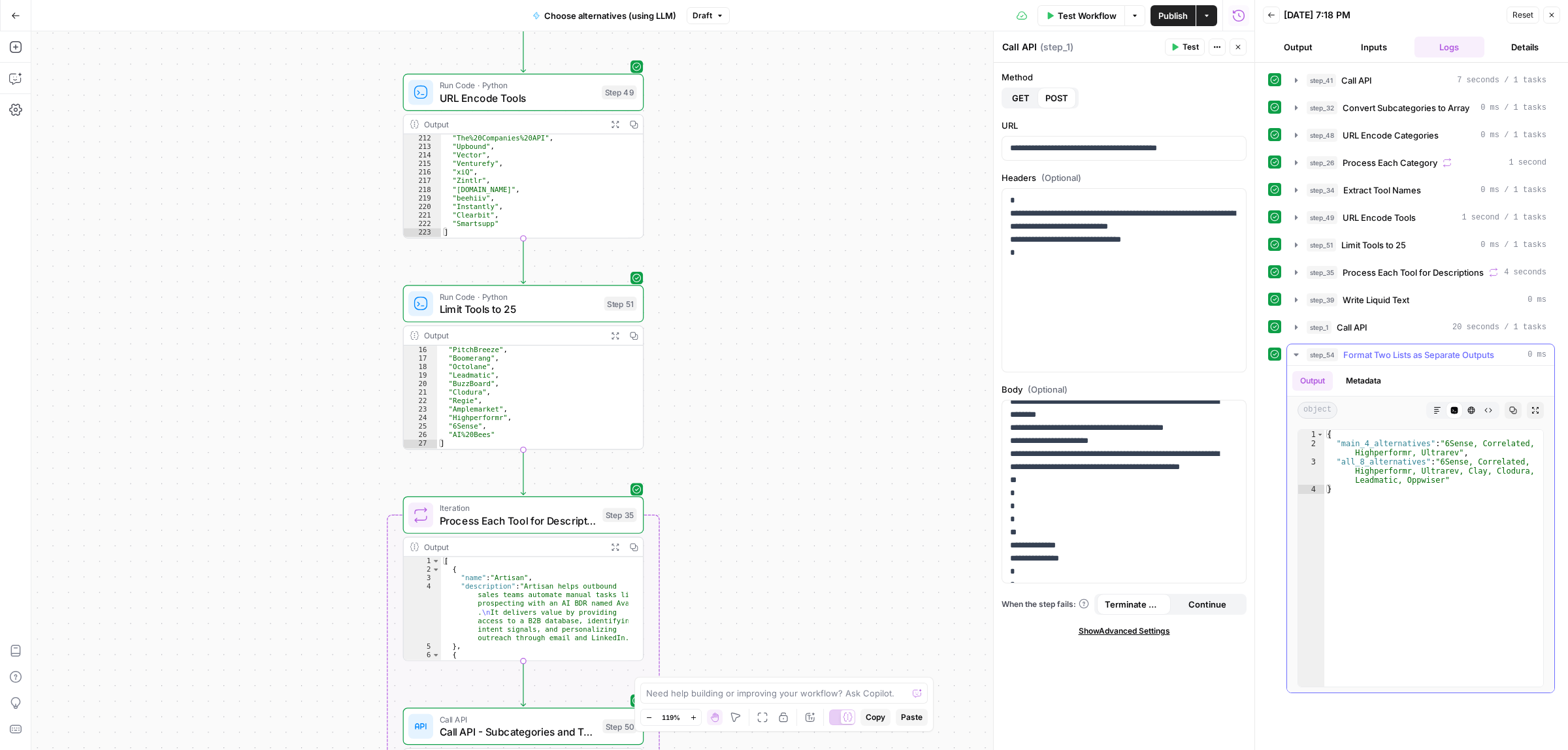
type textarea "**********"
drag, startPoint x: 1455, startPoint y: 447, endPoint x: 1484, endPoint y: 449, distance: 29.1
click at [1477, 447] on div "{ "main_4_alternatives" : "6Sense, Correlated, Highperformr, Ultrarev" , "all_8…" at bounding box center [1433, 567] width 219 height 274
drag, startPoint x: 1409, startPoint y: 458, endPoint x: 1434, endPoint y: 457, distance: 25.0
click at [1431, 457] on div "{ "main_4_alternatives" : "6Sense, Correlated, Highperformr, Ultrarev" , "all_8…" at bounding box center [1433, 567] width 219 height 274
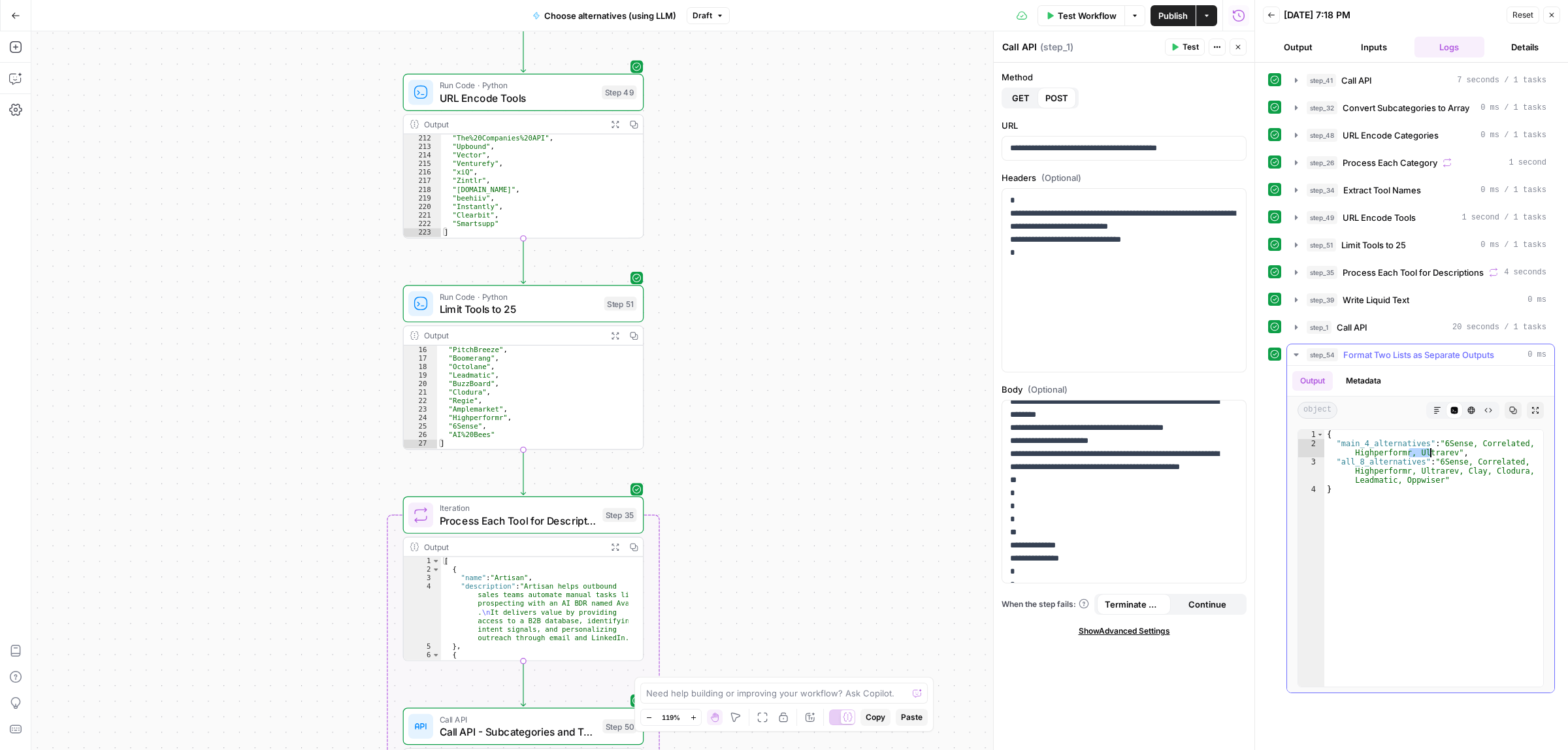
click at [1434, 457] on div "{ "main_4_alternatives" : "6Sense, Correlated, Highperformr, Ultrarev" , "all_8…" at bounding box center [1433, 567] width 219 height 274
click at [494, 273] on div at bounding box center [497, 275] width 19 height 11
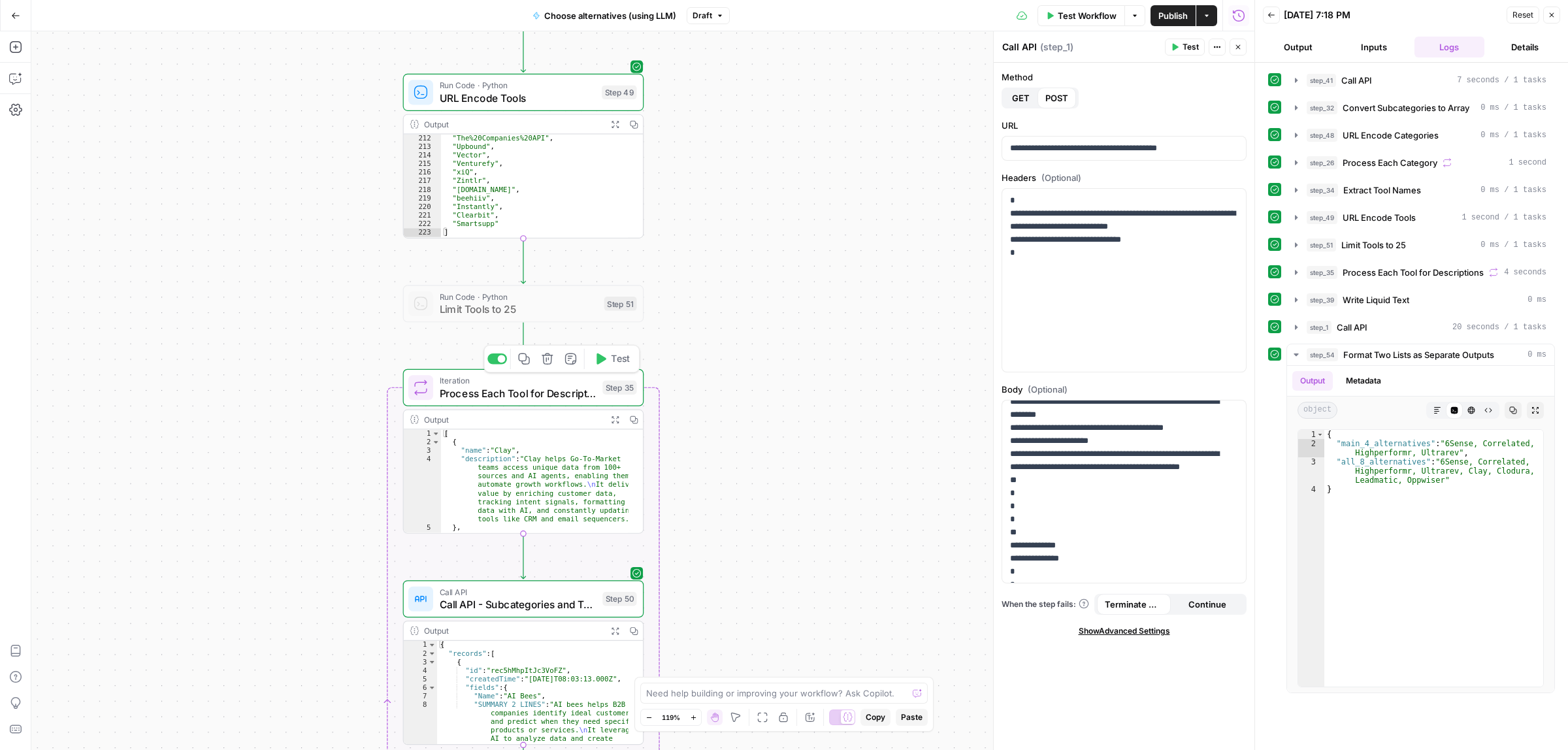
click at [559, 390] on span "Process Each Tool for Descriptions" at bounding box center [518, 393] width 157 height 16
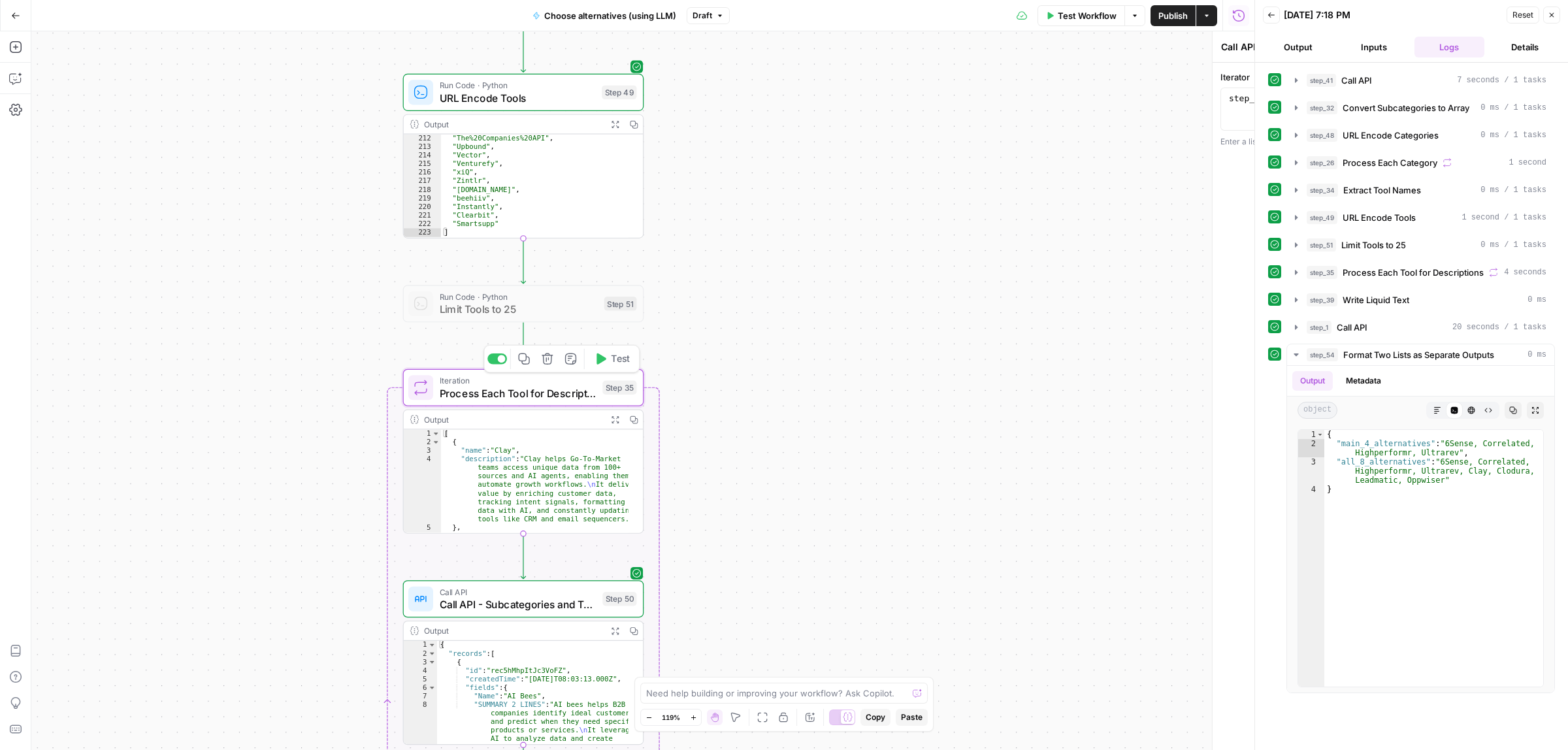
type textarea "Process Each Tool for Descriptions"
click at [1034, 105] on div "step_51 . output" at bounding box center [1124, 126] width 233 height 52
type textarea "**********"
click at [830, 195] on div "Workflow Set Inputs Inputs Call API Call API Step 41 Output Expand Output Copy …" at bounding box center [643, 391] width 1223 height 719
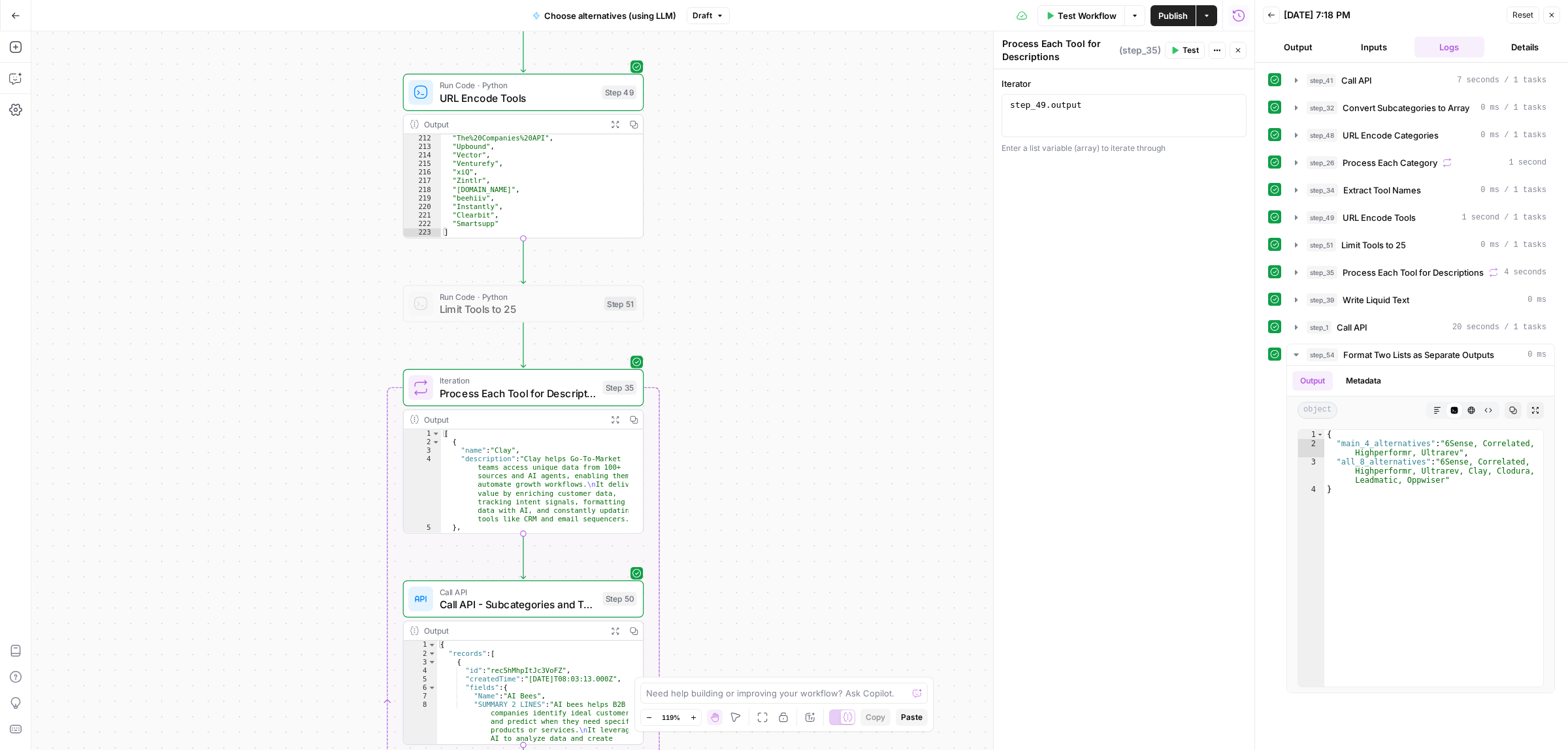
click at [1088, 17] on span "Test Workflow" at bounding box center [1086, 15] width 59 height 13
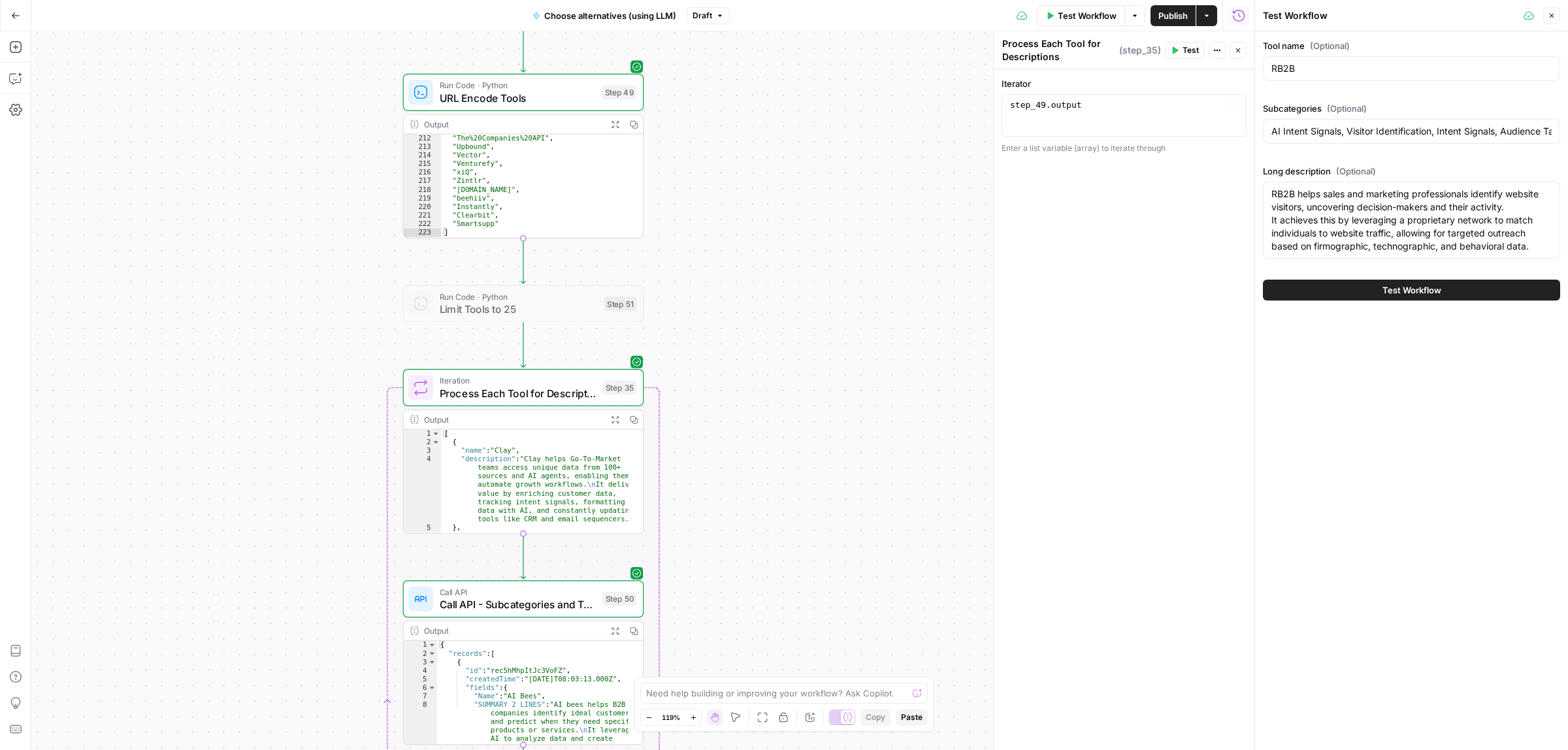
click at [1402, 285] on span "Test Workflow" at bounding box center [1411, 290] width 59 height 13
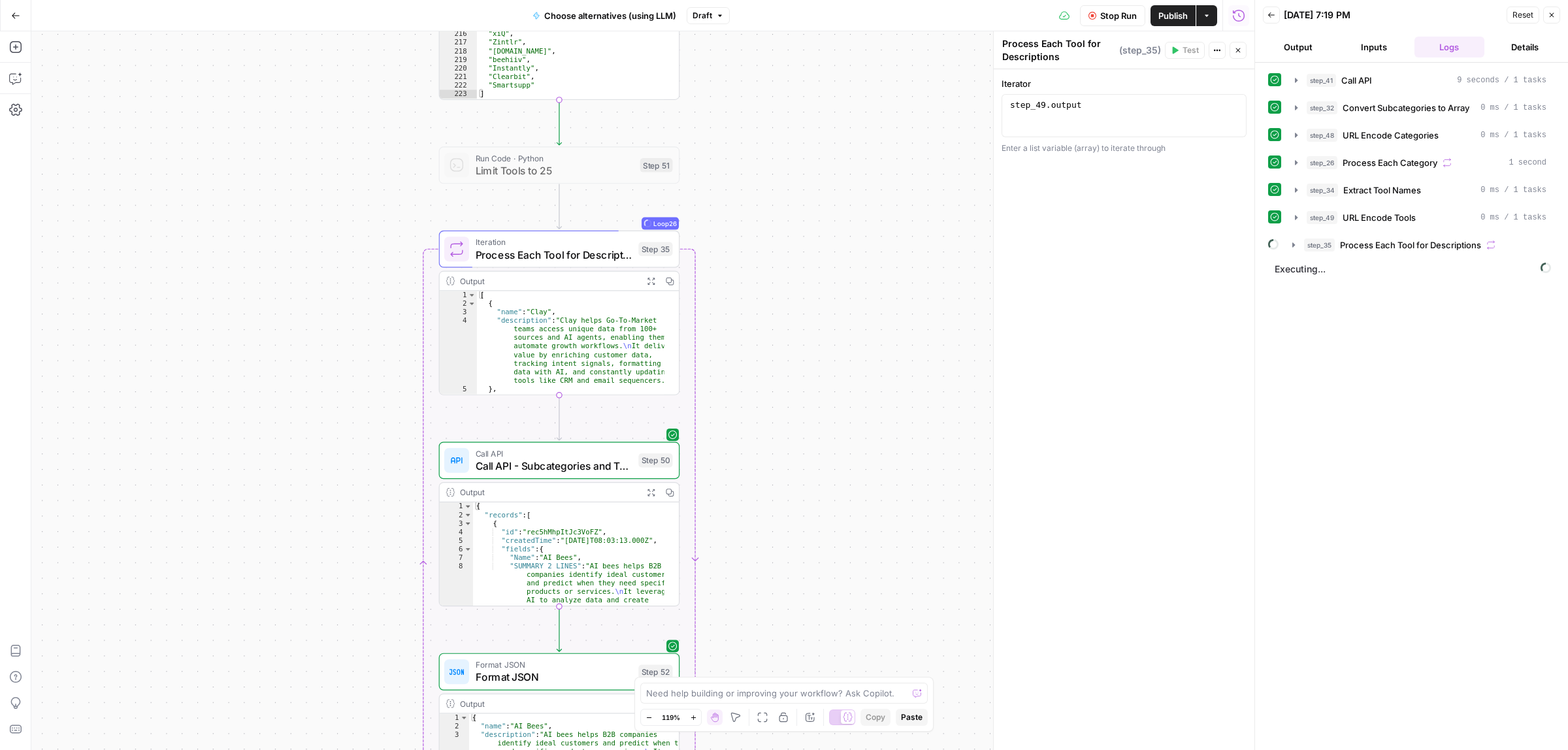
drag, startPoint x: 811, startPoint y: 533, endPoint x: 823, endPoint y: 385, distance: 148.5
click at [823, 385] on div "Workflow Set Inputs Inputs Call API Call API Step 41 Output Expand Output Copy …" at bounding box center [643, 391] width 1223 height 719
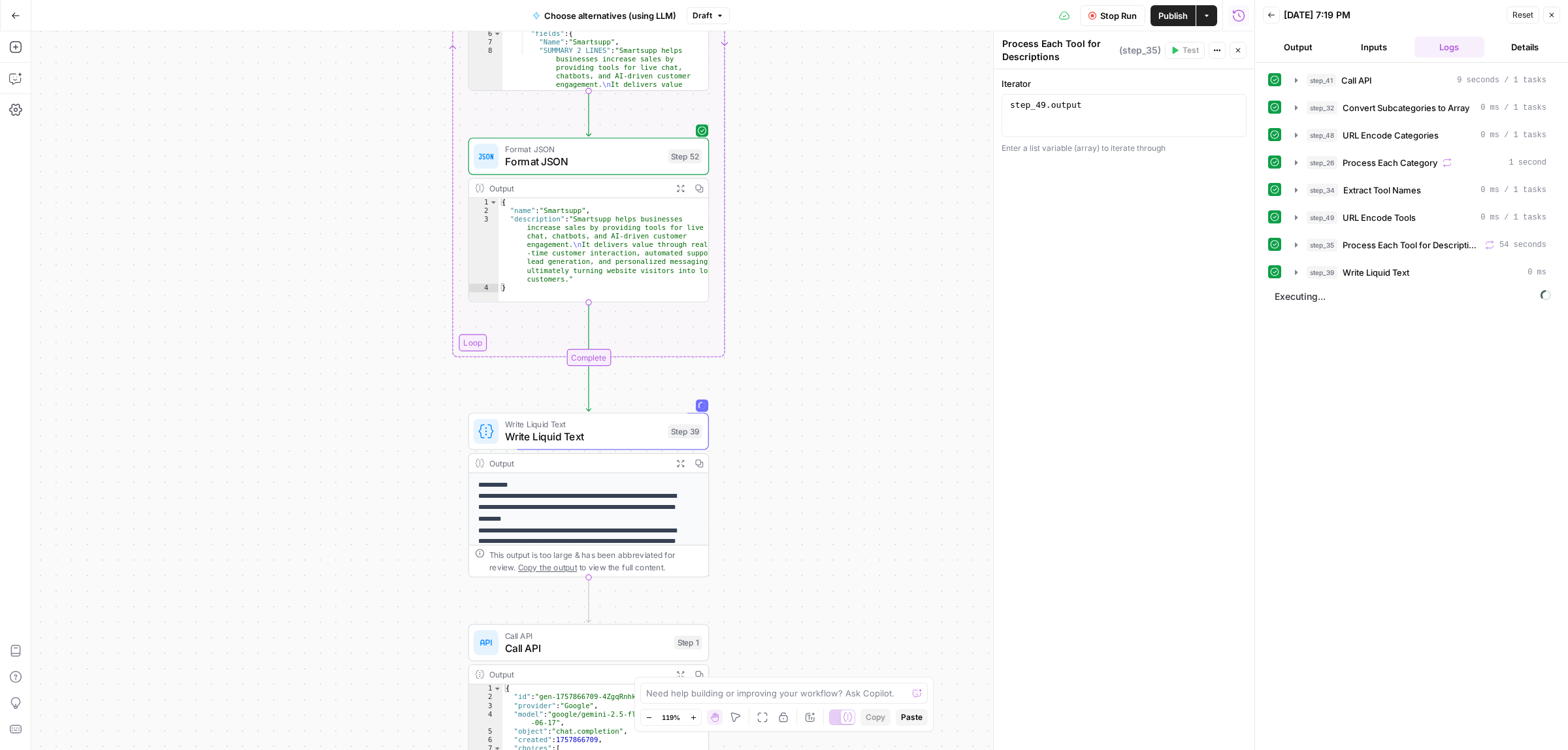
drag, startPoint x: 803, startPoint y: 456, endPoint x: 805, endPoint y: 291, distance: 165.0
click at [803, 136] on div "Workflow Set Inputs Inputs Call API Call API Step 41 Output Expand Output Copy …" at bounding box center [643, 391] width 1223 height 719
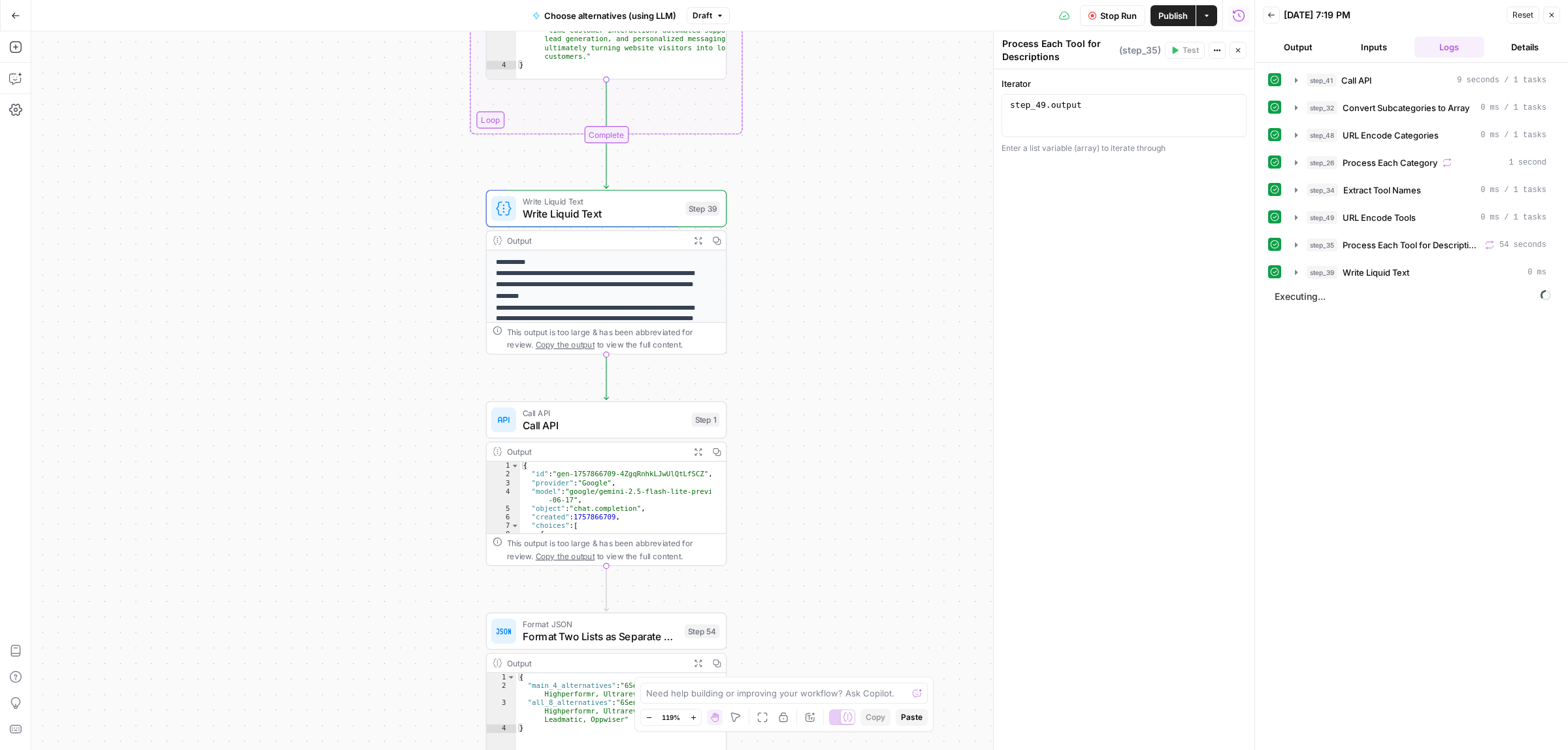
drag, startPoint x: 825, startPoint y: 264, endPoint x: 823, endPoint y: 190, distance: 74.0
click at [823, 190] on div "Workflow Set Inputs Inputs Call API Call API Step 41 Output Expand Output Copy …" at bounding box center [643, 391] width 1223 height 719
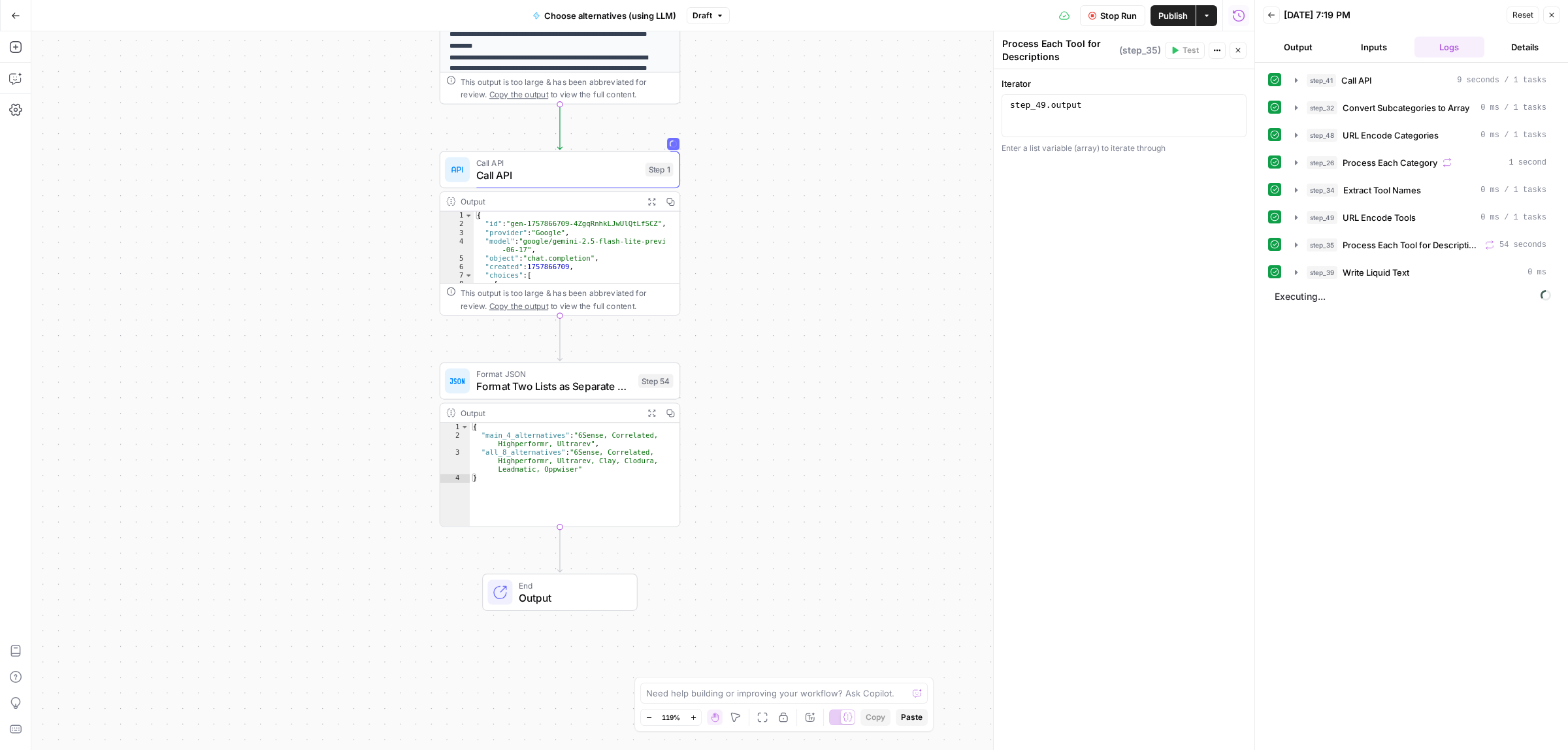
drag, startPoint x: 870, startPoint y: 459, endPoint x: 821, endPoint y: 285, distance: 180.8
click at [821, 285] on div "Workflow Set Inputs Inputs Call API Call API Step 41 Output Expand Output Copy …" at bounding box center [643, 391] width 1223 height 719
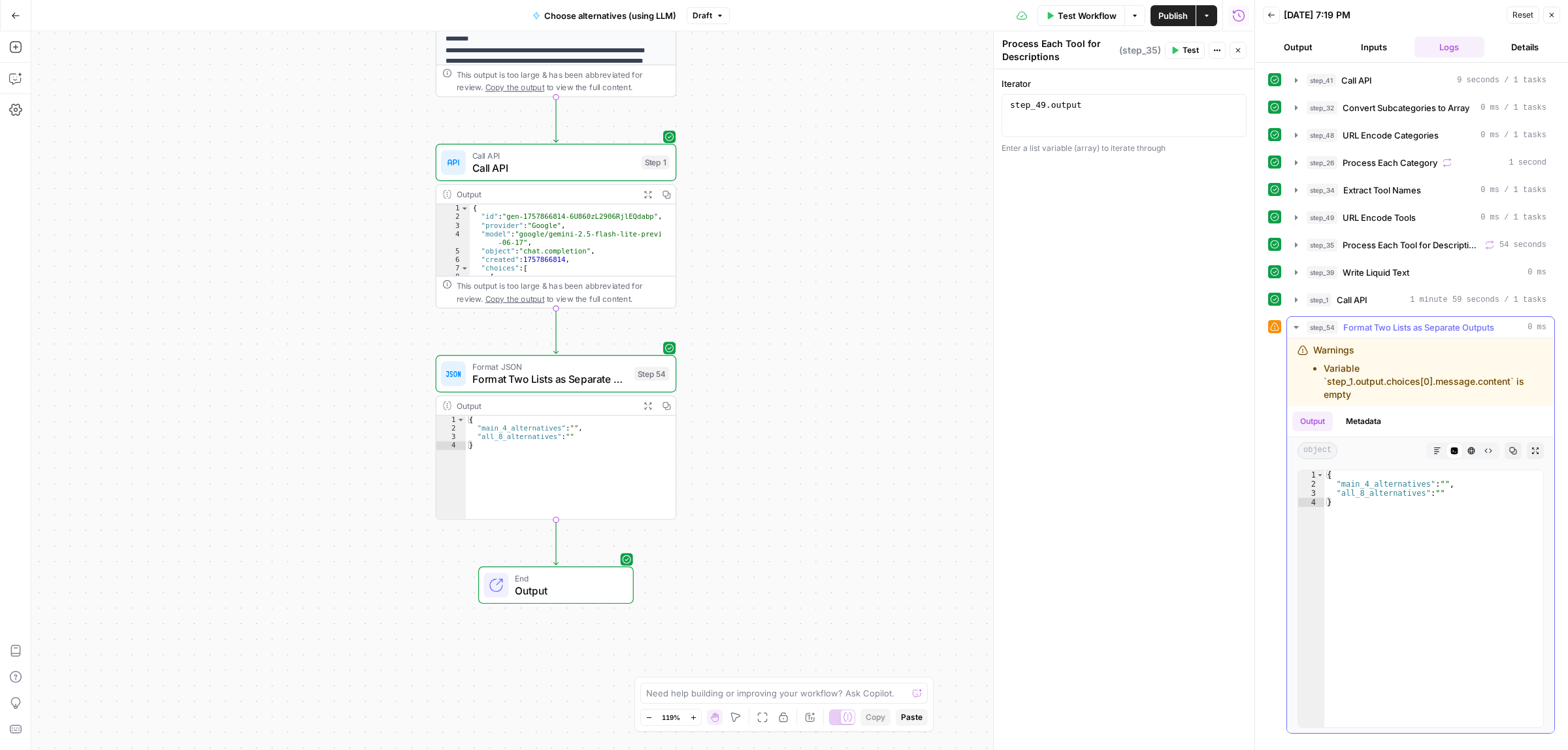
drag, startPoint x: 1350, startPoint y: 389, endPoint x: 1465, endPoint y: 387, distance: 115.0
click at [1465, 387] on li "Variable `step_1.output.choices[0].message.content` is empty" at bounding box center [1433, 382] width 220 height 39
click at [1469, 387] on li "Variable `step_1.output.choices[0].message.content` is empty" at bounding box center [1433, 382] width 220 height 39
click at [647, 188] on button "Expand Output" at bounding box center [647, 194] width 19 height 19
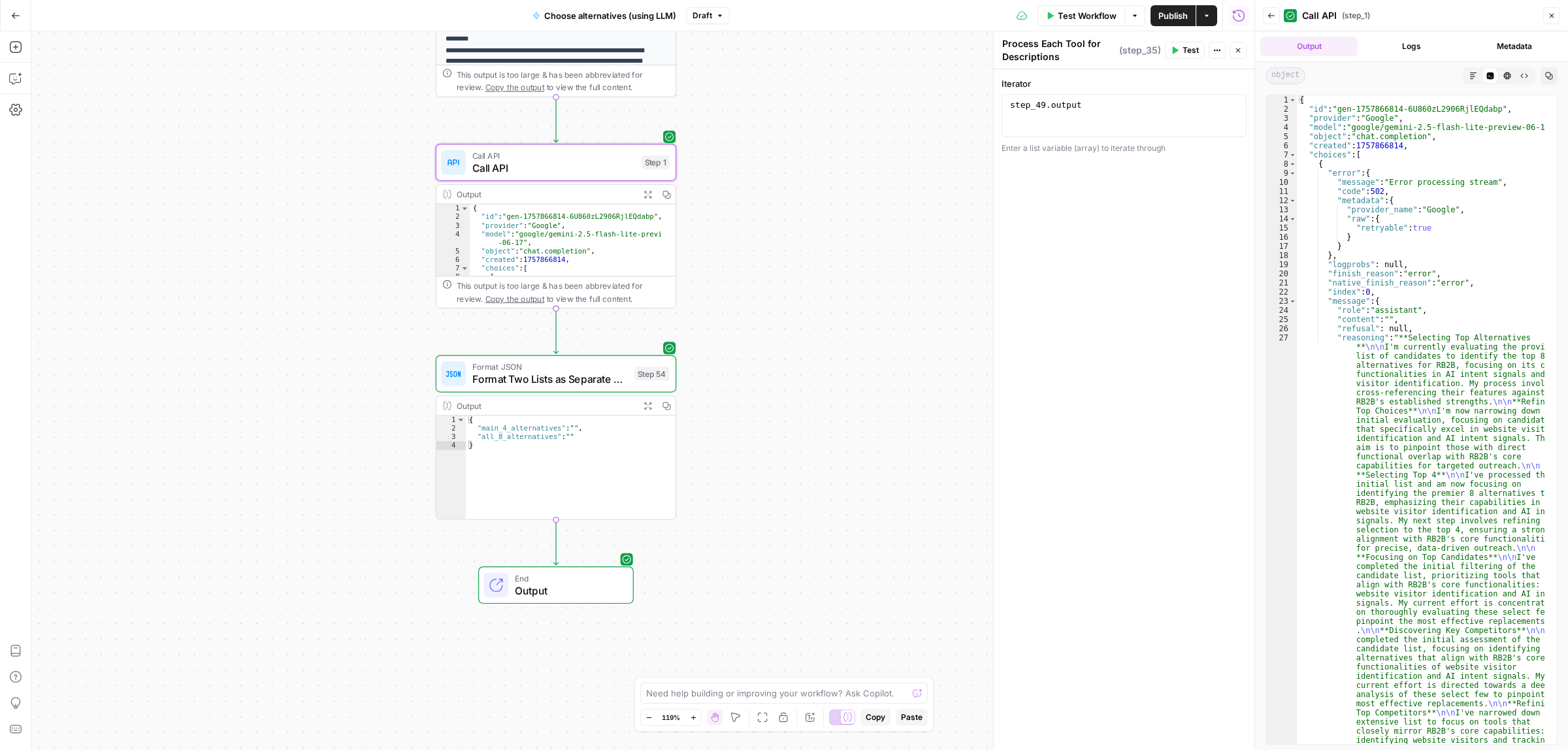
type textarea "**********"
drag, startPoint x: 1412, startPoint y: 184, endPoint x: 1493, endPoint y: 184, distance: 81.0
click at [1469, 182] on div "{ "id" : "gen-1757866814-6U860zL2906RjlEQdabp" , "provider" : "Google" , "model…" at bounding box center [1421, 420] width 248 height 649
click at [1390, 34] on div "Output Logs Metadata" at bounding box center [1411, 46] width 313 height 30
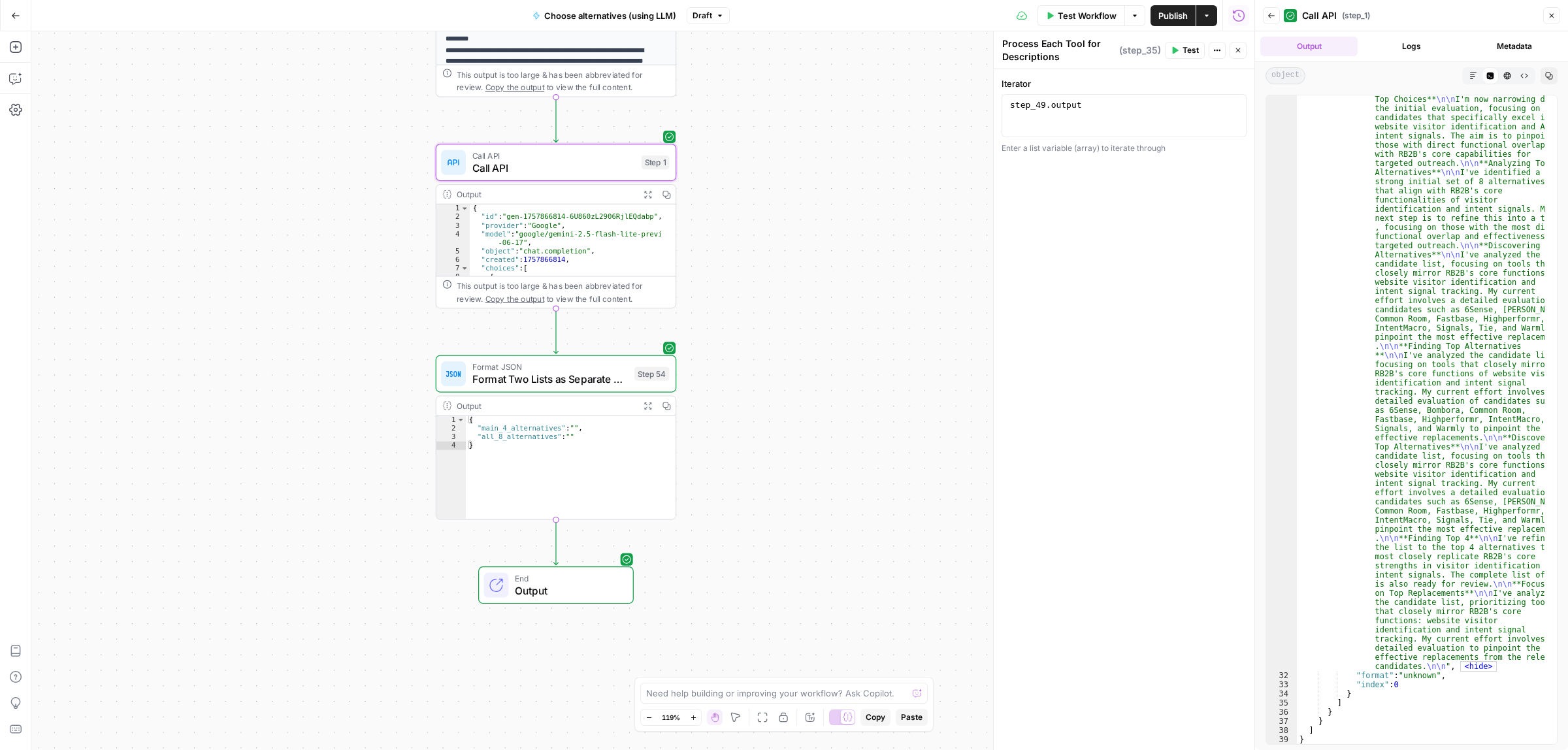
scroll to position [6487, 0]
click at [1555, 10] on button "Close" at bounding box center [1551, 16] width 17 height 17
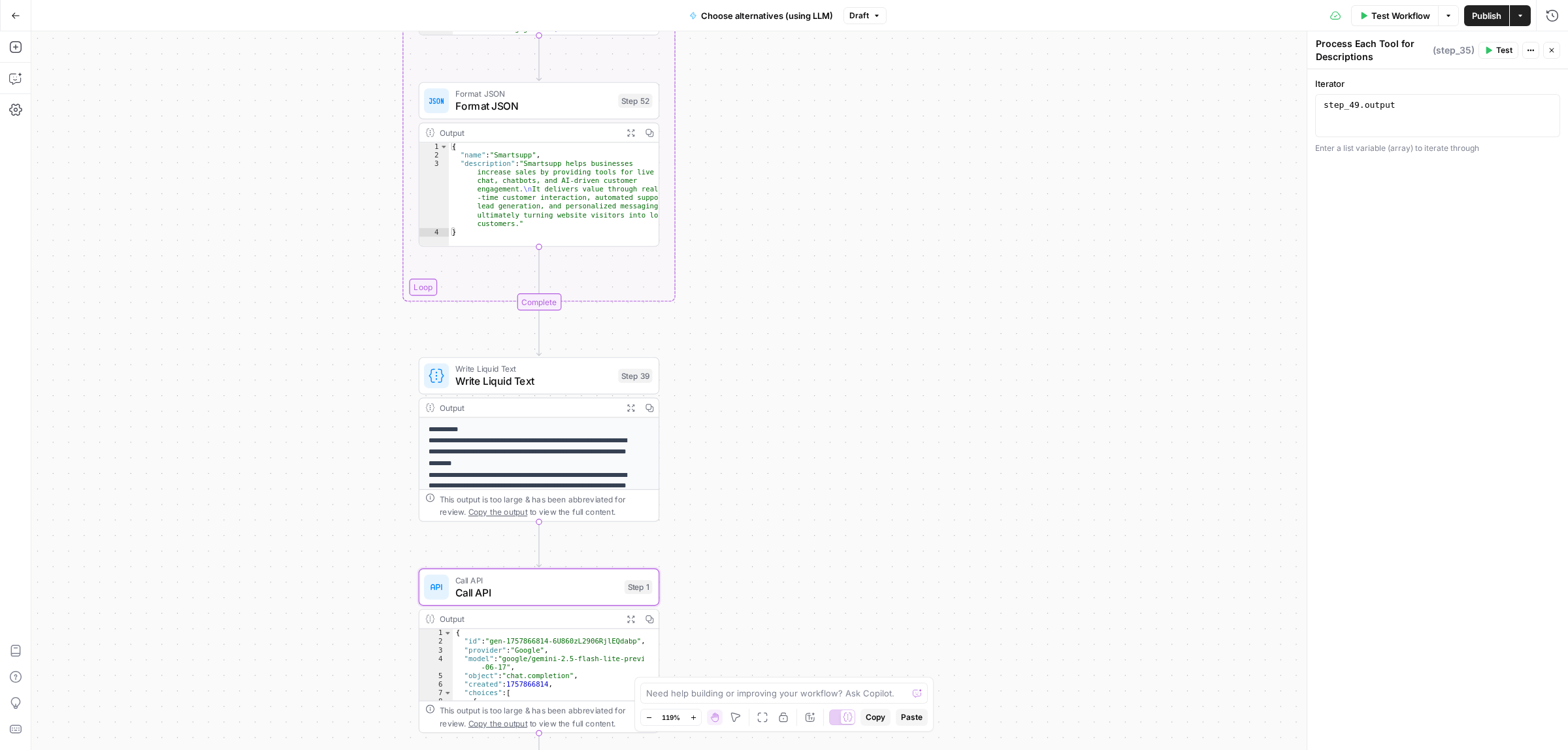
drag, startPoint x: 854, startPoint y: 263, endPoint x: 833, endPoint y: 468, distance: 206.1
click at [853, 530] on div "Workflow Set Inputs Inputs Call API Call API Step 41 Output Expand Output Copy …" at bounding box center [800, 391] width 1537 height 719
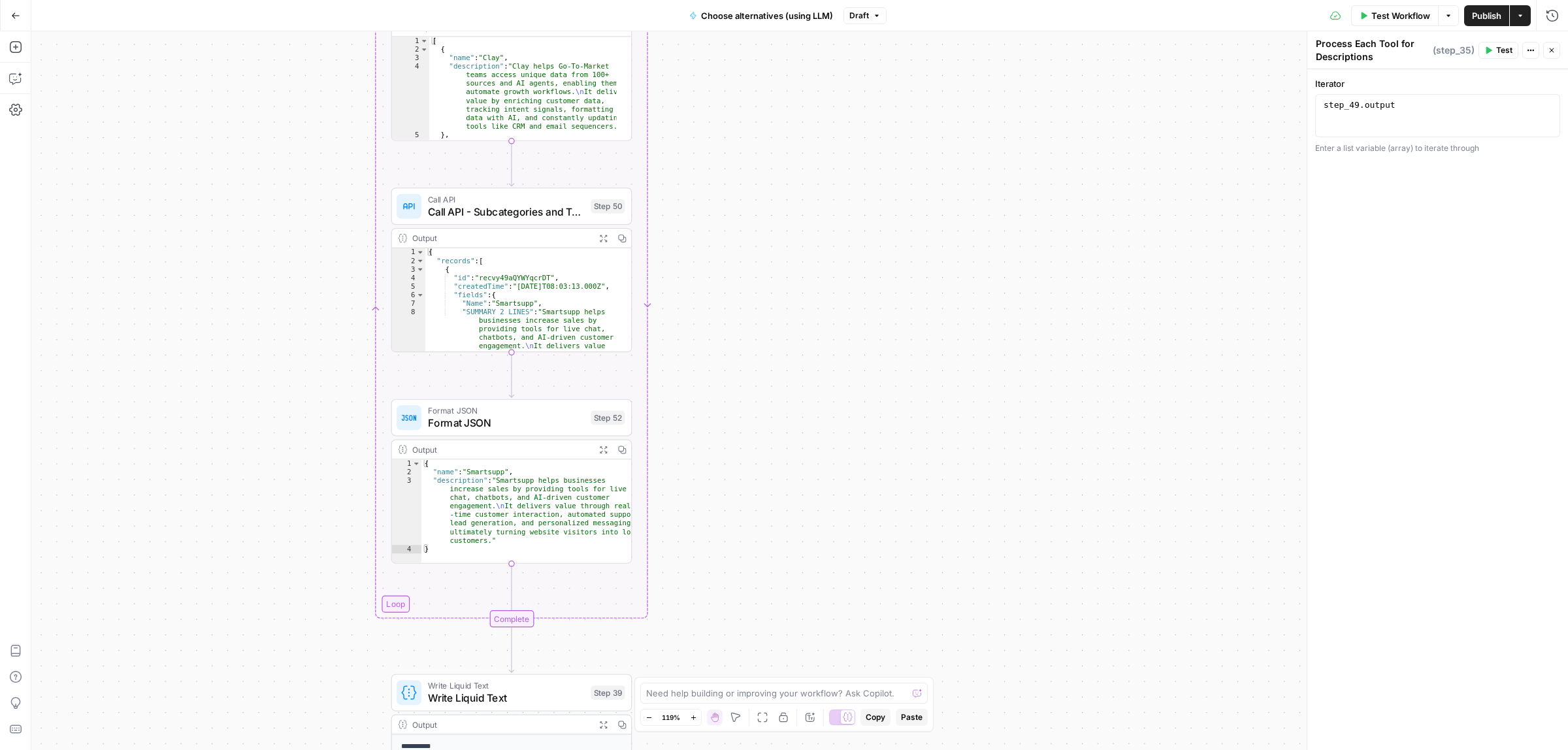
drag, startPoint x: 833, startPoint y: 468, endPoint x: 860, endPoint y: 335, distance: 135.7
click at [839, 567] on div "Workflow Set Inputs Inputs Call API Call API Step 41 Output Expand Output Copy …" at bounding box center [800, 391] width 1537 height 719
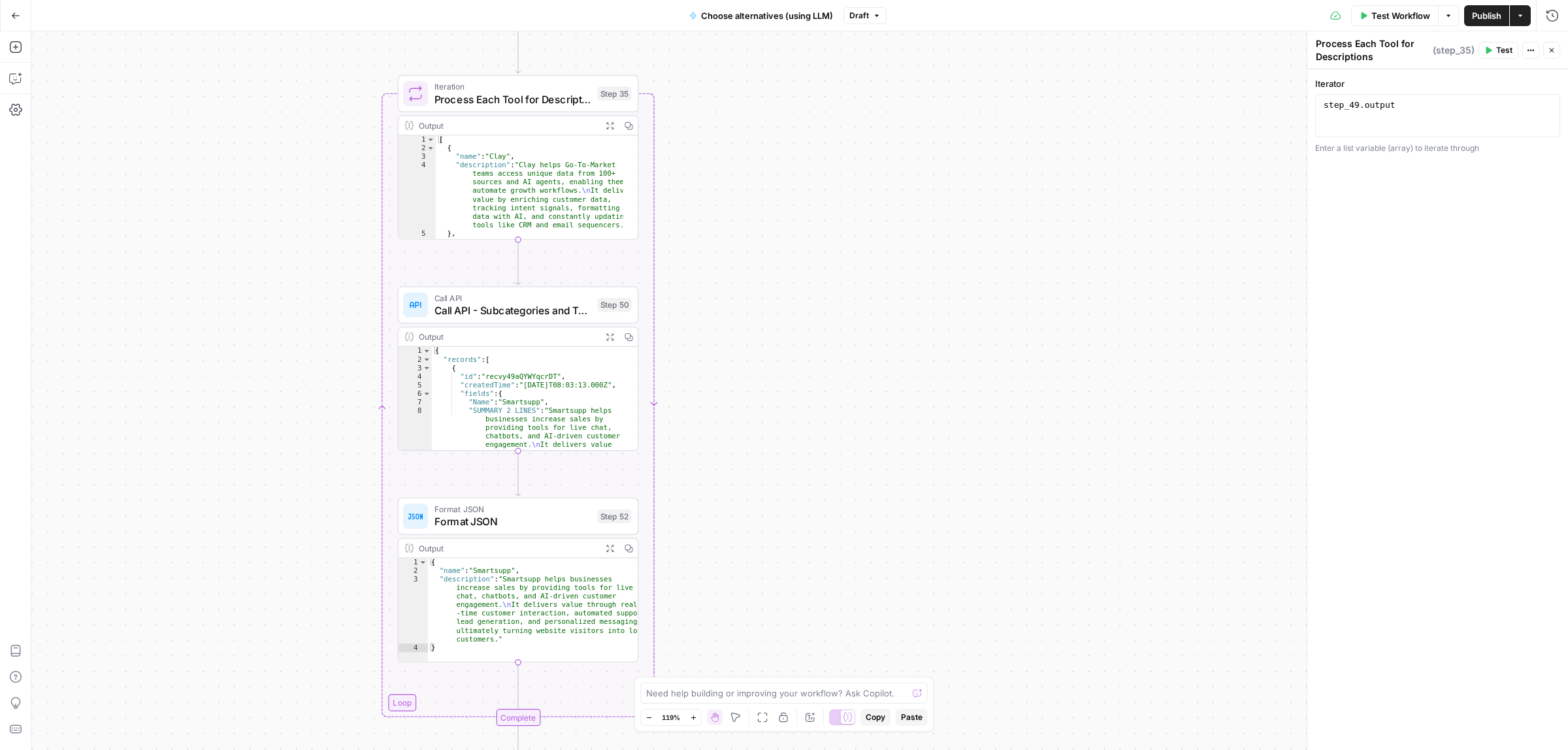
click at [843, 577] on div "Workflow Set Inputs Inputs Call API Call API Step 41 Output Expand Output Copy …" at bounding box center [800, 391] width 1537 height 719
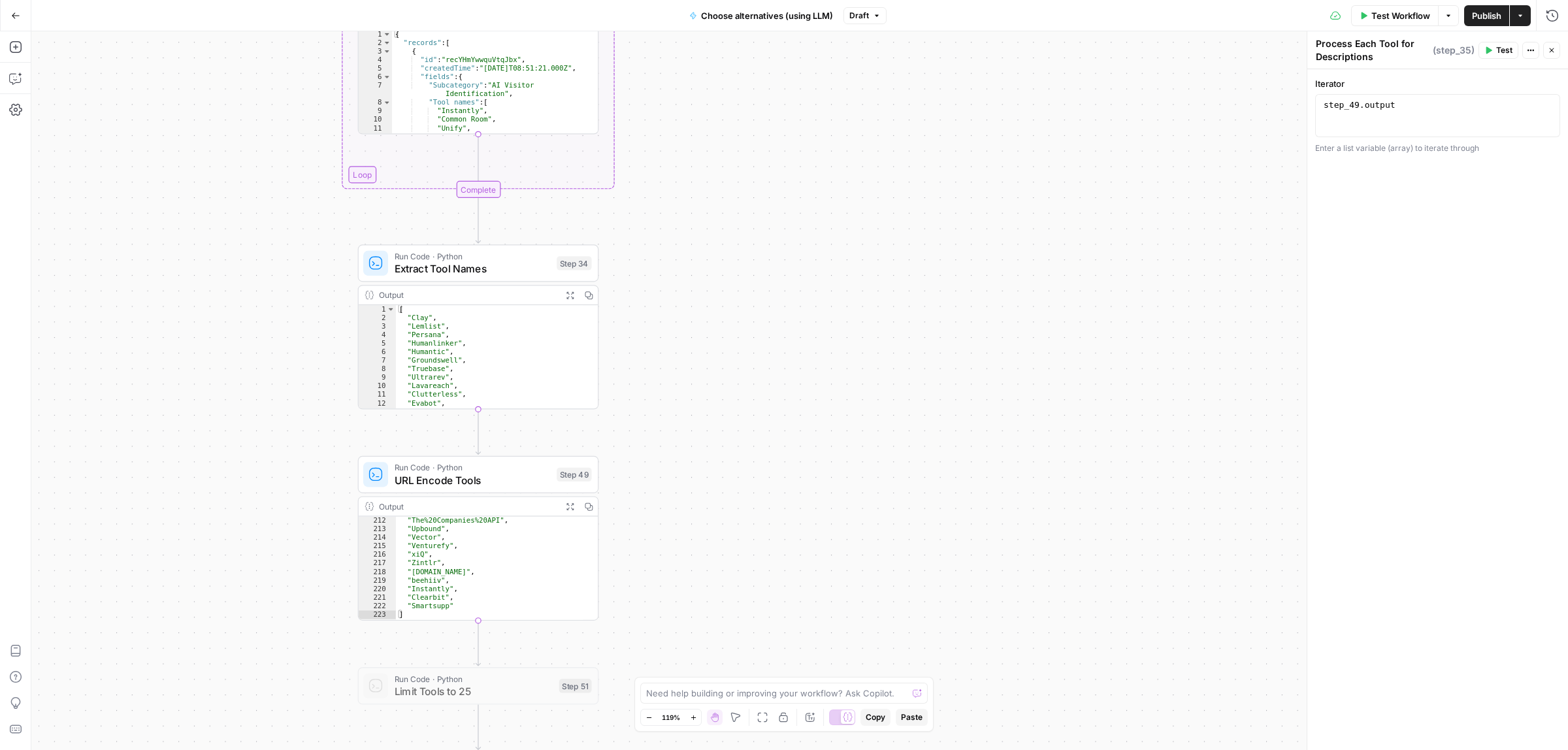
drag, startPoint x: 857, startPoint y: 368, endPoint x: 871, endPoint y: 283, distance: 86.1
click at [859, 531] on div "Workflow Set Inputs Inputs Call API Call API Step 41 Output Expand Output Copy …" at bounding box center [800, 391] width 1537 height 719
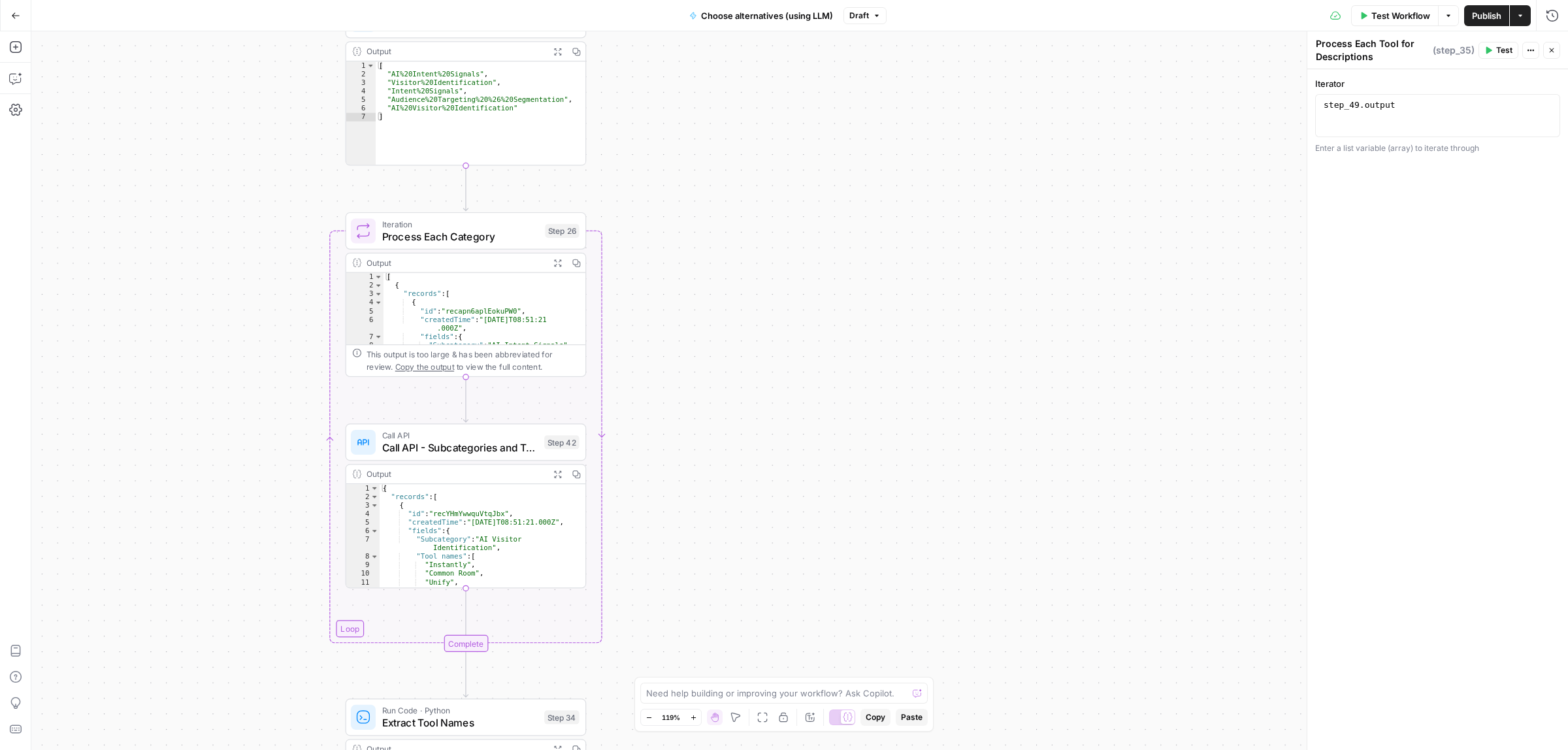
drag, startPoint x: 862, startPoint y: 236, endPoint x: 988, endPoint y: -81, distance: 341.1
click at [988, 0] on html "ColdiQ New Home Browse Insights Opportunities Your Data Recent Grids Tools-Grid…" at bounding box center [784, 375] width 1568 height 750
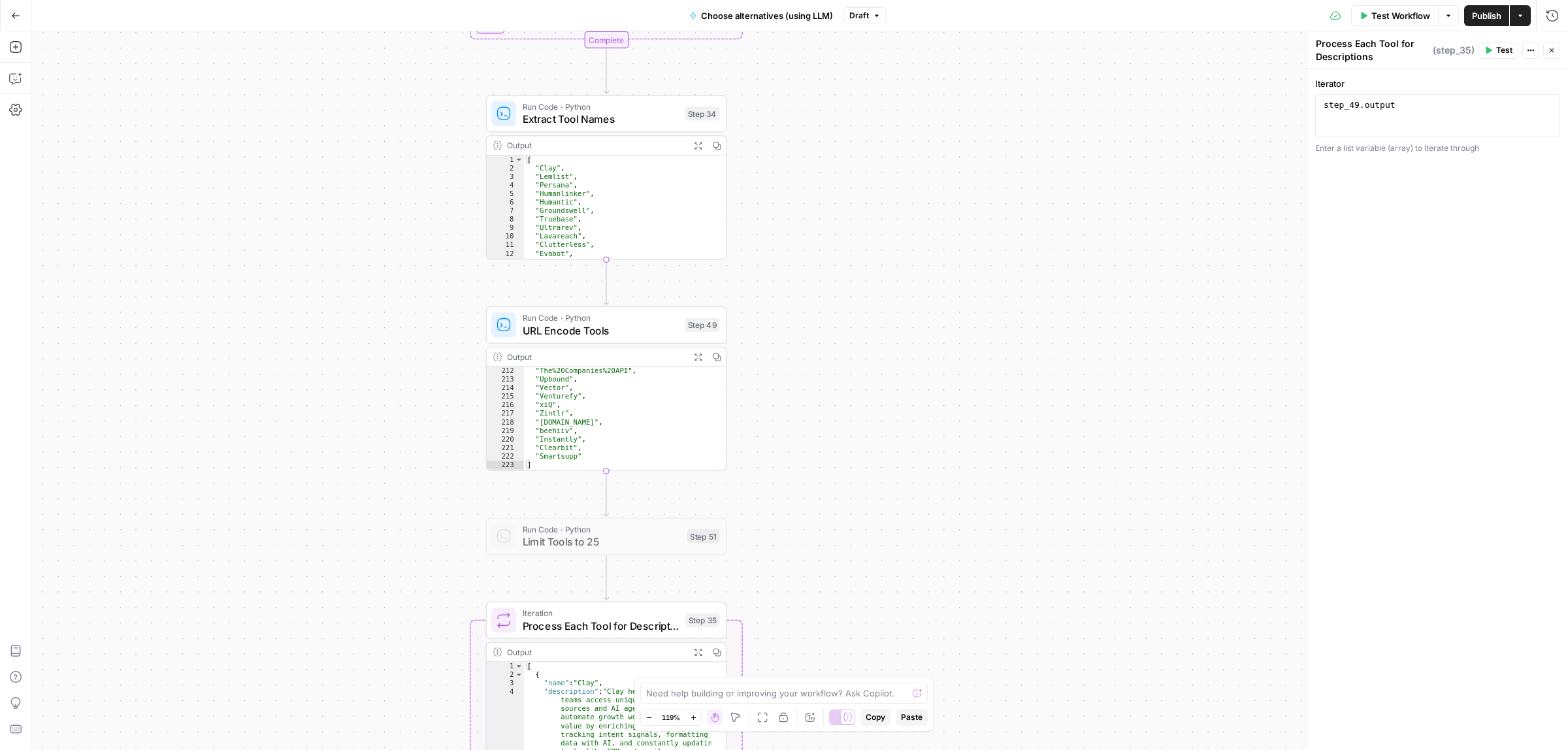
drag, startPoint x: 905, startPoint y: 314, endPoint x: 896, endPoint y: 123, distance: 191.2
click at [903, 115] on div "Workflow Set Inputs Inputs Call API Call API Step 41 Output Expand Output Copy …" at bounding box center [800, 391] width 1537 height 719
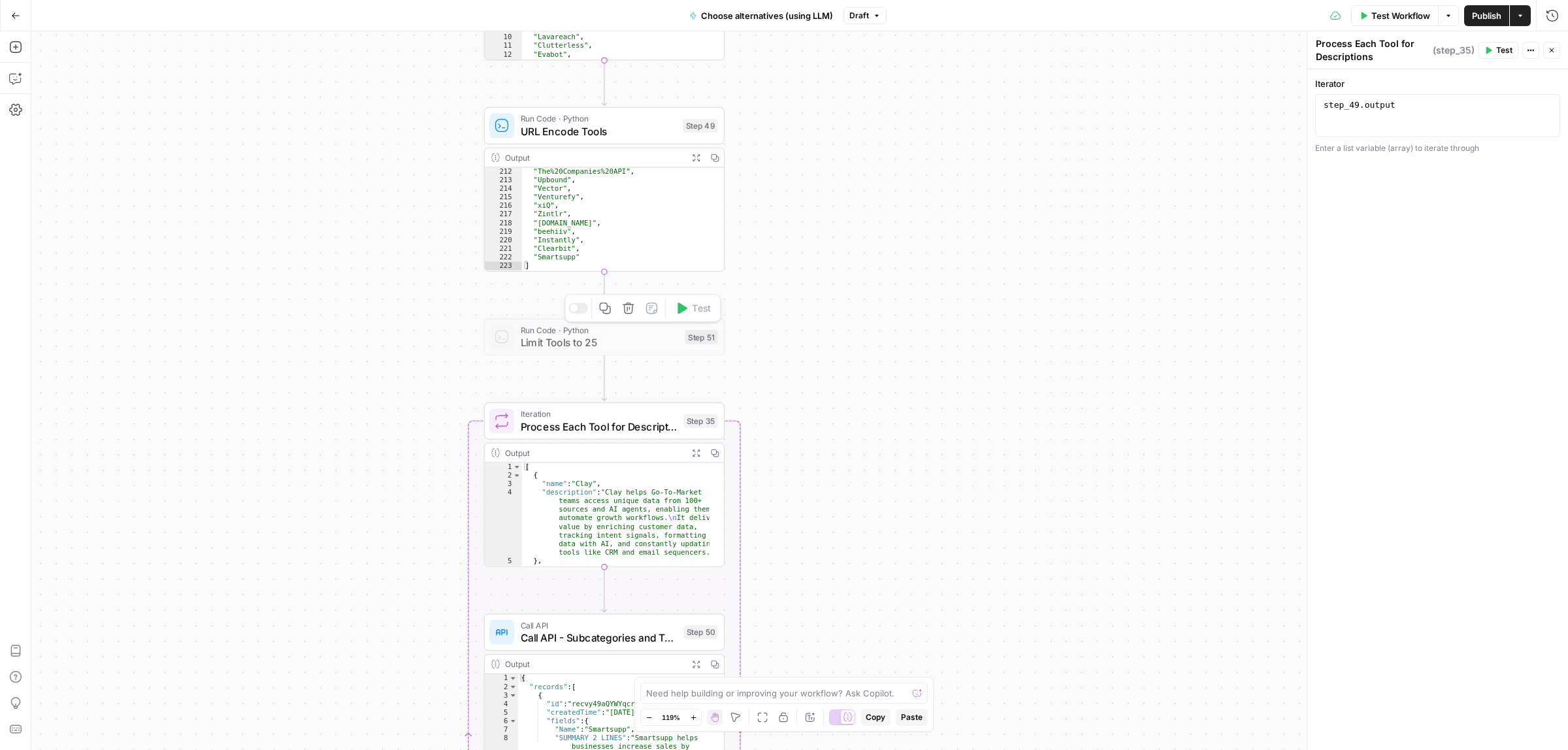
click at [579, 312] on div at bounding box center [578, 309] width 19 height 11
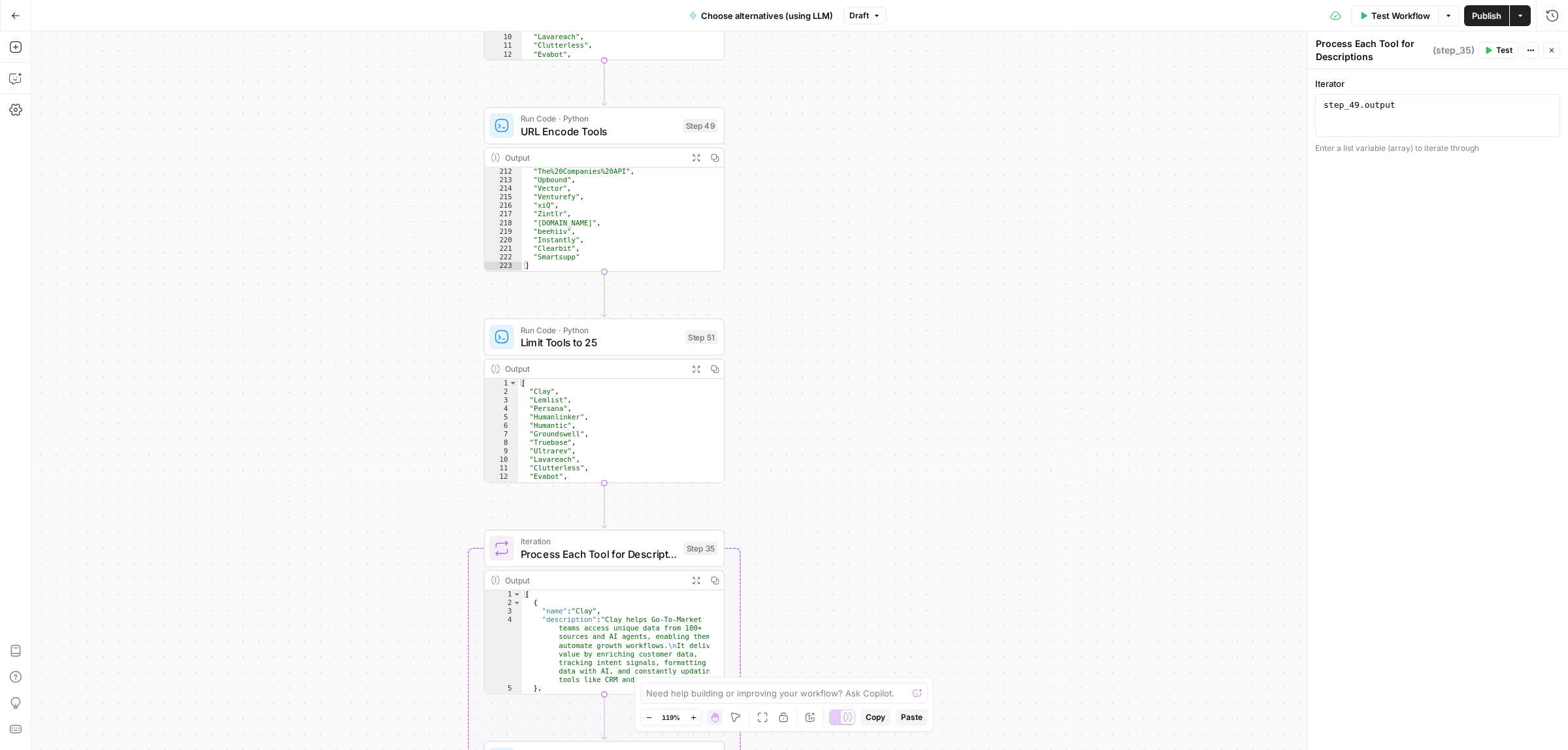
click at [622, 552] on span "Process Each Tool for Descriptions" at bounding box center [599, 554] width 157 height 16
click at [1357, 106] on div "step_49 . output" at bounding box center [1437, 126] width 233 height 52
type textarea "**********"
click at [1148, 285] on div "Workflow Set Inputs Inputs Call API Call API Step 41 Output Expand Output Copy …" at bounding box center [800, 391] width 1537 height 719
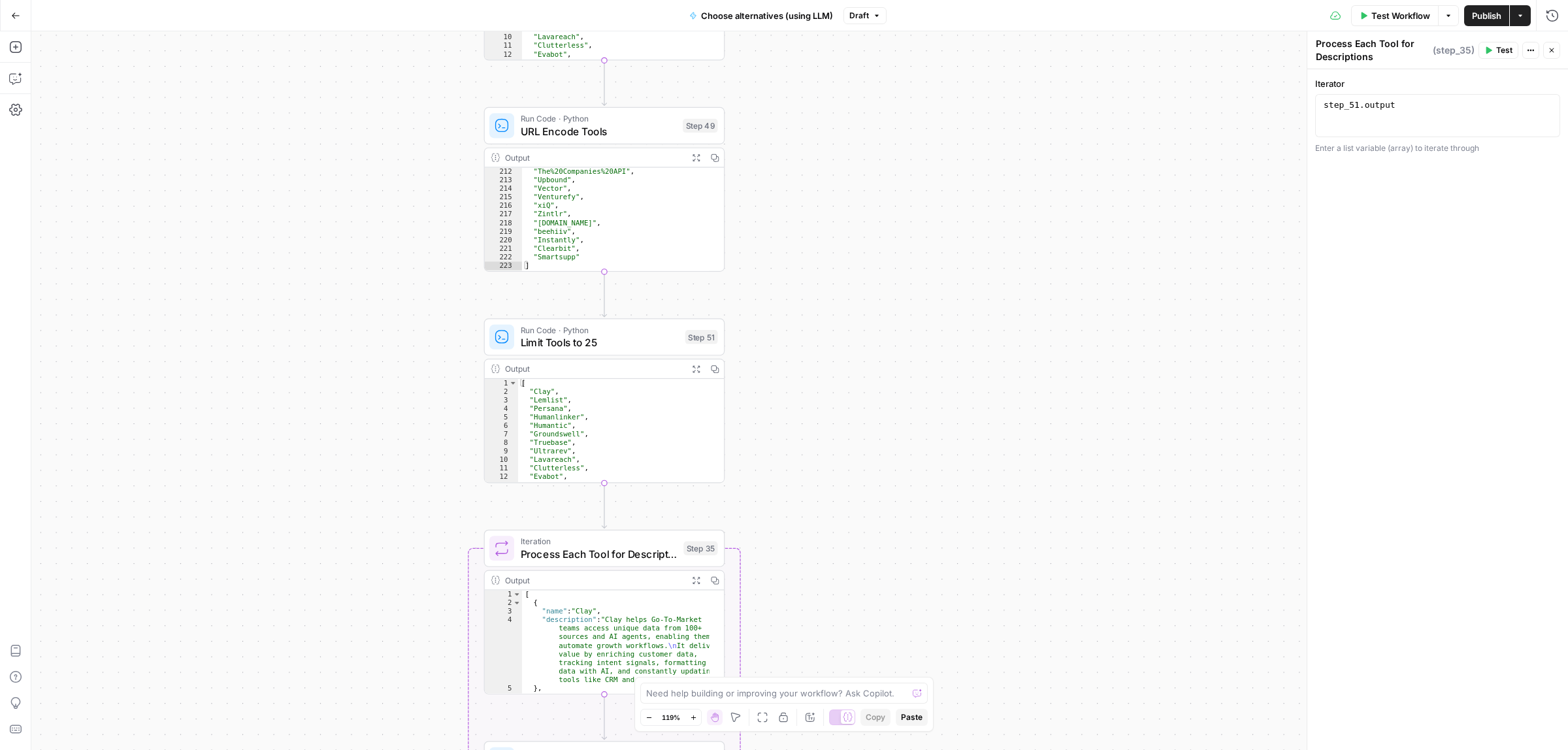
click at [1478, 23] on button "Publish" at bounding box center [1487, 16] width 45 height 21
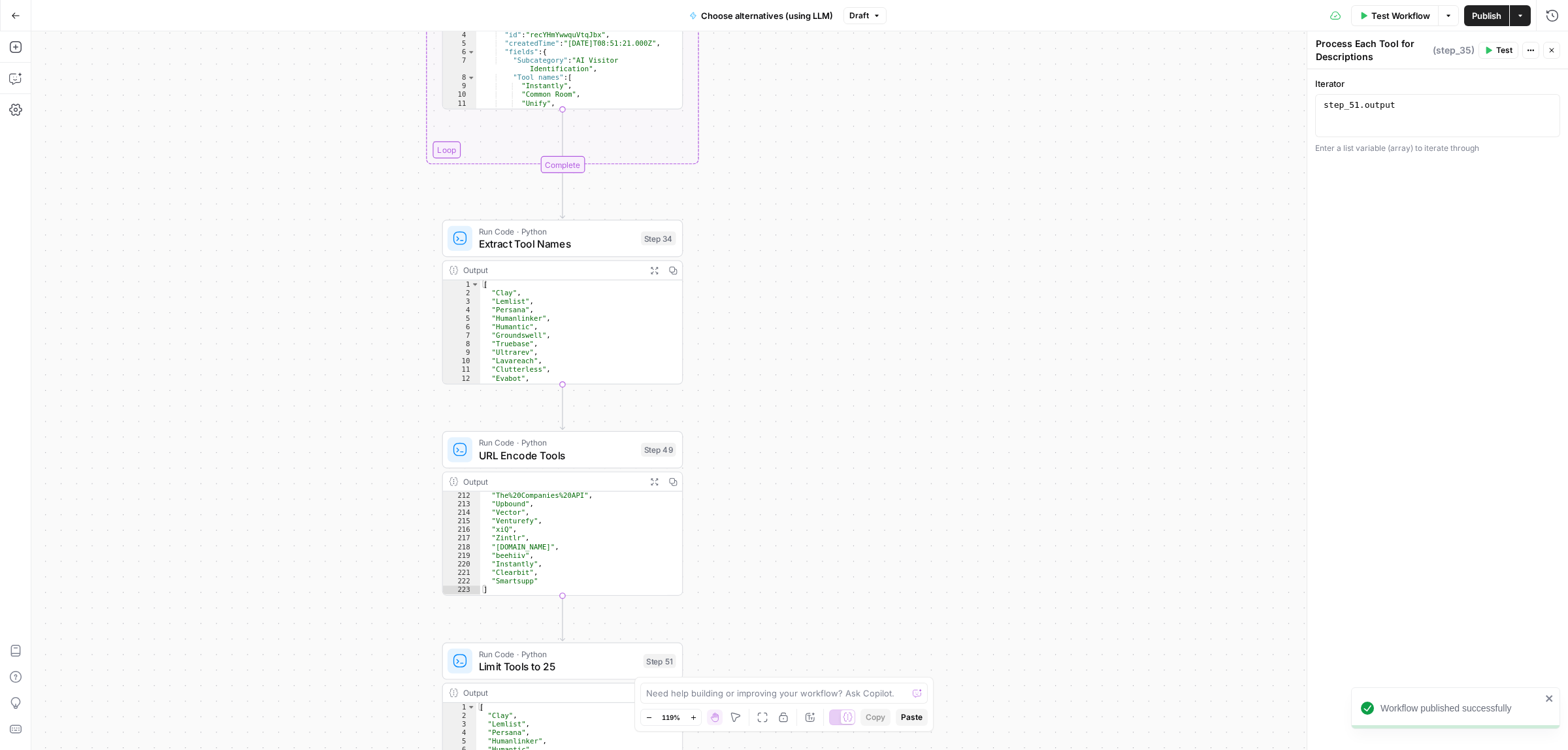
click at [953, 563] on div "Workflow Set Inputs Inputs Call API Call API Step 41 Output Expand Output Copy …" at bounding box center [800, 391] width 1537 height 719
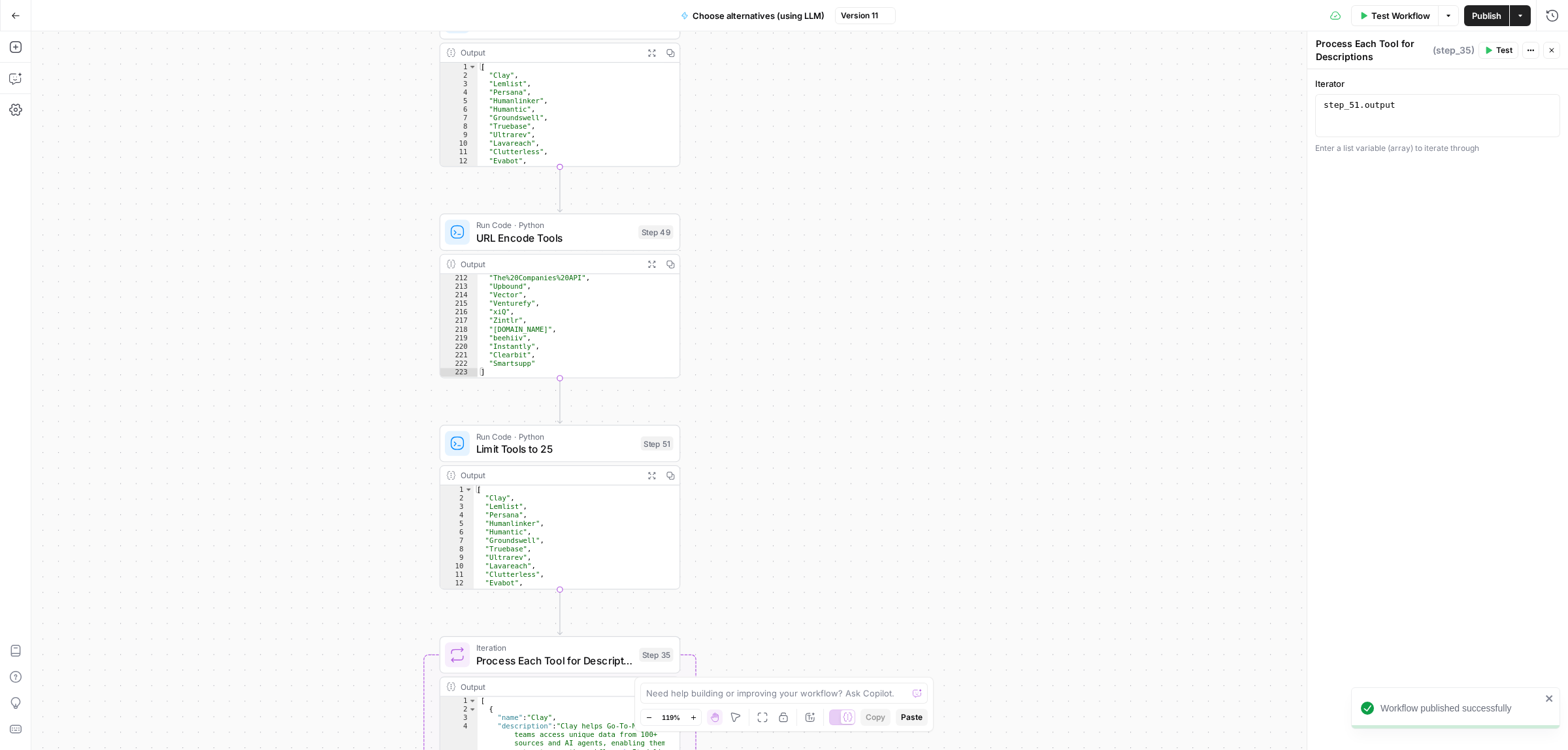
drag, startPoint x: 948, startPoint y: 422, endPoint x: 872, endPoint y: 331, distance: 118.6
click at [951, 337] on div "Workflow Set Inputs Inputs Call API Call API Step 41 Output Expand Output Copy …" at bounding box center [800, 391] width 1537 height 719
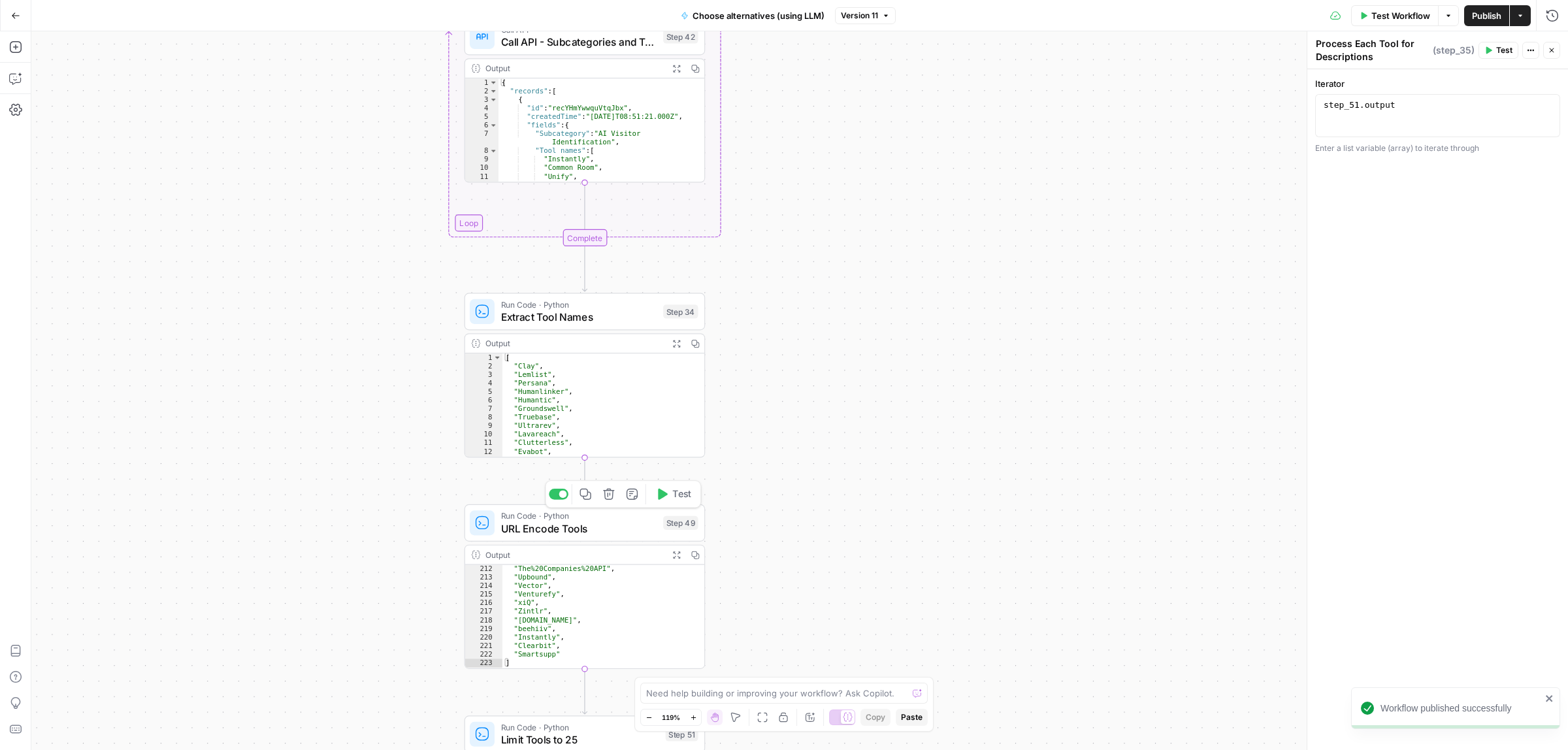
drag, startPoint x: 866, startPoint y: 448, endPoint x: 910, endPoint y: 619, distance: 176.6
click at [906, 632] on div "Workflow Set Inputs Inputs Call API Call API Step 41 Output Expand Output Copy …" at bounding box center [800, 391] width 1537 height 719
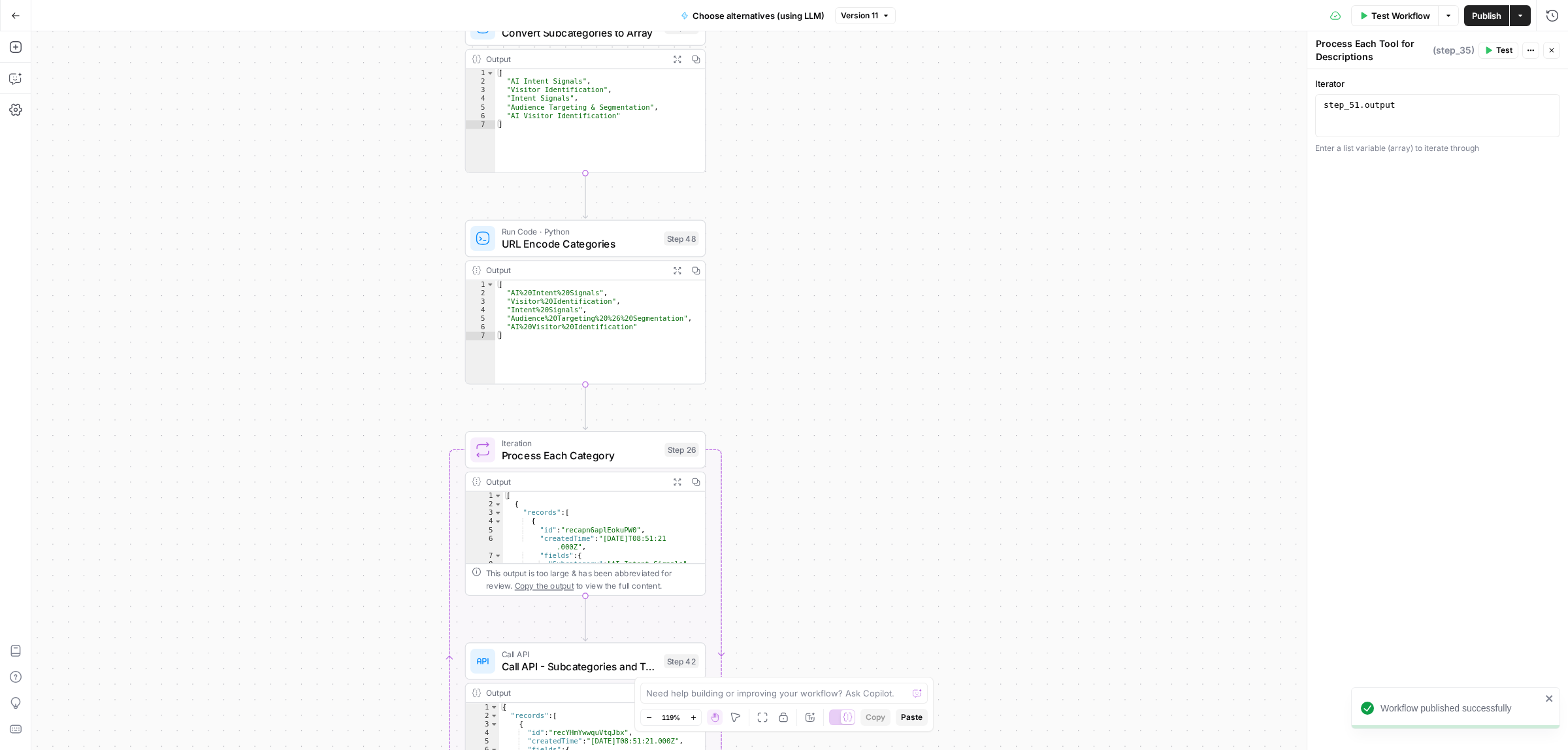
drag, startPoint x: 893, startPoint y: 603, endPoint x: 913, endPoint y: 614, distance: 22.8
click at [895, 695] on body "Workflow published successfully ColdiQ New Home Browse Insights Opportunities Y…" at bounding box center [784, 375] width 1568 height 750
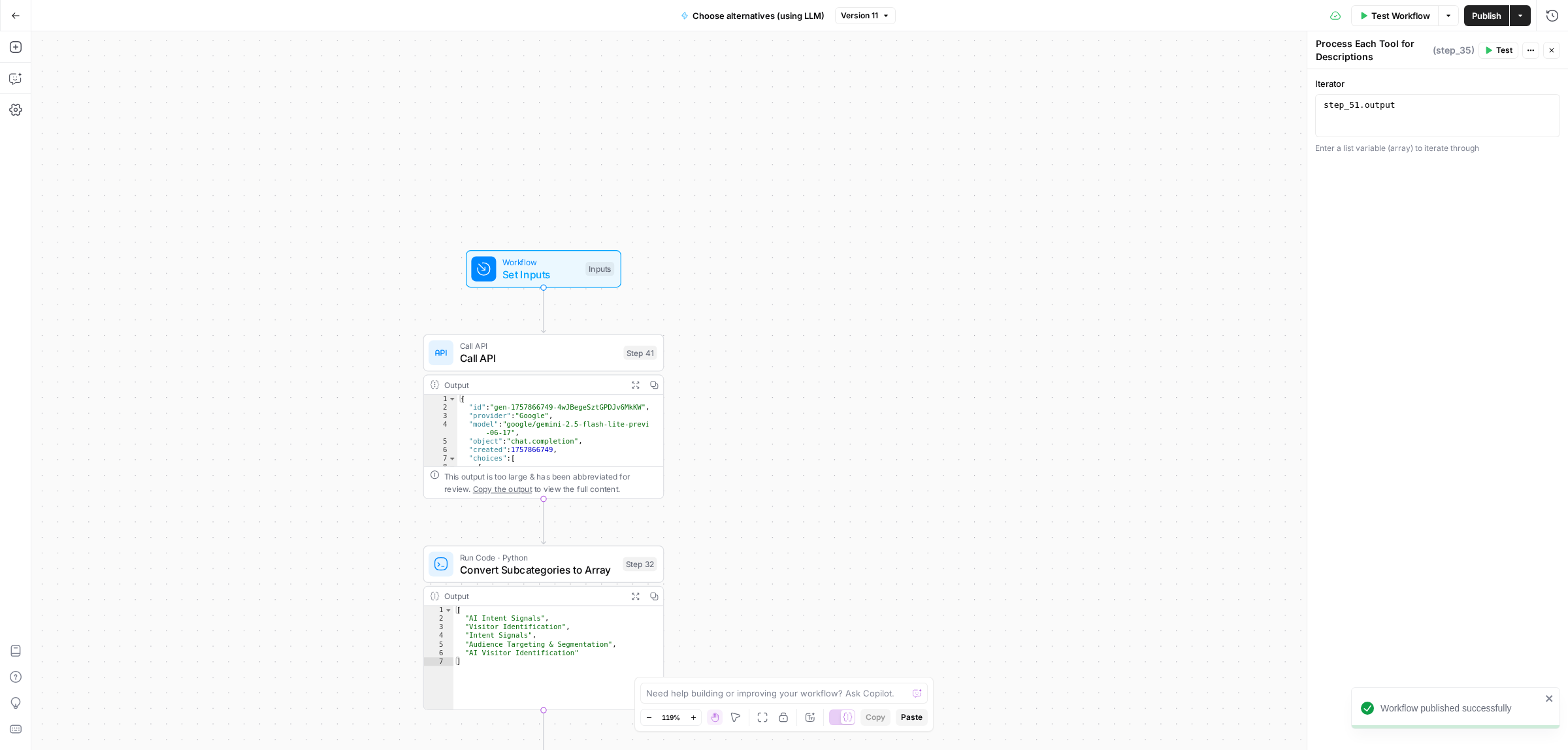
drag, startPoint x: 941, startPoint y: 173, endPoint x: 897, endPoint y: 683, distance: 511.9
click at [897, 683] on body "Workflow published successfully ColdiQ New Home Browse Insights Opportunities Y…" at bounding box center [784, 375] width 1568 height 750
drag, startPoint x: 912, startPoint y: 190, endPoint x: 912, endPoint y: 158, distance: 32.0
click at [912, 158] on div "Workflow Set Inputs Inputs Call API Call API Step 41 Output Expand Output Copy …" at bounding box center [800, 391] width 1537 height 719
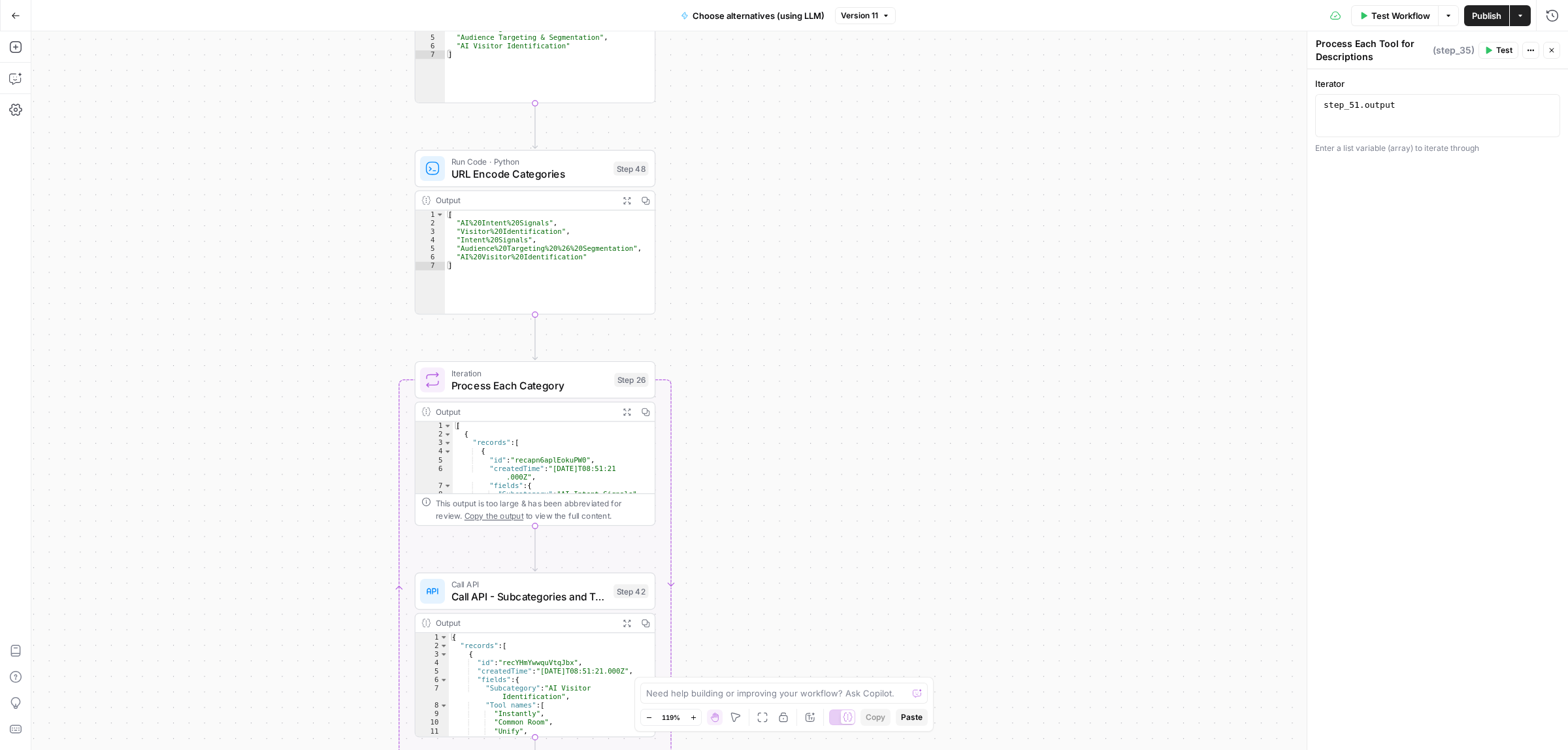
drag, startPoint x: 903, startPoint y: 282, endPoint x: 909, endPoint y: 161, distance: 121.1
click at [908, 162] on div "Workflow Set Inputs Inputs Call API Call API Step 41 Output Expand Output Copy …" at bounding box center [800, 391] width 1537 height 719
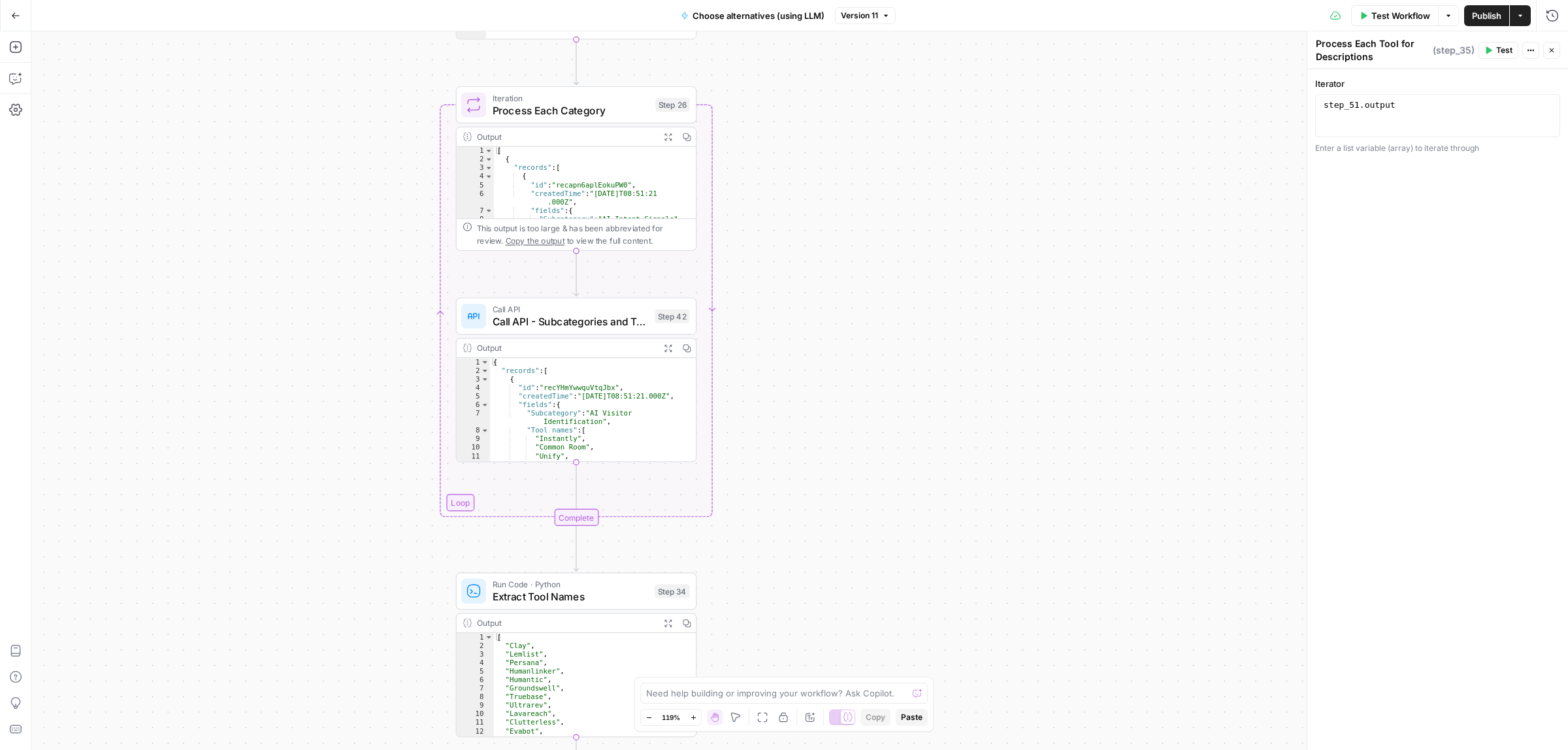
drag, startPoint x: 942, startPoint y: 247, endPoint x: 953, endPoint y: 187, distance: 61.0
click at [953, 188] on div "Workflow Set Inputs Inputs Call API Call API Step 41 Output Expand Output Copy …" at bounding box center [800, 391] width 1537 height 719
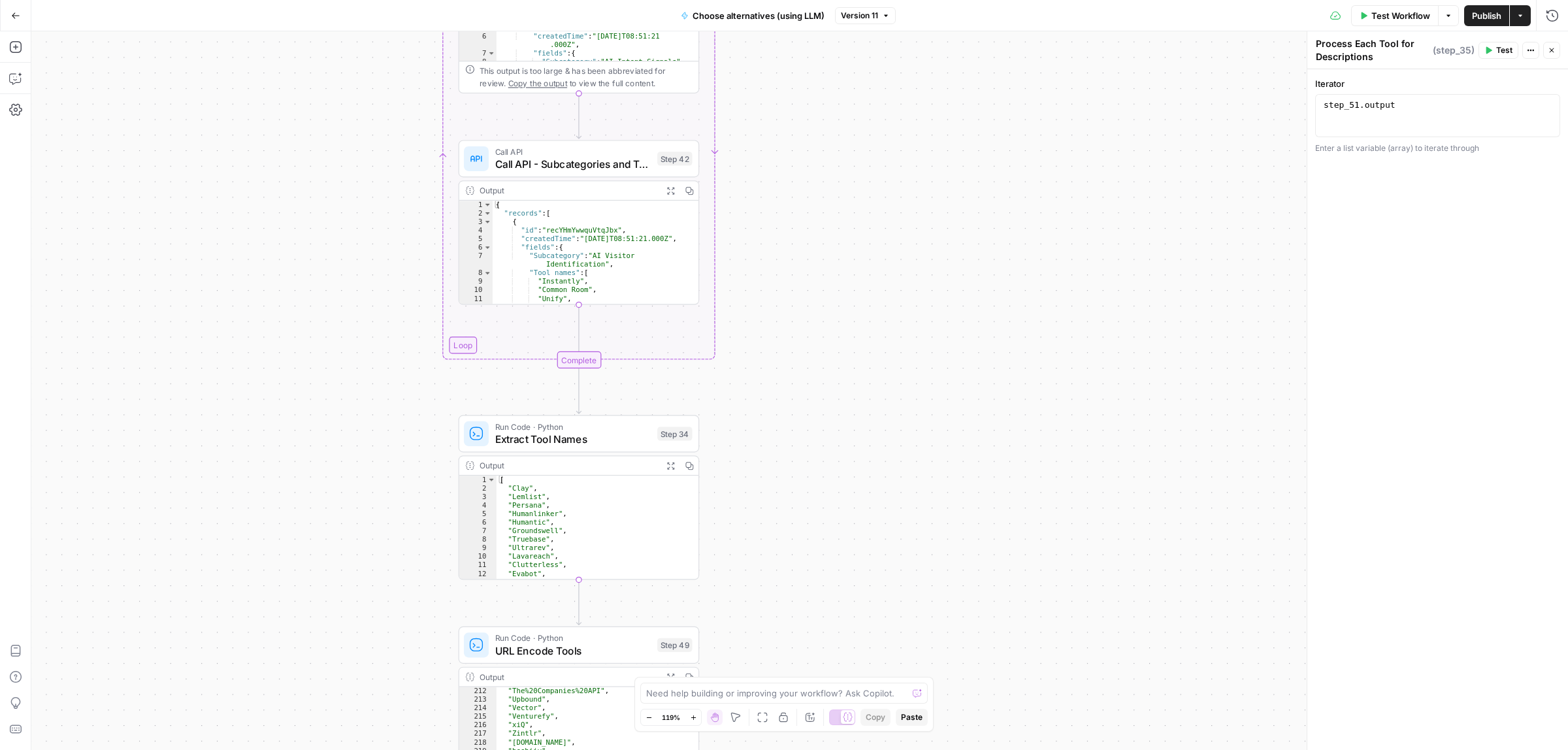
drag, startPoint x: 916, startPoint y: 366, endPoint x: 916, endPoint y: 283, distance: 83.0
click at [916, 283] on div "Workflow Set Inputs Inputs Call API Call API Step 41 Output Expand Output Copy …" at bounding box center [800, 391] width 1537 height 719
click at [671, 462] on icon "button" at bounding box center [671, 466] width 7 height 7
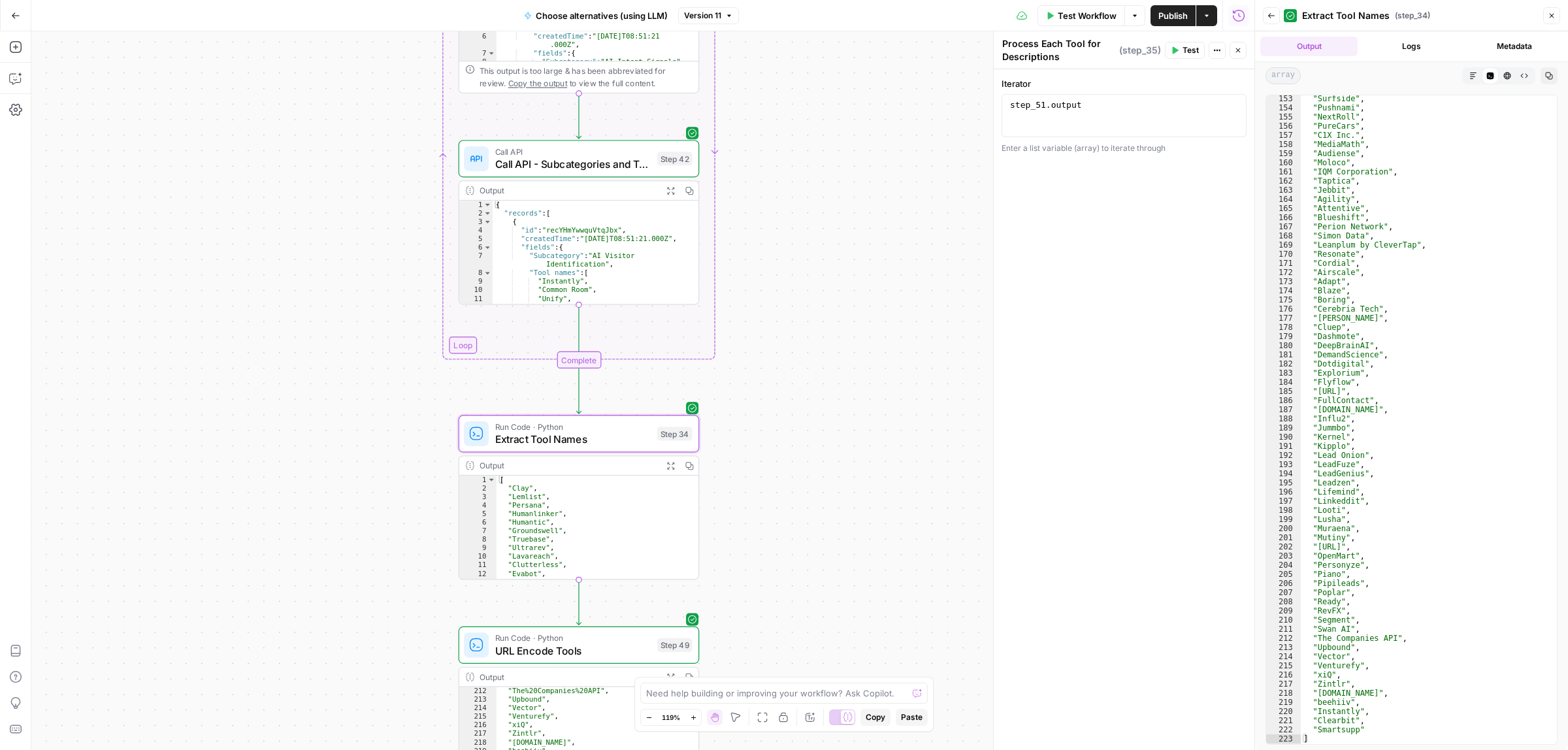
scroll to position [1392, 0]
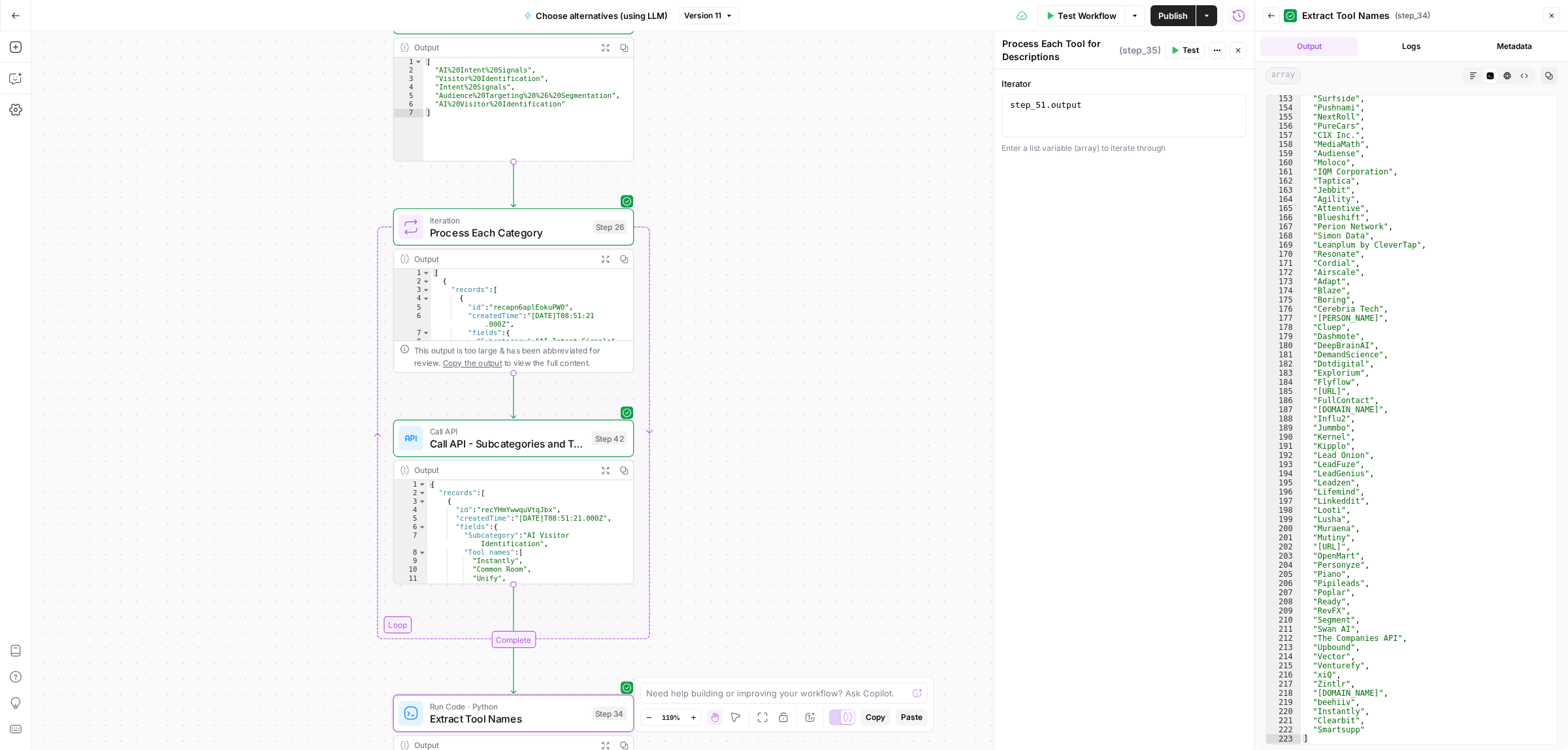
drag, startPoint x: 874, startPoint y: 265, endPoint x: 827, endPoint y: 498, distance: 237.7
click at [827, 498] on div "Workflow Set Inputs Inputs Call API Call API Step 41 Output Expand Output Copy …" at bounding box center [643, 391] width 1223 height 719
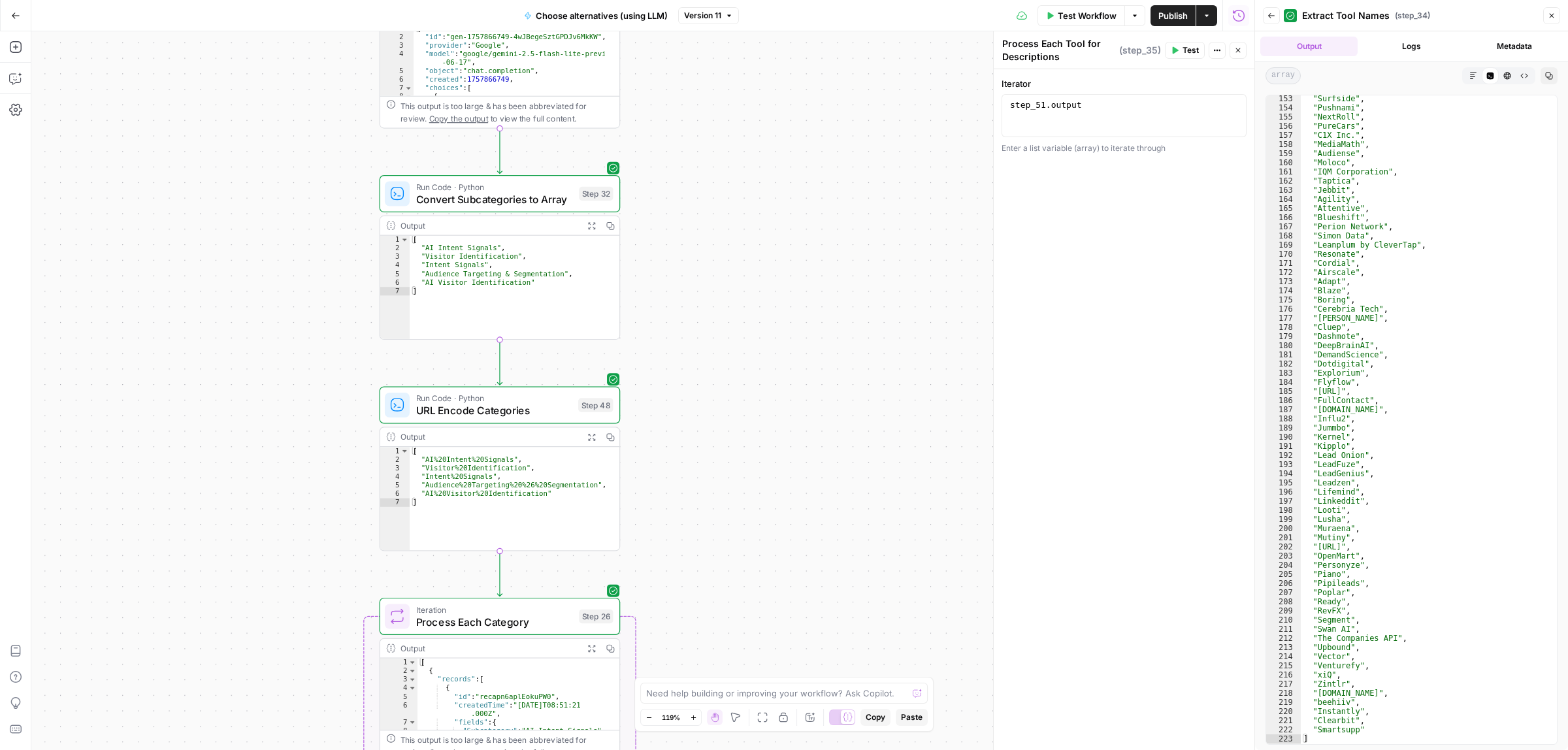
drag, startPoint x: 765, startPoint y: 337, endPoint x: 759, endPoint y: 519, distance: 182.1
click at [759, 519] on div "Workflow Set Inputs Inputs Call API Call API Step 41 Output Expand Output Copy …" at bounding box center [643, 391] width 1223 height 719
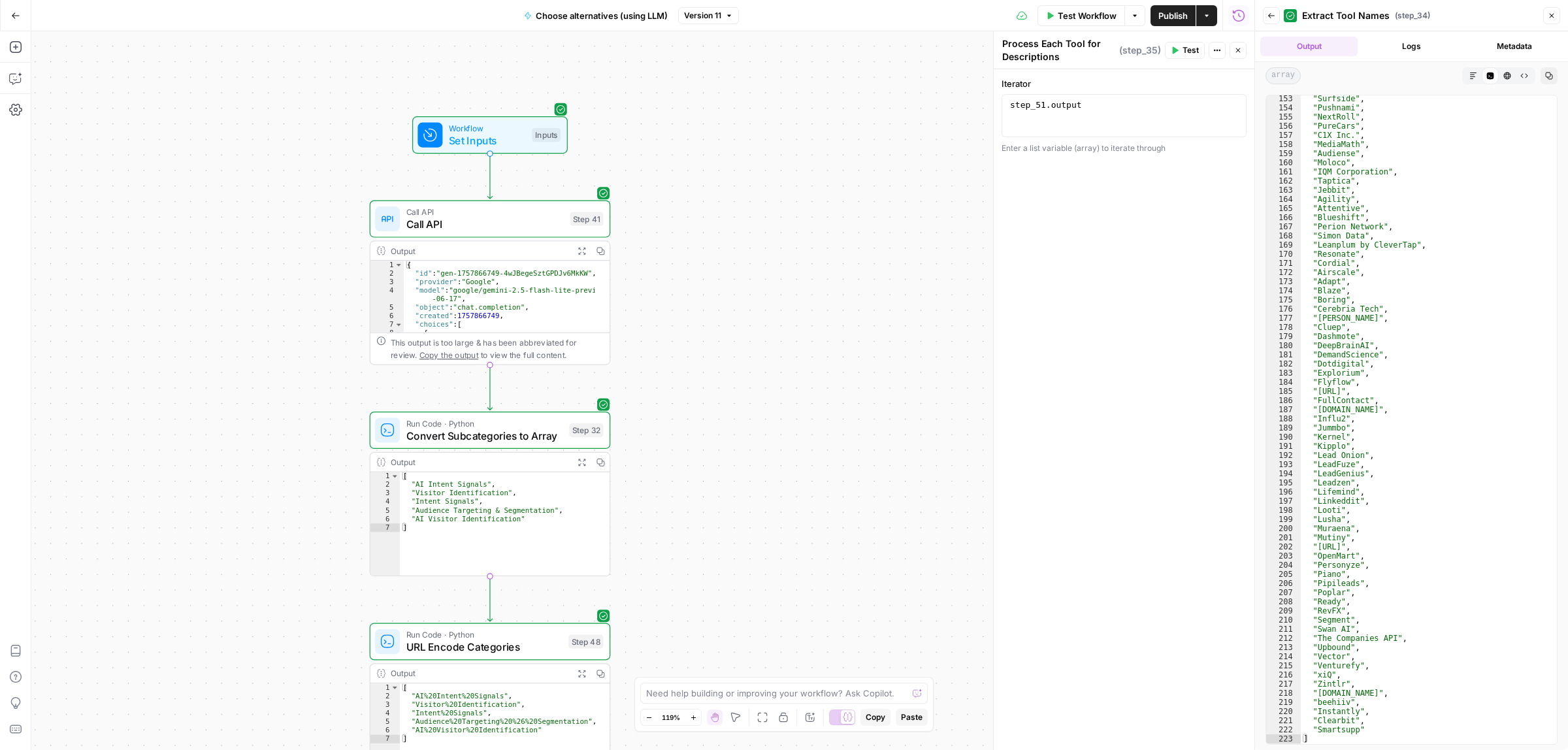
drag, startPoint x: 832, startPoint y: 157, endPoint x: 815, endPoint y: 409, distance: 252.6
click at [817, 430] on div "Workflow Set Inputs Inputs Call API Call API Step 41 Output Expand Output Copy …" at bounding box center [643, 391] width 1223 height 719
